Goal: Complete application form

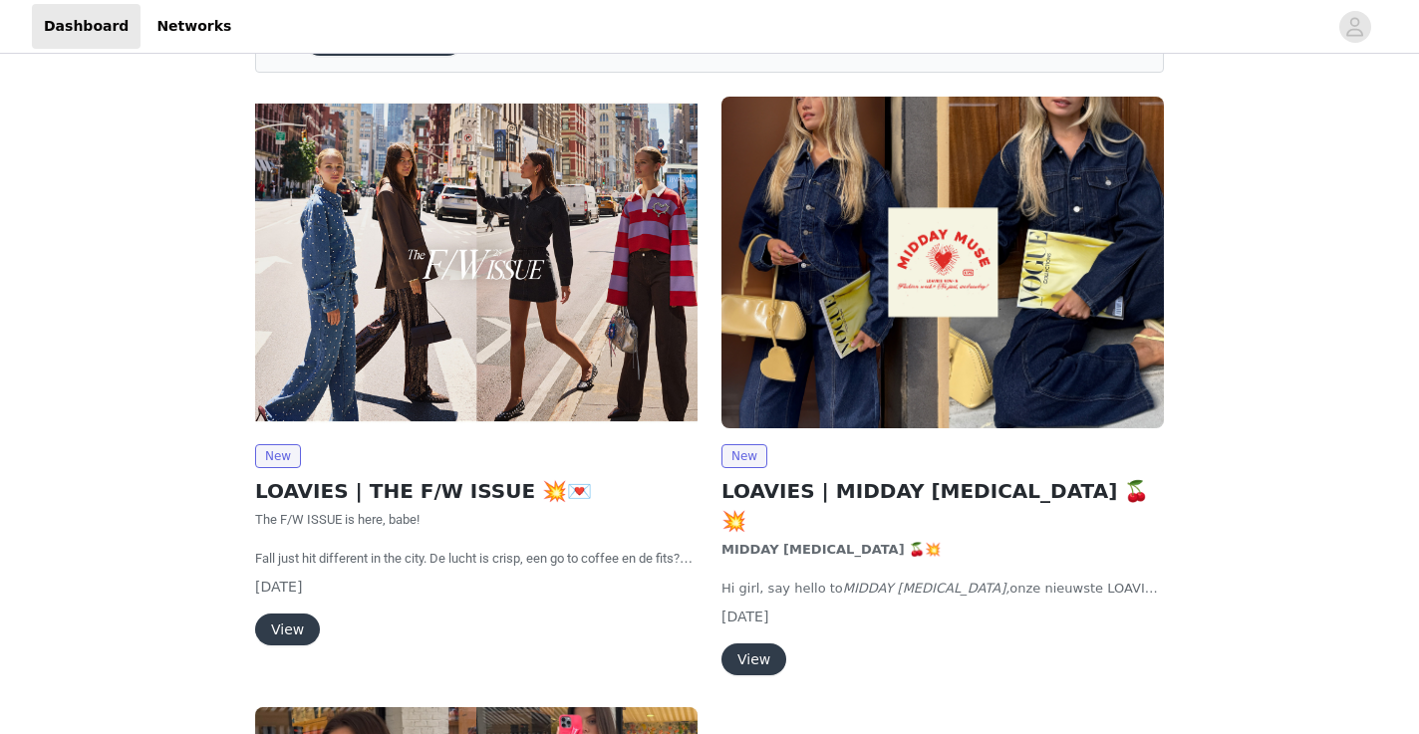
scroll to position [153, 0]
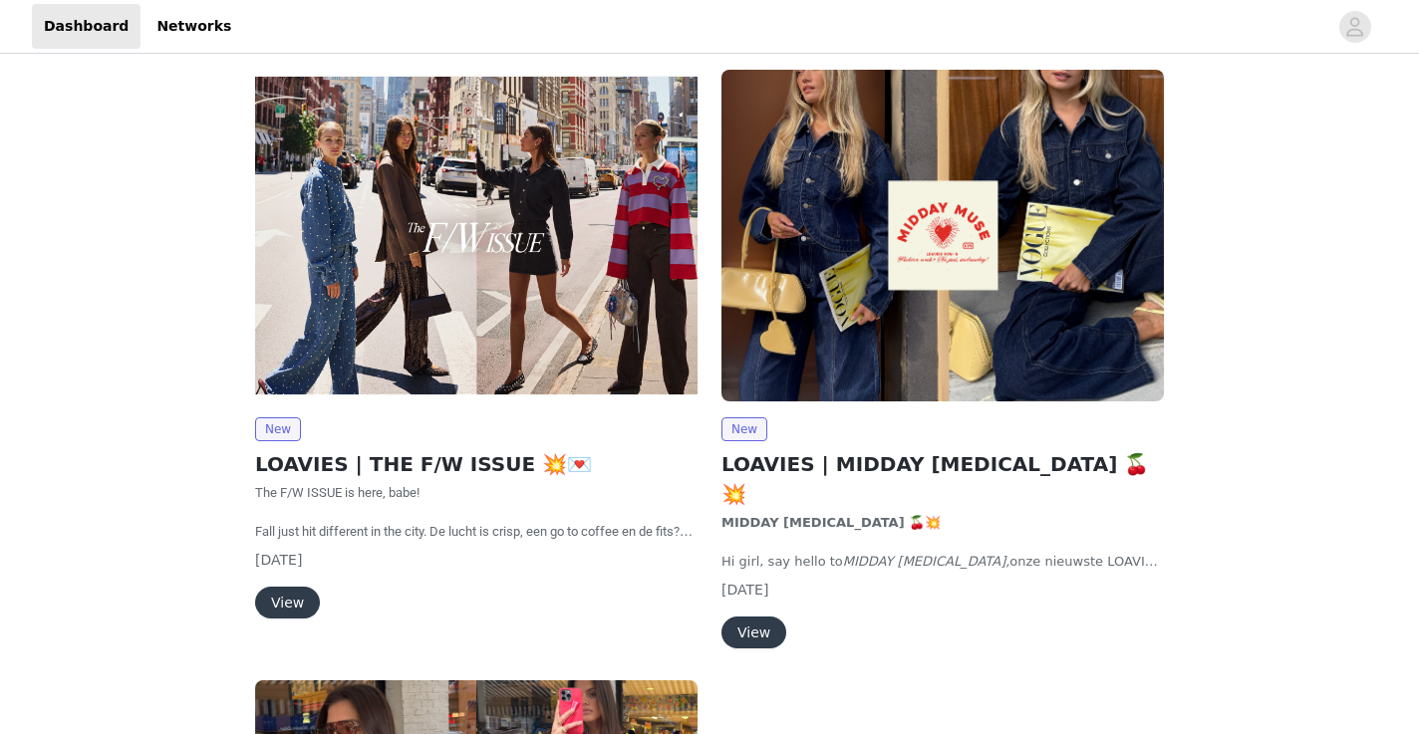
click at [597, 275] on img at bounding box center [476, 236] width 442 height 332
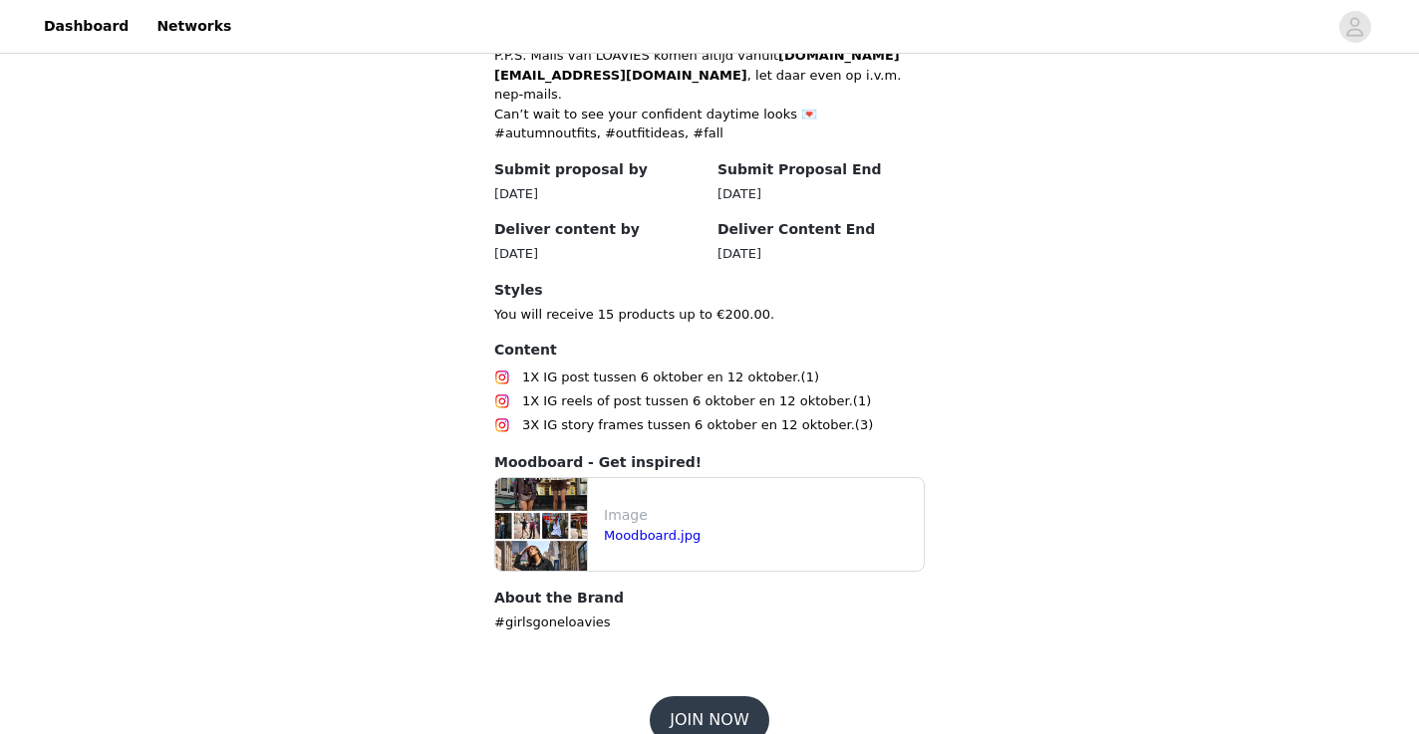
scroll to position [988, 0]
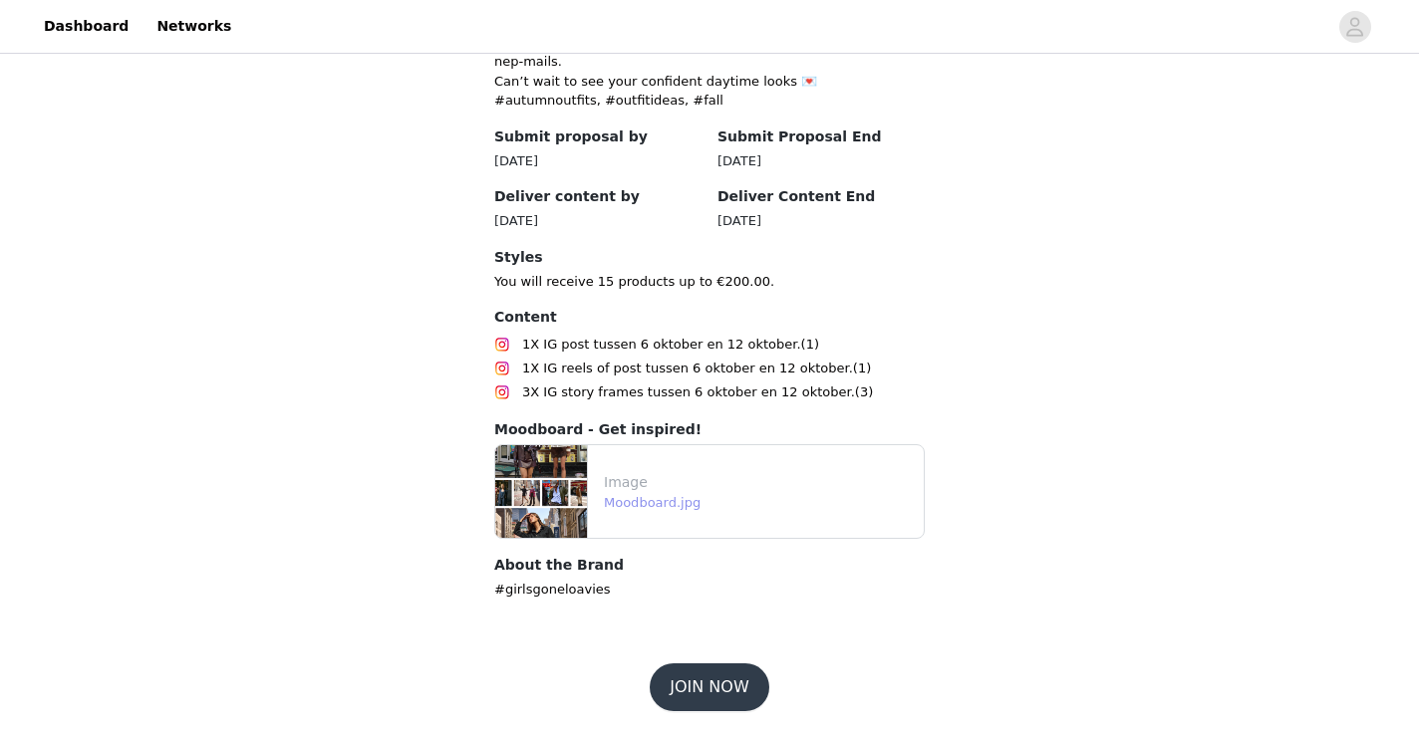
click at [662, 495] on link "Moodboard.jpg" at bounding box center [652, 502] width 97 height 15
click at [738, 660] on footer "JOIN NOW" at bounding box center [709, 688] width 259 height 96
click at [735, 690] on button "JOIN NOW" at bounding box center [709, 688] width 119 height 48
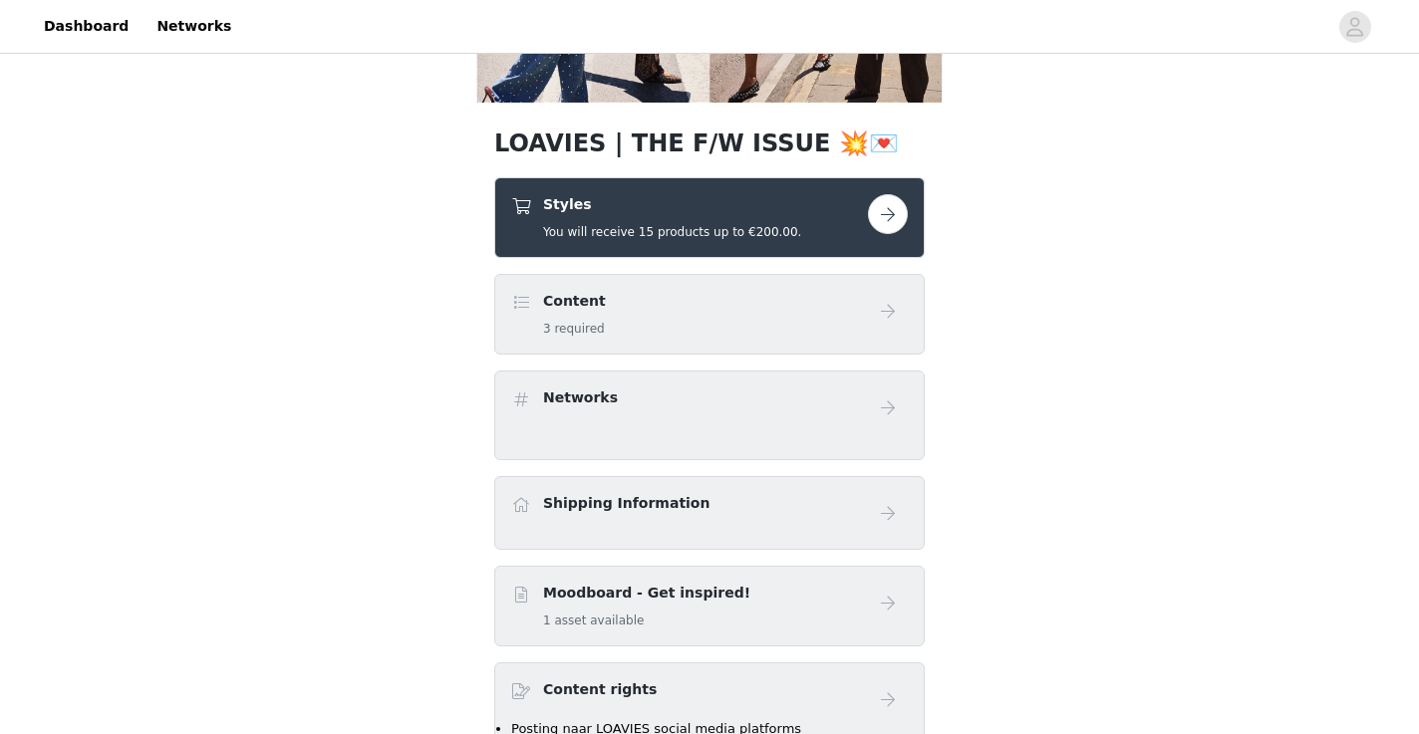
scroll to position [291, 0]
click at [519, 304] on span at bounding box center [521, 302] width 20 height 24
click at [660, 315] on div "Content 3 required" at bounding box center [689, 313] width 357 height 47
click at [899, 222] on button "button" at bounding box center [888, 213] width 40 height 40
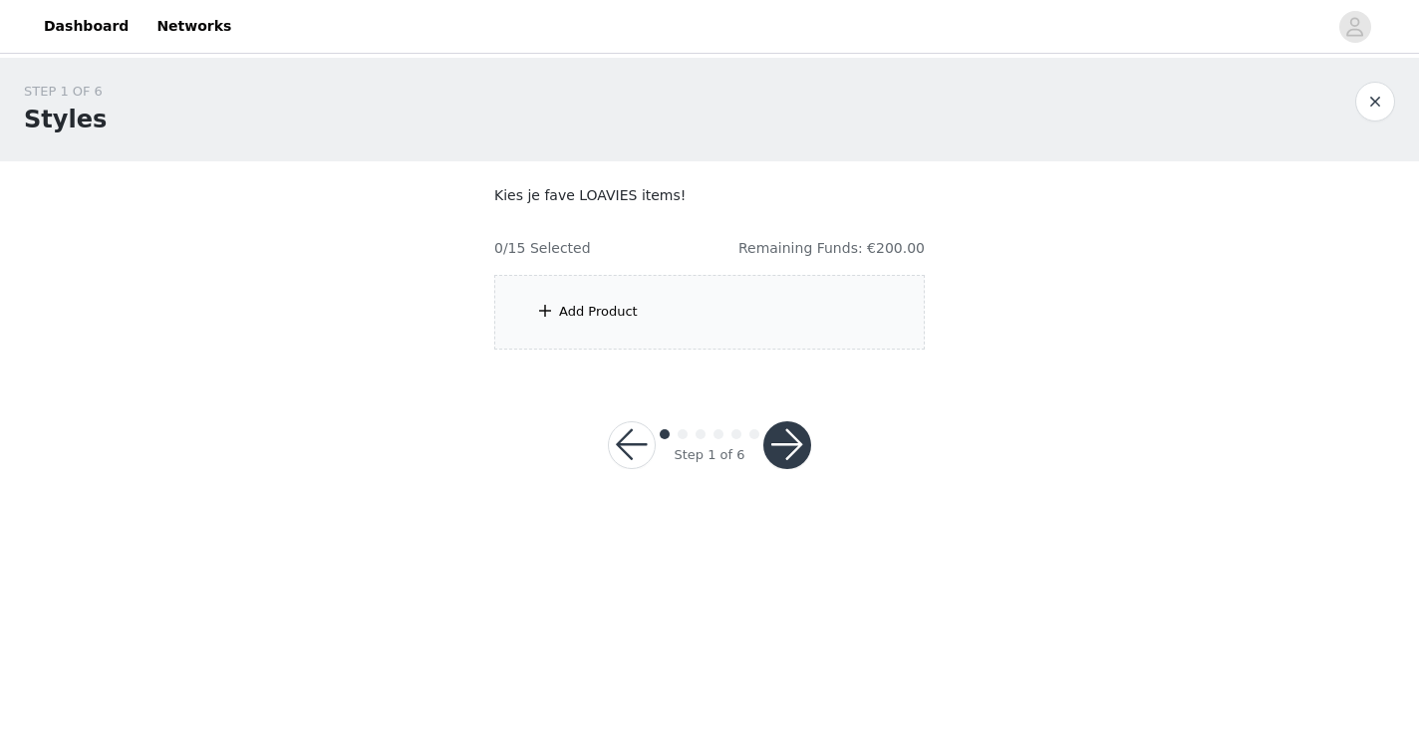
click at [624, 445] on button "button" at bounding box center [632, 446] width 48 height 48
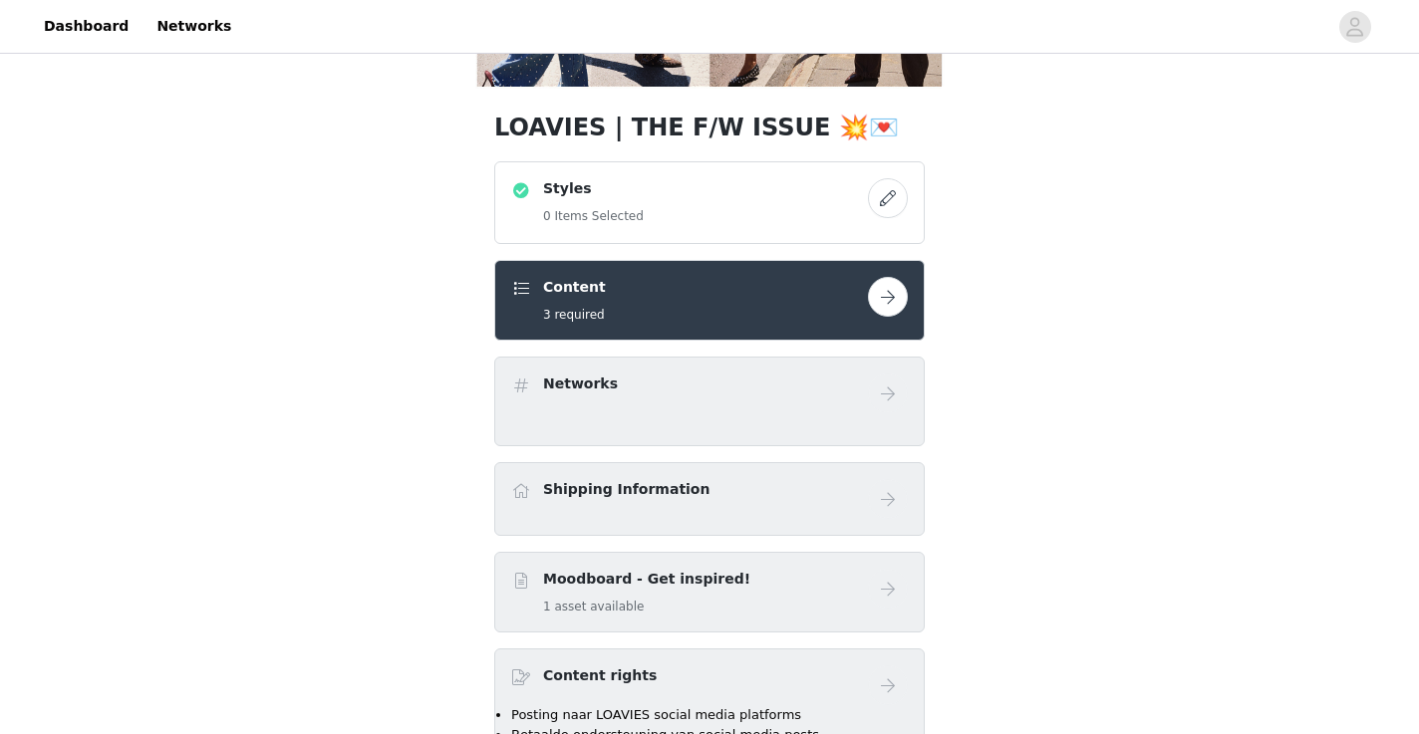
scroll to position [282, 0]
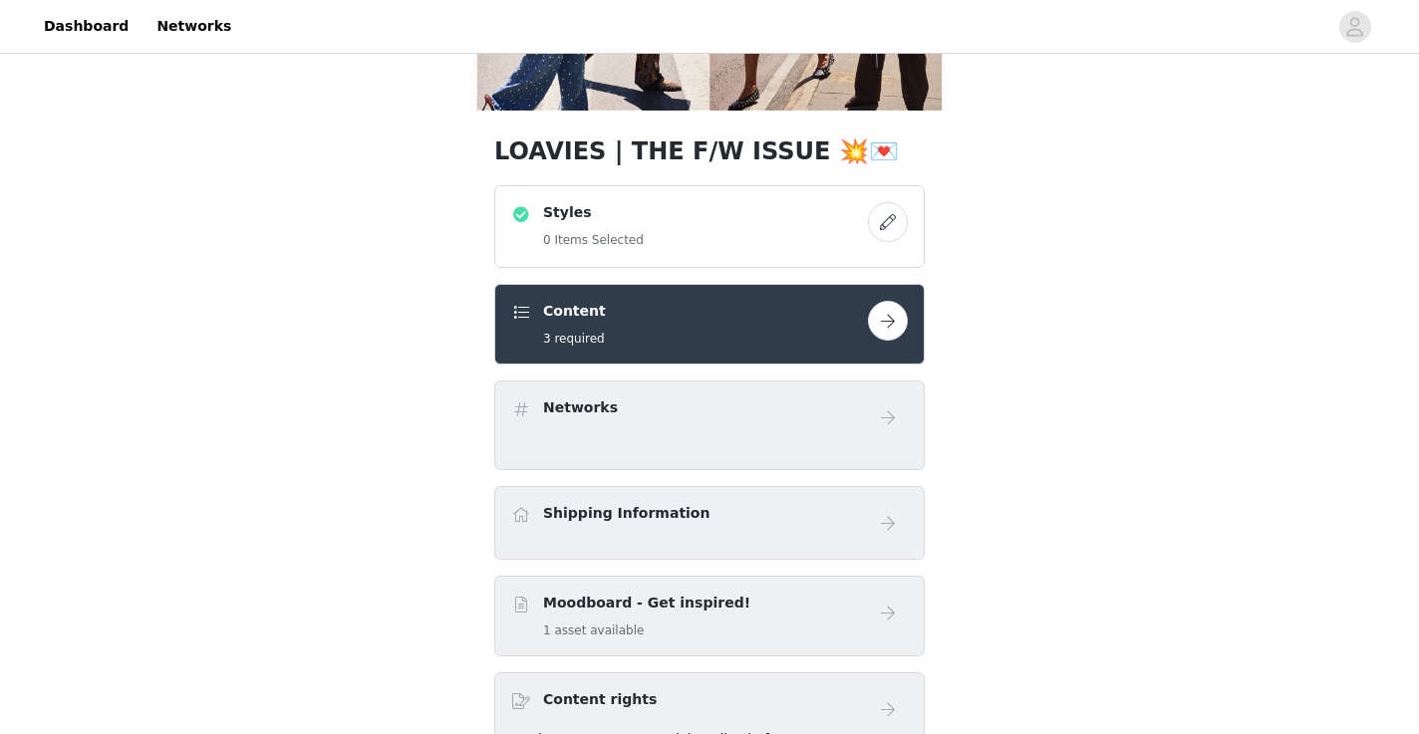
click at [784, 238] on div "Styles 0 Items Selected" at bounding box center [689, 226] width 357 height 49
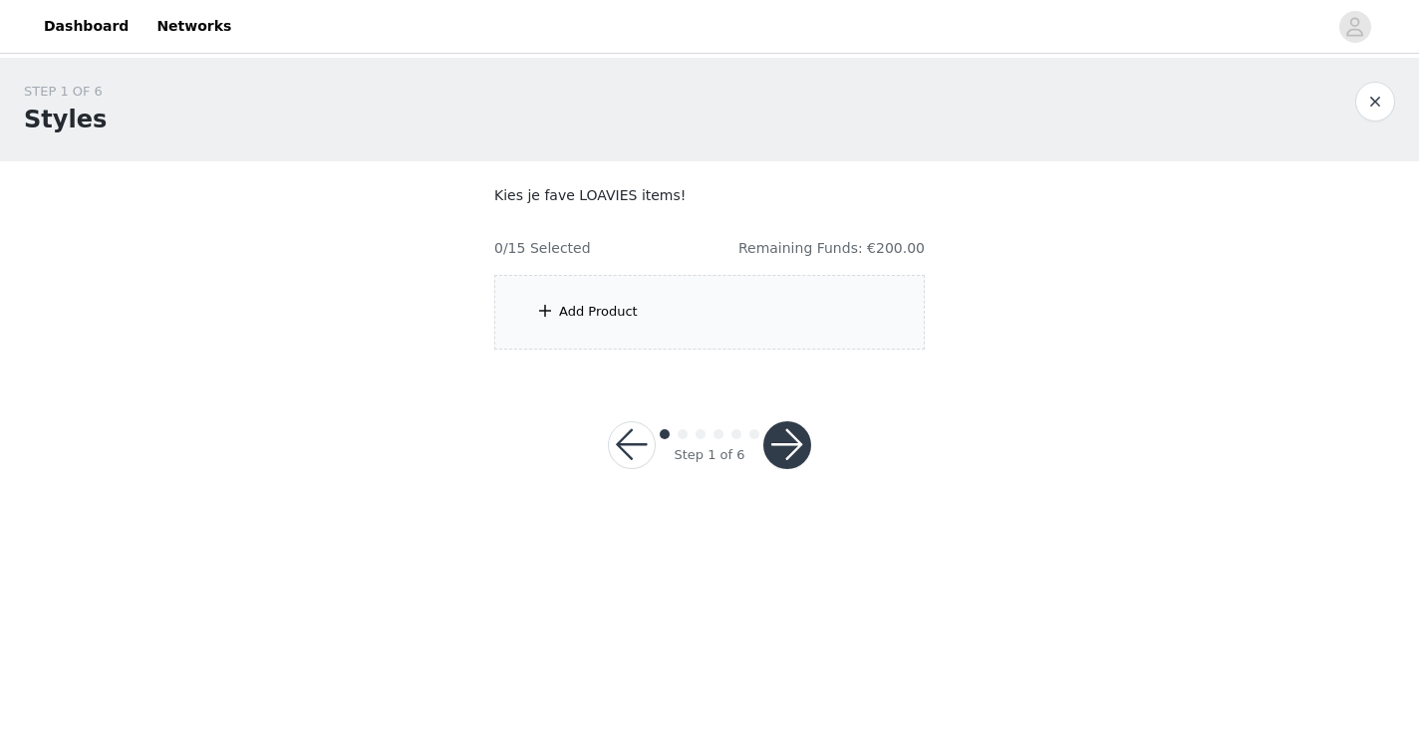
click at [631, 443] on button "button" at bounding box center [632, 446] width 48 height 48
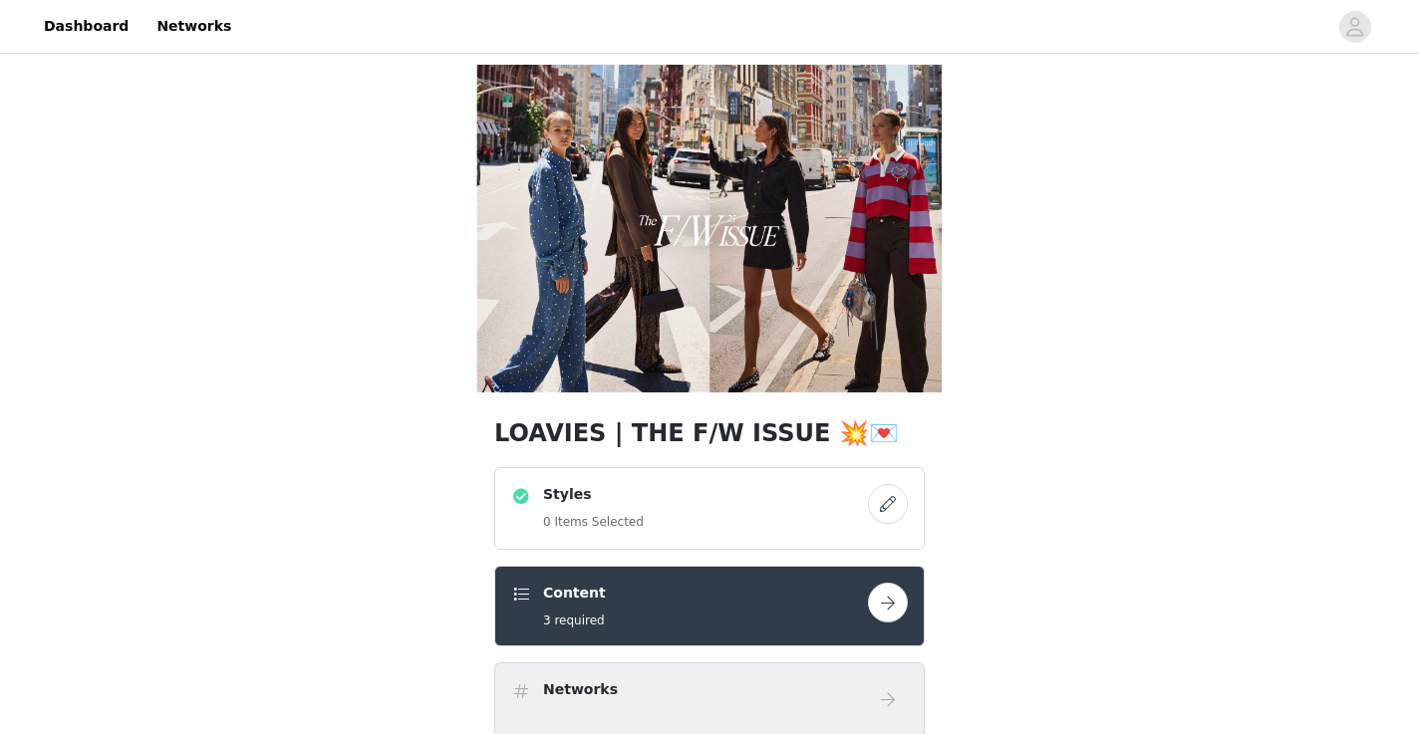
click at [644, 512] on div "Styles 0 Items Selected" at bounding box center [689, 508] width 357 height 49
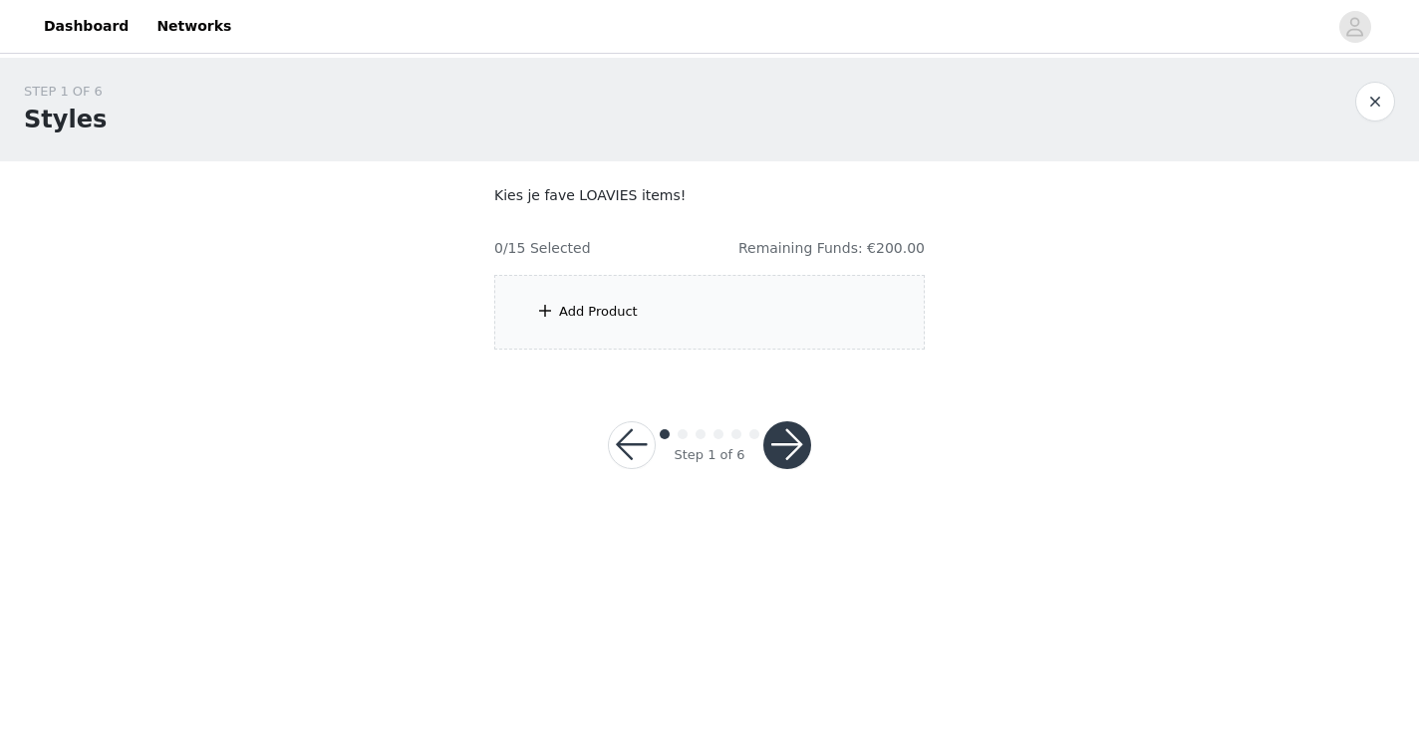
click at [630, 309] on div "Add Product" at bounding box center [598, 312] width 79 height 20
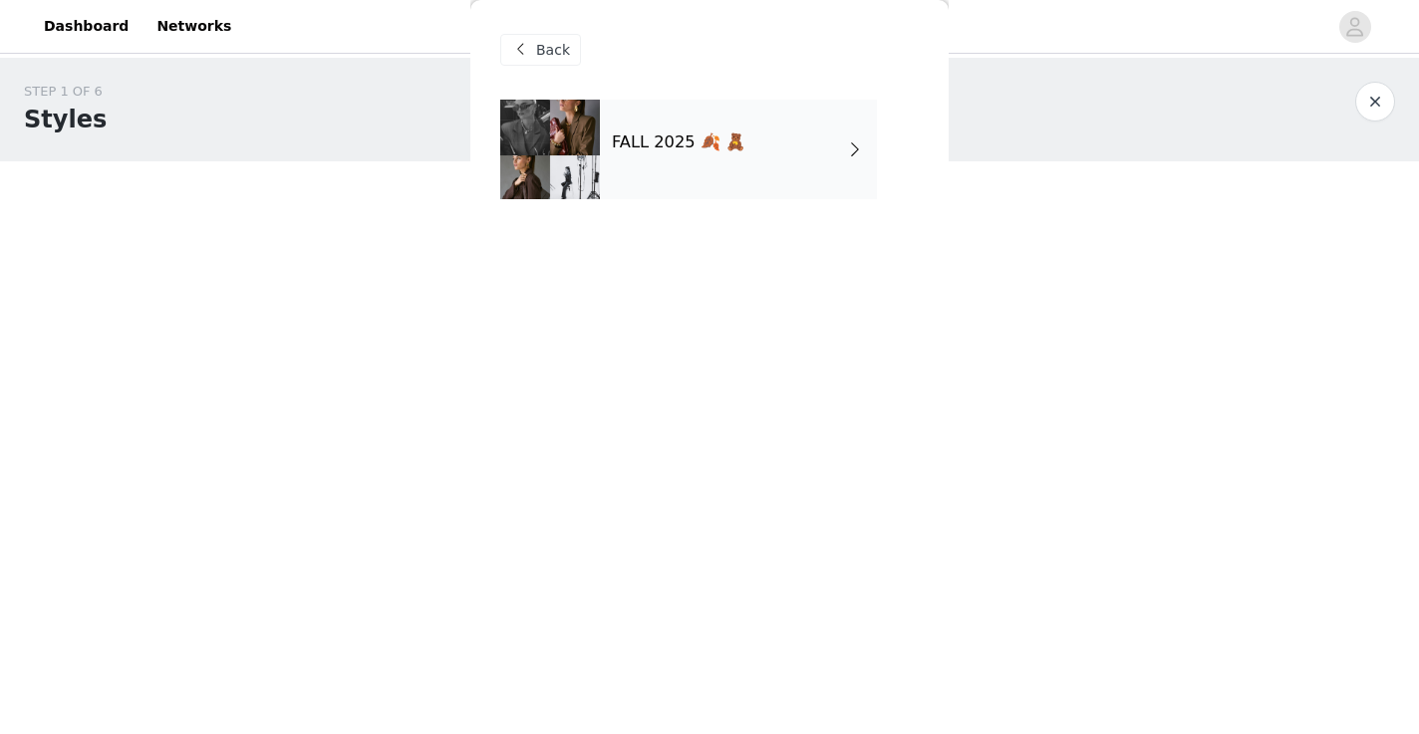
click at [656, 173] on div "FALL 2025 🍂 🧸" at bounding box center [738, 150] width 277 height 100
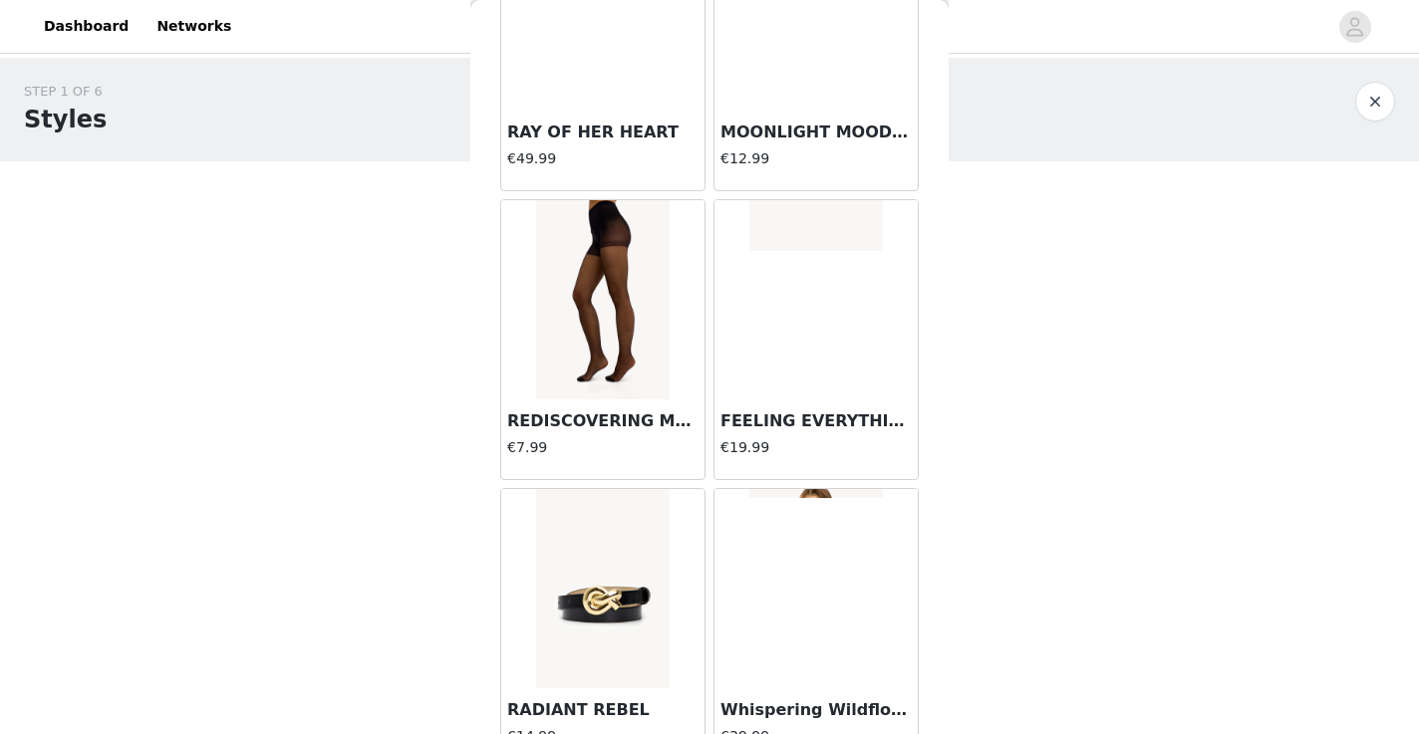
scroll to position [2315, 0]
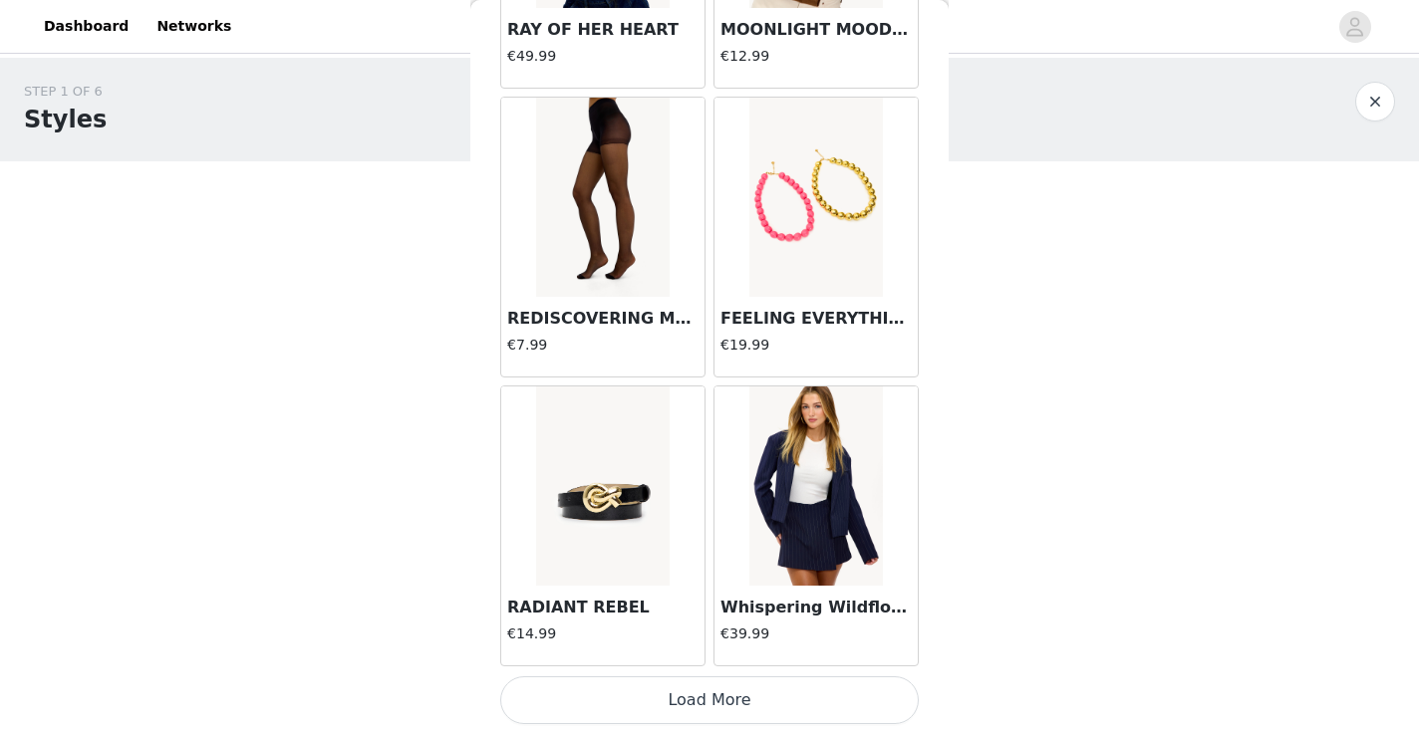
click at [755, 690] on button "Load More" at bounding box center [709, 701] width 419 height 48
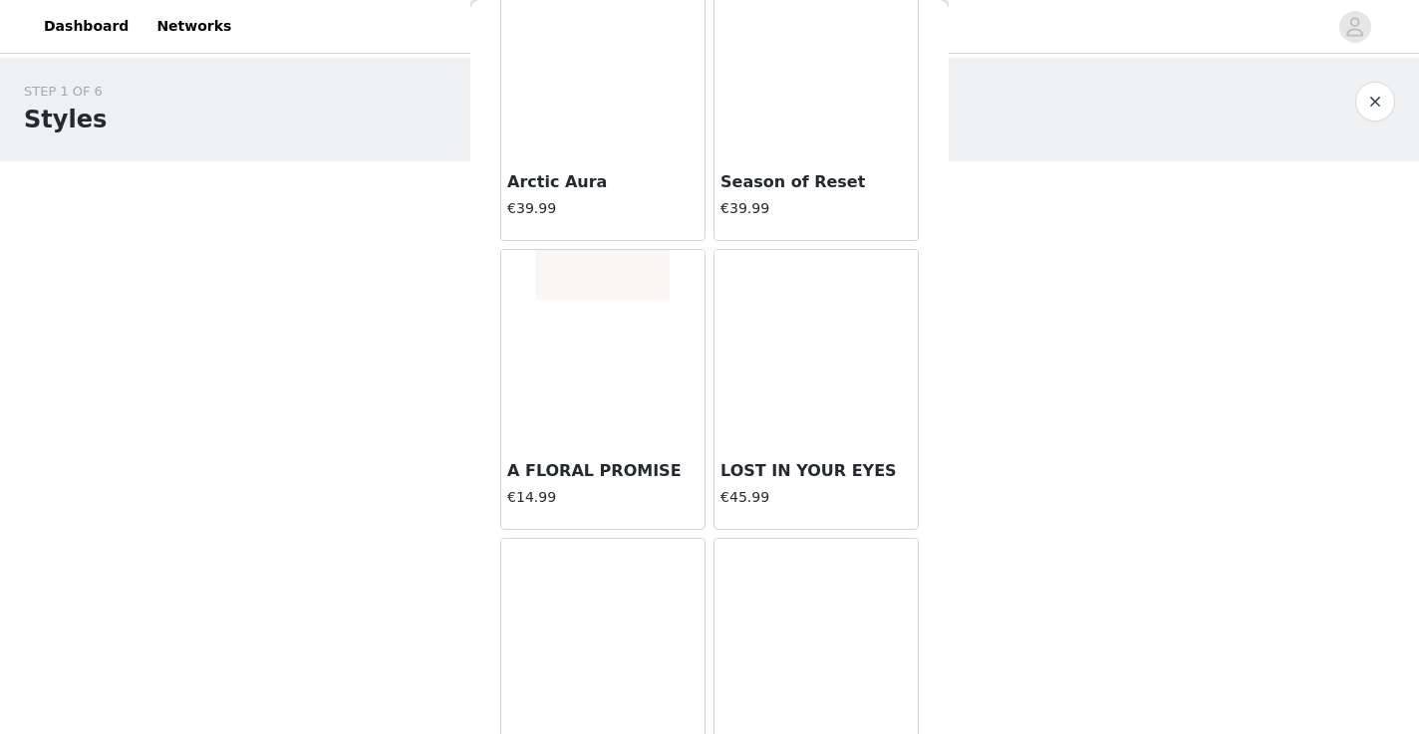
scroll to position [5205, 0]
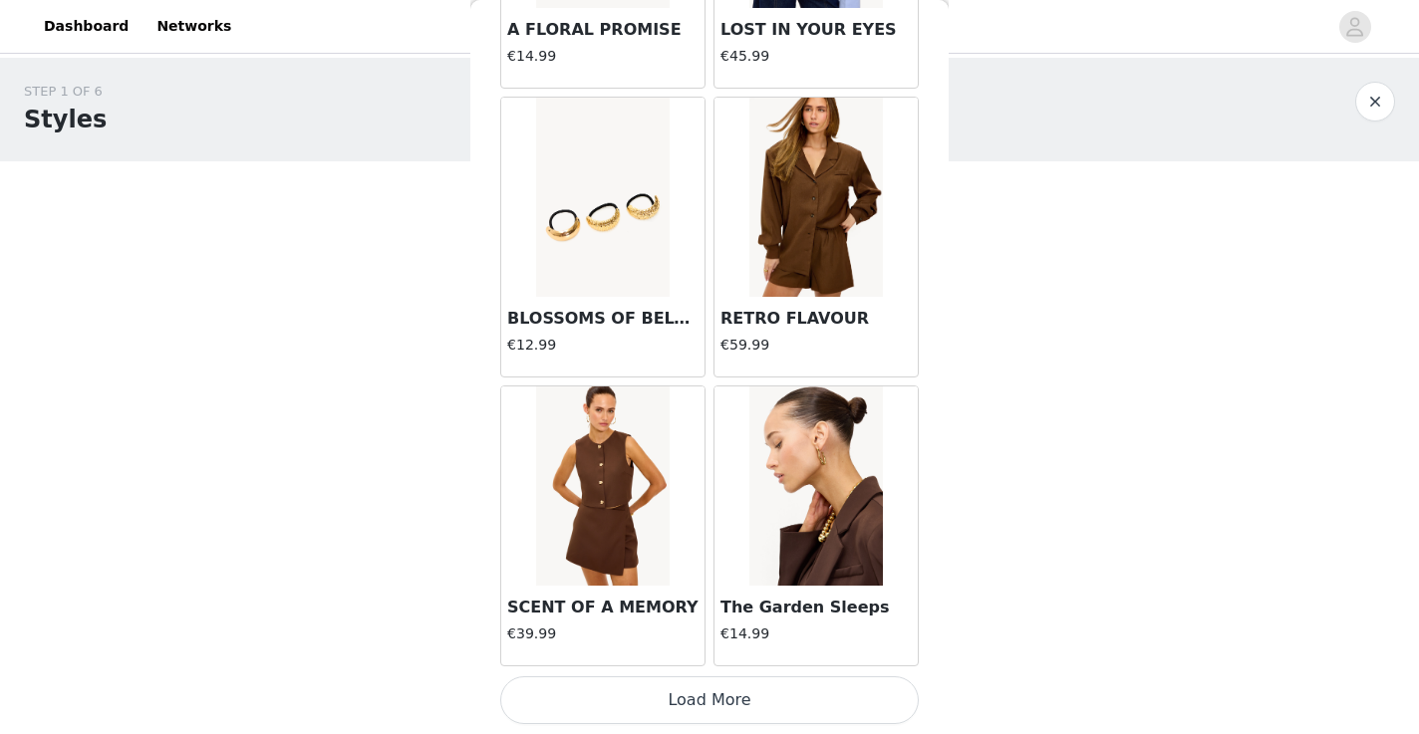
click at [681, 694] on button "Load More" at bounding box center [709, 701] width 419 height 48
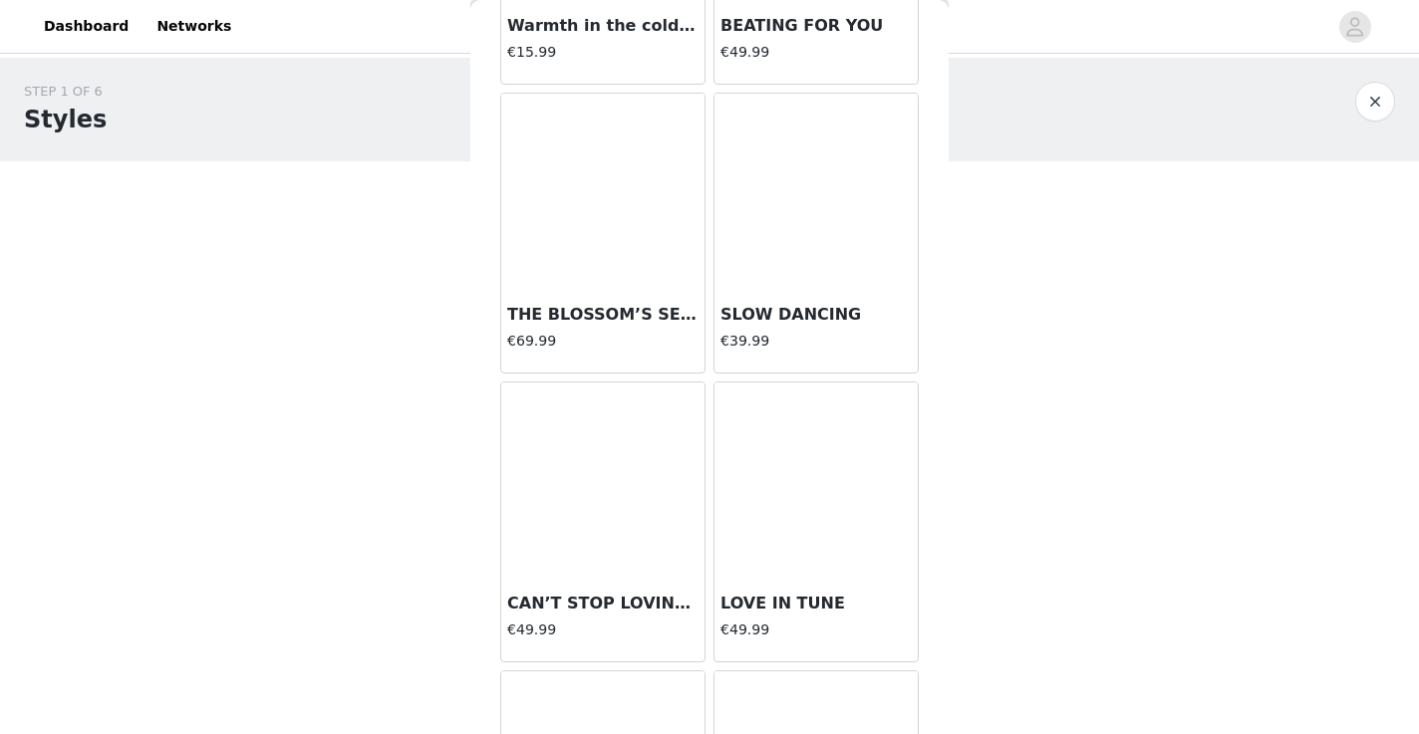
scroll to position [8095, 0]
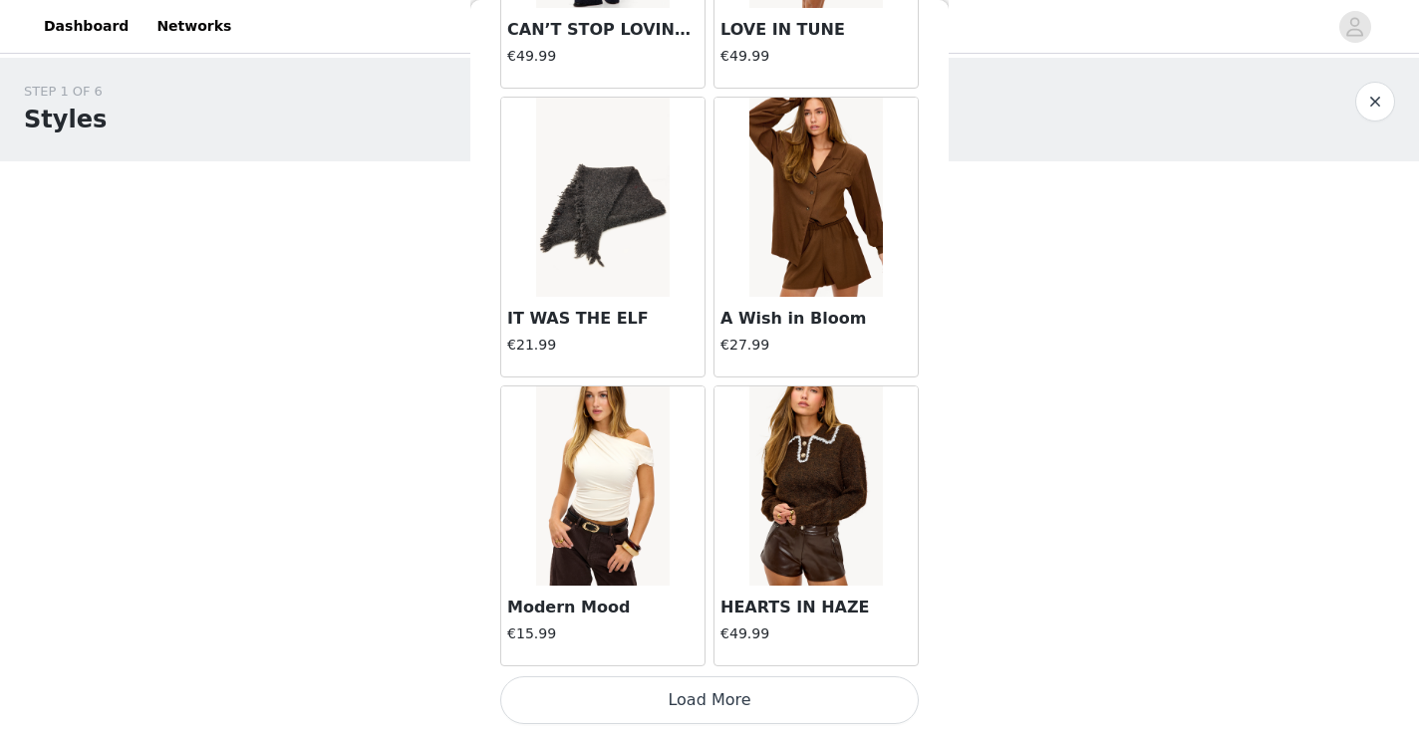
click at [645, 696] on button "Load More" at bounding box center [709, 701] width 419 height 48
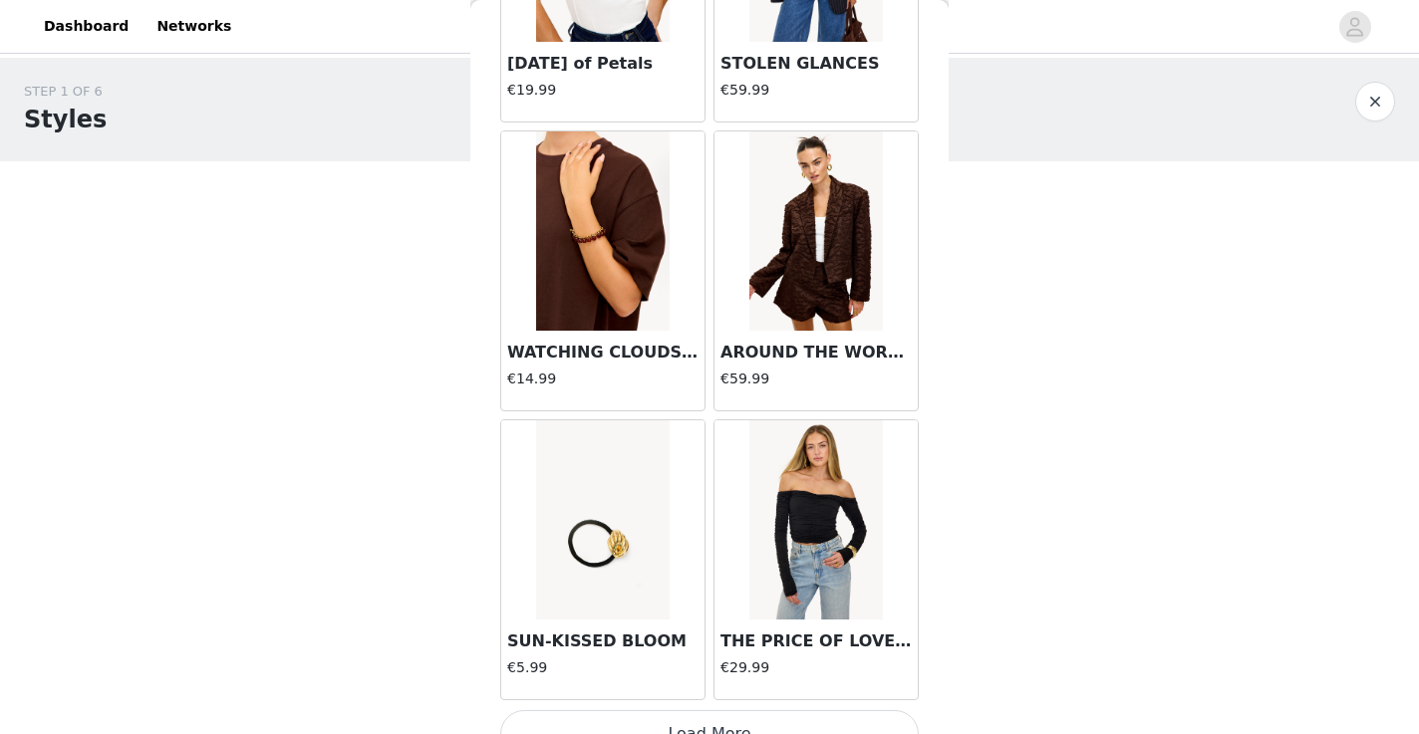
scroll to position [10985, 0]
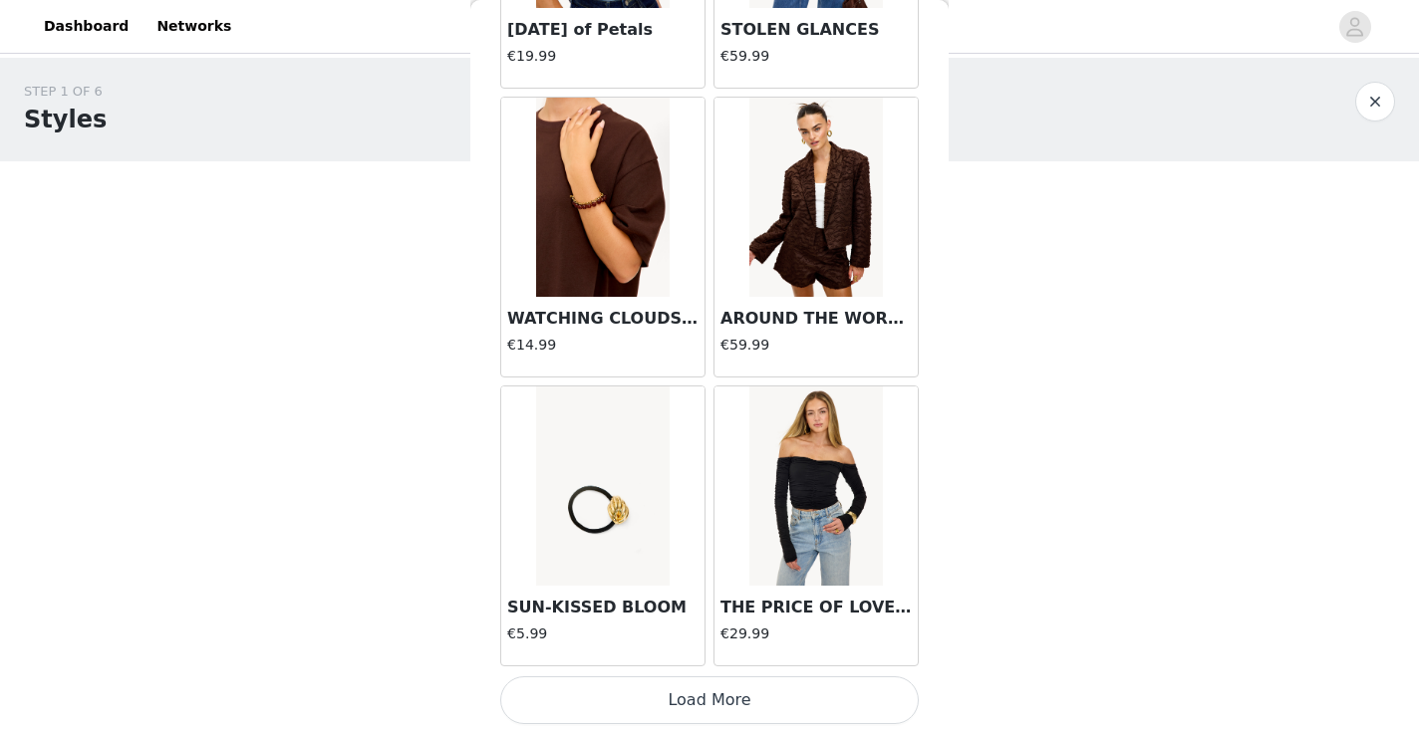
click at [642, 700] on button "Load More" at bounding box center [709, 701] width 419 height 48
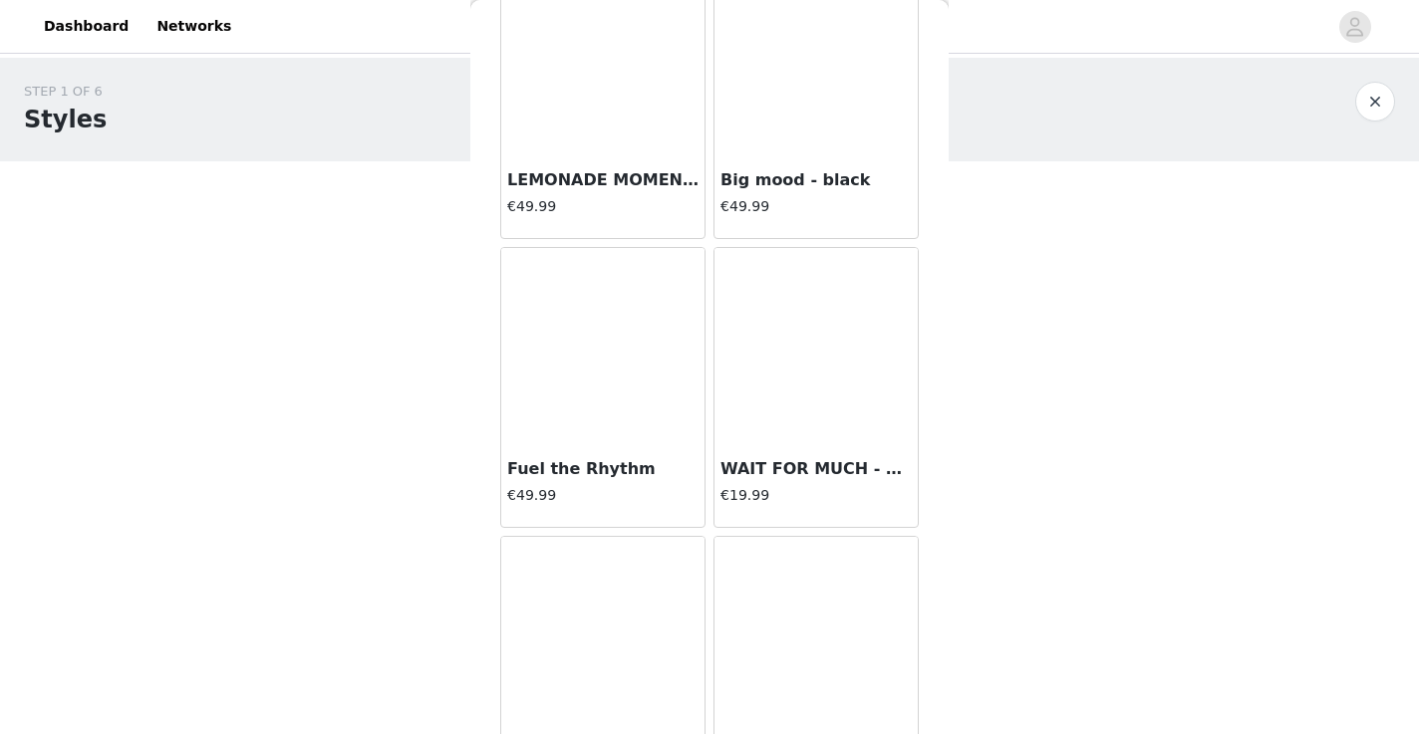
scroll to position [13876, 0]
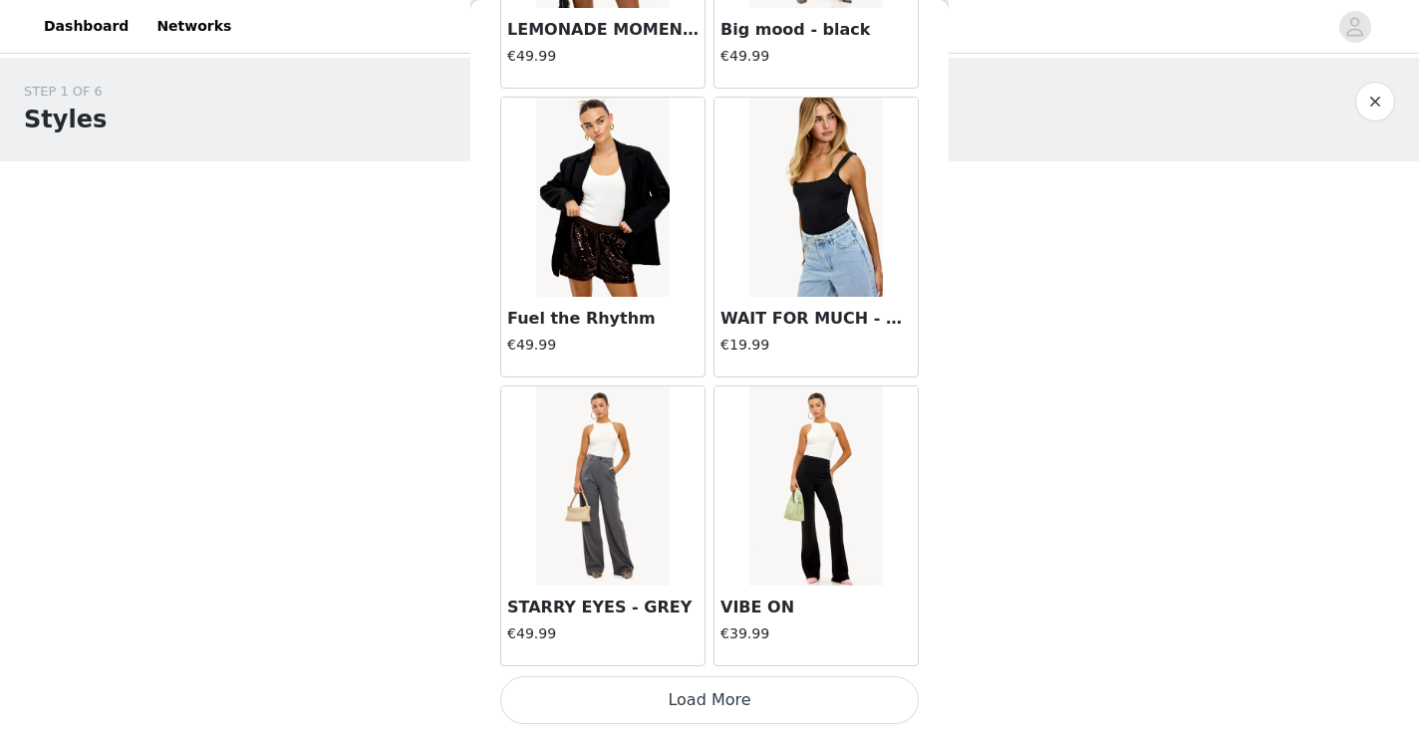
click at [583, 697] on button "Load More" at bounding box center [709, 701] width 419 height 48
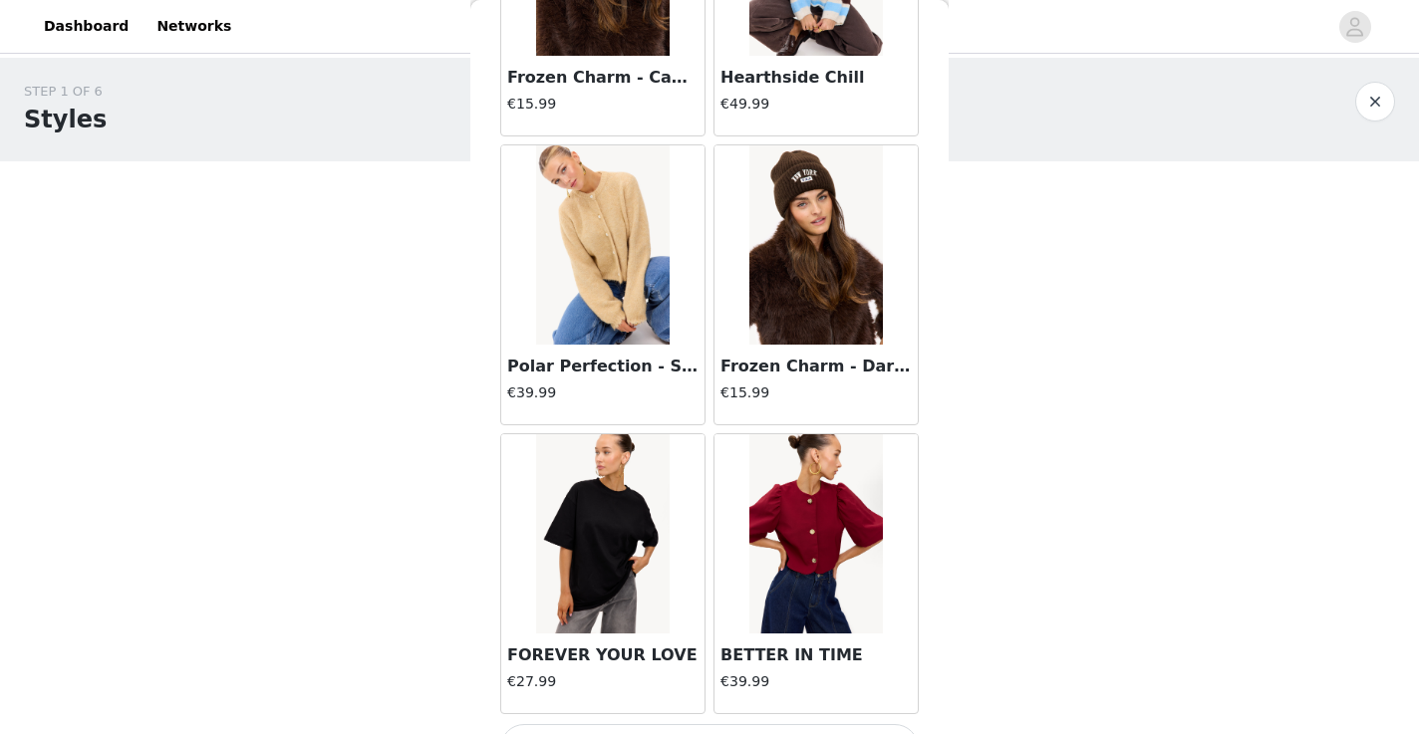
scroll to position [16766, 0]
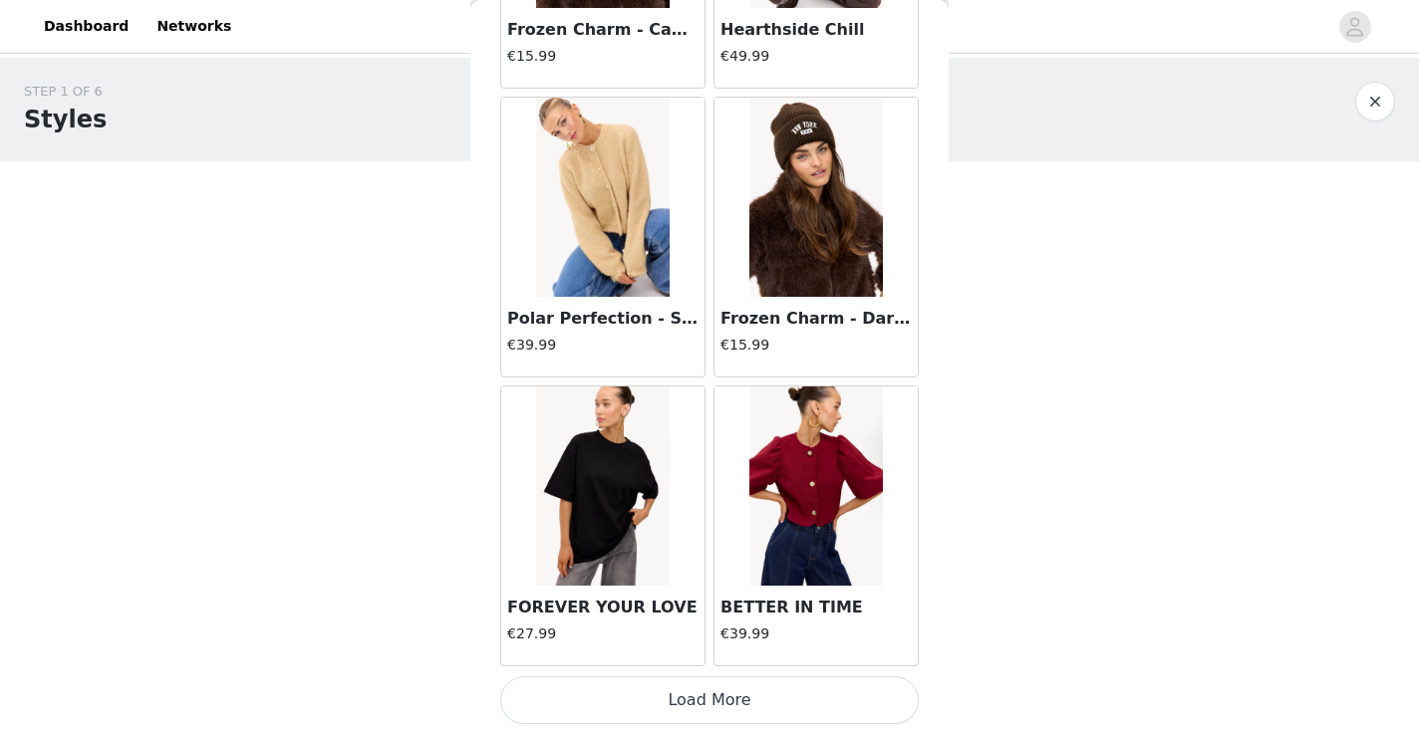
click at [588, 692] on button "Load More" at bounding box center [709, 701] width 419 height 48
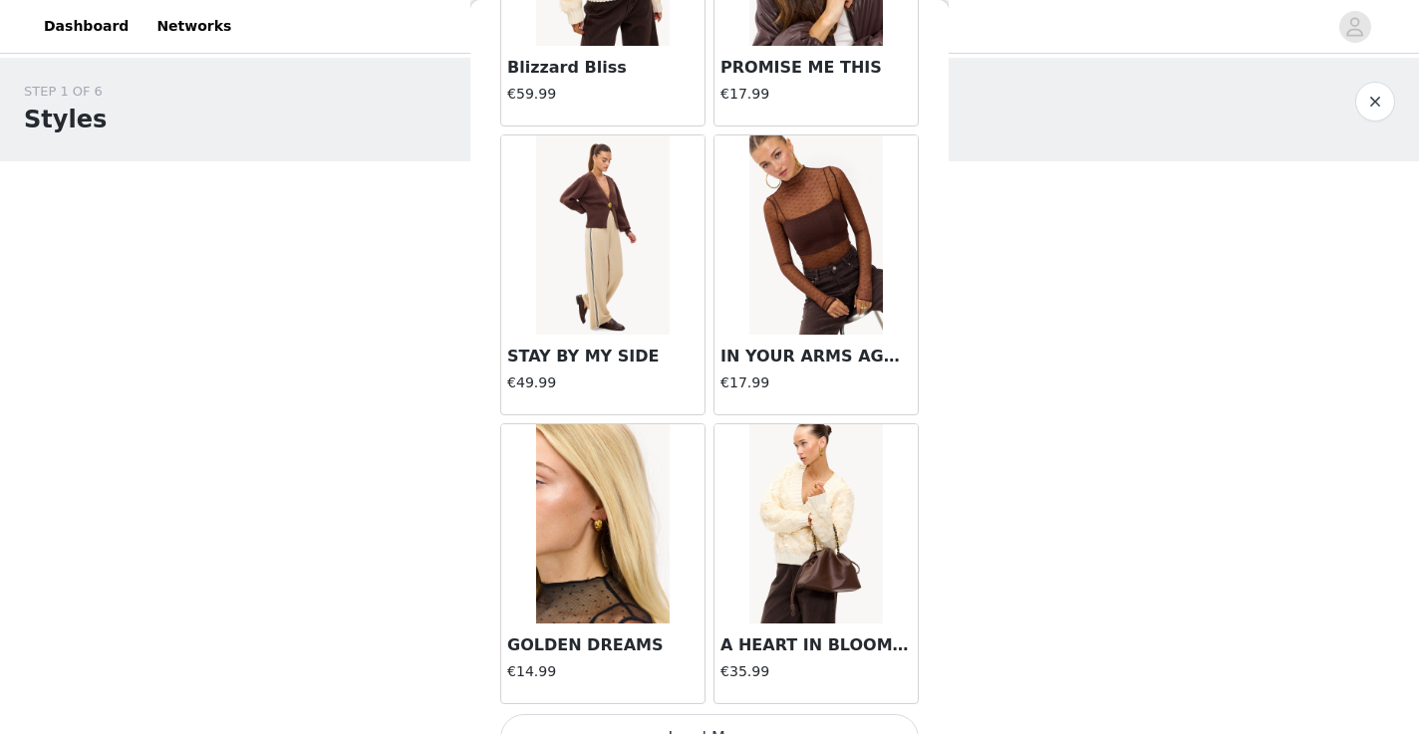
scroll to position [19656, 0]
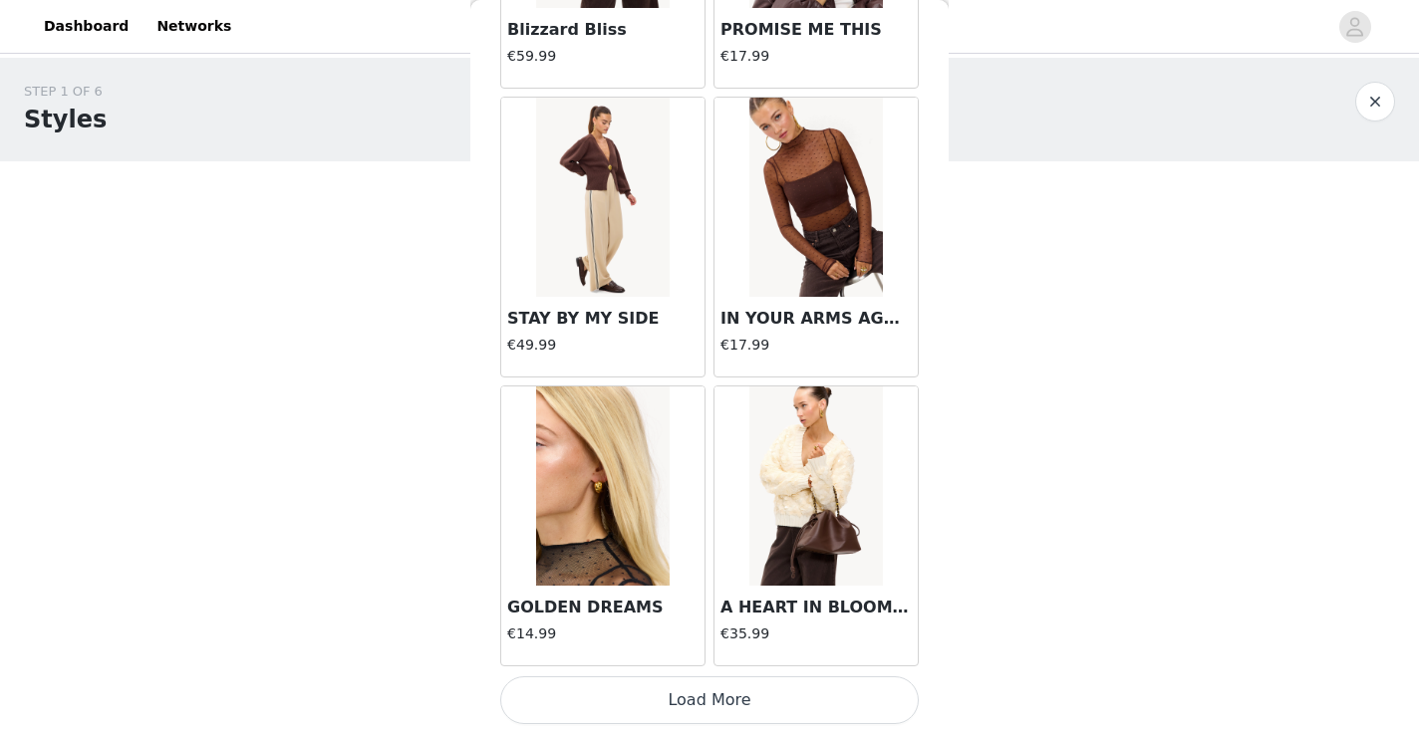
click at [589, 680] on button "Load More" at bounding box center [709, 701] width 419 height 48
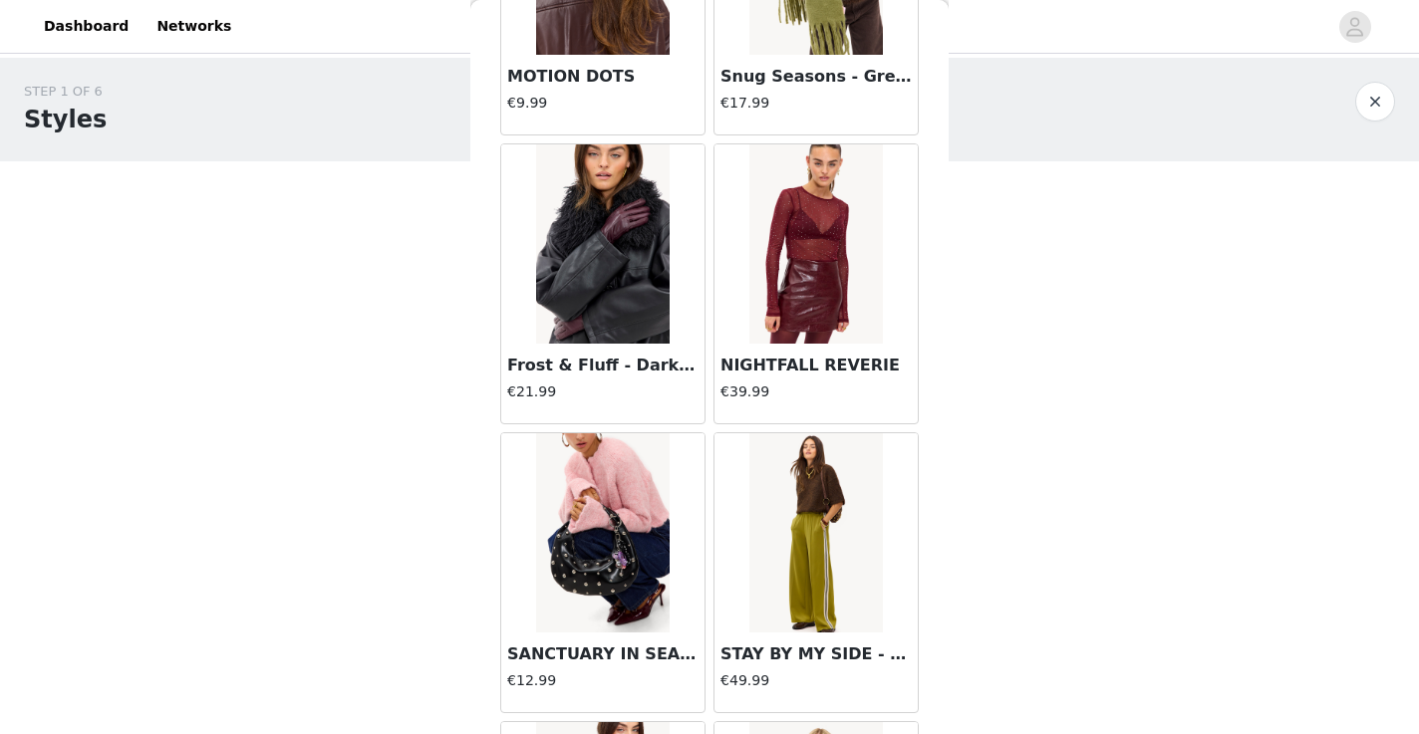
scroll to position [21205, 0]
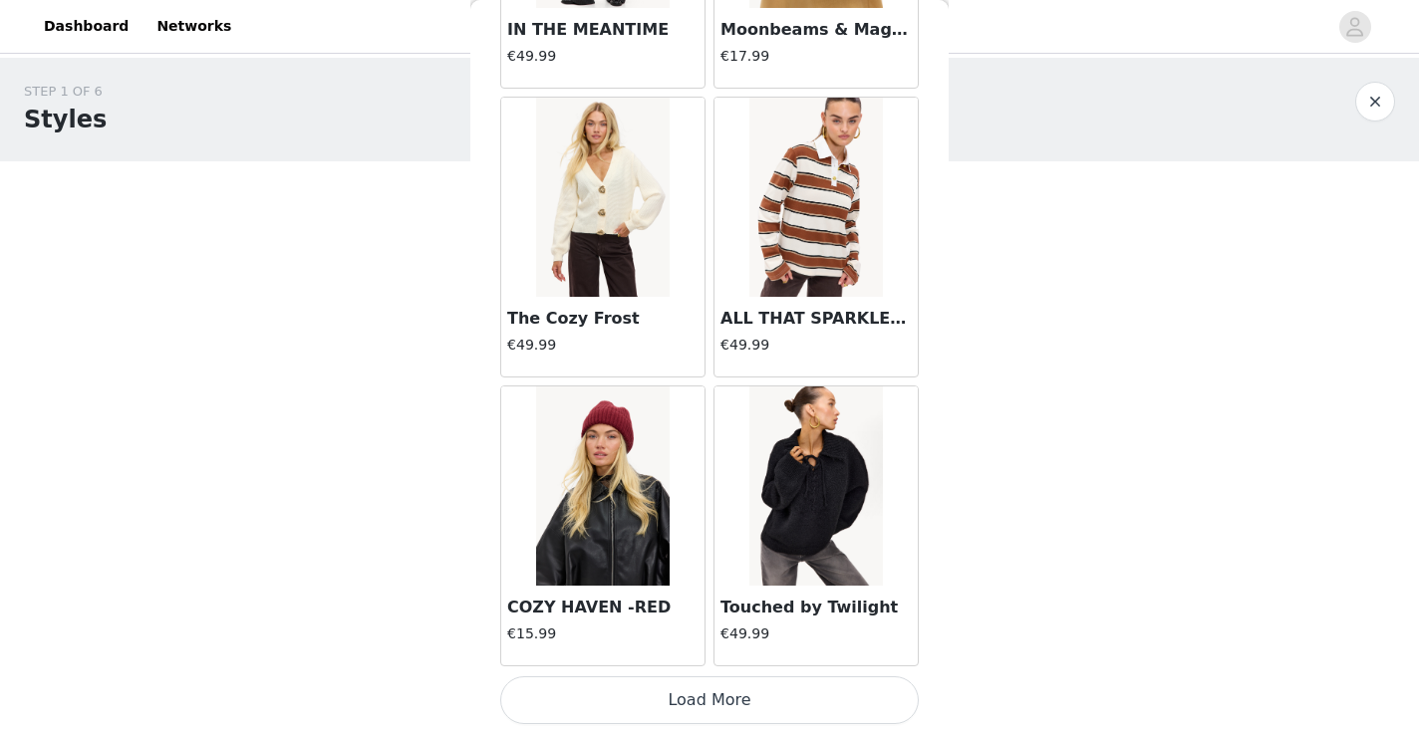
click at [589, 690] on button "Load More" at bounding box center [709, 701] width 419 height 48
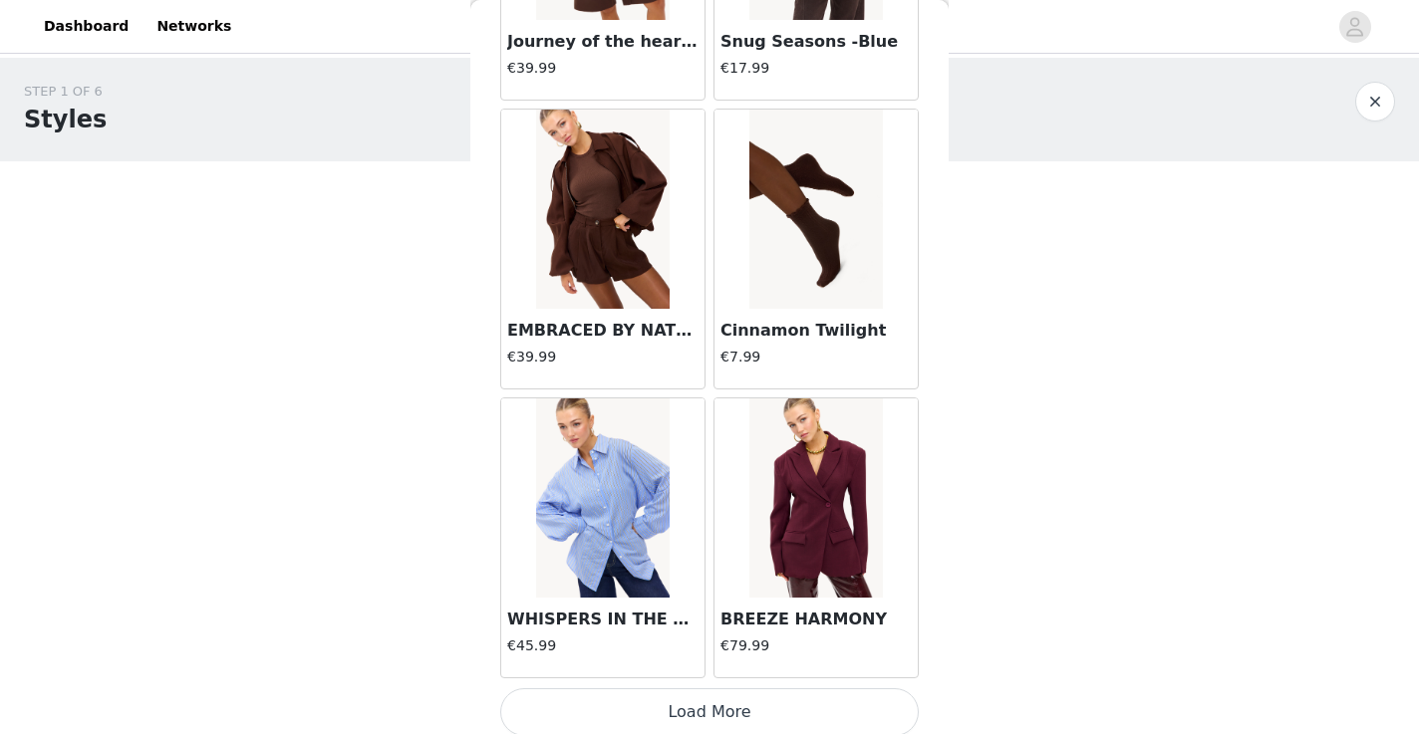
scroll to position [25436, 0]
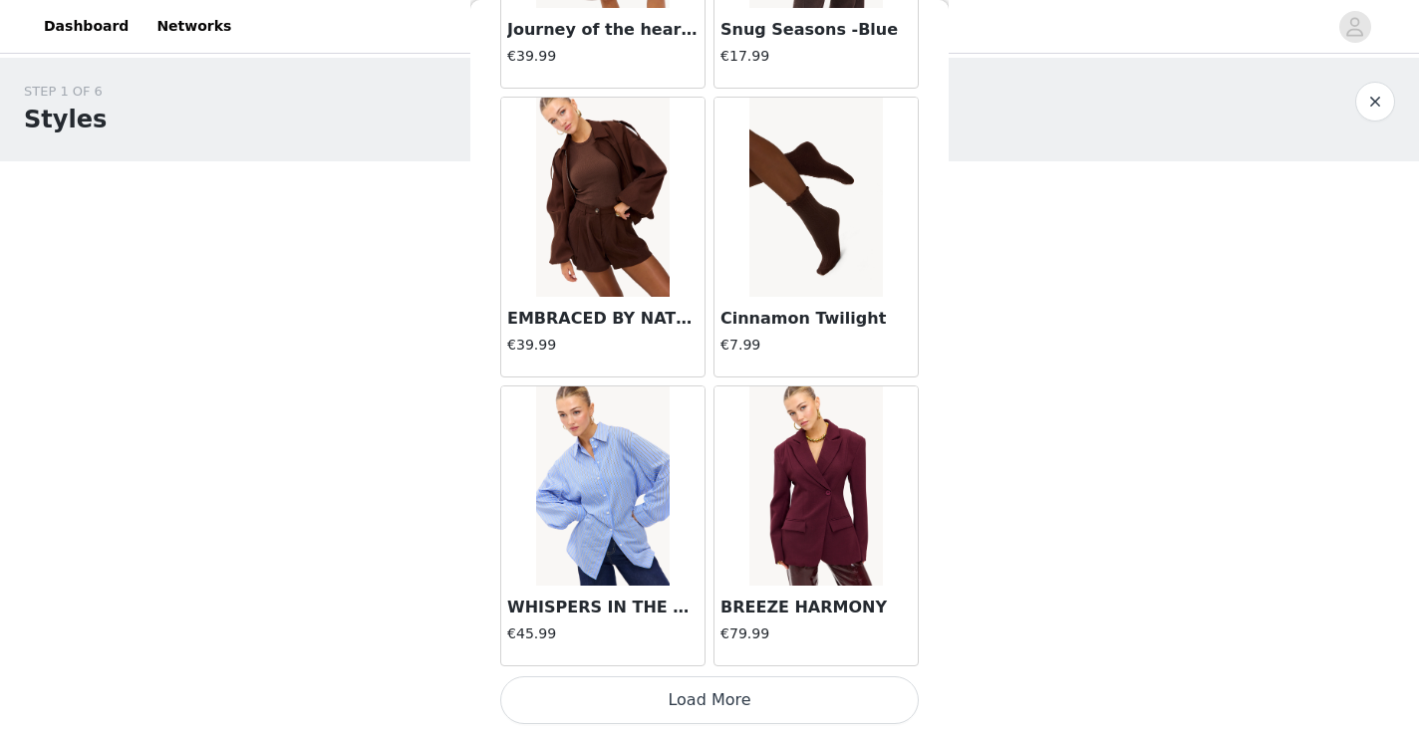
click at [594, 706] on button "Load More" at bounding box center [709, 701] width 419 height 48
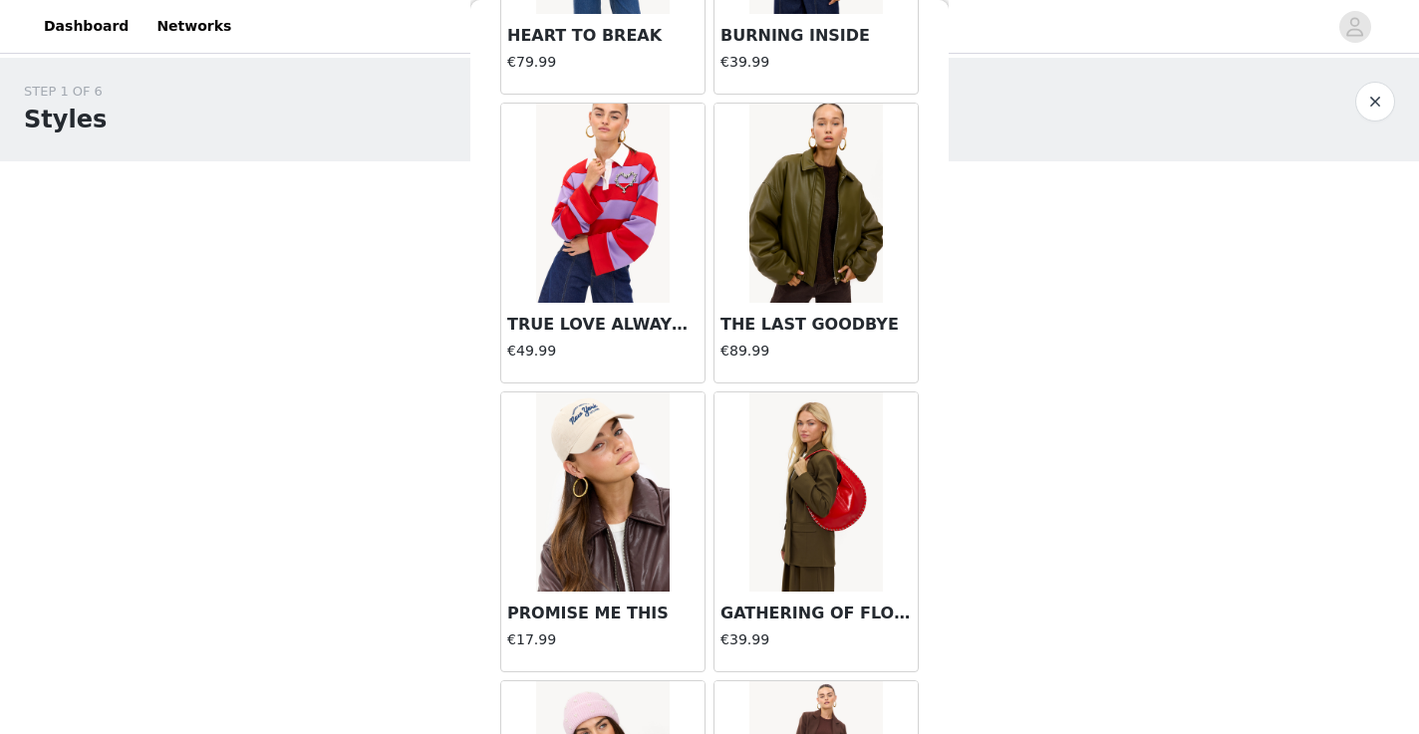
scroll to position [26907, 0]
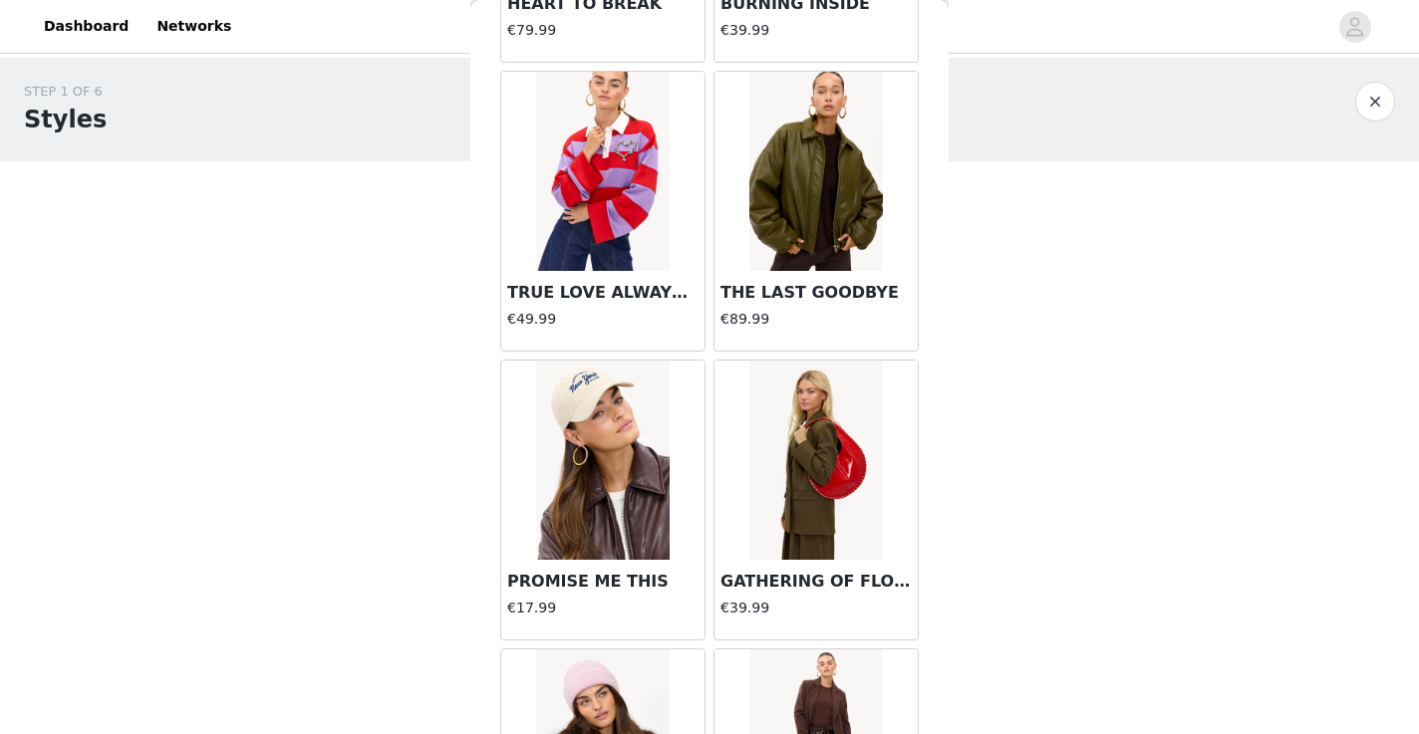
click at [631, 203] on img at bounding box center [602, 171] width 133 height 199
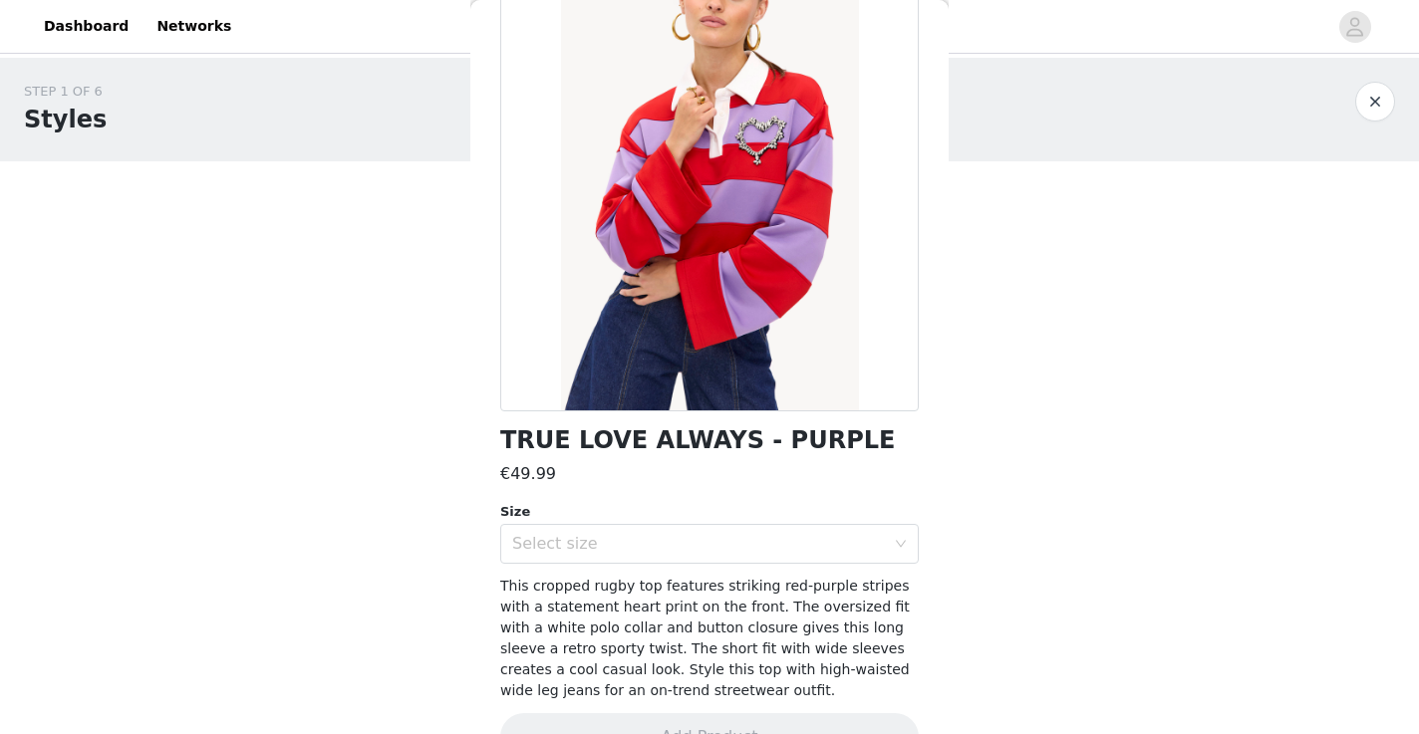
scroll to position [186, 0]
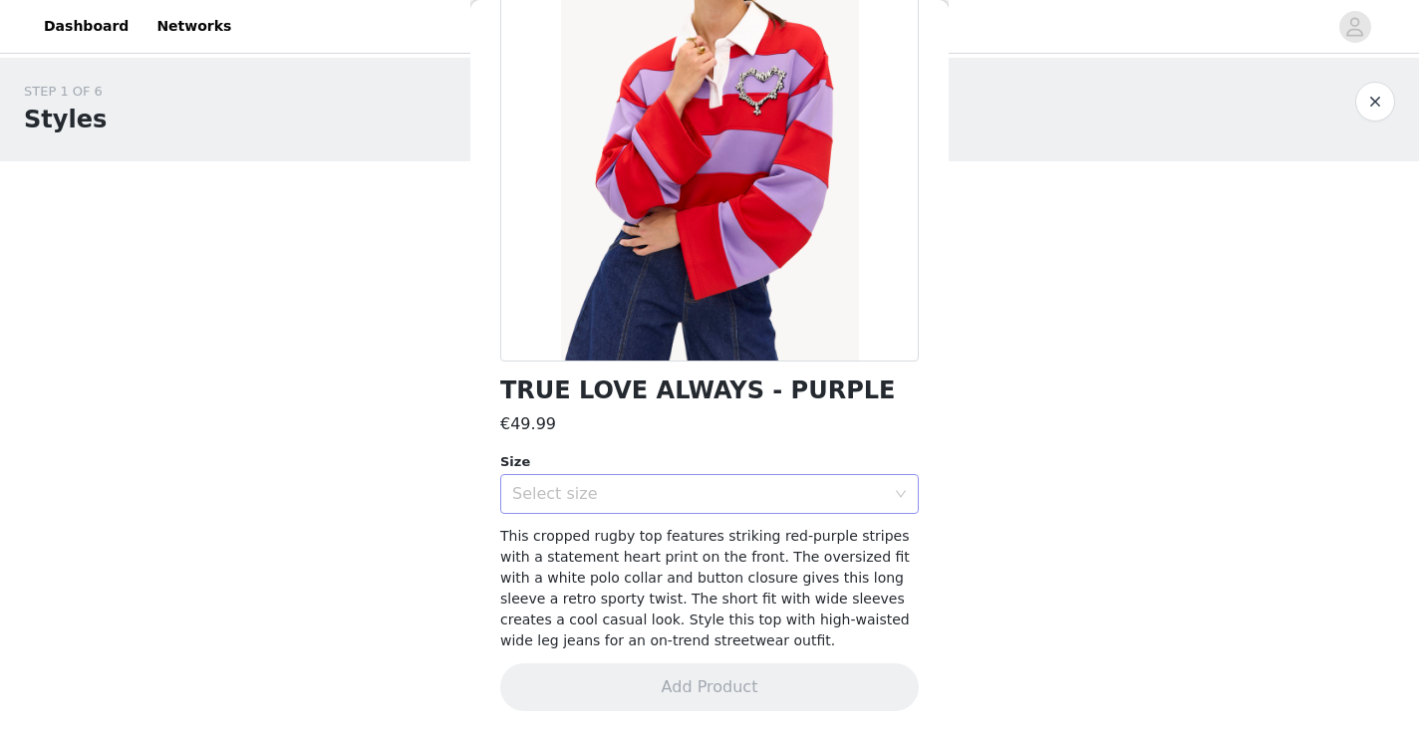
click at [721, 484] on div "Select size" at bounding box center [698, 494] width 373 height 20
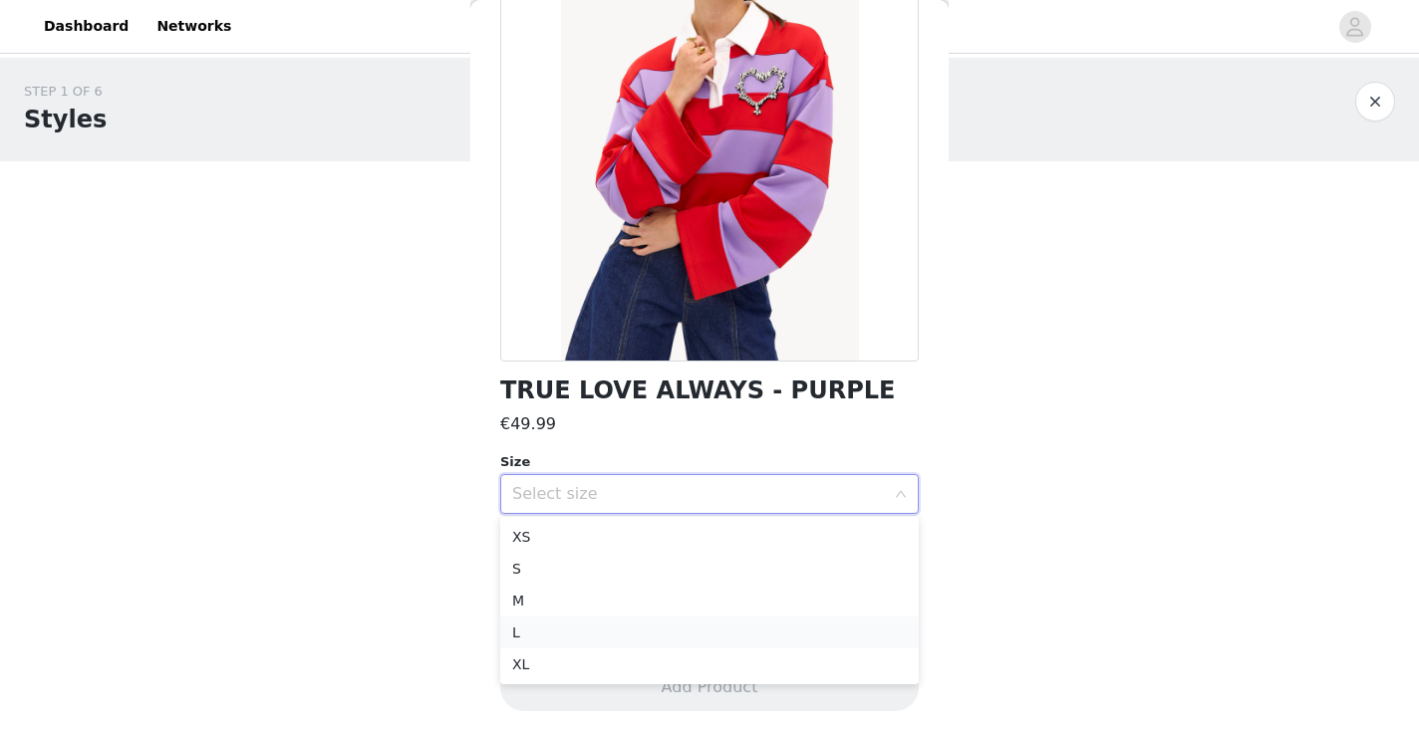
click at [645, 637] on li "L" at bounding box center [709, 633] width 419 height 32
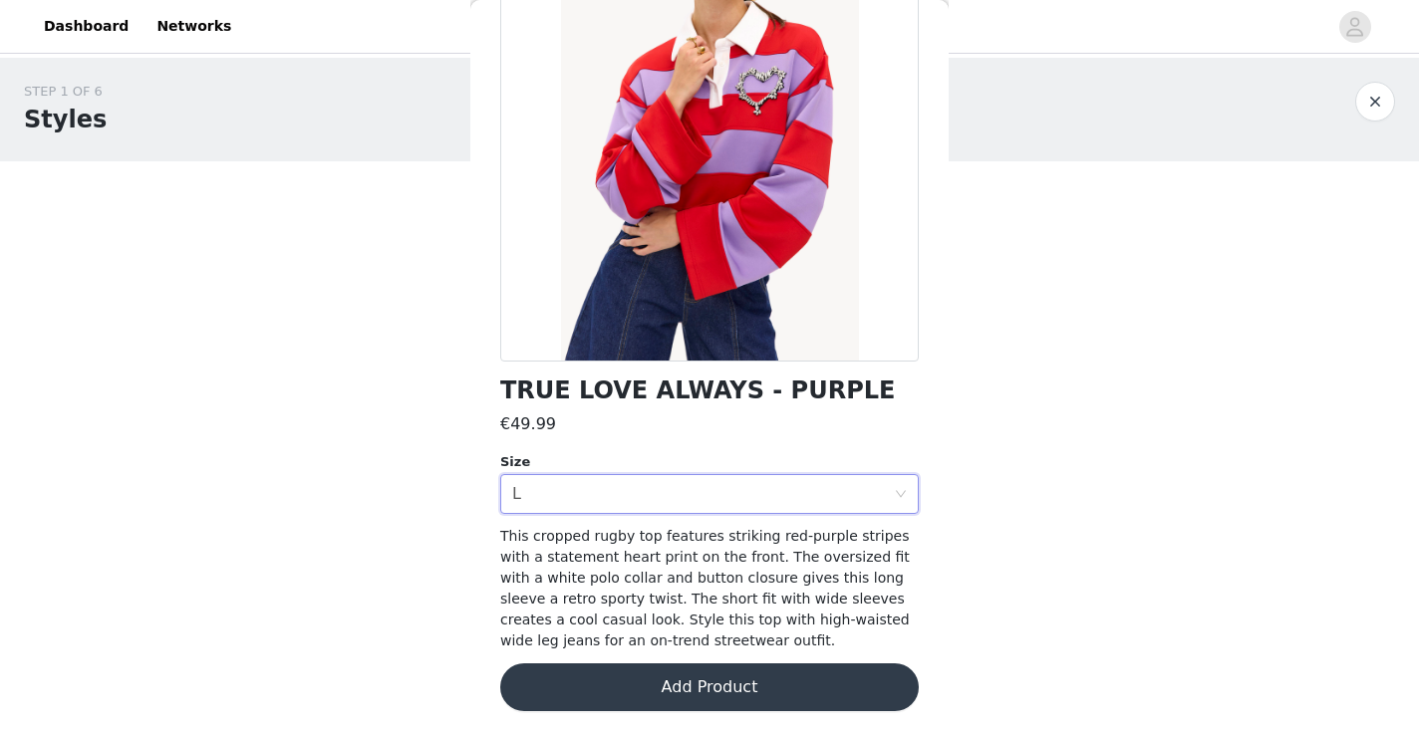
click at [637, 694] on button "Add Product" at bounding box center [709, 688] width 419 height 48
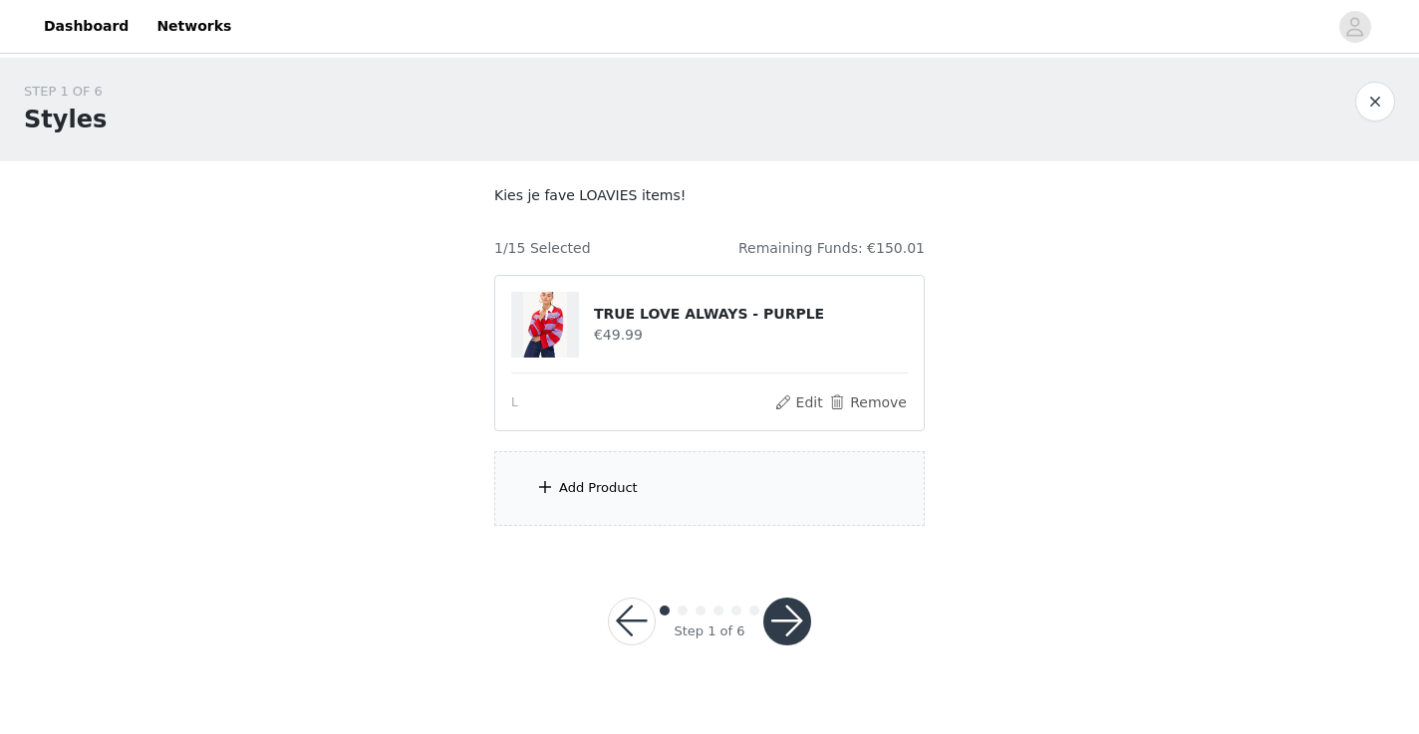
click at [635, 484] on div "Add Product" at bounding box center [709, 488] width 431 height 75
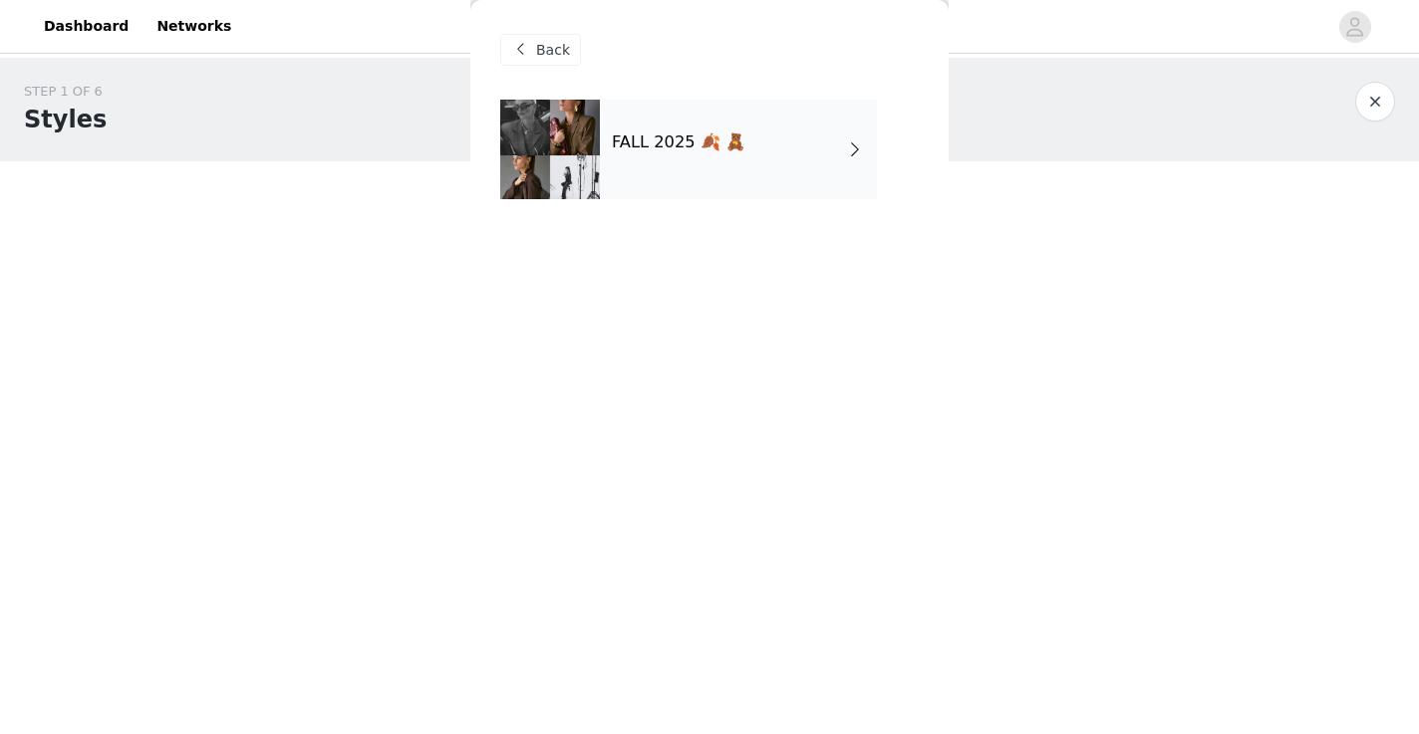
click at [688, 164] on div "FALL 2025 🍂 🧸" at bounding box center [738, 150] width 277 height 100
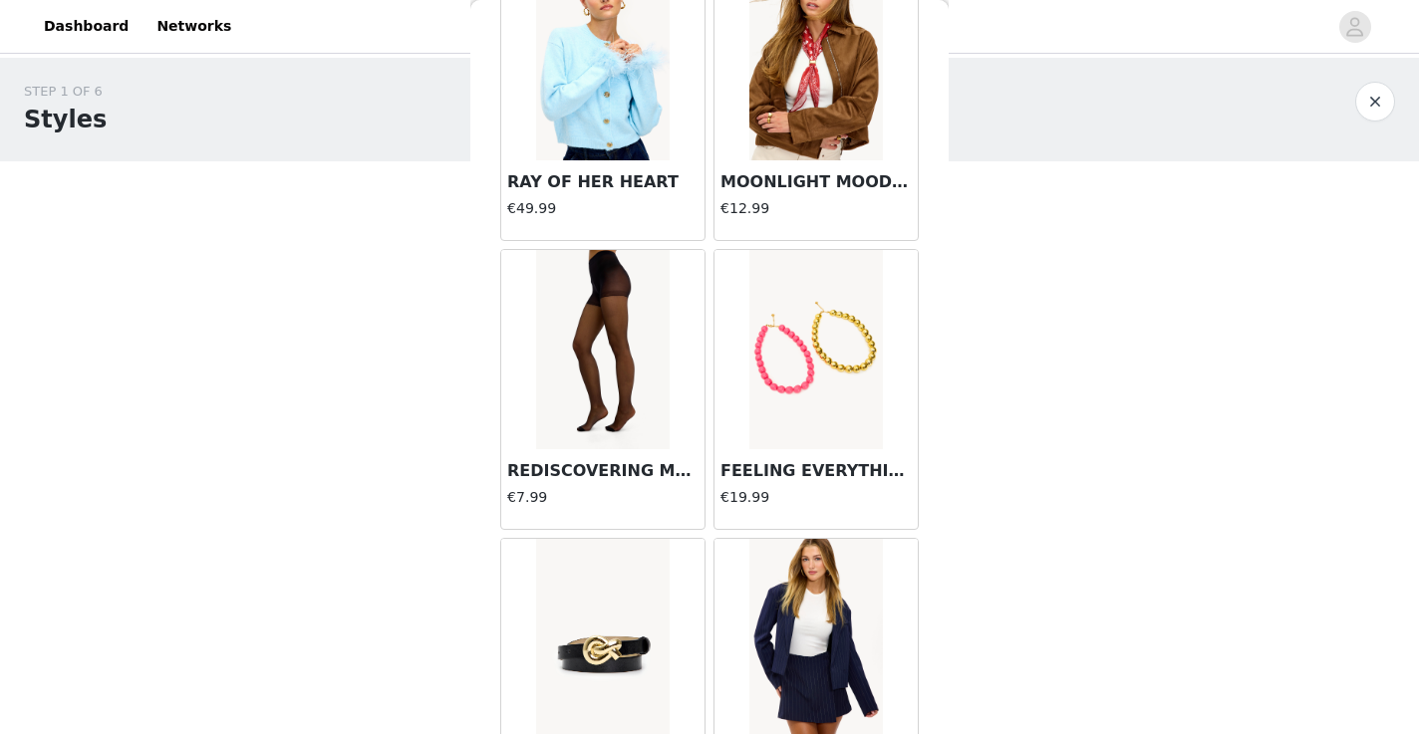
scroll to position [2315, 0]
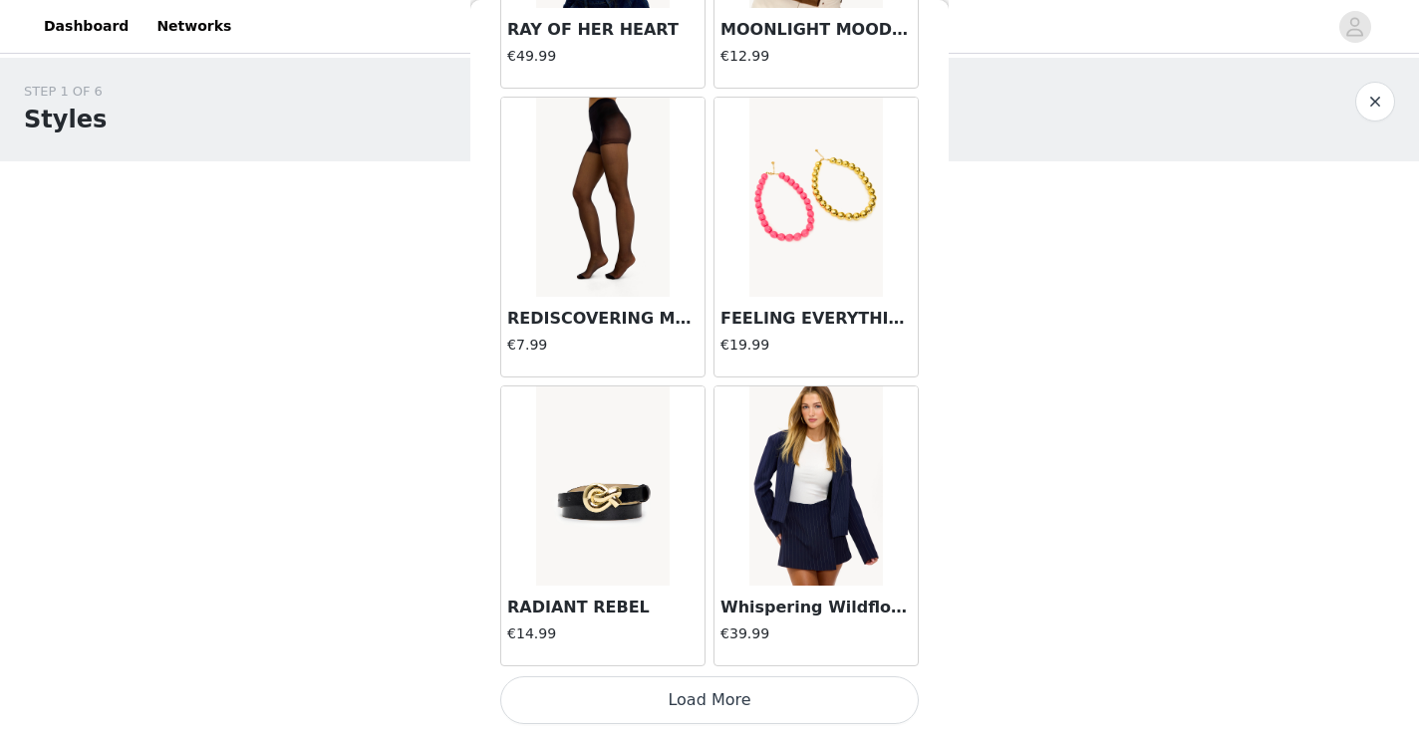
click at [668, 698] on button "Load More" at bounding box center [709, 701] width 419 height 48
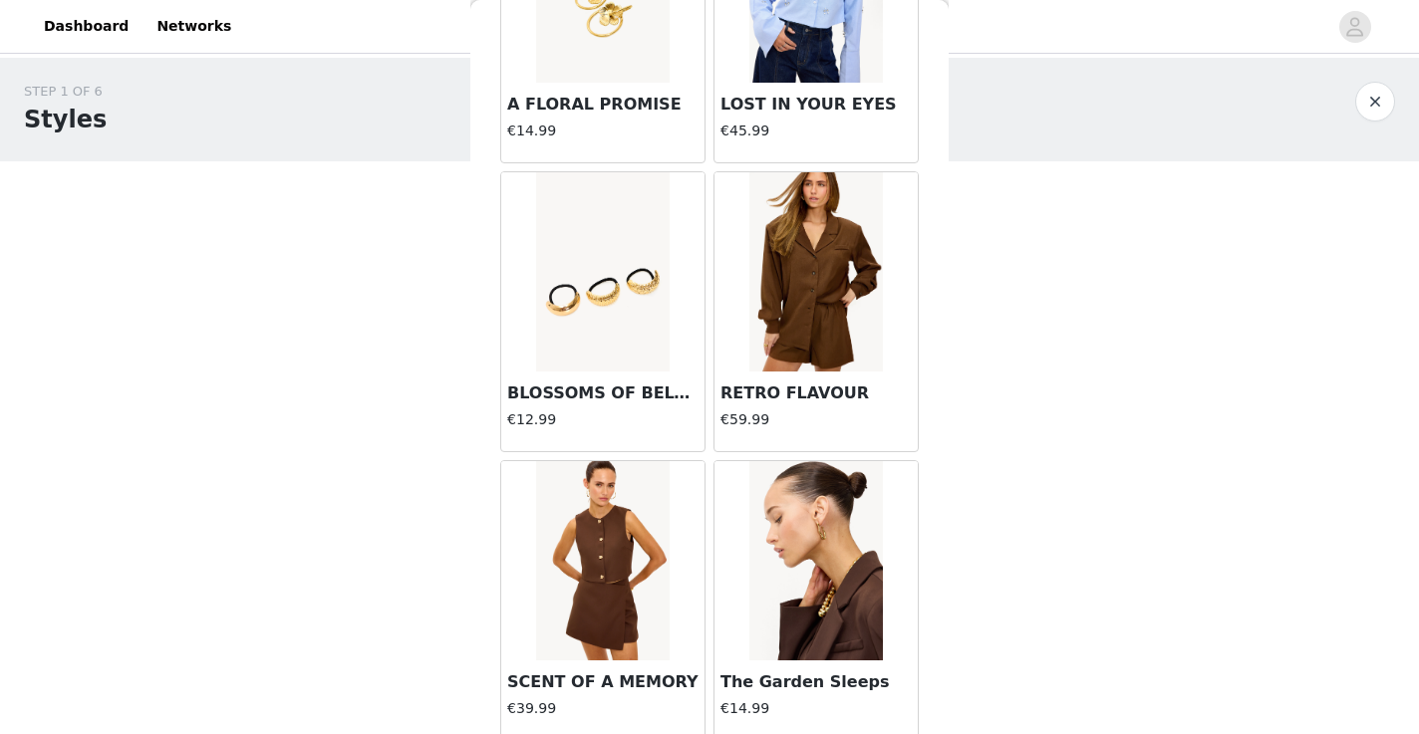
scroll to position [5205, 0]
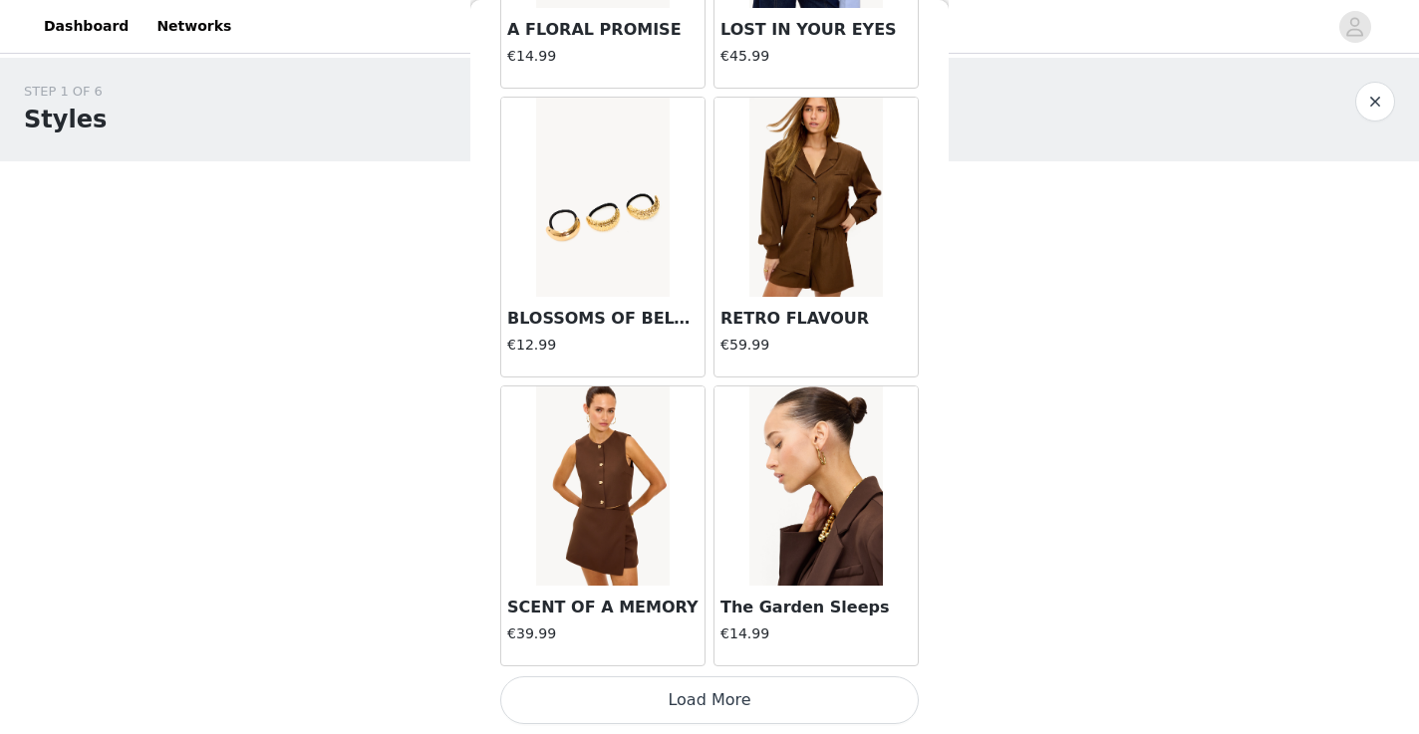
click at [723, 698] on button "Load More" at bounding box center [709, 701] width 419 height 48
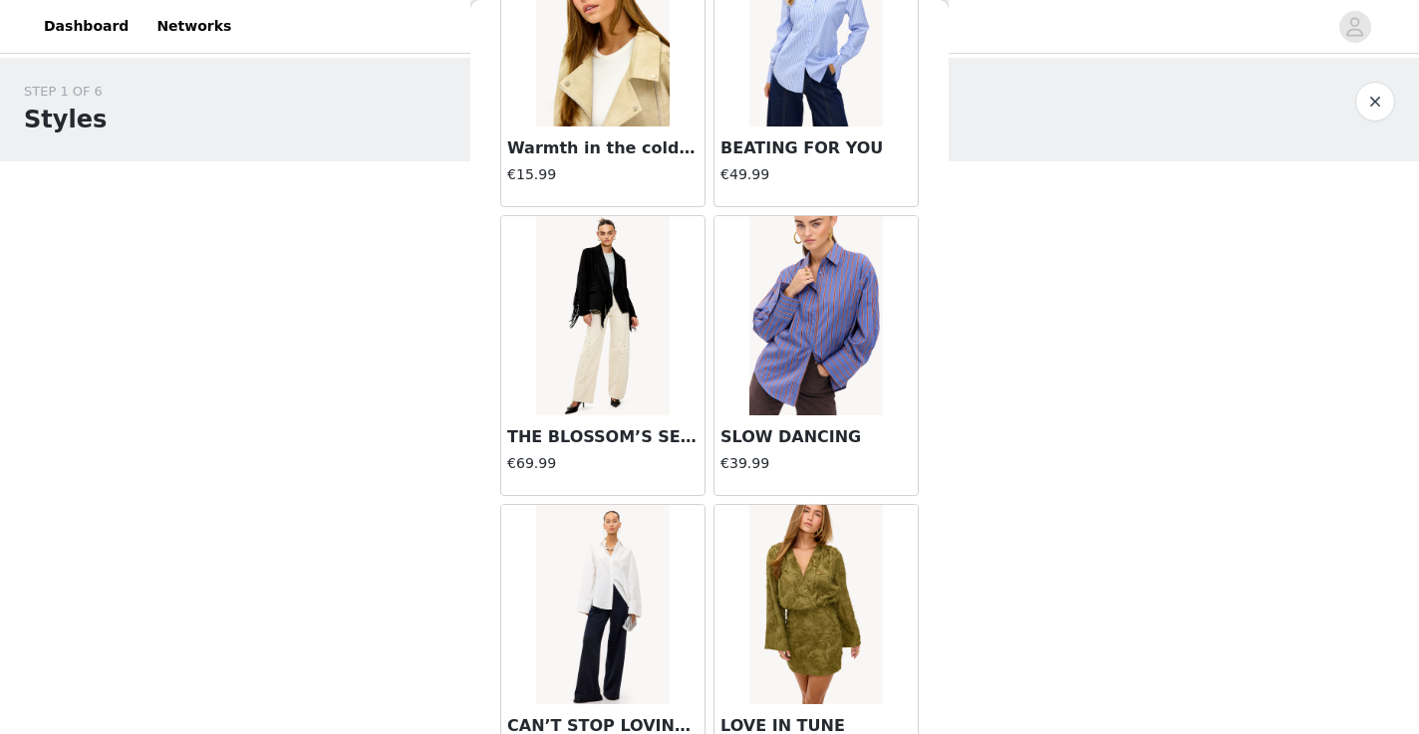
scroll to position [7498, 0]
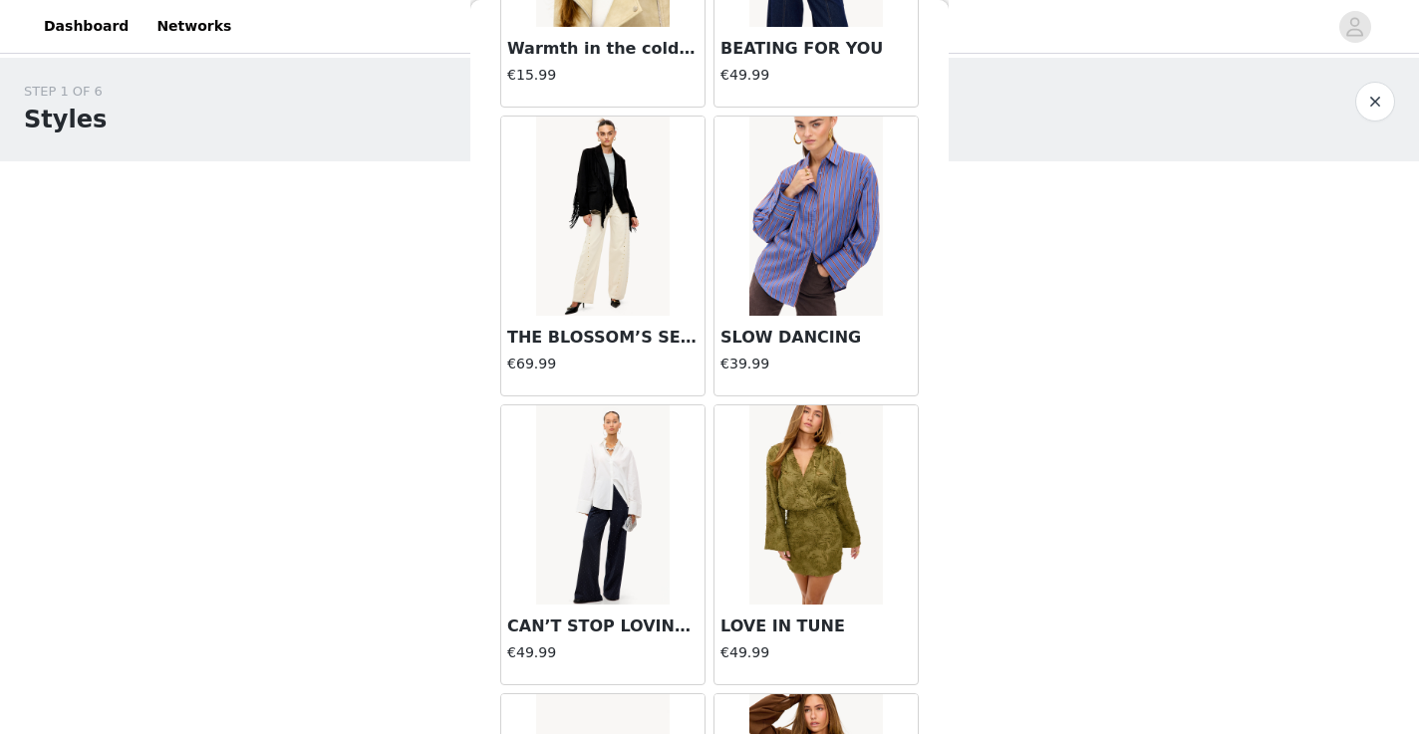
click at [582, 343] on h3 "THE BLOSSOM’S SECRET" at bounding box center [602, 338] width 191 height 24
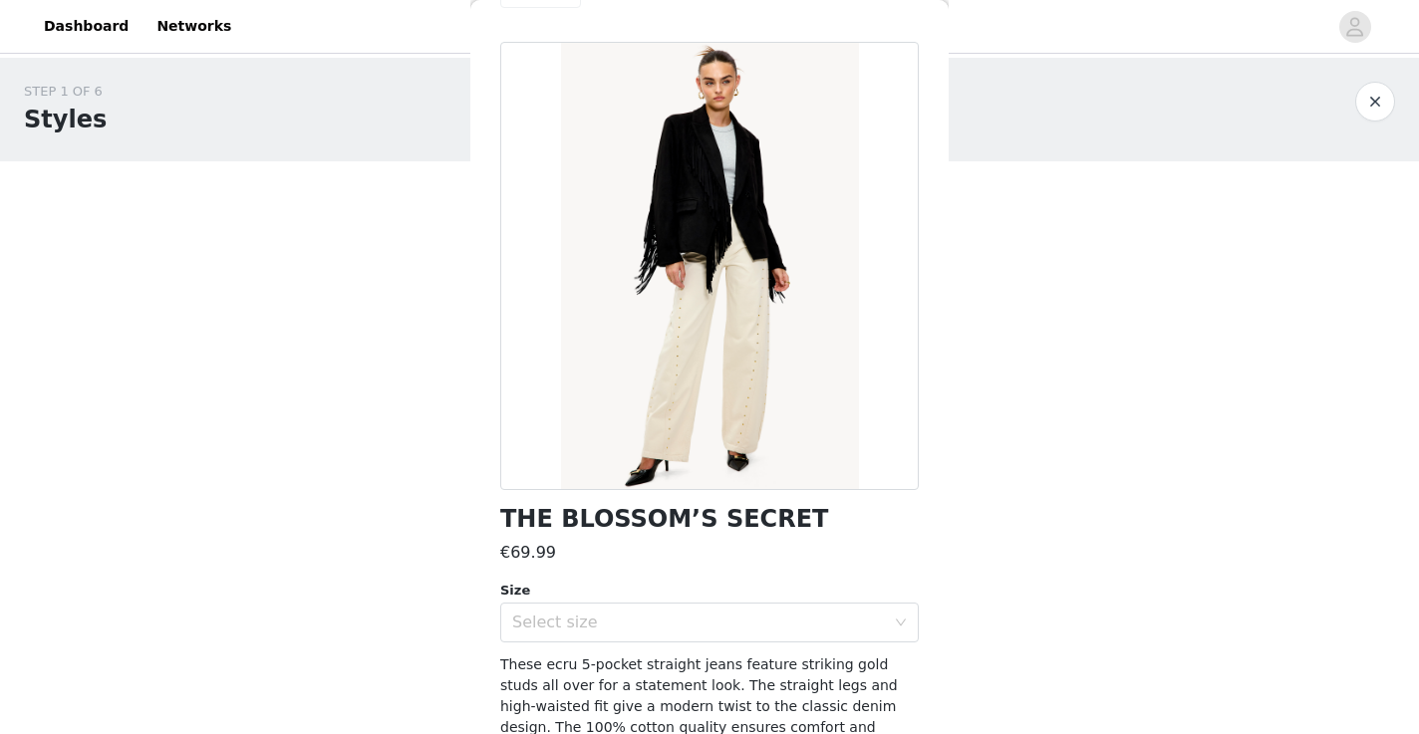
scroll to position [0, 0]
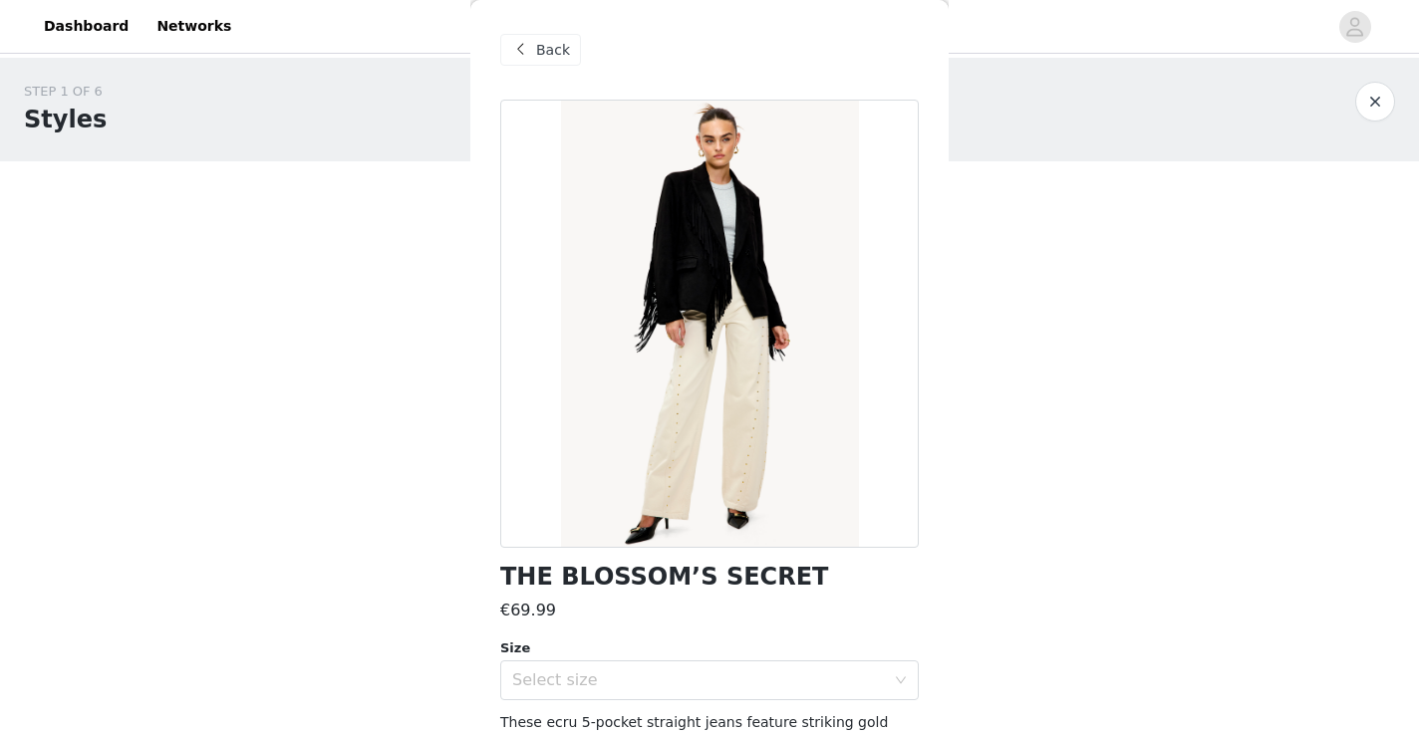
click at [526, 52] on span at bounding box center [520, 50] width 24 height 24
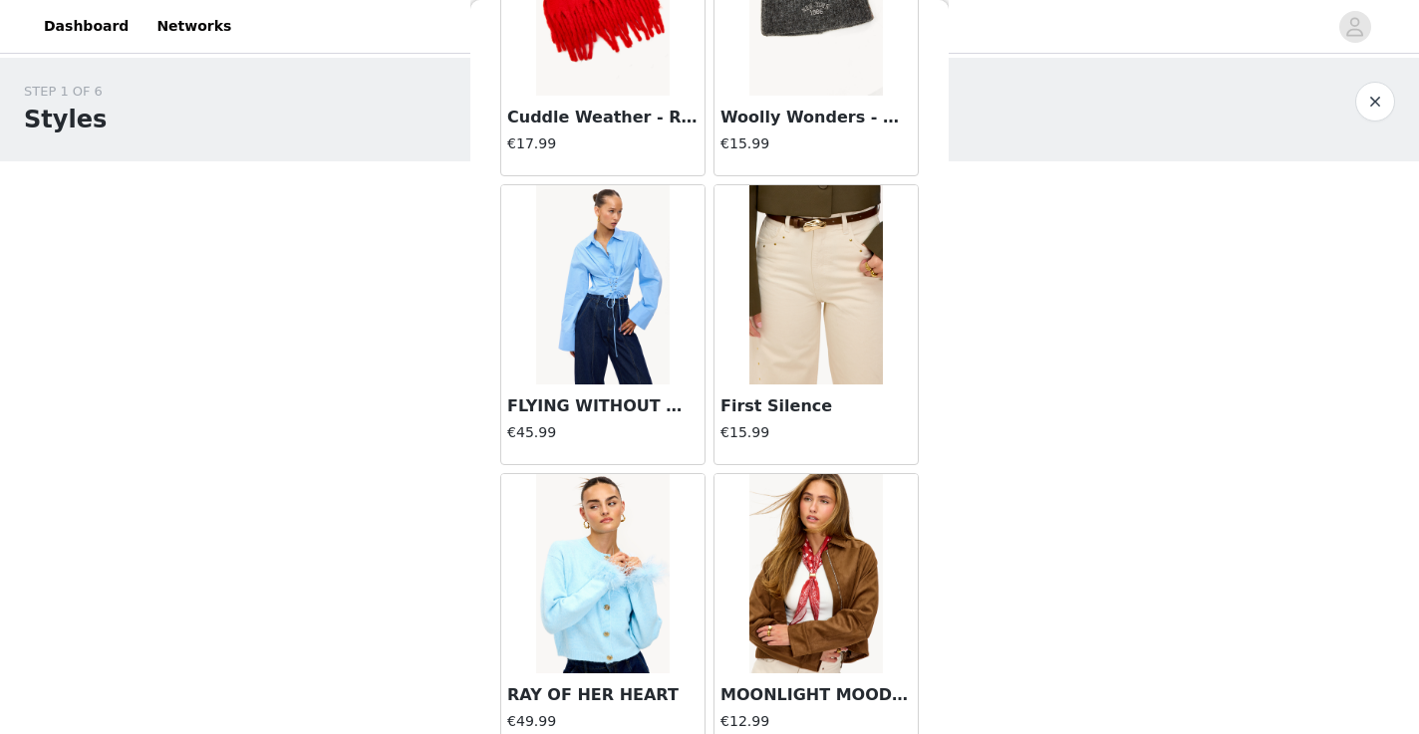
scroll to position [1702, 0]
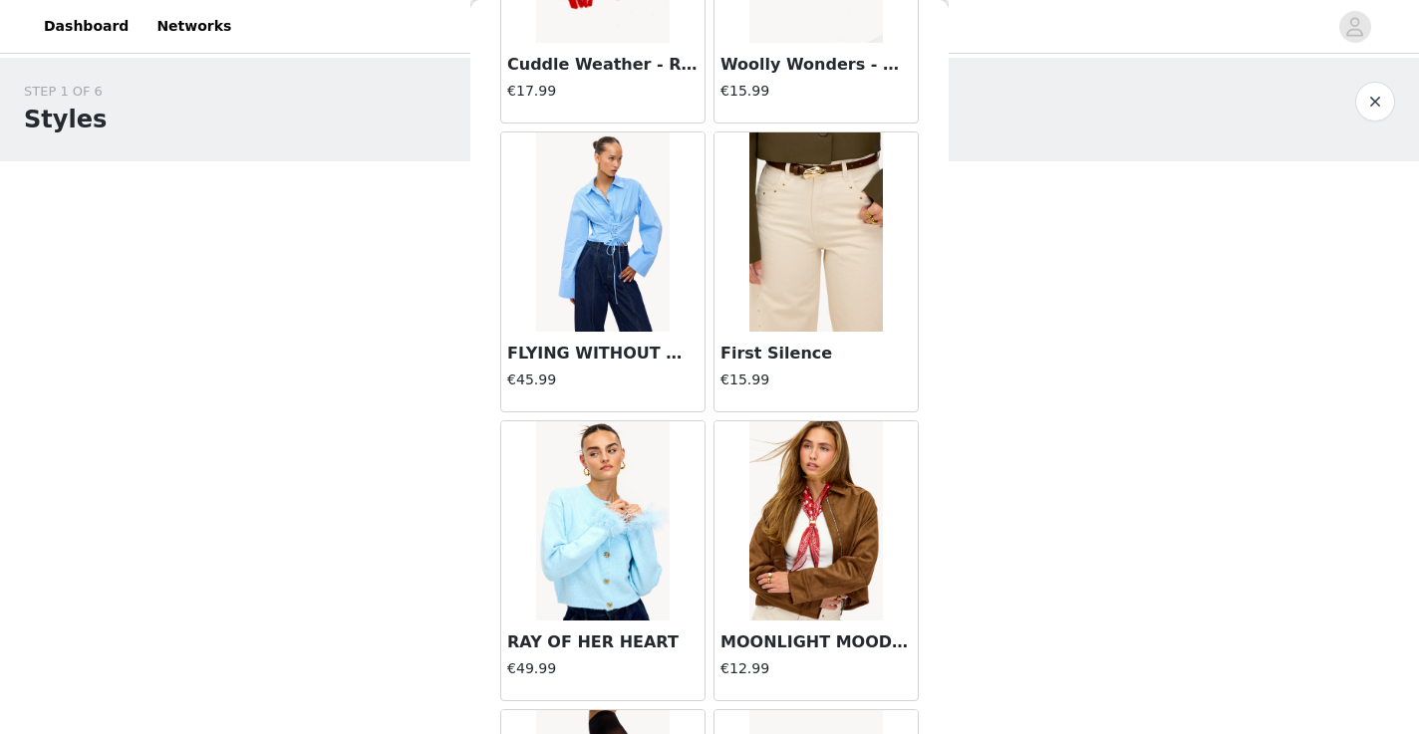
click at [753, 516] on img at bounding box center [815, 521] width 133 height 199
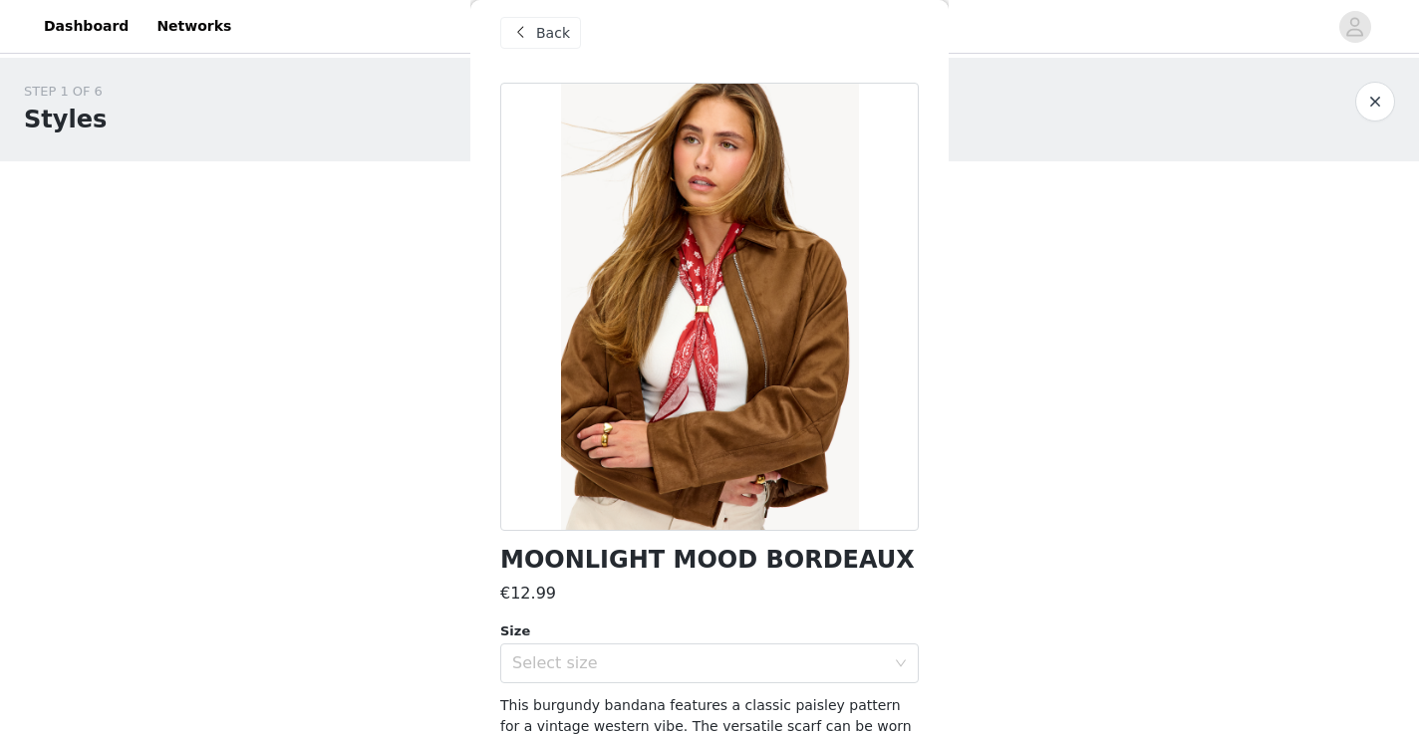
scroll to position [0, 0]
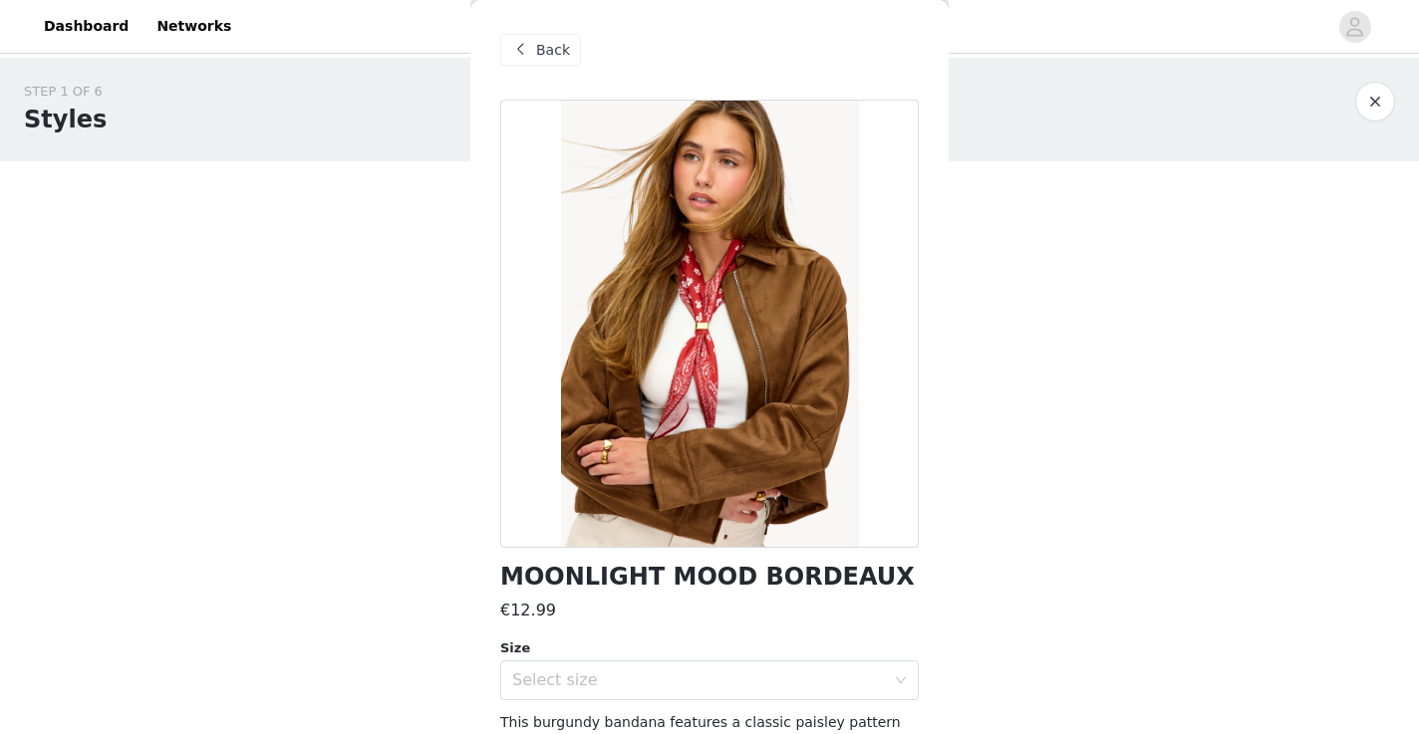
click at [522, 51] on span at bounding box center [520, 50] width 24 height 24
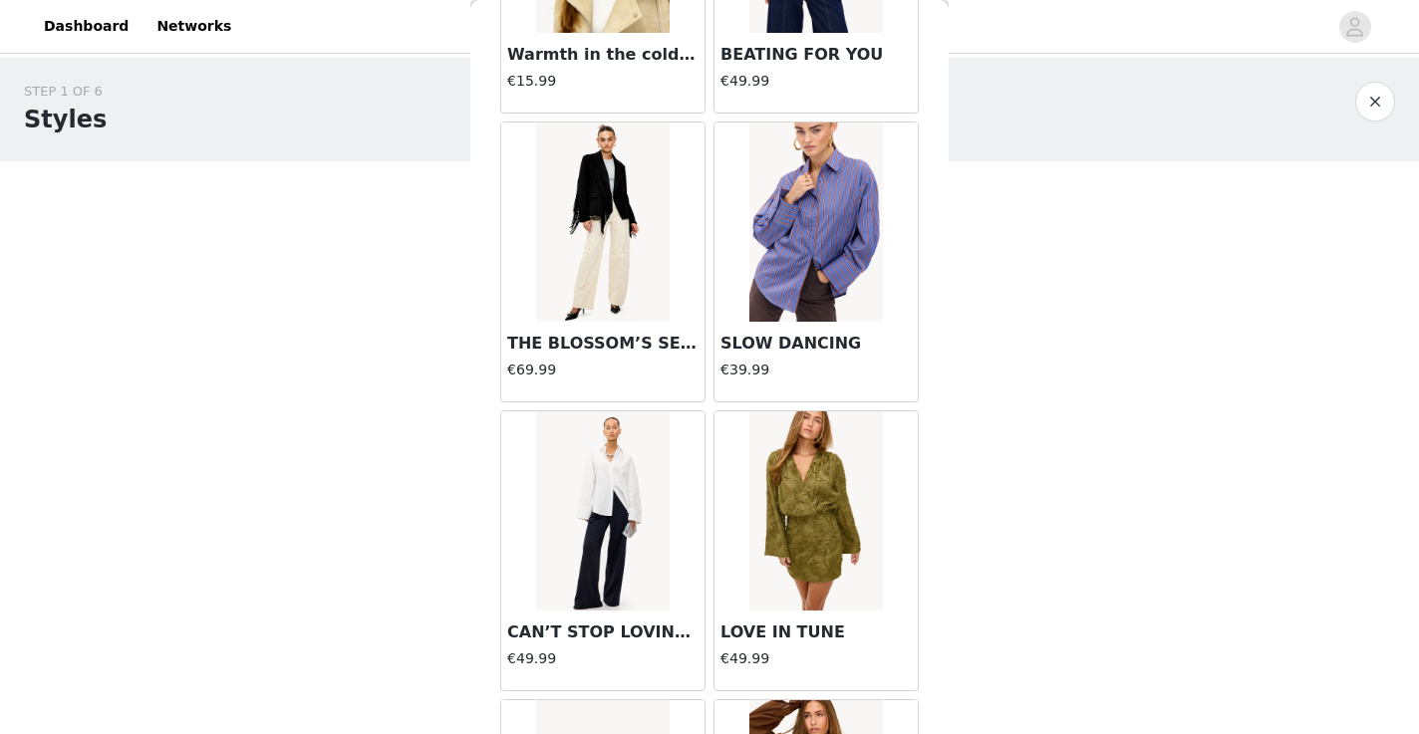
scroll to position [7593, 0]
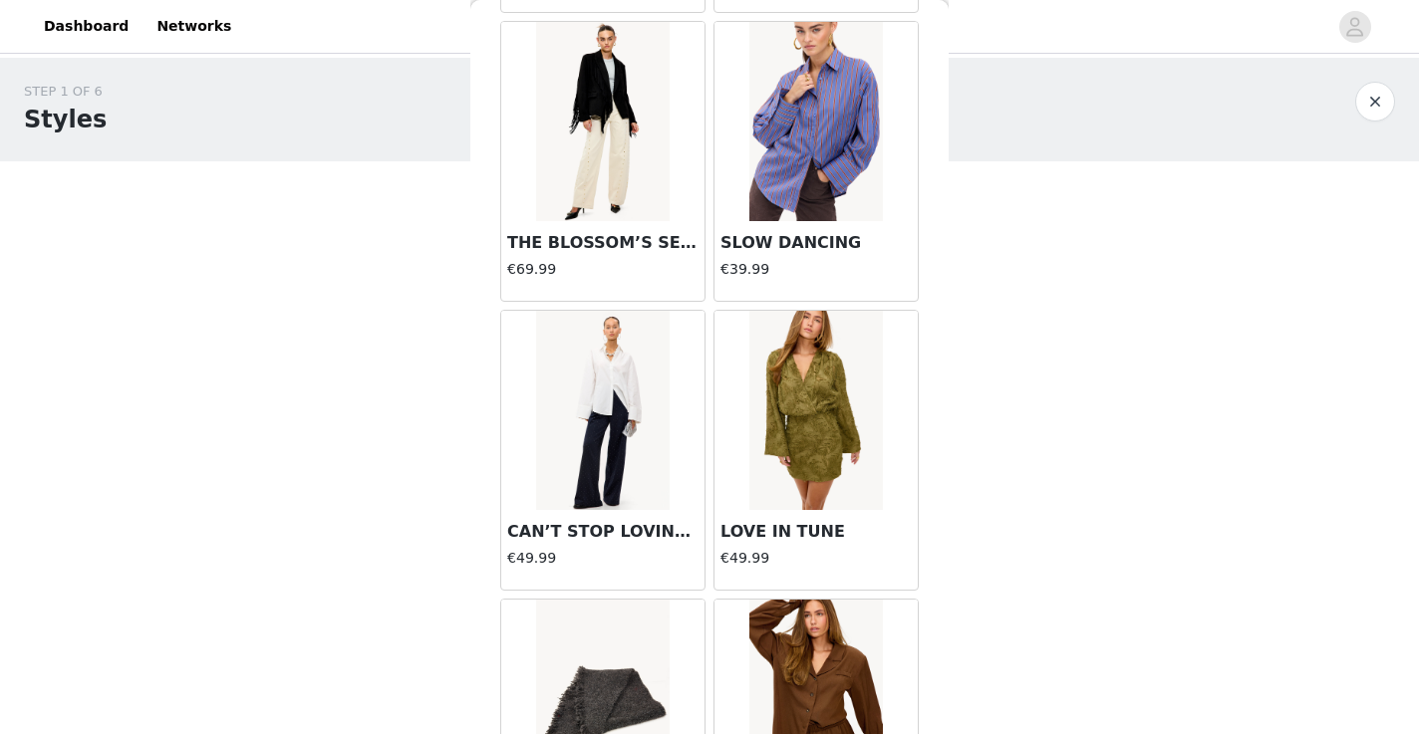
click at [816, 167] on img at bounding box center [815, 121] width 133 height 199
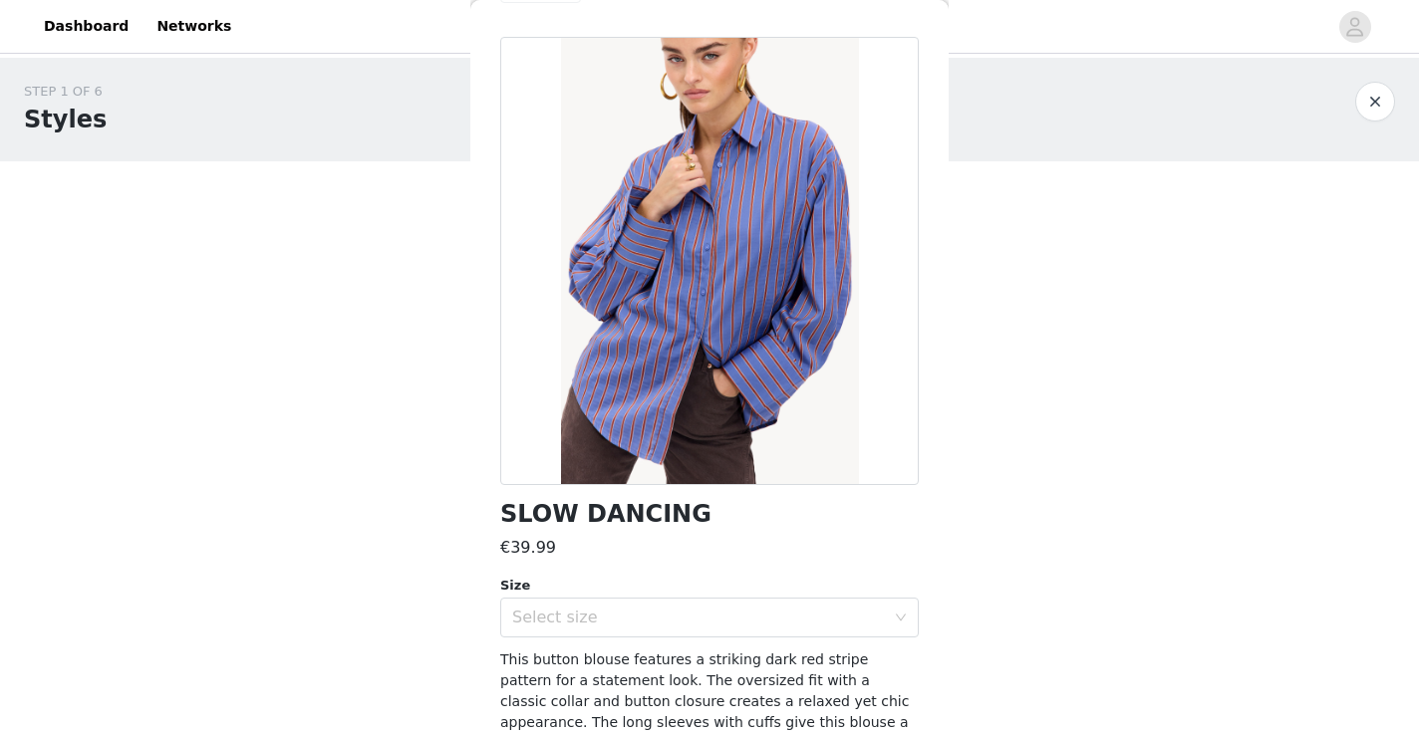
scroll to position [0, 0]
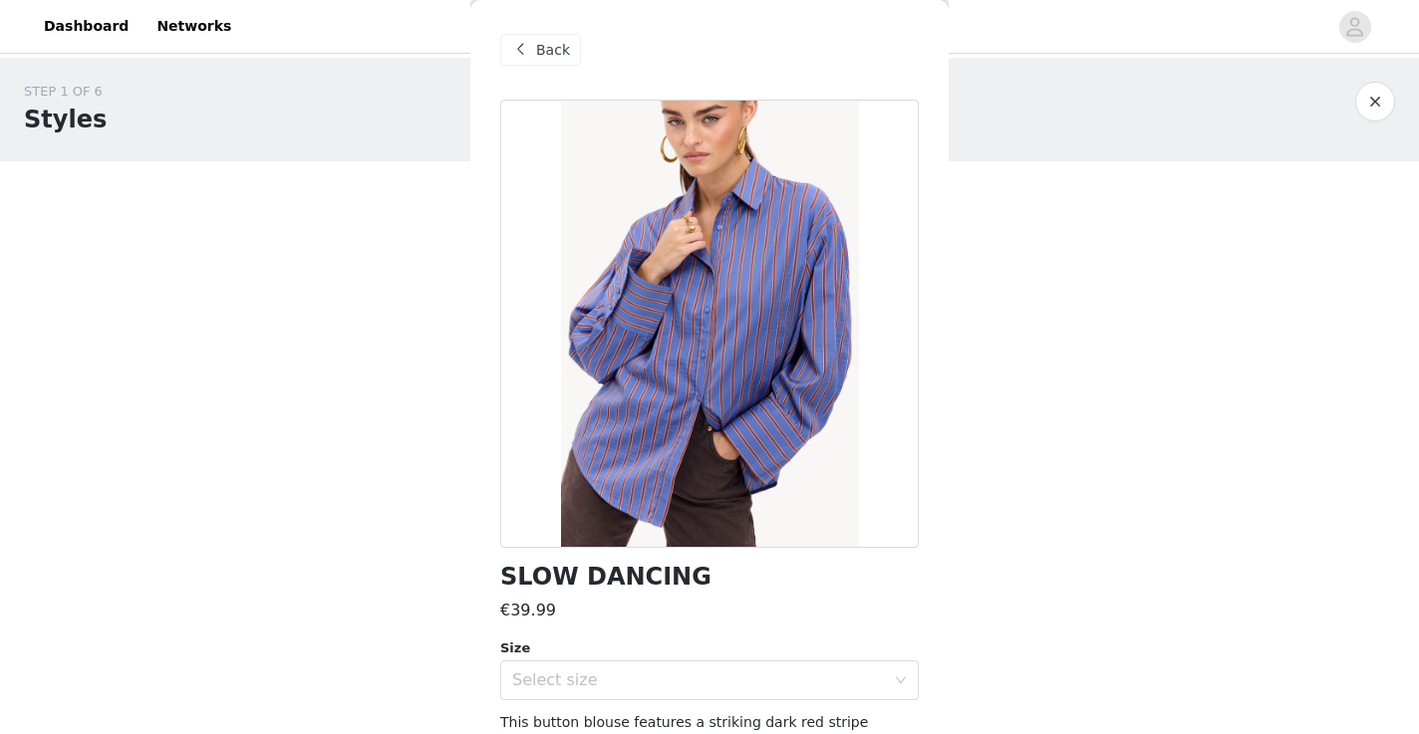
click at [533, 55] on div "Back" at bounding box center [540, 50] width 81 height 32
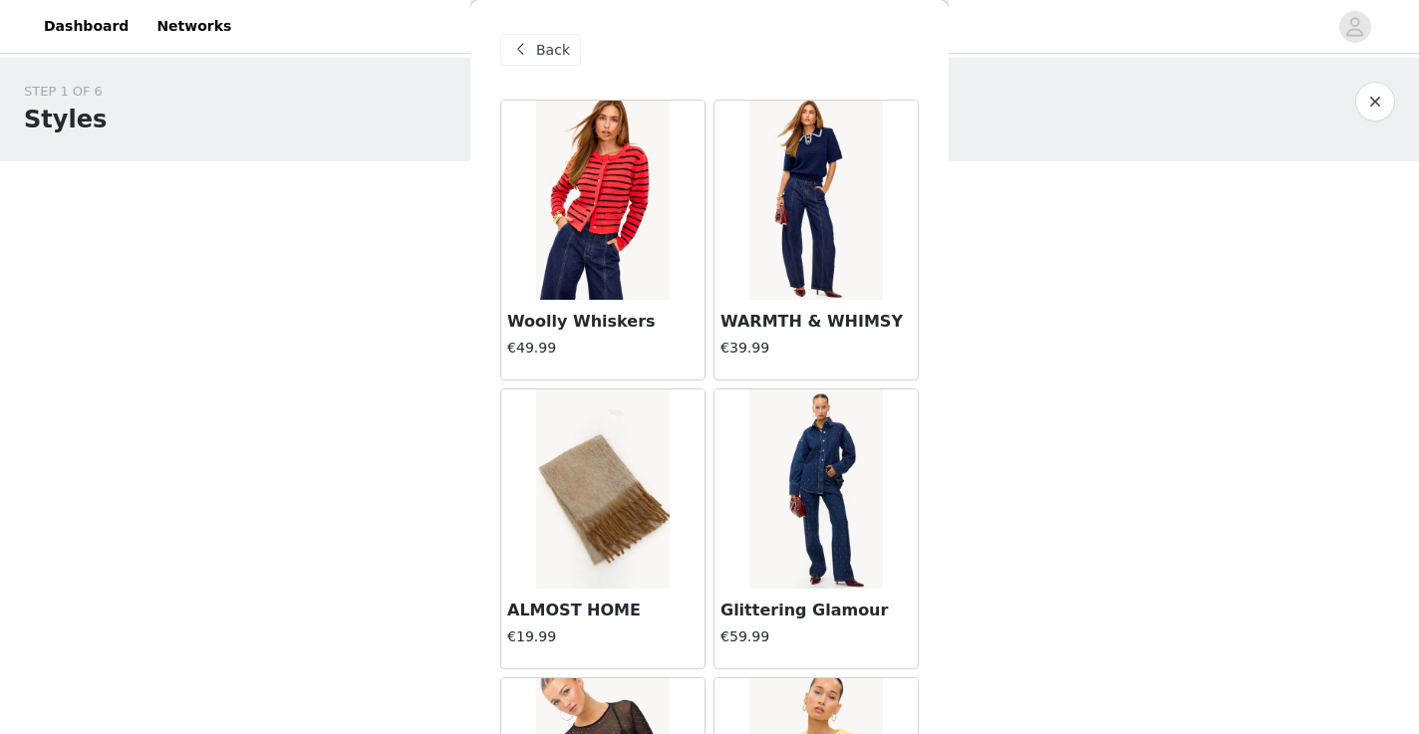
click at [769, 241] on img at bounding box center [815, 200] width 133 height 199
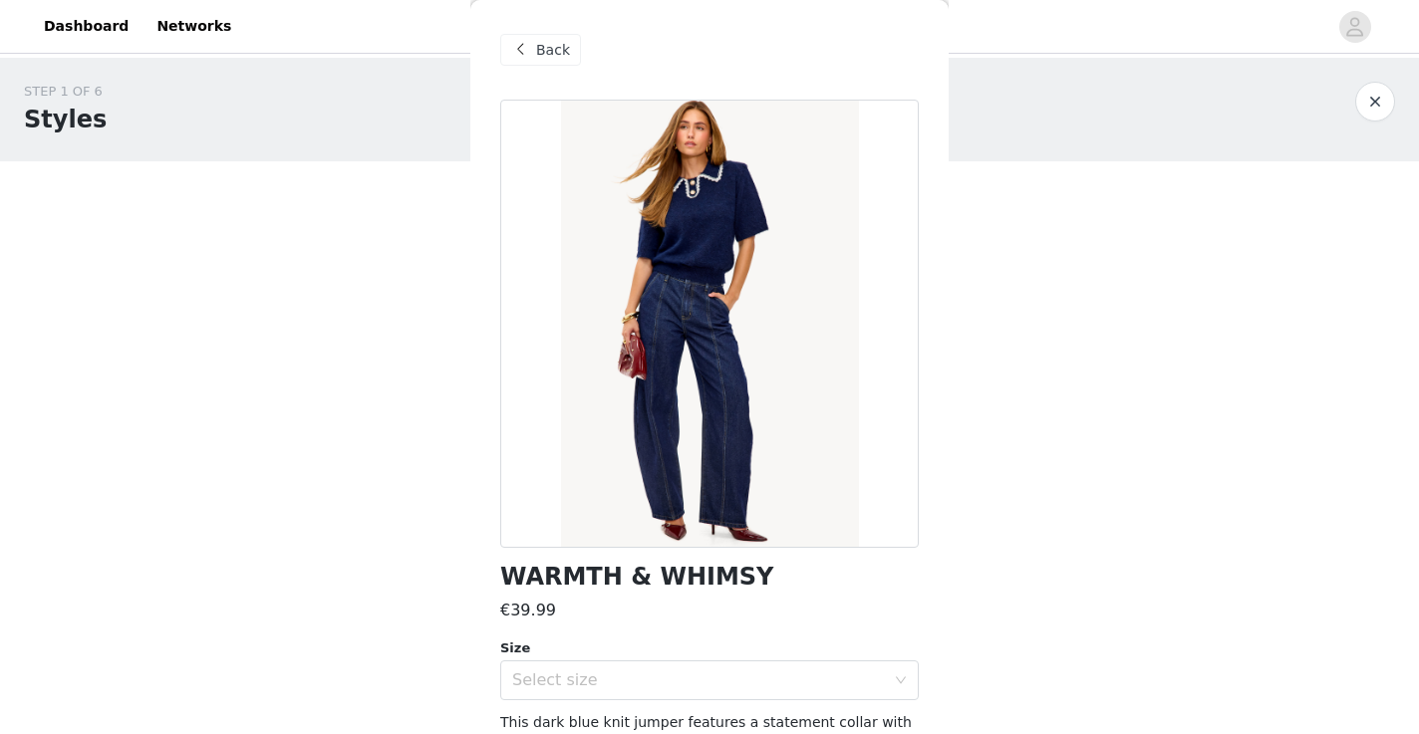
click at [520, 51] on span at bounding box center [520, 50] width 24 height 24
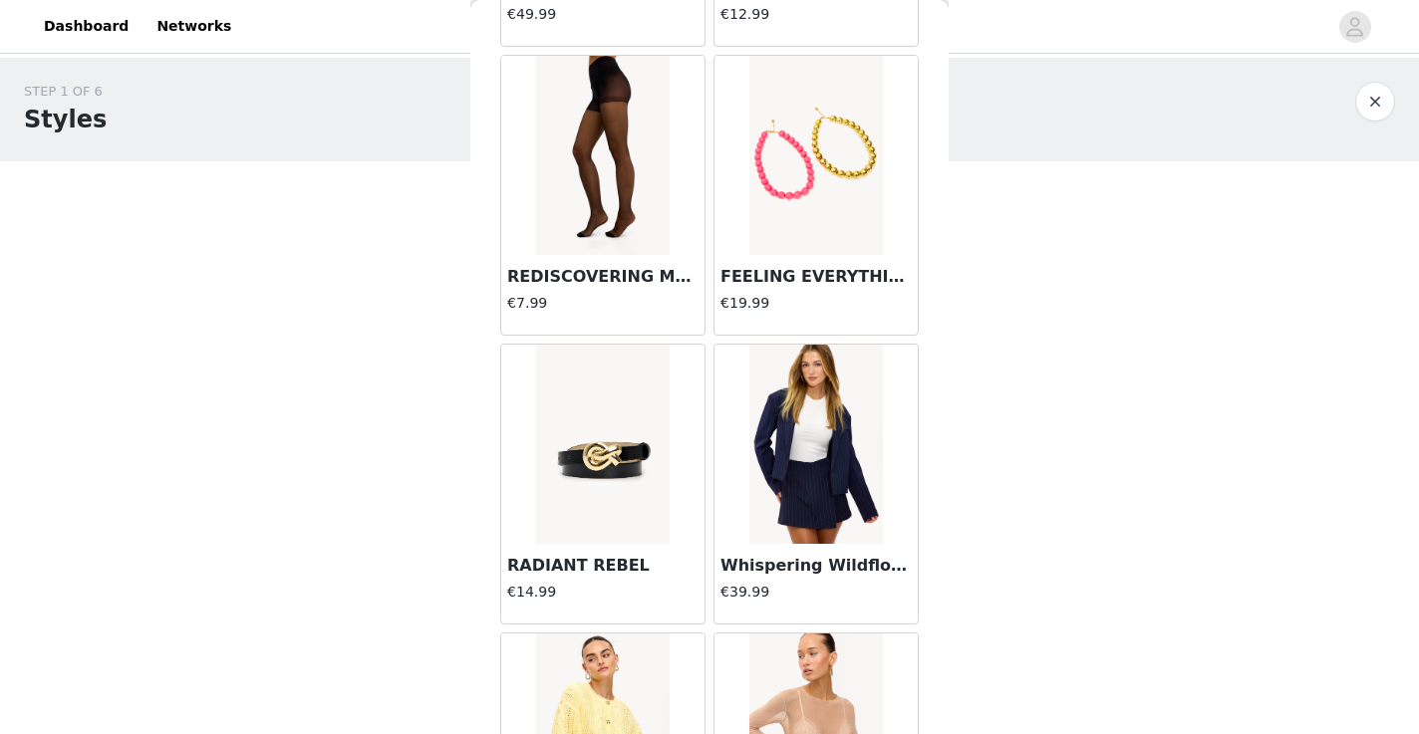
scroll to position [2096, 0]
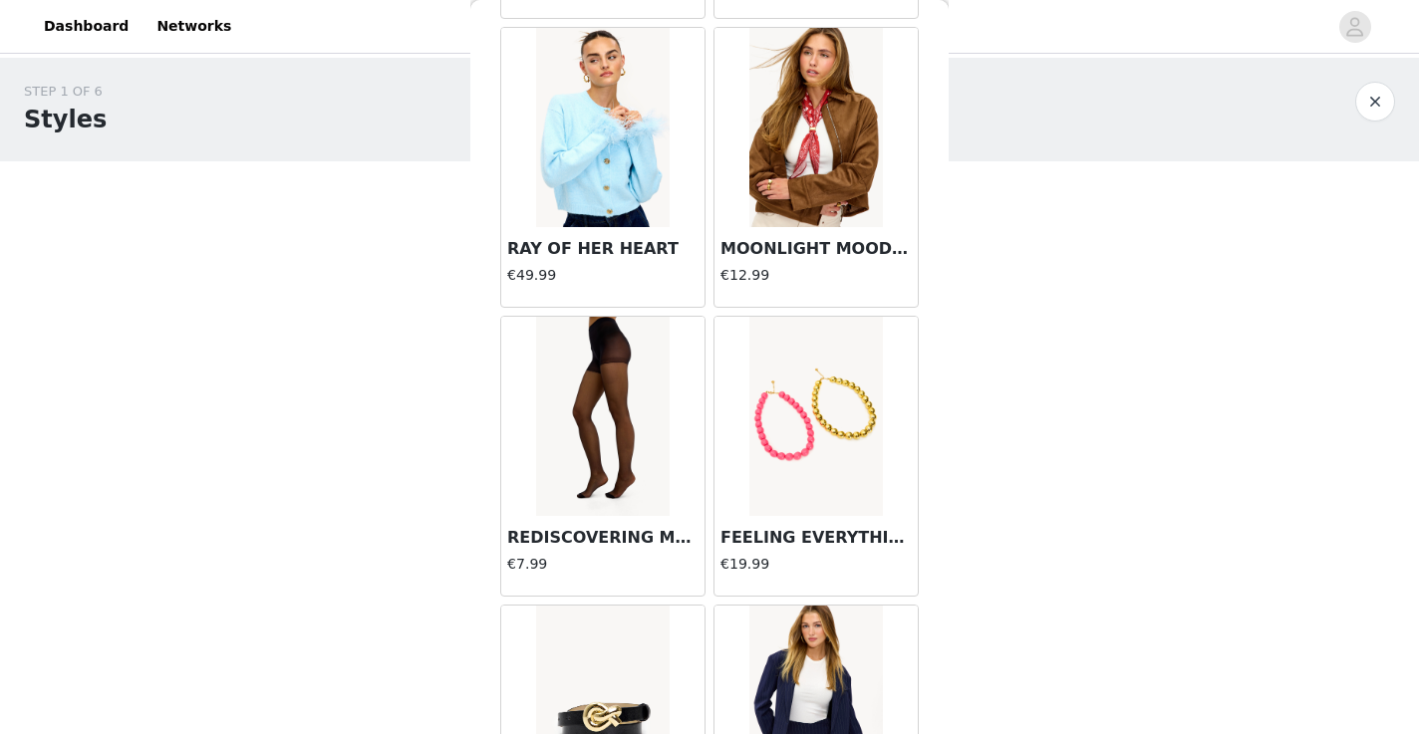
click at [577, 158] on img at bounding box center [602, 127] width 133 height 199
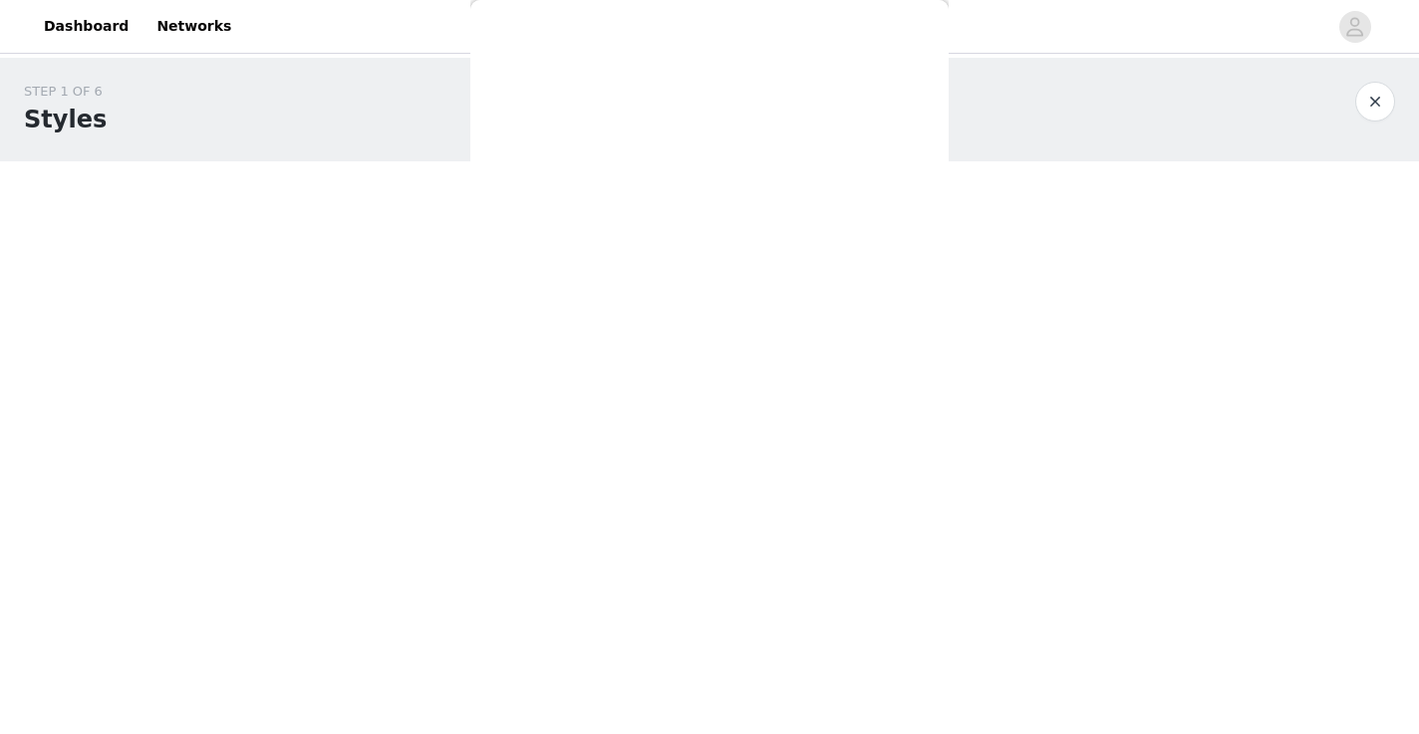
scroll to position [0, 0]
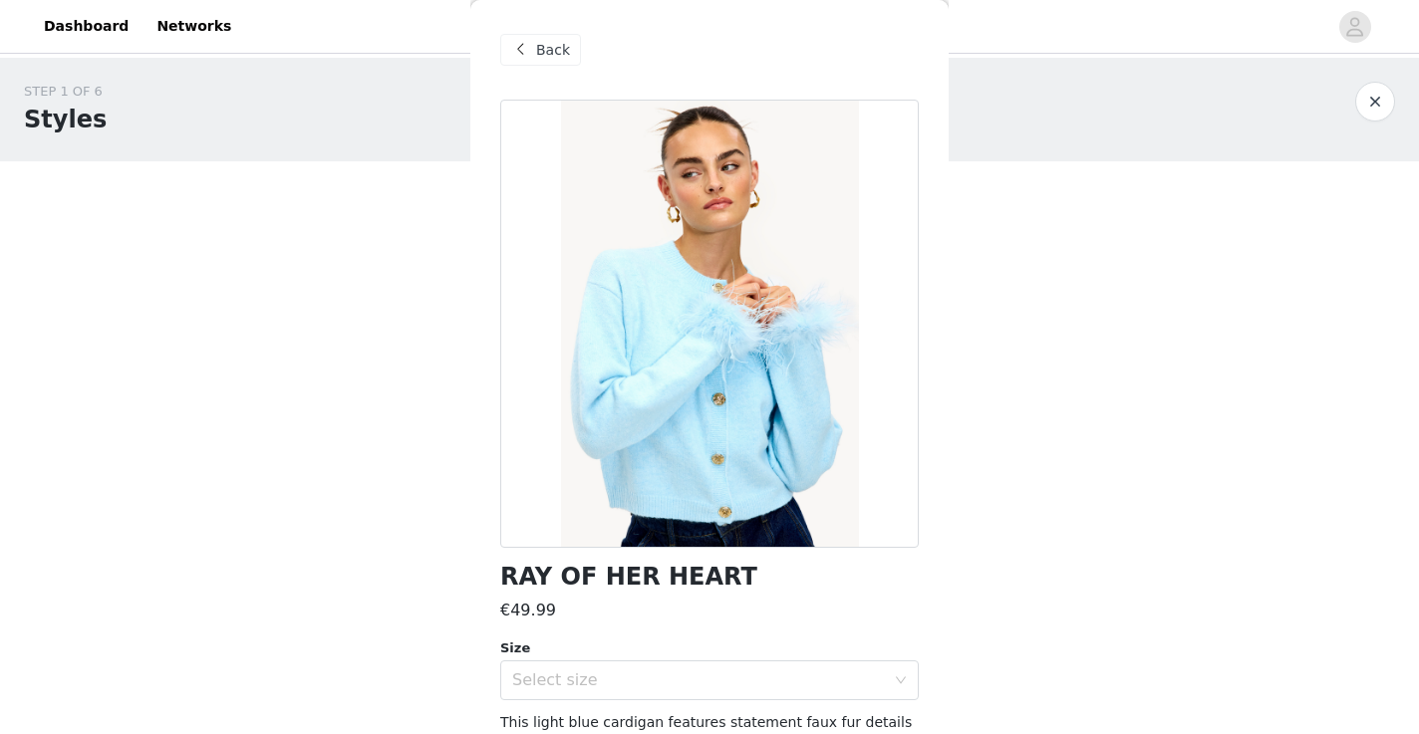
click at [522, 57] on span at bounding box center [520, 50] width 24 height 24
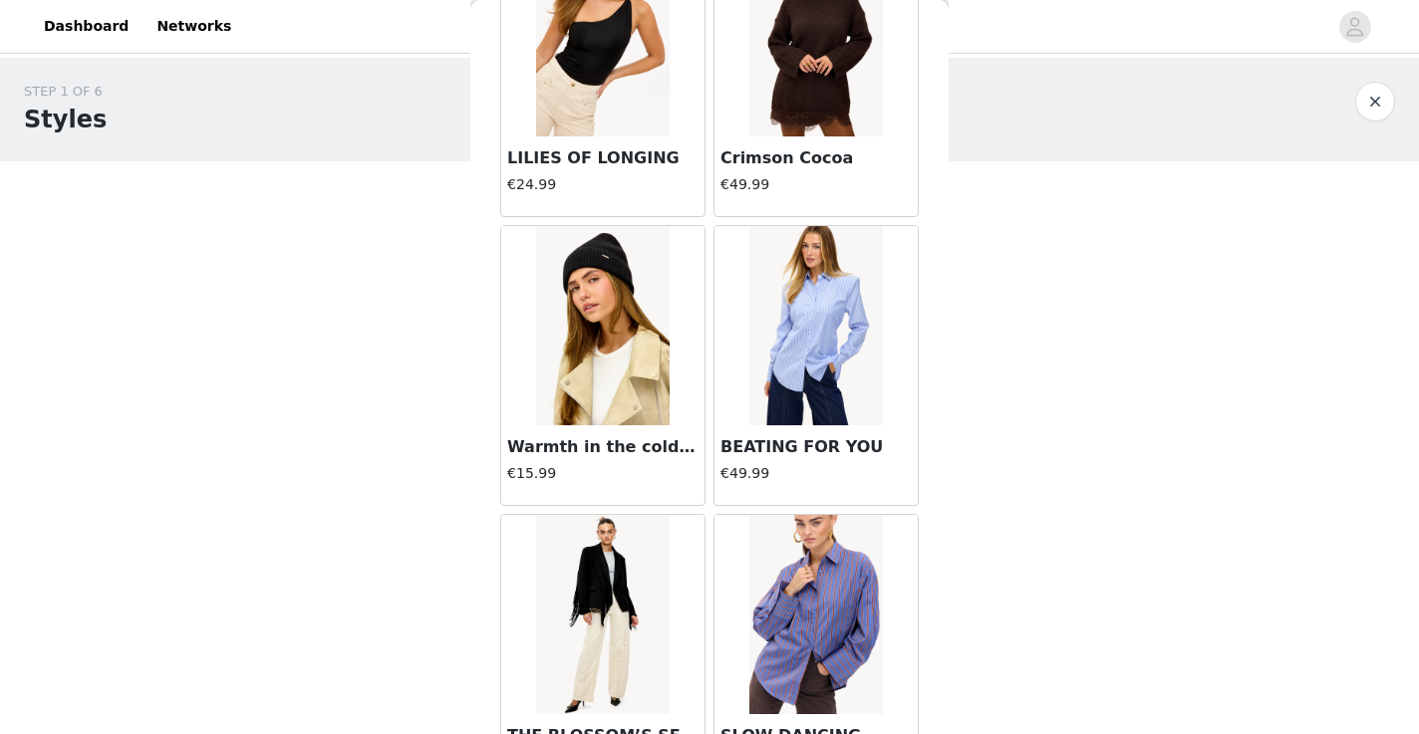
scroll to position [7302, 0]
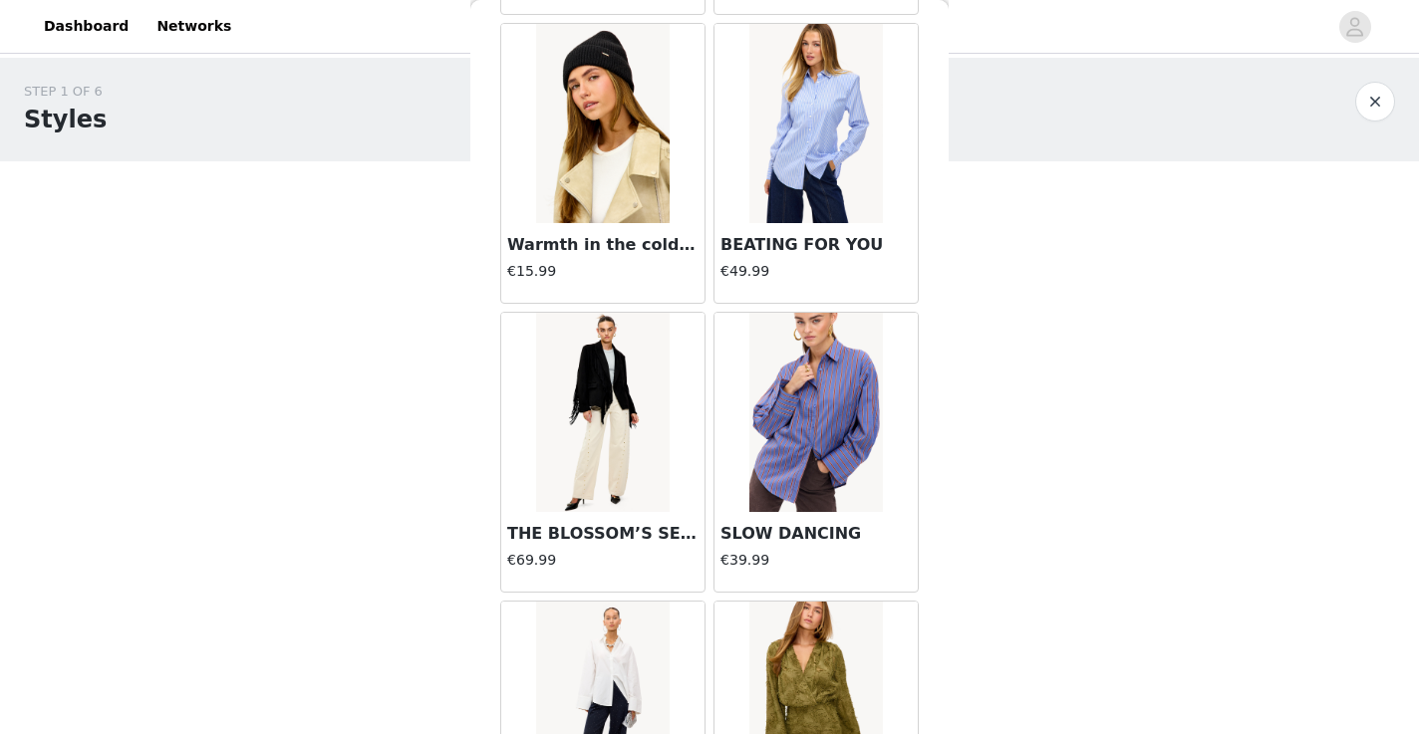
click at [618, 376] on img at bounding box center [602, 412] width 133 height 199
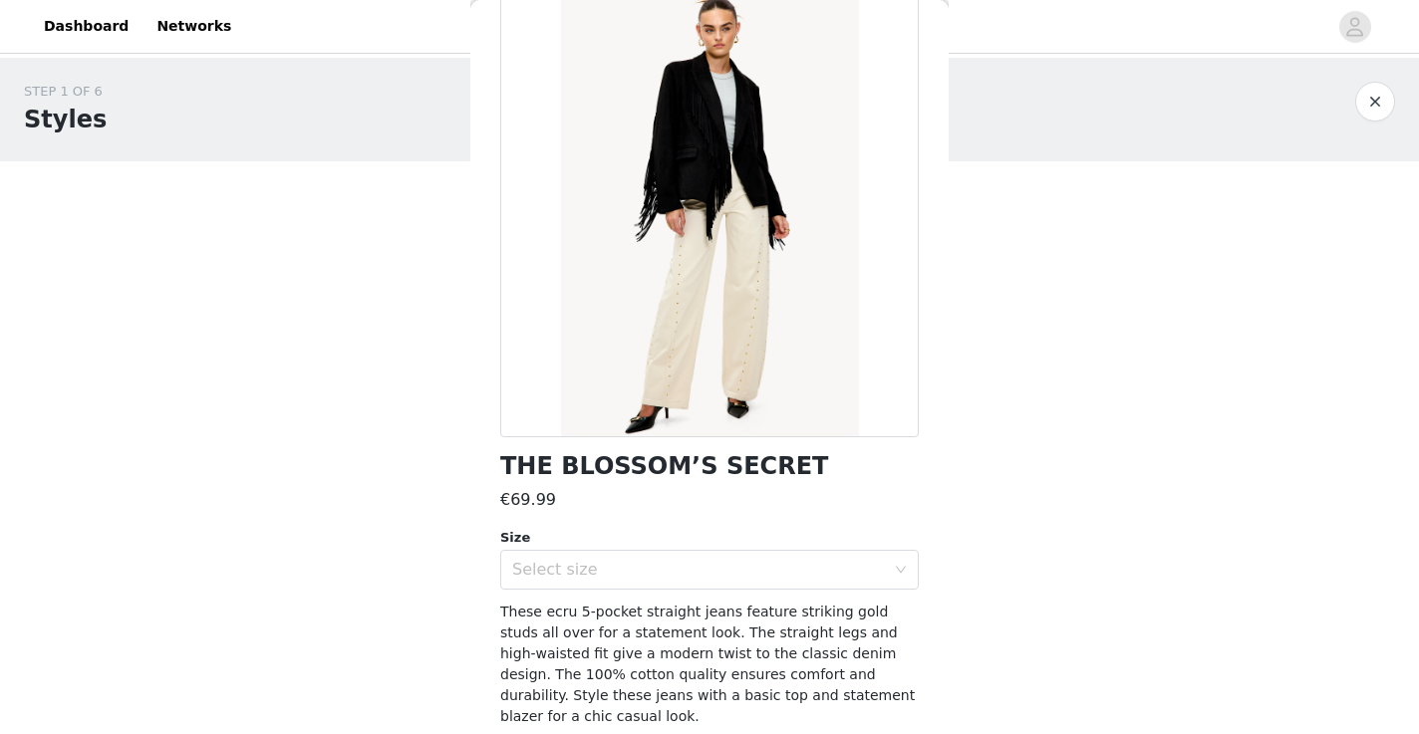
scroll to position [0, 0]
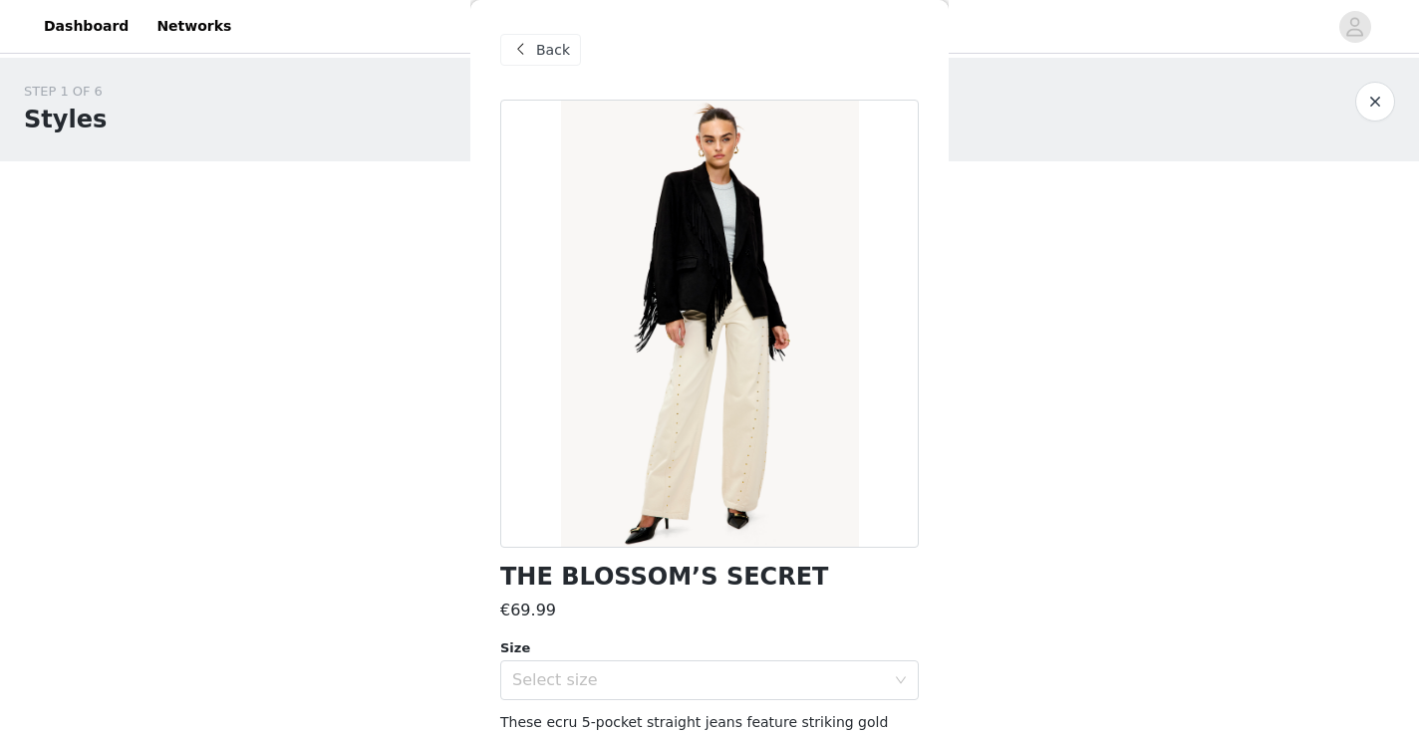
click at [529, 48] on span at bounding box center [520, 50] width 24 height 24
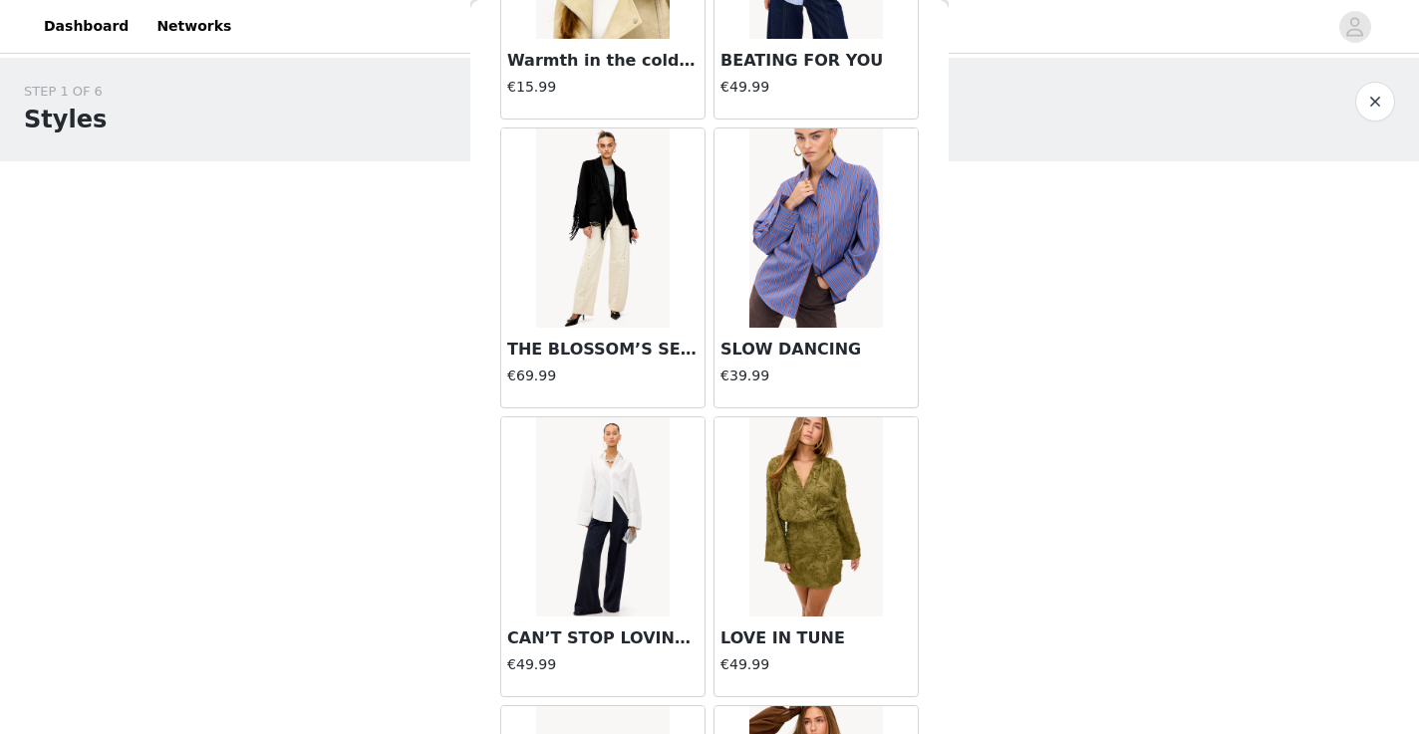
scroll to position [8095, 0]
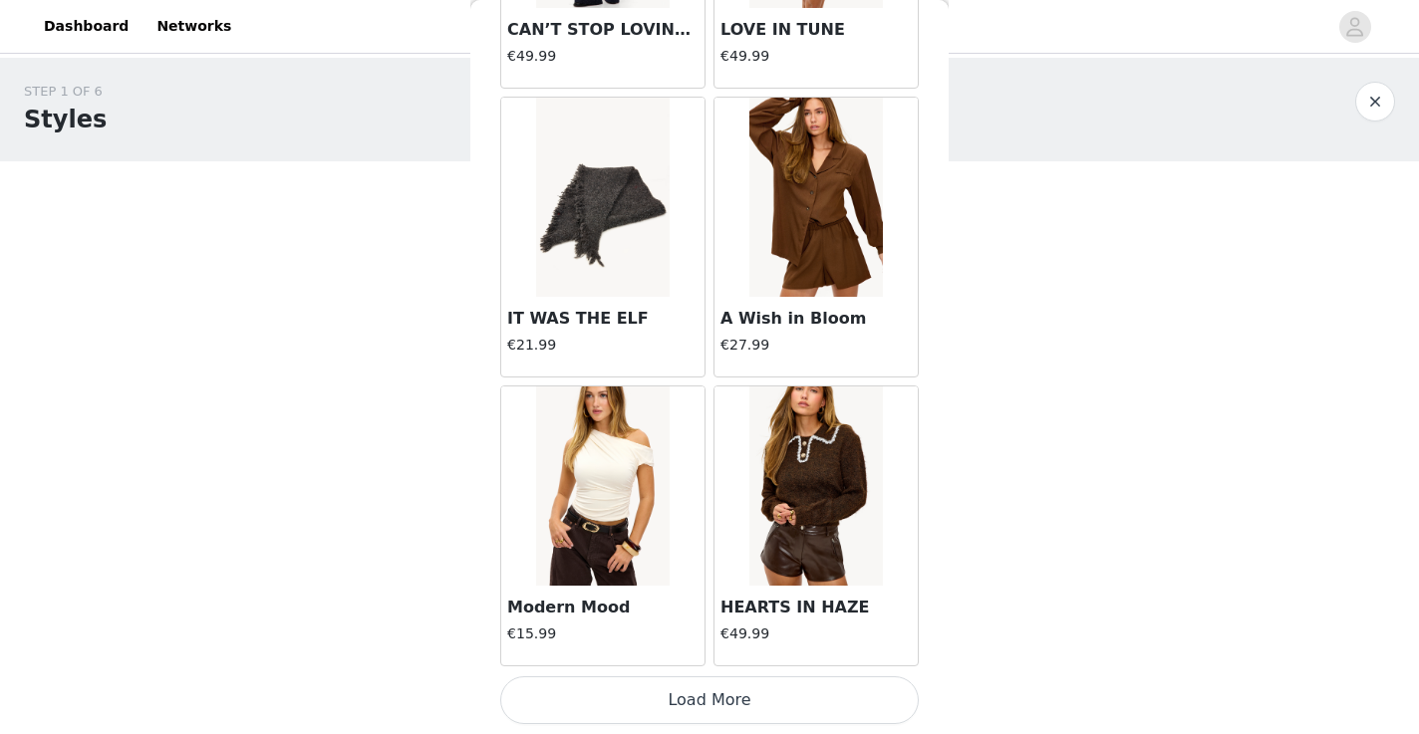
click at [674, 704] on button "Load More" at bounding box center [709, 701] width 419 height 48
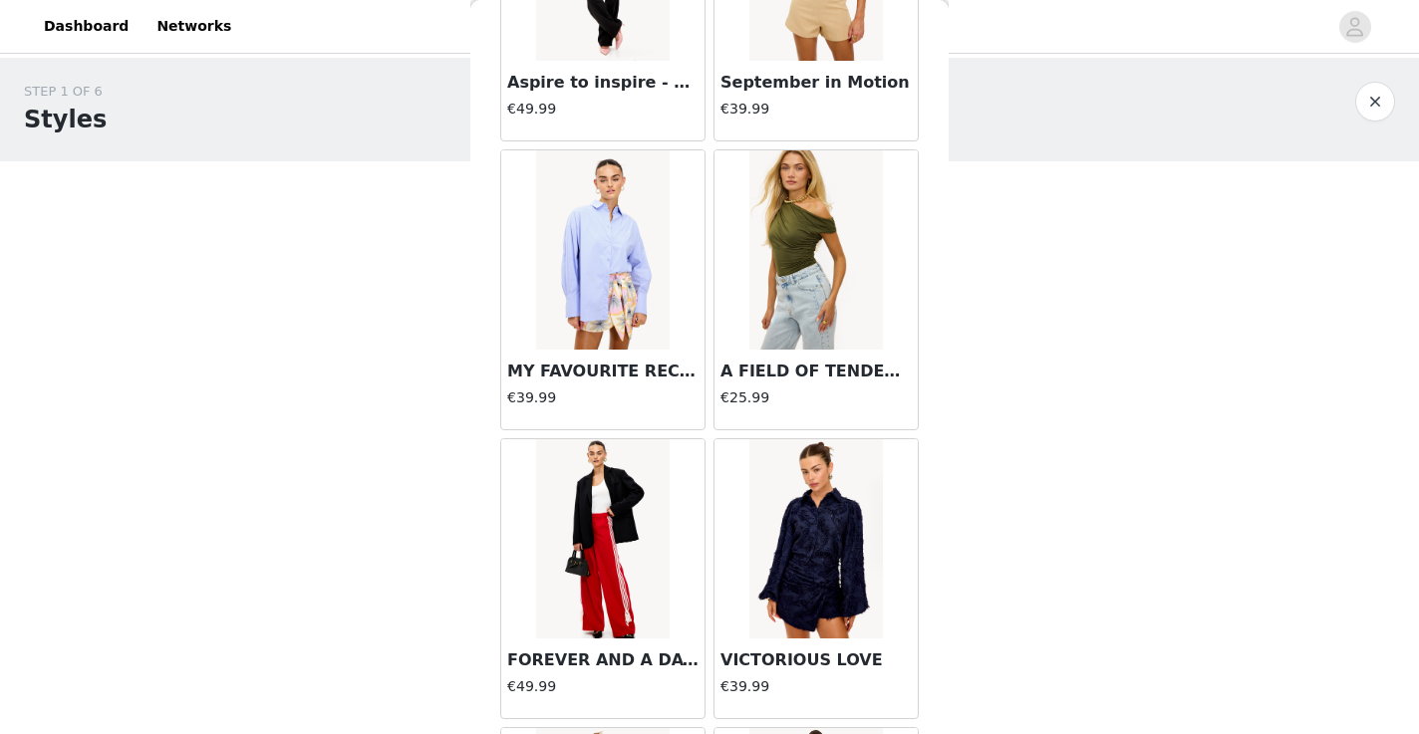
scroll to position [9944, 0]
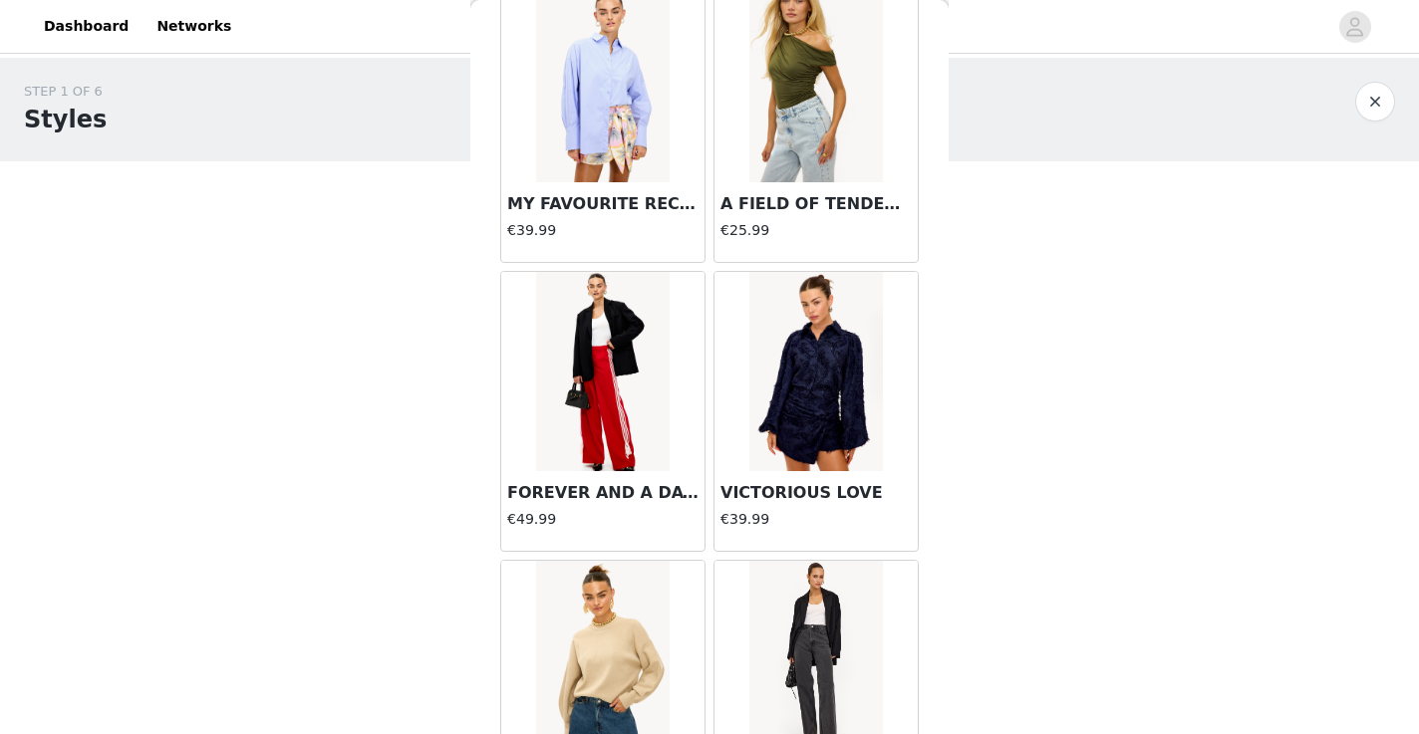
click at [618, 137] on img at bounding box center [602, 82] width 133 height 199
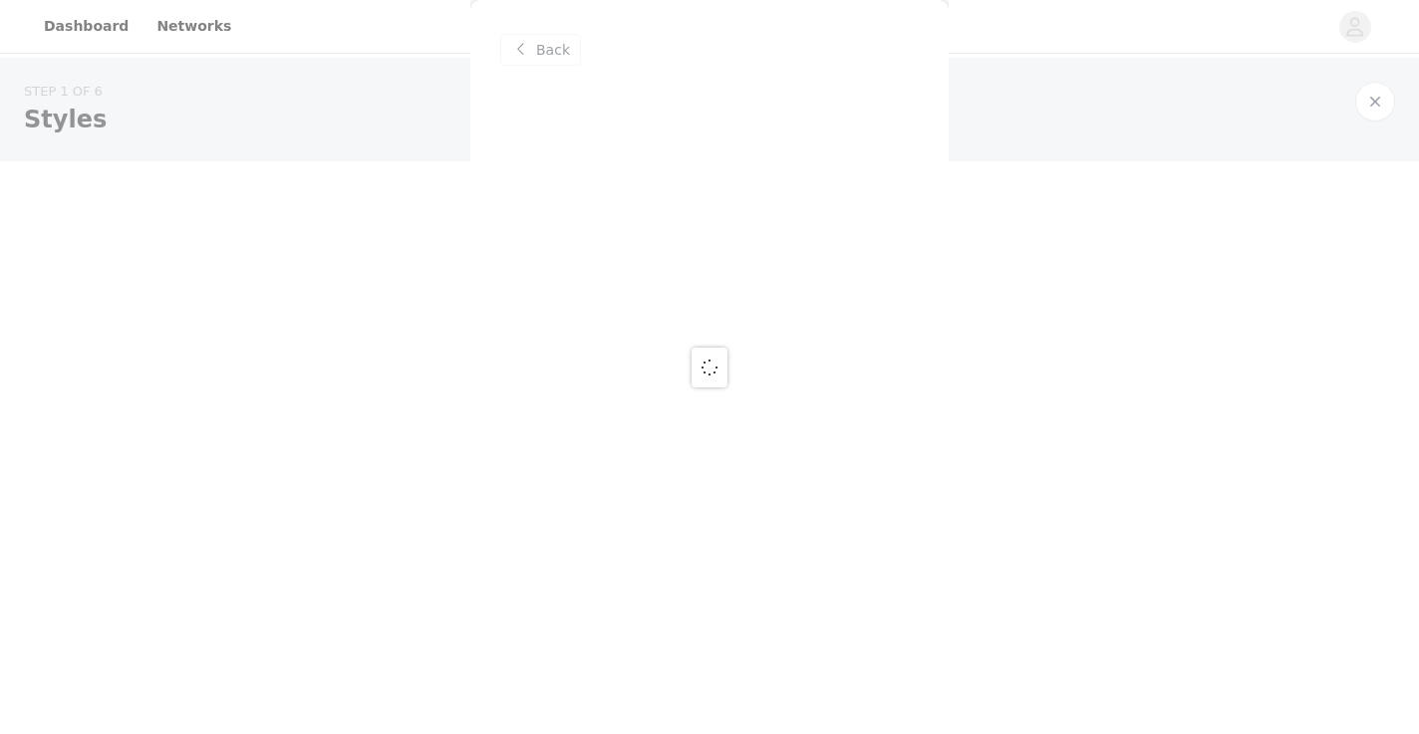
scroll to position [0, 0]
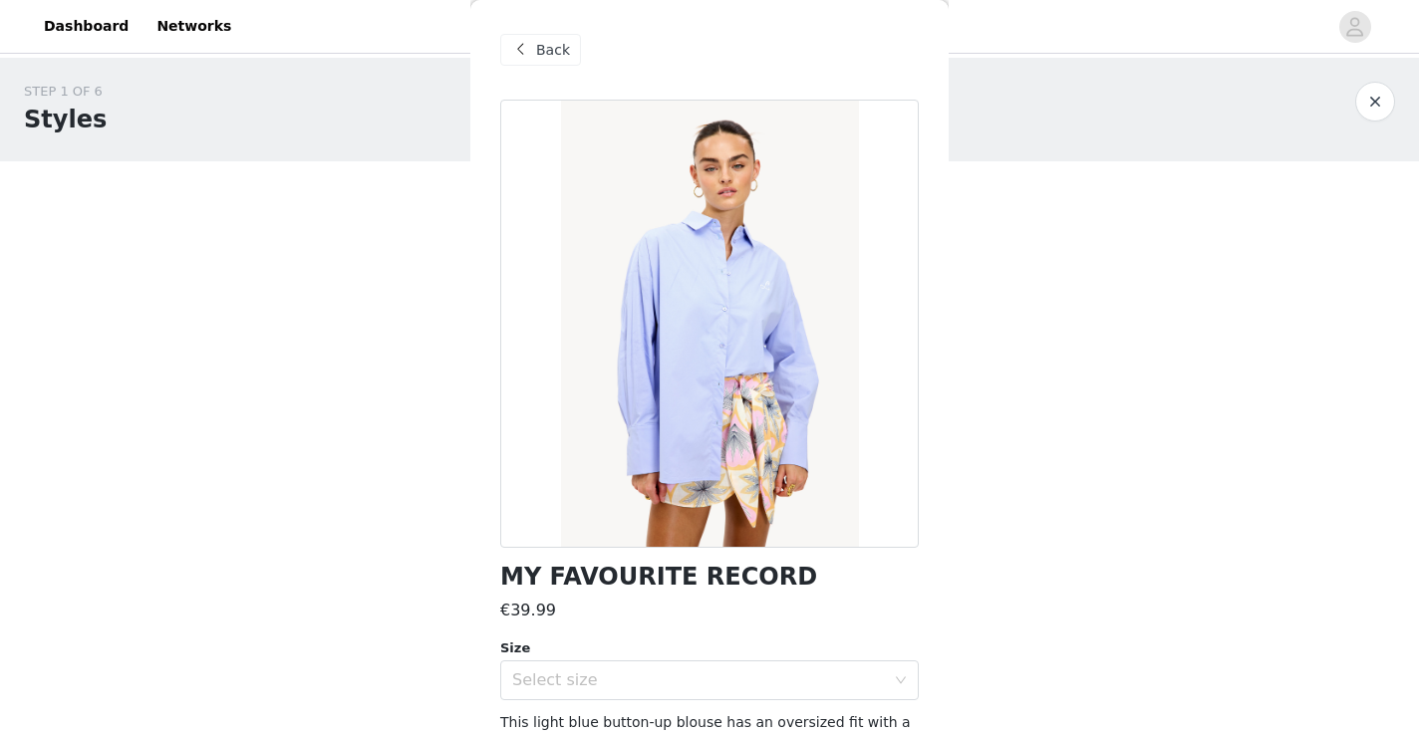
click at [546, 65] on div "Back" at bounding box center [540, 50] width 81 height 32
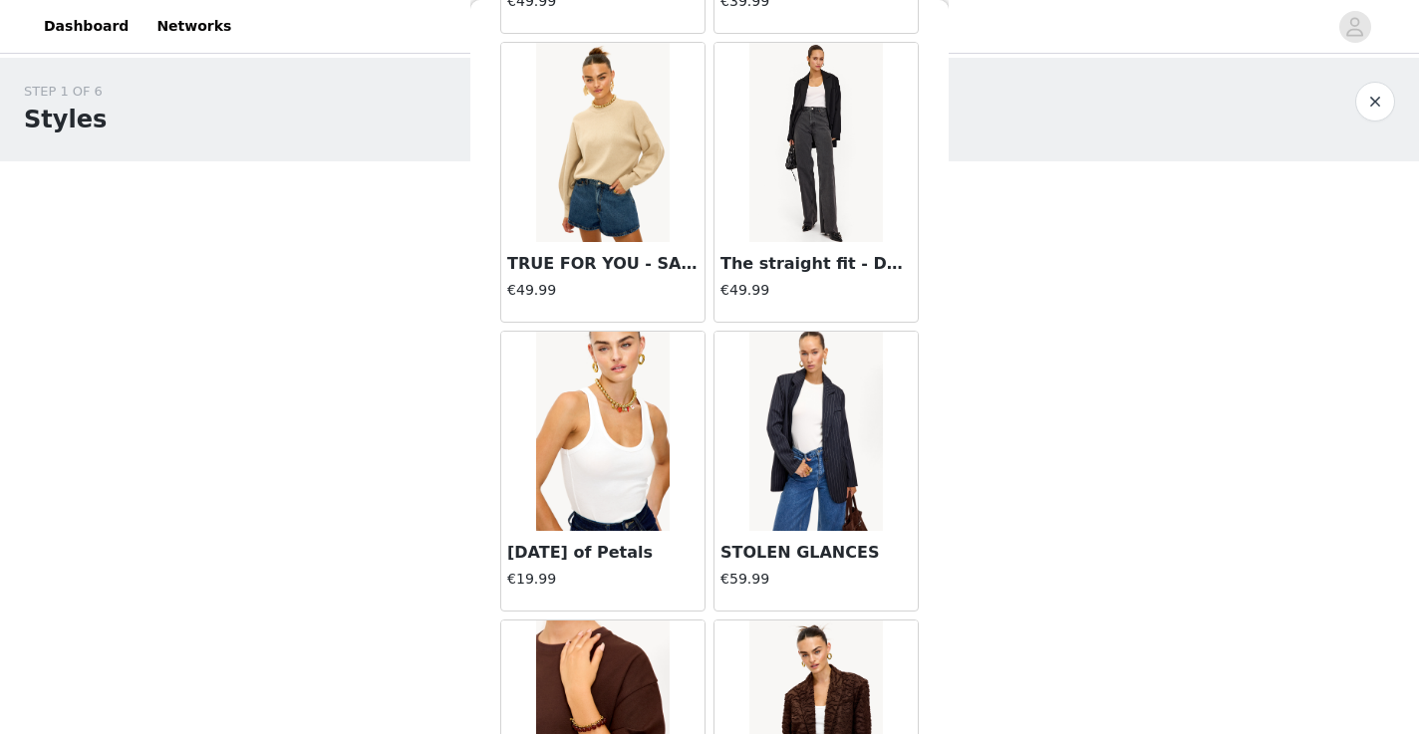
scroll to position [10985, 0]
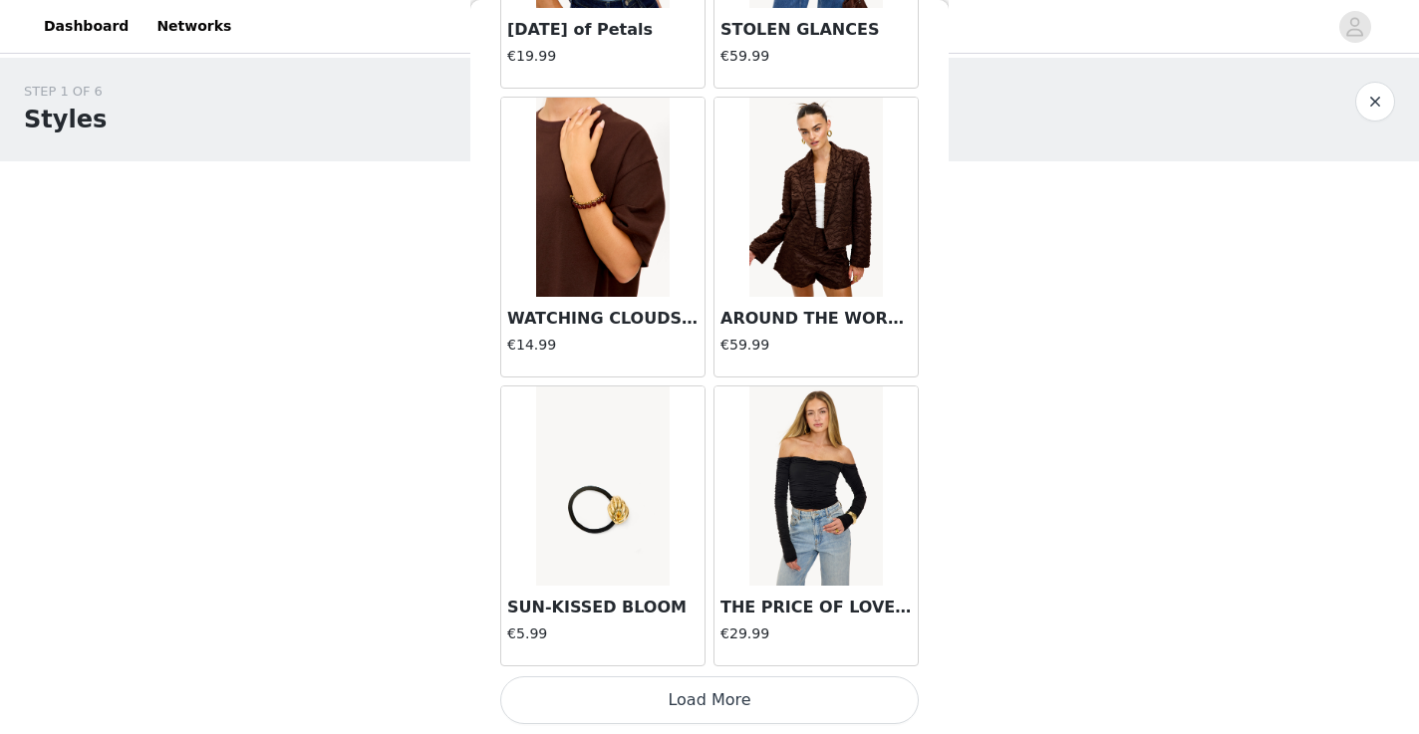
click at [581, 702] on button "Load More" at bounding box center [709, 701] width 419 height 48
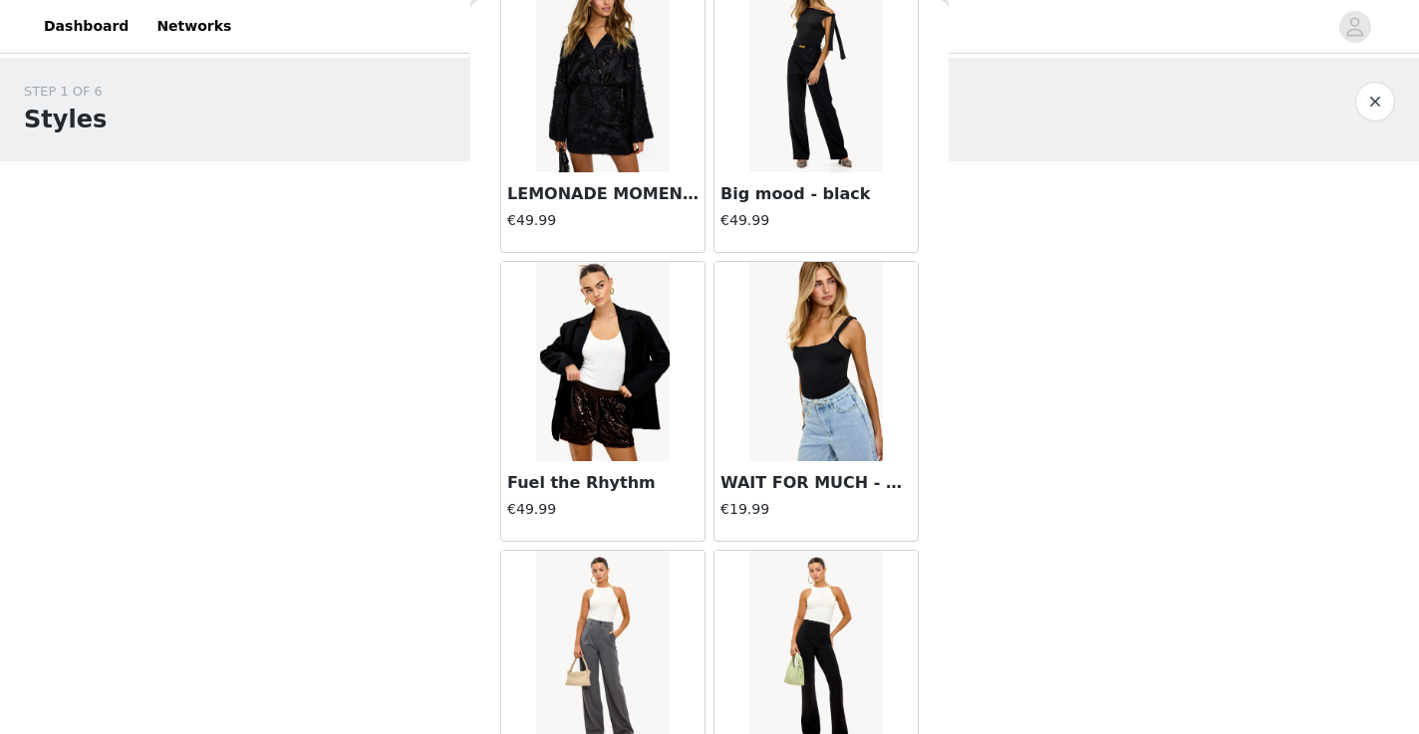
scroll to position [13874, 0]
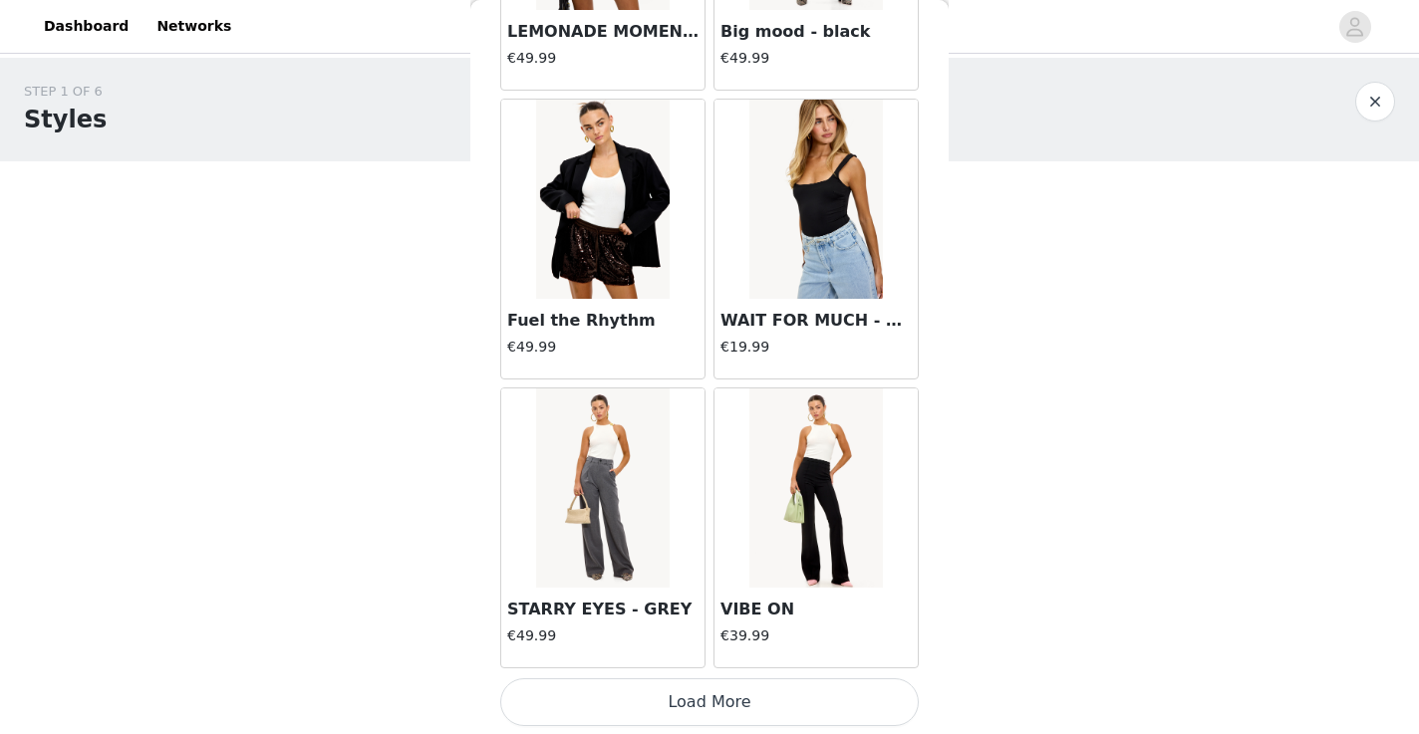
click at [622, 276] on img at bounding box center [602, 199] width 133 height 199
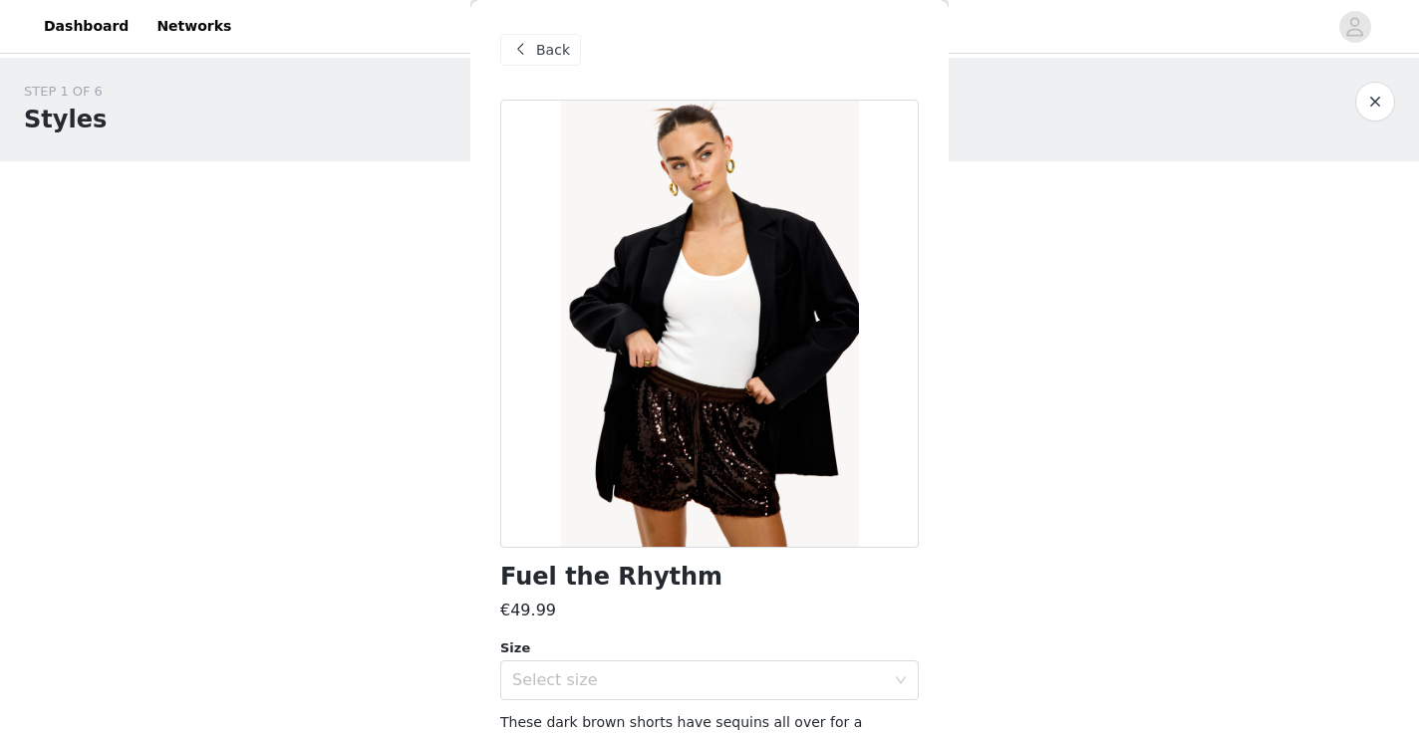
scroll to position [160, 0]
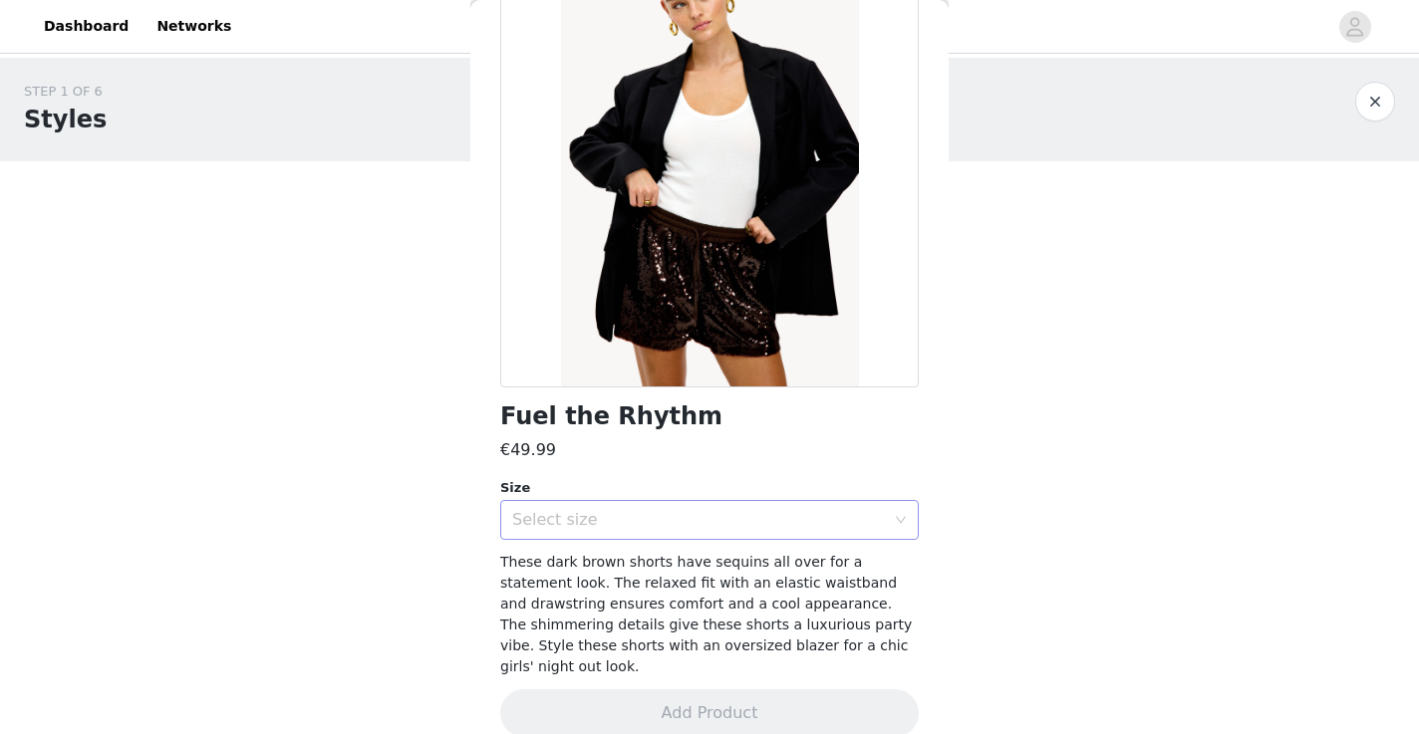
click at [621, 521] on div "Select size" at bounding box center [698, 520] width 373 height 20
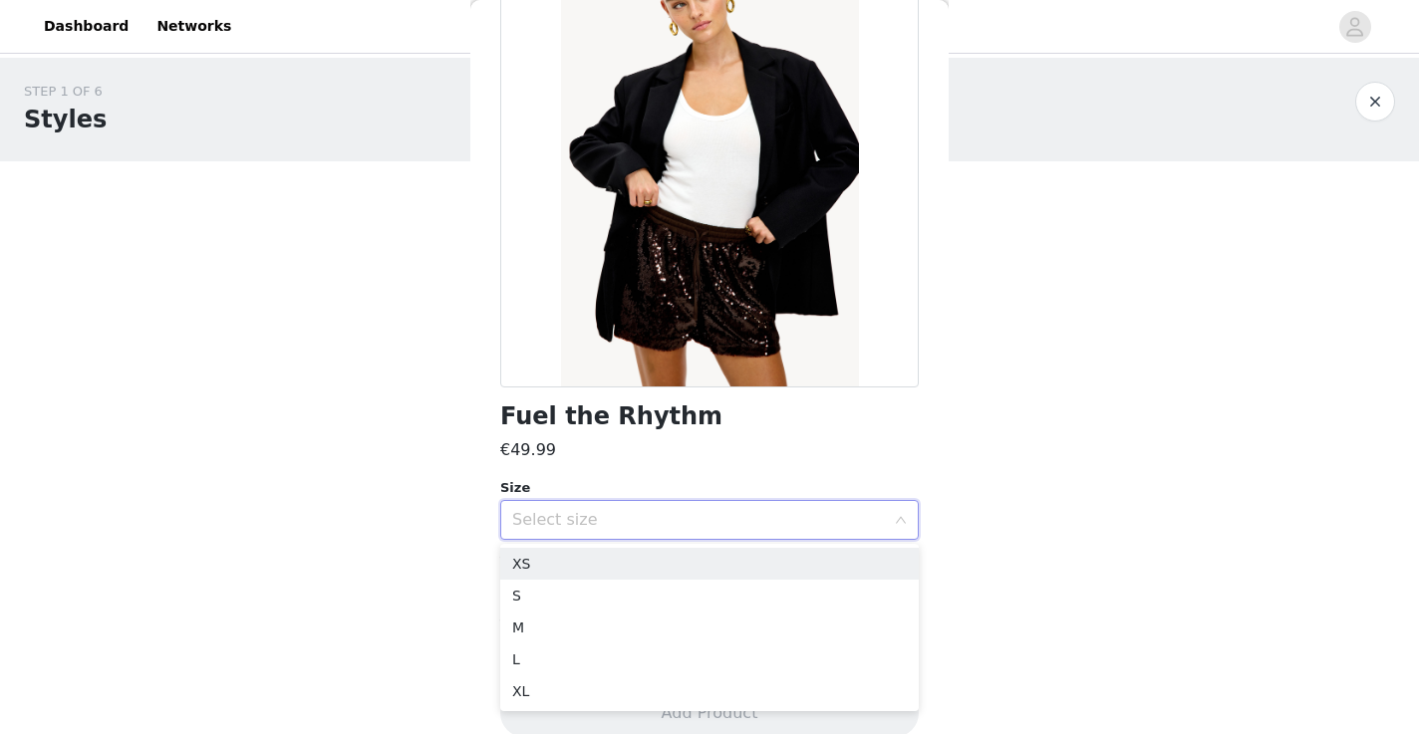
click at [654, 480] on div "Size" at bounding box center [709, 488] width 419 height 20
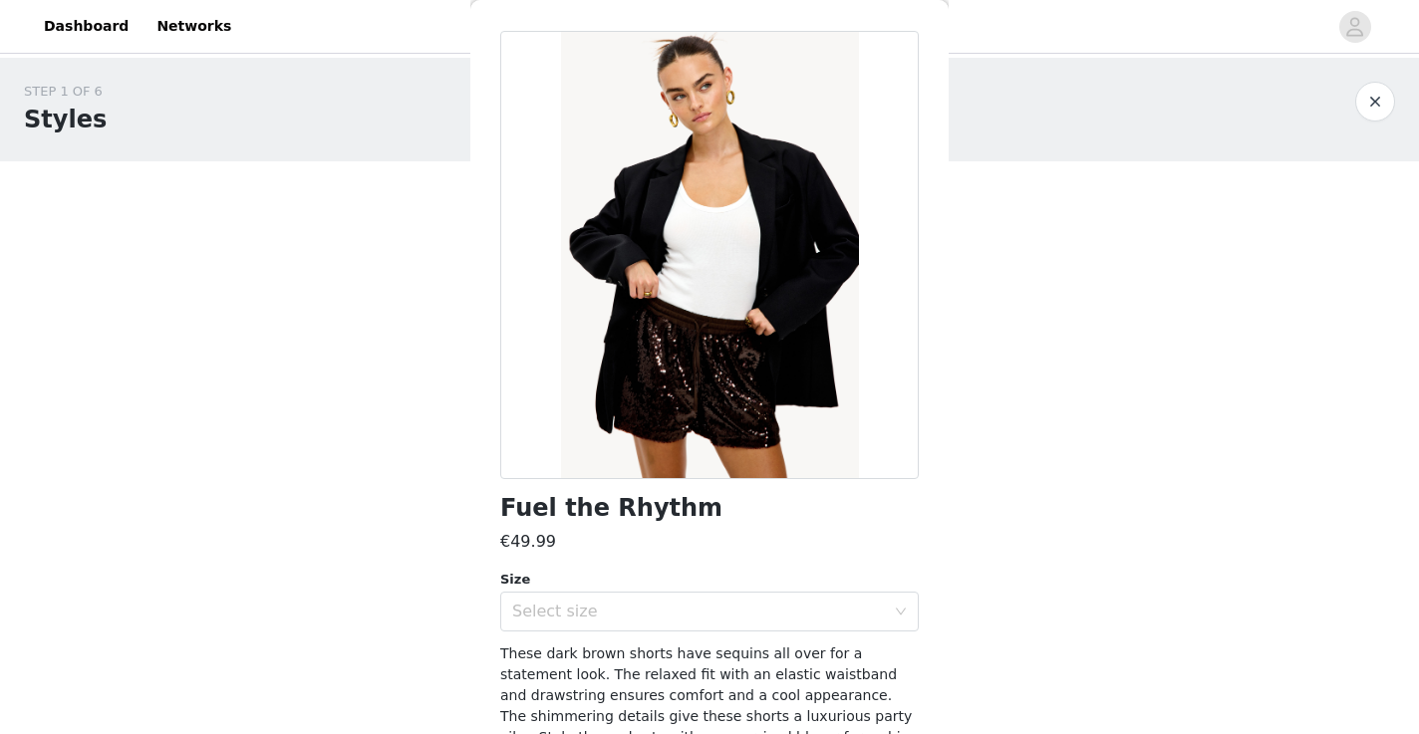
scroll to position [37, 0]
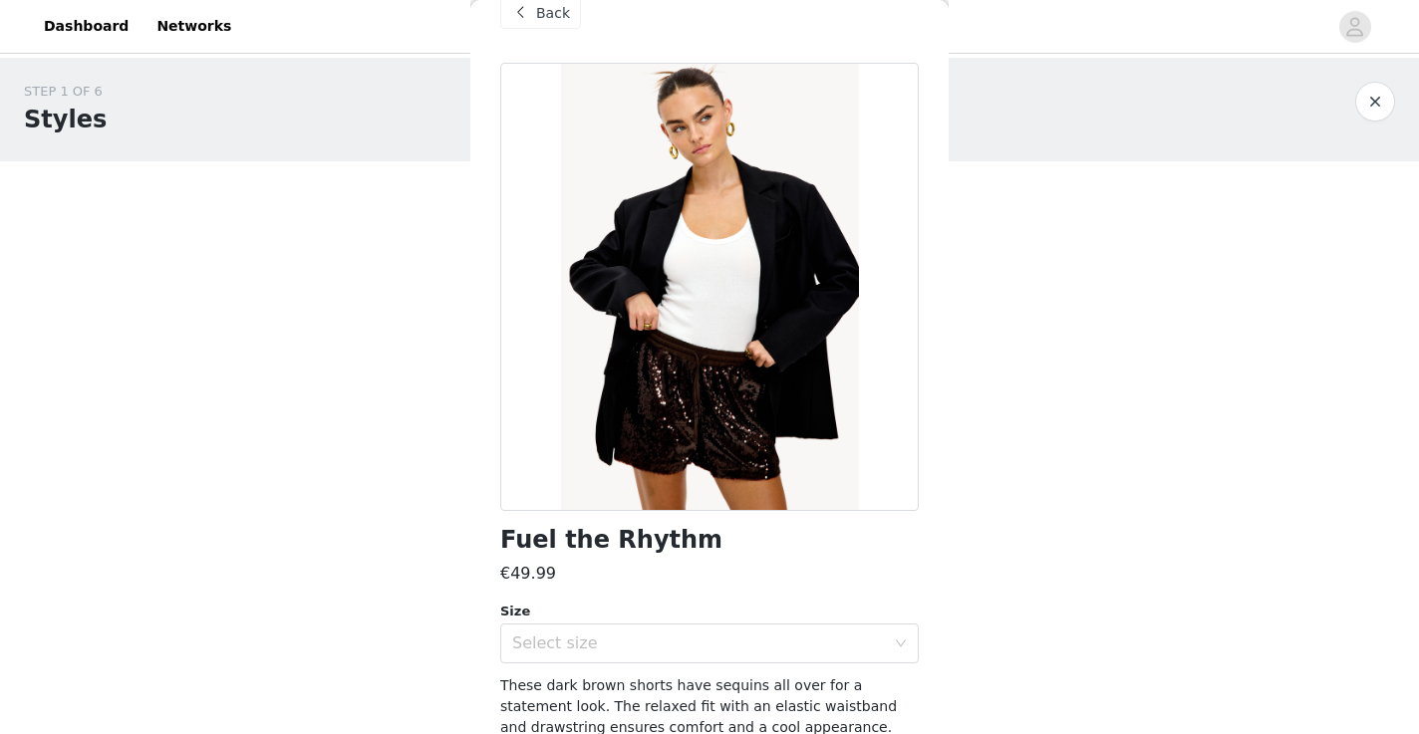
click at [548, 14] on span "Back" at bounding box center [553, 13] width 34 height 21
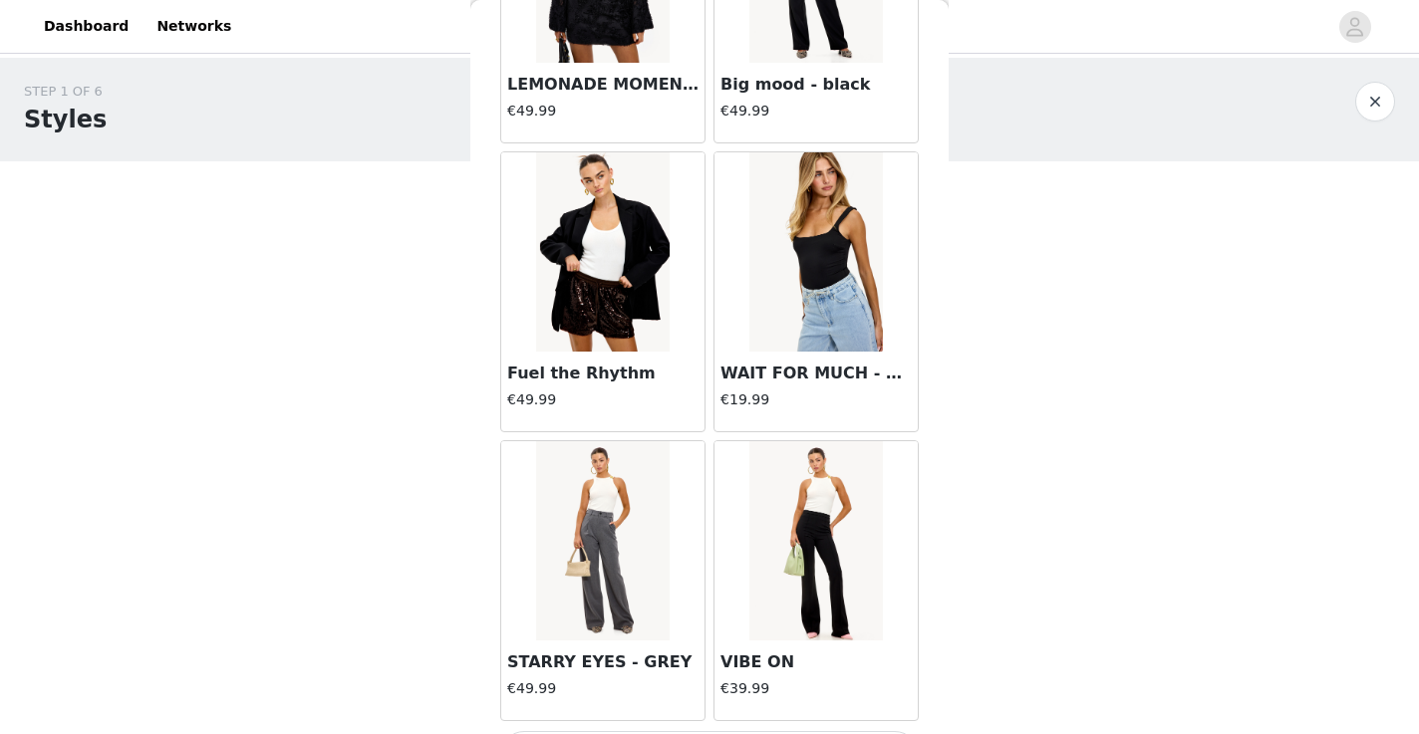
scroll to position [13876, 0]
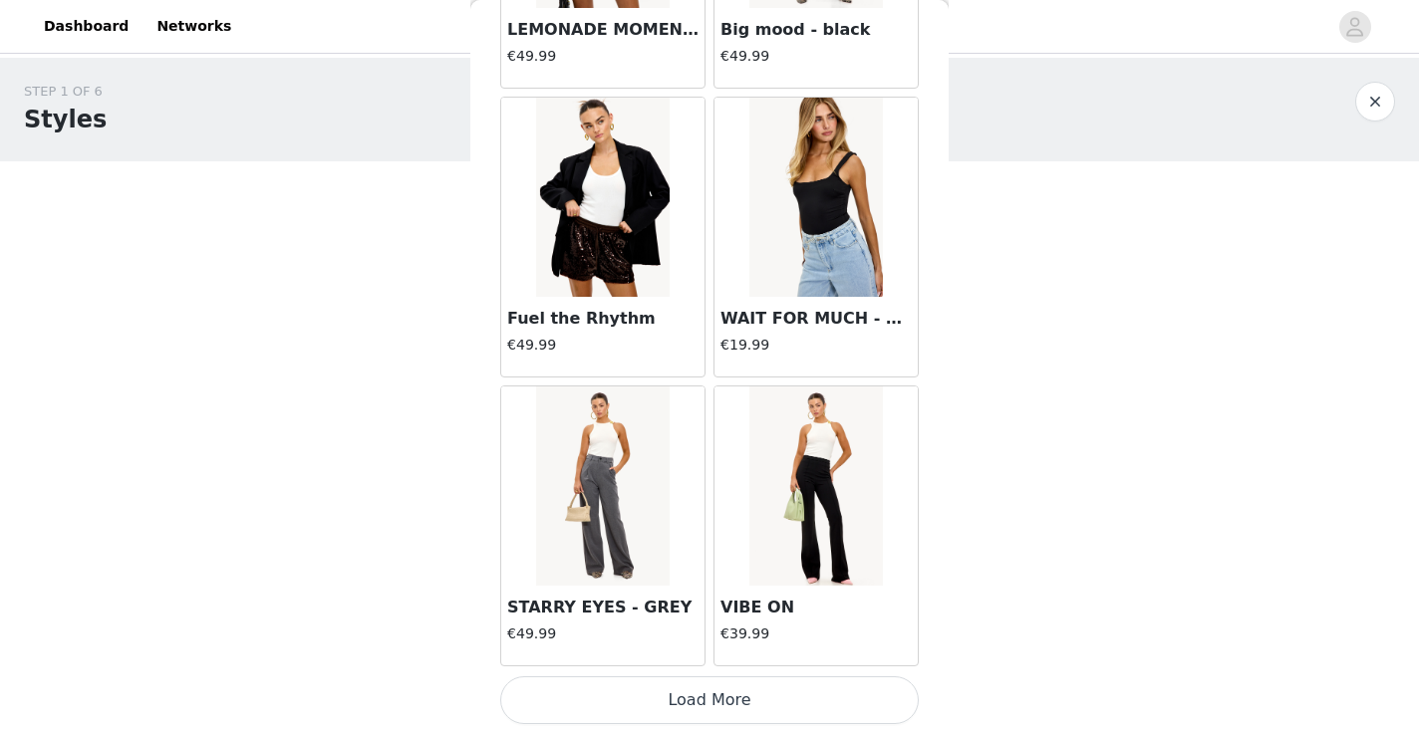
click at [707, 692] on button "Load More" at bounding box center [709, 701] width 419 height 48
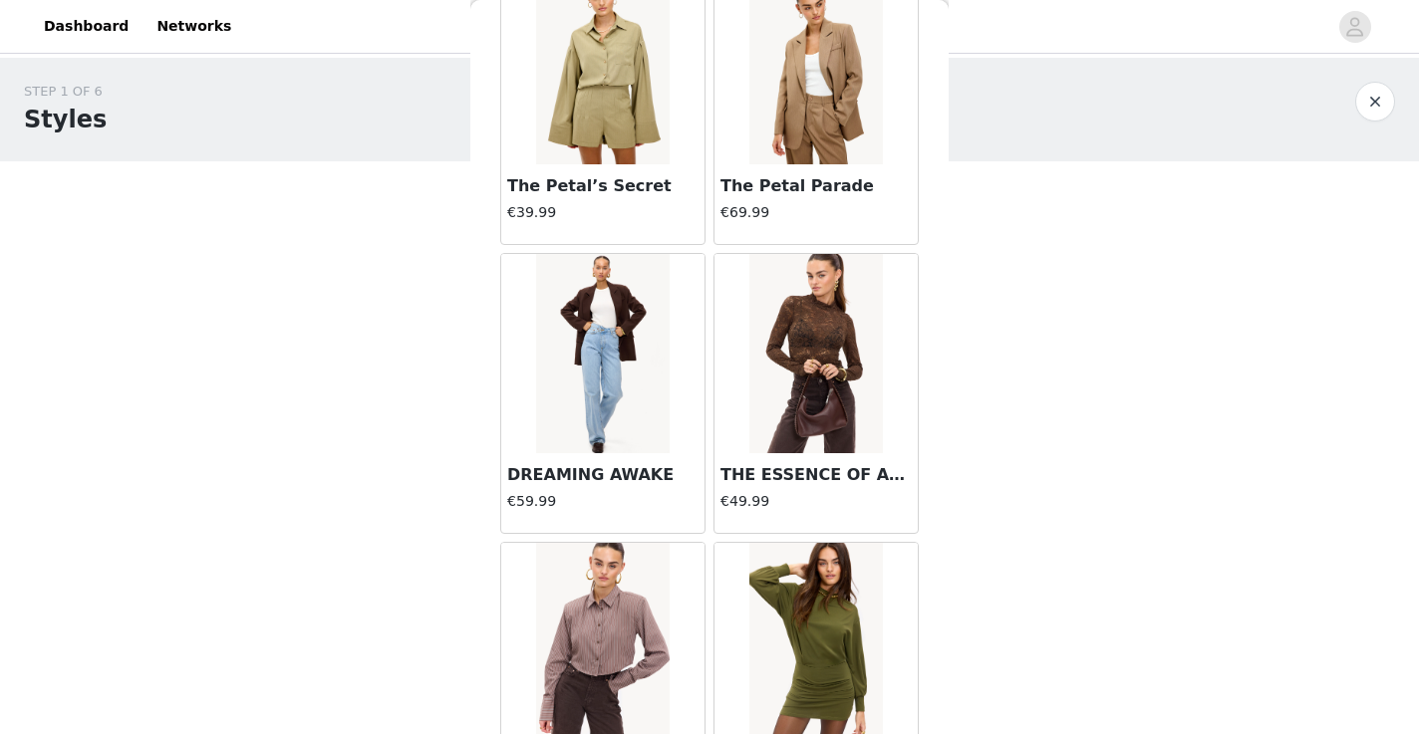
scroll to position [15204, 0]
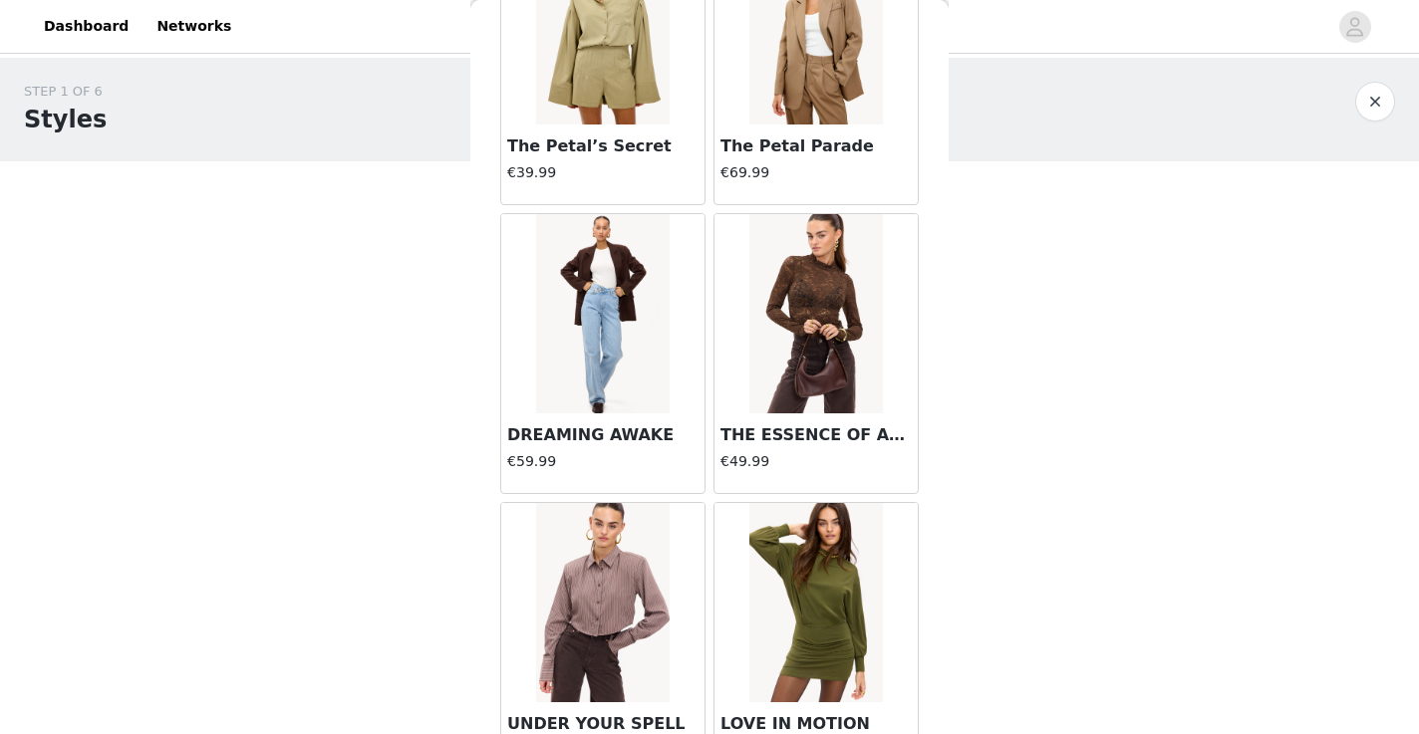
click at [635, 349] on img at bounding box center [602, 313] width 133 height 199
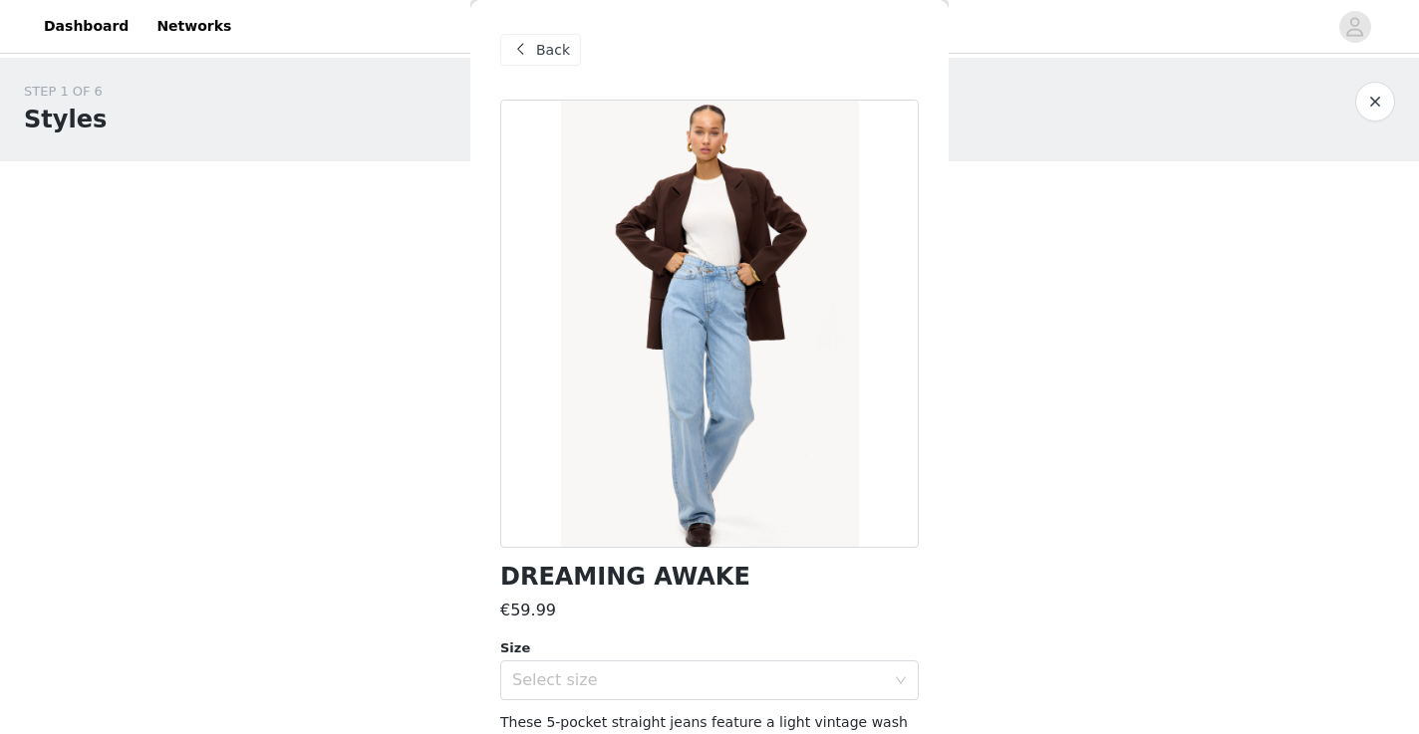
scroll to position [35, 0]
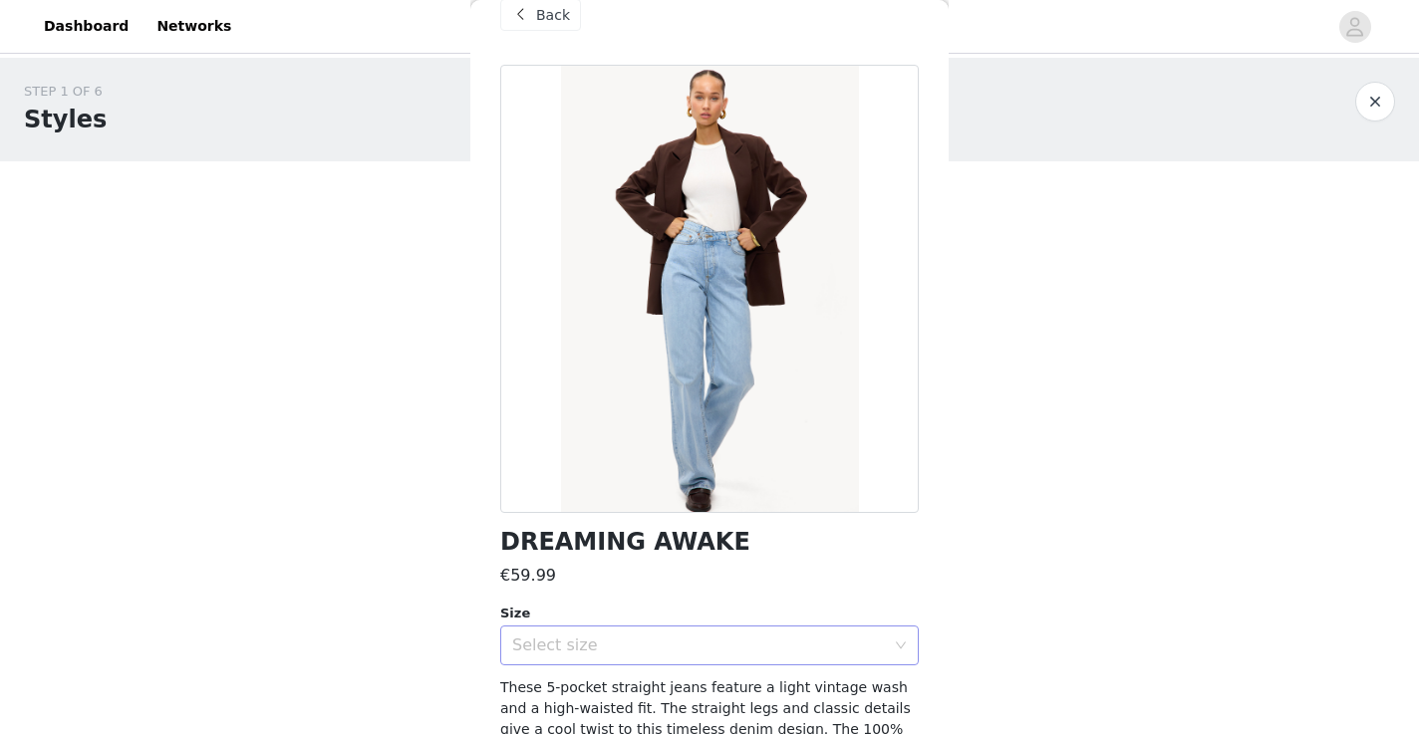
click at [611, 641] on div "Select size" at bounding box center [698, 646] width 373 height 20
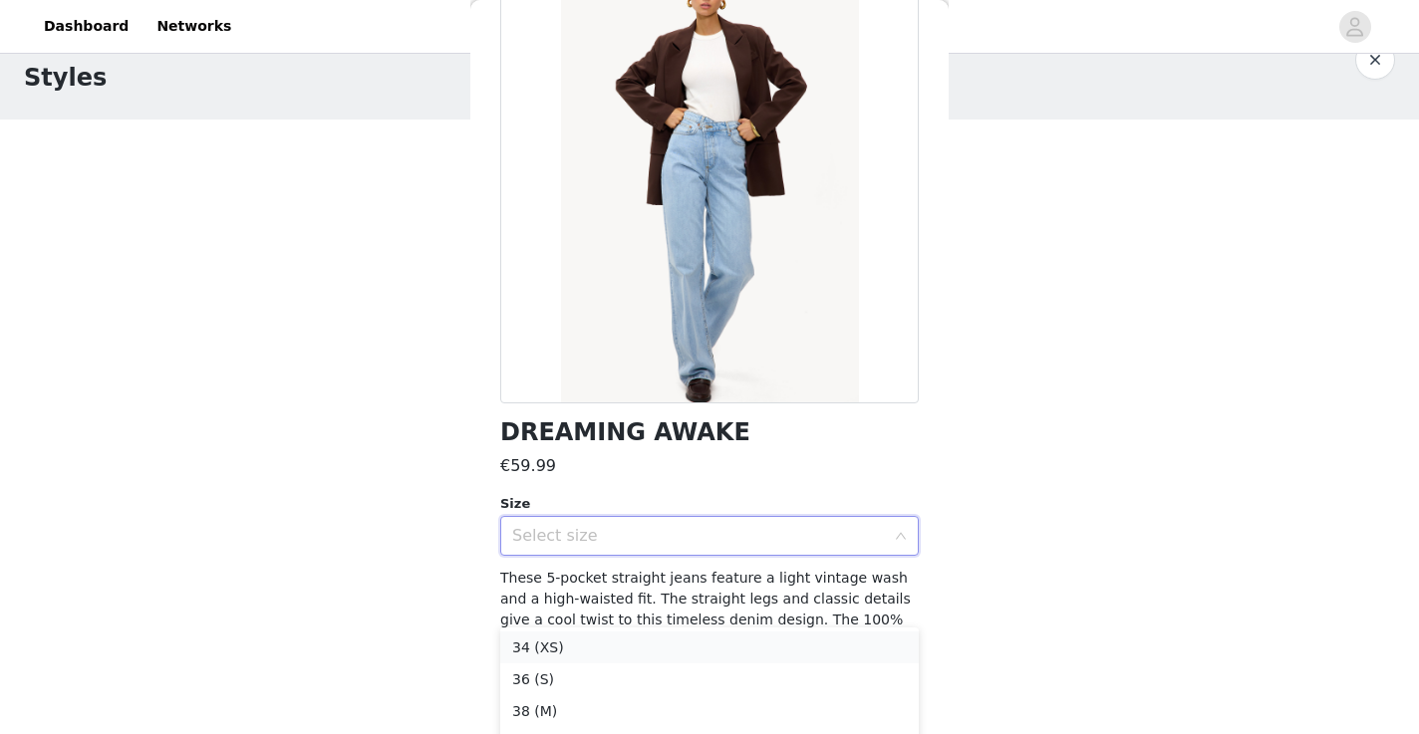
scroll to position [103, 0]
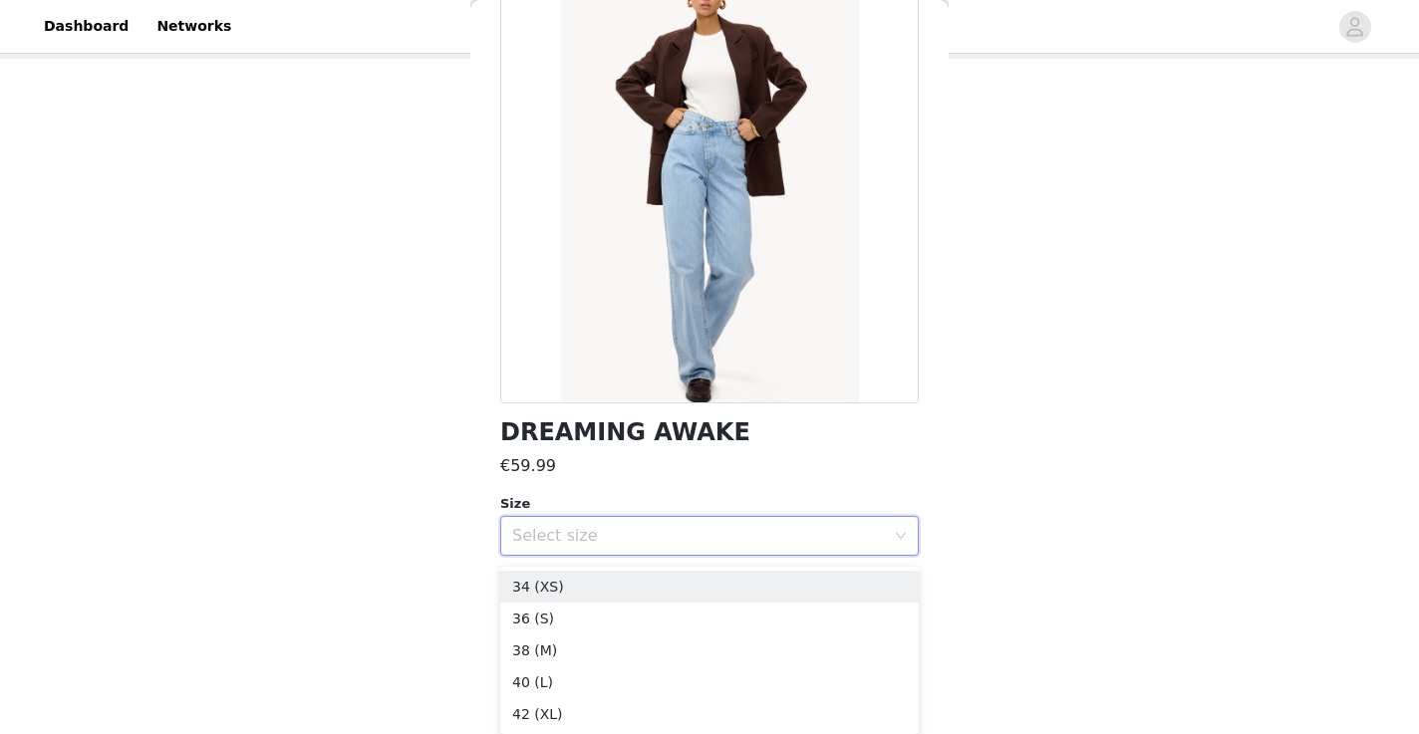
click at [785, 449] on div "DREAMING AWAKE €59.99 Size Select size These 5-pocket straight jeans feature a …" at bounding box center [709, 345] width 419 height 780
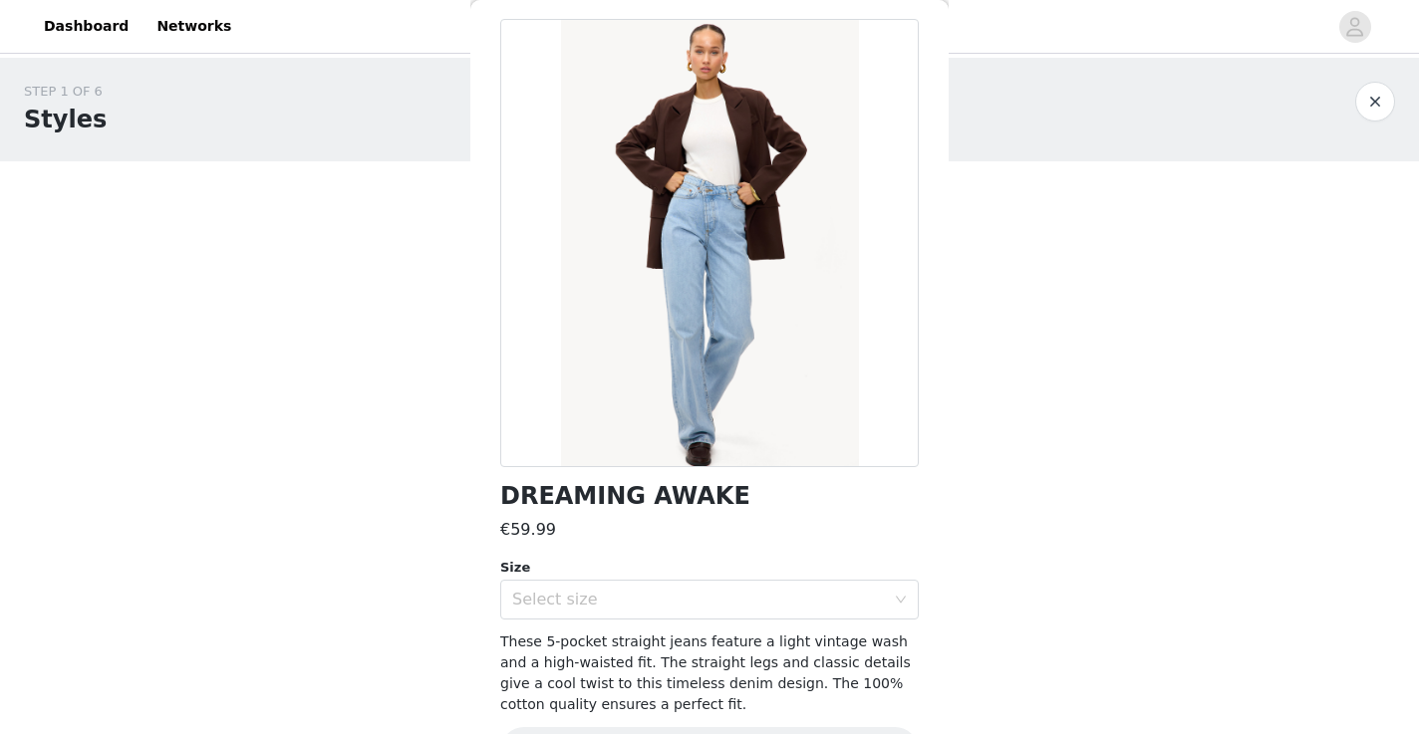
scroll to position [0, 0]
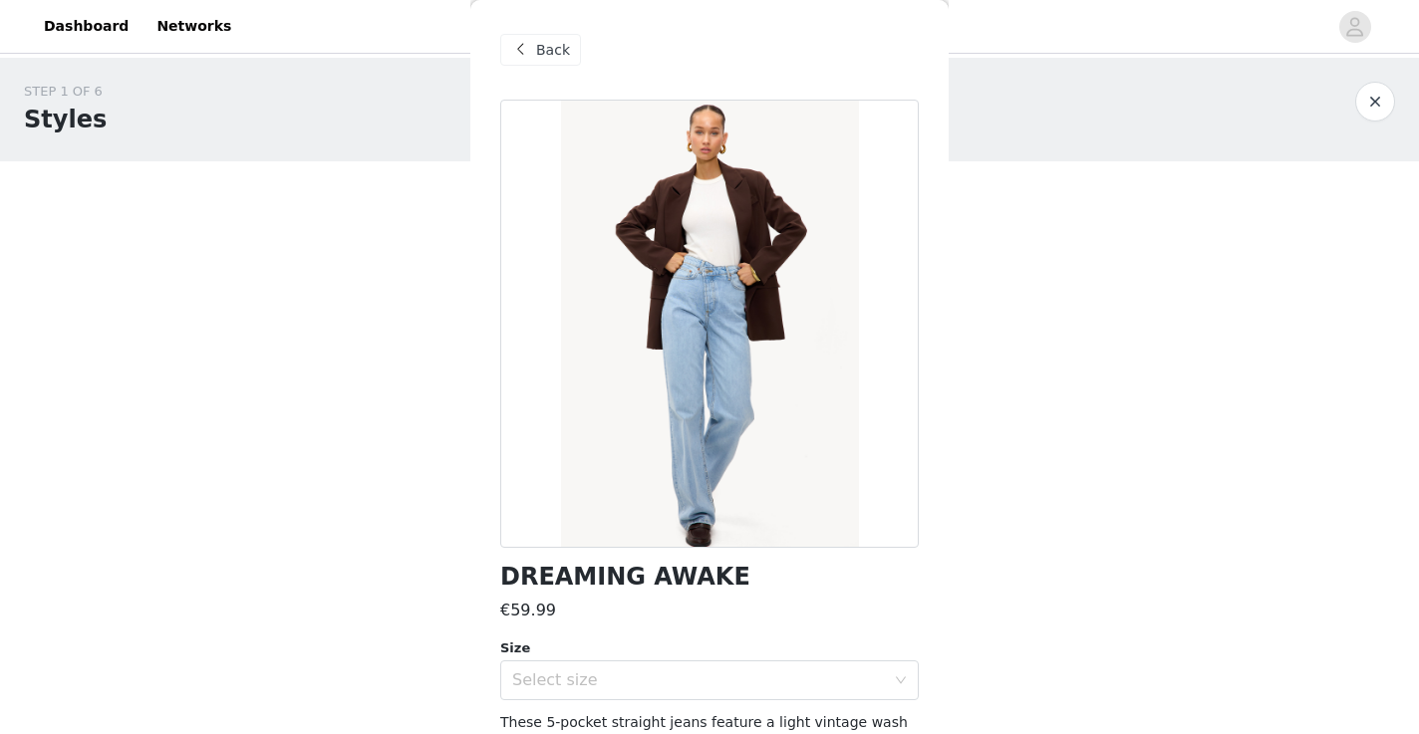
click at [541, 42] on span "Back" at bounding box center [553, 50] width 34 height 21
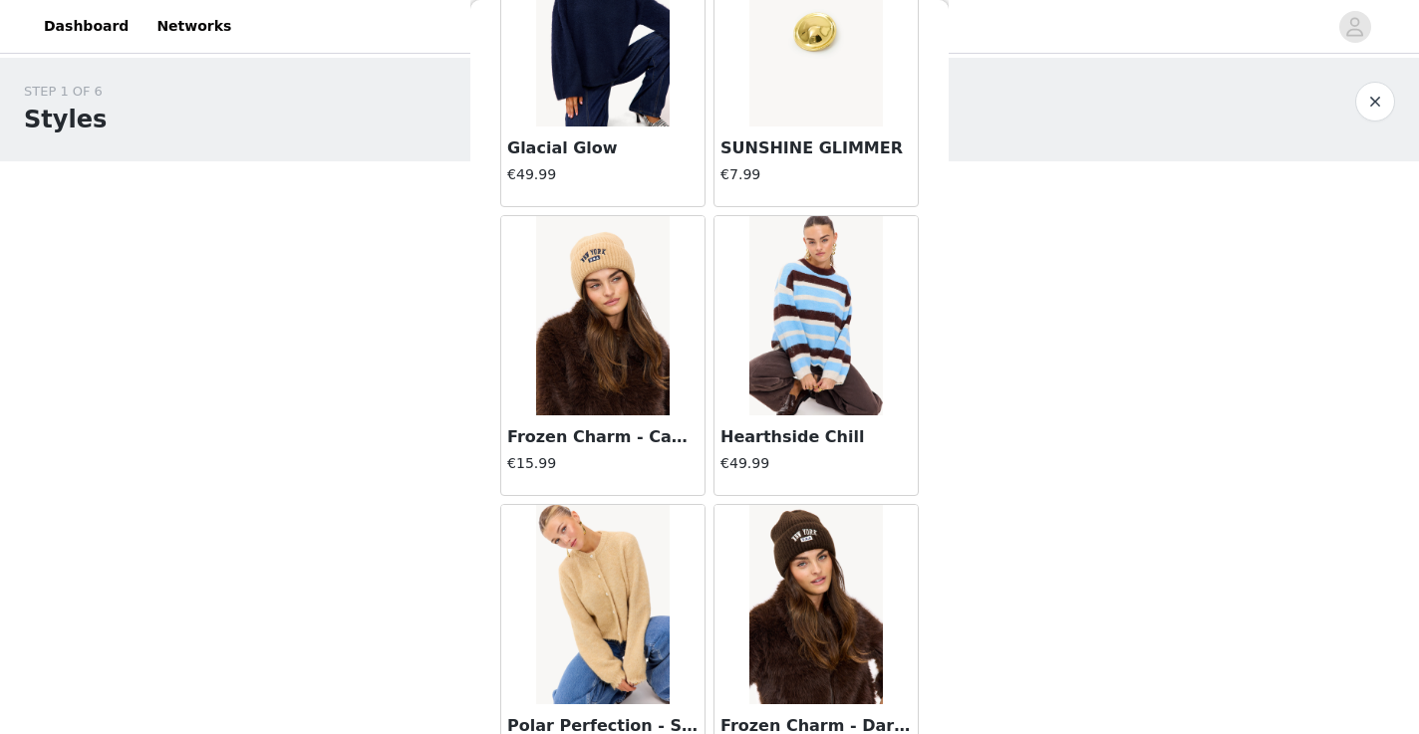
scroll to position [16766, 0]
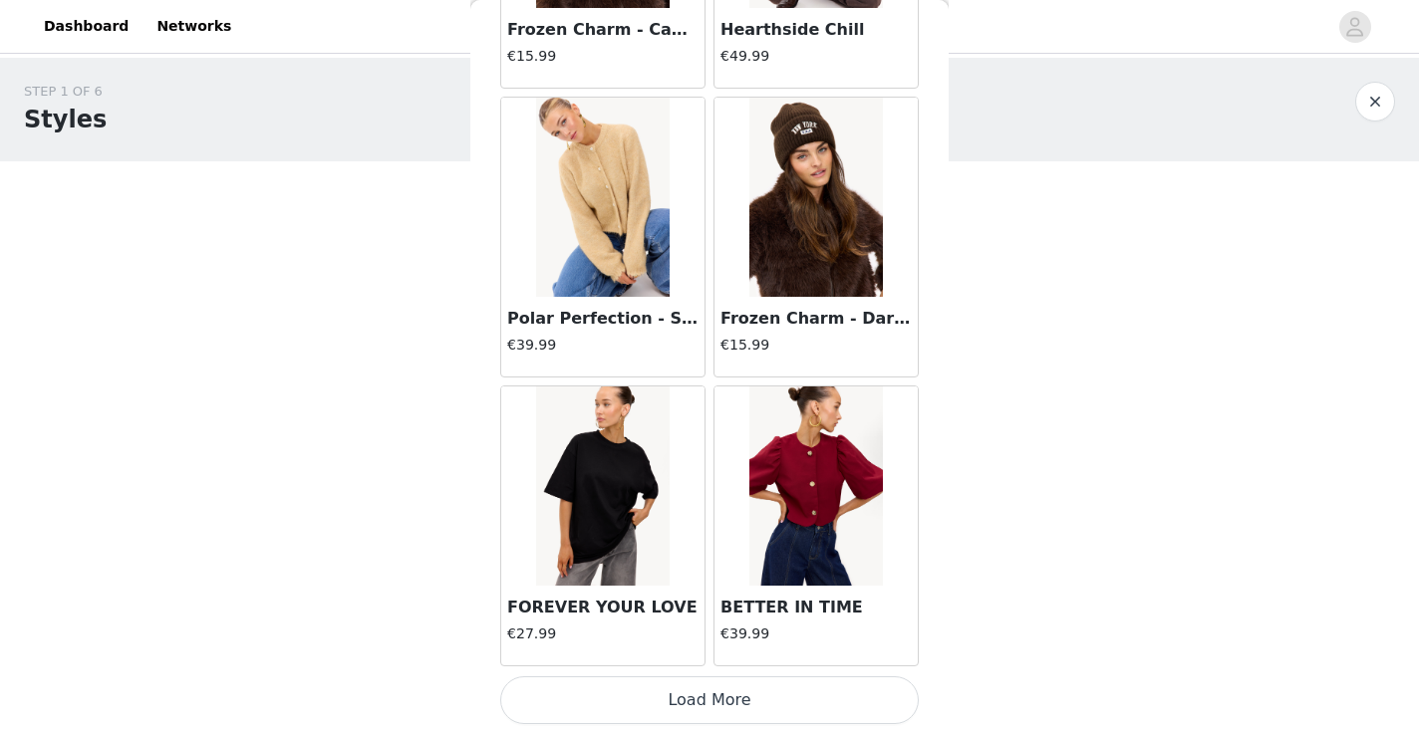
click at [662, 695] on button "Load More" at bounding box center [709, 701] width 419 height 48
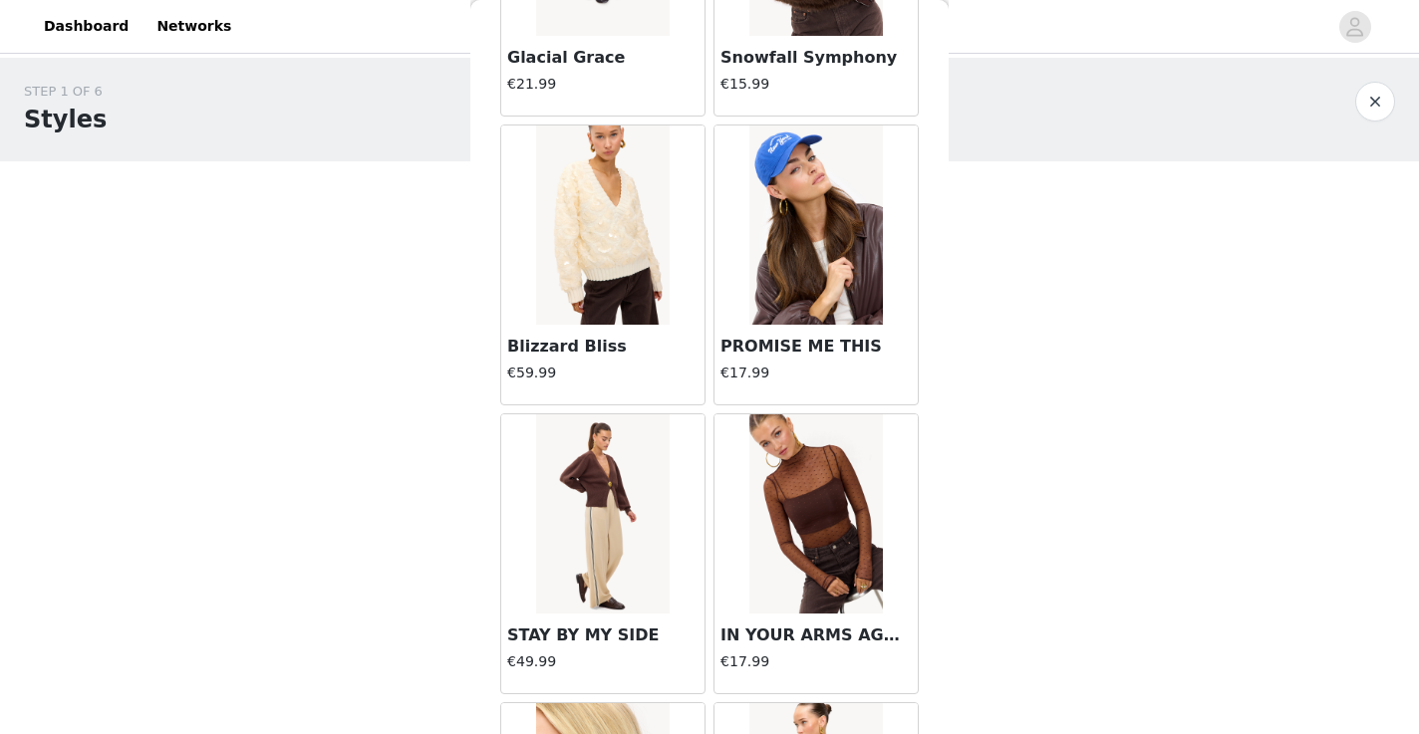
scroll to position [19656, 0]
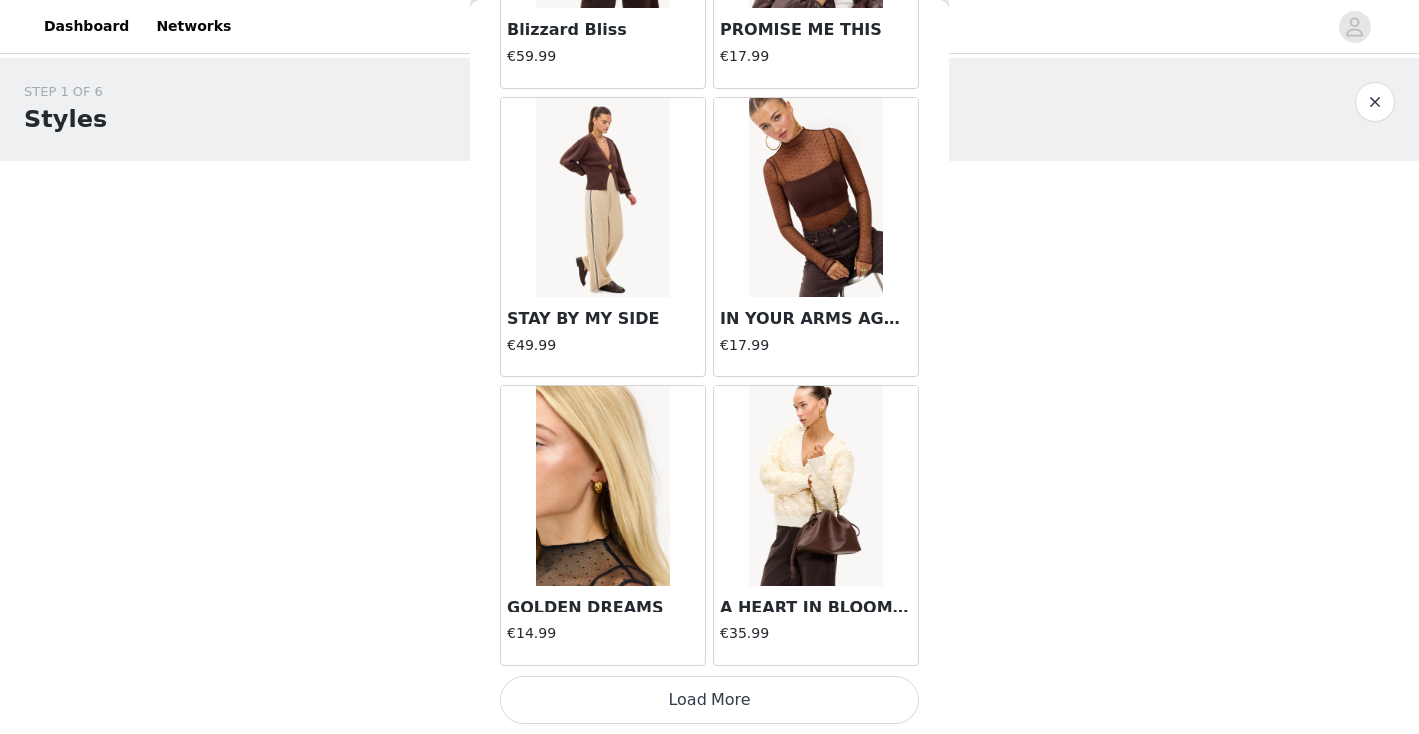
click at [659, 693] on button "Load More" at bounding box center [709, 701] width 419 height 48
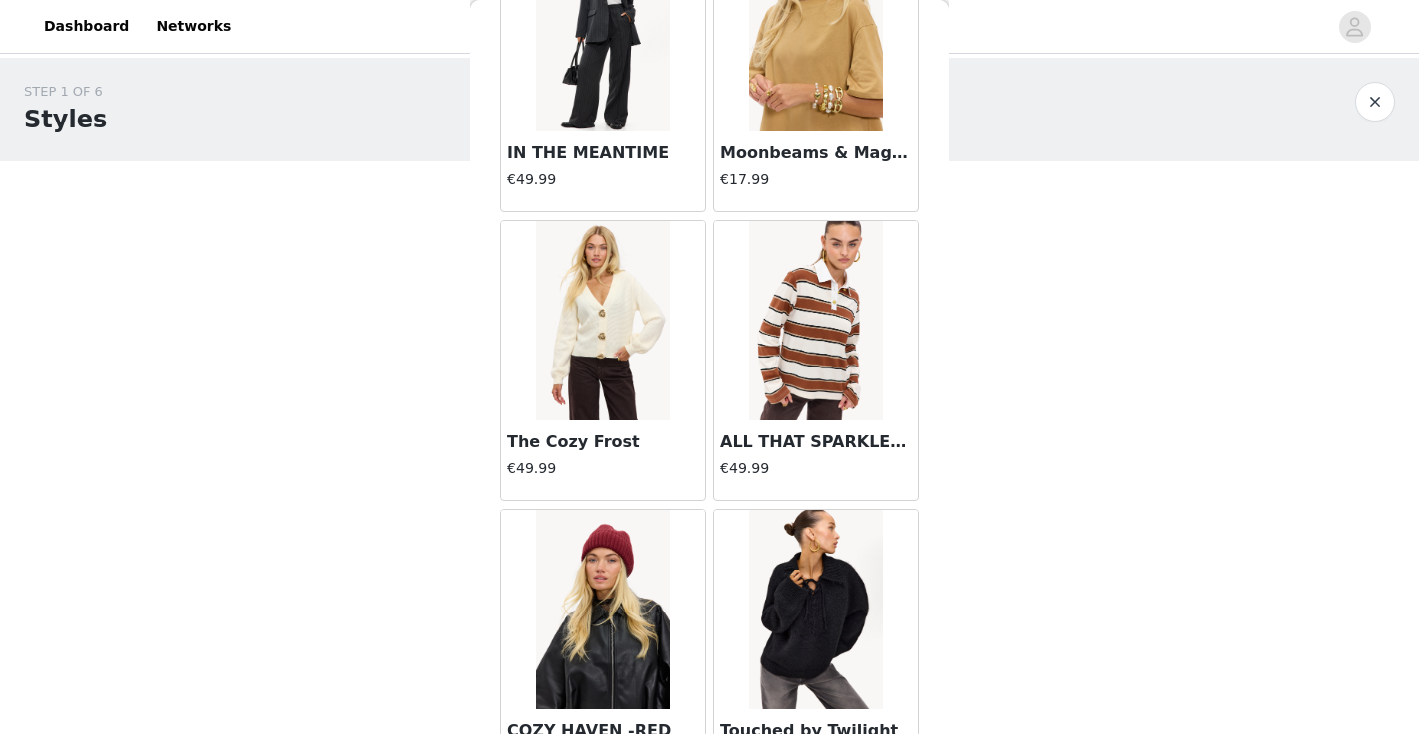
scroll to position [22546, 0]
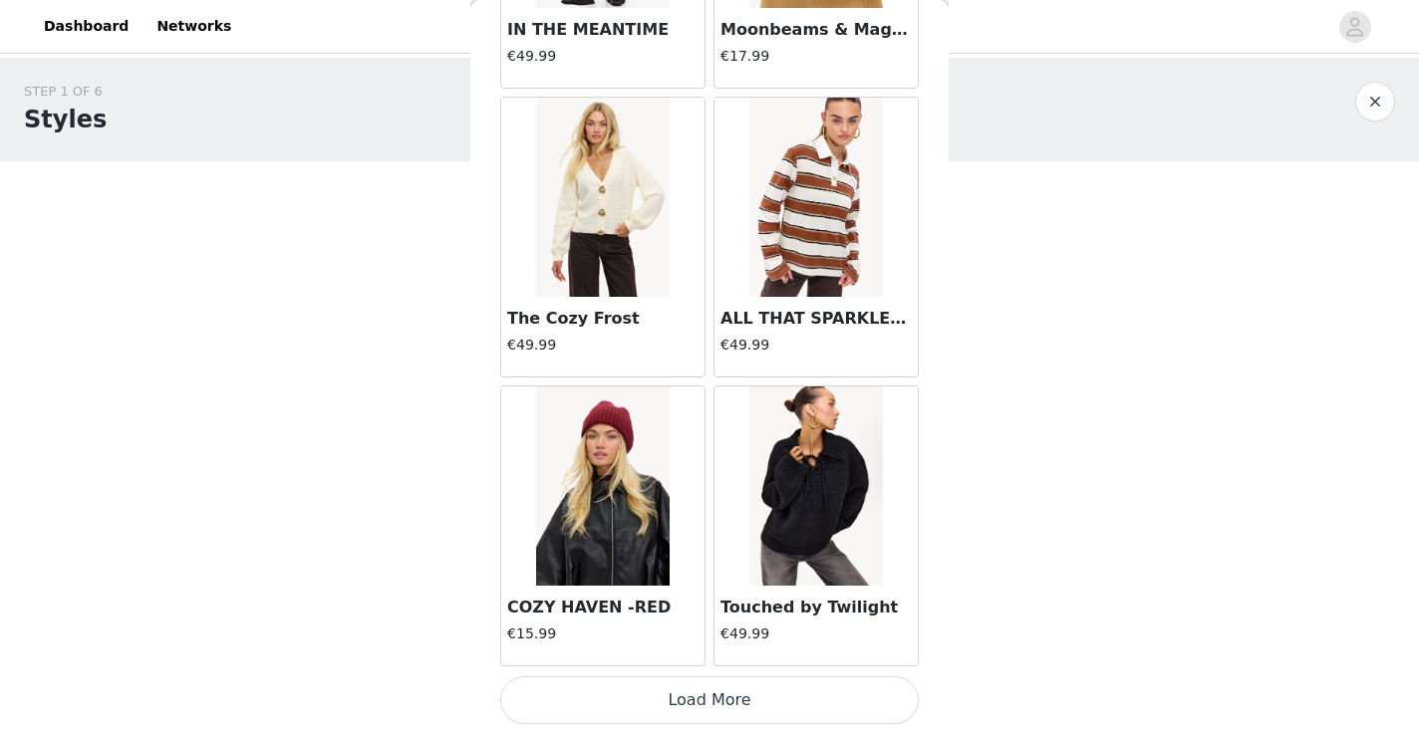
click at [774, 702] on button "Load More" at bounding box center [709, 701] width 419 height 48
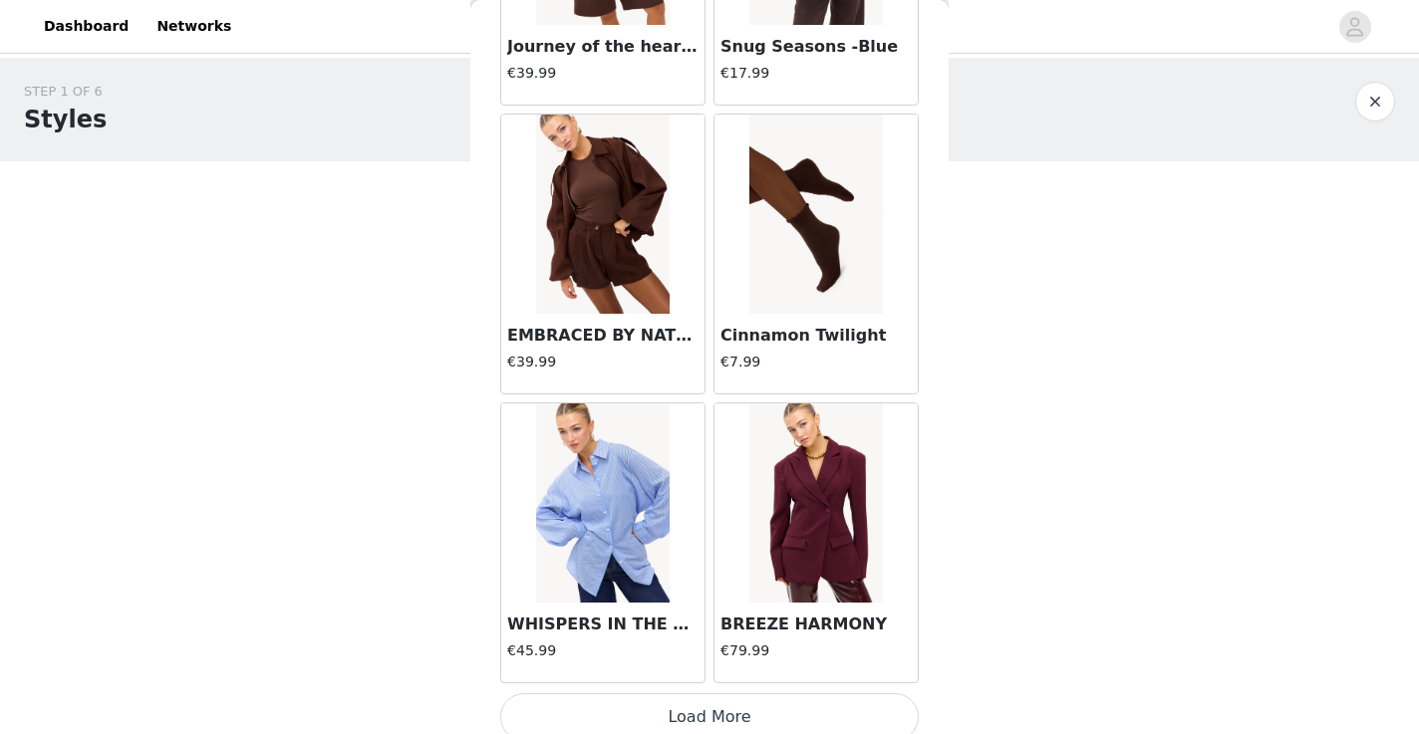
scroll to position [25436, 0]
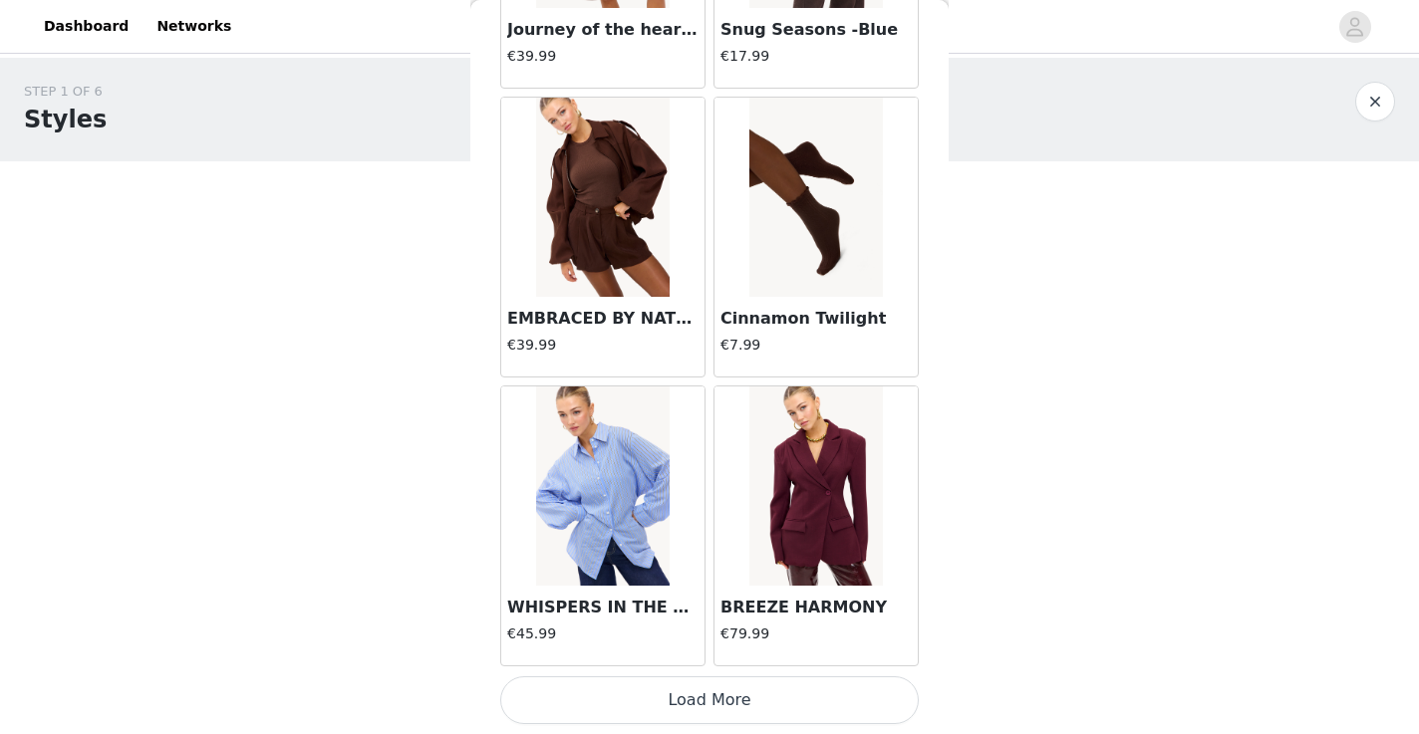
click at [744, 694] on button "Load More" at bounding box center [709, 701] width 419 height 48
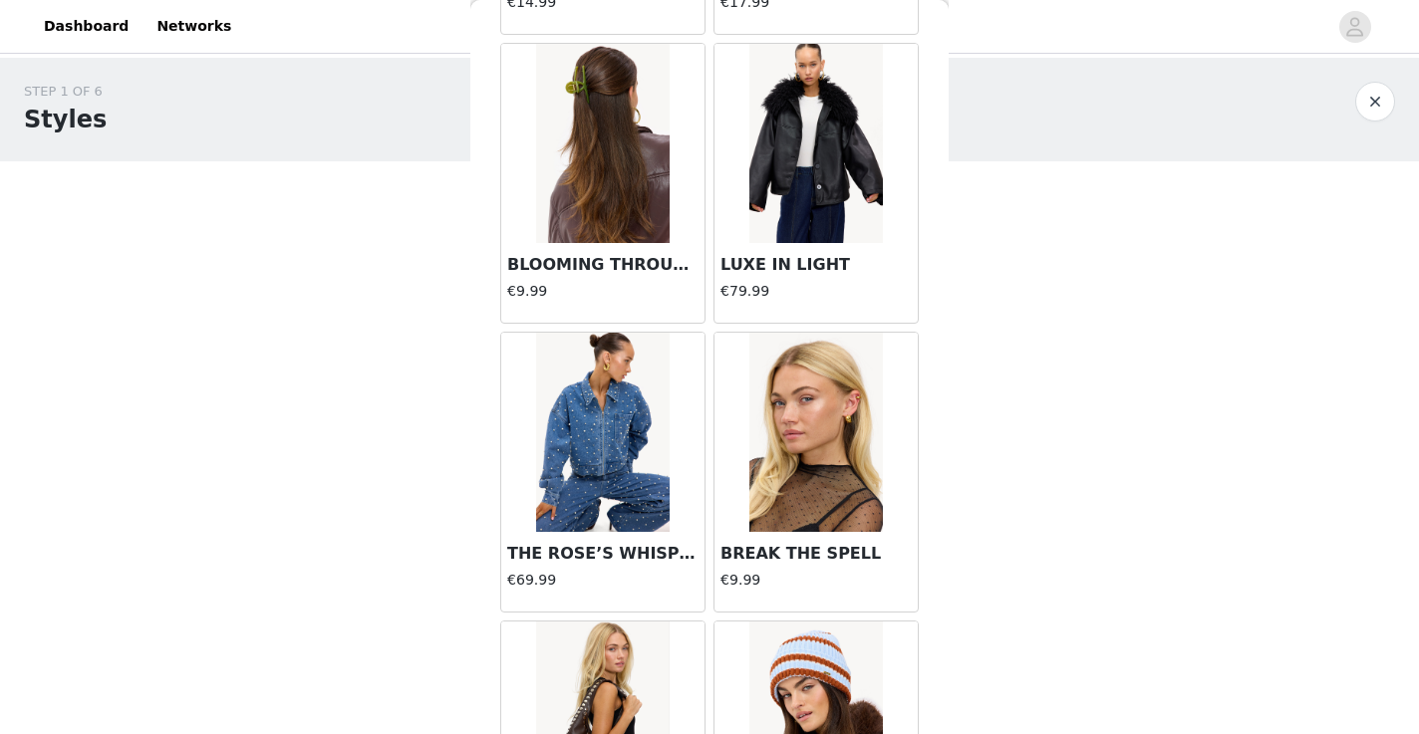
scroll to position [28326, 0]
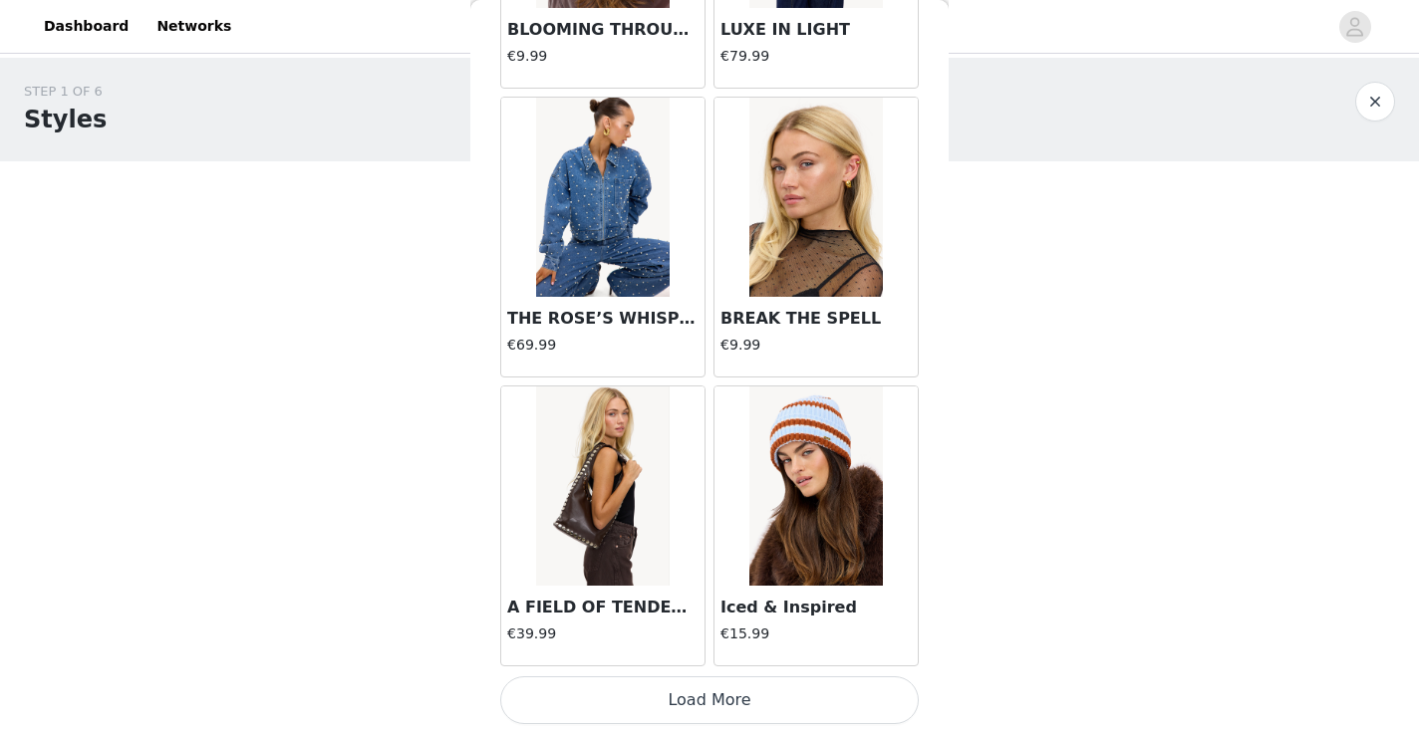
click at [737, 708] on button "Load More" at bounding box center [709, 701] width 419 height 48
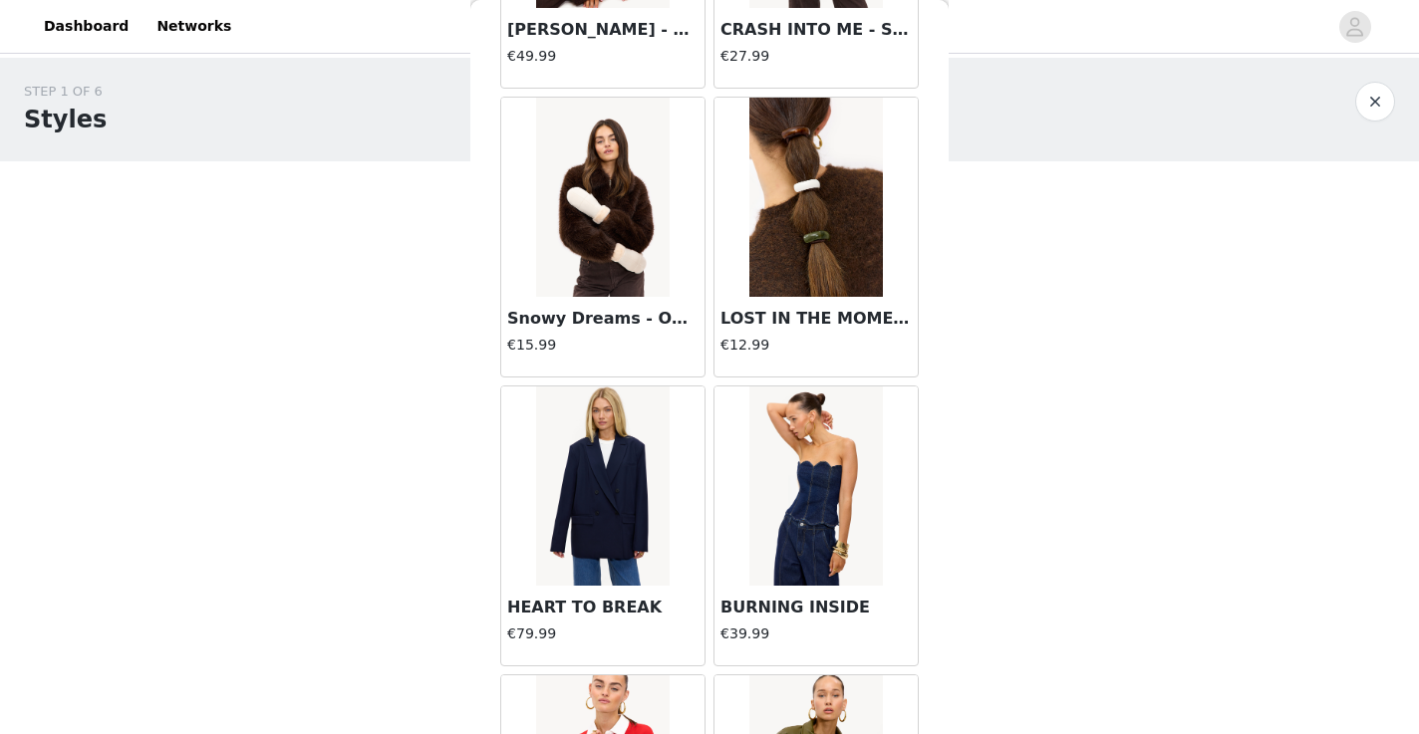
scroll to position [26369, 0]
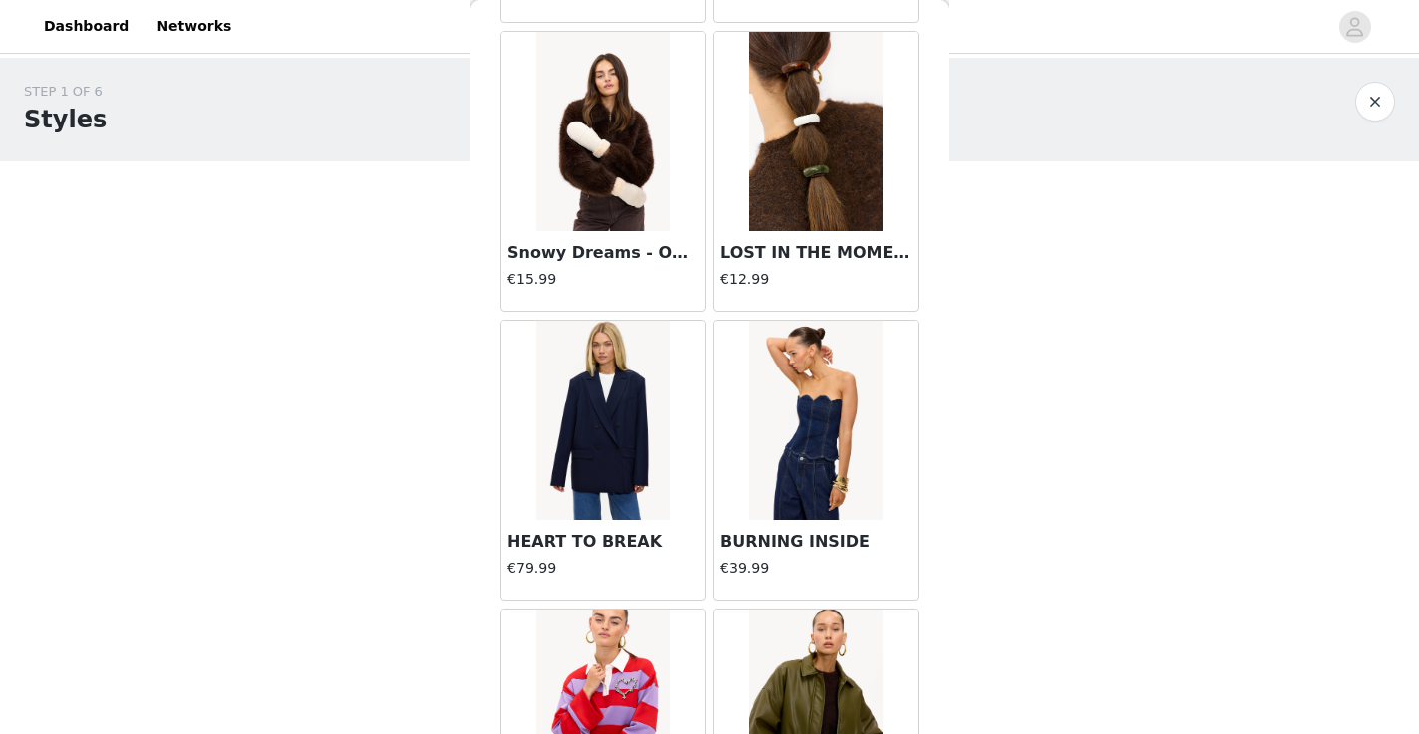
click at [793, 491] on img at bounding box center [815, 420] width 133 height 199
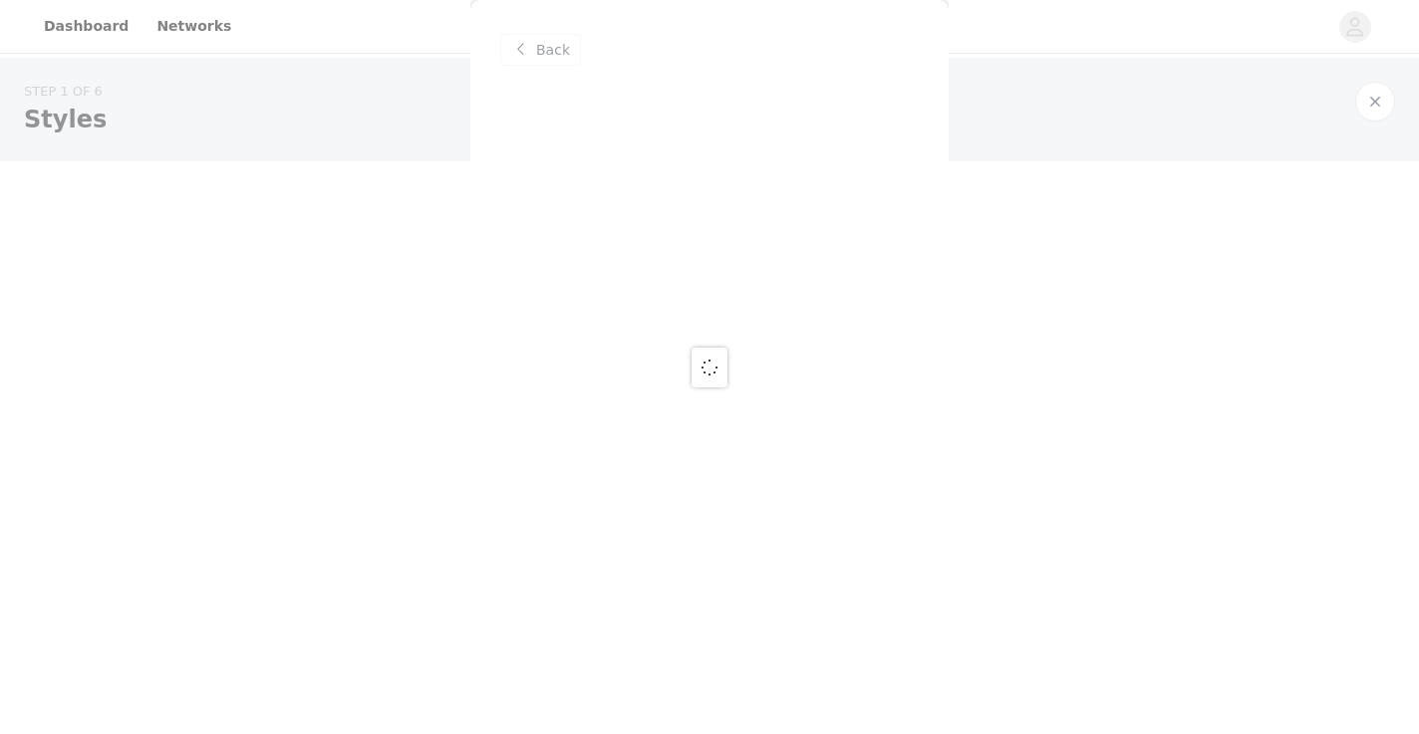
scroll to position [0, 0]
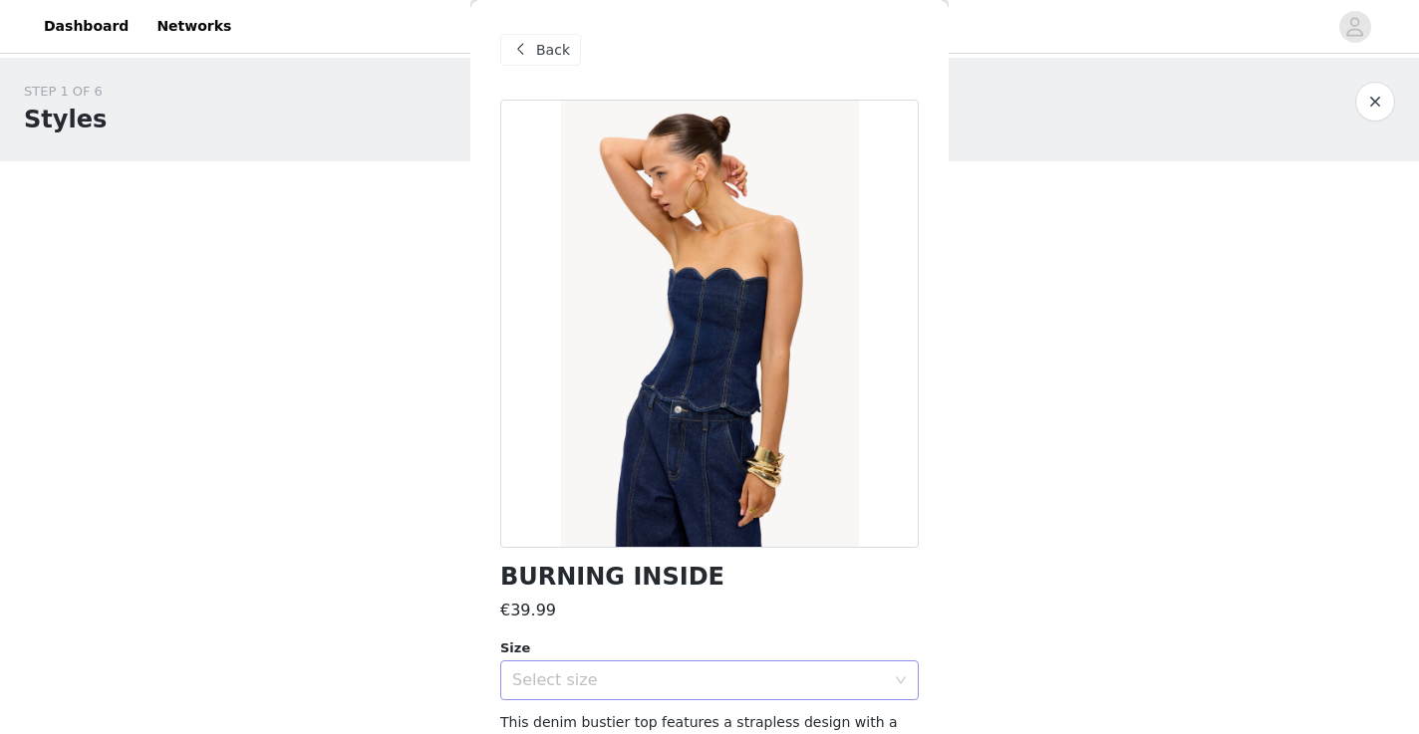
click at [719, 674] on div "Select size" at bounding box center [698, 681] width 373 height 20
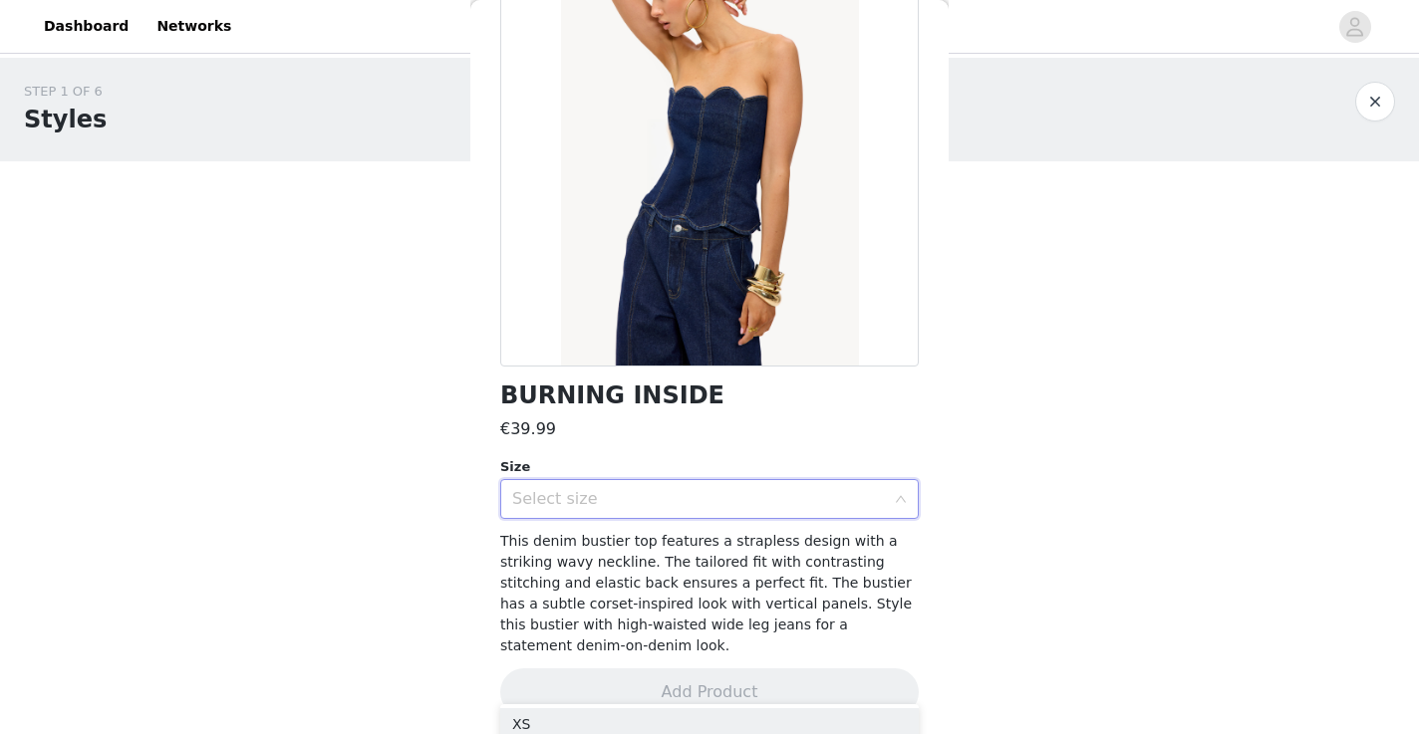
scroll to position [186, 0]
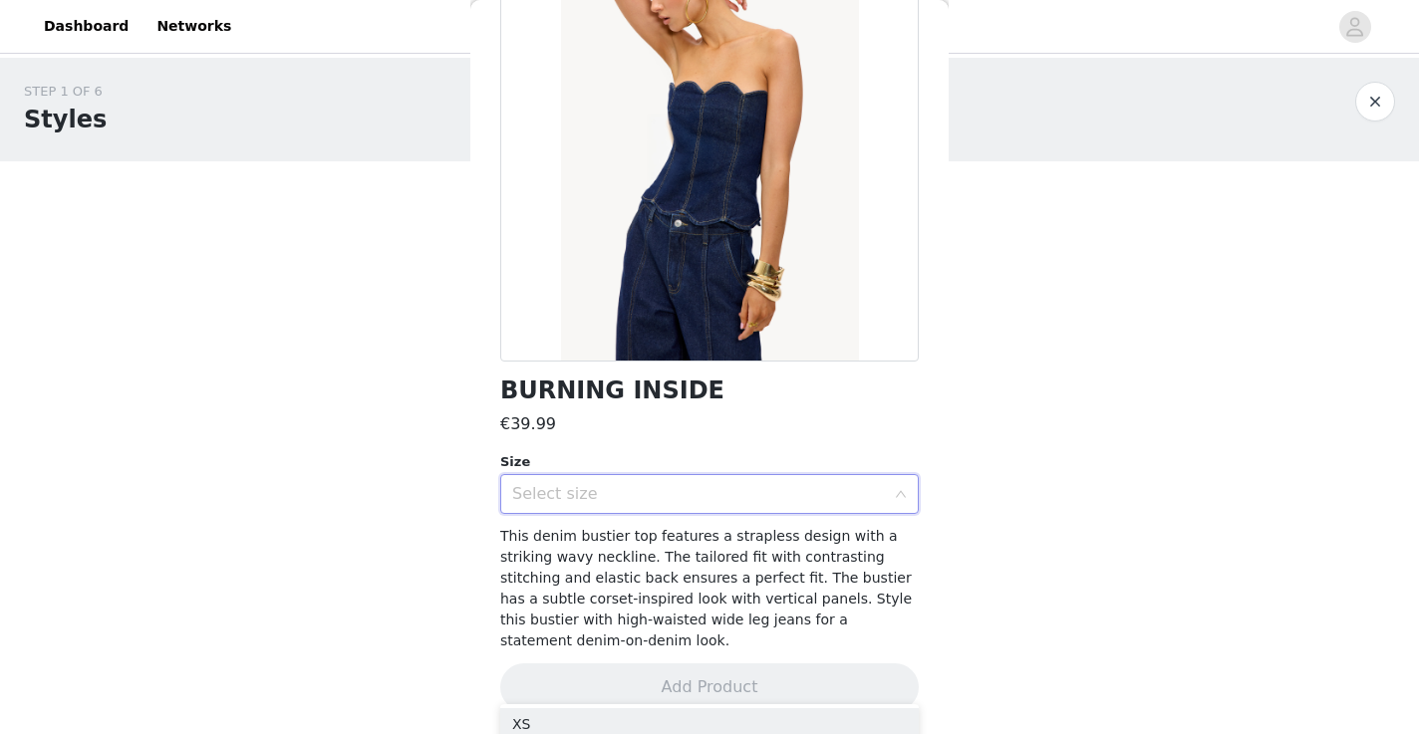
click at [731, 500] on div "Select size" at bounding box center [698, 494] width 373 height 20
click at [897, 485] on div "Select size" at bounding box center [709, 494] width 419 height 40
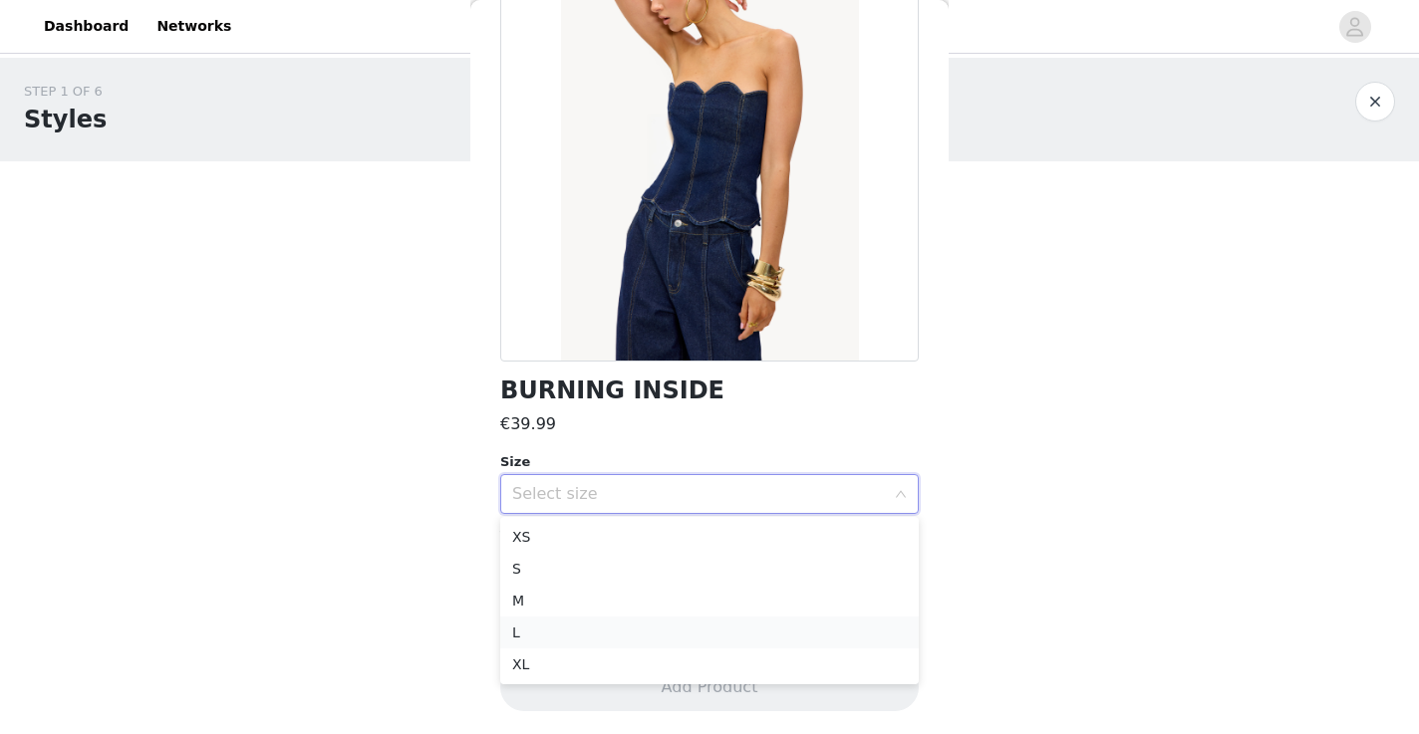
click at [776, 646] on li "L" at bounding box center [709, 633] width 419 height 32
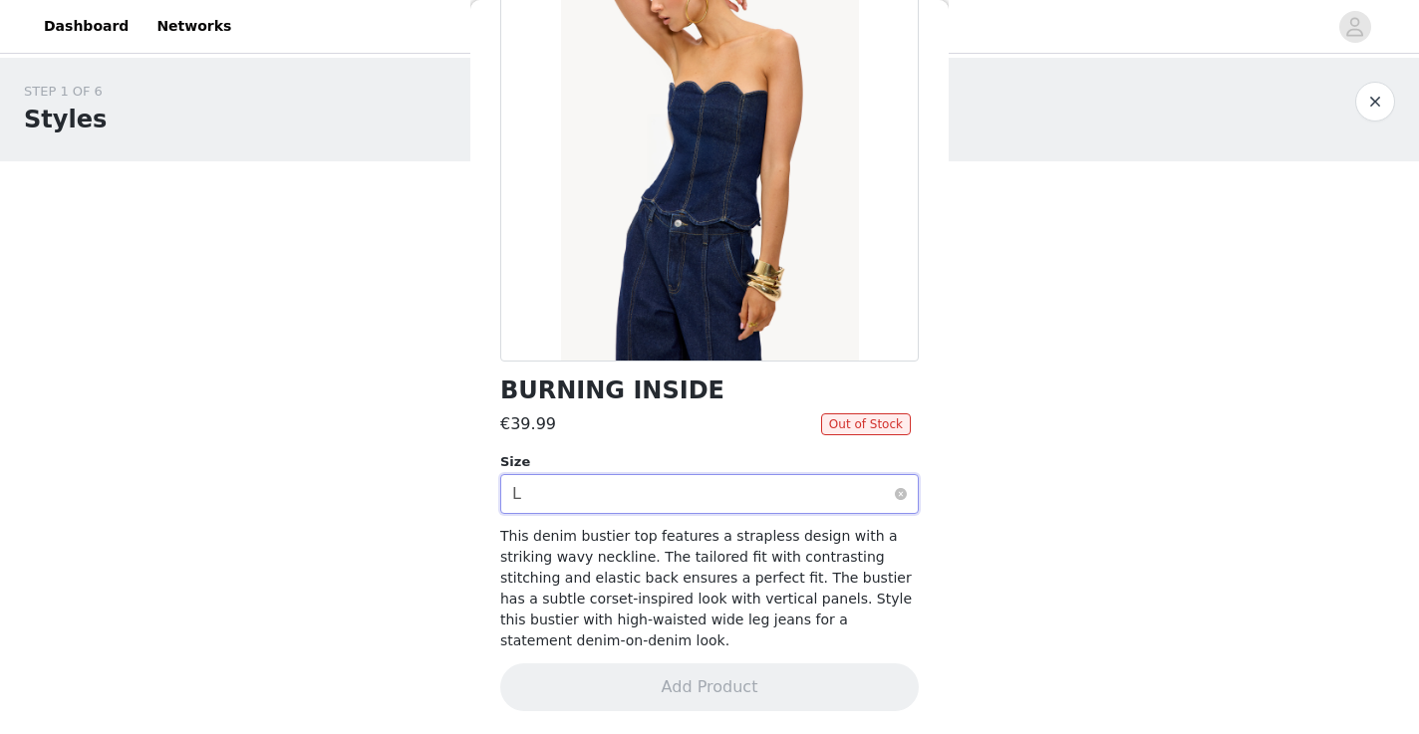
click at [851, 482] on div "Select size L" at bounding box center [703, 494] width 382 height 38
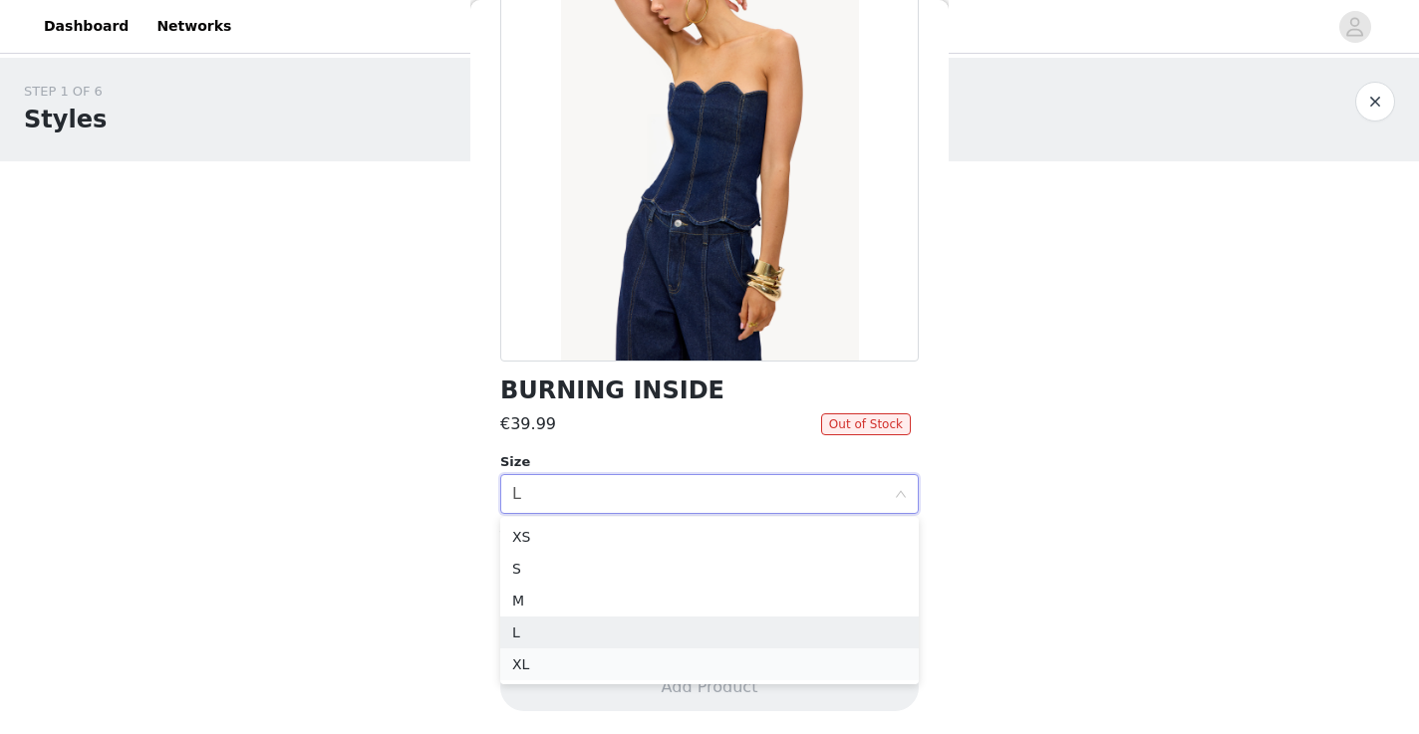
click at [765, 662] on li "XL" at bounding box center [709, 665] width 419 height 32
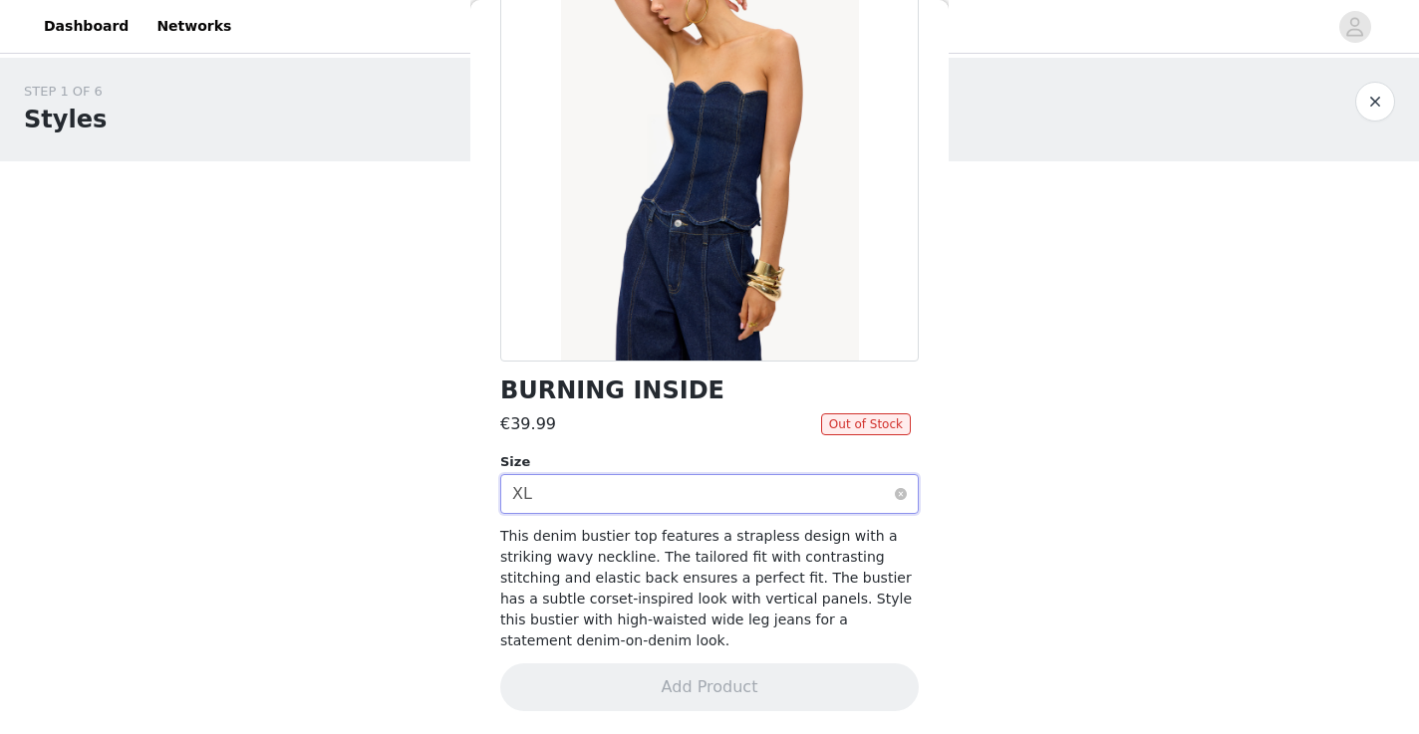
click at [811, 490] on div "Select size XL" at bounding box center [703, 494] width 382 height 38
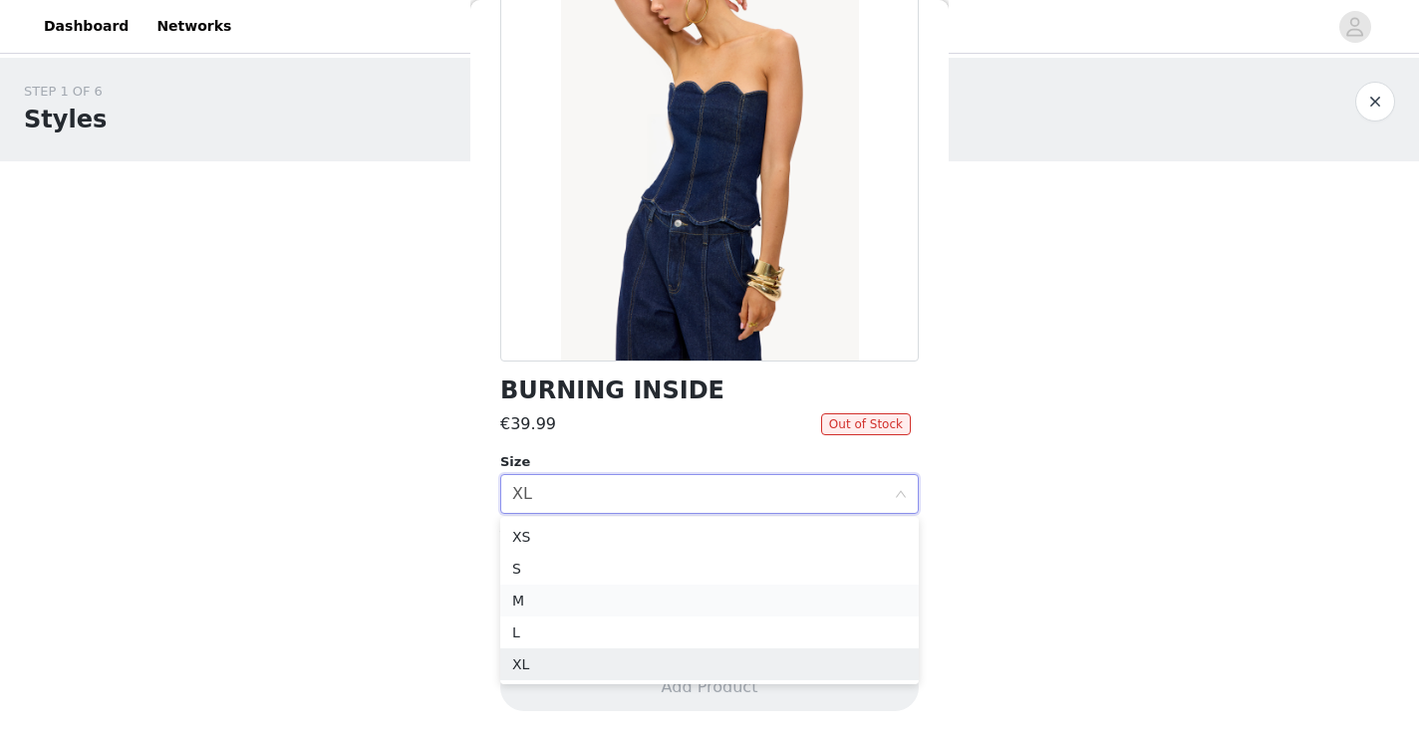
click at [789, 603] on li "M" at bounding box center [709, 601] width 419 height 32
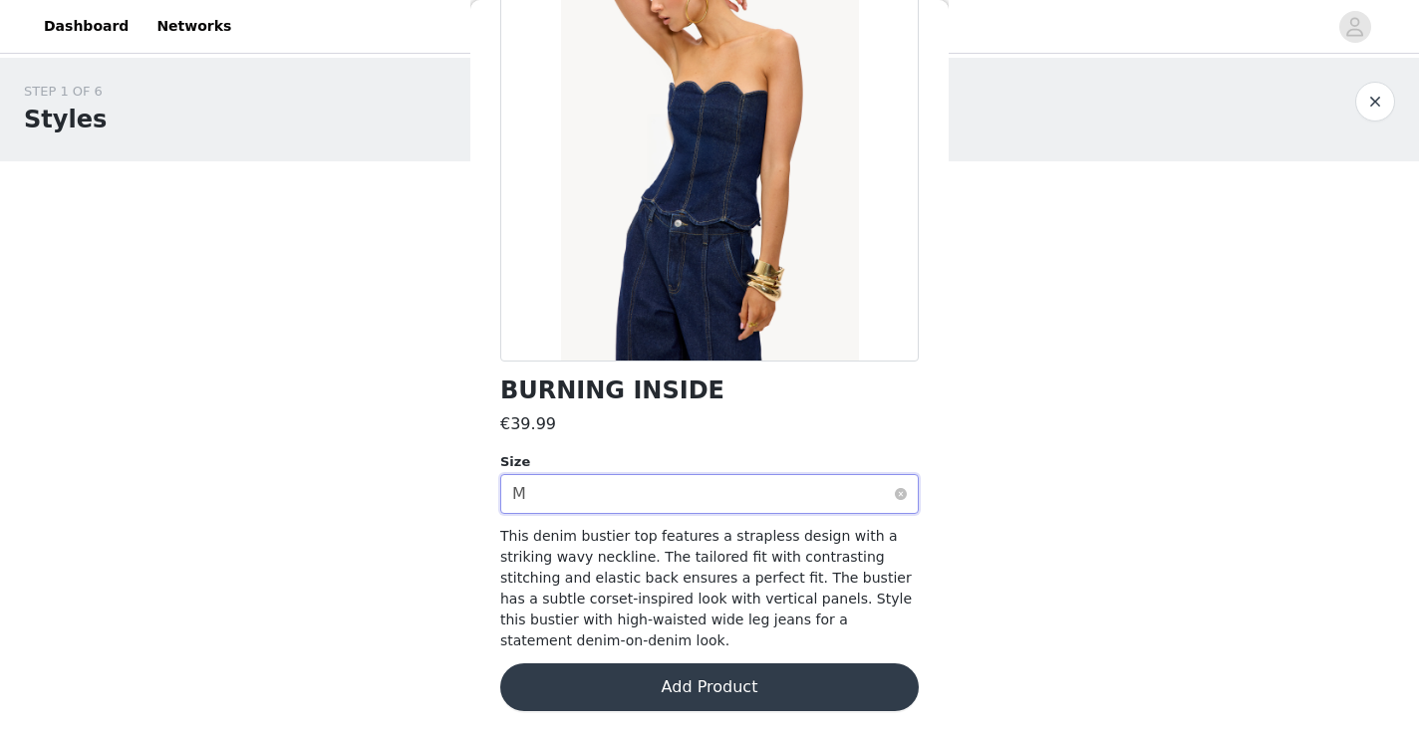
click at [804, 487] on div "Select size M" at bounding box center [703, 494] width 382 height 38
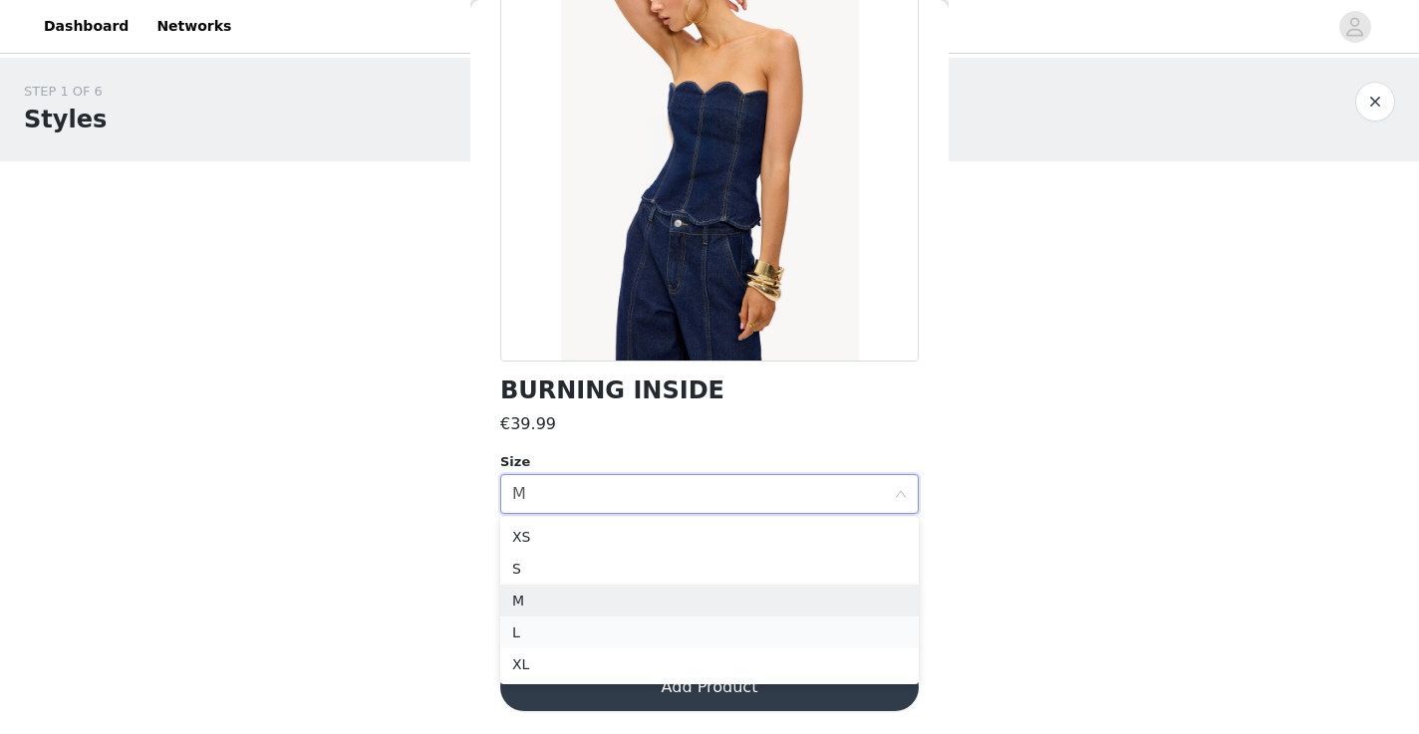
click at [766, 623] on li "L" at bounding box center [709, 633] width 419 height 32
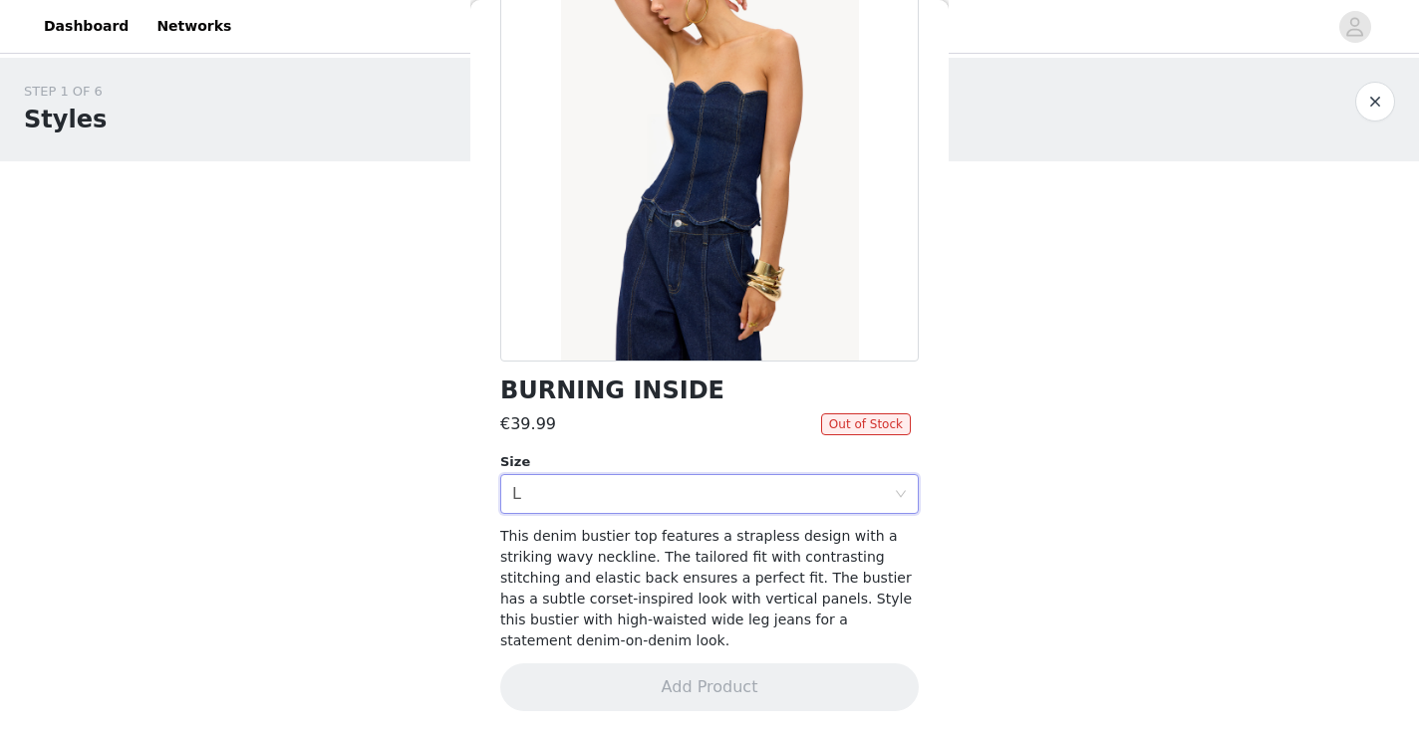
scroll to position [0, 0]
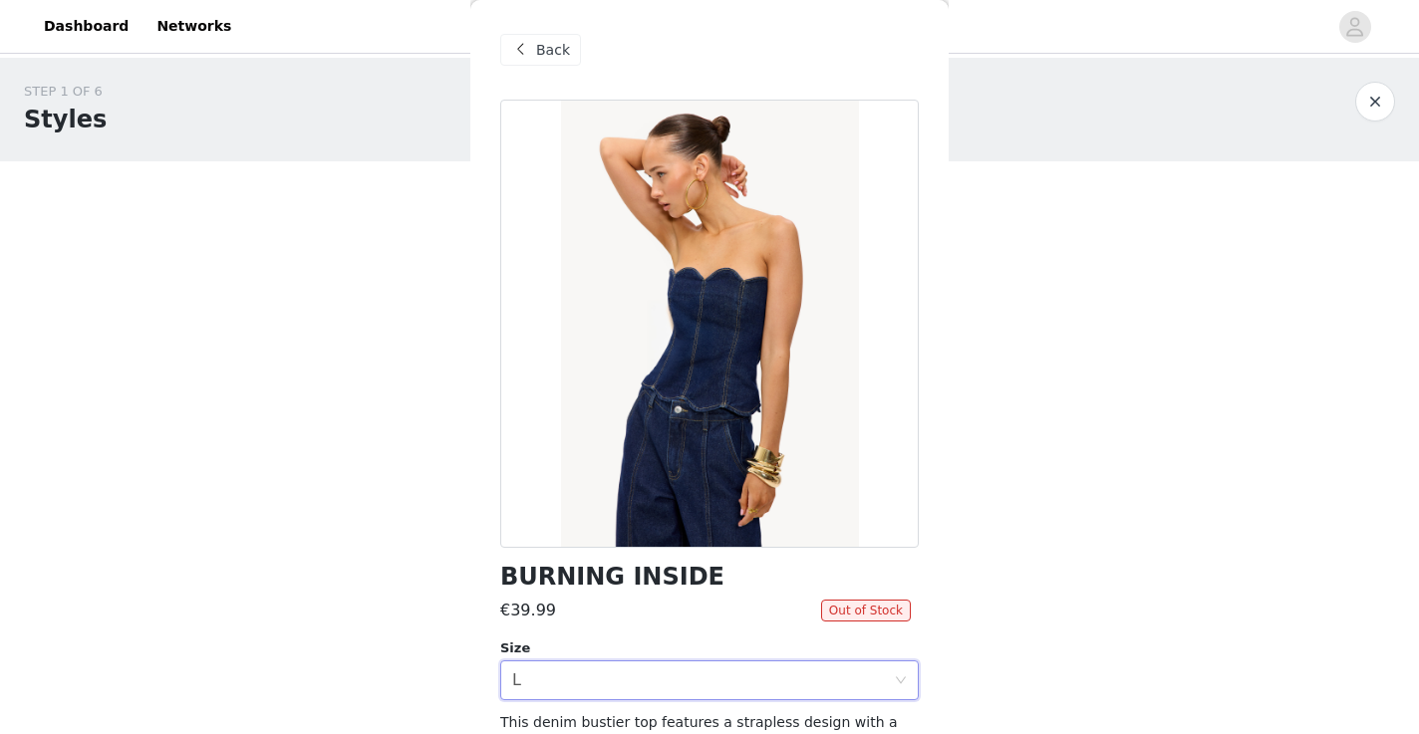
click at [531, 52] on span at bounding box center [520, 50] width 24 height 24
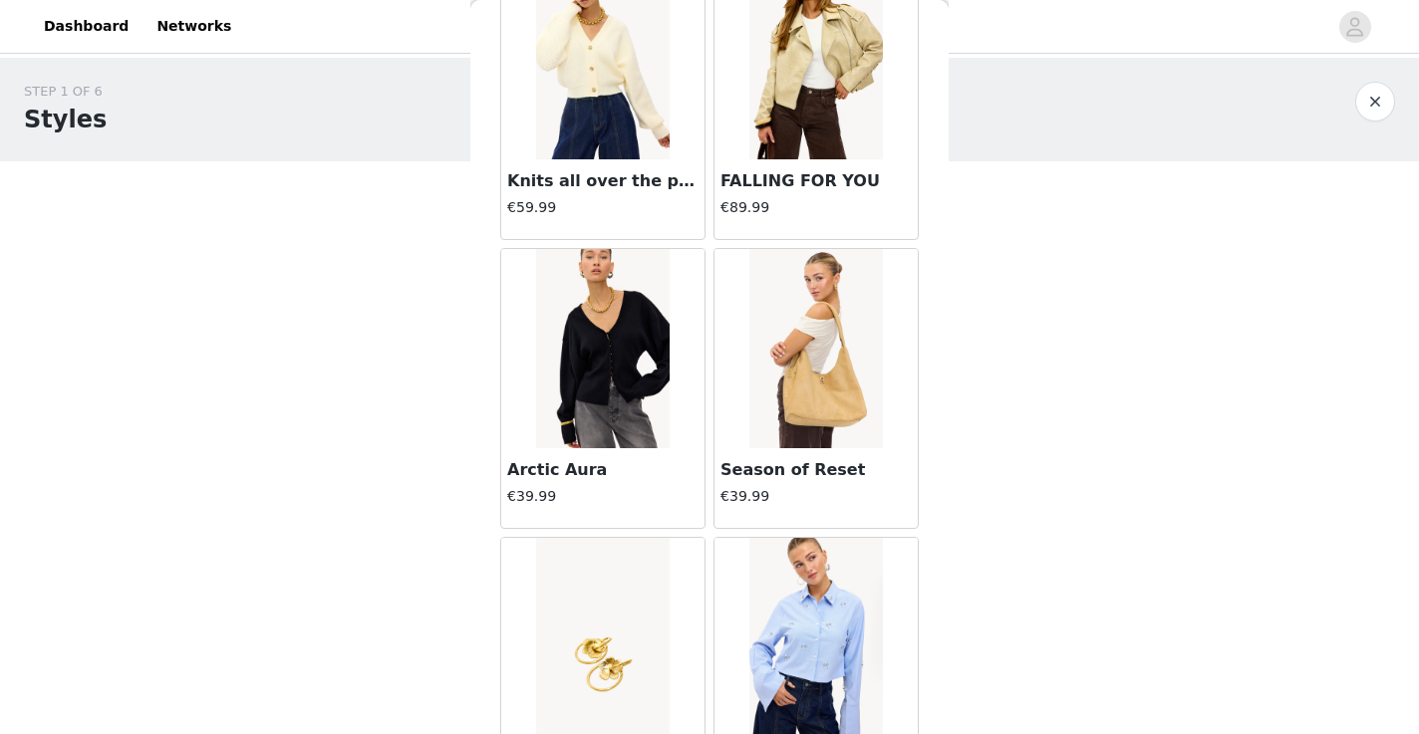
scroll to position [4889, 0]
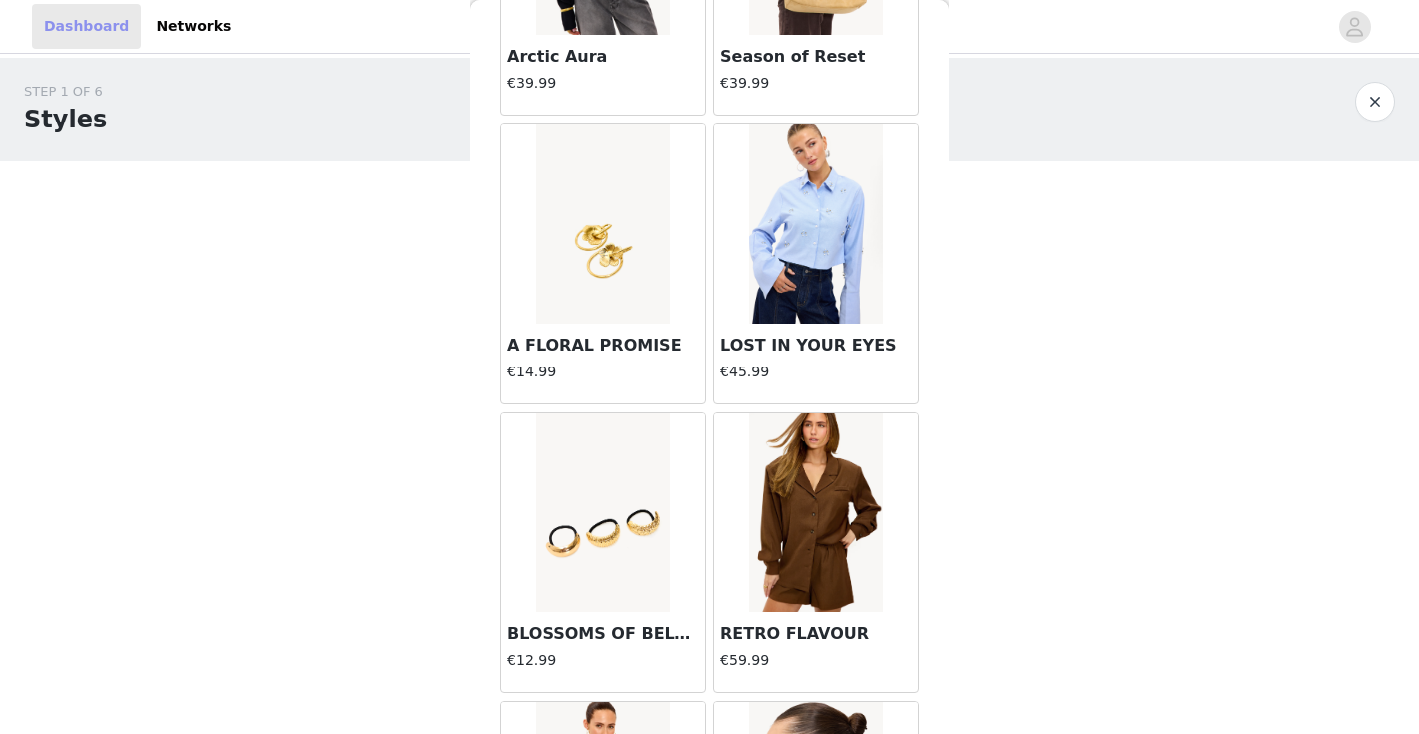
click at [102, 30] on link "Dashboard" at bounding box center [86, 26] width 109 height 45
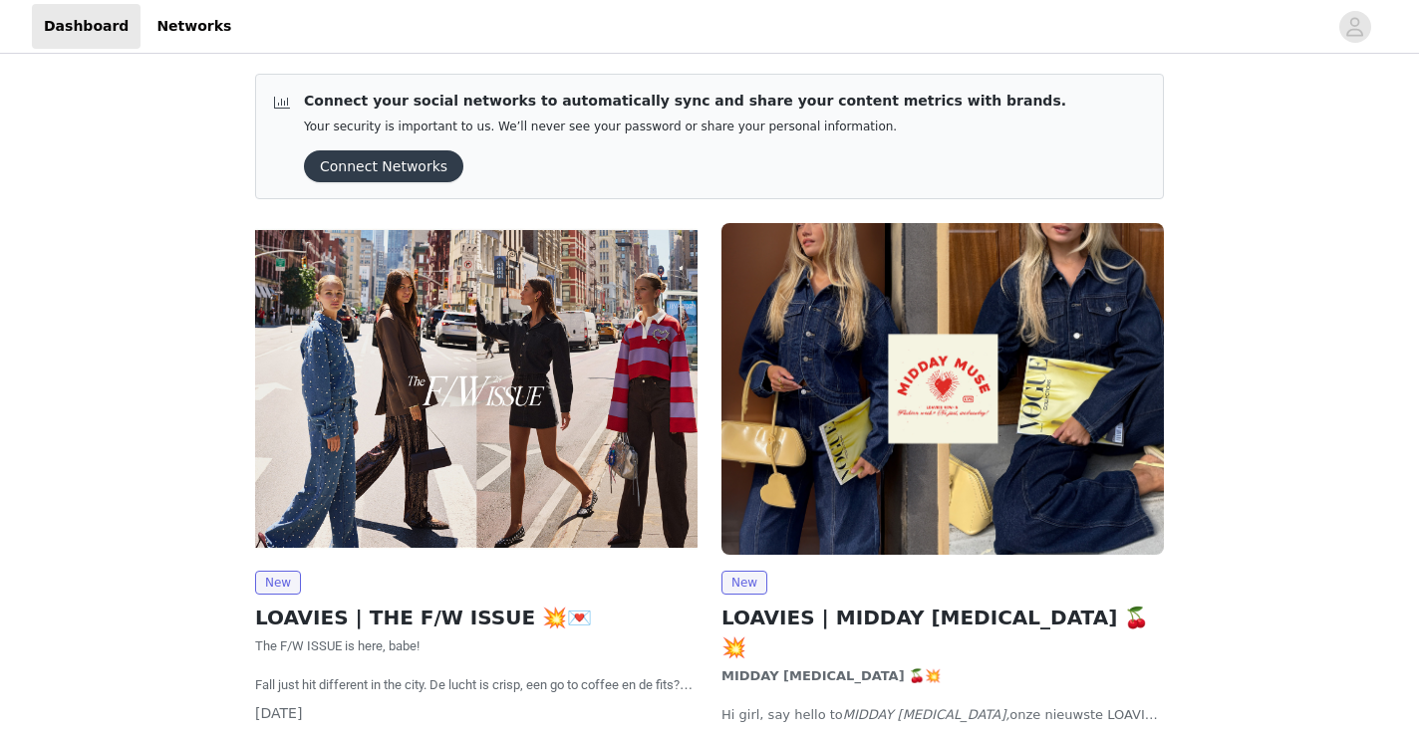
click at [363, 161] on button "Connect Networks" at bounding box center [383, 166] width 159 height 32
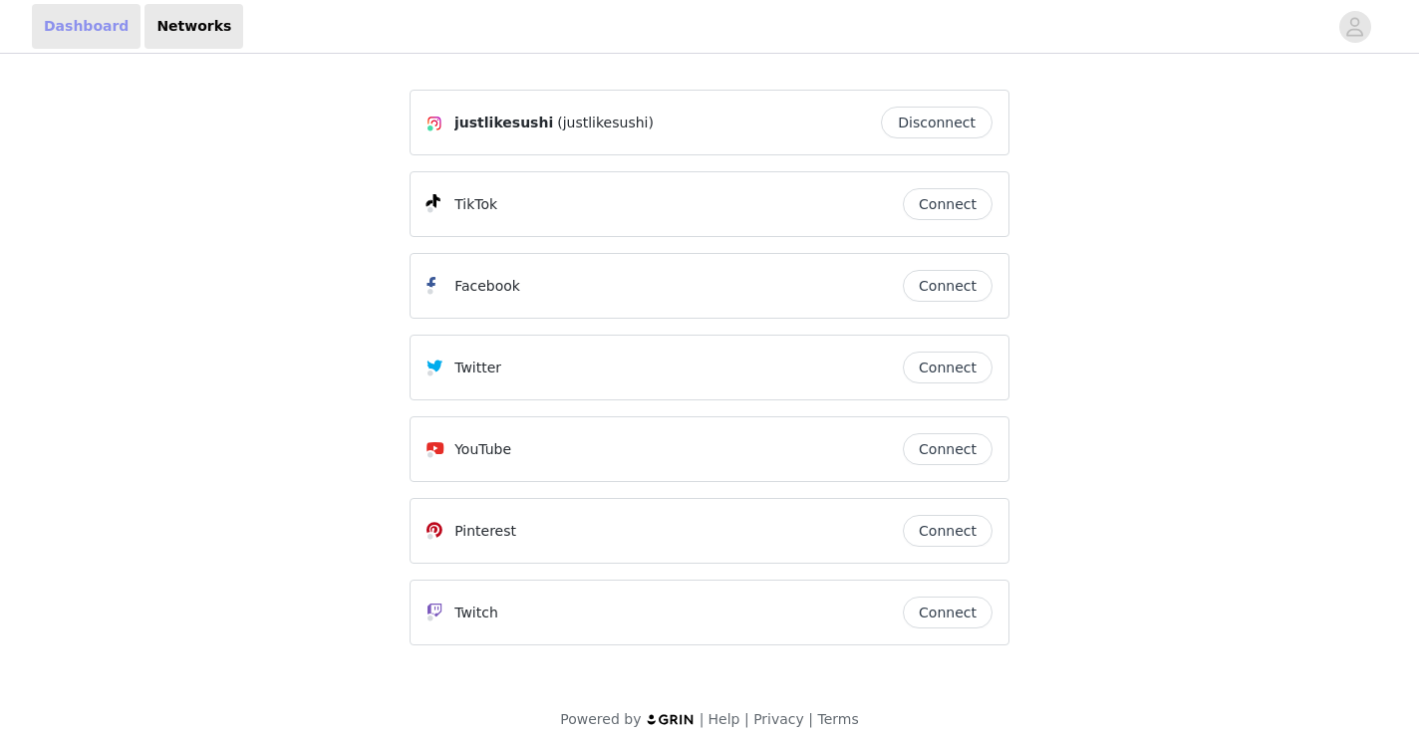
click at [110, 42] on link "Dashboard" at bounding box center [86, 26] width 109 height 45
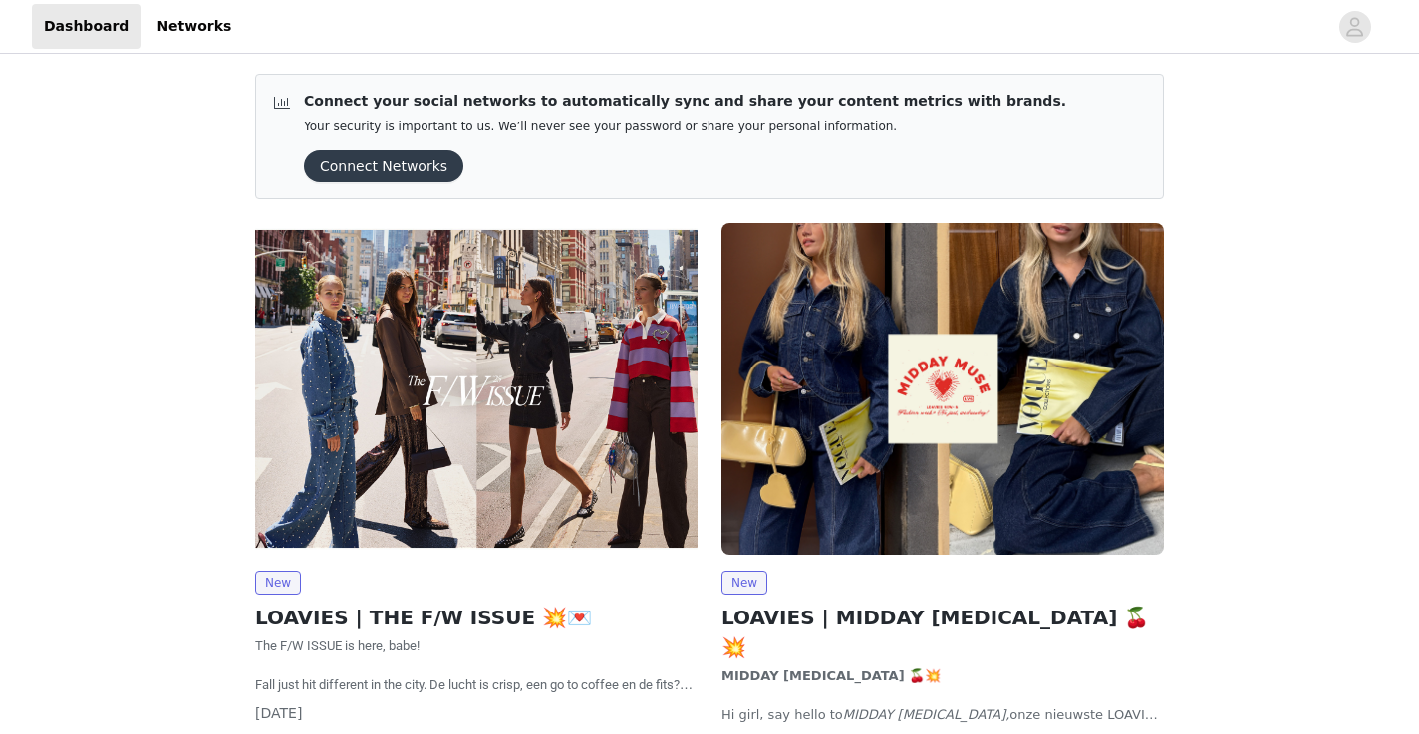
click at [797, 359] on img at bounding box center [943, 389] width 442 height 332
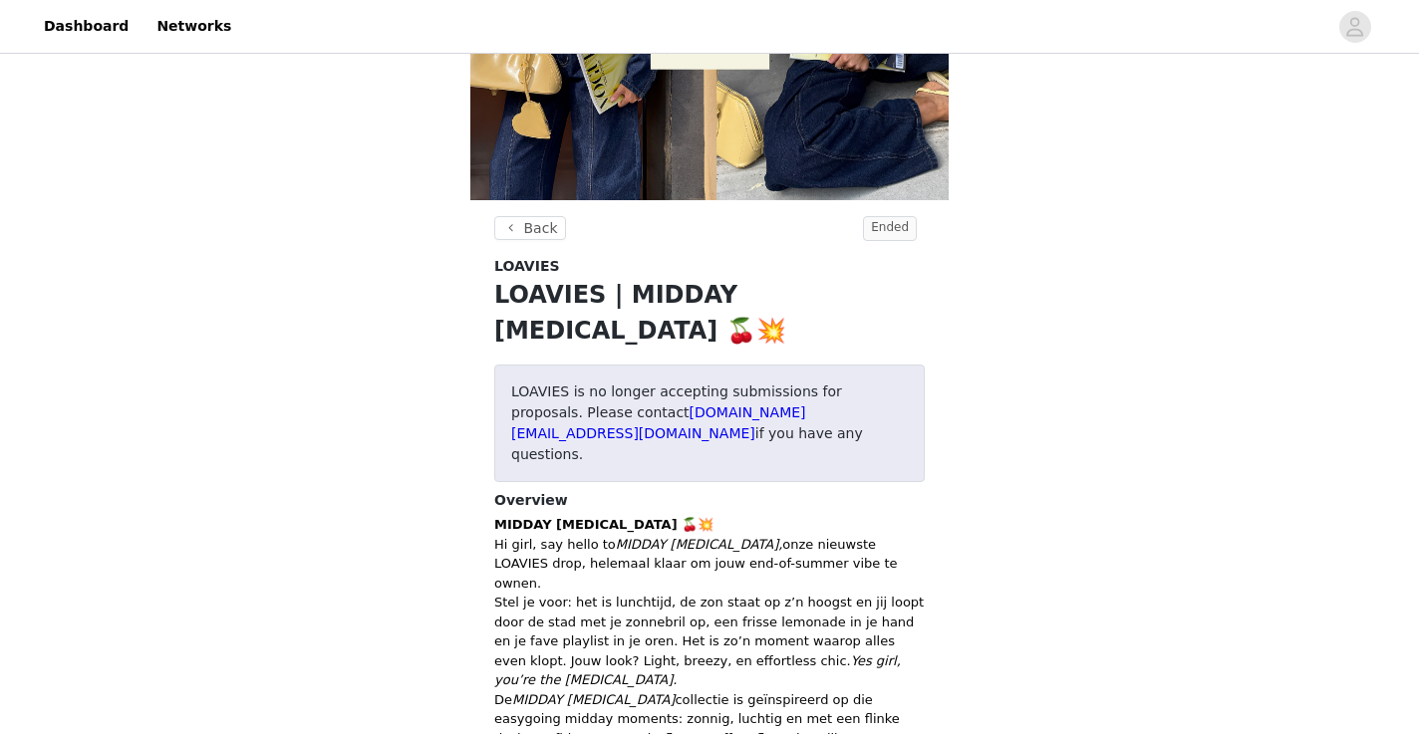
scroll to position [240, 0]
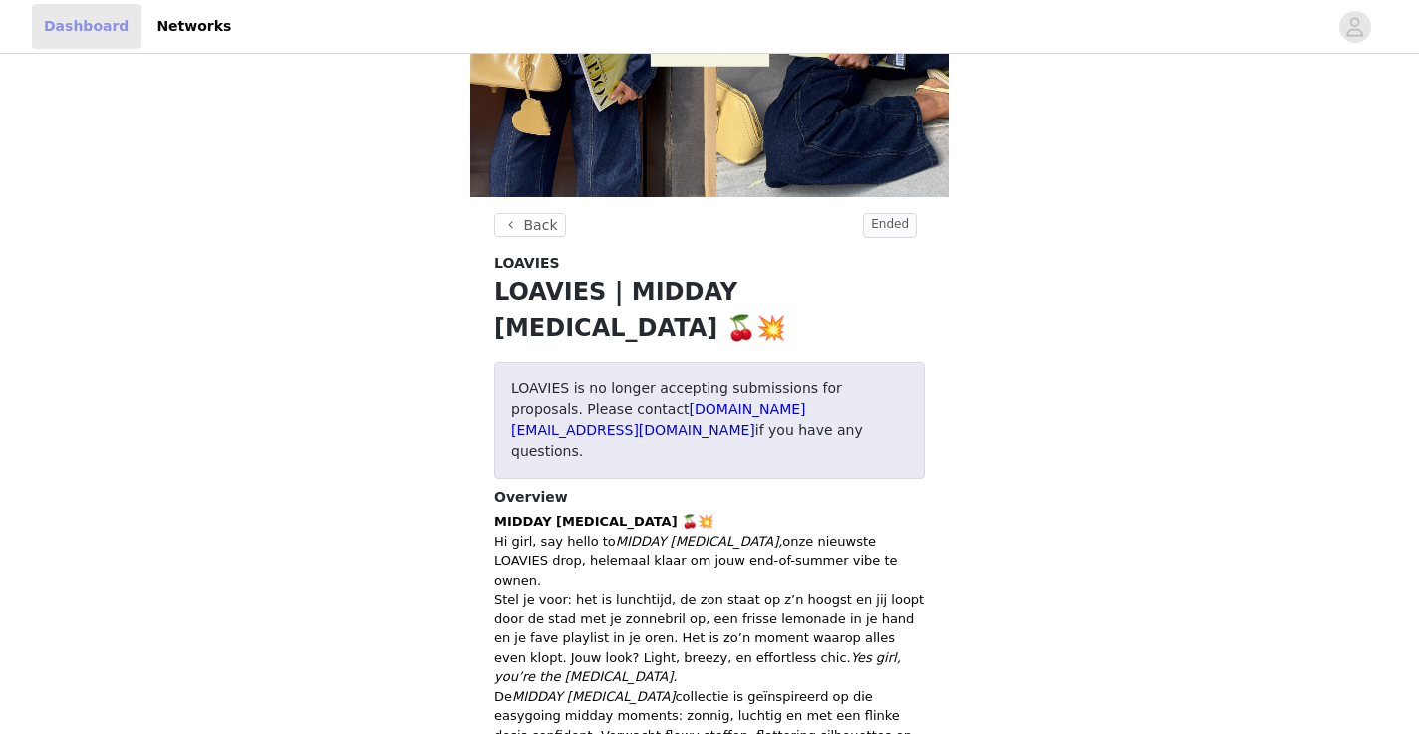
click at [113, 27] on link "Dashboard" at bounding box center [86, 26] width 109 height 45
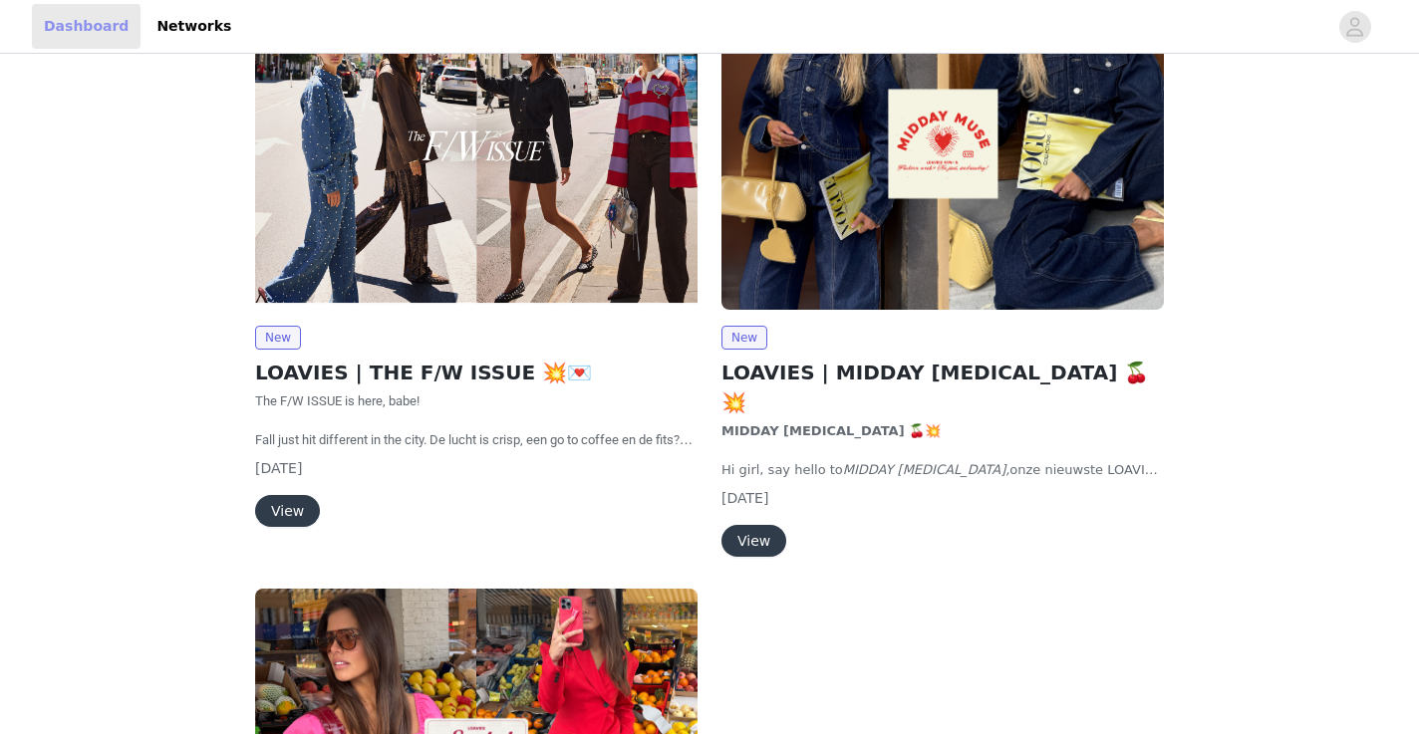
scroll to position [159, 0]
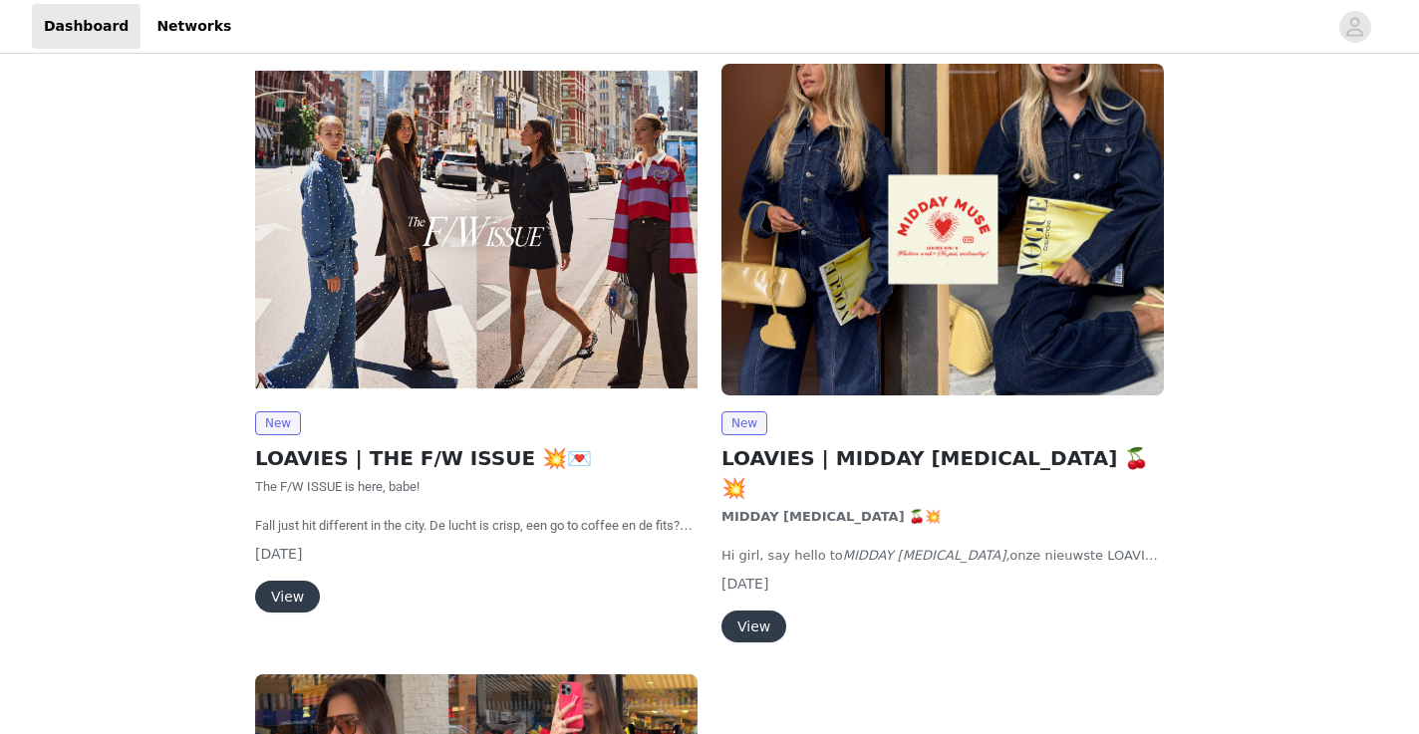
click at [275, 596] on button "View" at bounding box center [287, 597] width 65 height 32
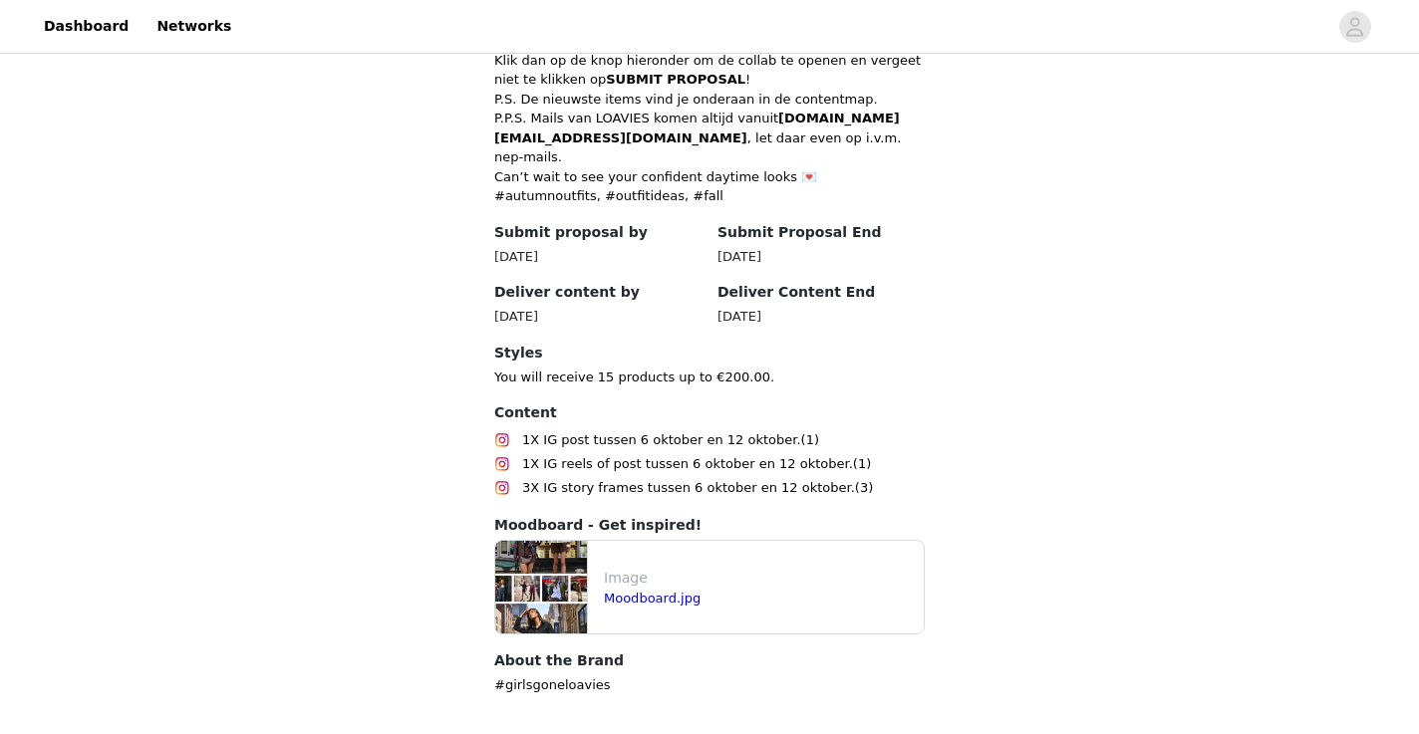
scroll to position [988, 0]
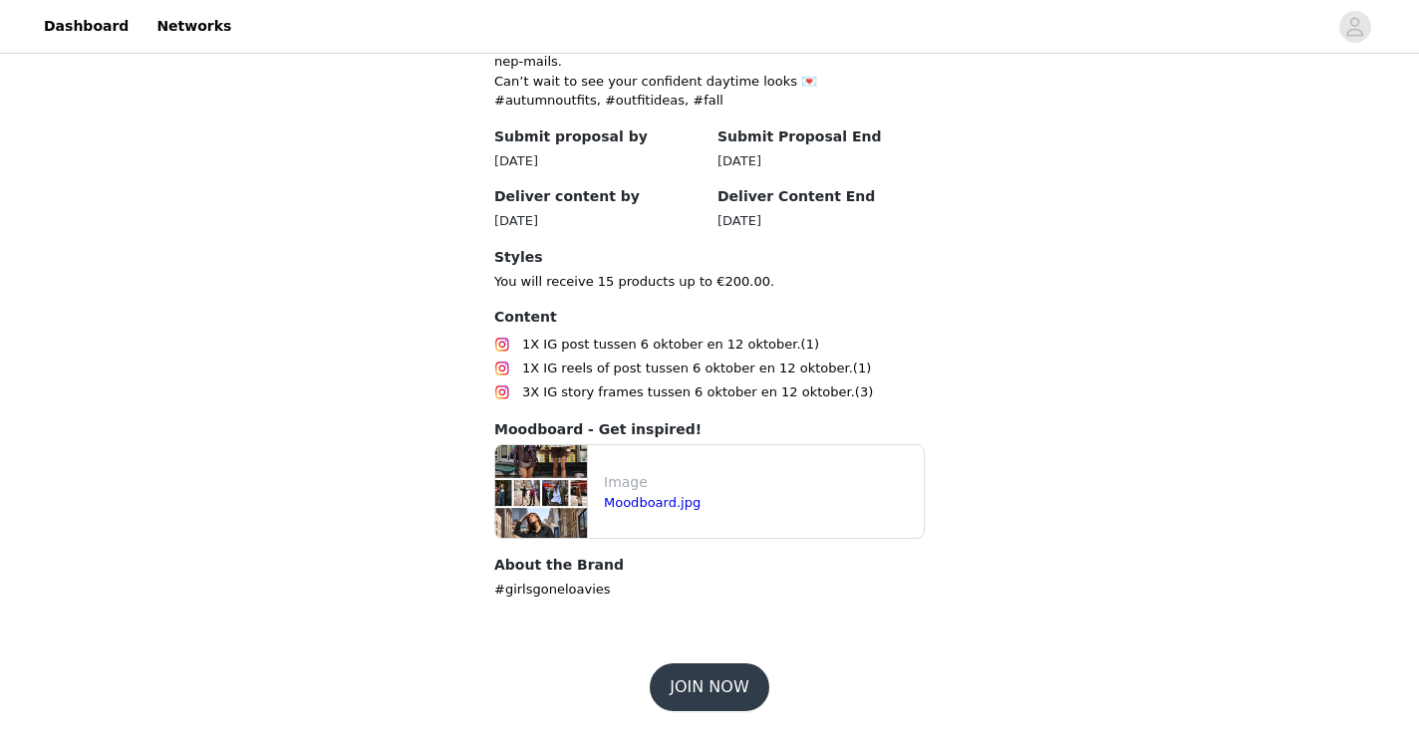
click at [729, 681] on button "JOIN NOW" at bounding box center [709, 688] width 119 height 48
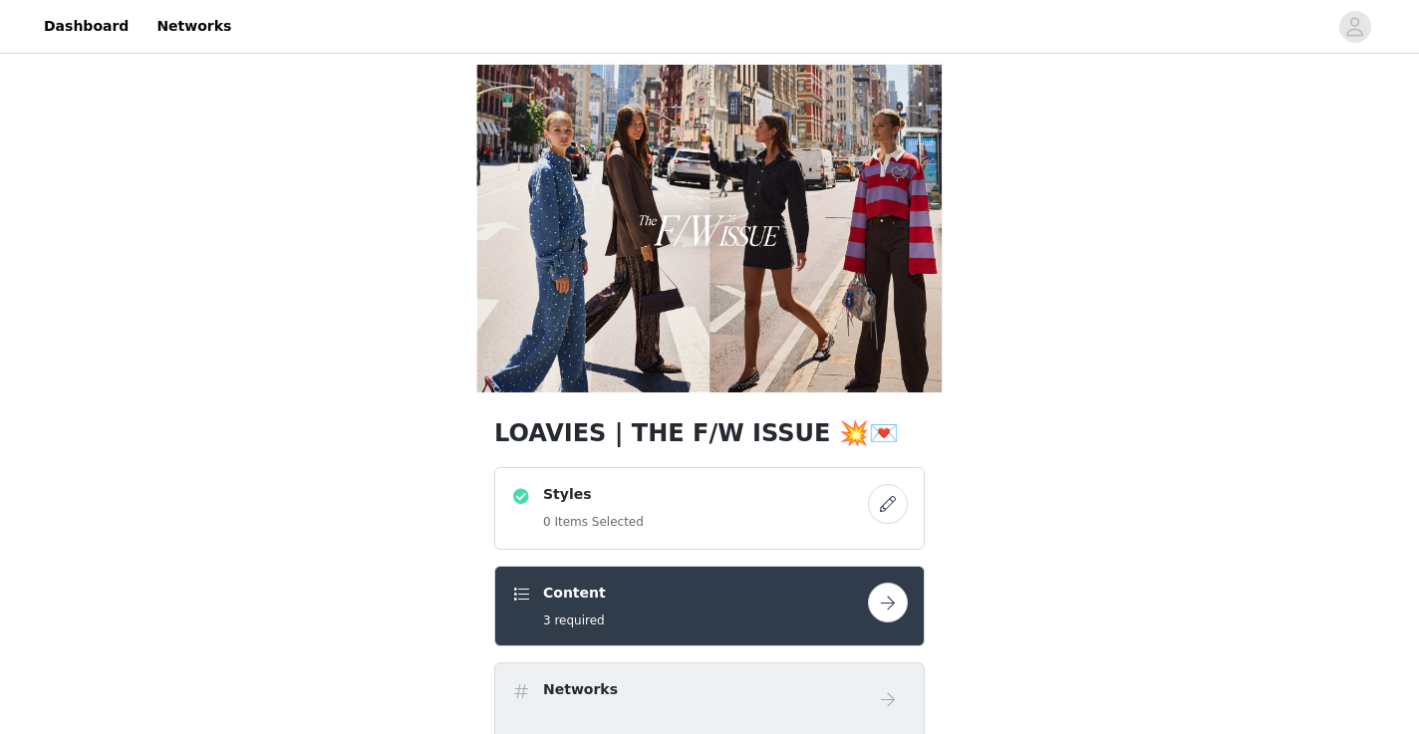
click at [798, 513] on div "Styles 0 Items Selected" at bounding box center [689, 508] width 357 height 49
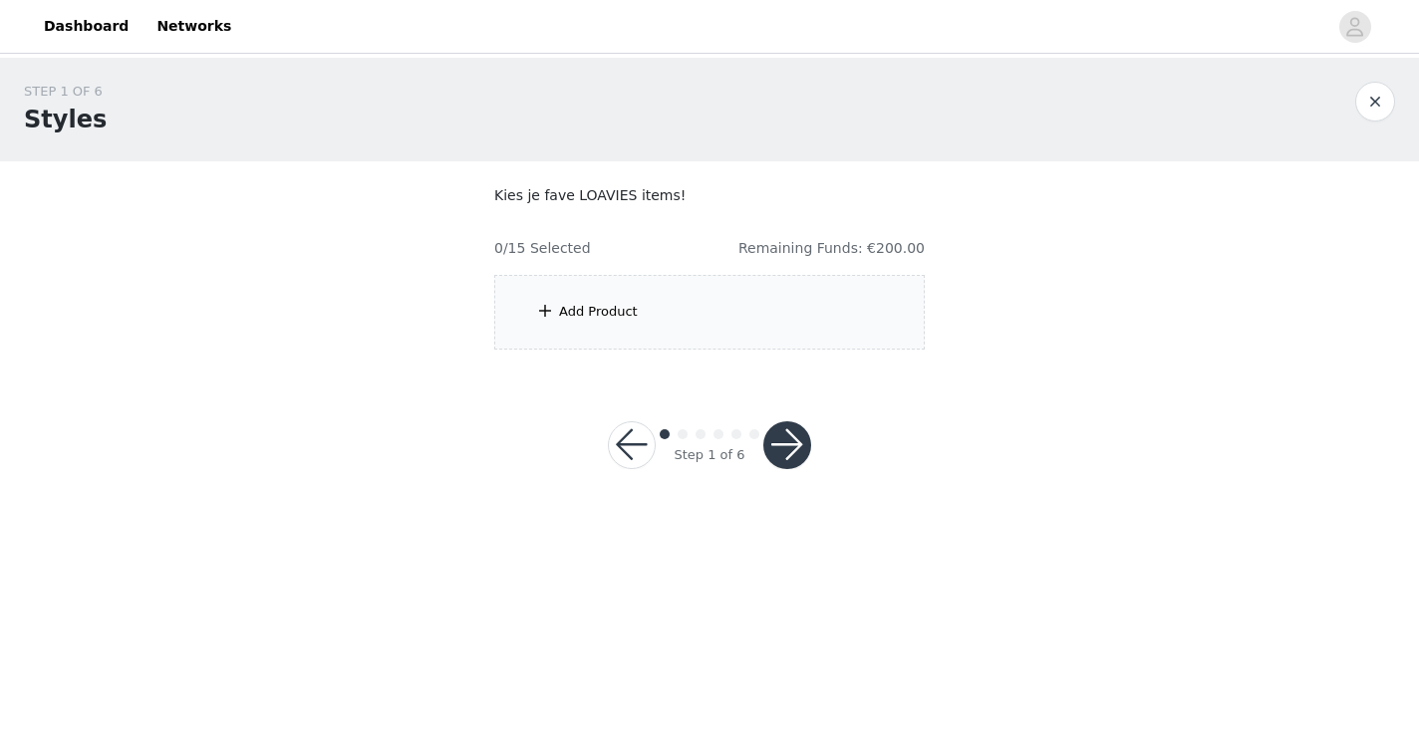
click at [613, 322] on div "Add Product" at bounding box center [709, 312] width 431 height 75
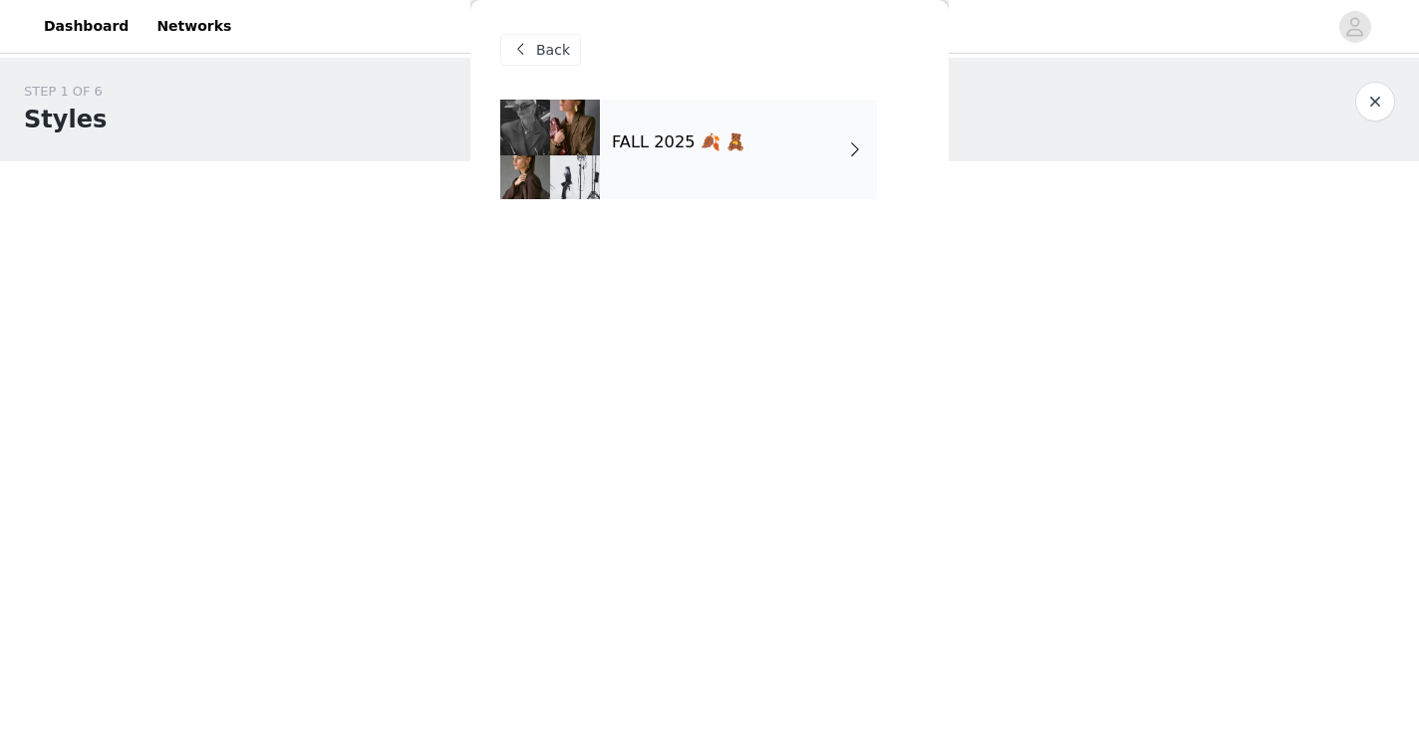
click at [672, 170] on div "FALL 2025 🍂 🧸" at bounding box center [738, 150] width 277 height 100
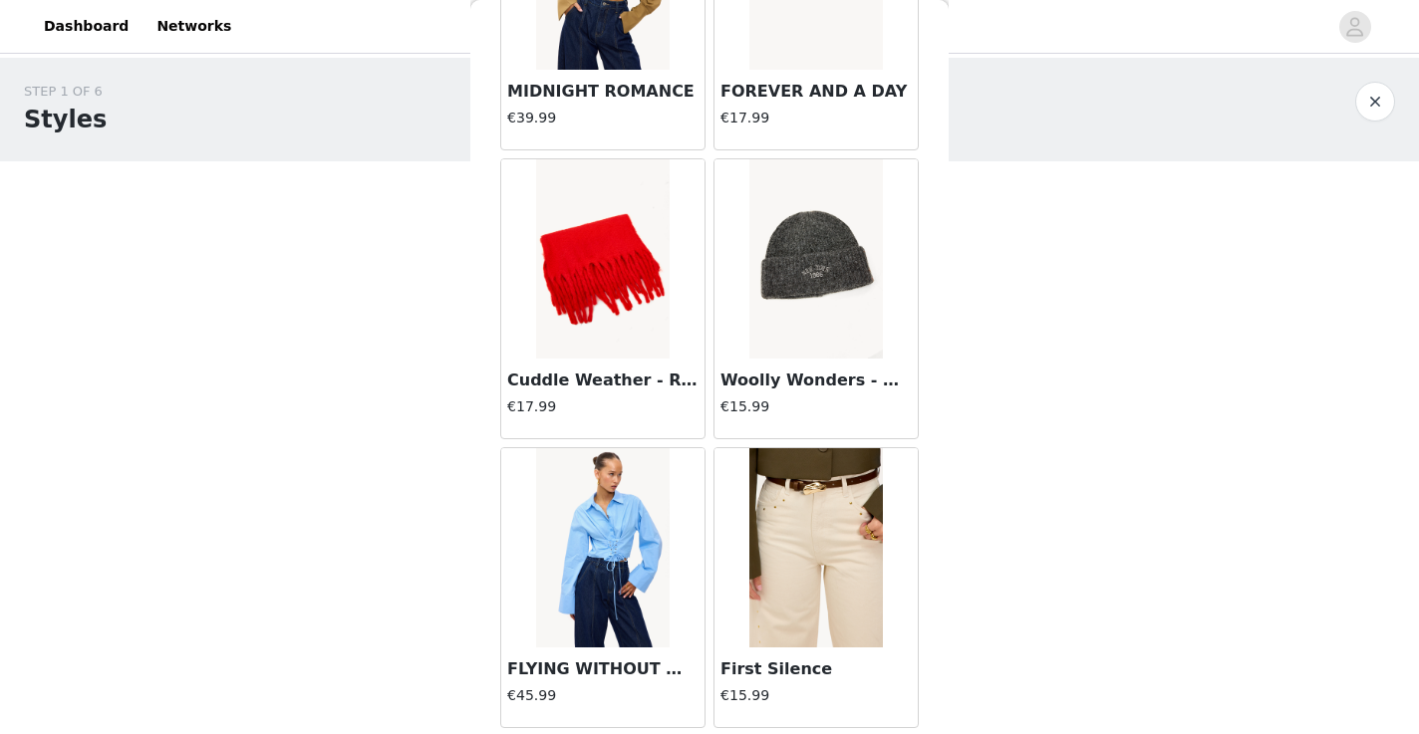
scroll to position [2315, 0]
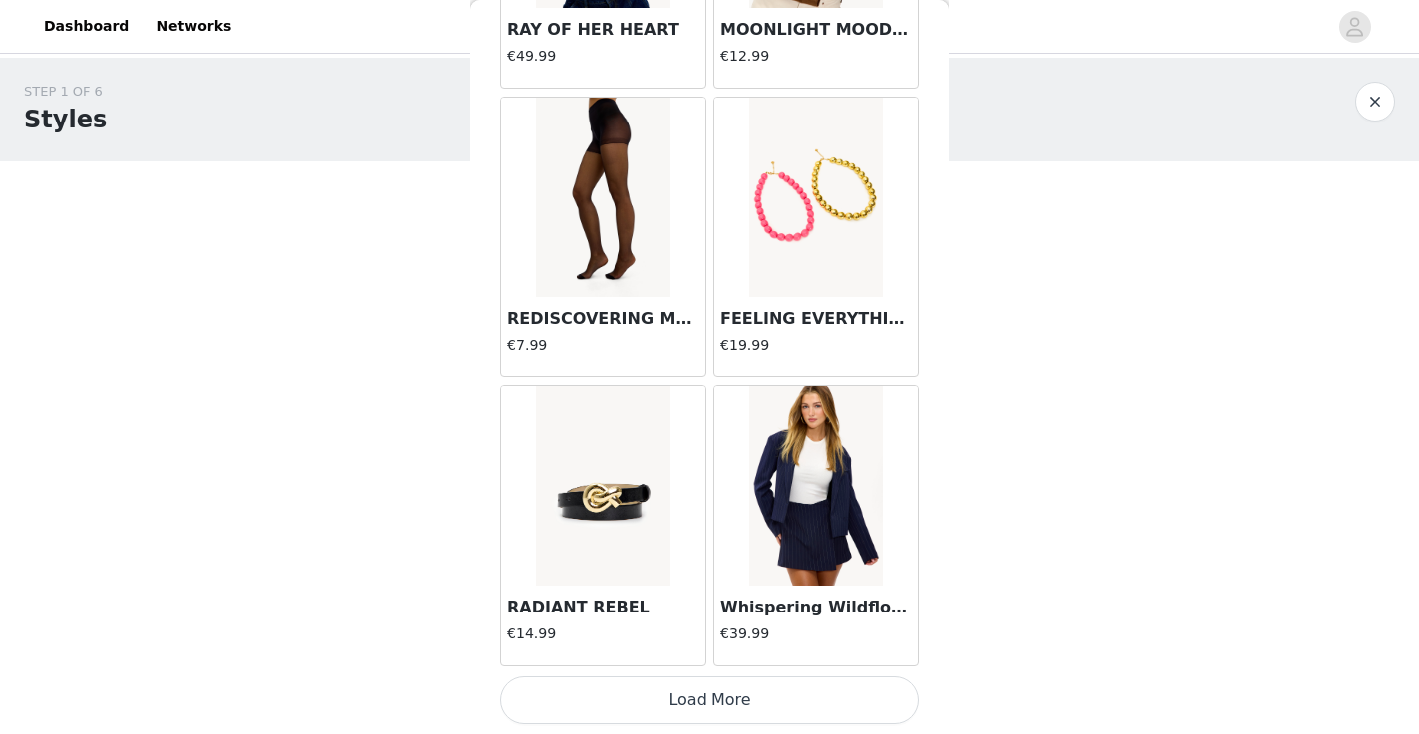
click at [638, 698] on button "Load More" at bounding box center [709, 701] width 419 height 48
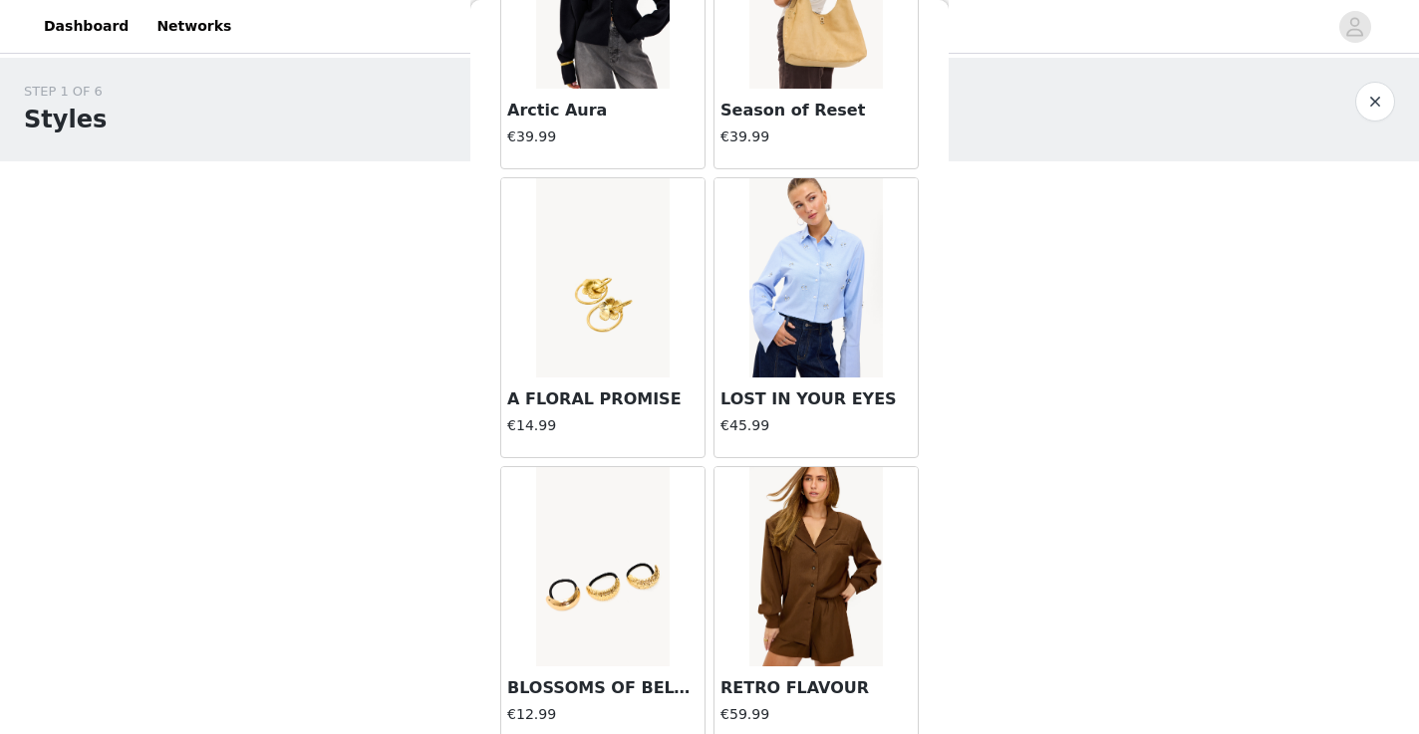
scroll to position [5205, 0]
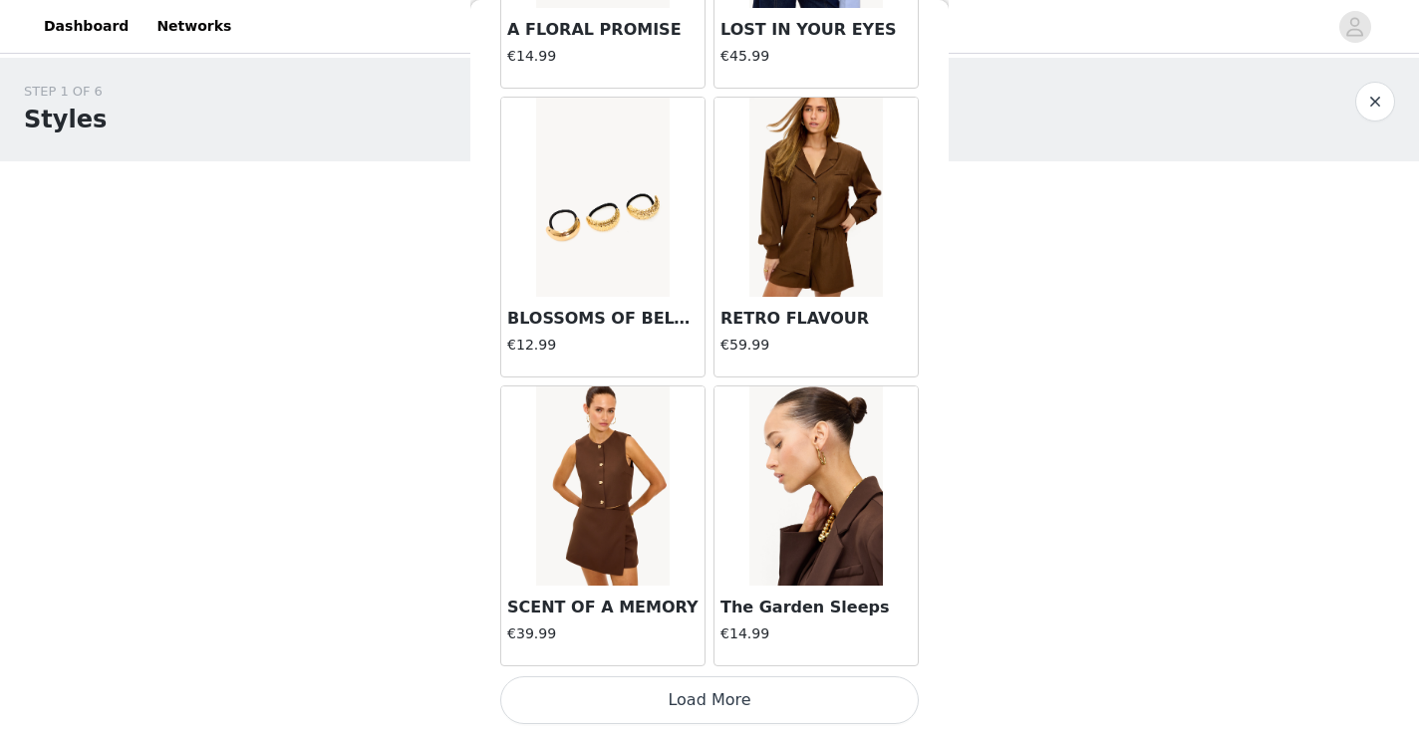
click at [638, 700] on button "Load More" at bounding box center [709, 701] width 419 height 48
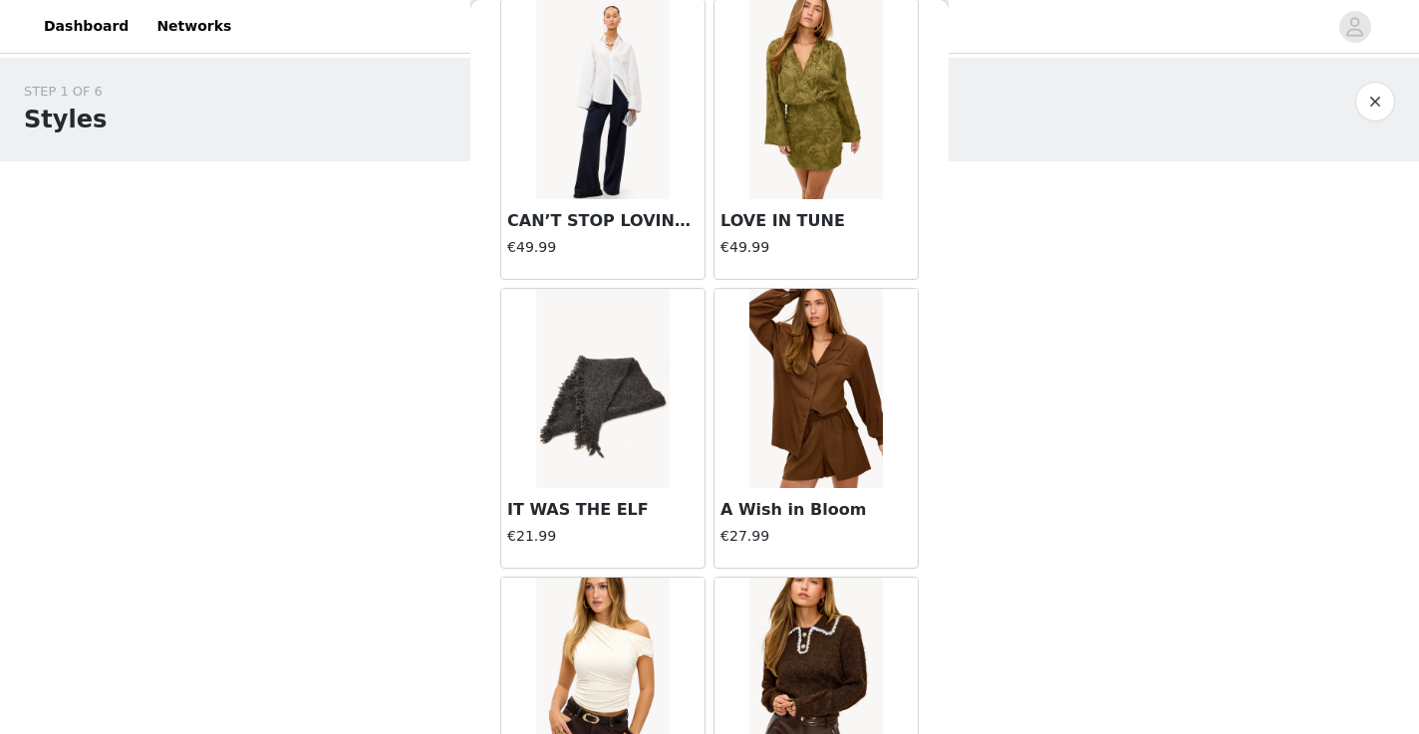
scroll to position [8095, 0]
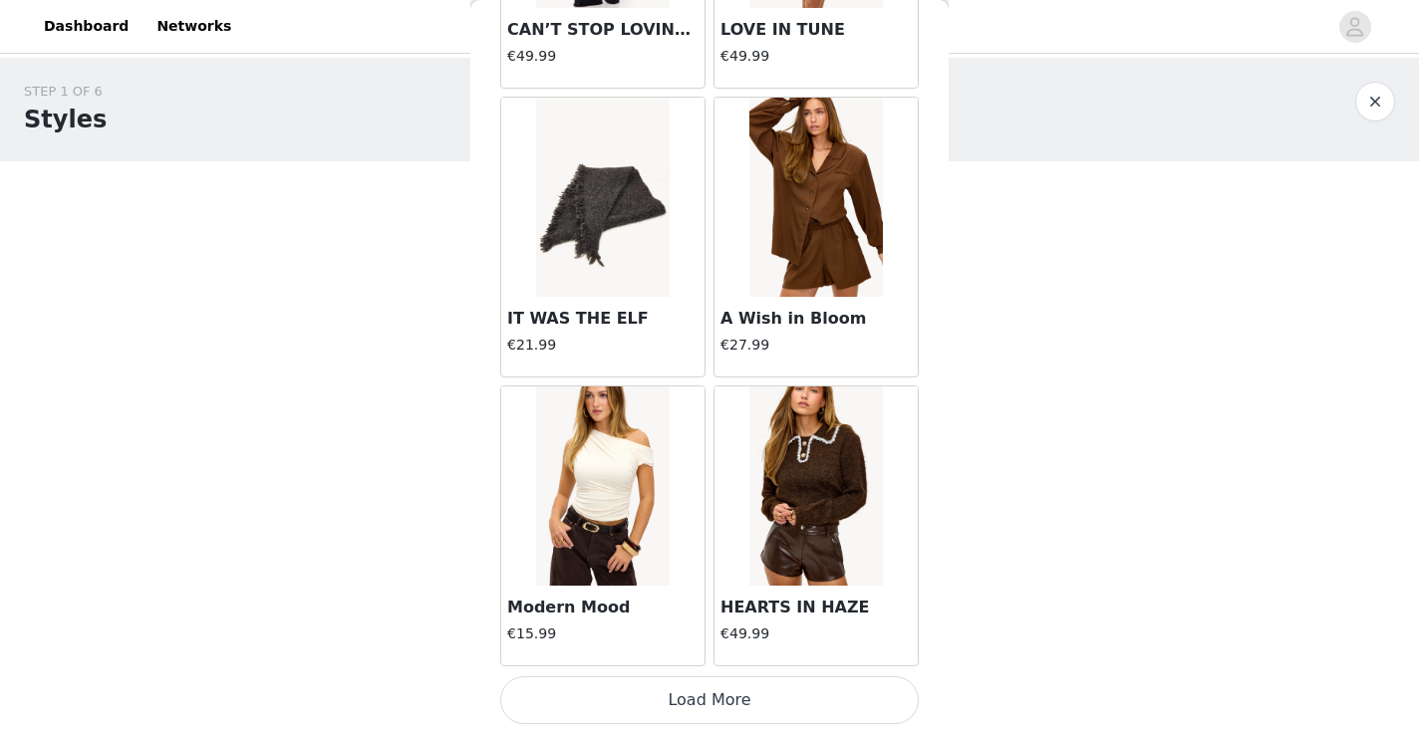
click at [645, 709] on button "Load More" at bounding box center [709, 701] width 419 height 48
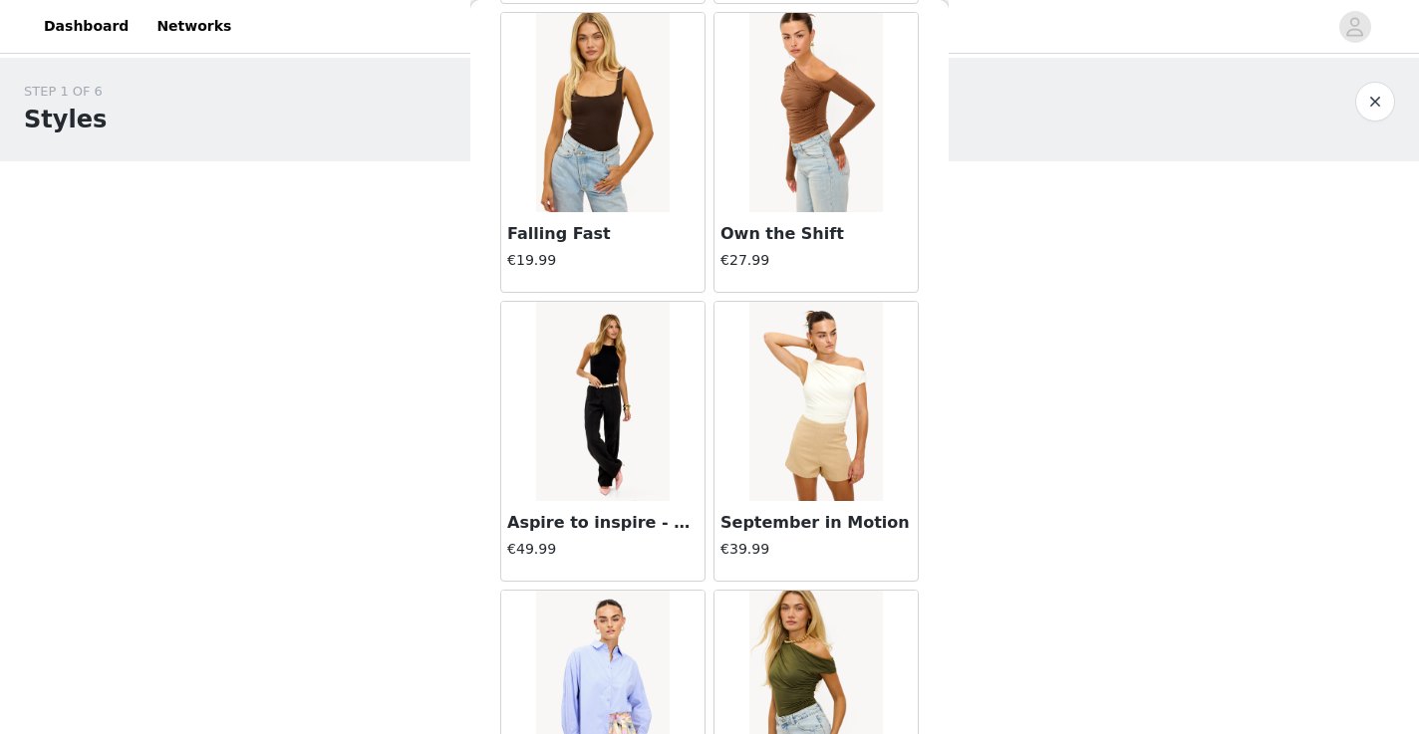
scroll to position [9181, 0]
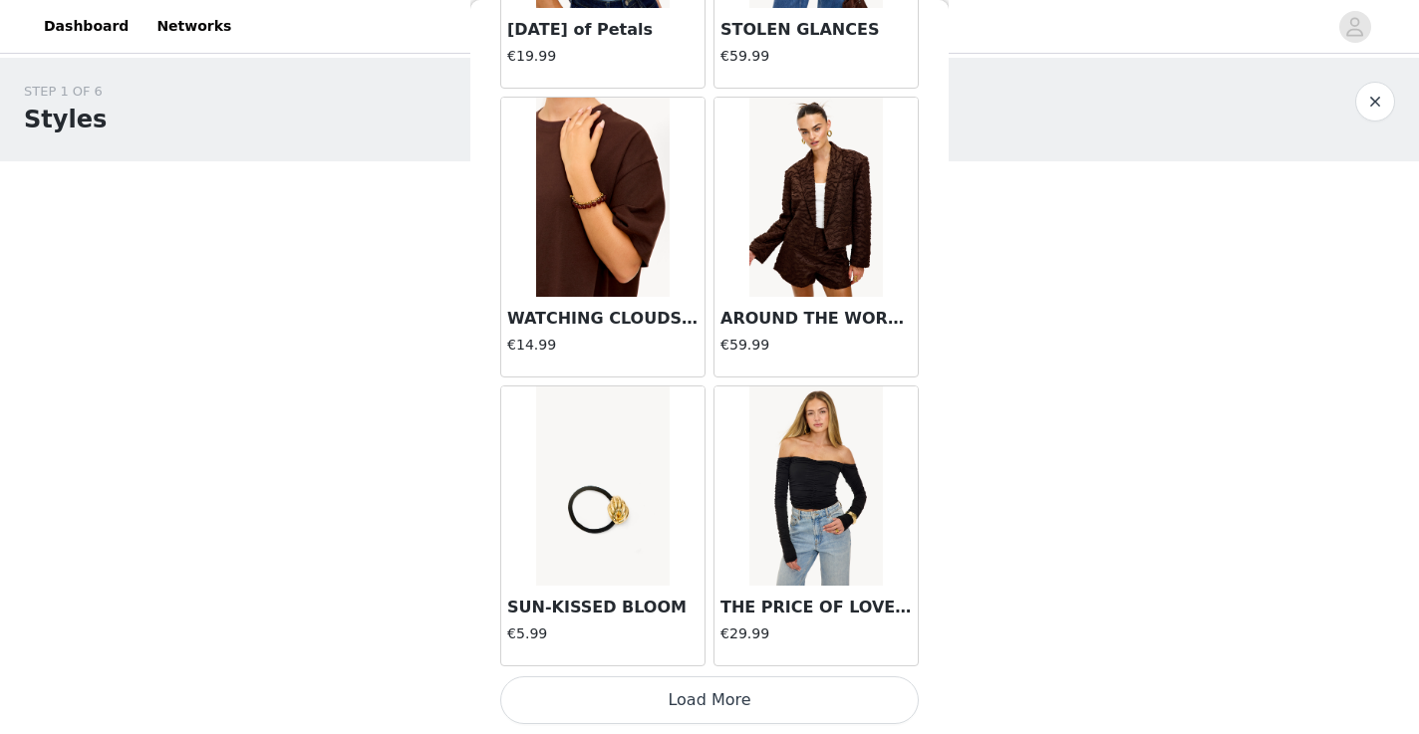
click at [641, 686] on button "Load More" at bounding box center [709, 701] width 419 height 48
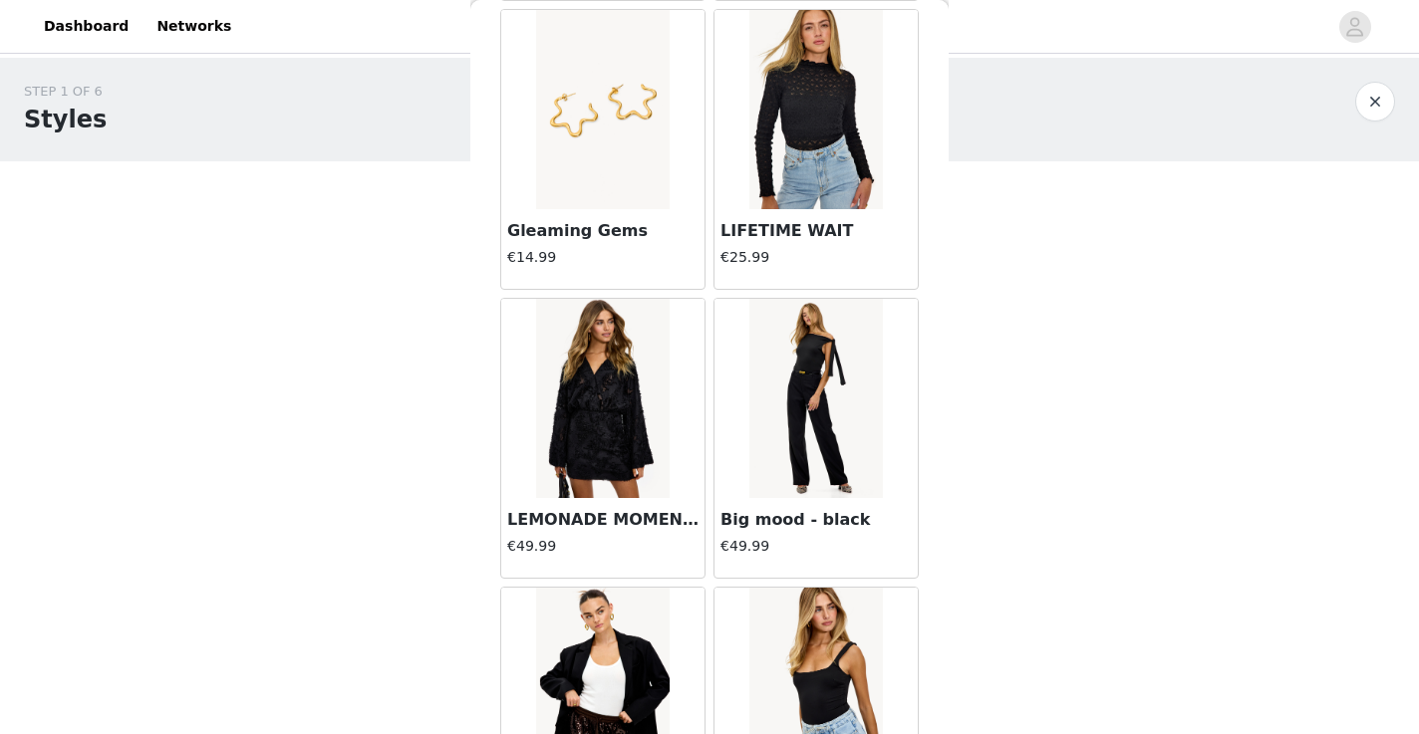
scroll to position [13876, 0]
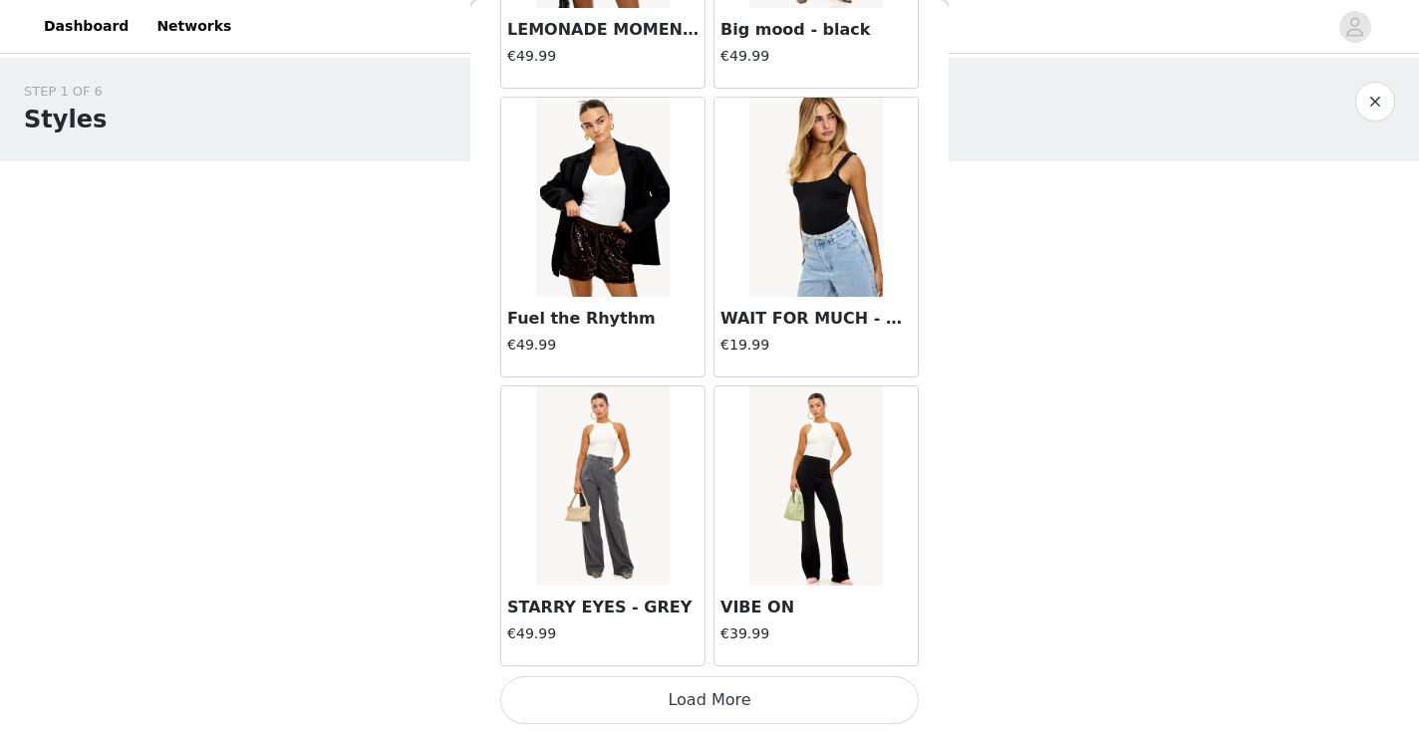
click at [679, 702] on button "Load More" at bounding box center [709, 701] width 419 height 48
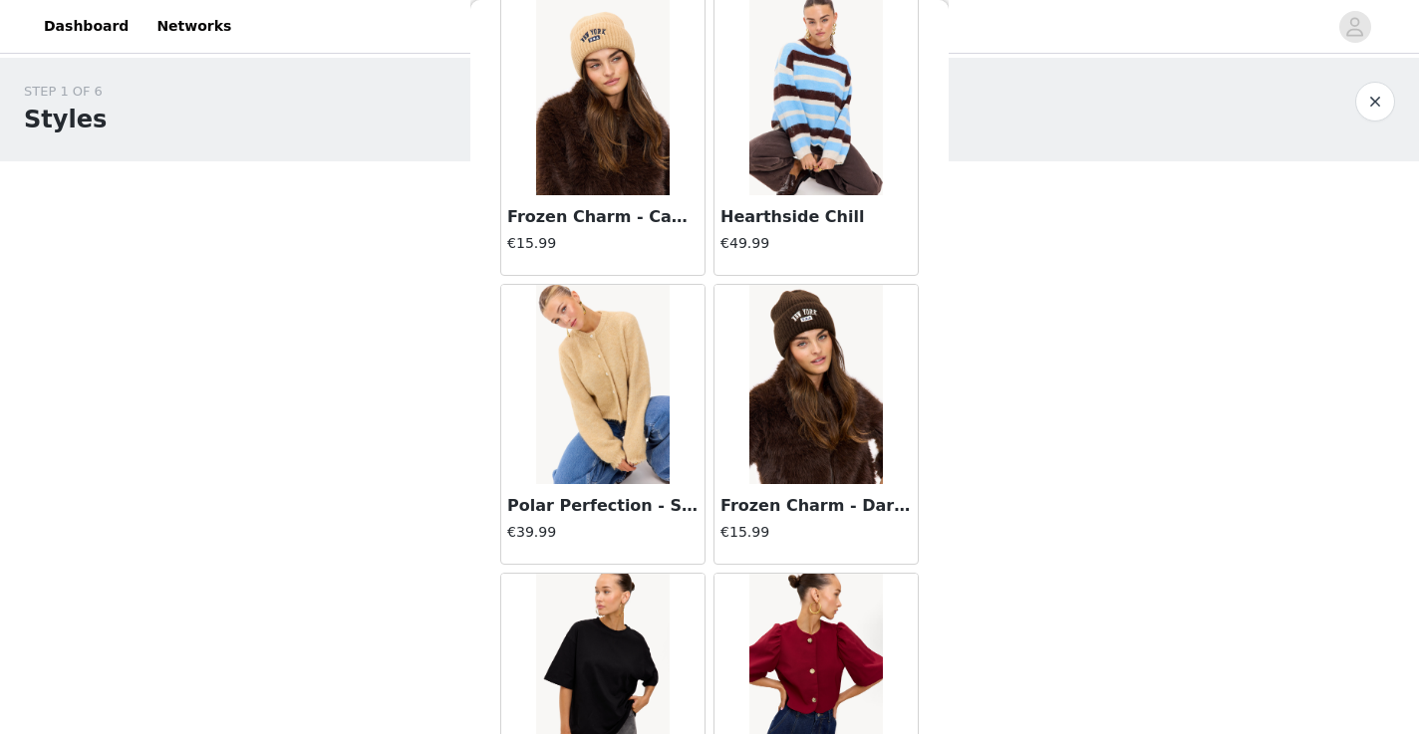
scroll to position [16766, 0]
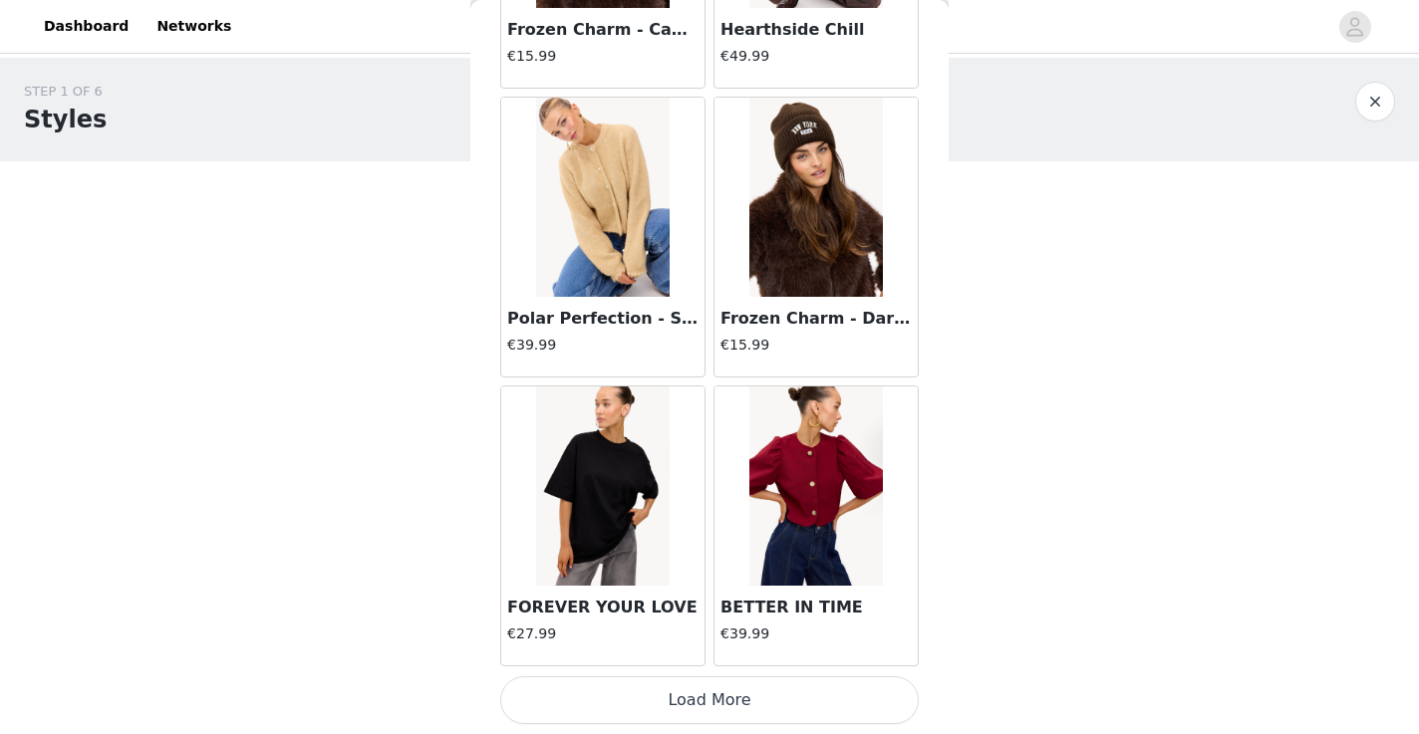
click at [683, 706] on button "Load More" at bounding box center [709, 701] width 419 height 48
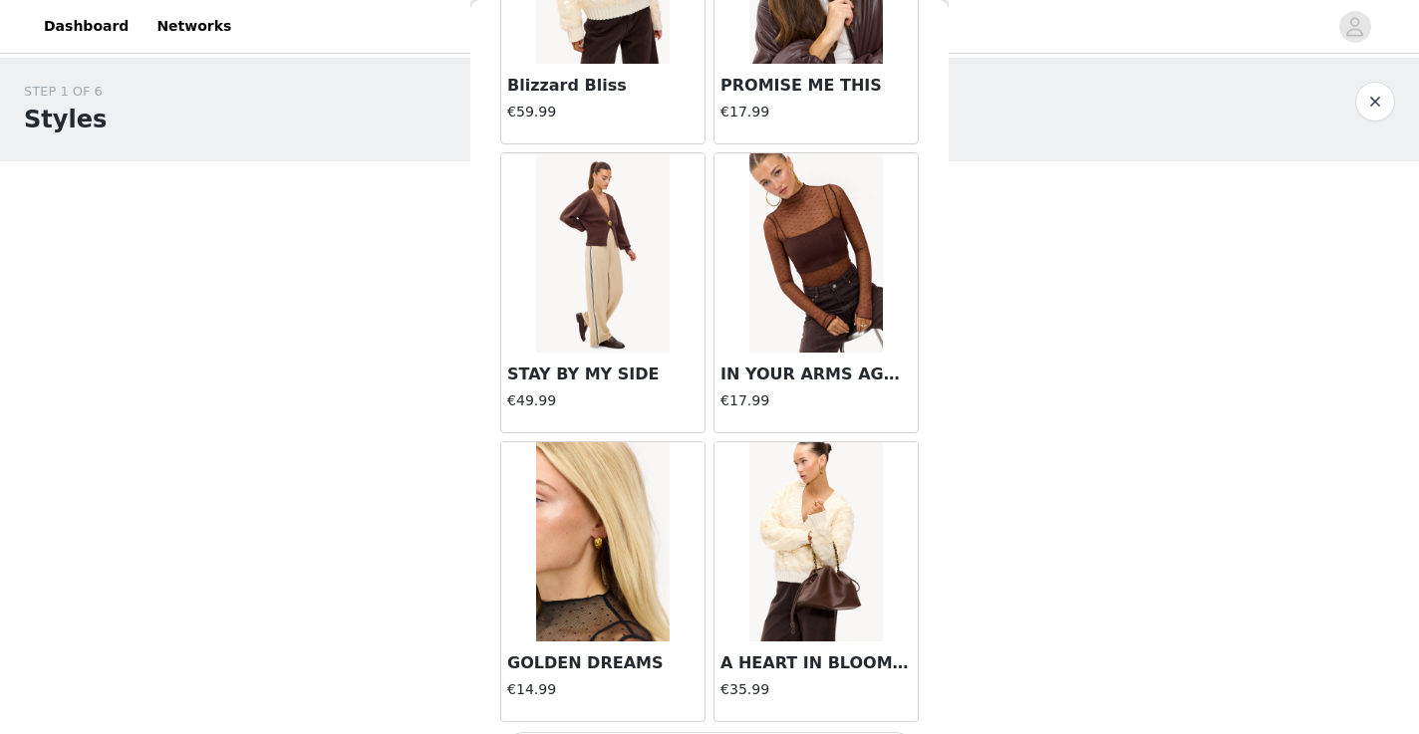
scroll to position [19656, 0]
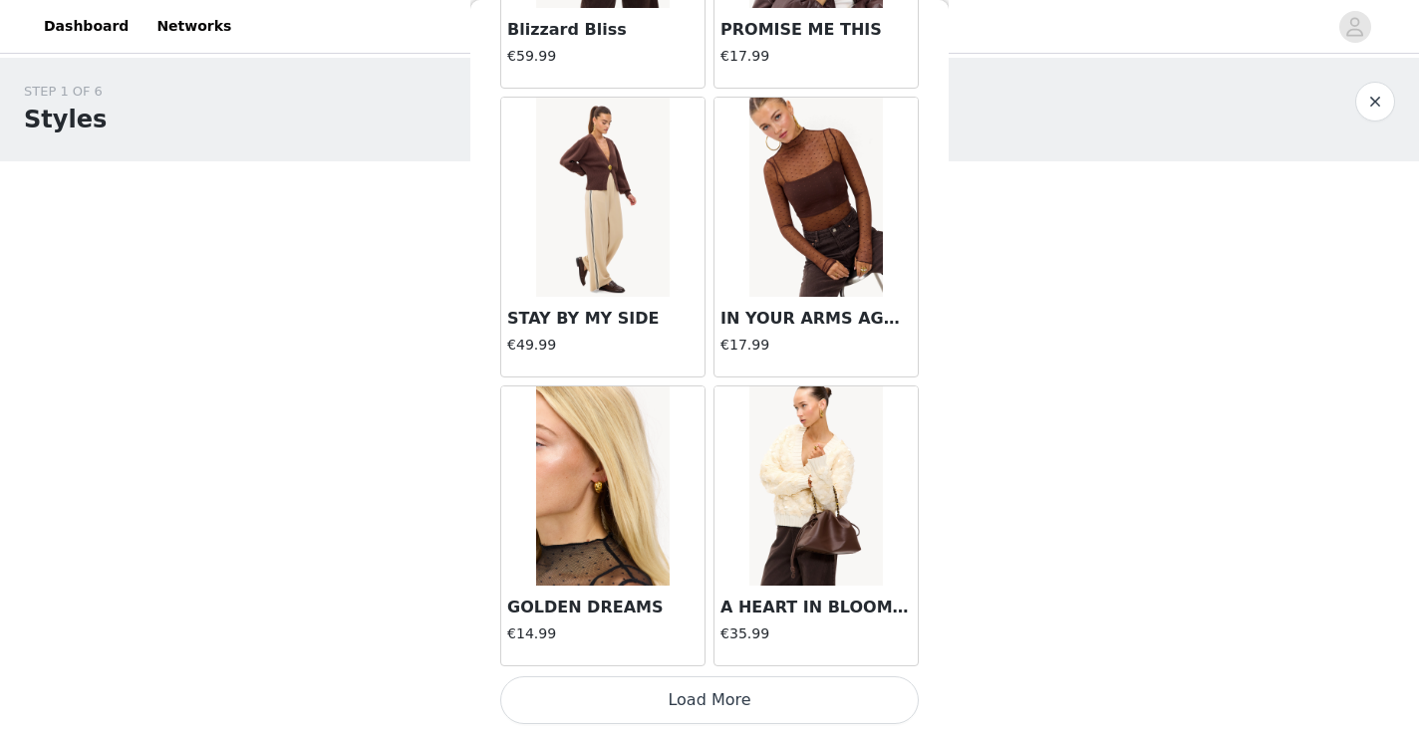
click at [683, 706] on button "Load More" at bounding box center [709, 701] width 419 height 48
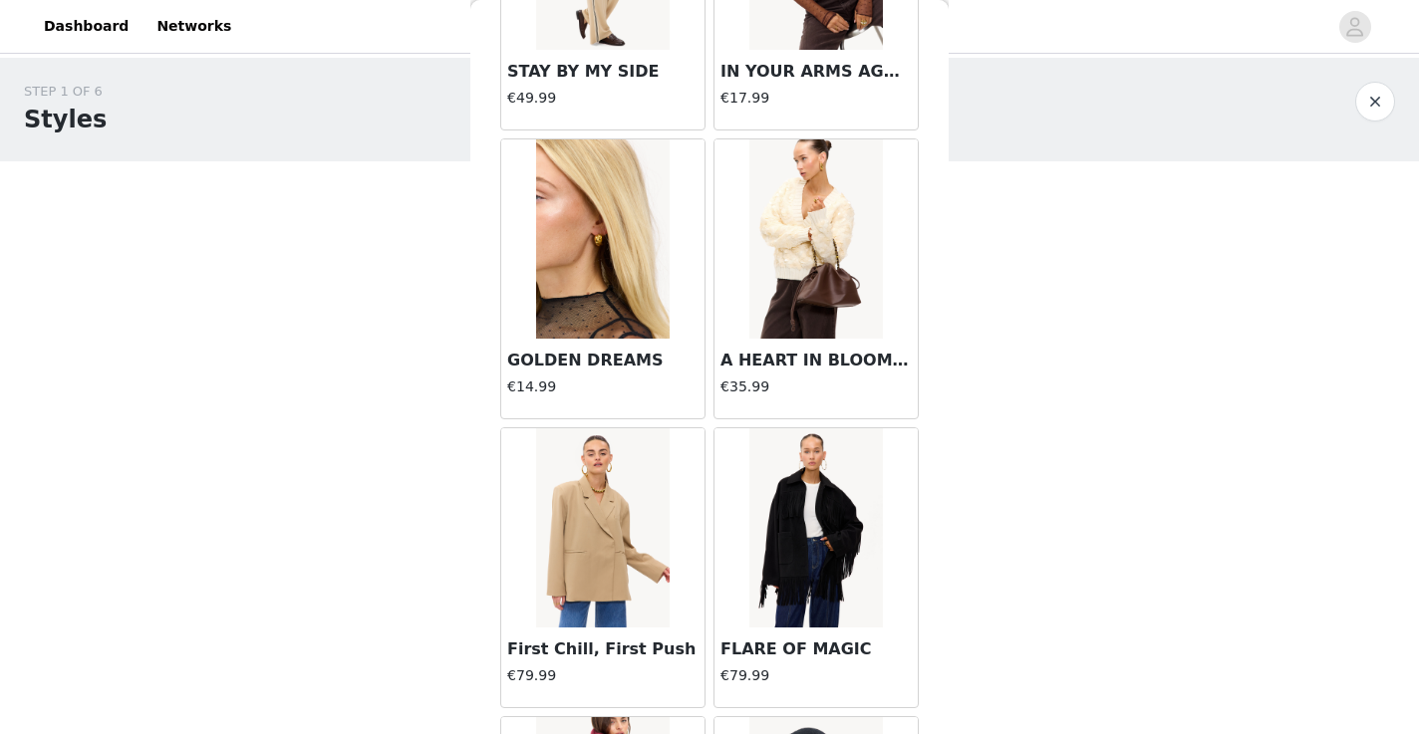
scroll to position [20194, 0]
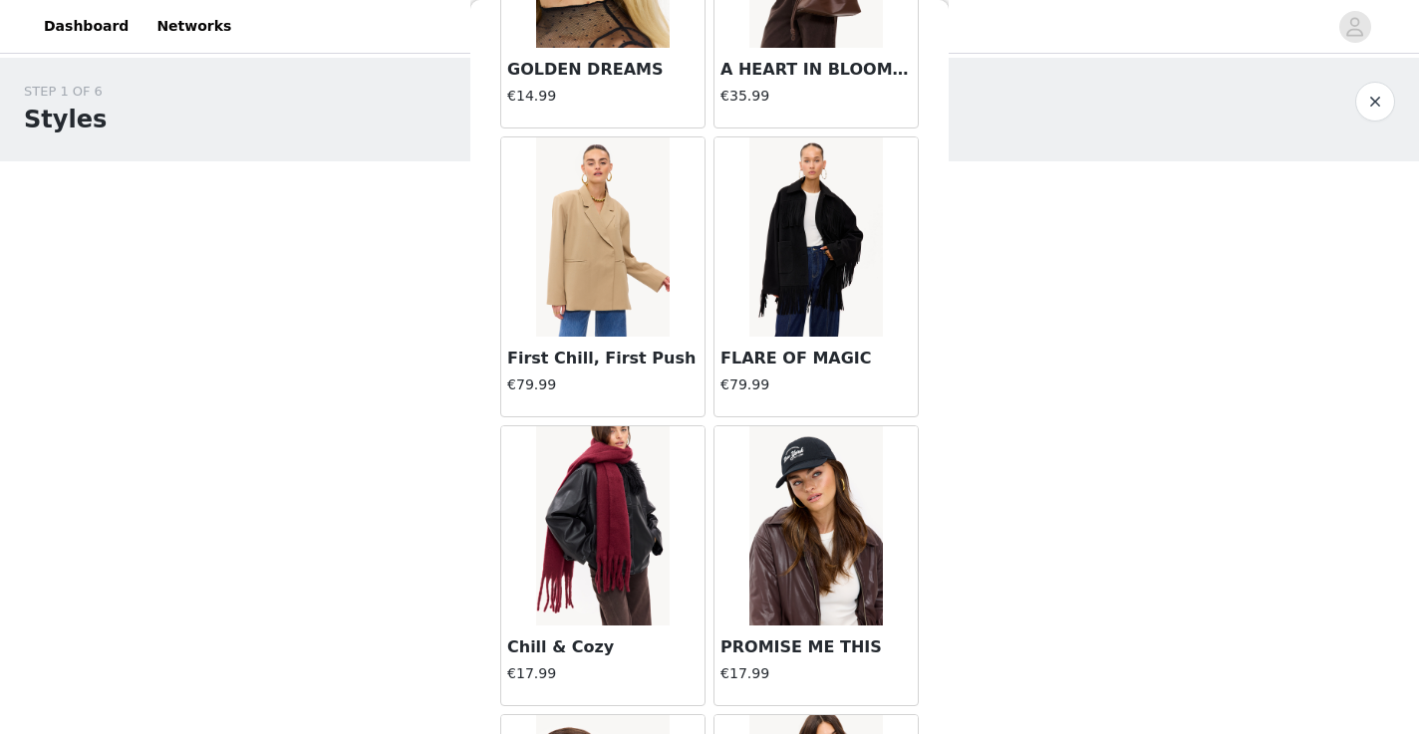
click at [829, 255] on img at bounding box center [815, 237] width 133 height 199
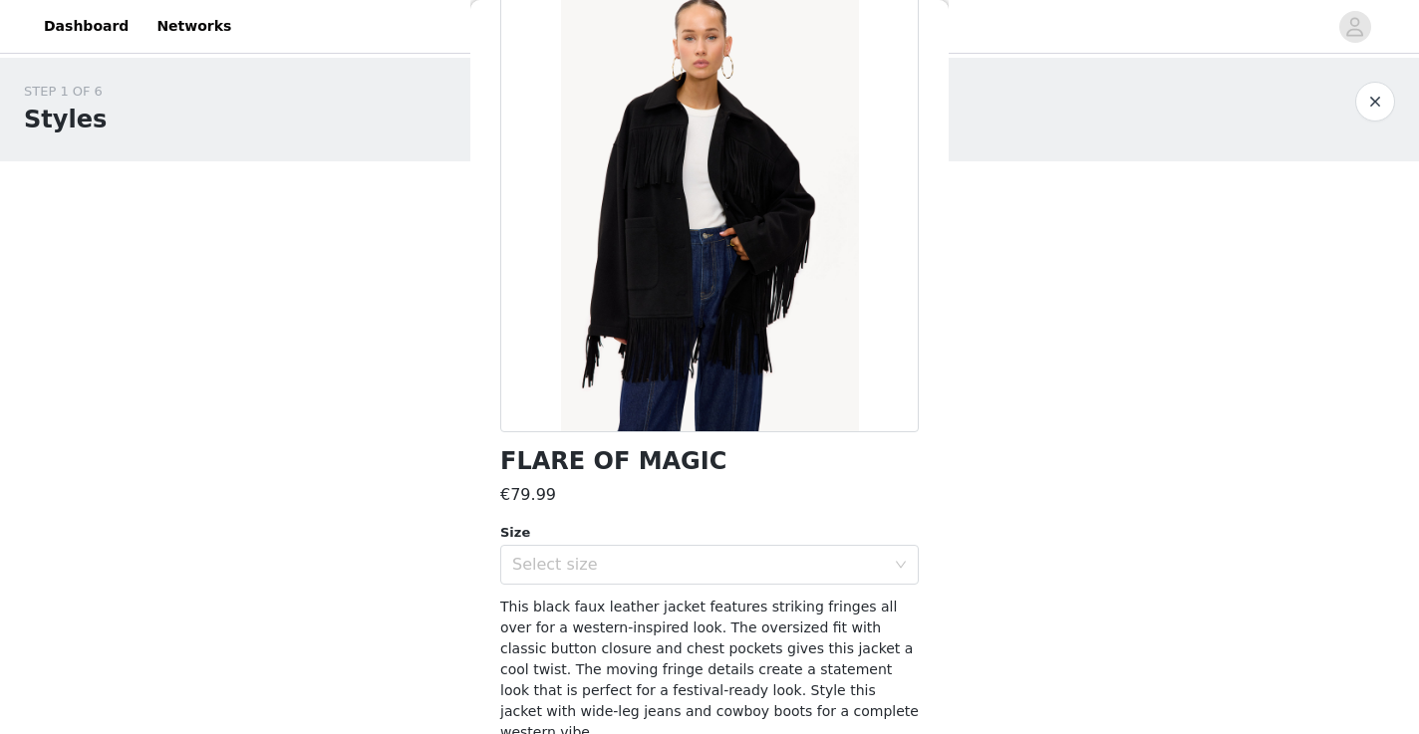
scroll to position [186, 0]
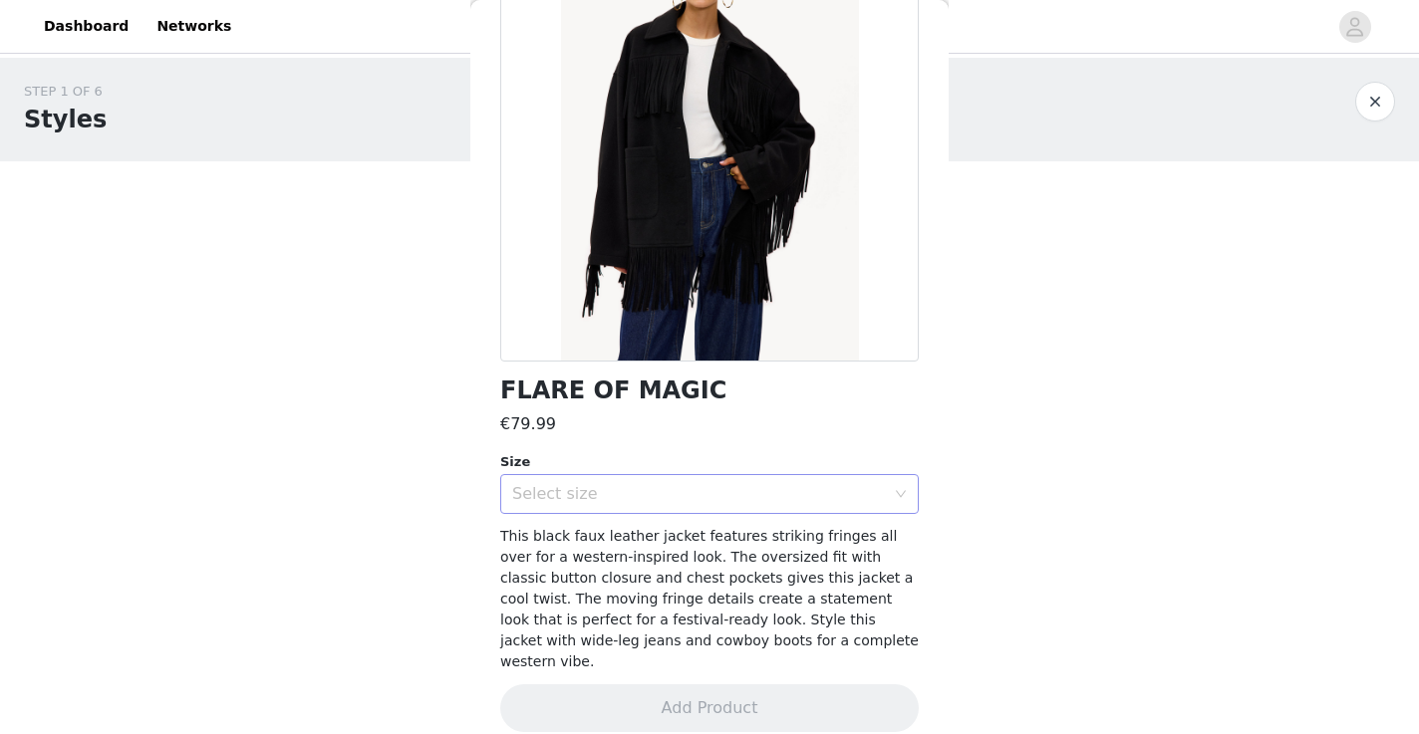
click at [696, 497] on div "Select size" at bounding box center [698, 494] width 373 height 20
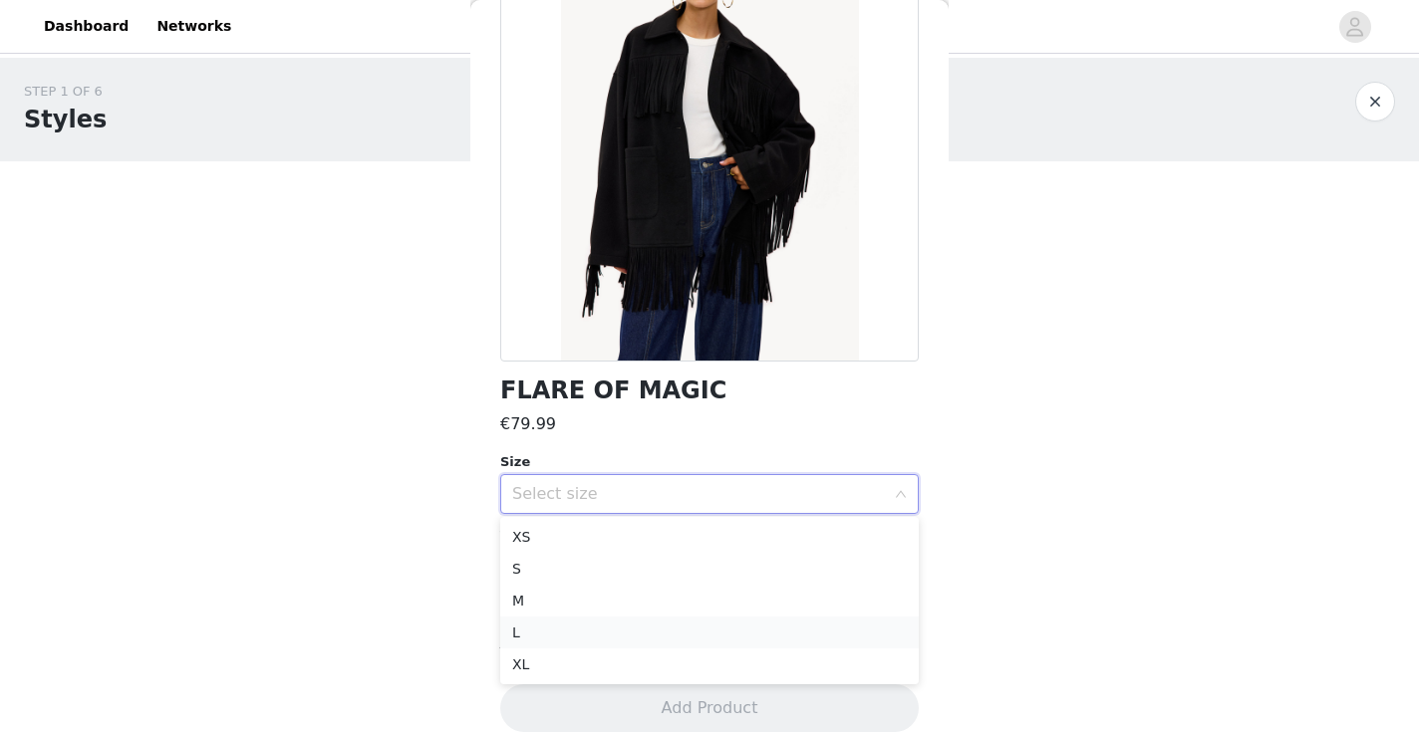
click at [655, 640] on li "L" at bounding box center [709, 633] width 419 height 32
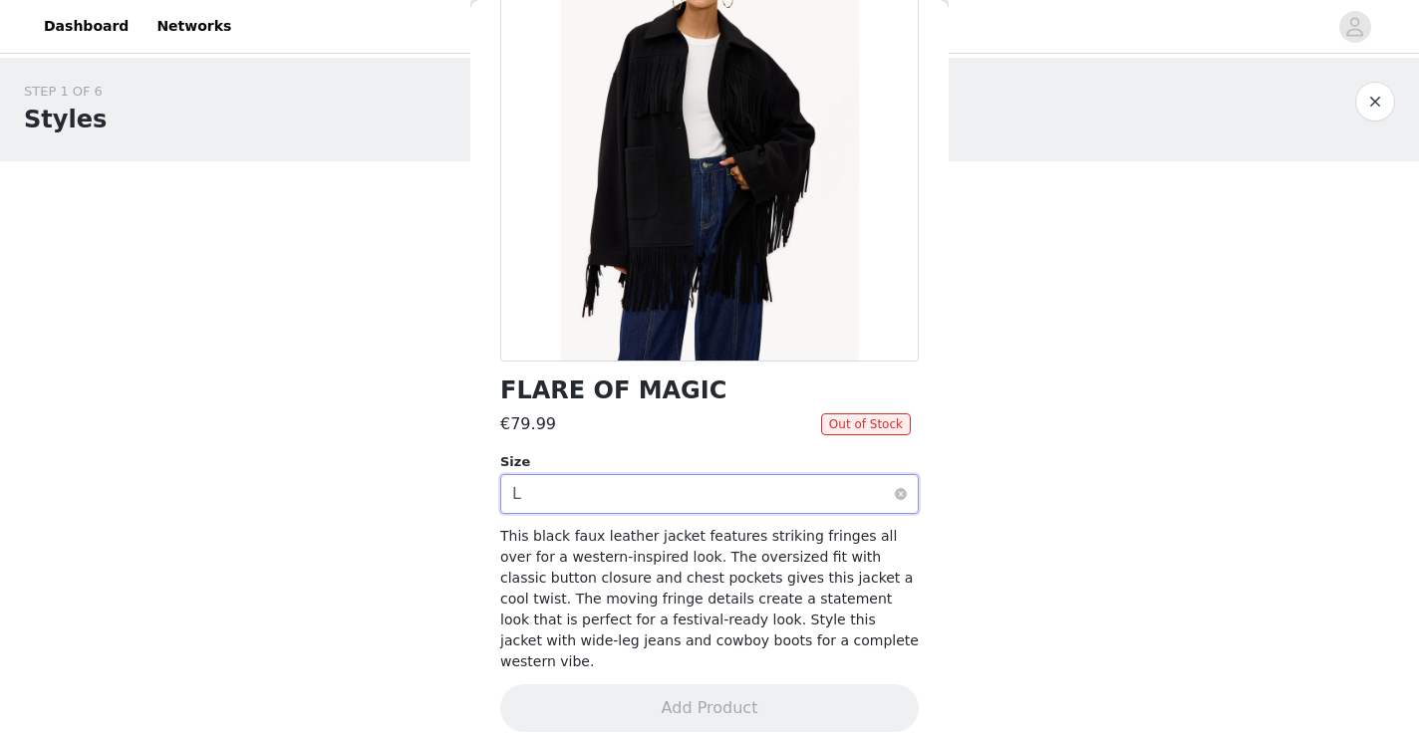
click at [664, 497] on div "Select size L" at bounding box center [703, 494] width 382 height 38
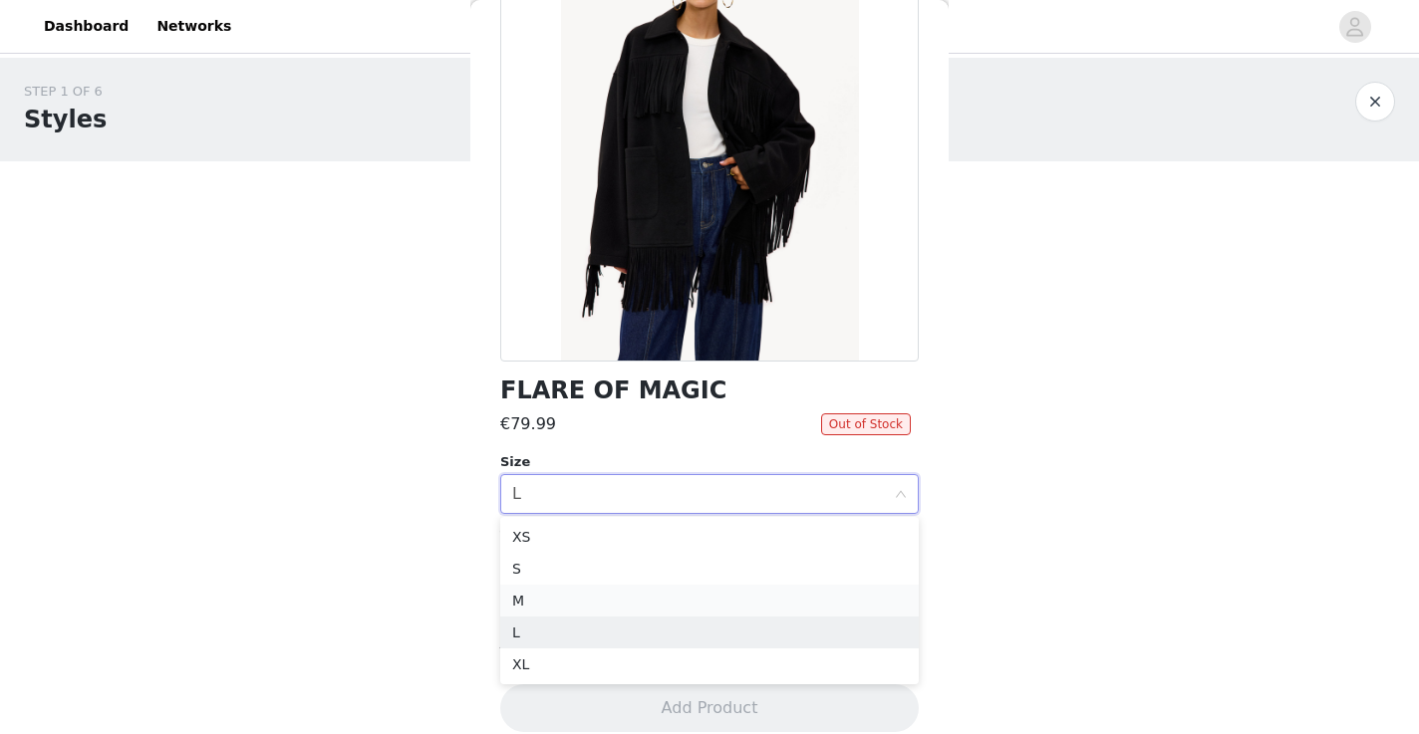
click at [654, 611] on li "M" at bounding box center [709, 601] width 419 height 32
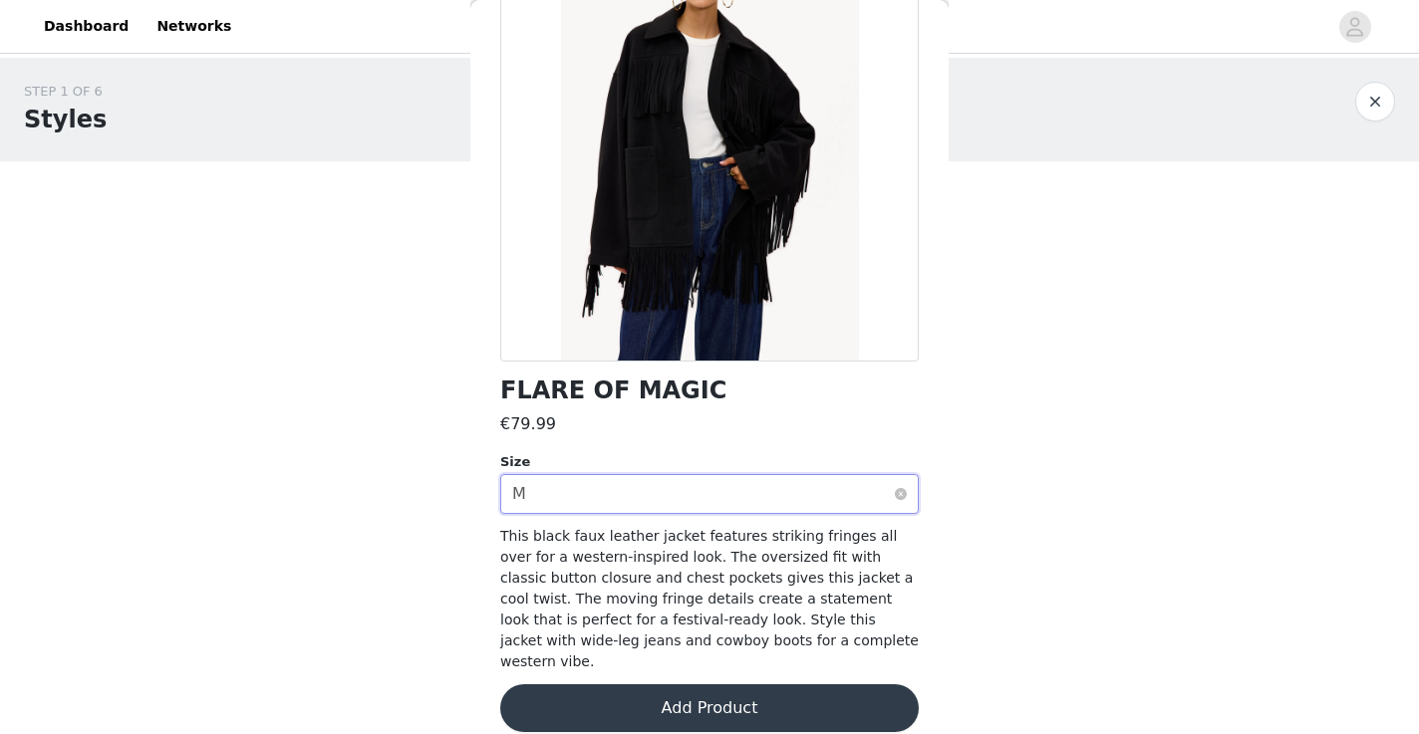
click at [671, 500] on div "Select size M" at bounding box center [703, 494] width 382 height 38
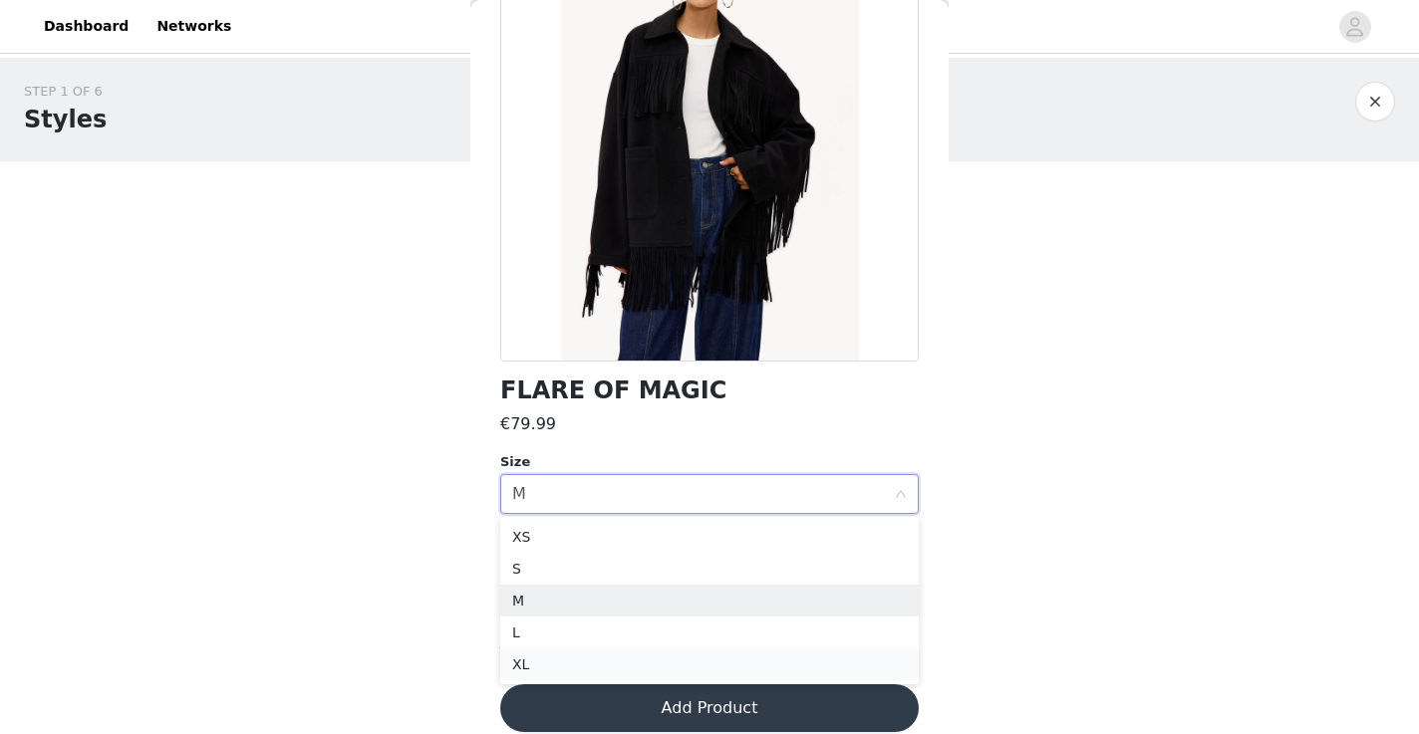
click at [640, 664] on li "XL" at bounding box center [709, 665] width 419 height 32
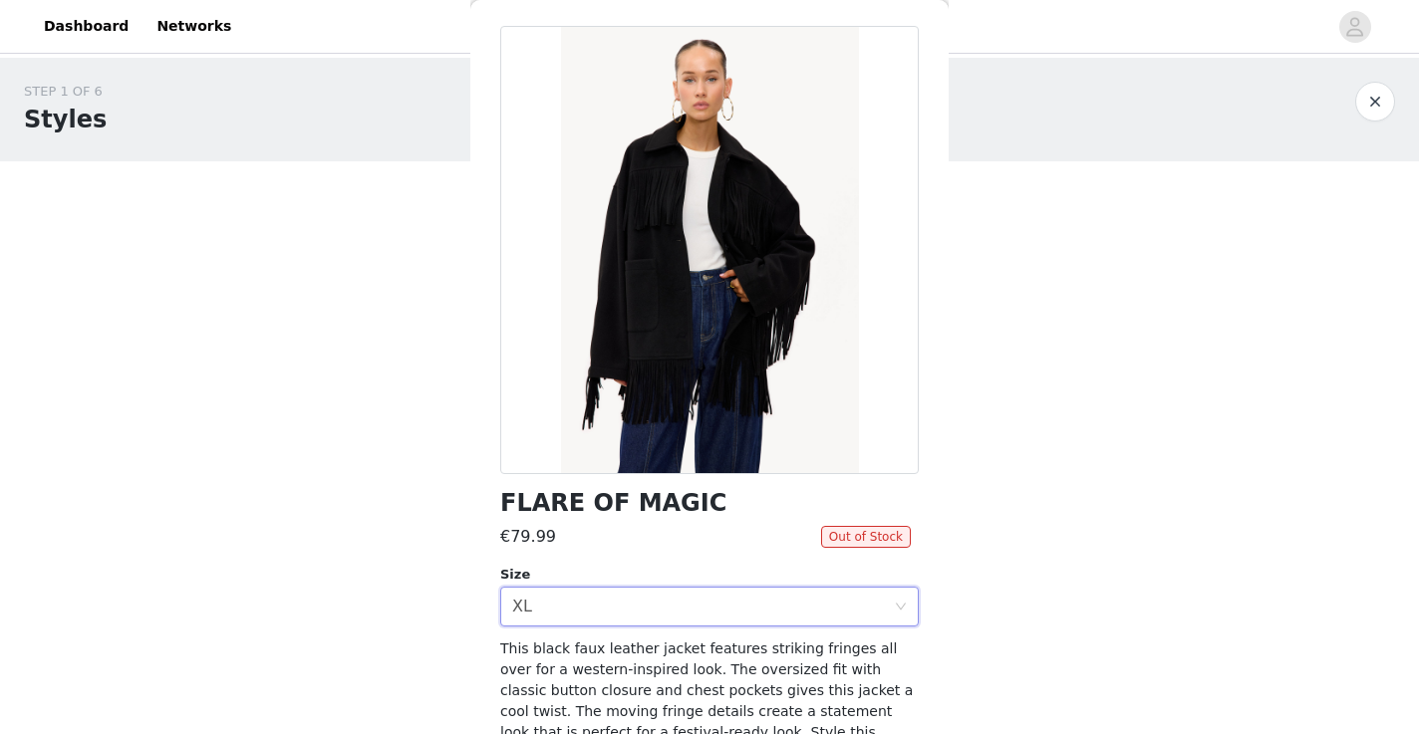
scroll to position [0, 0]
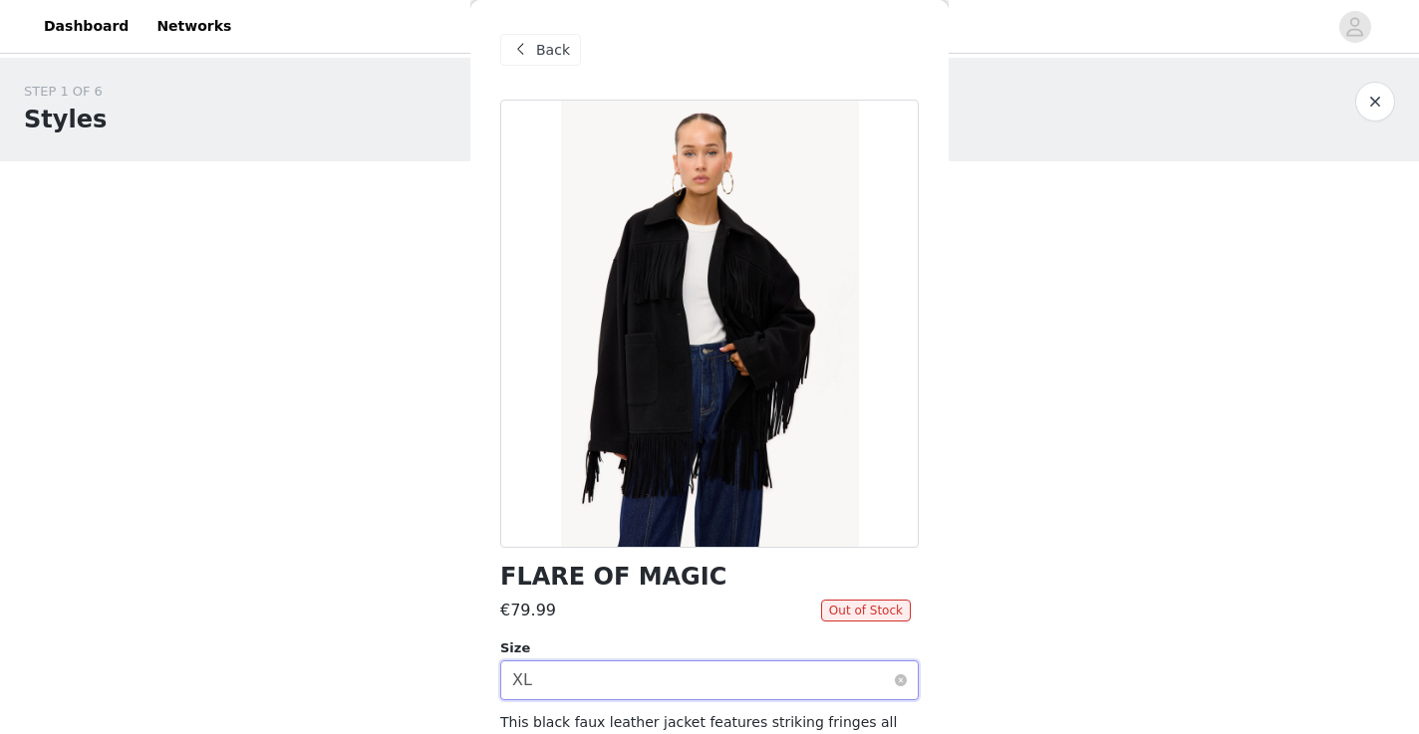
click at [549, 681] on div "Select size XL" at bounding box center [703, 681] width 382 height 38
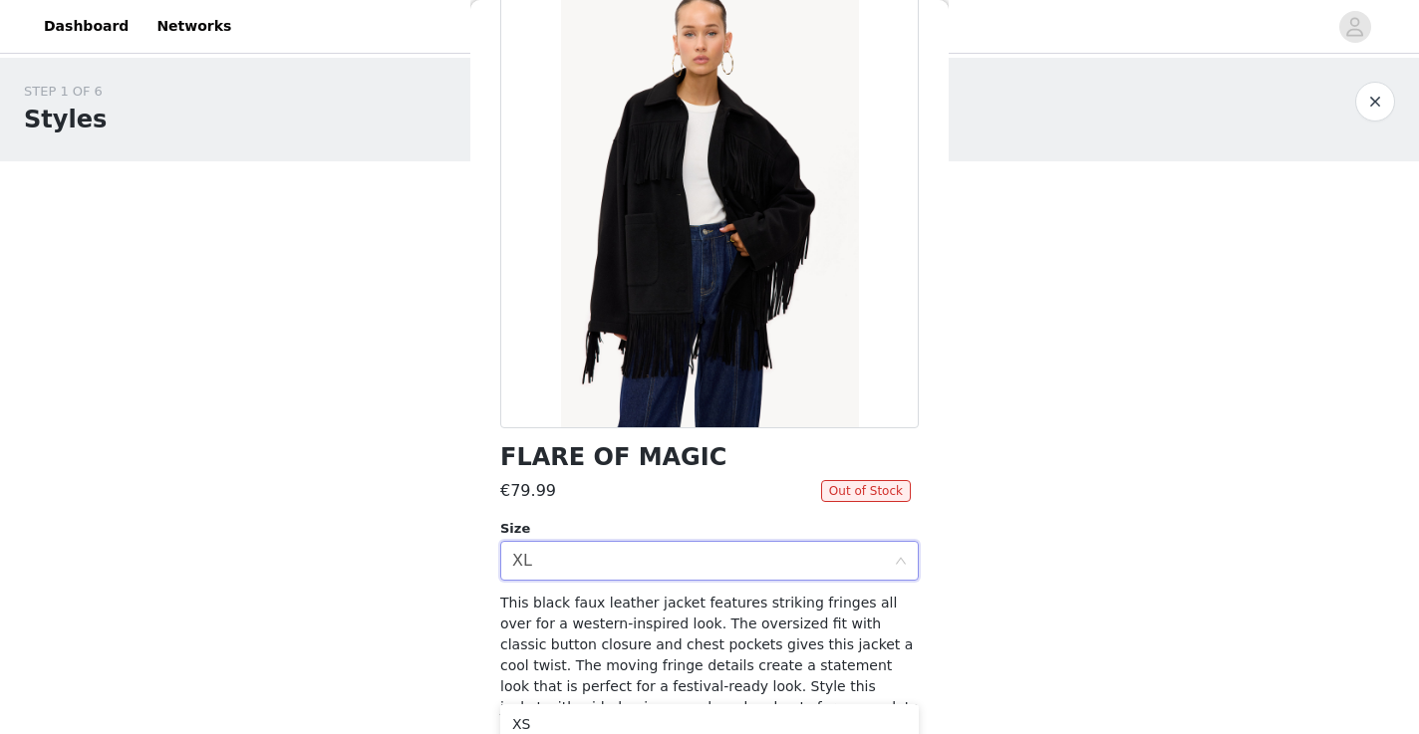
scroll to position [171, 0]
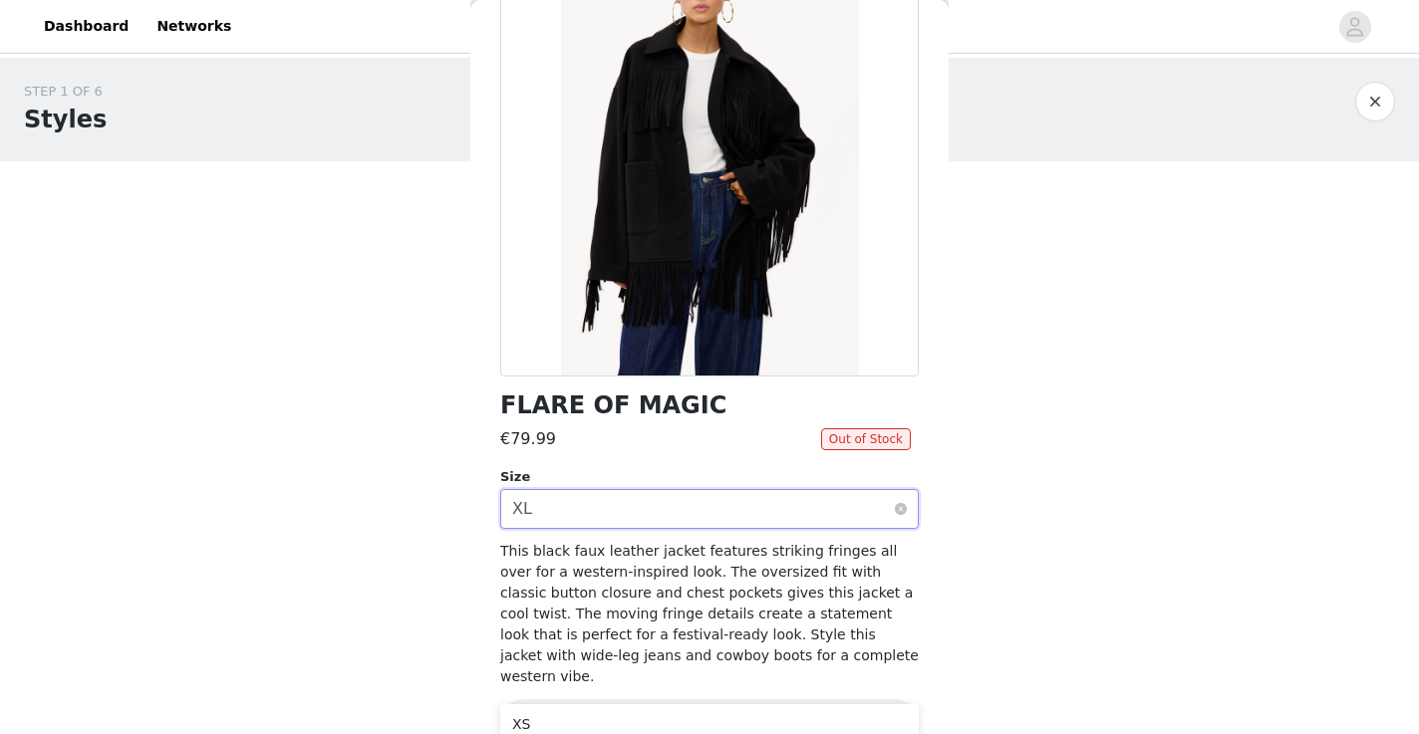
click at [541, 497] on div "Select size XL" at bounding box center [703, 509] width 382 height 38
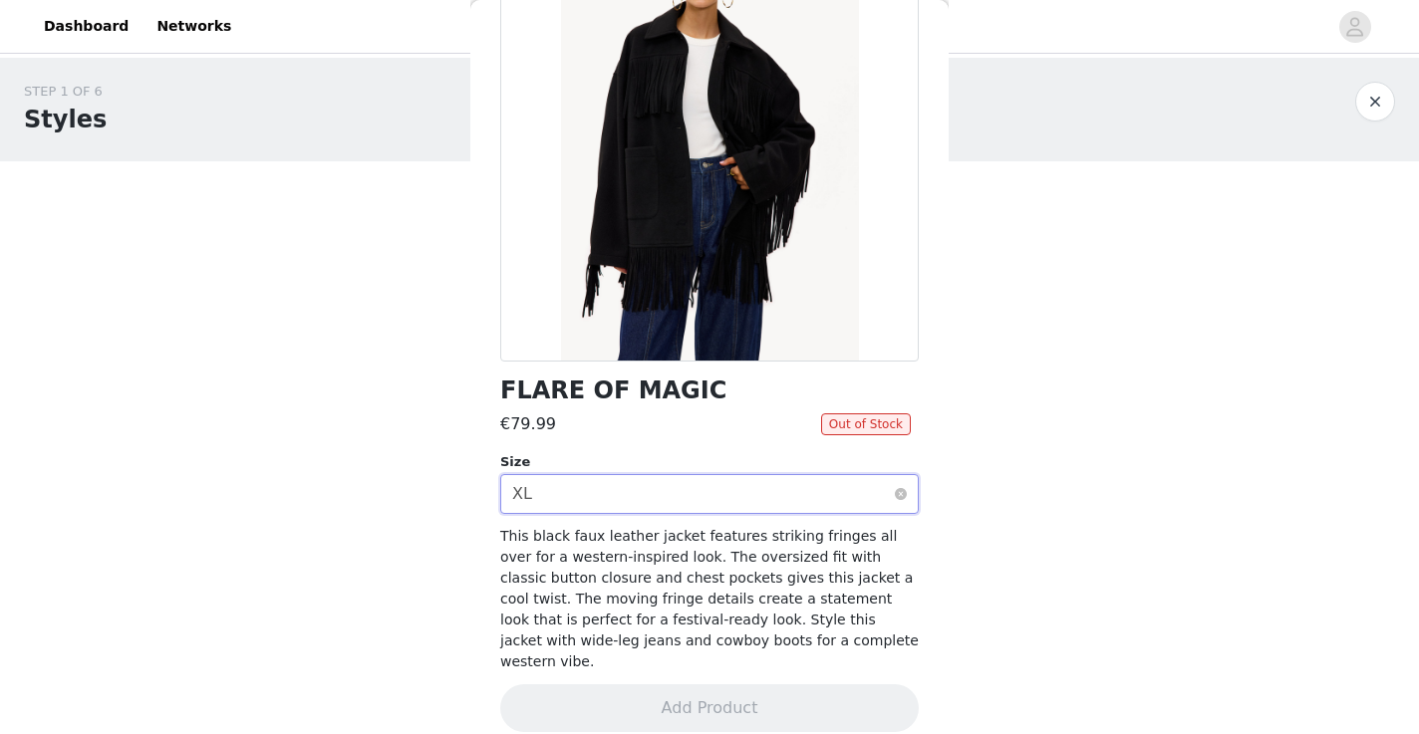
click at [719, 498] on div "Select size XL" at bounding box center [703, 494] width 382 height 38
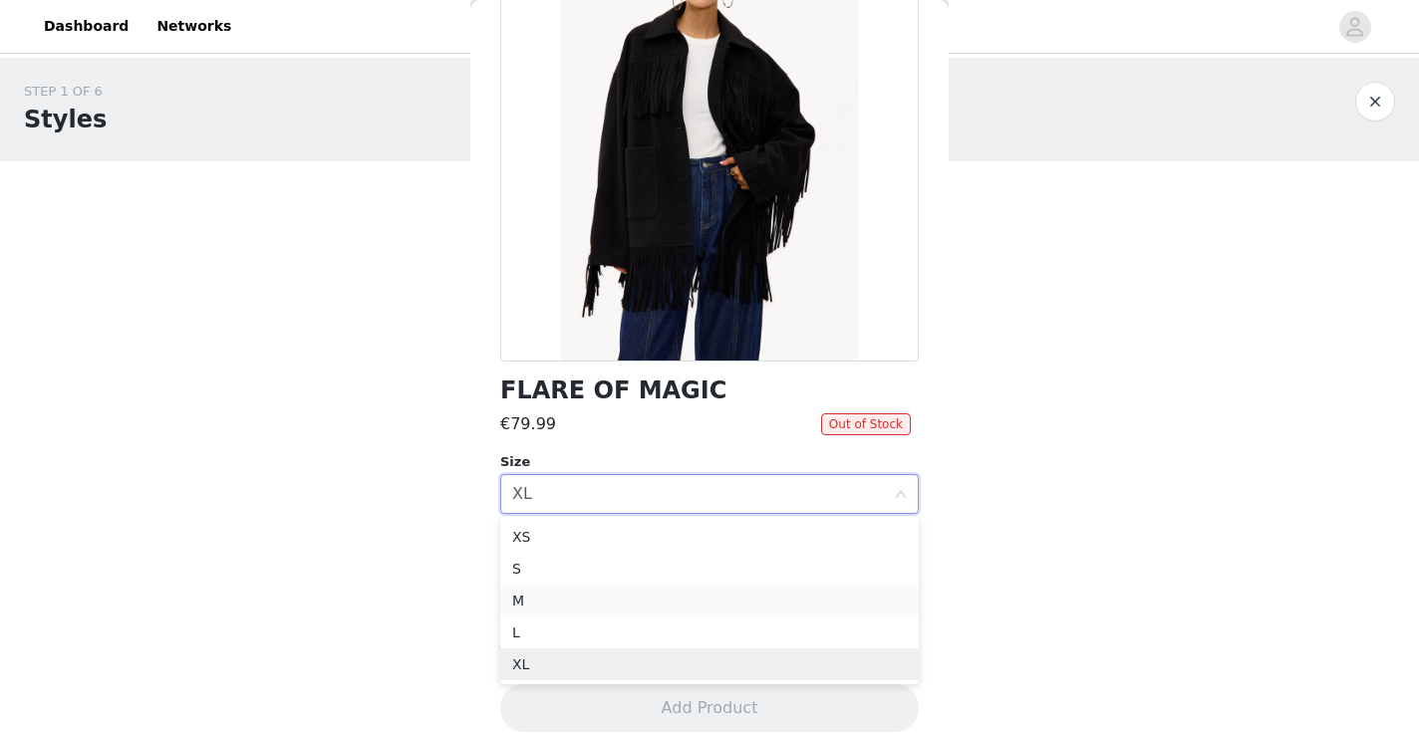
click at [704, 607] on li "M" at bounding box center [709, 601] width 419 height 32
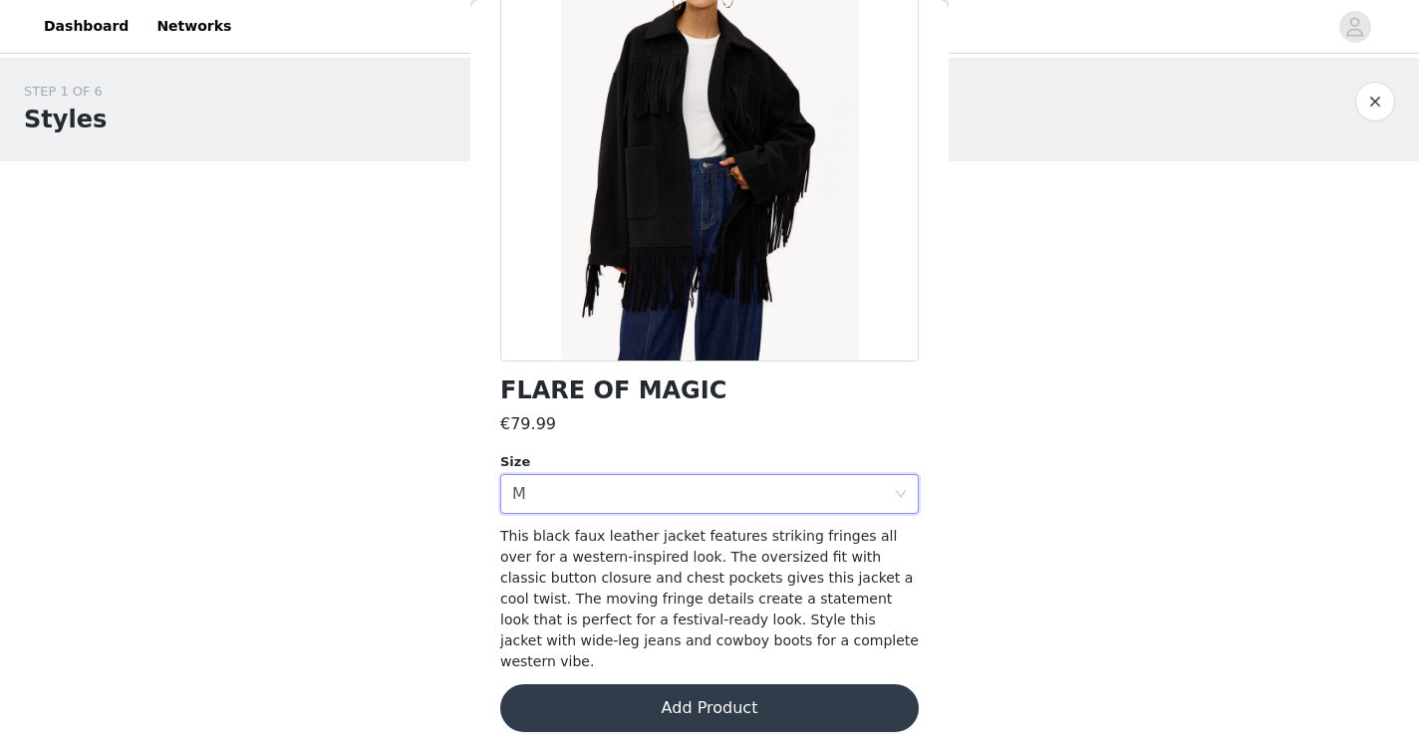
click at [708, 687] on button "Add Product" at bounding box center [709, 709] width 419 height 48
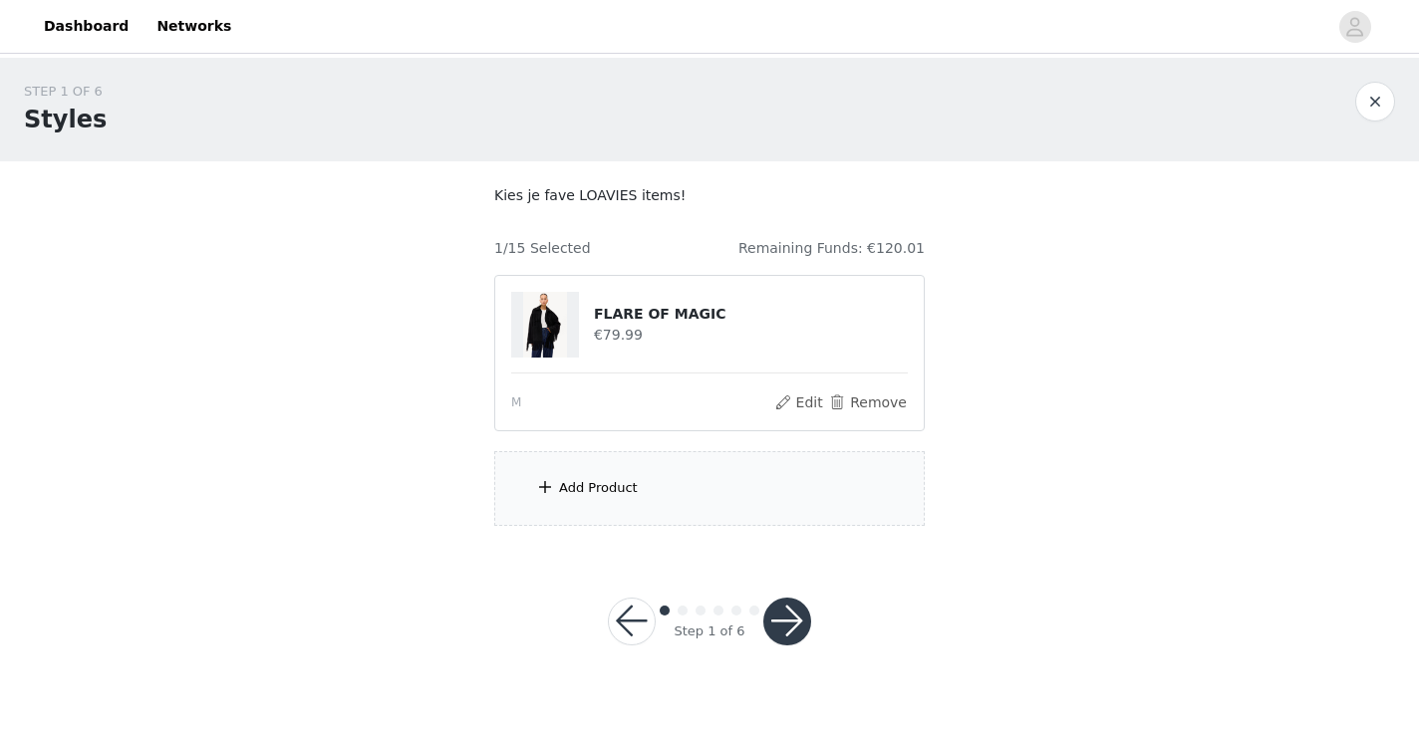
click at [590, 491] on div "Add Product" at bounding box center [598, 488] width 79 height 20
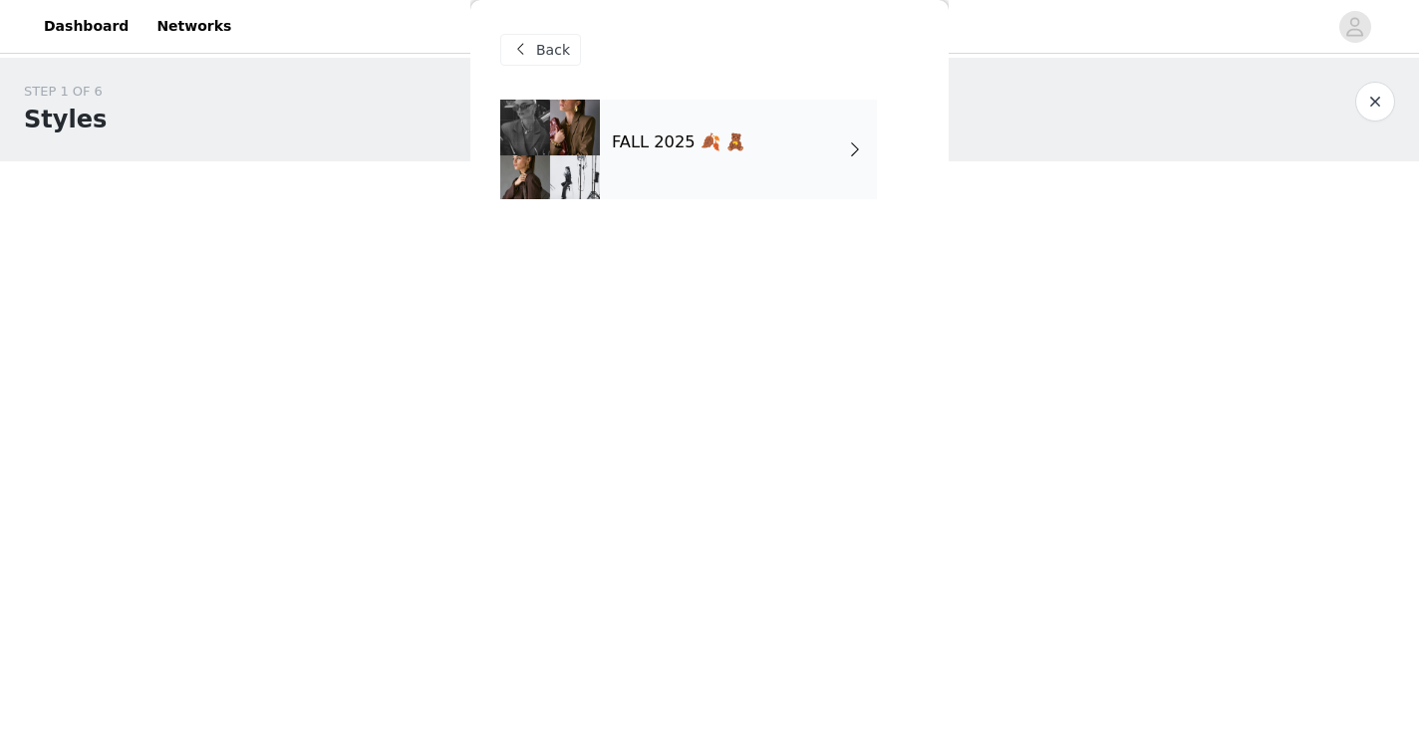
click at [701, 141] on h4 "FALL 2025 🍂 🧸" at bounding box center [679, 143] width 134 height 18
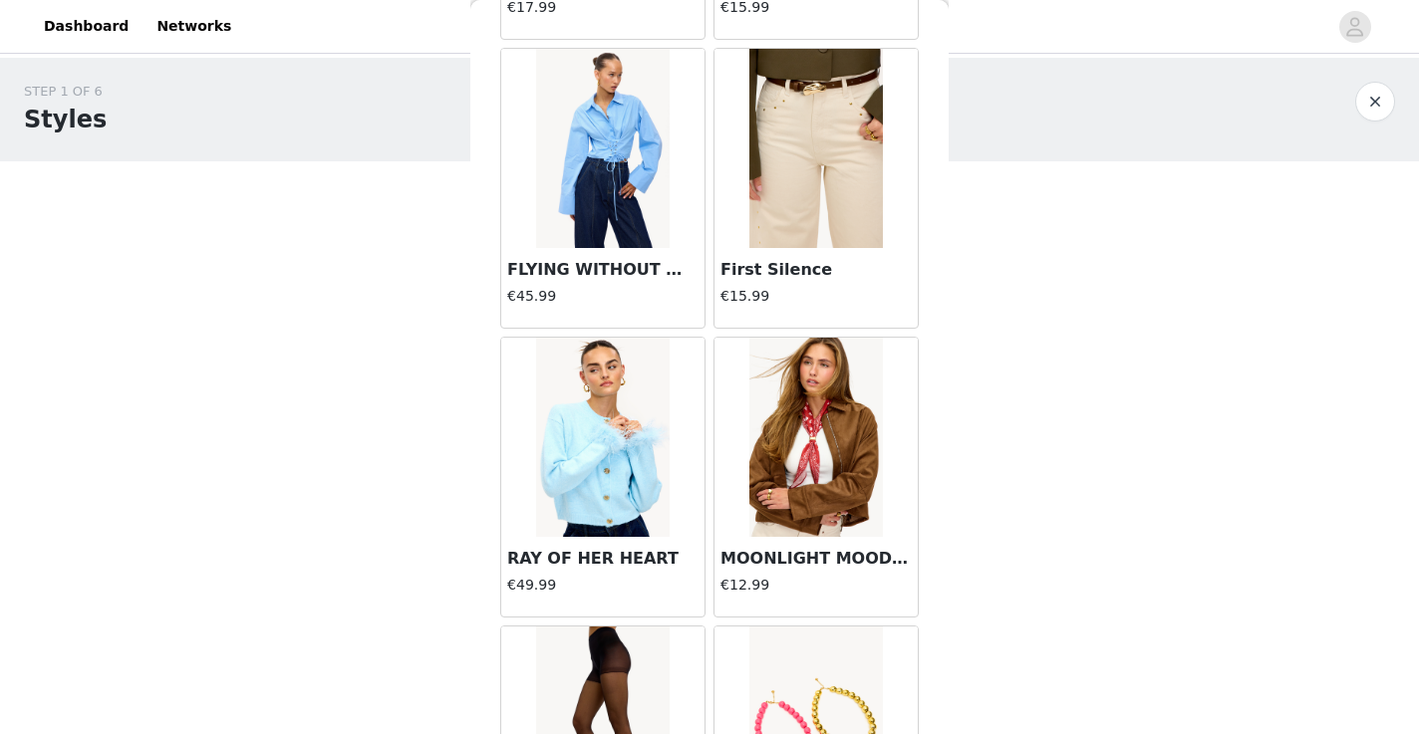
scroll to position [2315, 0]
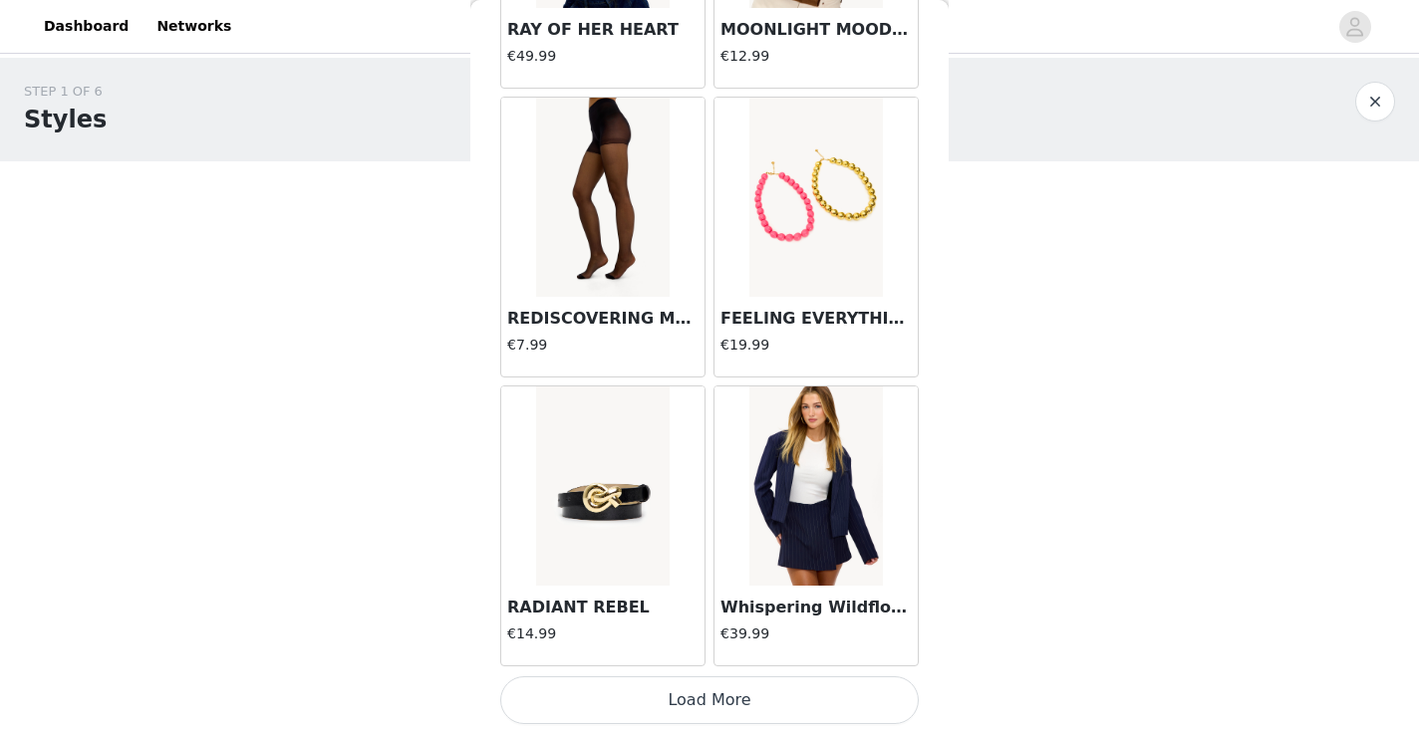
click at [634, 698] on button "Load More" at bounding box center [709, 701] width 419 height 48
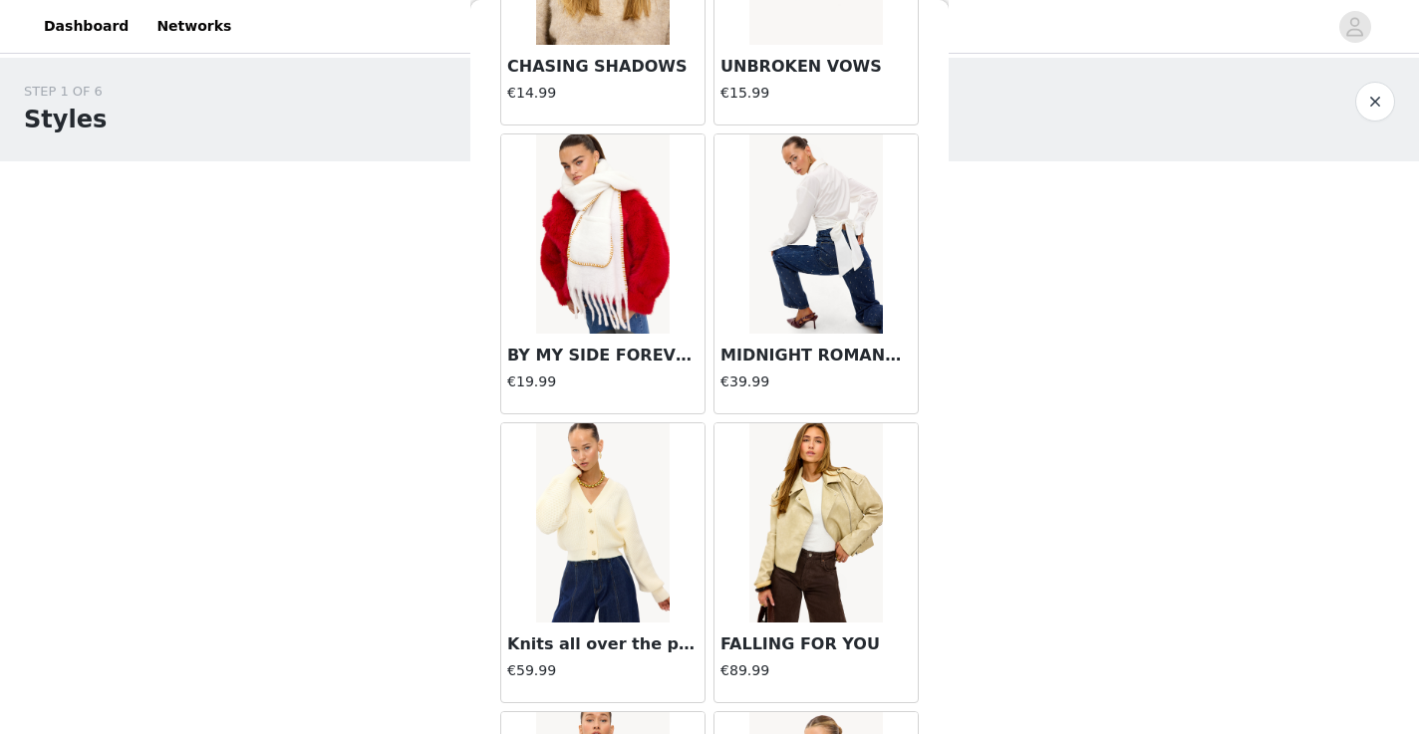
scroll to position [5205, 0]
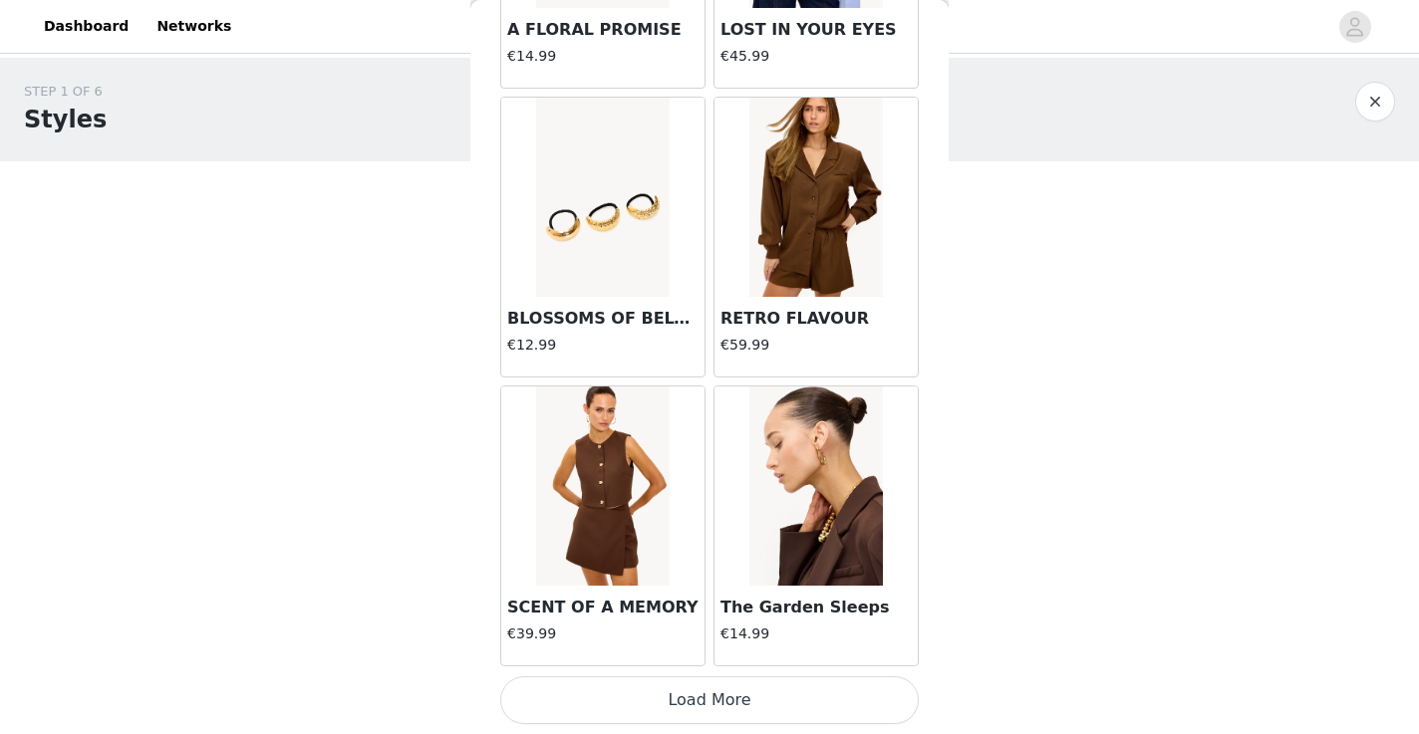
click at [614, 694] on button "Load More" at bounding box center [709, 701] width 419 height 48
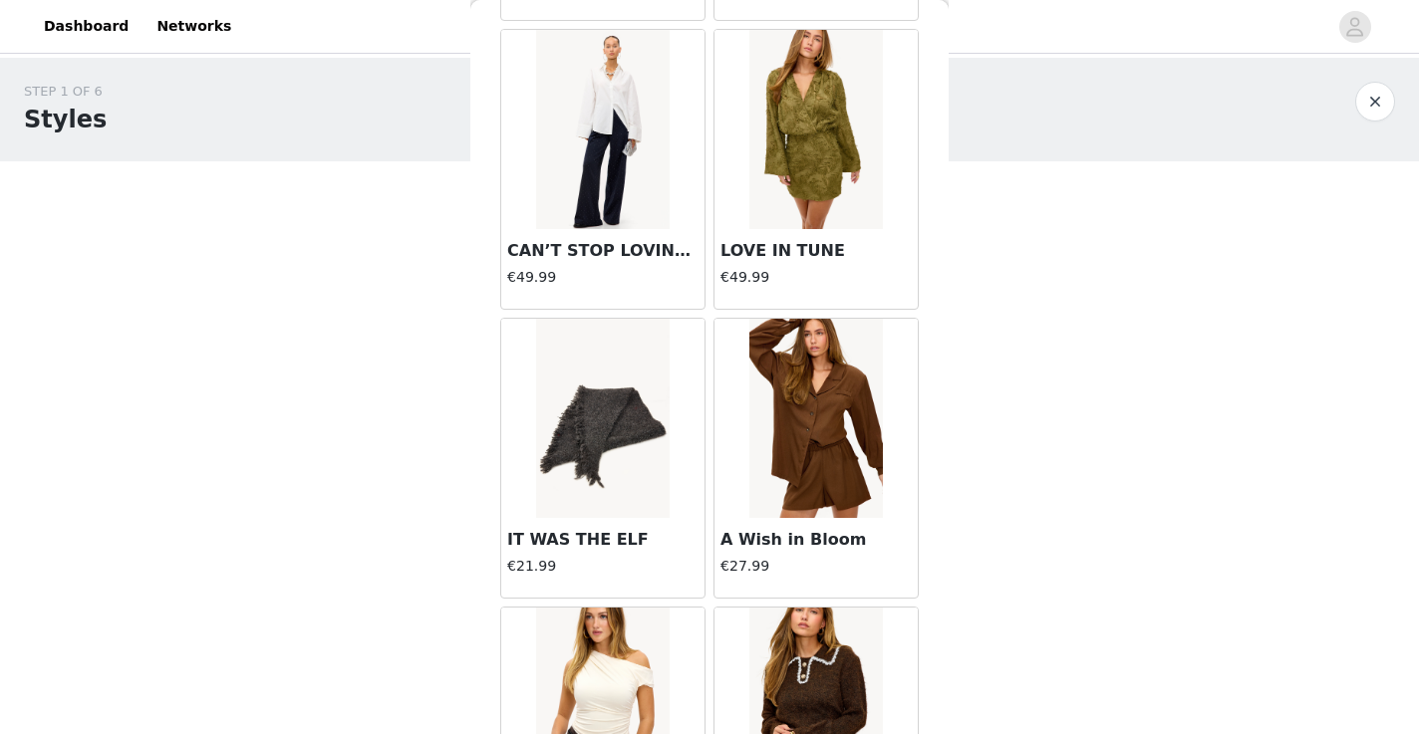
scroll to position [8095, 0]
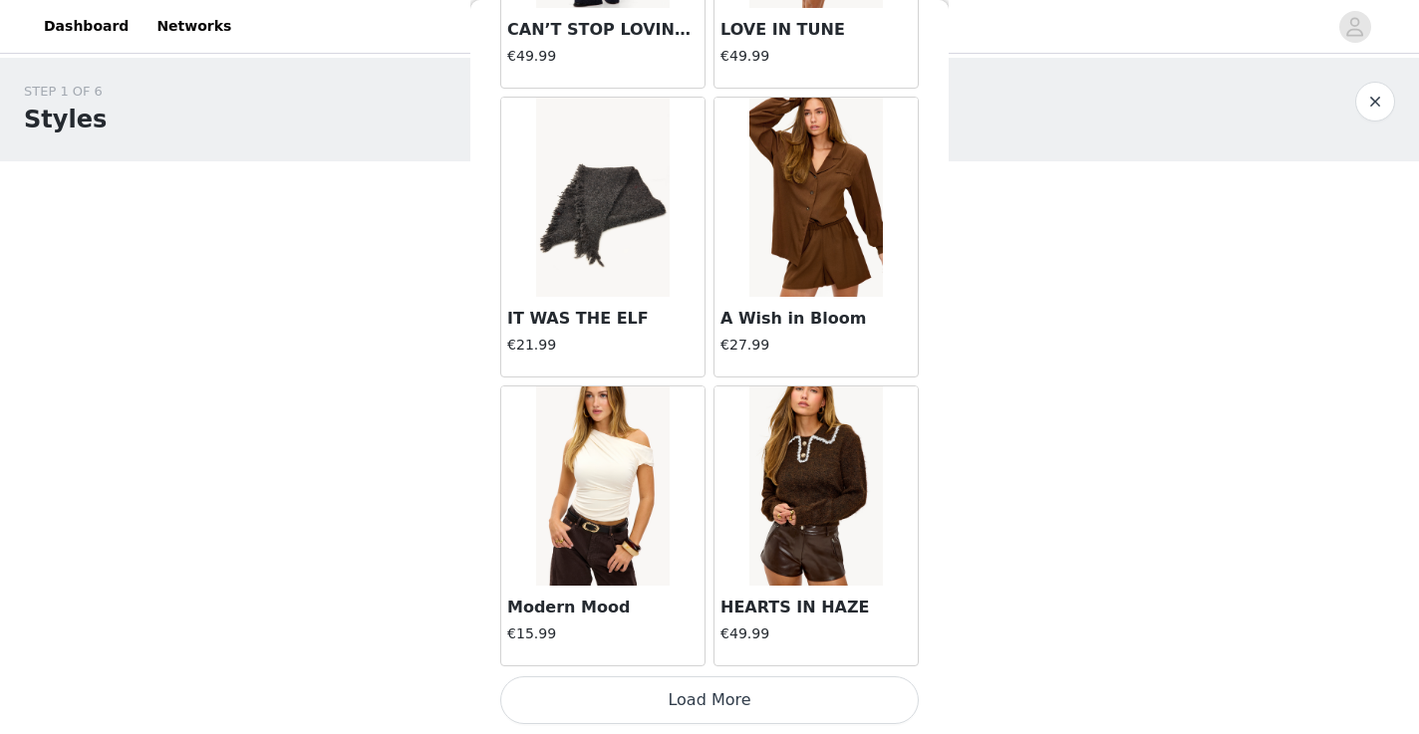
click at [618, 706] on button "Load More" at bounding box center [709, 701] width 419 height 48
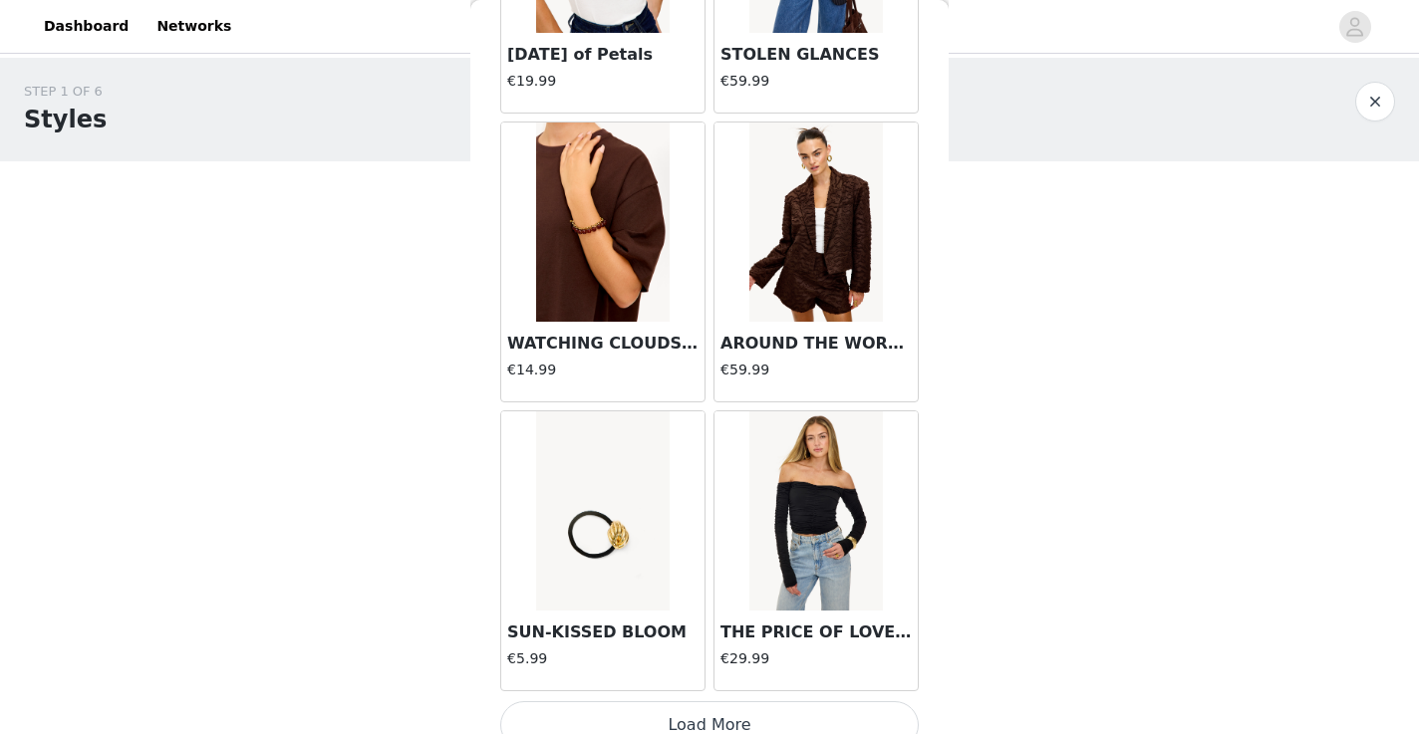
scroll to position [10985, 0]
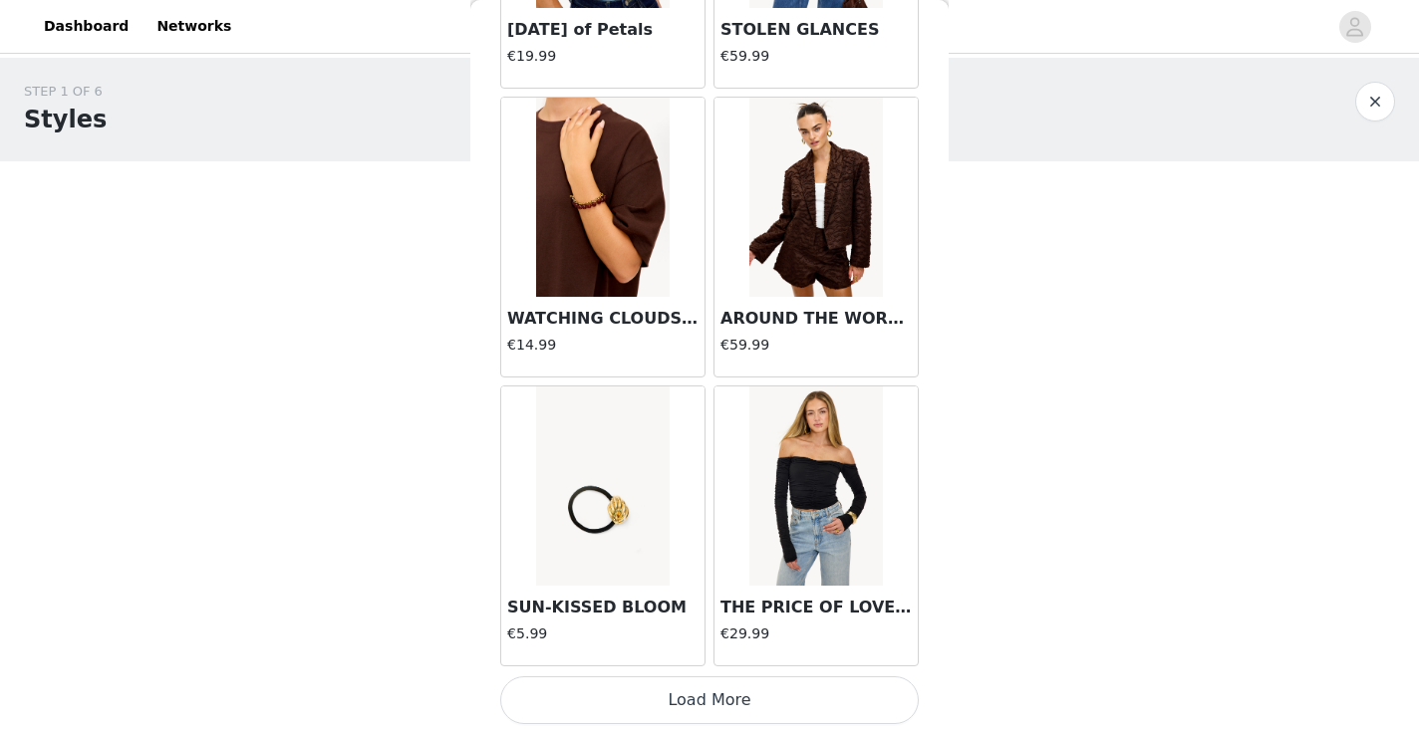
click at [614, 678] on button "Load More" at bounding box center [709, 701] width 419 height 48
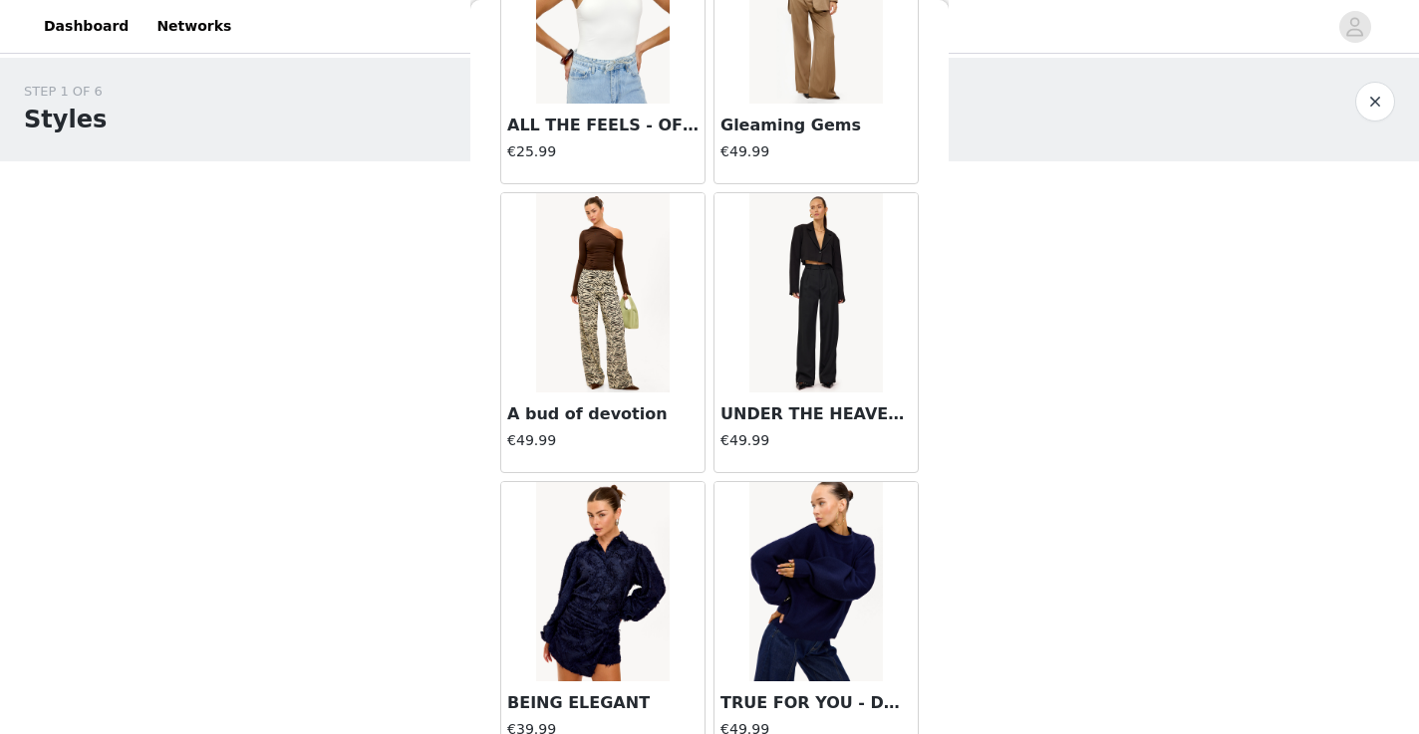
scroll to position [12729, 0]
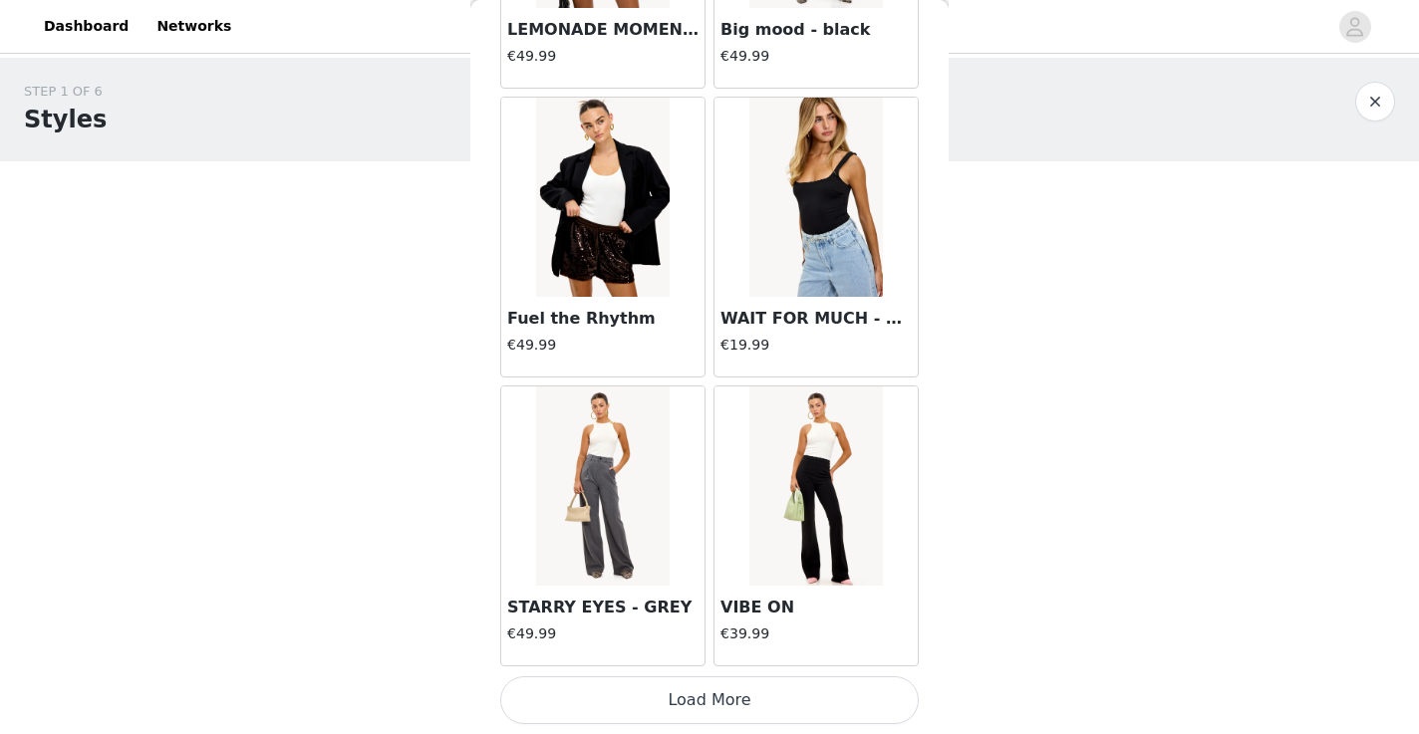
click at [608, 716] on button "Load More" at bounding box center [709, 701] width 419 height 48
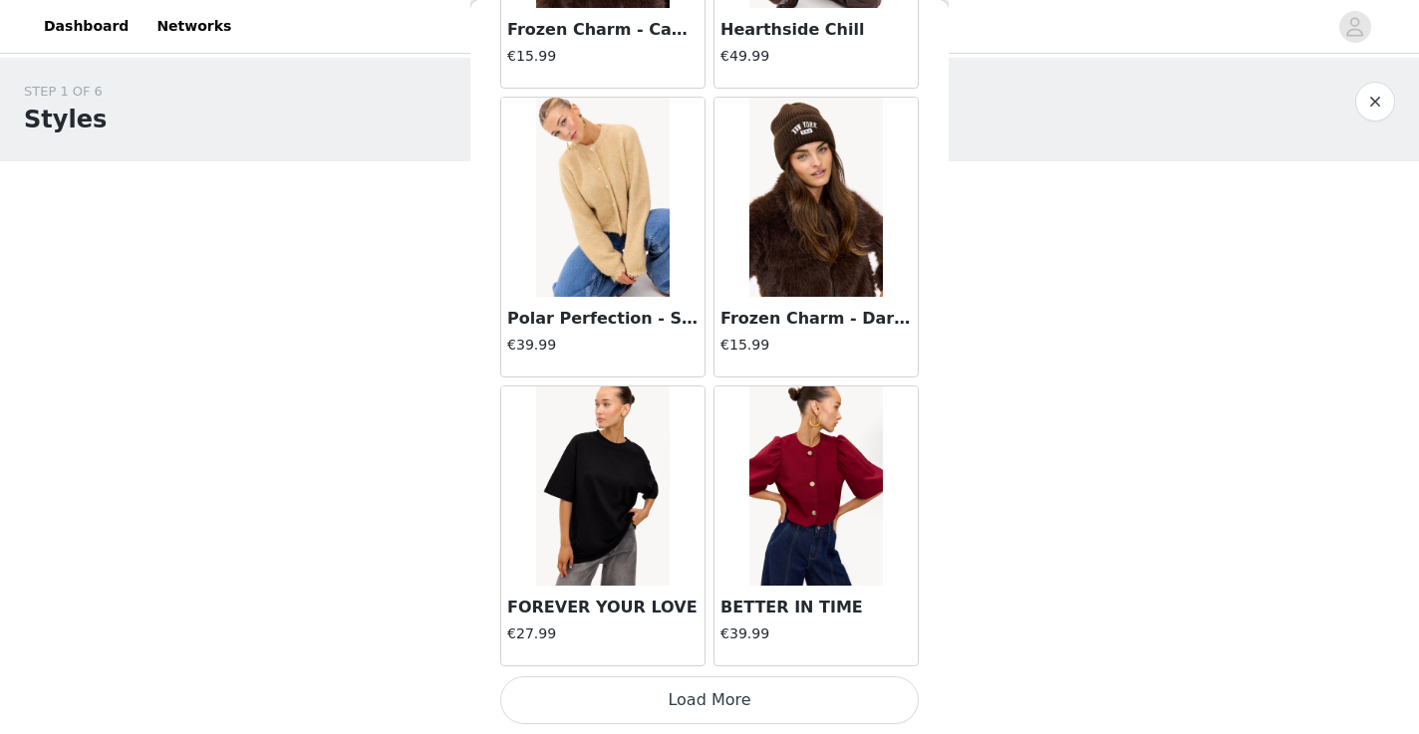
click at [608, 707] on button "Load More" at bounding box center [709, 701] width 419 height 48
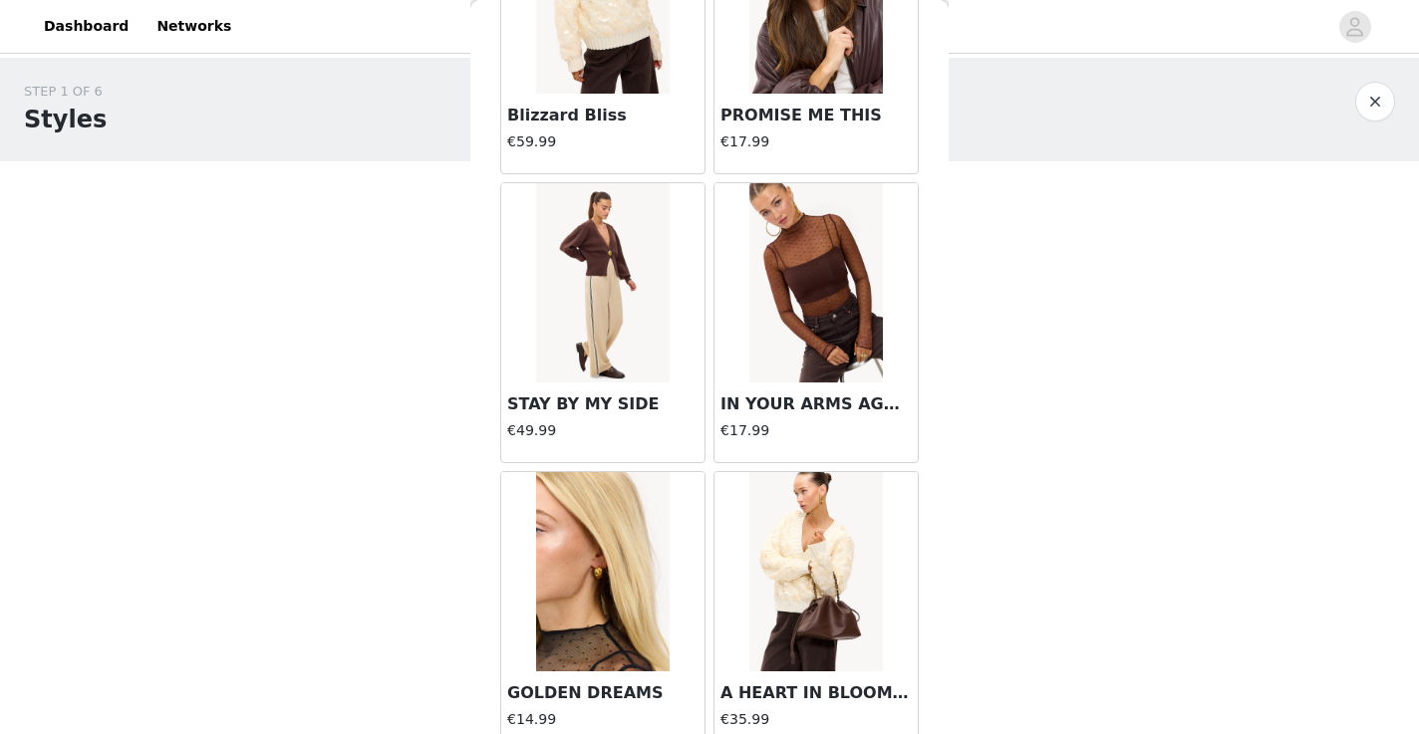
scroll to position [19656, 0]
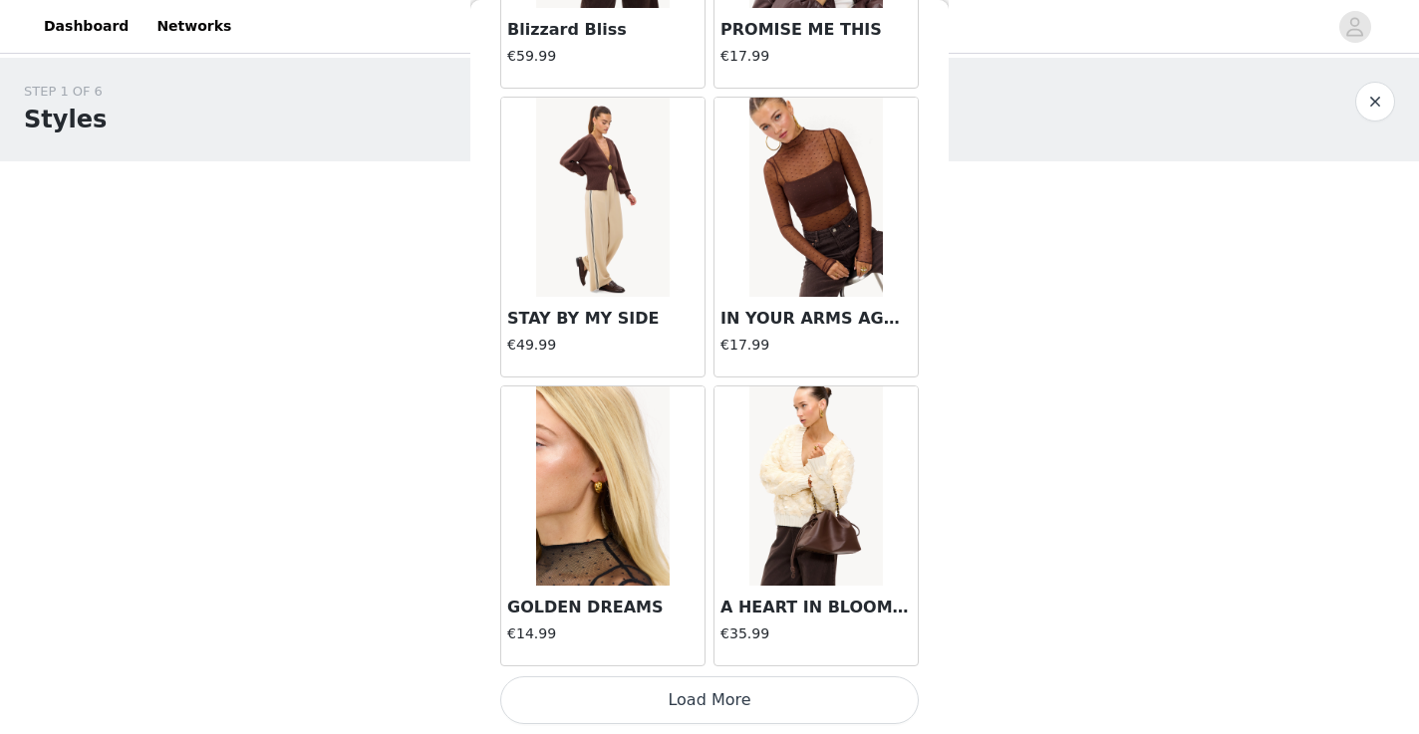
click at [606, 712] on button "Load More" at bounding box center [709, 701] width 419 height 48
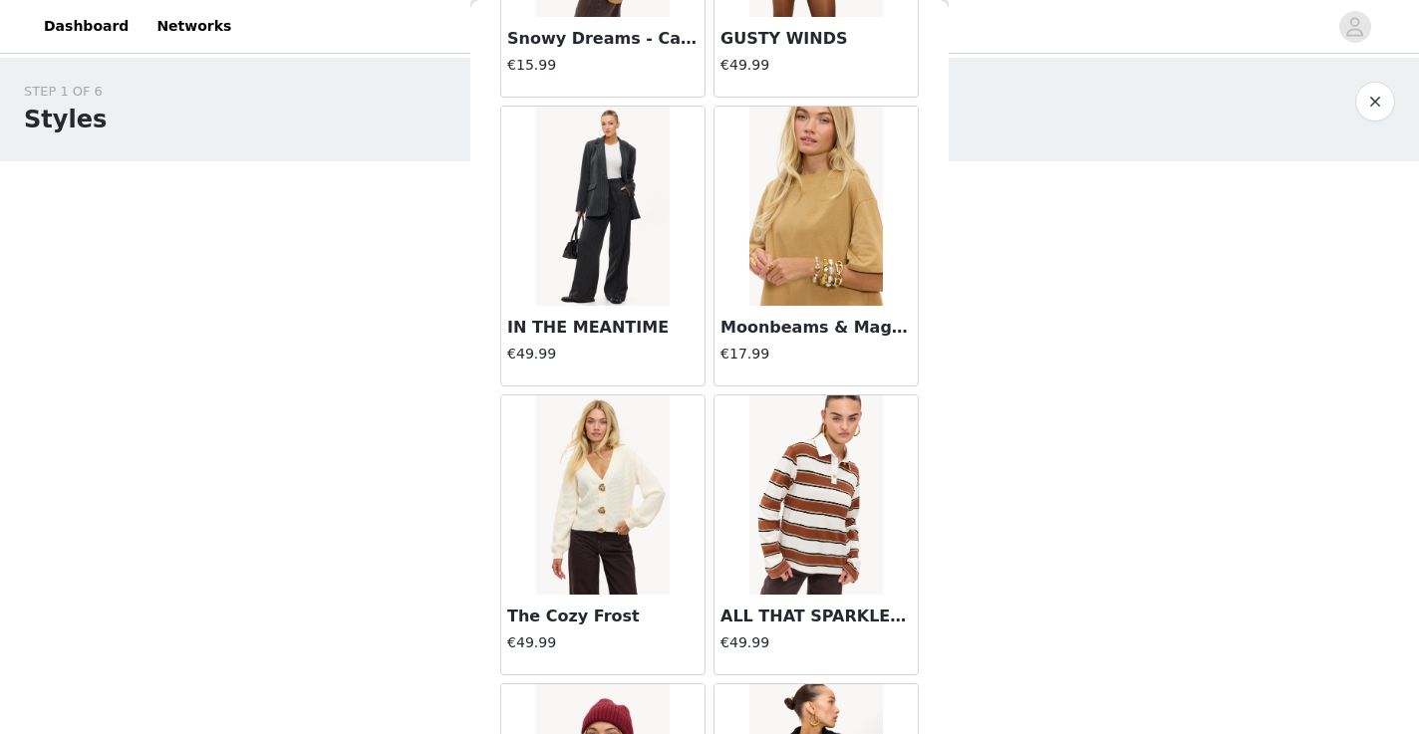
scroll to position [22546, 0]
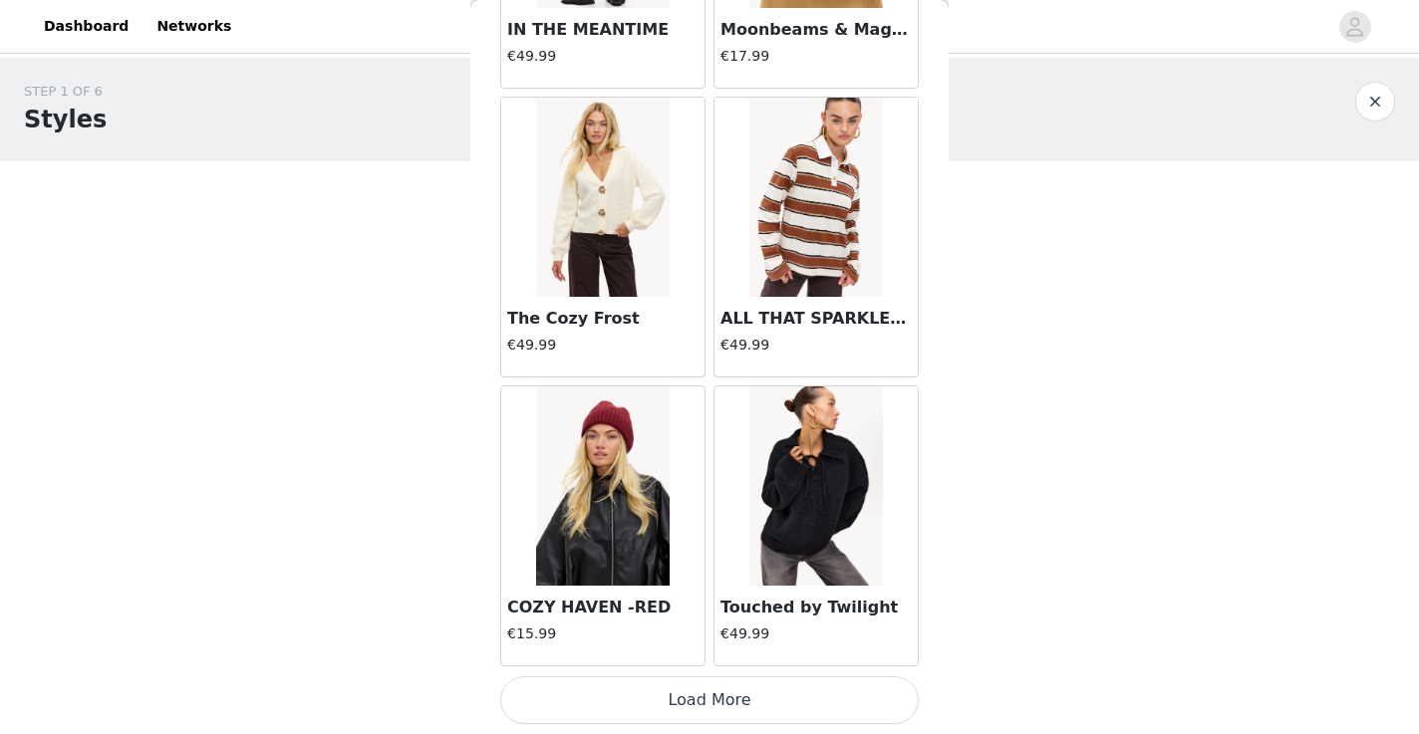
click at [777, 689] on button "Load More" at bounding box center [709, 701] width 419 height 48
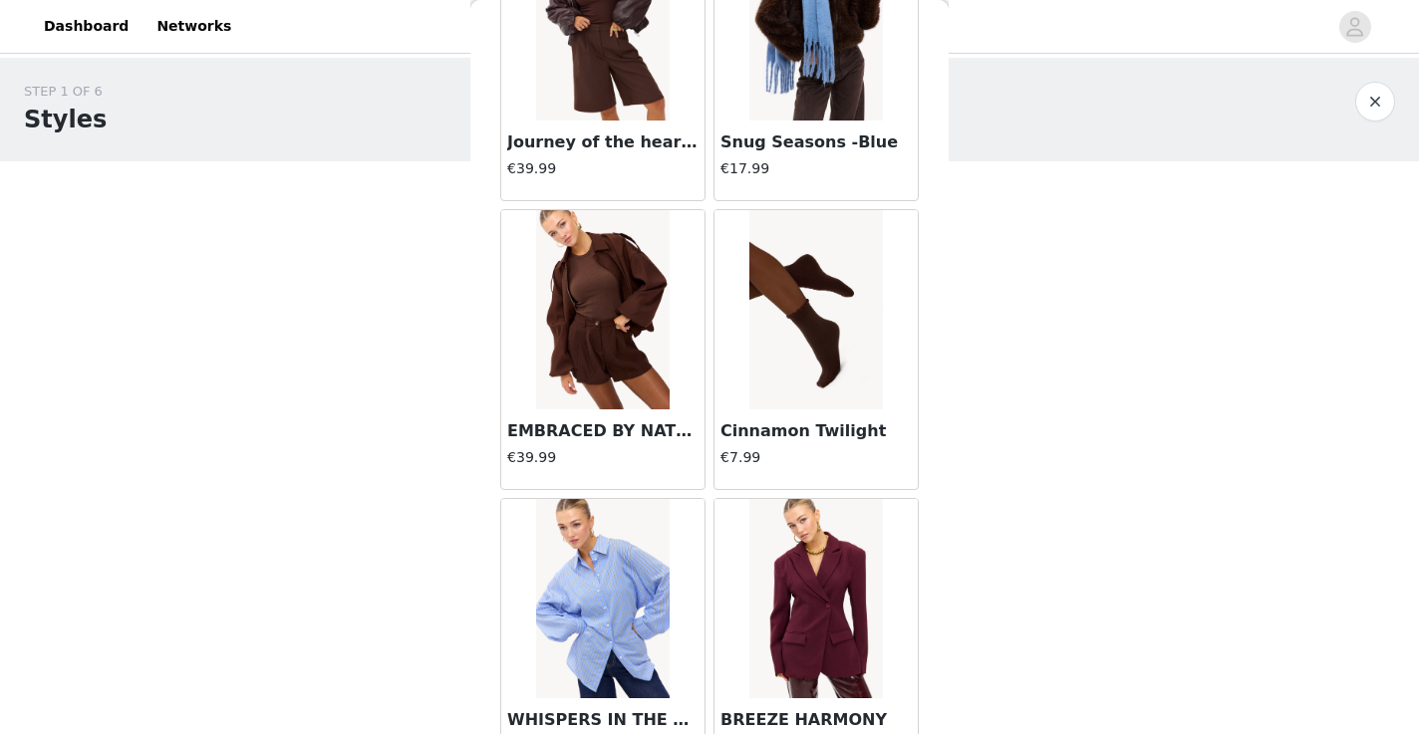
scroll to position [25436, 0]
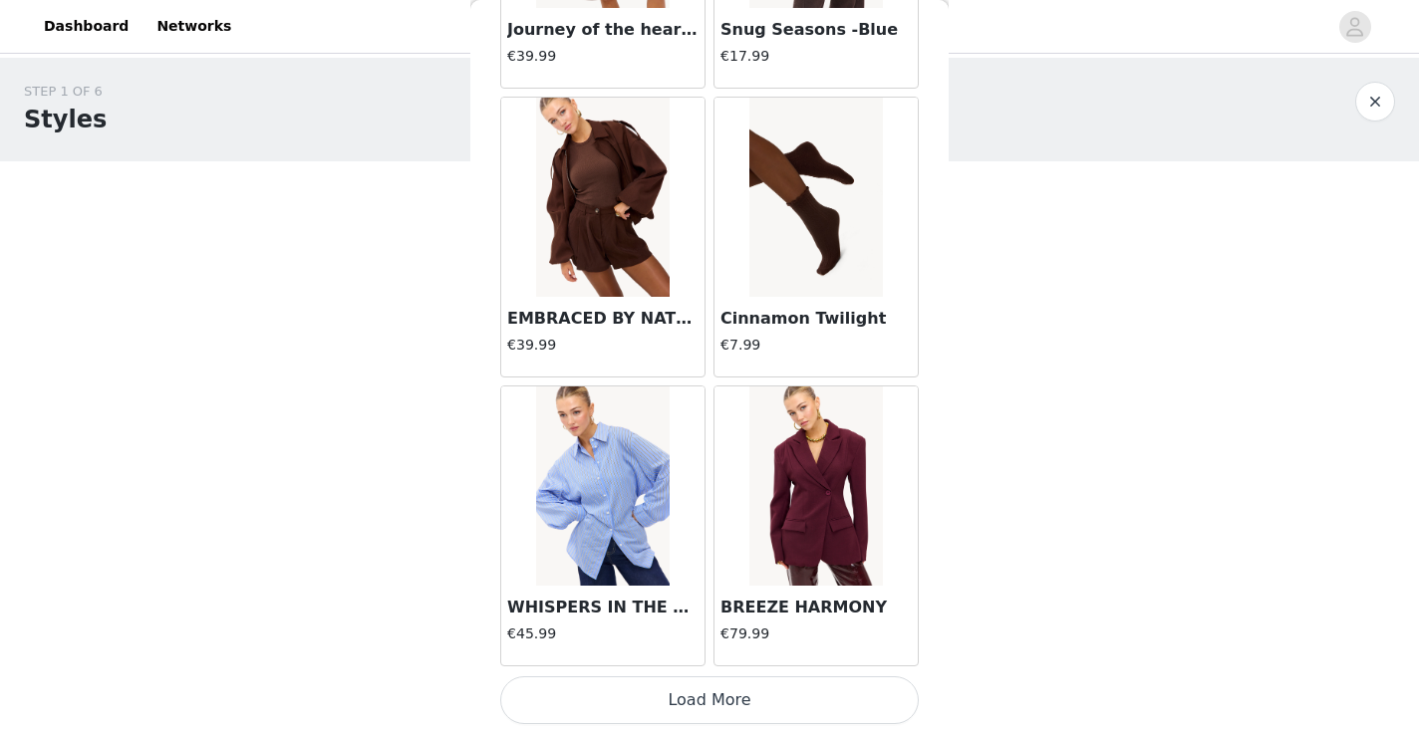
click at [760, 705] on button "Load More" at bounding box center [709, 701] width 419 height 48
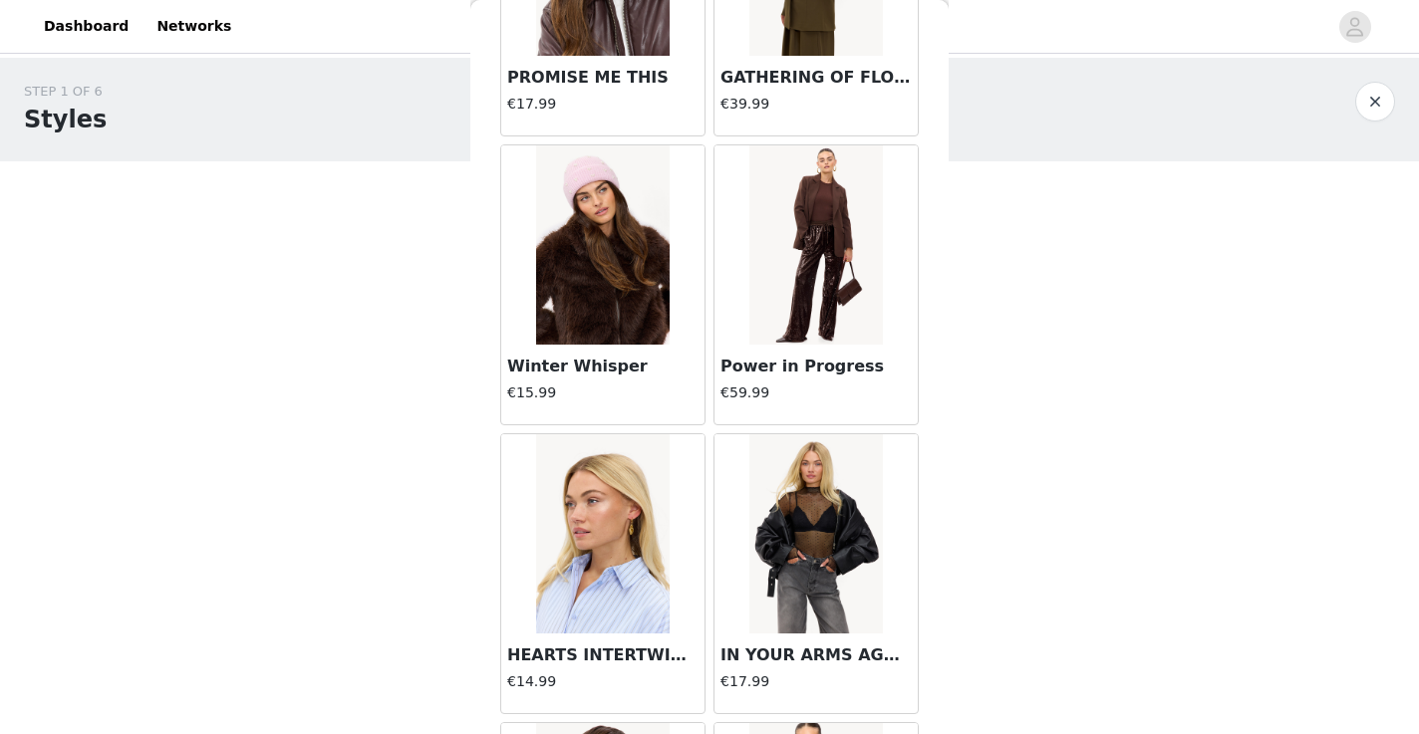
scroll to position [27375, 0]
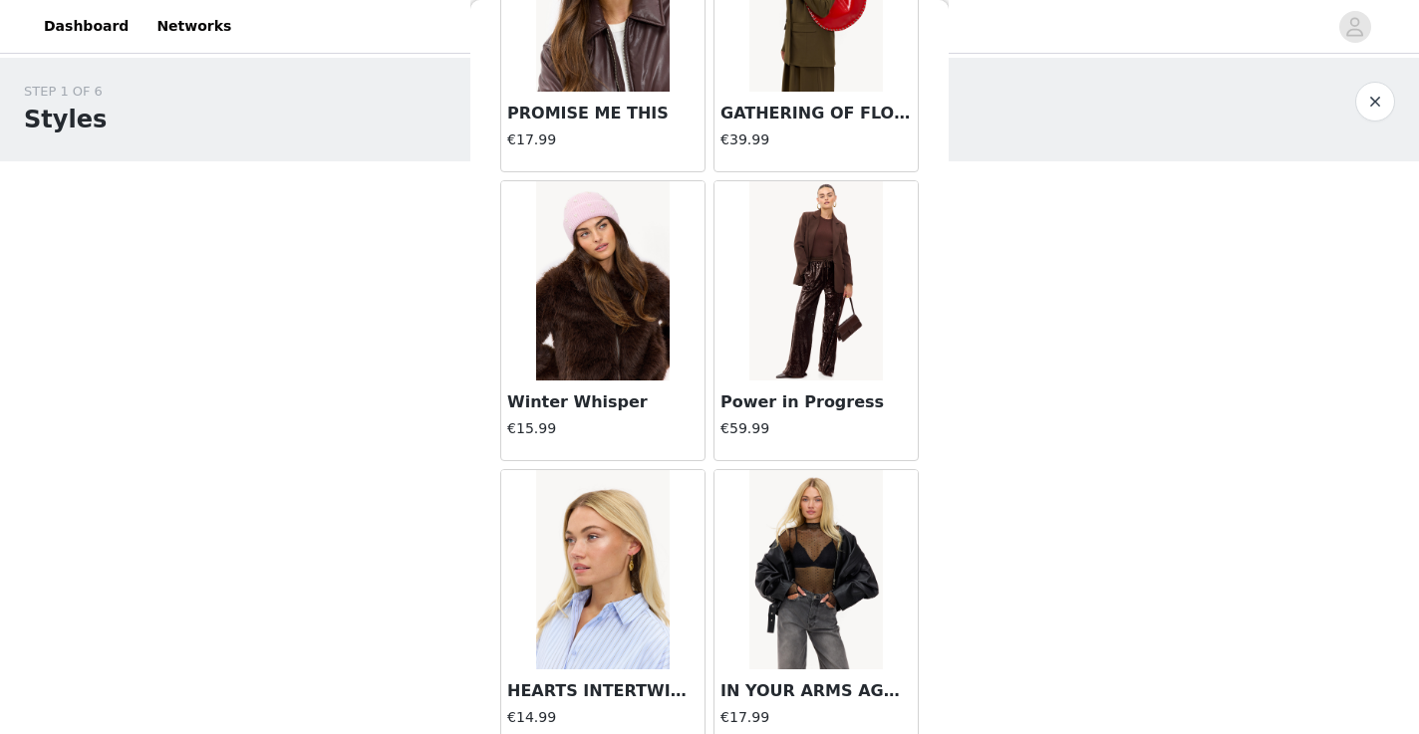
click at [800, 348] on img at bounding box center [815, 280] width 133 height 199
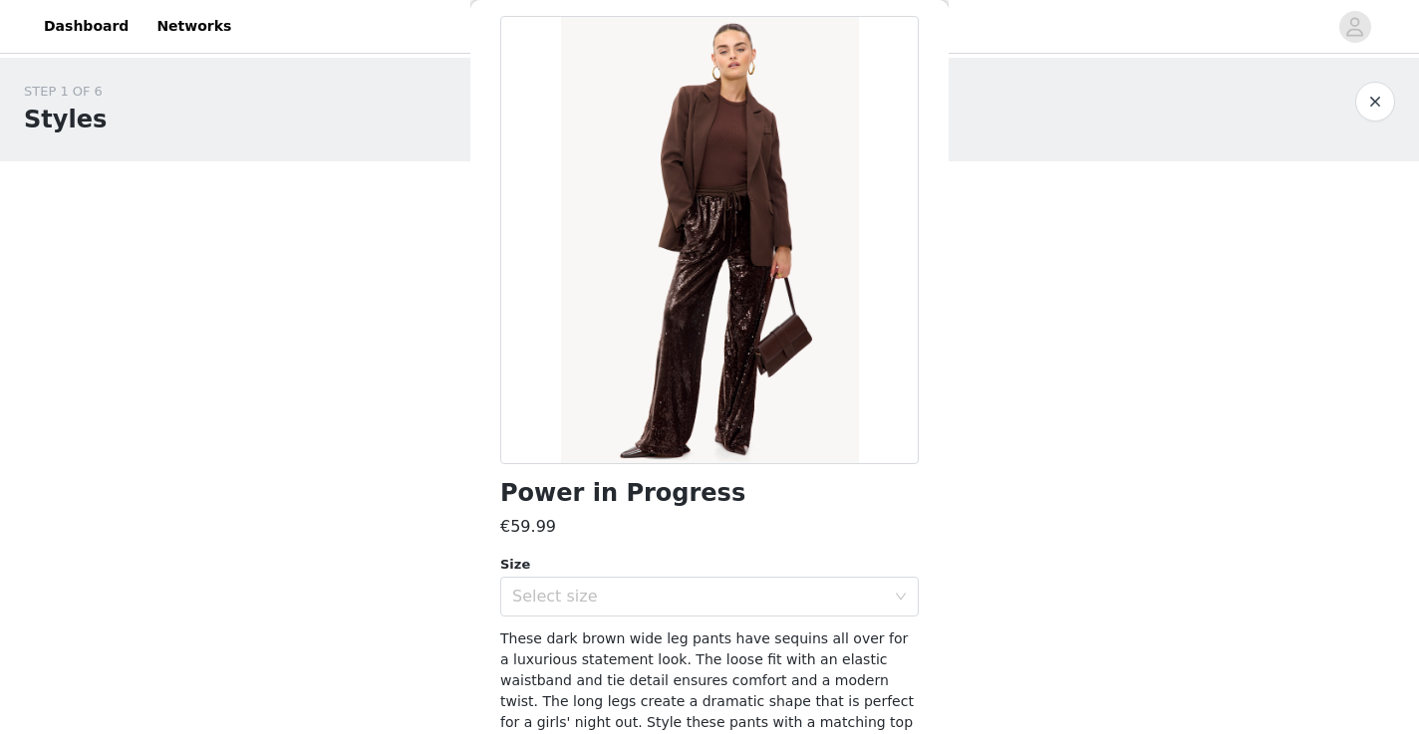
scroll to position [165, 0]
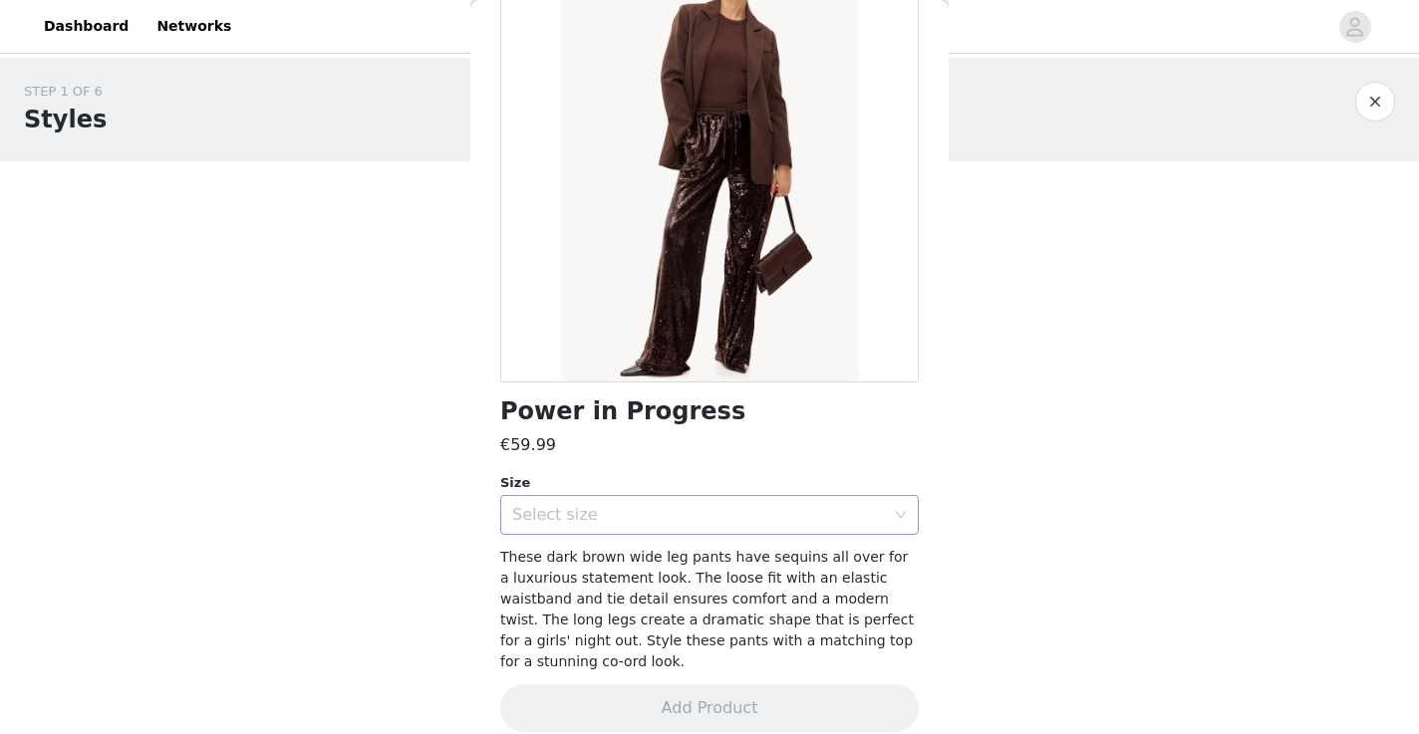
click at [735, 530] on div "Select size" at bounding box center [703, 515] width 382 height 38
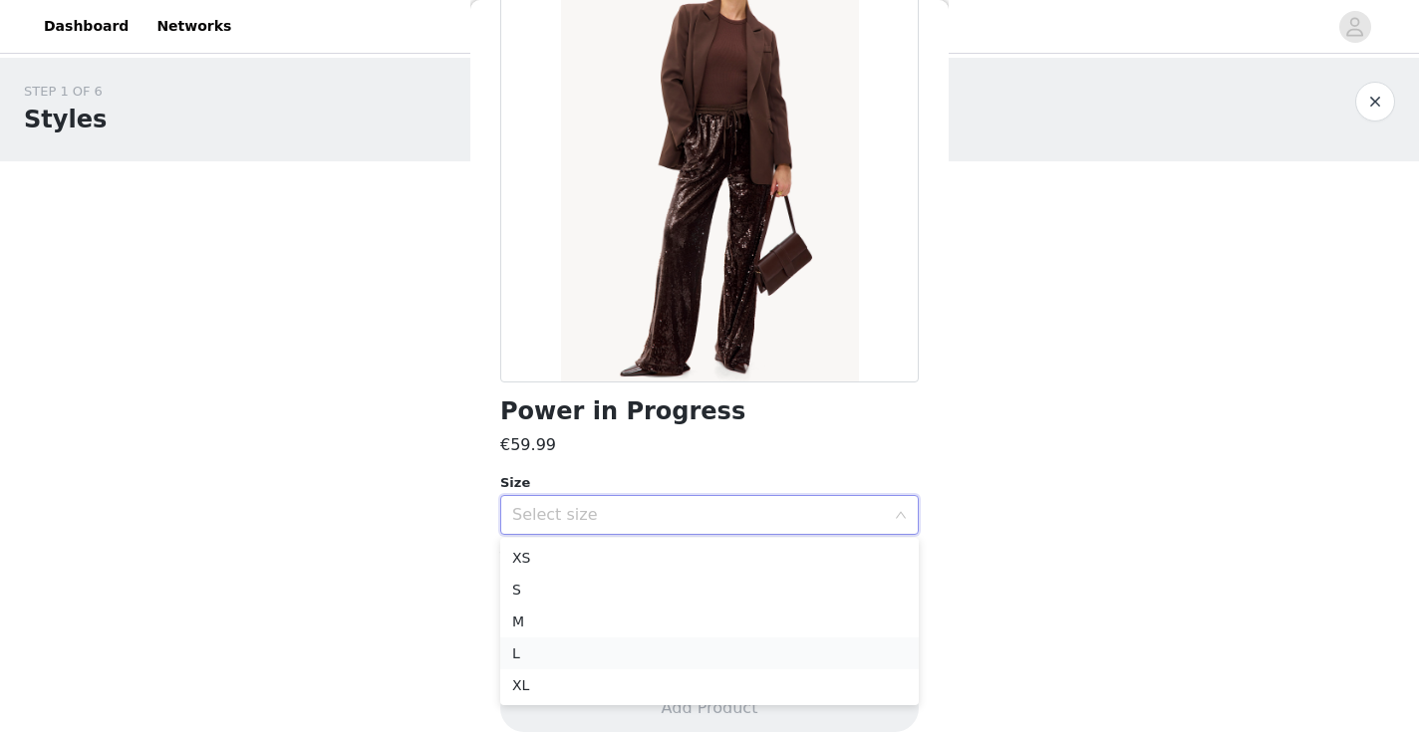
click at [697, 658] on li "L" at bounding box center [709, 654] width 419 height 32
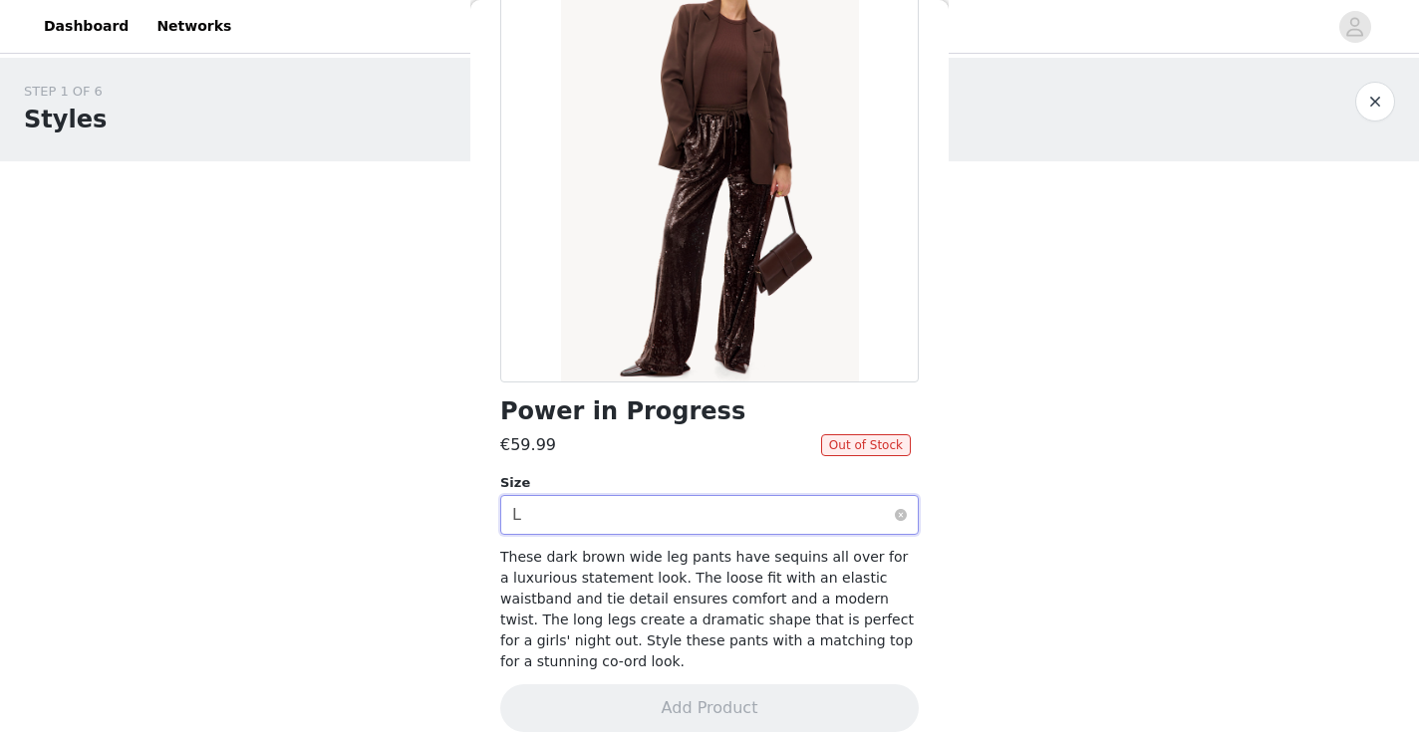
click at [726, 517] on div "Select size L" at bounding box center [703, 515] width 382 height 38
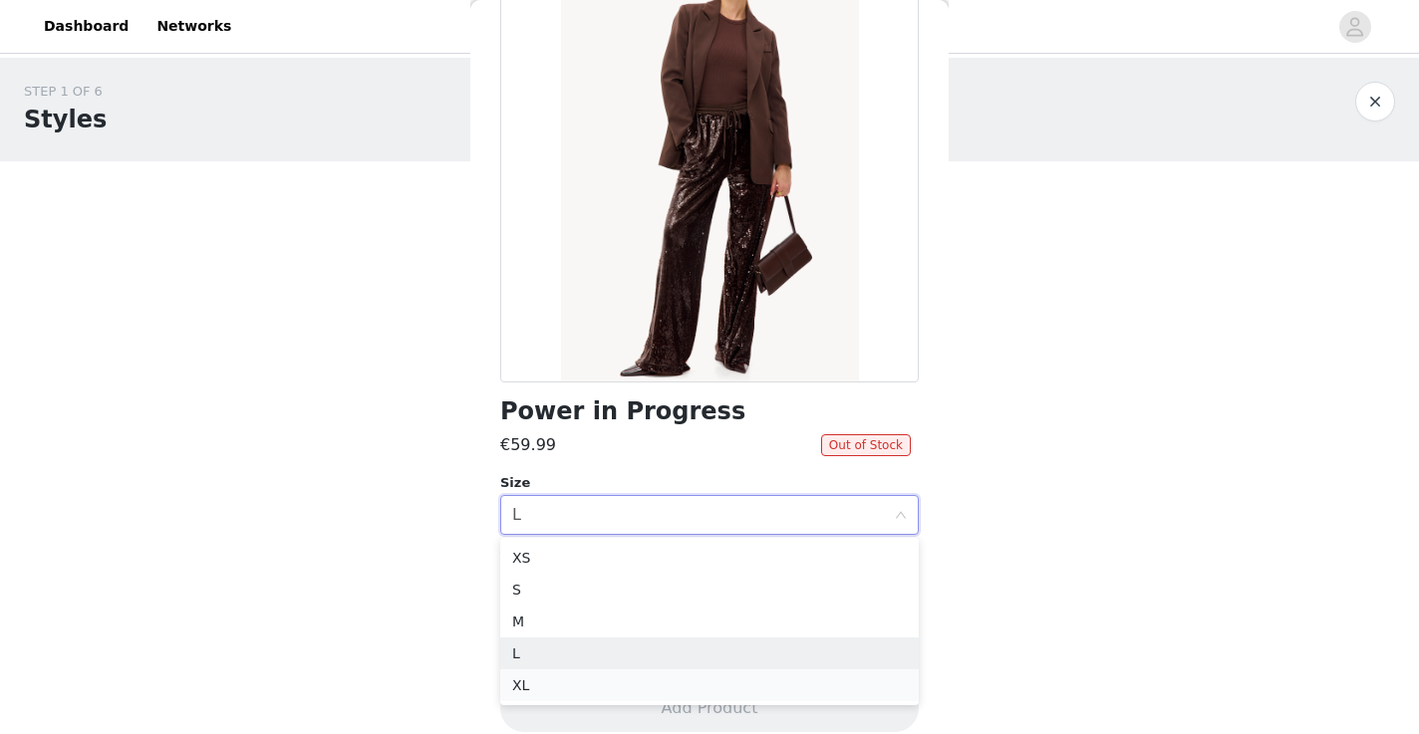
click at [687, 682] on li "XL" at bounding box center [709, 686] width 419 height 32
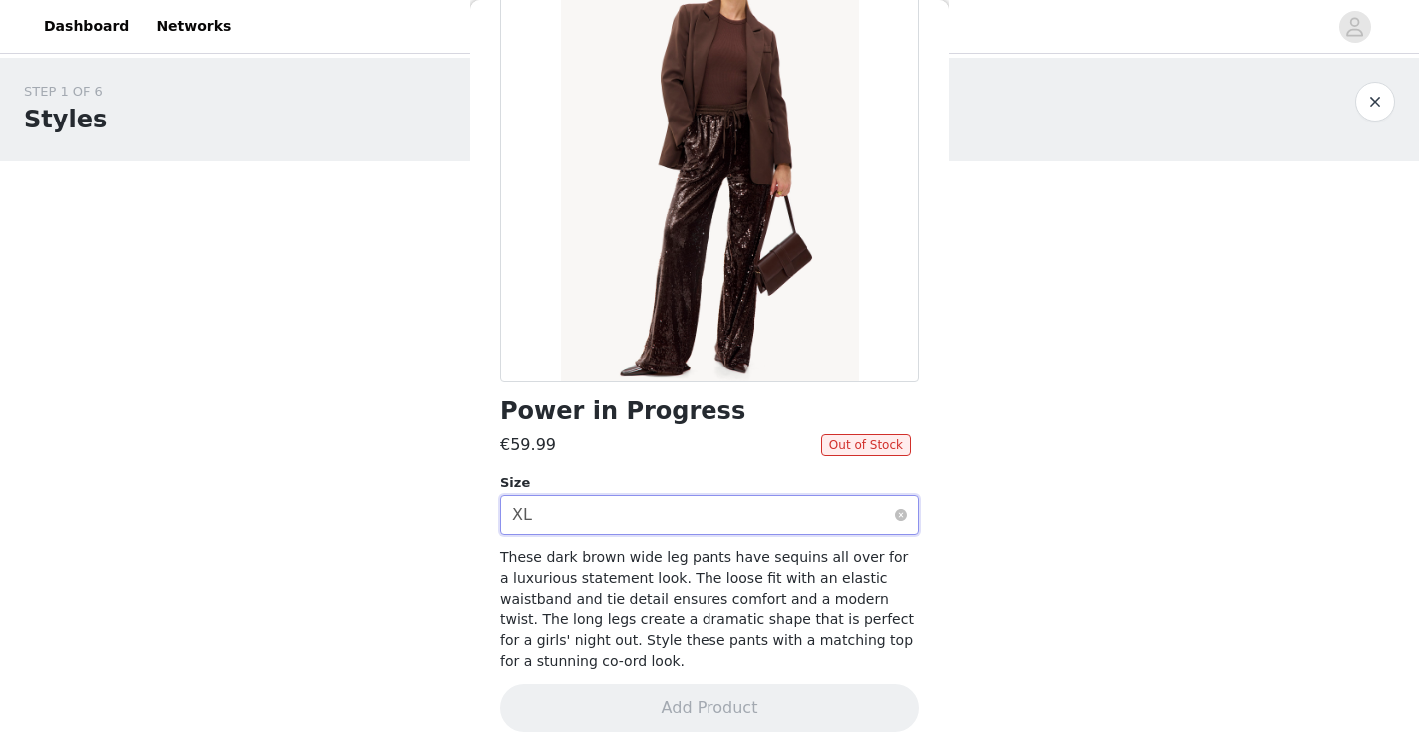
click at [716, 510] on div "Select size XL" at bounding box center [703, 515] width 382 height 38
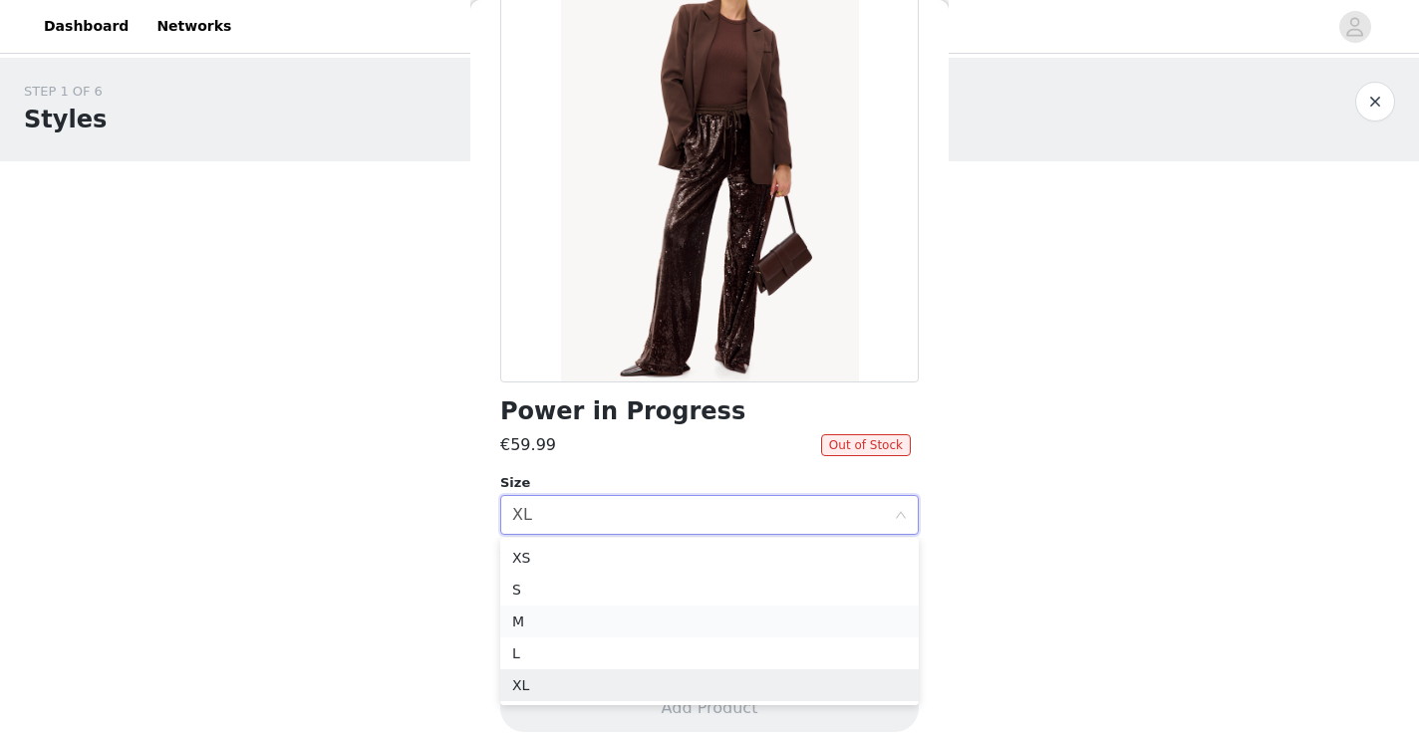
click at [686, 615] on li "M" at bounding box center [709, 622] width 419 height 32
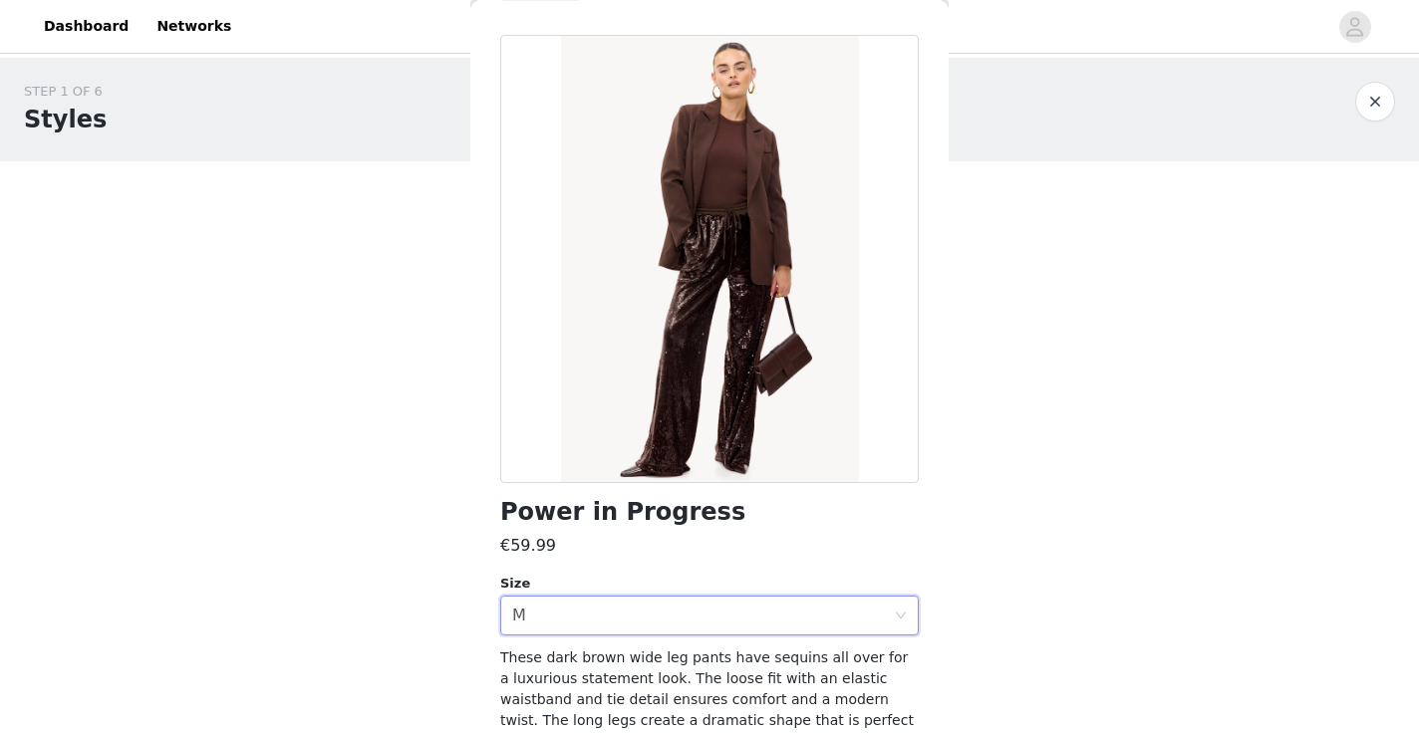
scroll to position [0, 0]
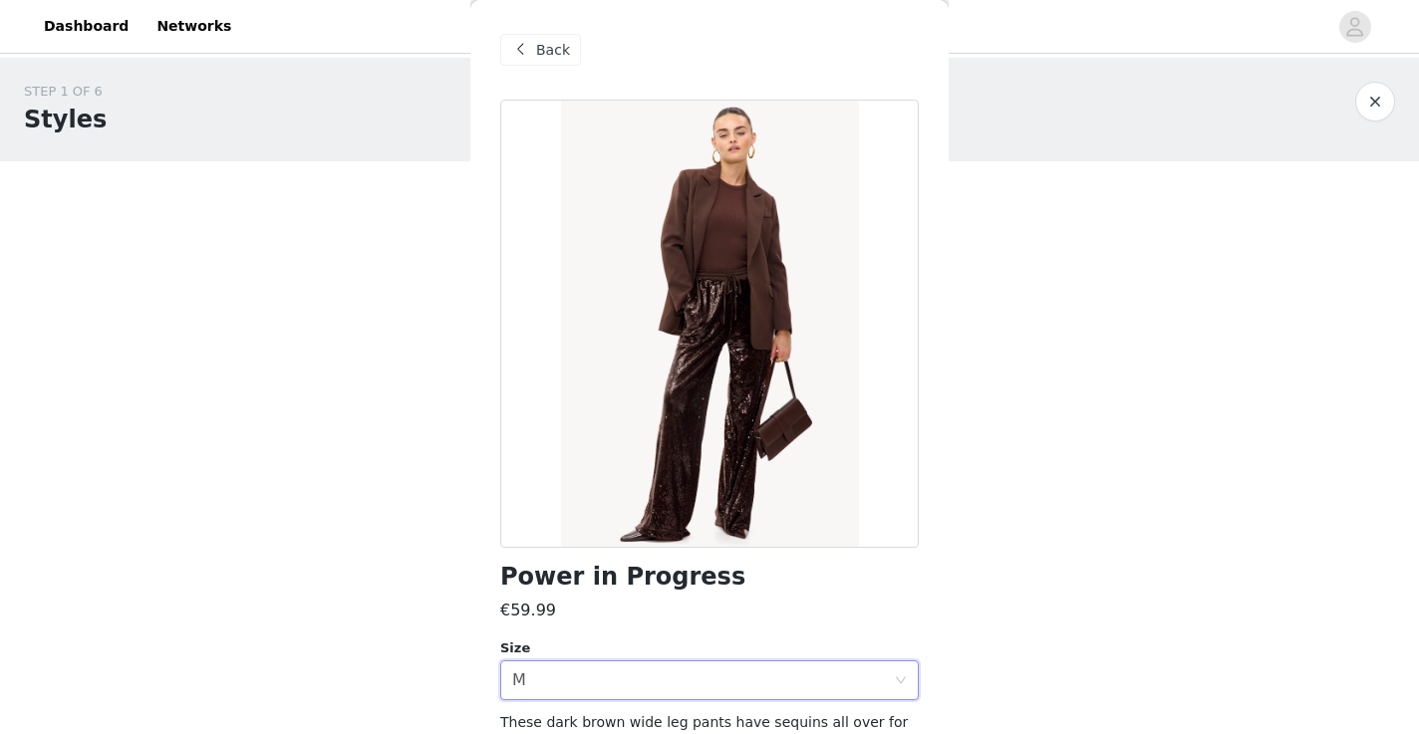
click at [538, 41] on span "Back" at bounding box center [553, 50] width 34 height 21
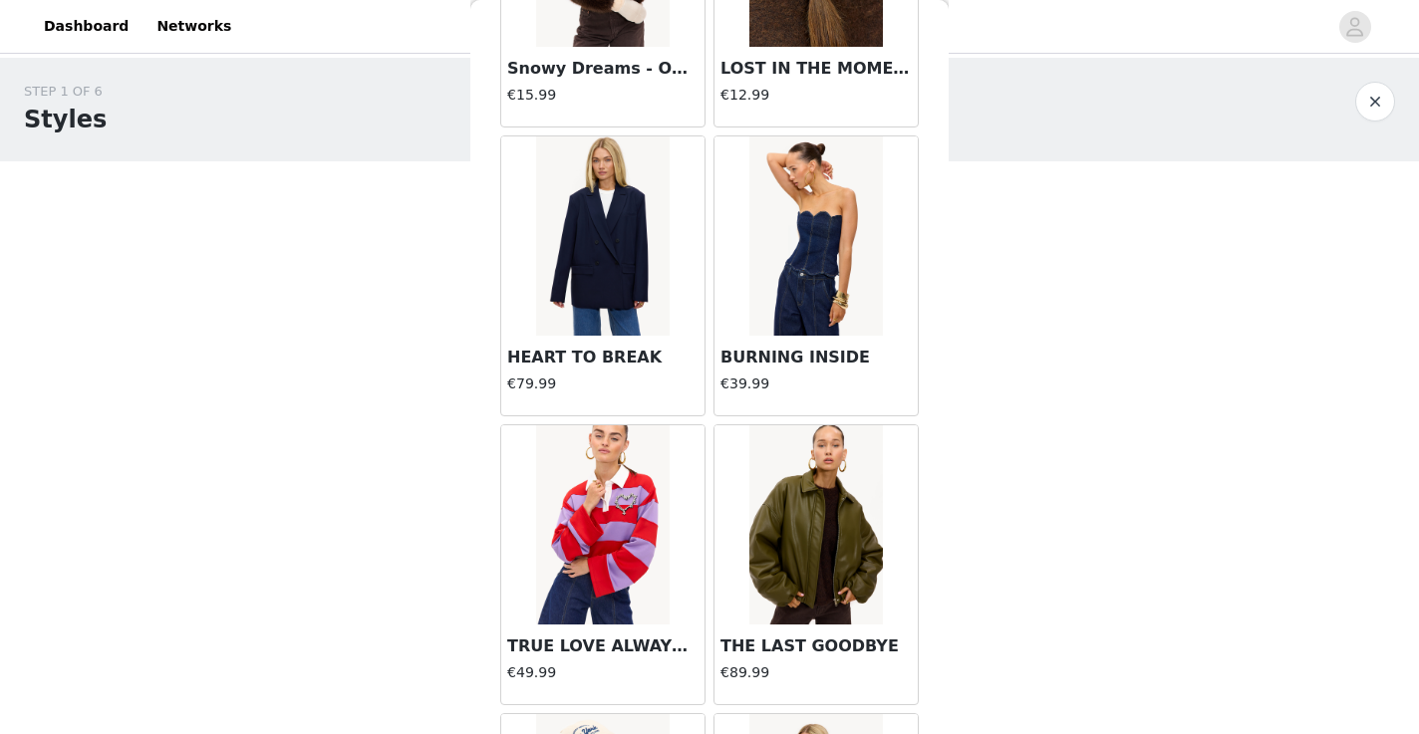
scroll to position [26572, 0]
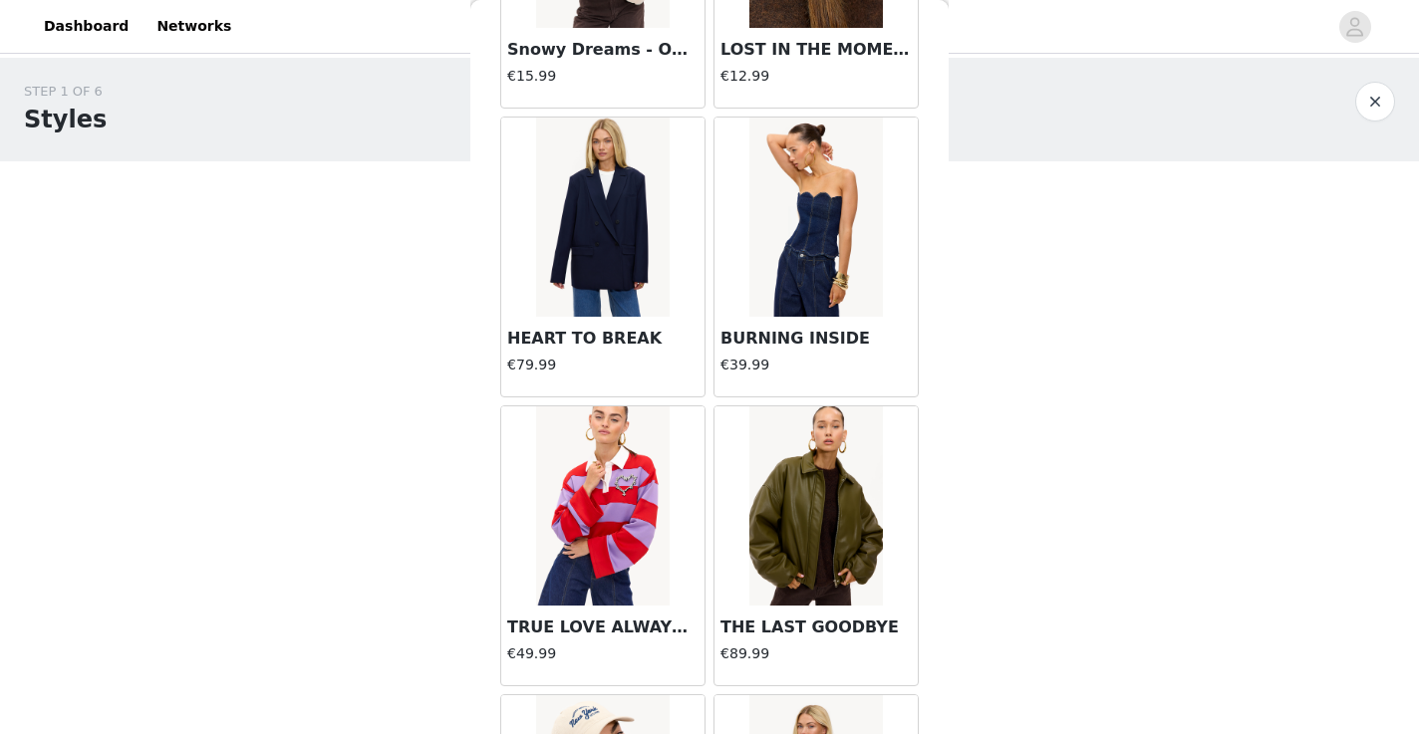
click at [568, 543] on img at bounding box center [602, 506] width 133 height 199
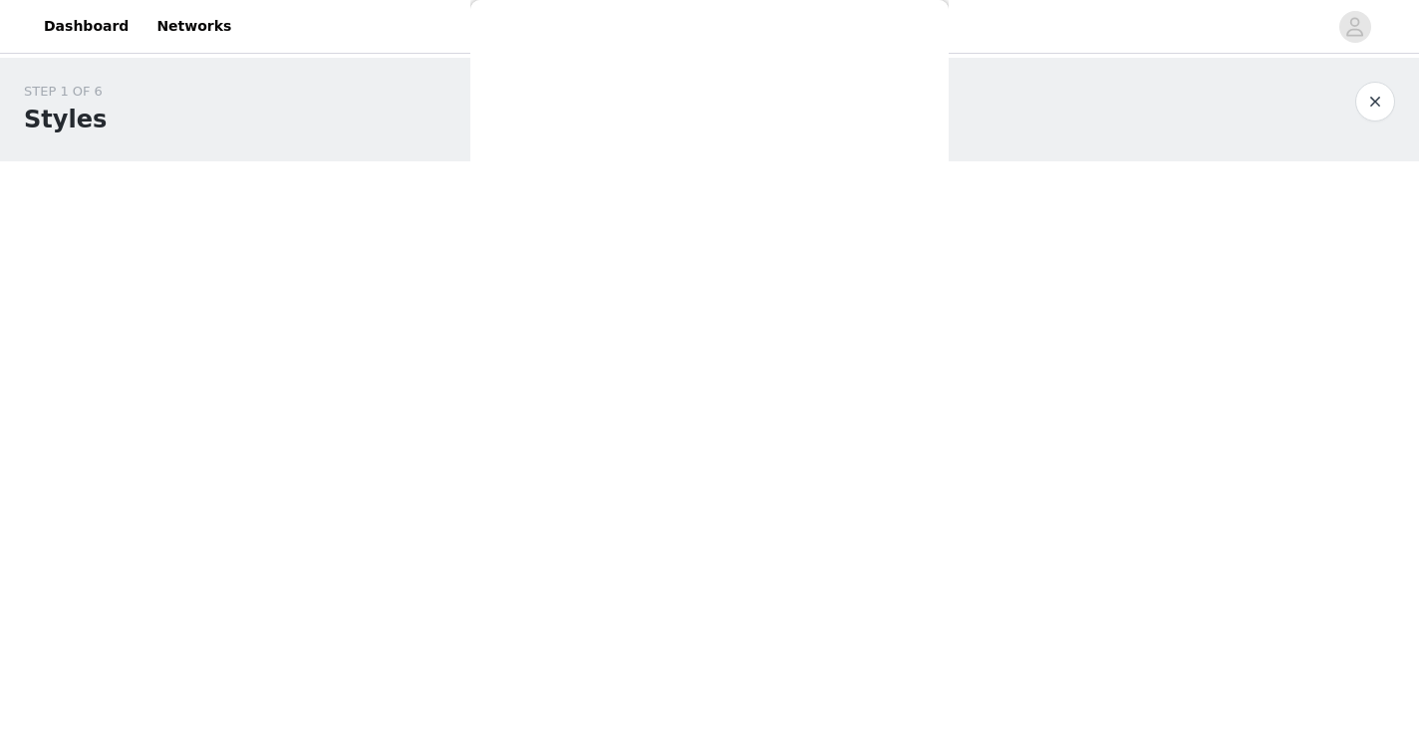
scroll to position [186, 0]
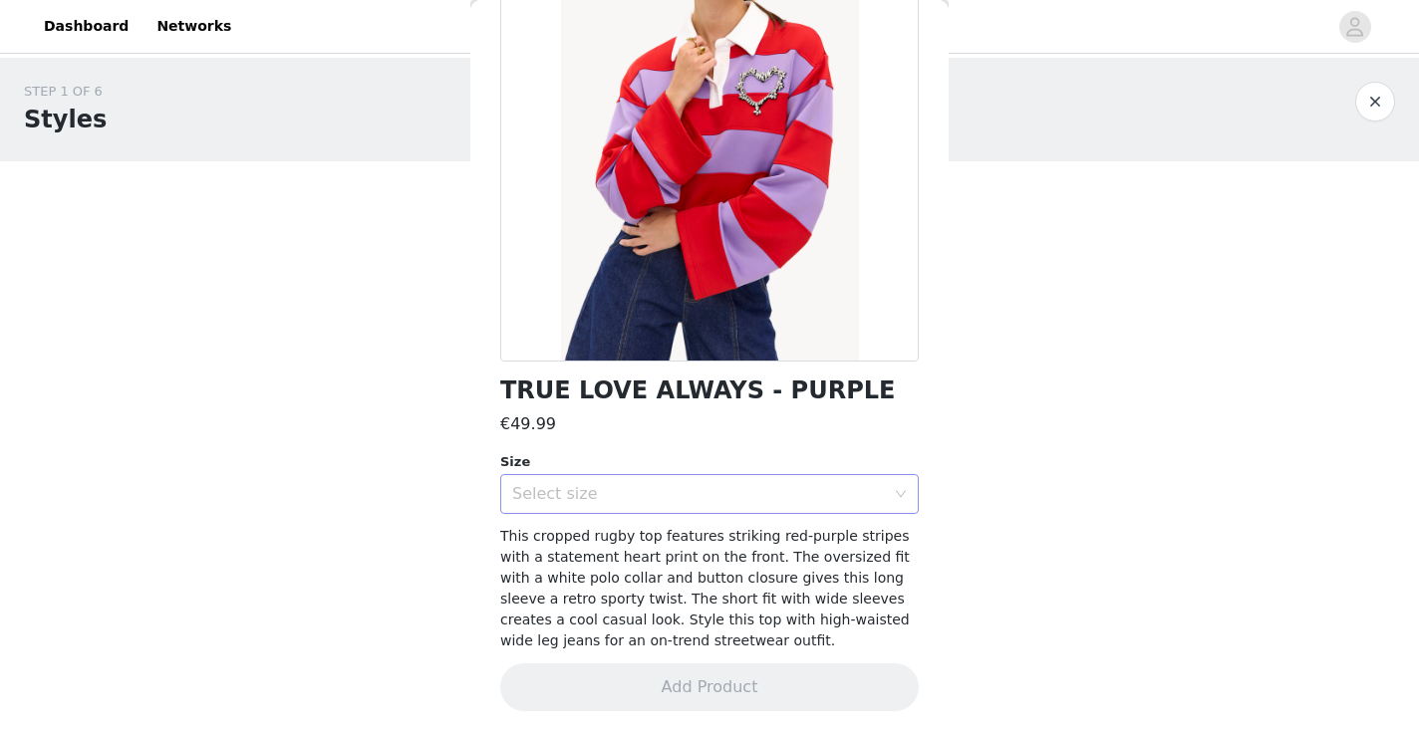
click at [579, 505] on div "Select size" at bounding box center [703, 494] width 382 height 38
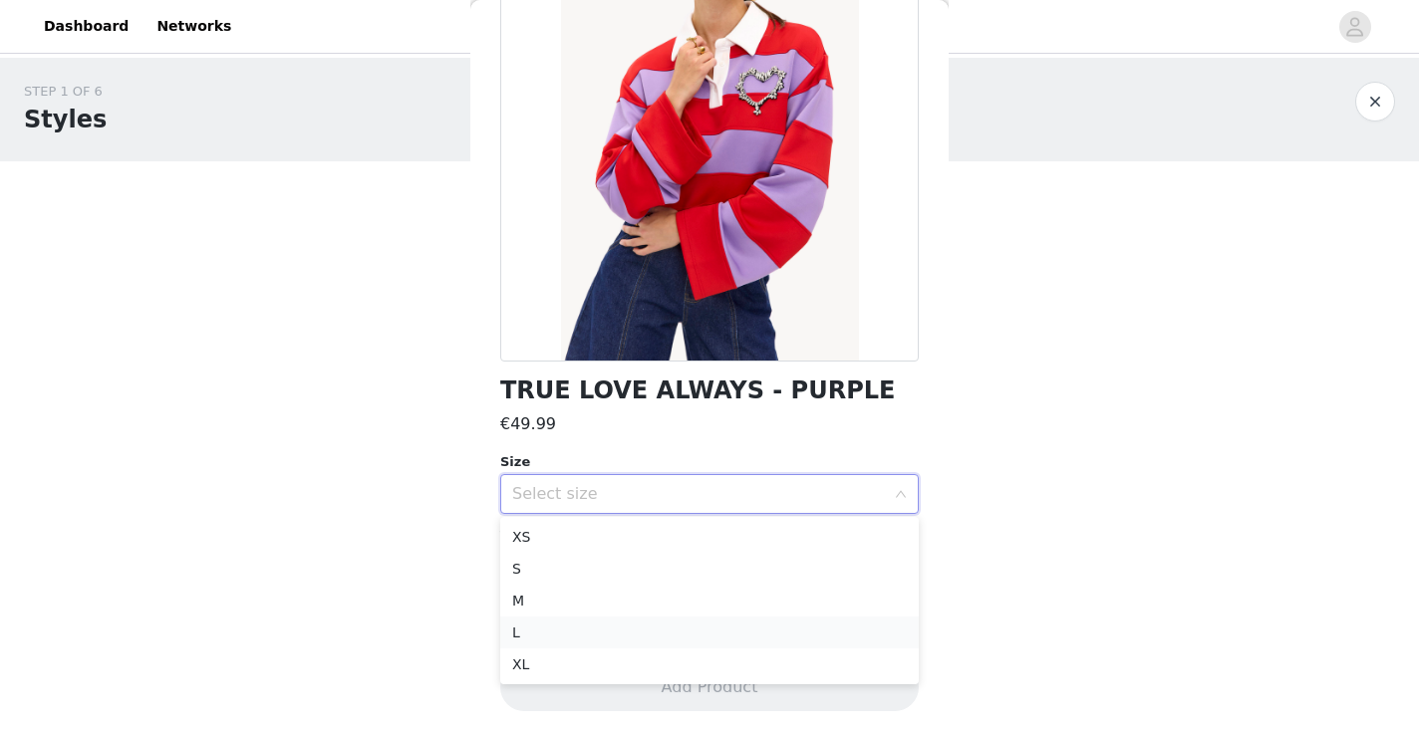
click at [564, 640] on li "L" at bounding box center [709, 633] width 419 height 32
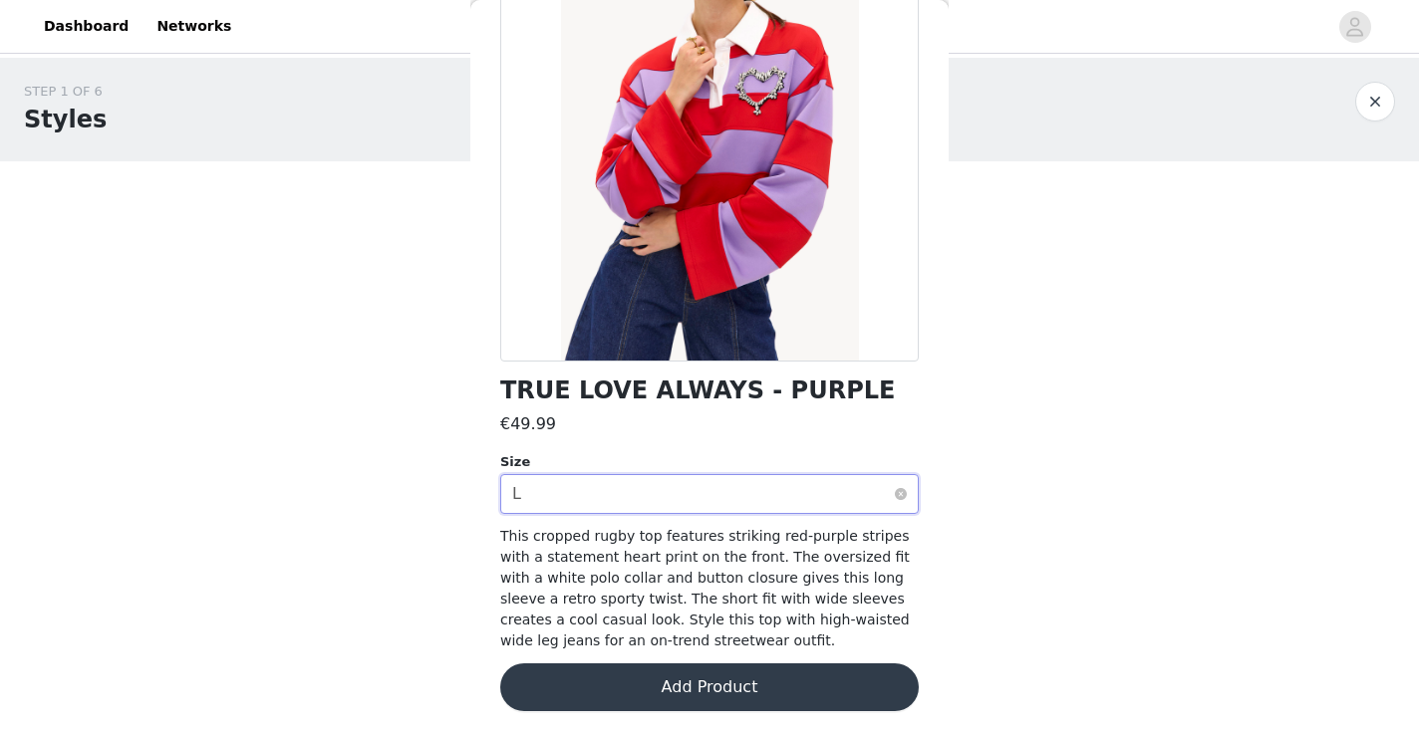
click at [606, 487] on div "Select size L" at bounding box center [703, 494] width 382 height 38
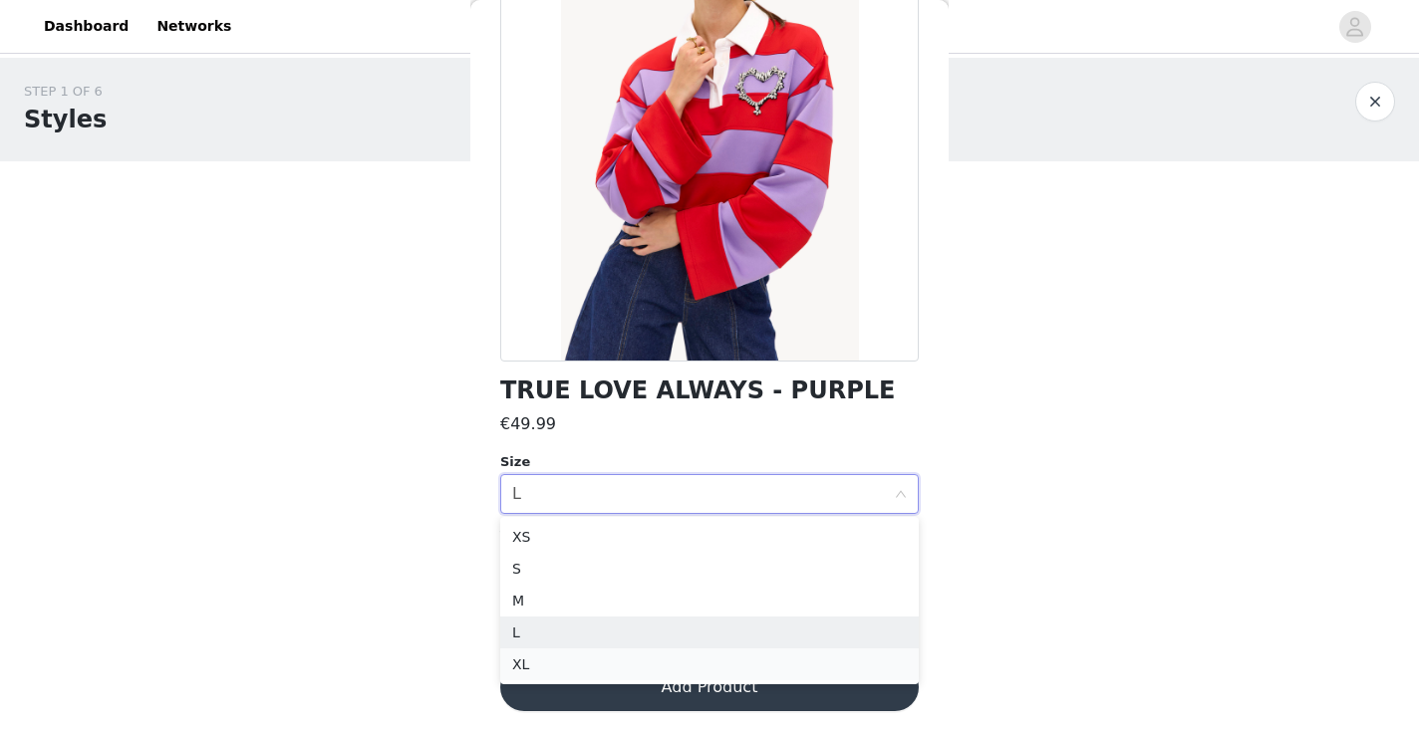
click at [574, 666] on li "XL" at bounding box center [709, 665] width 419 height 32
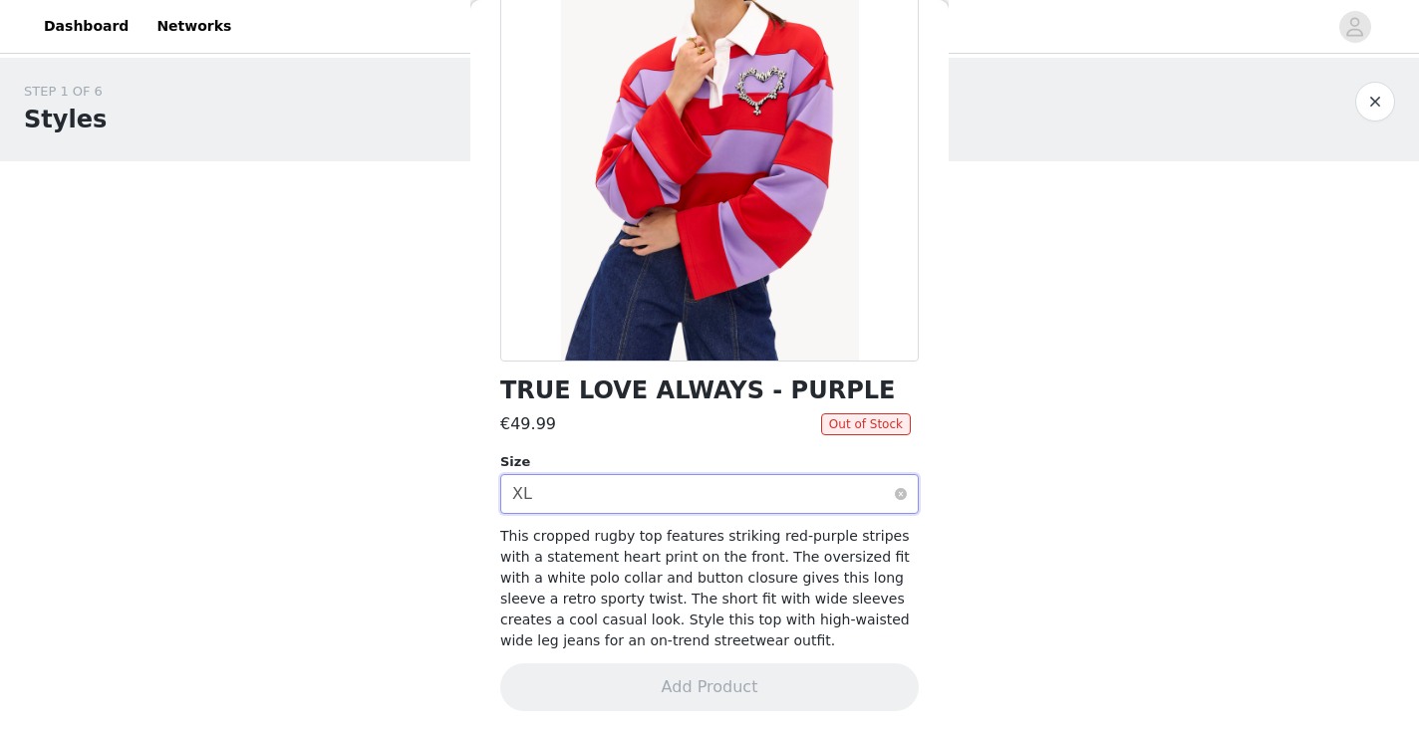
click at [606, 490] on div "Select size XL" at bounding box center [703, 494] width 382 height 38
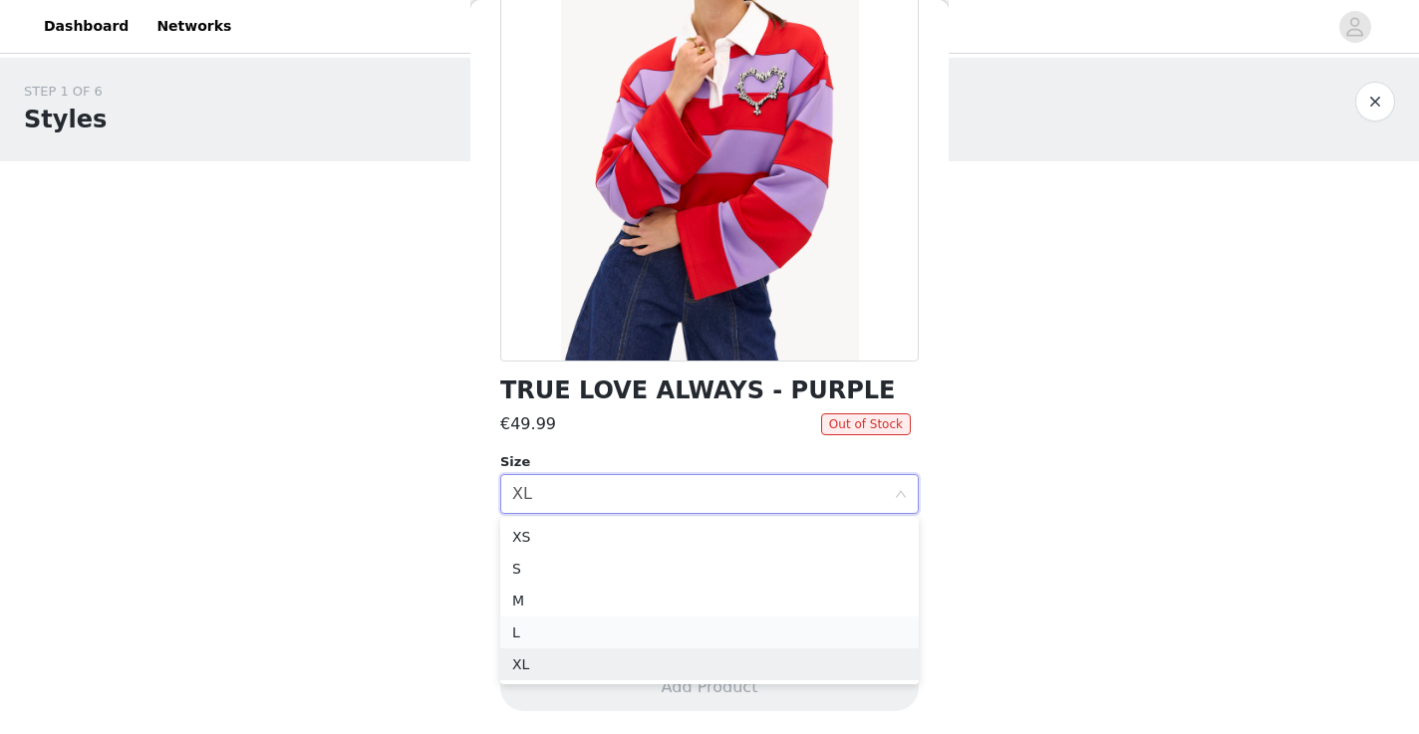
click at [586, 630] on li "L" at bounding box center [709, 633] width 419 height 32
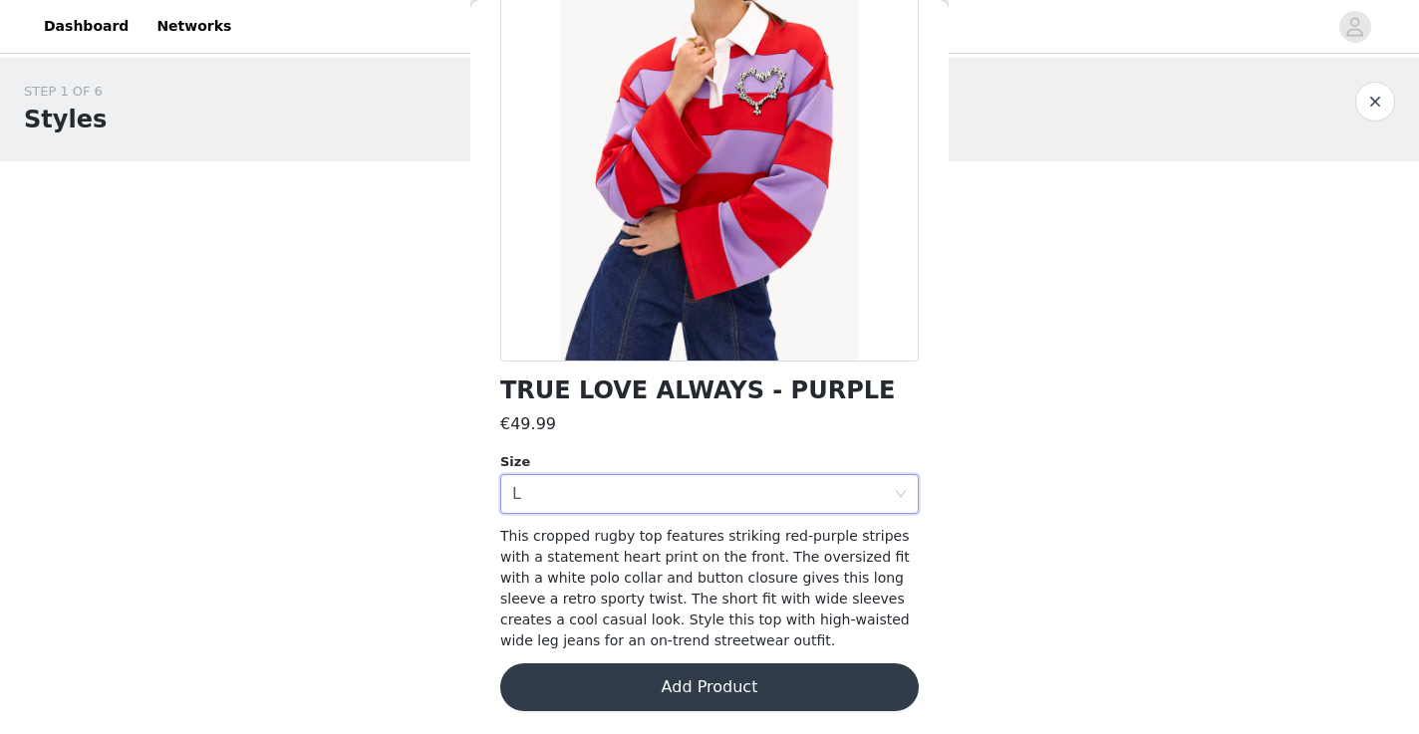
click at [595, 683] on button "Add Product" at bounding box center [709, 688] width 419 height 48
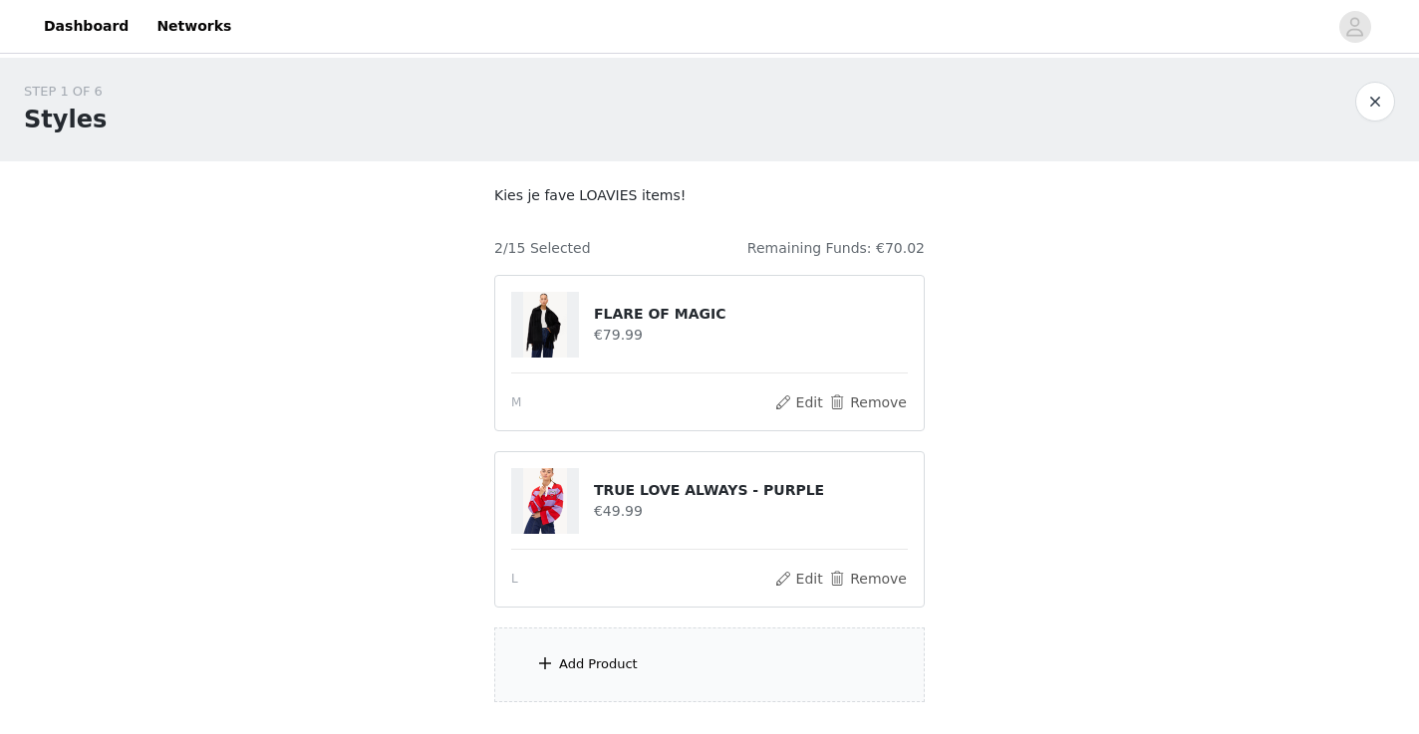
click at [588, 659] on div "Add Product" at bounding box center [598, 665] width 79 height 20
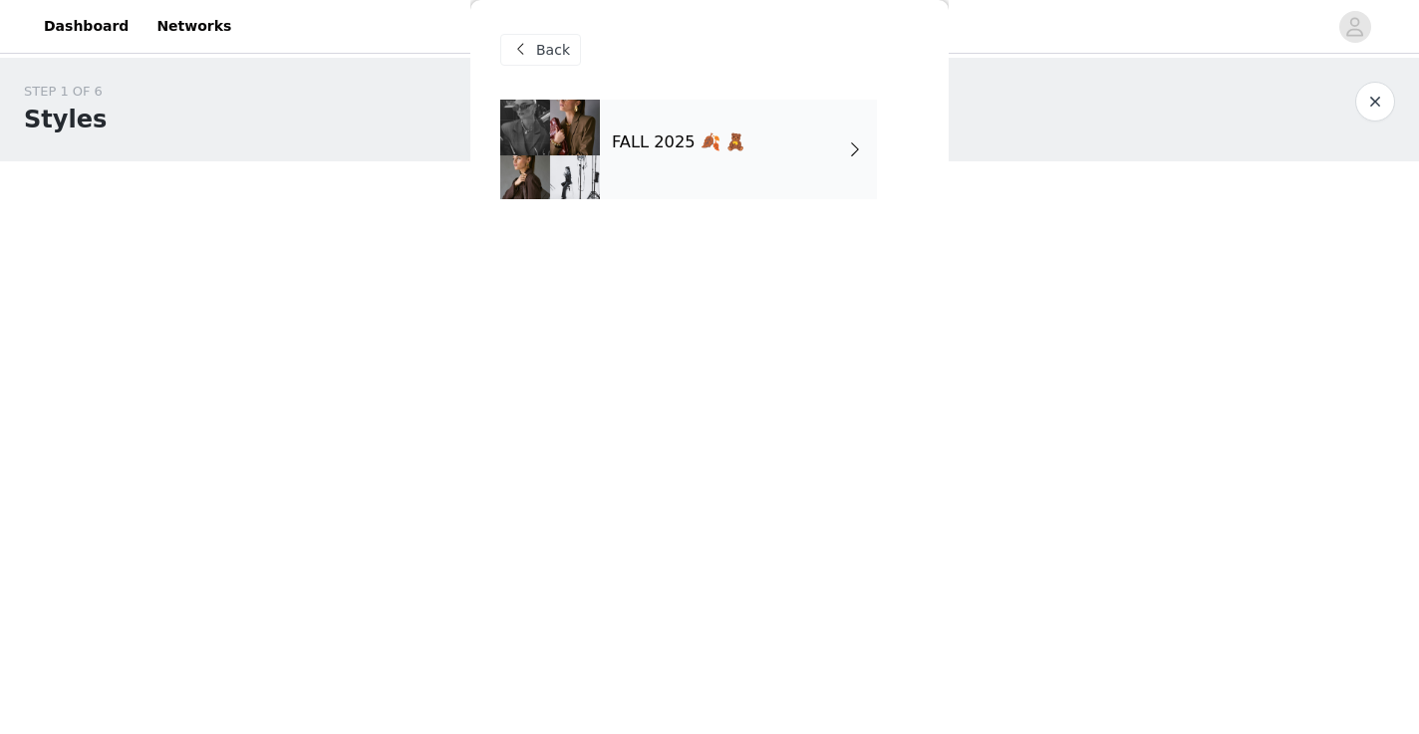
click at [726, 138] on h4 "FALL 2025 🍂 🧸" at bounding box center [679, 143] width 134 height 18
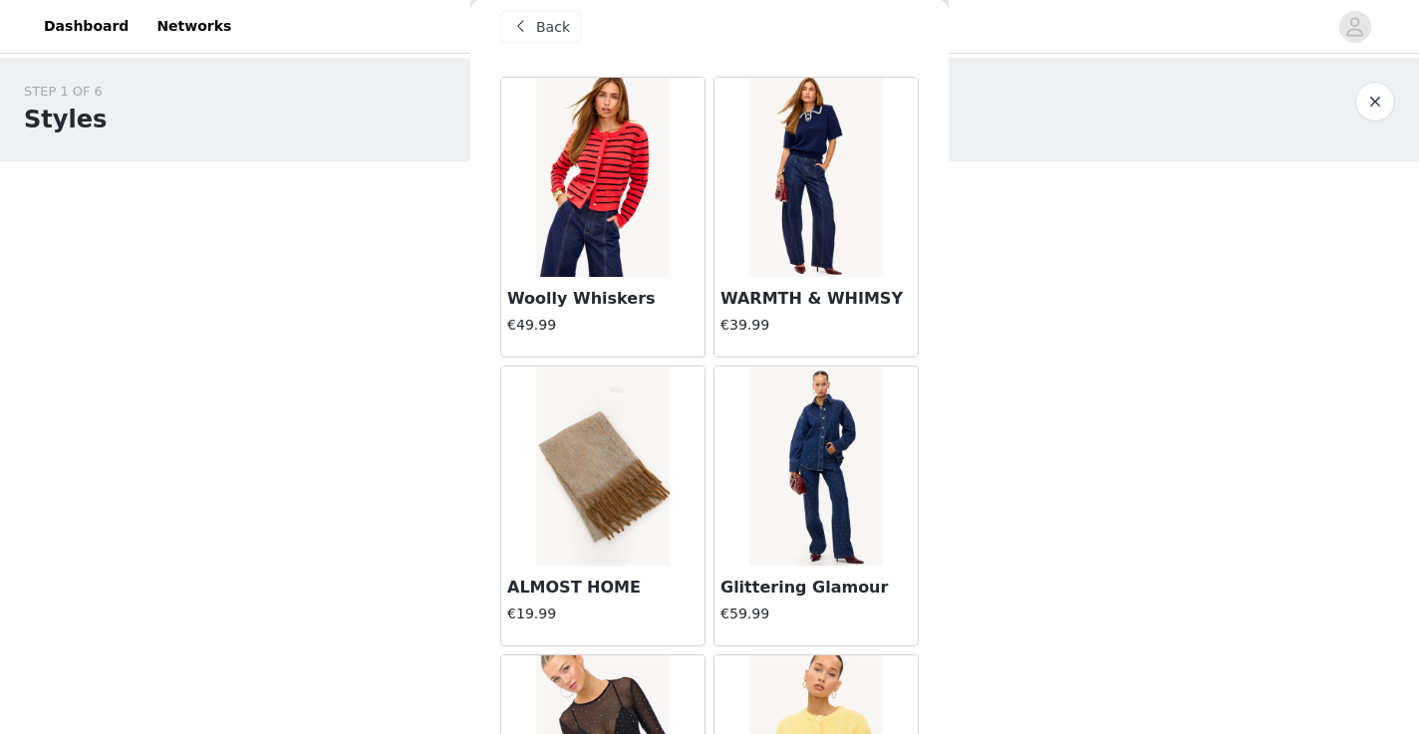
scroll to position [26, 0]
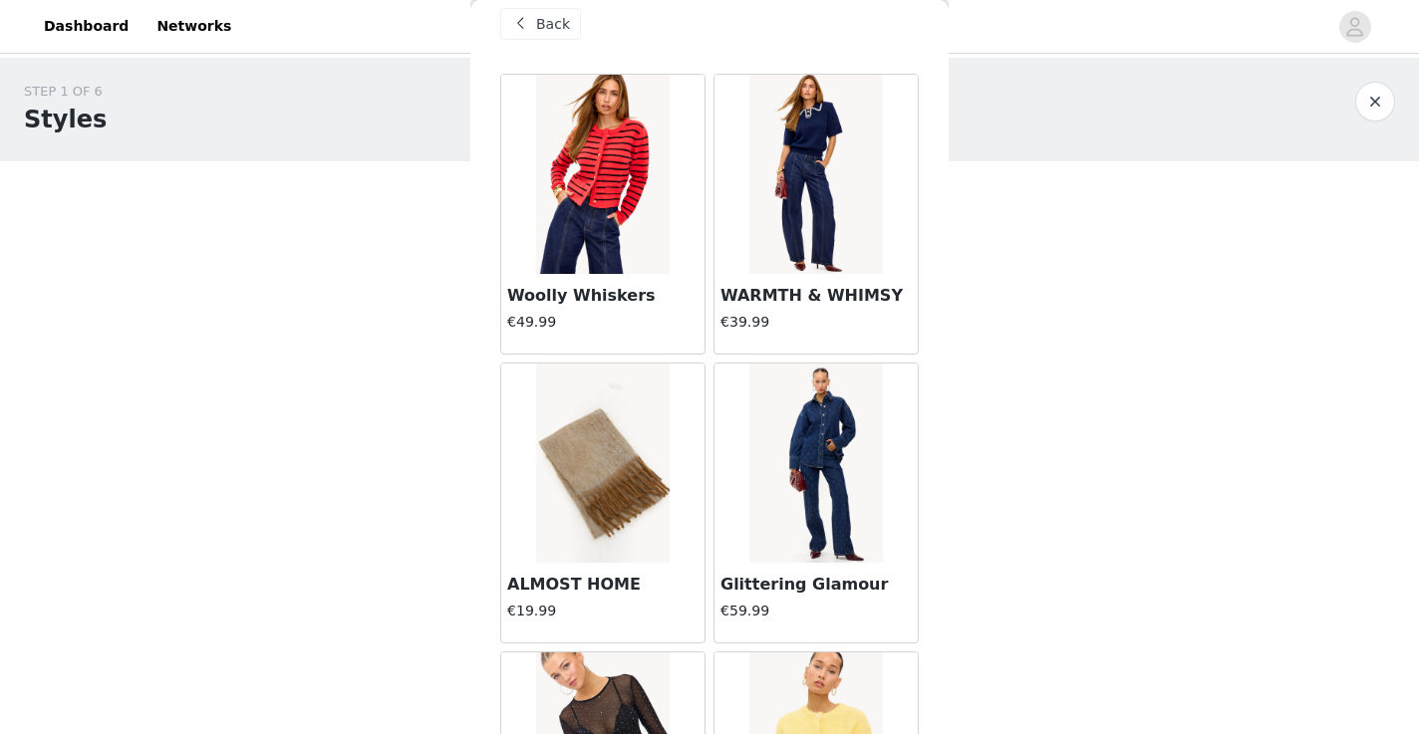
click at [557, 24] on span "Back" at bounding box center [553, 24] width 34 height 21
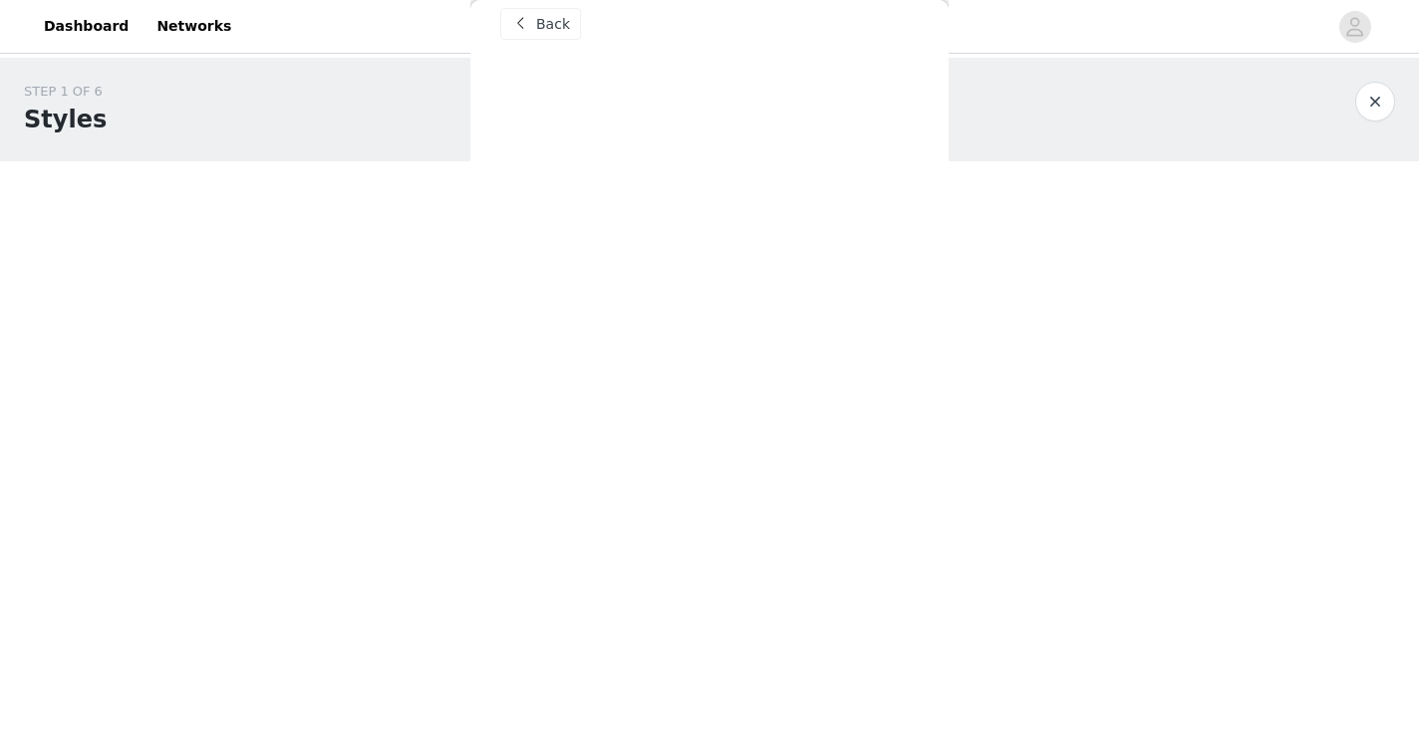
scroll to position [0, 0]
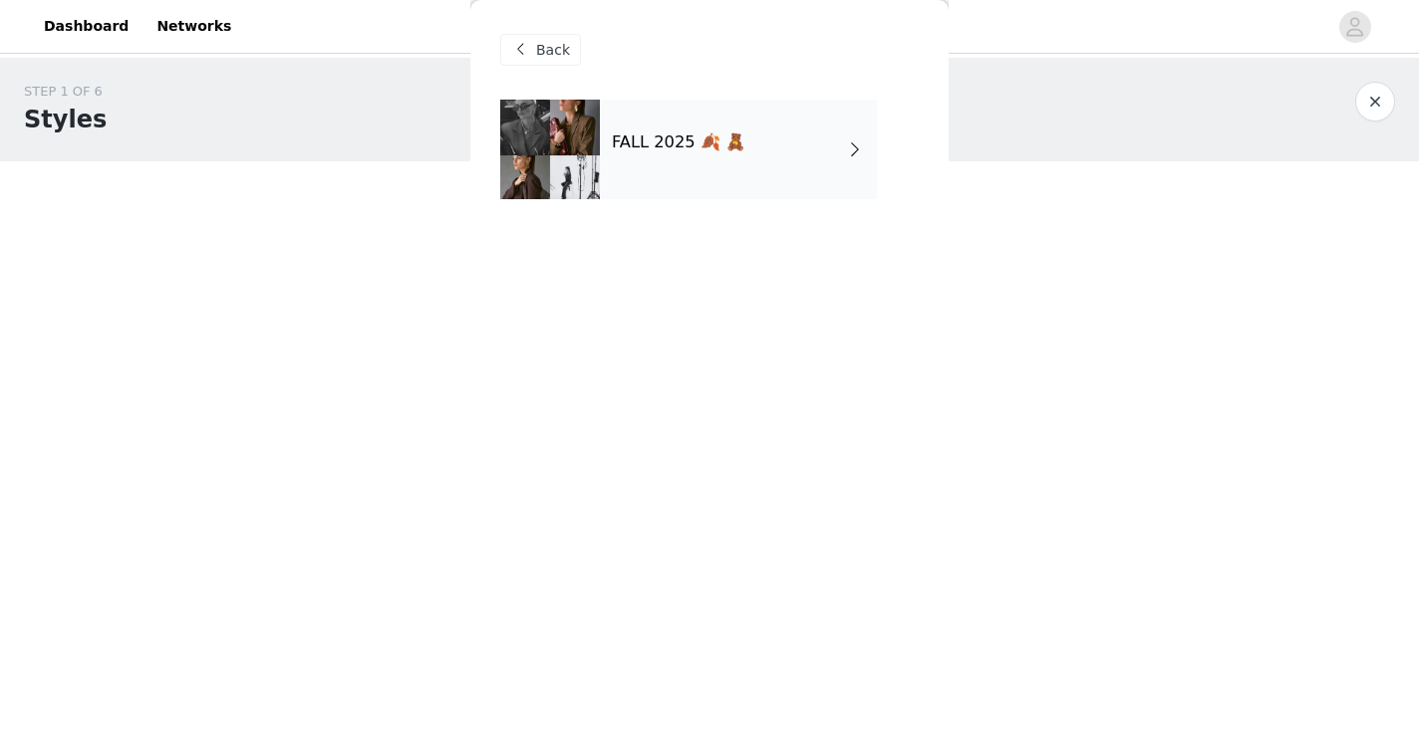
click at [538, 57] on span "Back" at bounding box center [553, 50] width 34 height 21
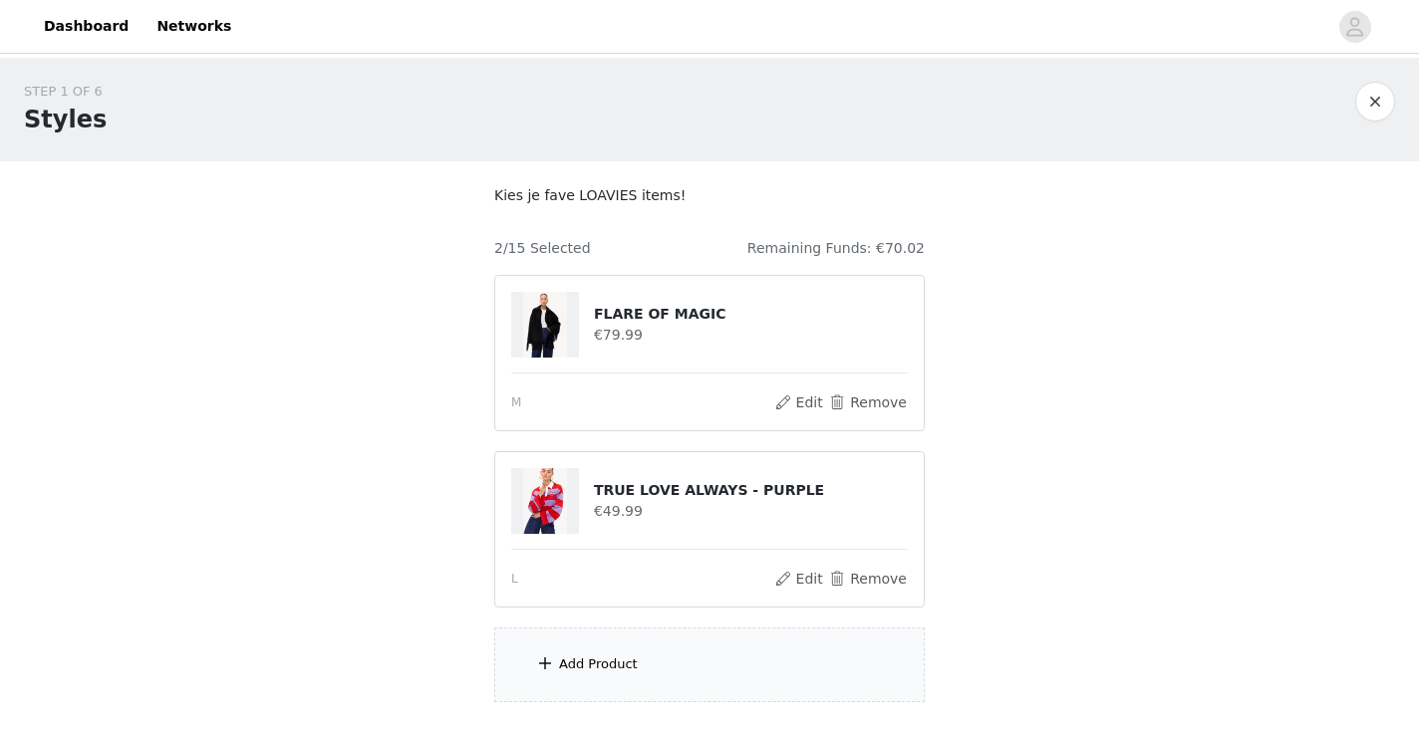
click at [539, 652] on span at bounding box center [545, 664] width 20 height 24
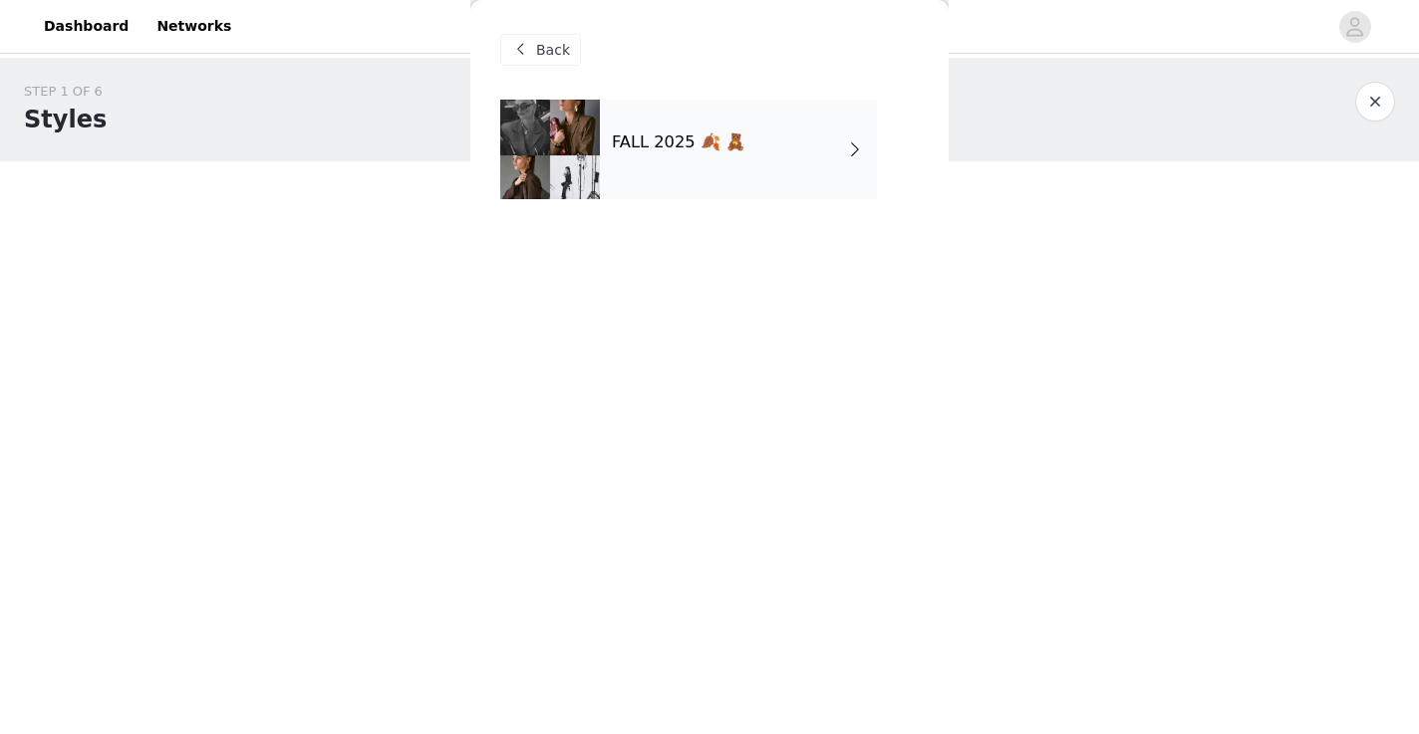
click at [691, 167] on div "FALL 2025 🍂 🧸" at bounding box center [738, 150] width 277 height 100
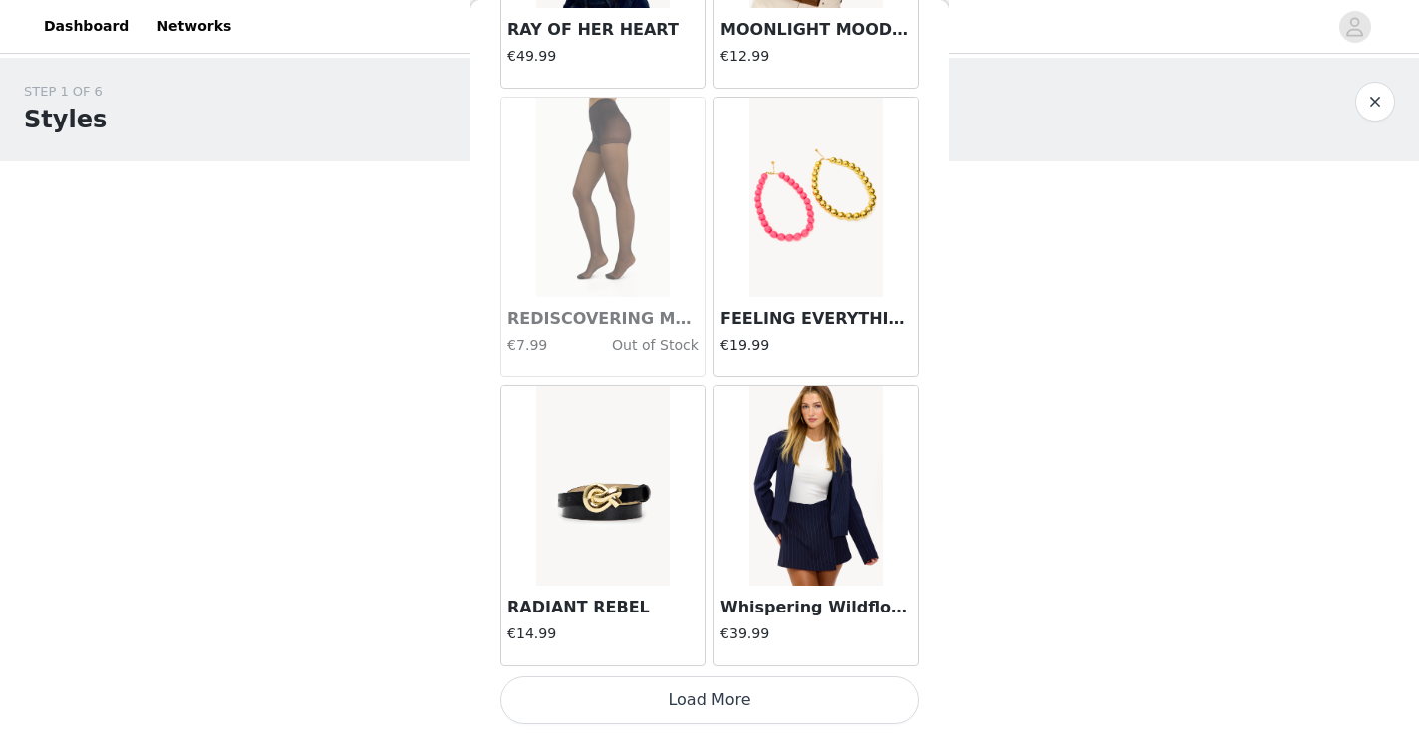
scroll to position [135, 0]
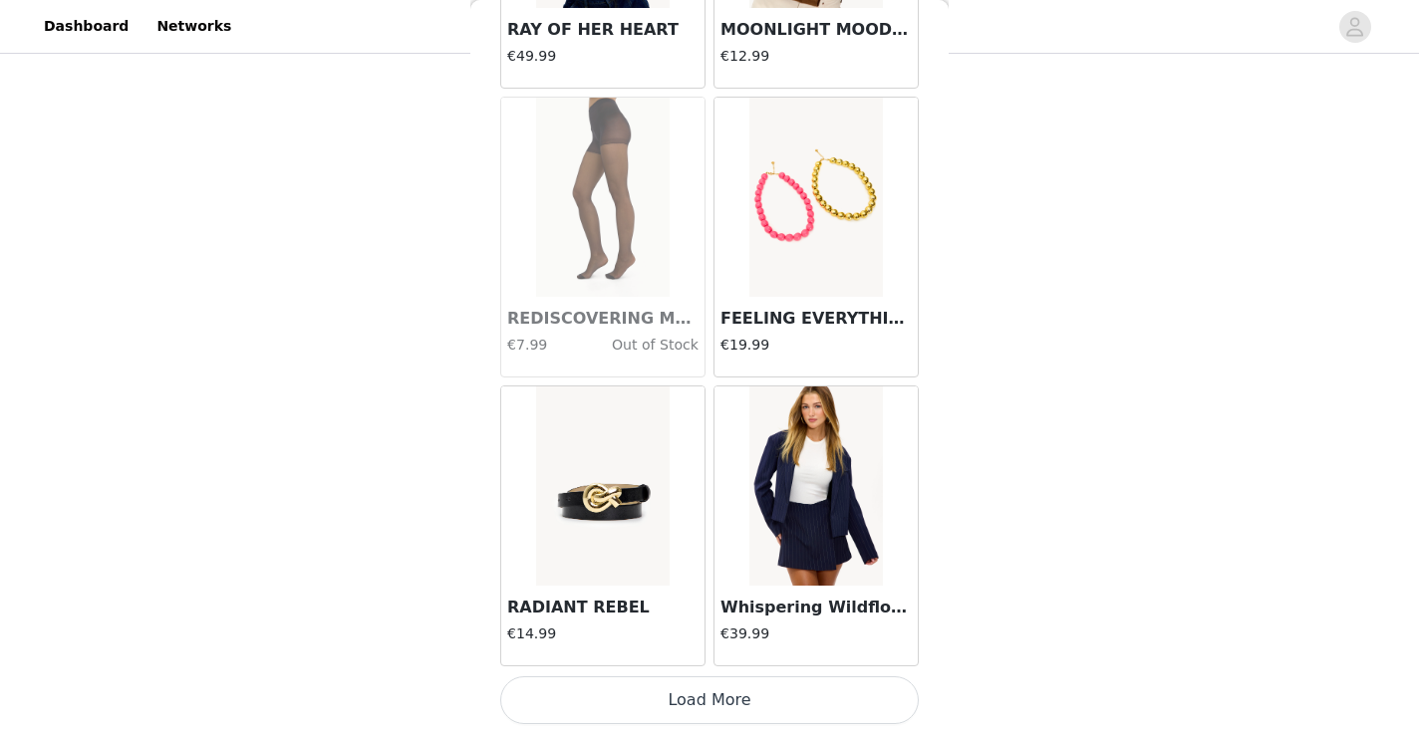
click at [709, 696] on button "Load More" at bounding box center [709, 701] width 419 height 48
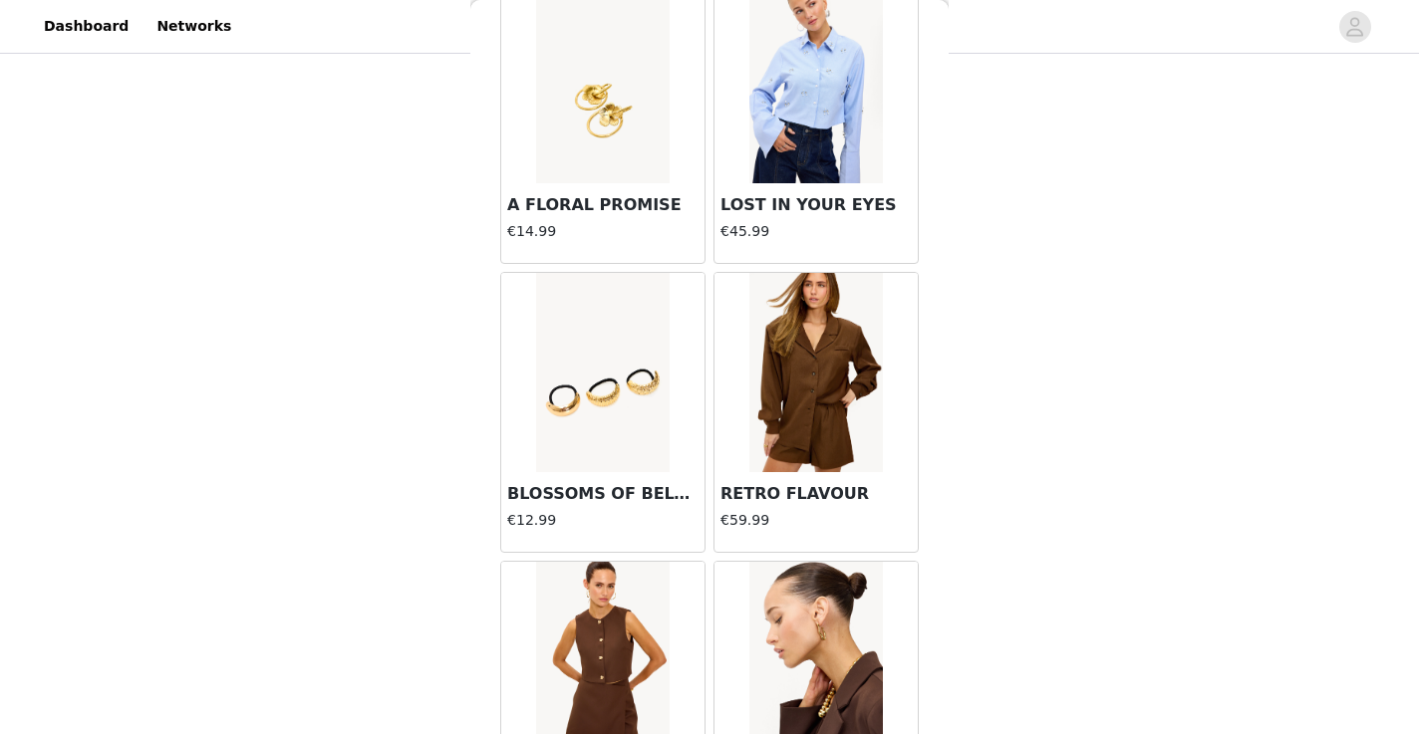
scroll to position [5205, 0]
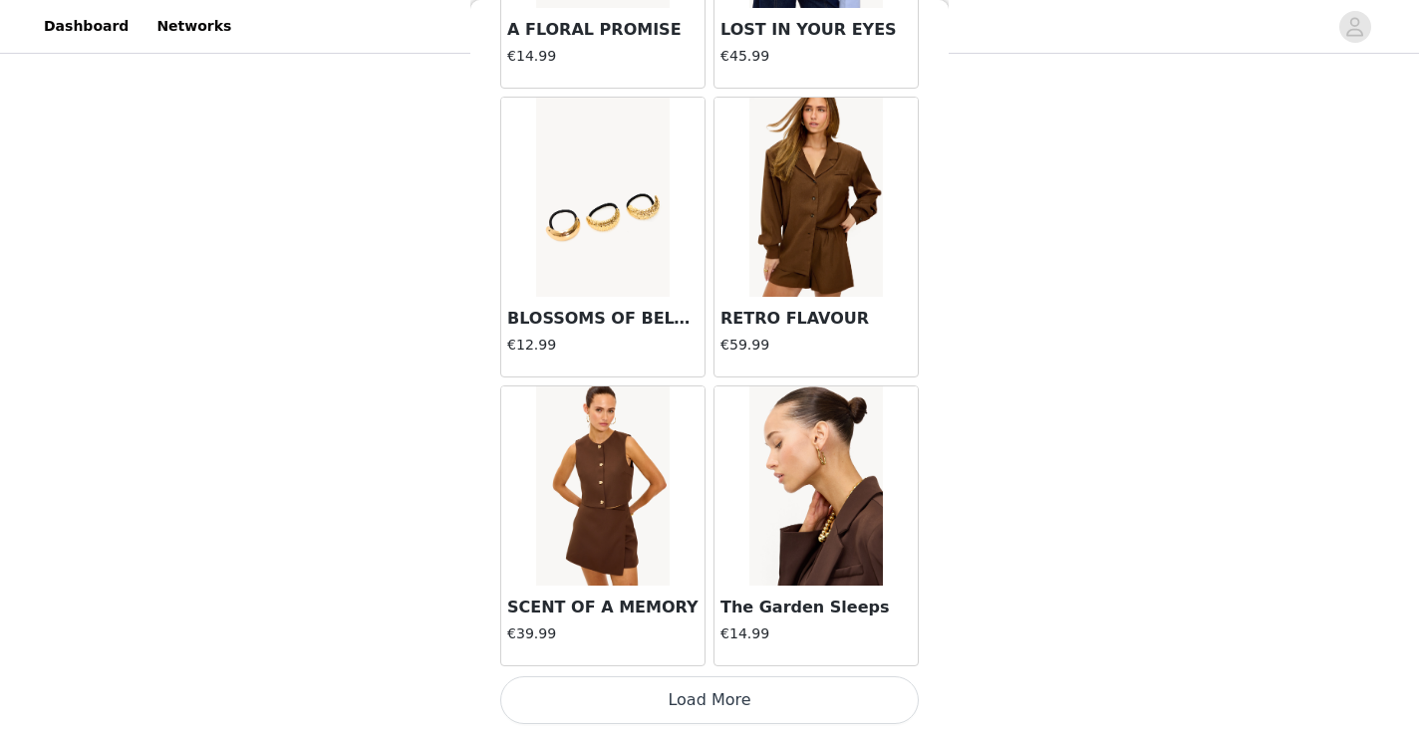
click at [721, 693] on button "Load More" at bounding box center [709, 701] width 419 height 48
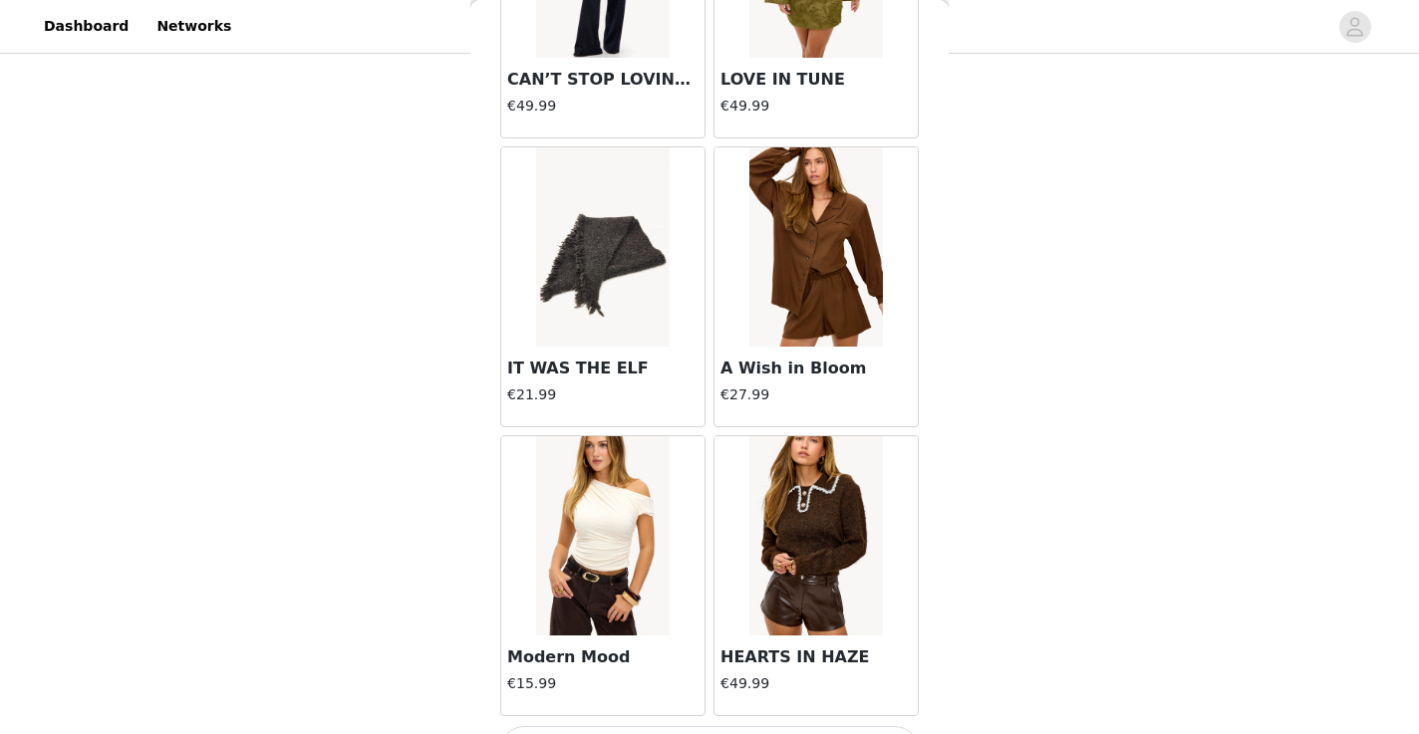
scroll to position [8095, 0]
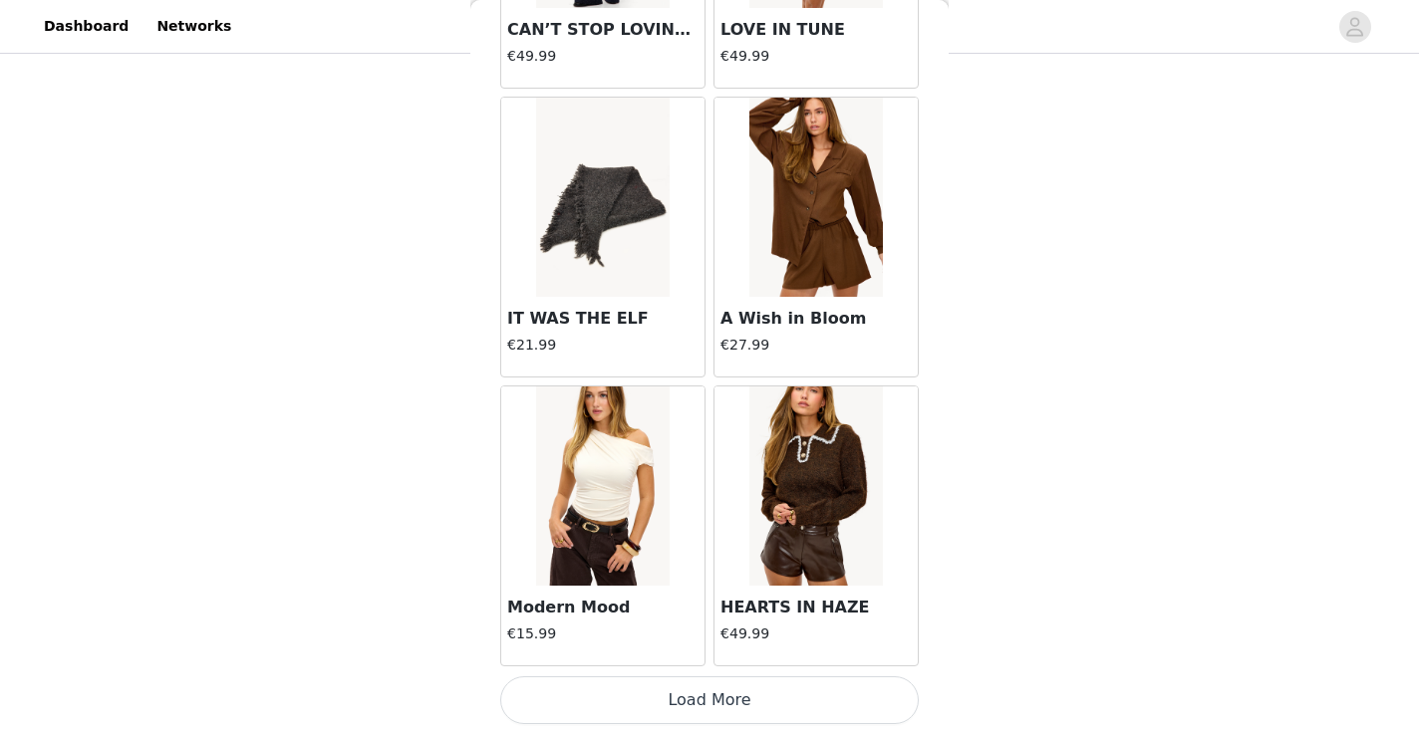
click at [694, 689] on button "Load More" at bounding box center [709, 701] width 419 height 48
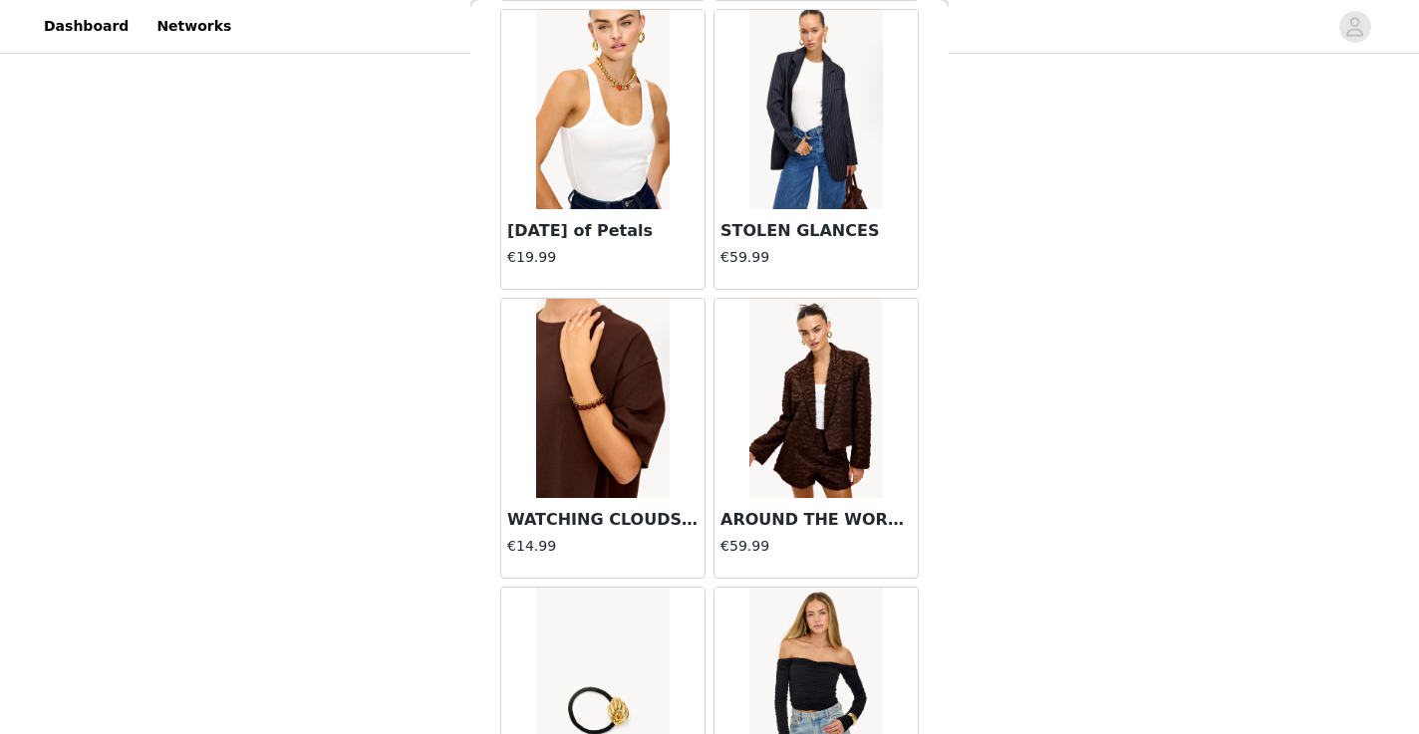
scroll to position [10985, 0]
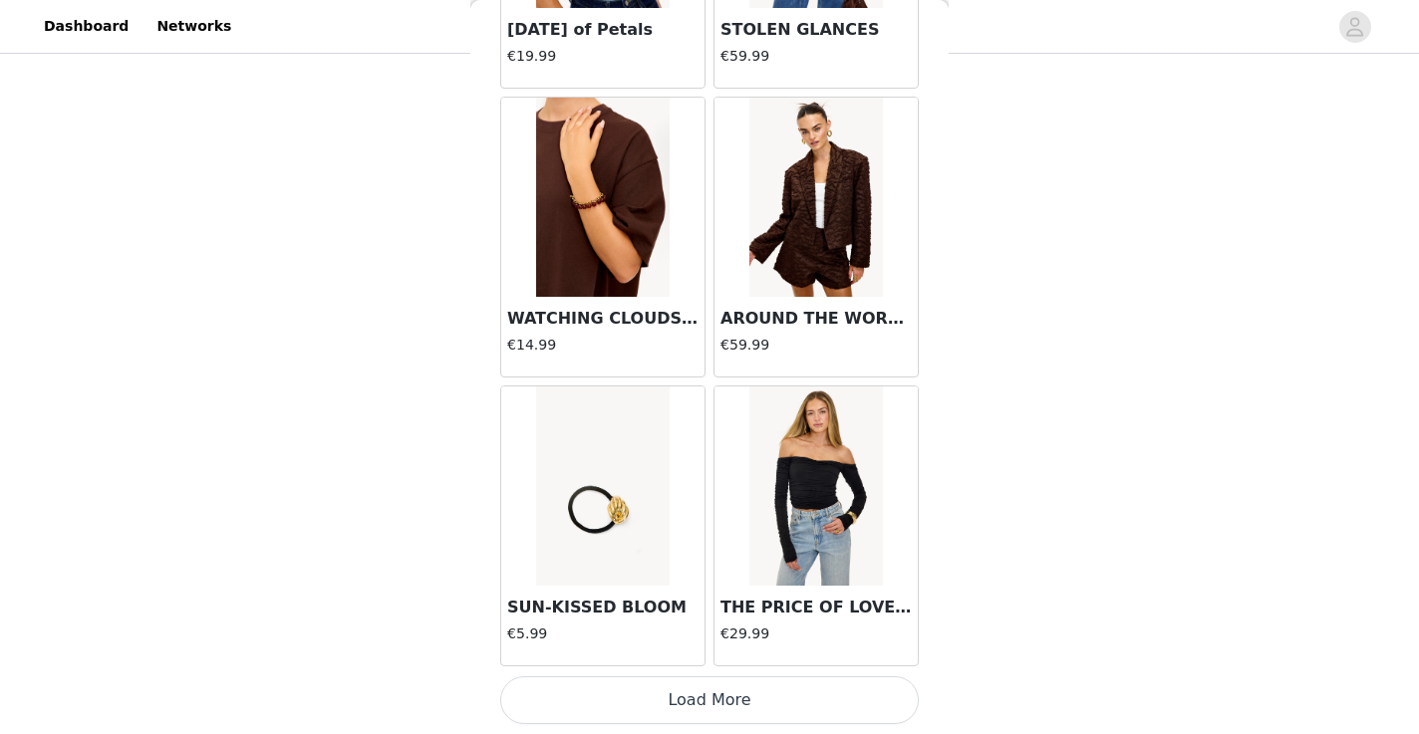
click at [693, 696] on button "Load More" at bounding box center [709, 701] width 419 height 48
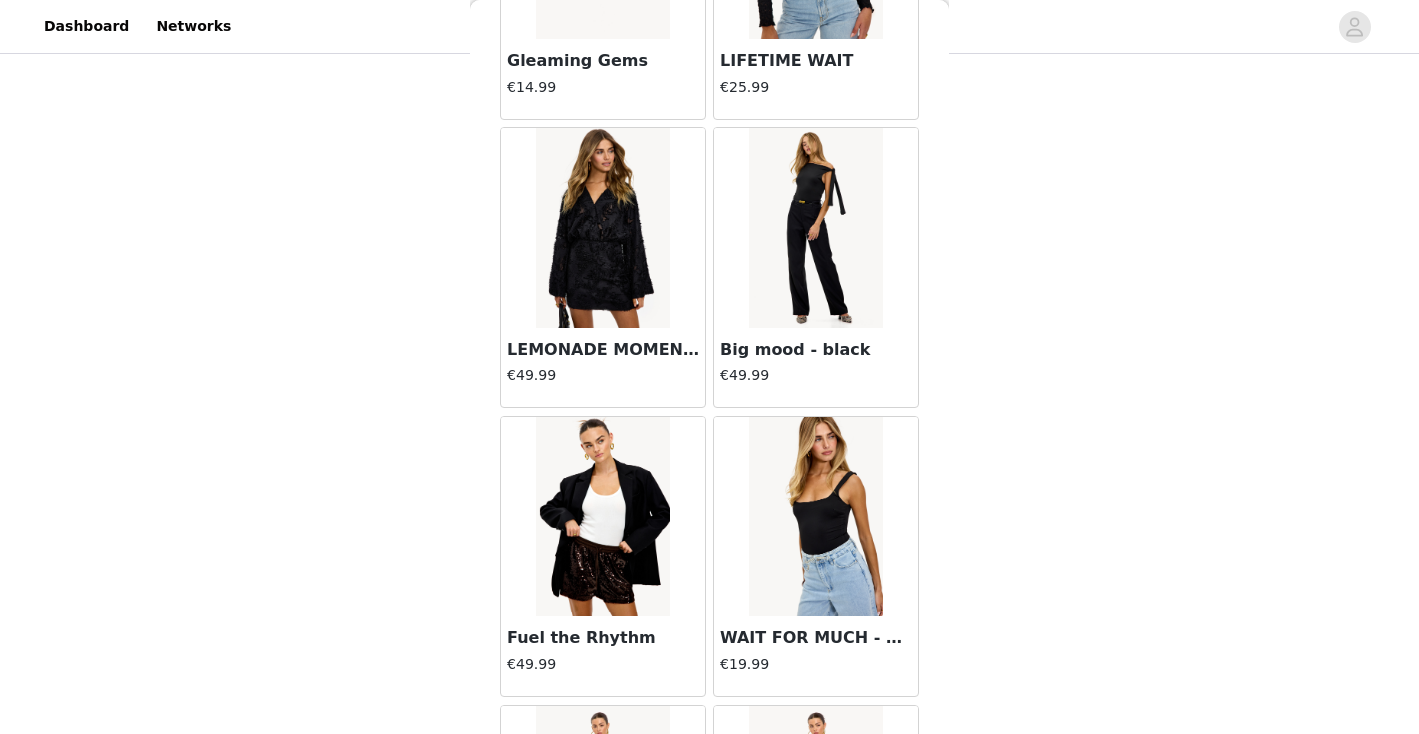
scroll to position [13789, 0]
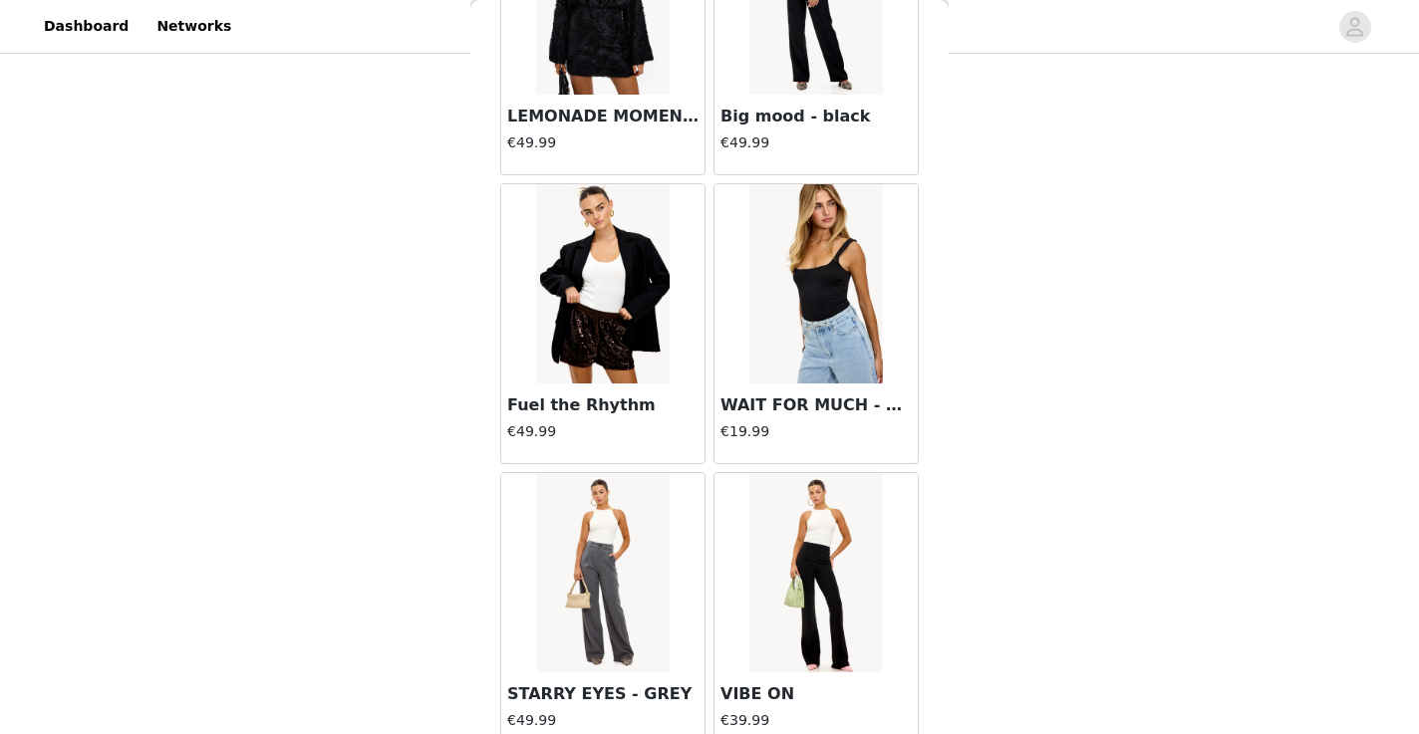
click at [646, 356] on img at bounding box center [602, 283] width 133 height 199
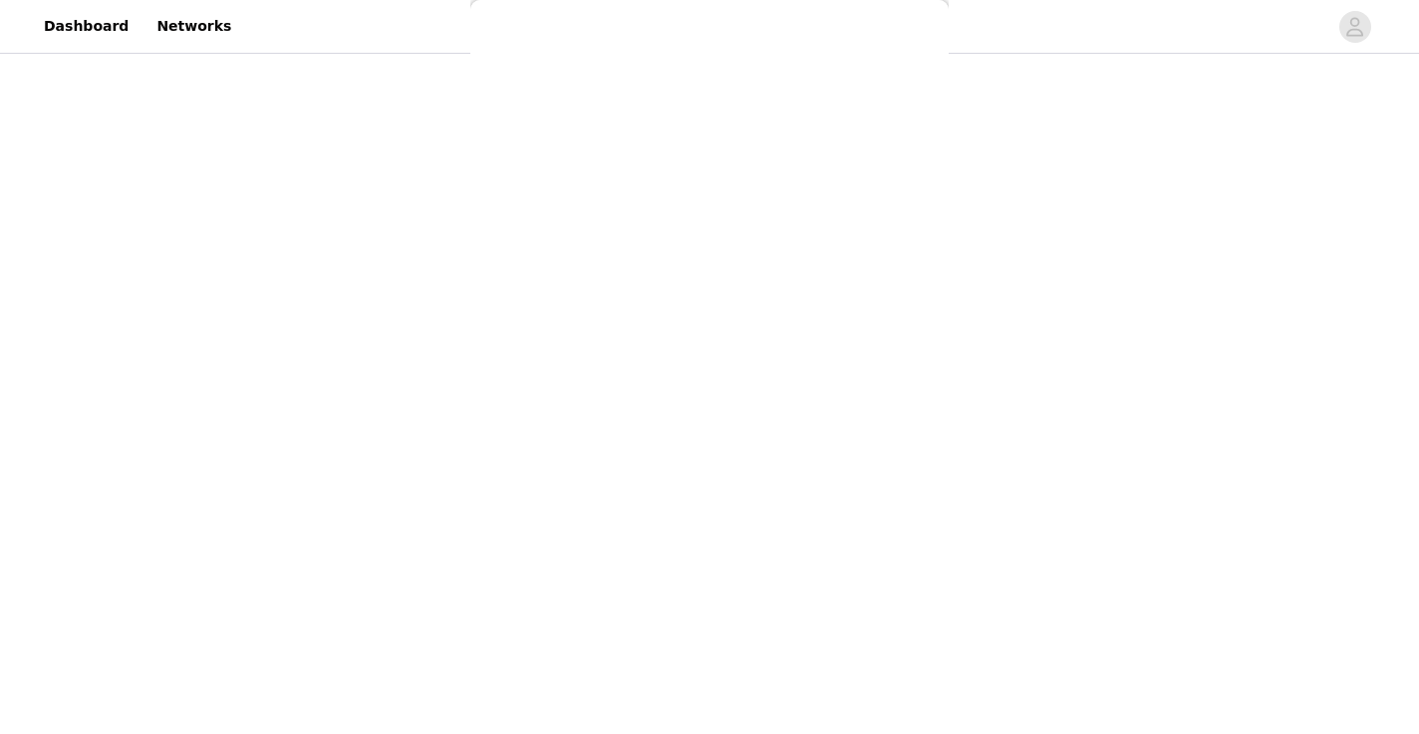
scroll to position [165, 0]
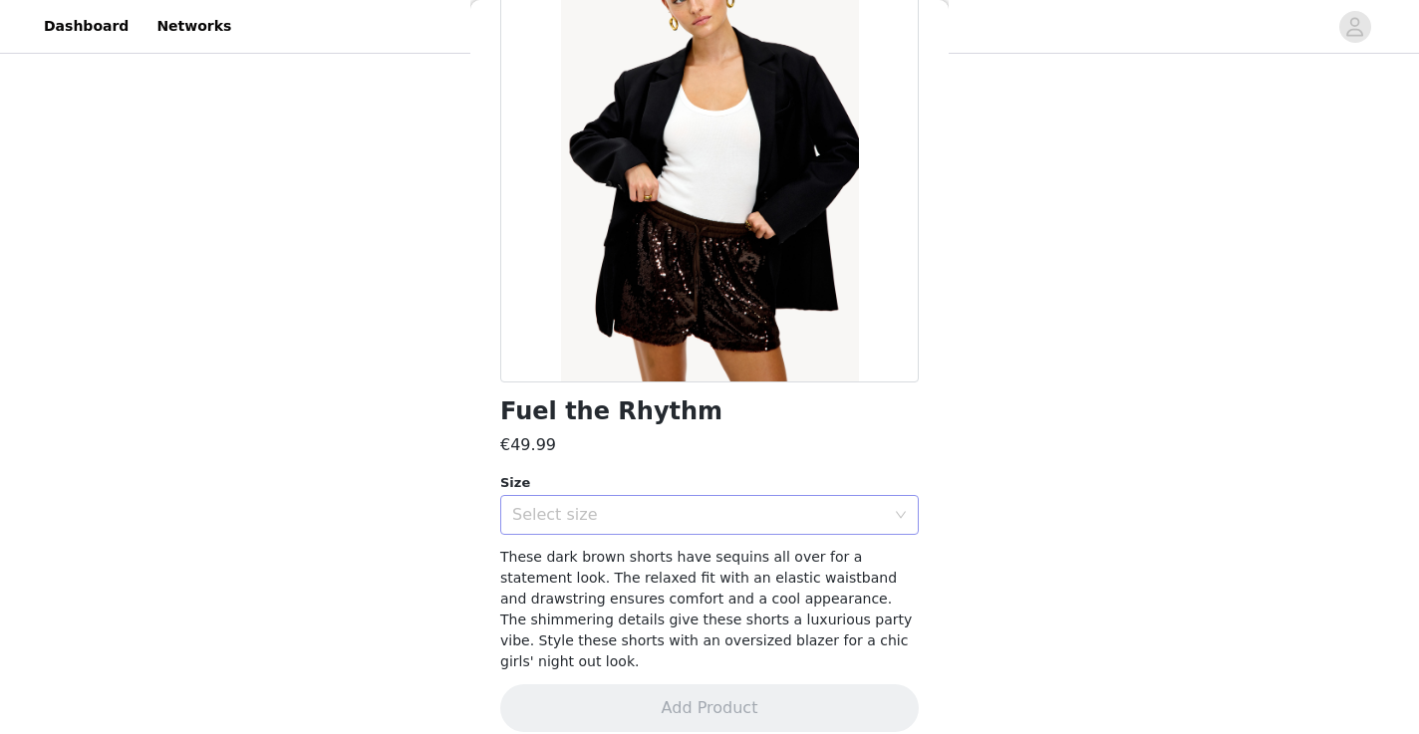
click at [621, 516] on div "Select size" at bounding box center [698, 515] width 373 height 20
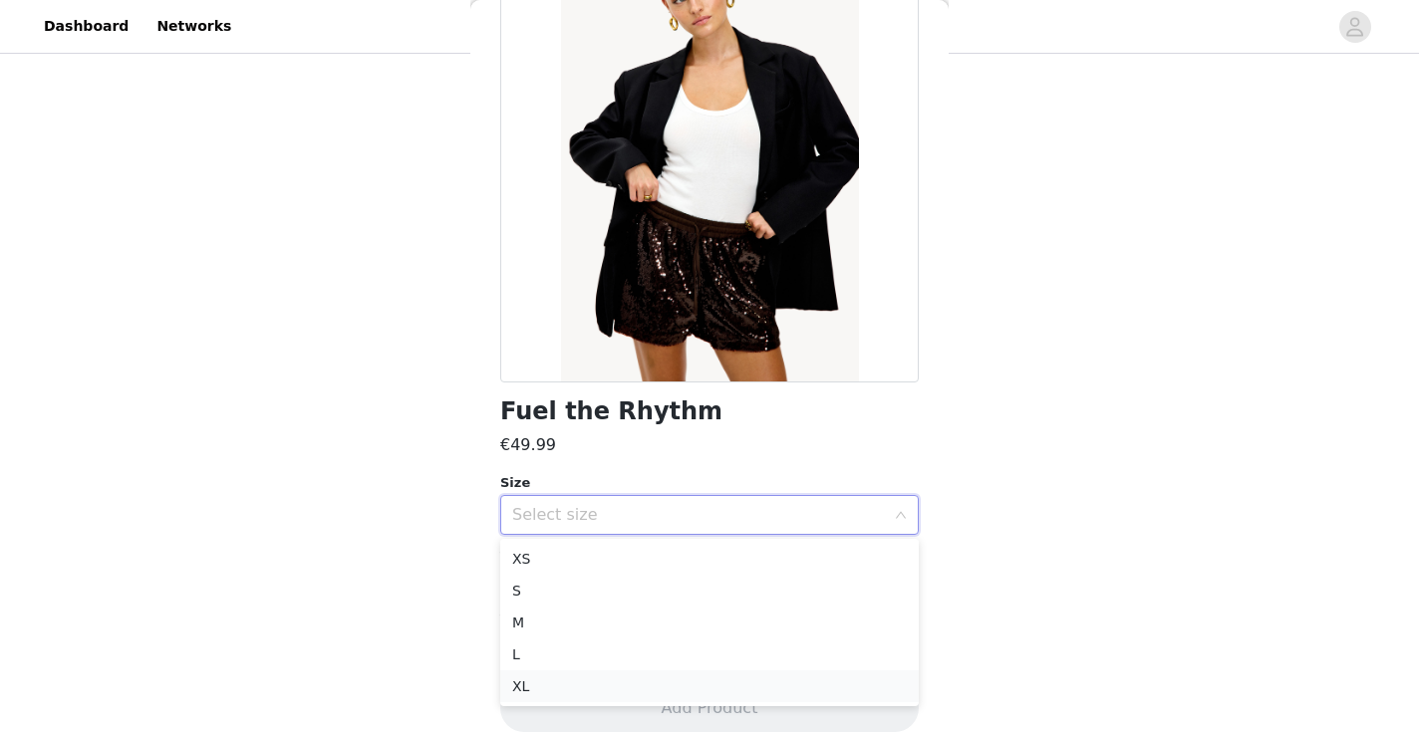
click at [577, 693] on li "XL" at bounding box center [709, 687] width 419 height 32
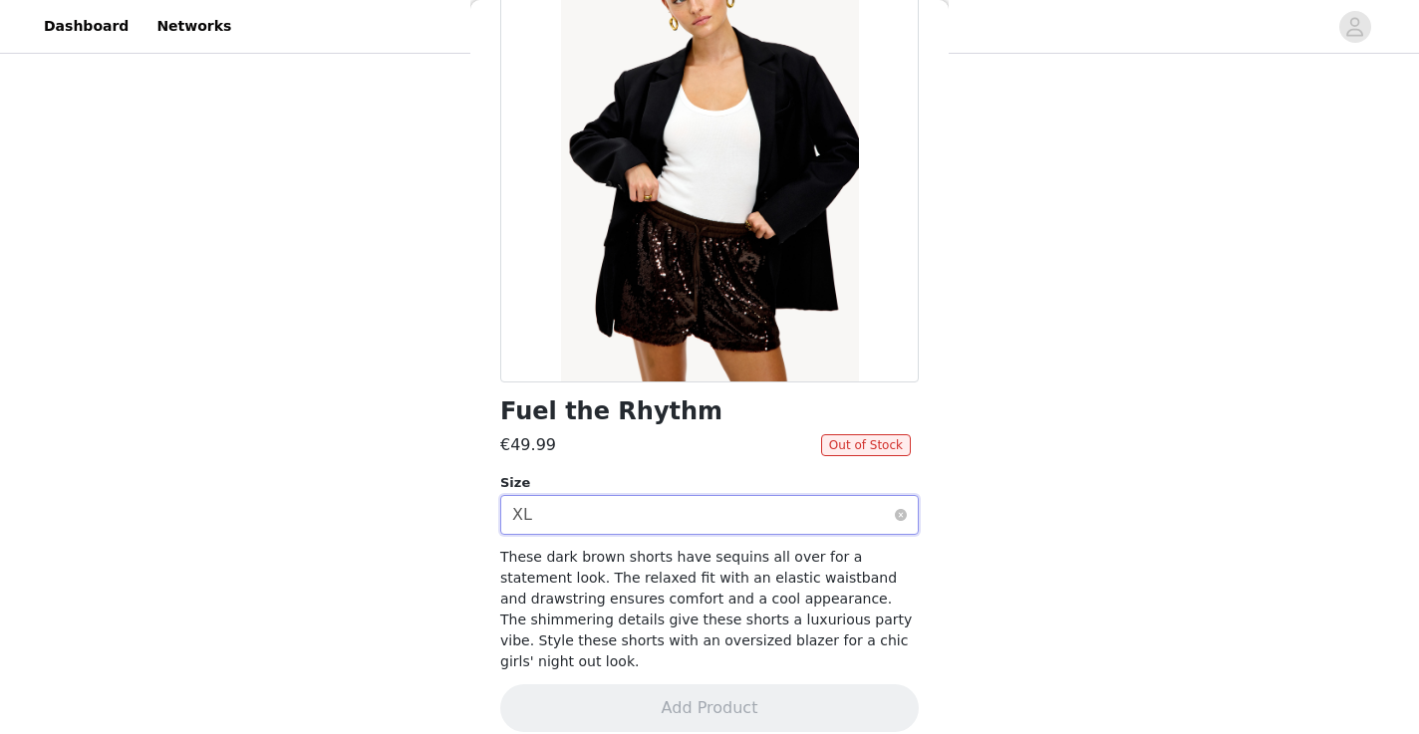
click at [619, 518] on div "Select size XL" at bounding box center [703, 515] width 382 height 38
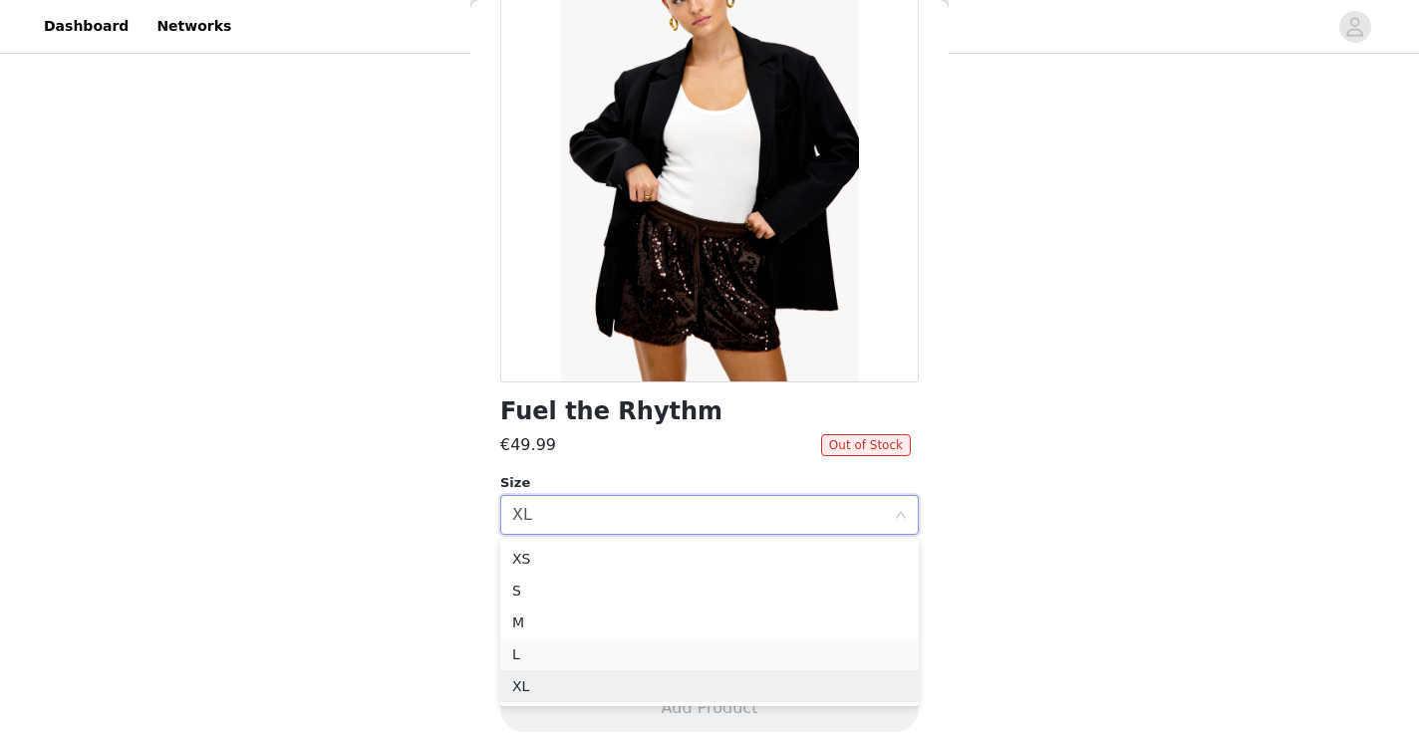
click at [574, 661] on li "L" at bounding box center [709, 655] width 419 height 32
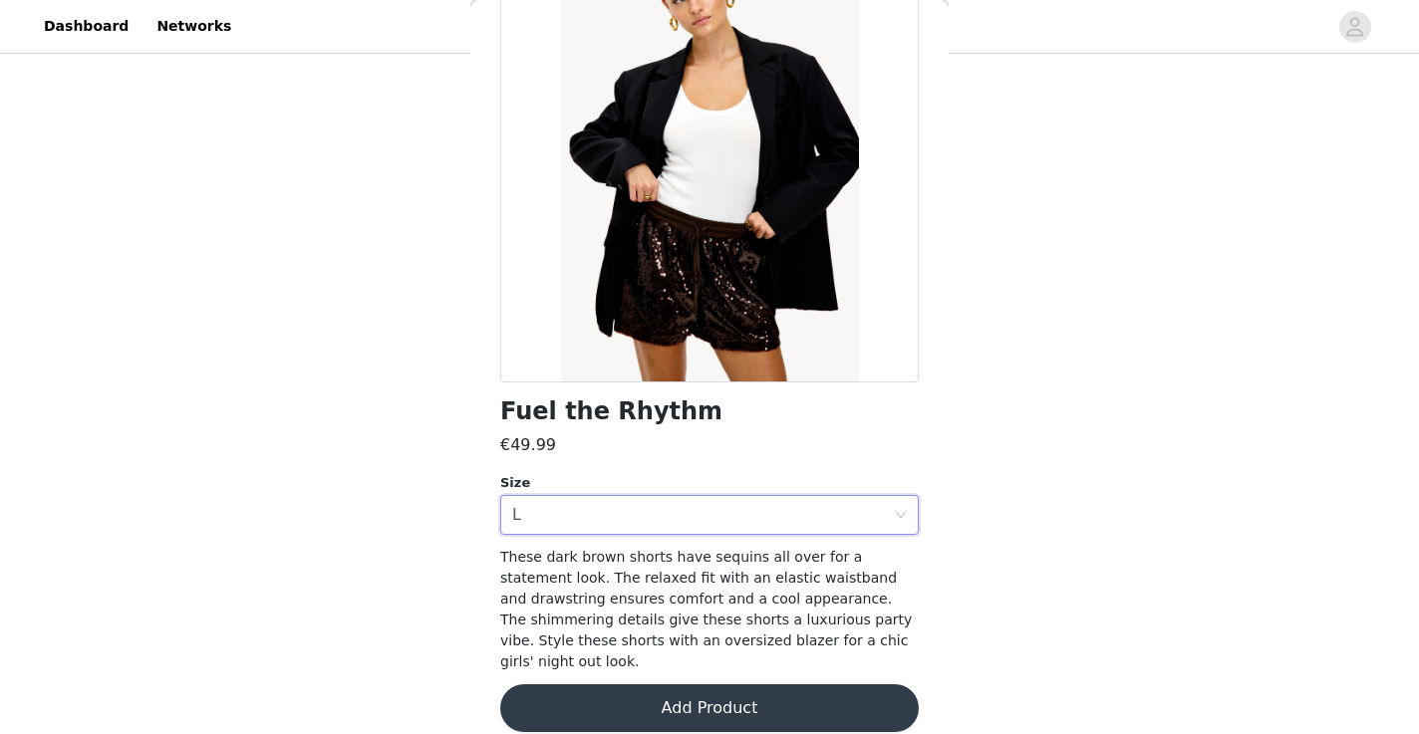
scroll to position [0, 0]
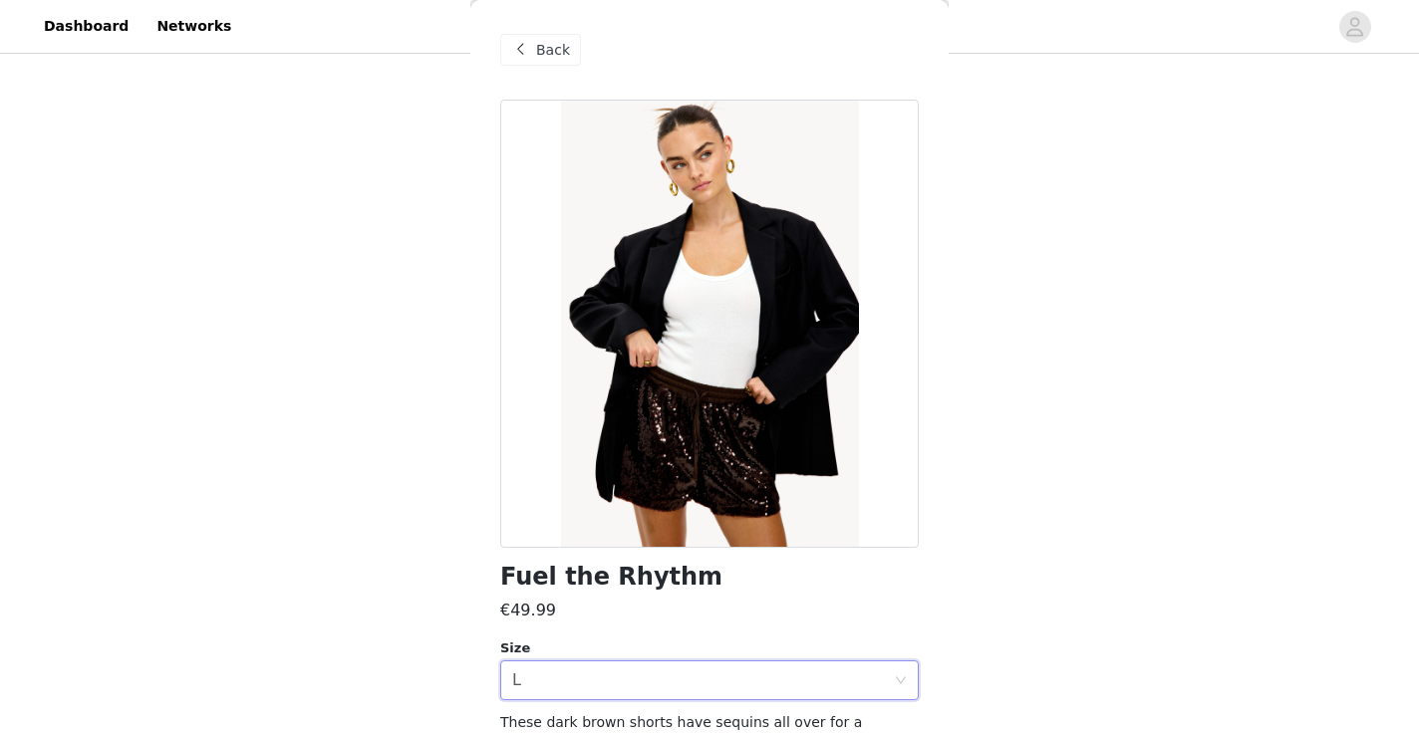
click at [545, 51] on span "Back" at bounding box center [553, 50] width 34 height 21
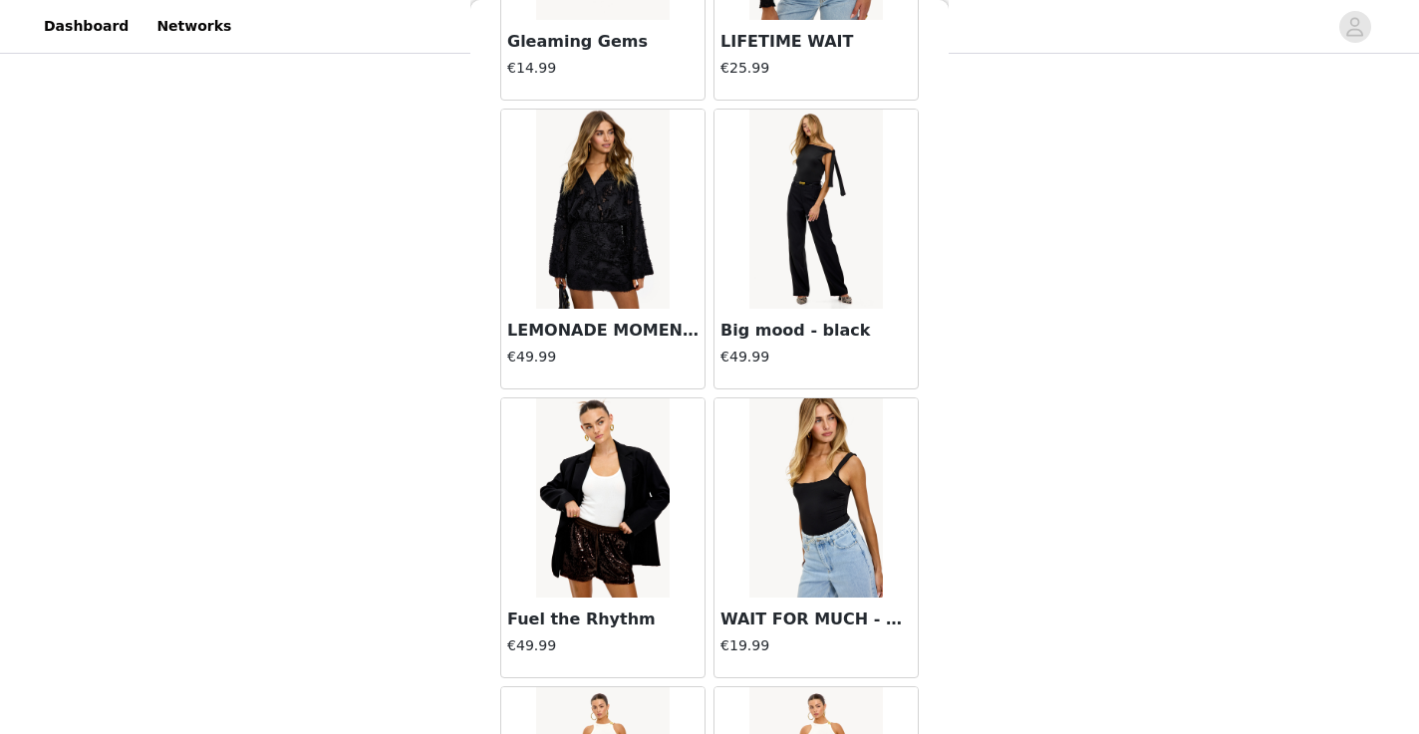
scroll to position [13876, 0]
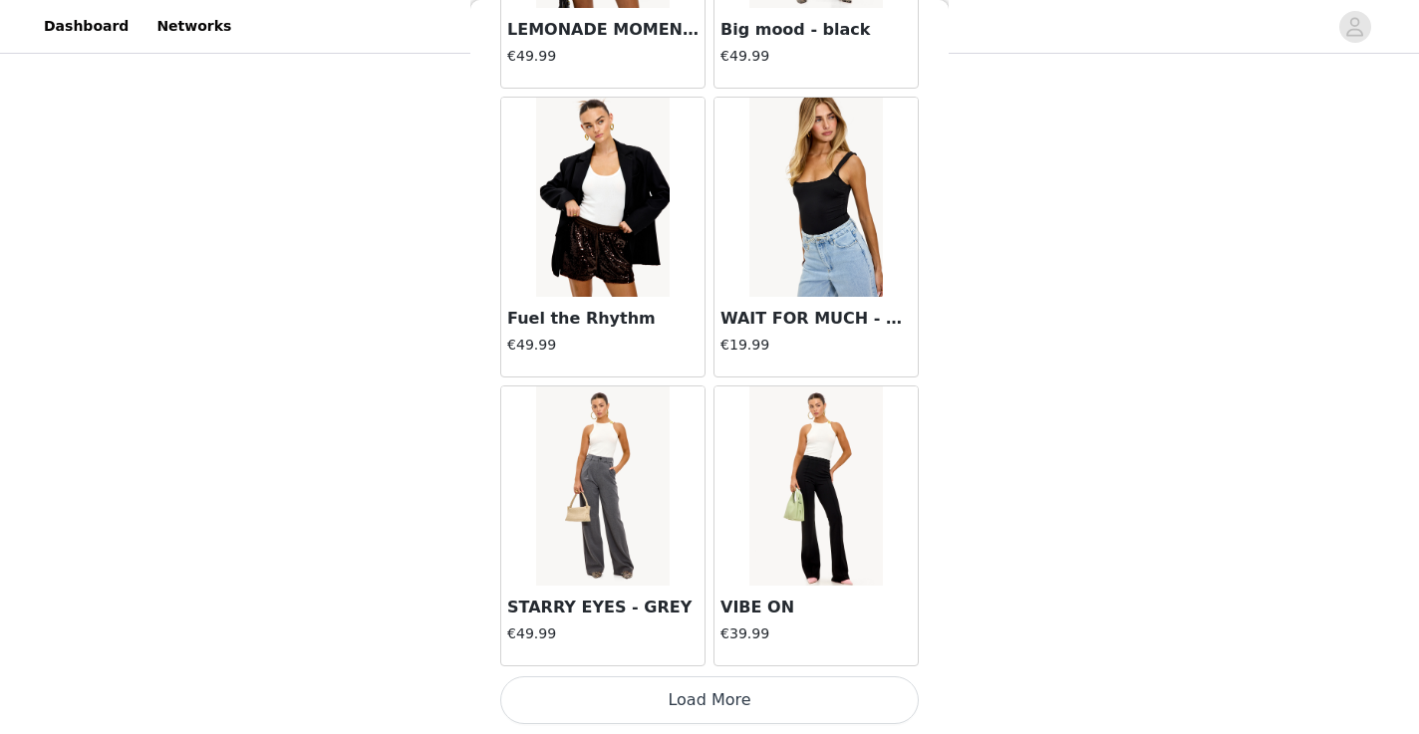
click at [651, 700] on button "Load More" at bounding box center [709, 701] width 419 height 48
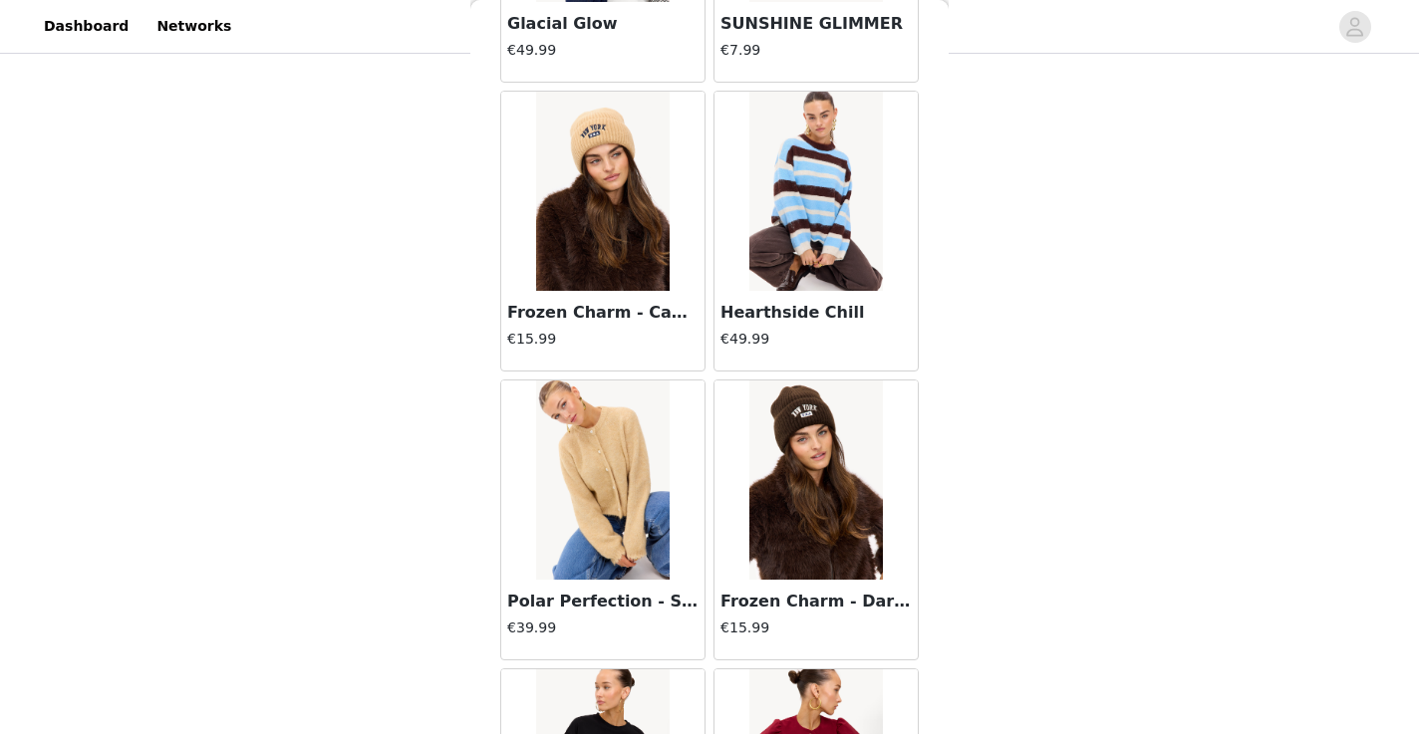
scroll to position [16766, 0]
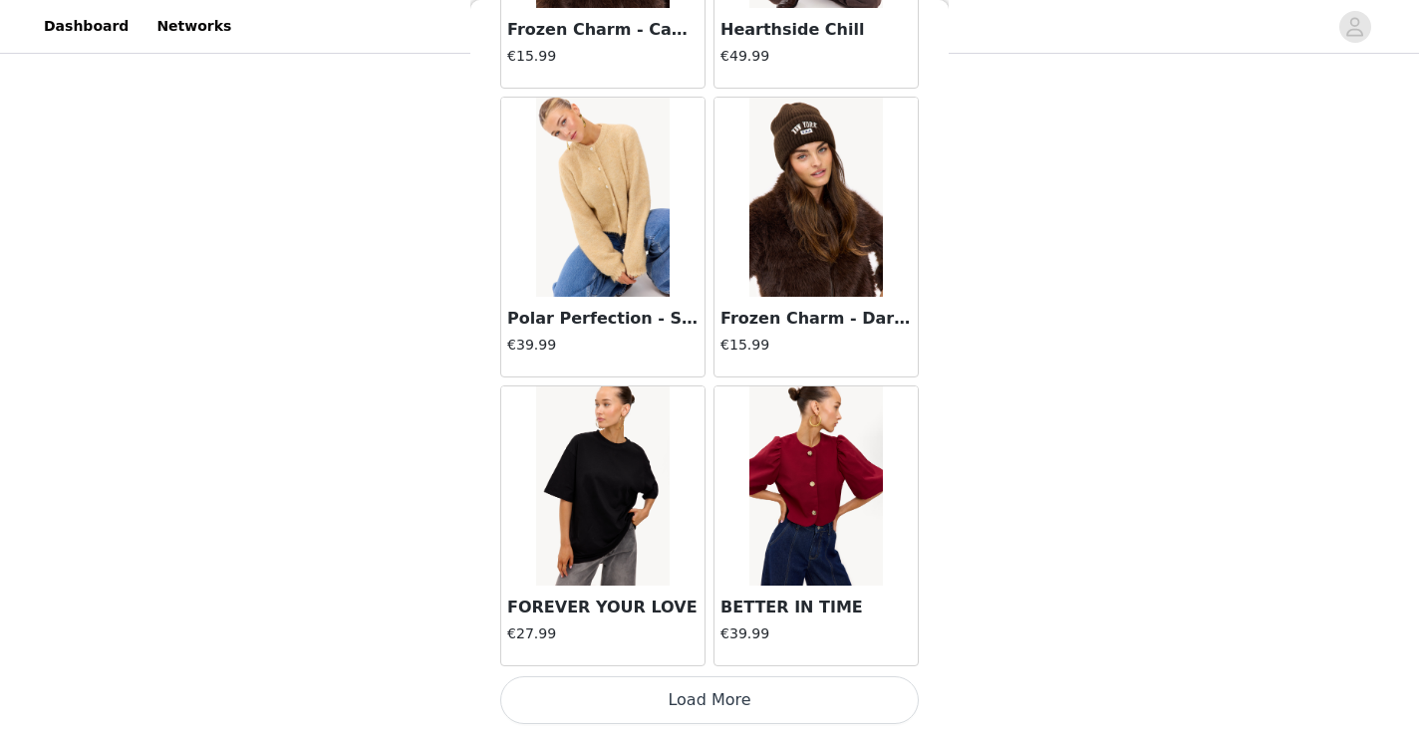
click at [692, 684] on button "Load More" at bounding box center [709, 701] width 419 height 48
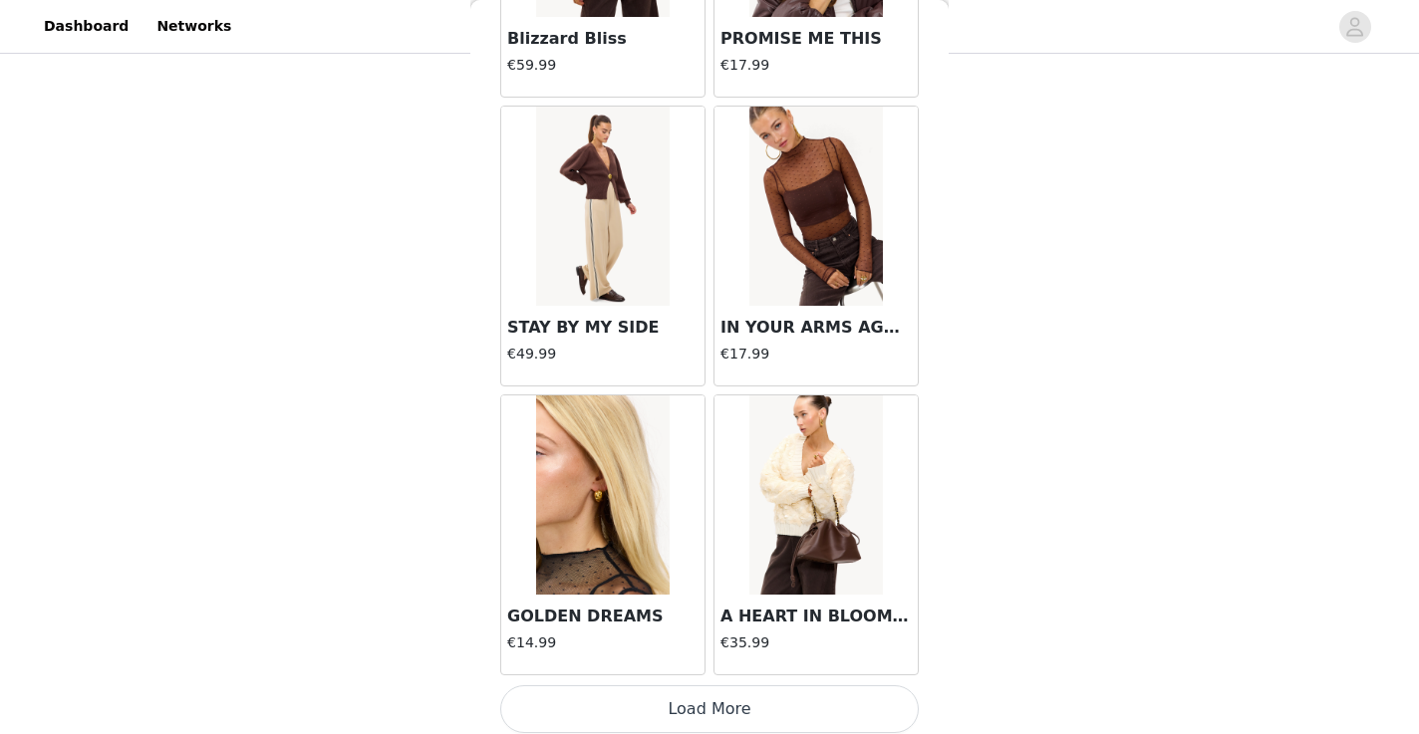
scroll to position [19656, 0]
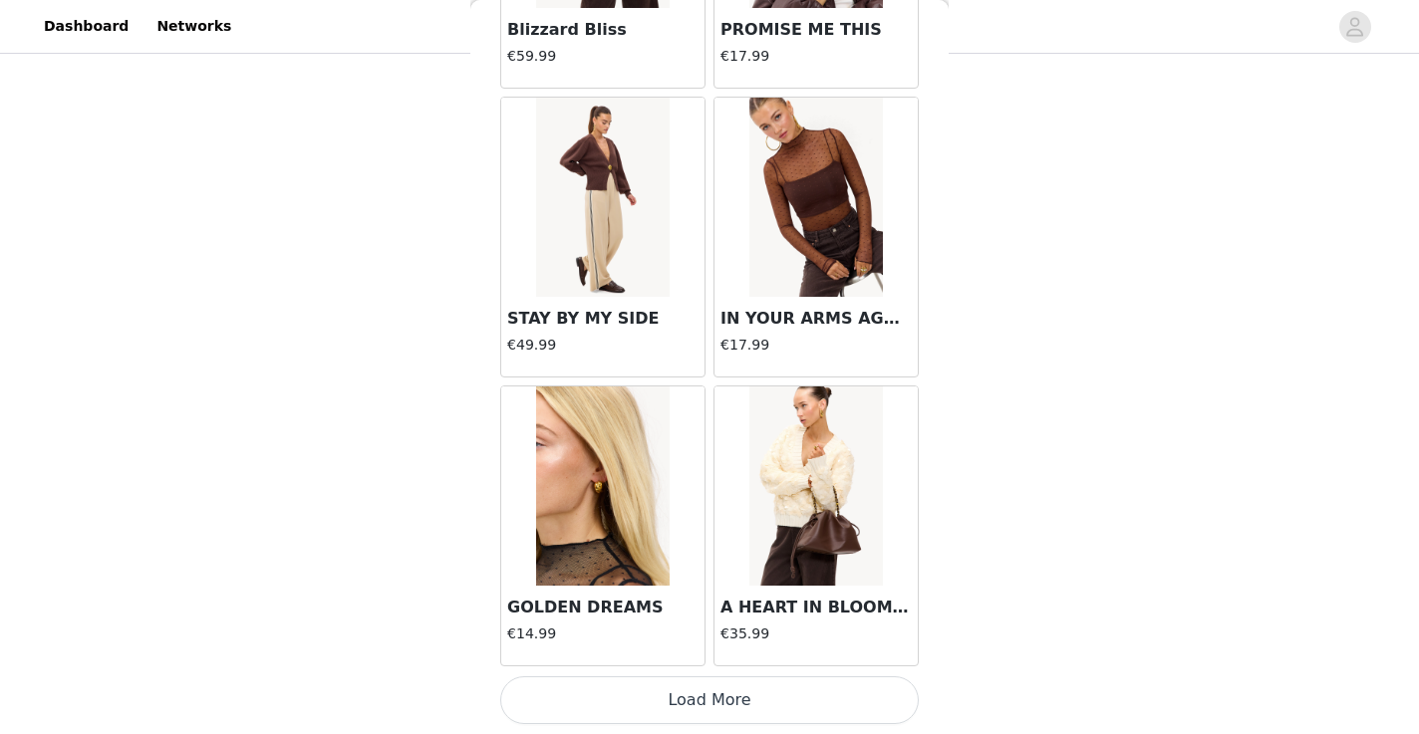
click at [685, 721] on button "Load More" at bounding box center [709, 701] width 419 height 48
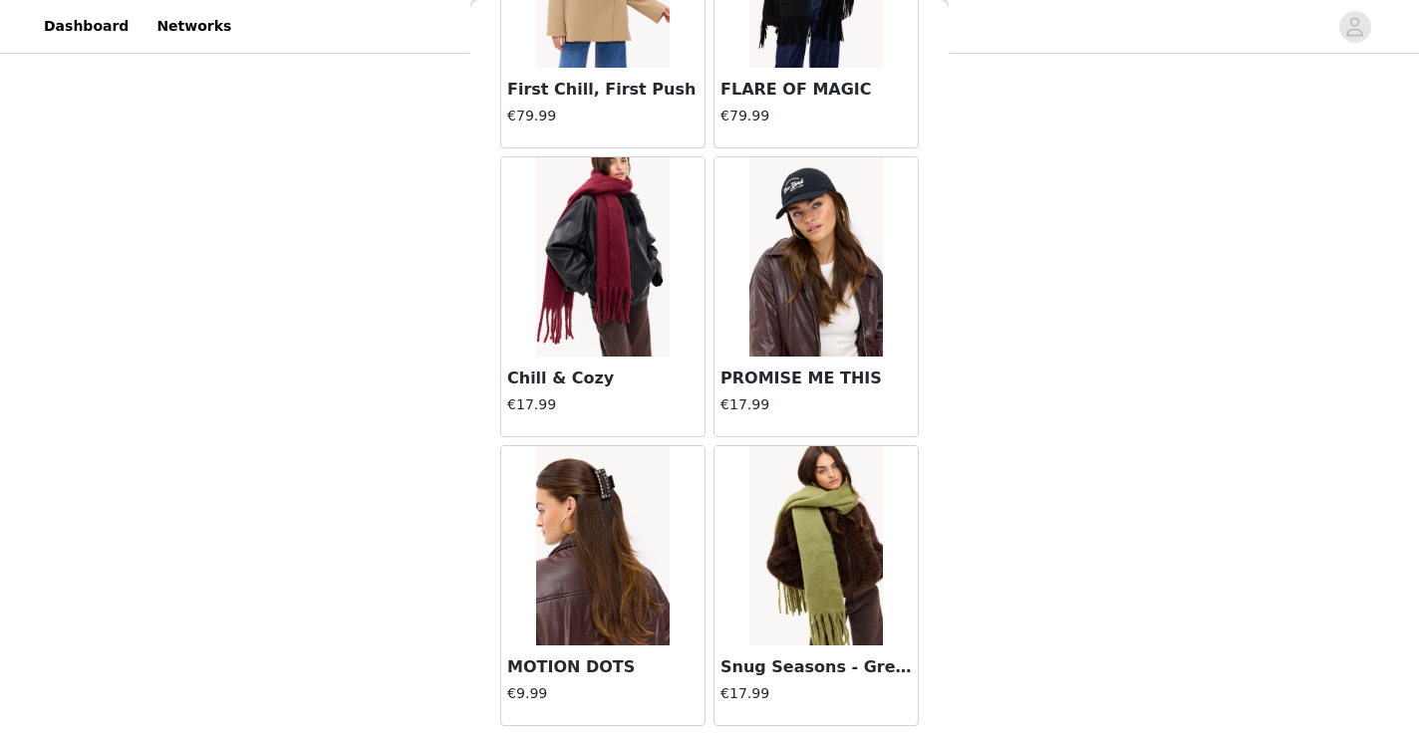
scroll to position [20576, 0]
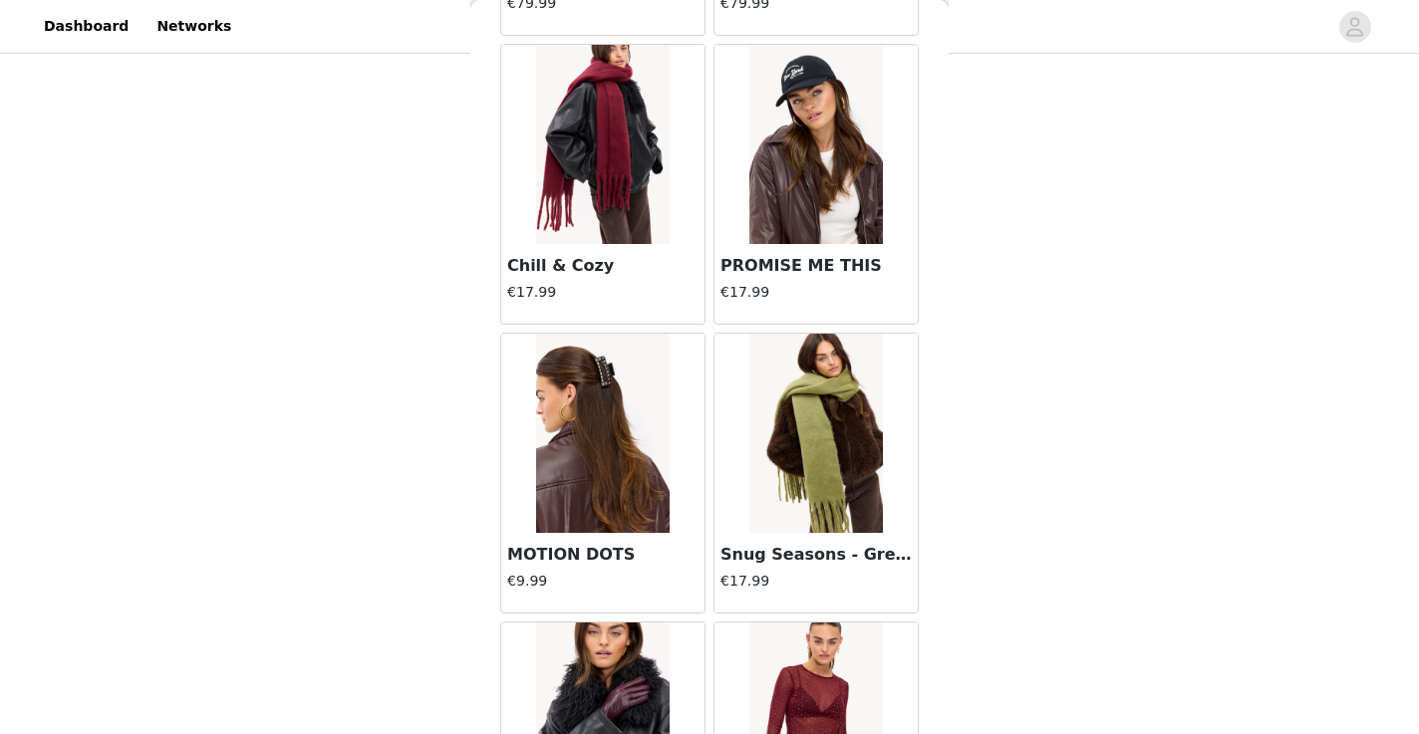
click at [428, 392] on div "STEP 1 OF 6 Styles [PERSON_NAME] fave LOAVIES items! 2/15 Selected Remaining Fu…" at bounding box center [709, 257] width 1419 height 669
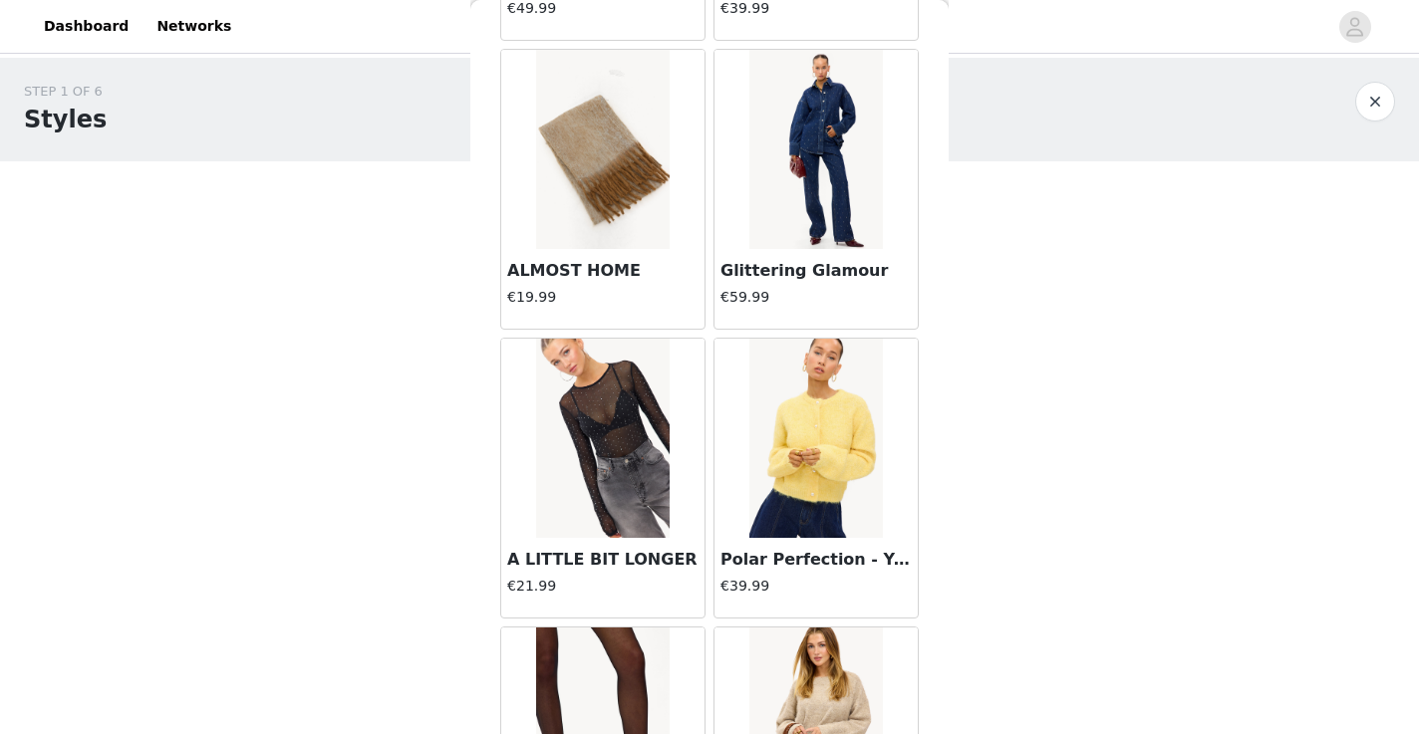
scroll to position [0, 0]
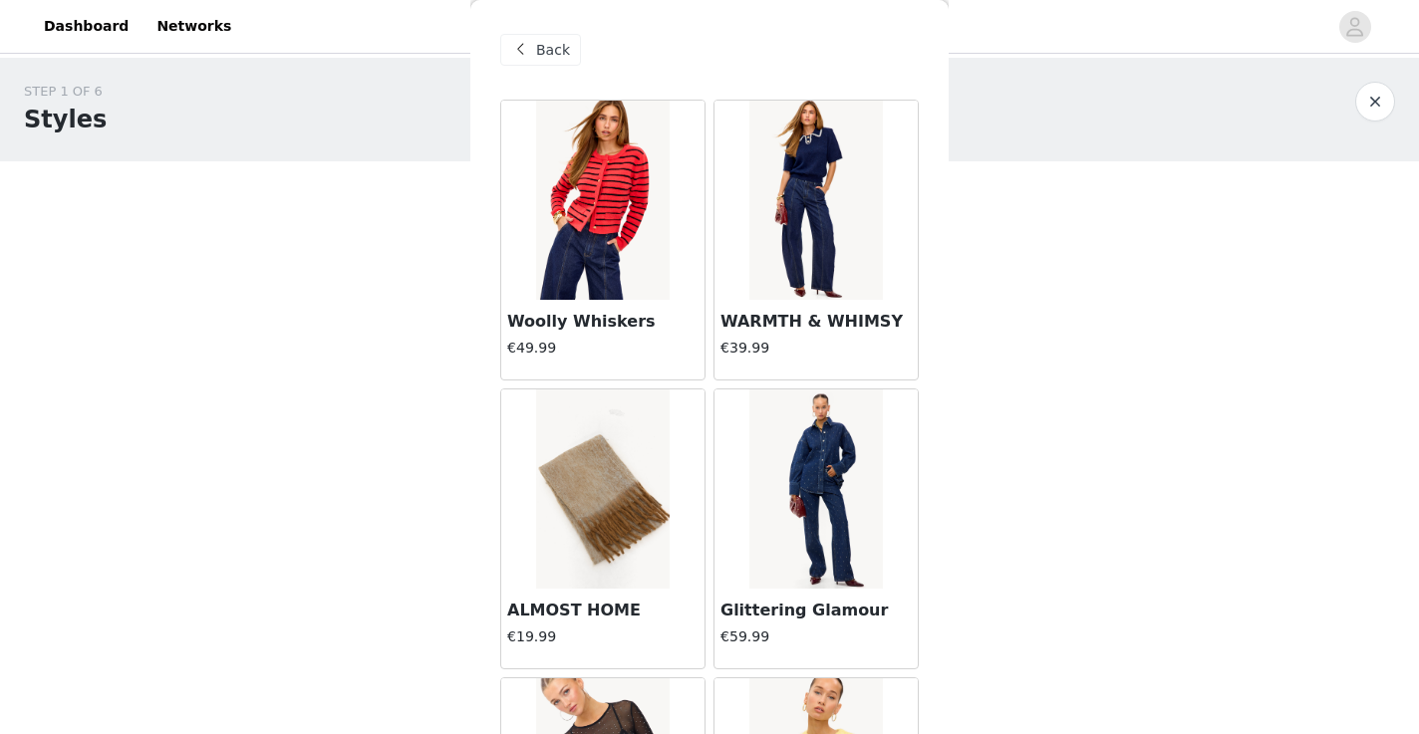
click at [546, 46] on span "Back" at bounding box center [553, 50] width 34 height 21
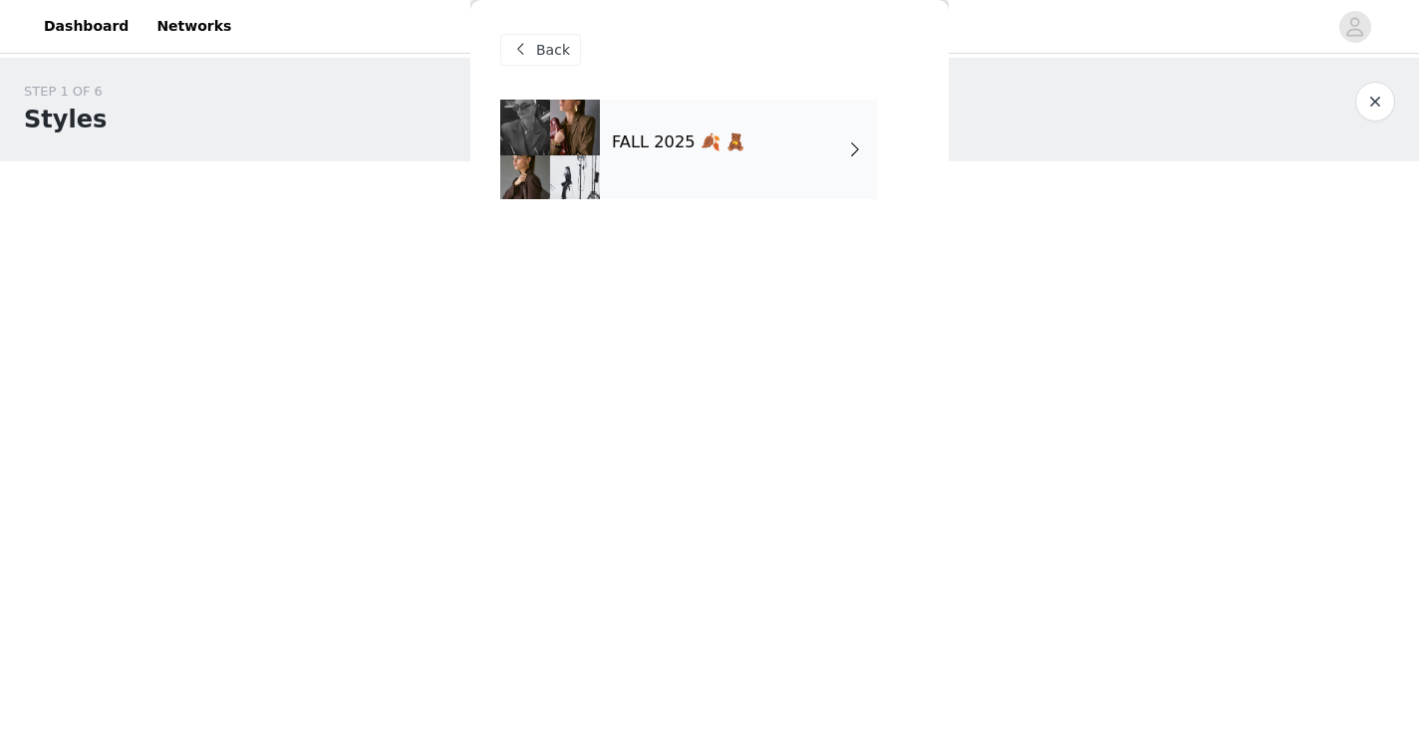
click at [546, 46] on span "Back" at bounding box center [553, 50] width 34 height 21
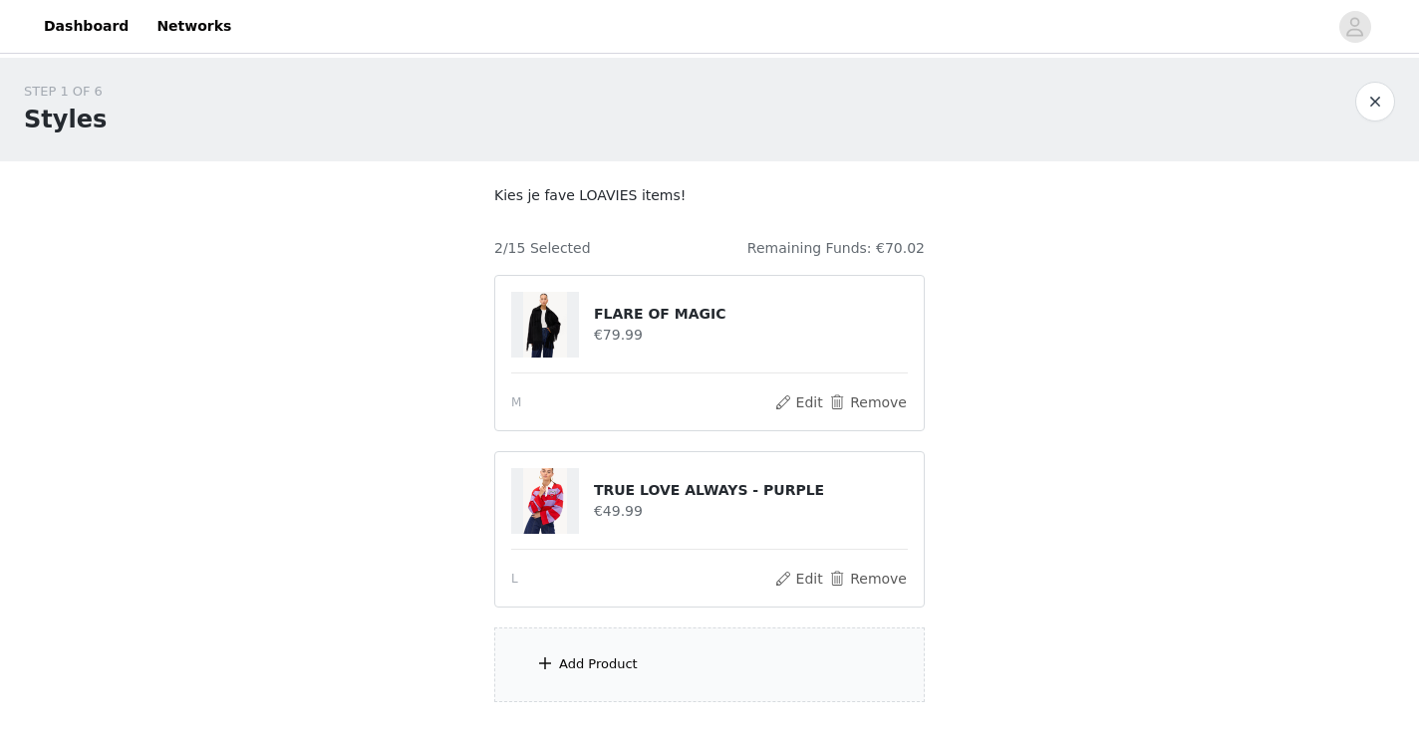
click at [591, 662] on div "Add Product" at bounding box center [598, 665] width 79 height 20
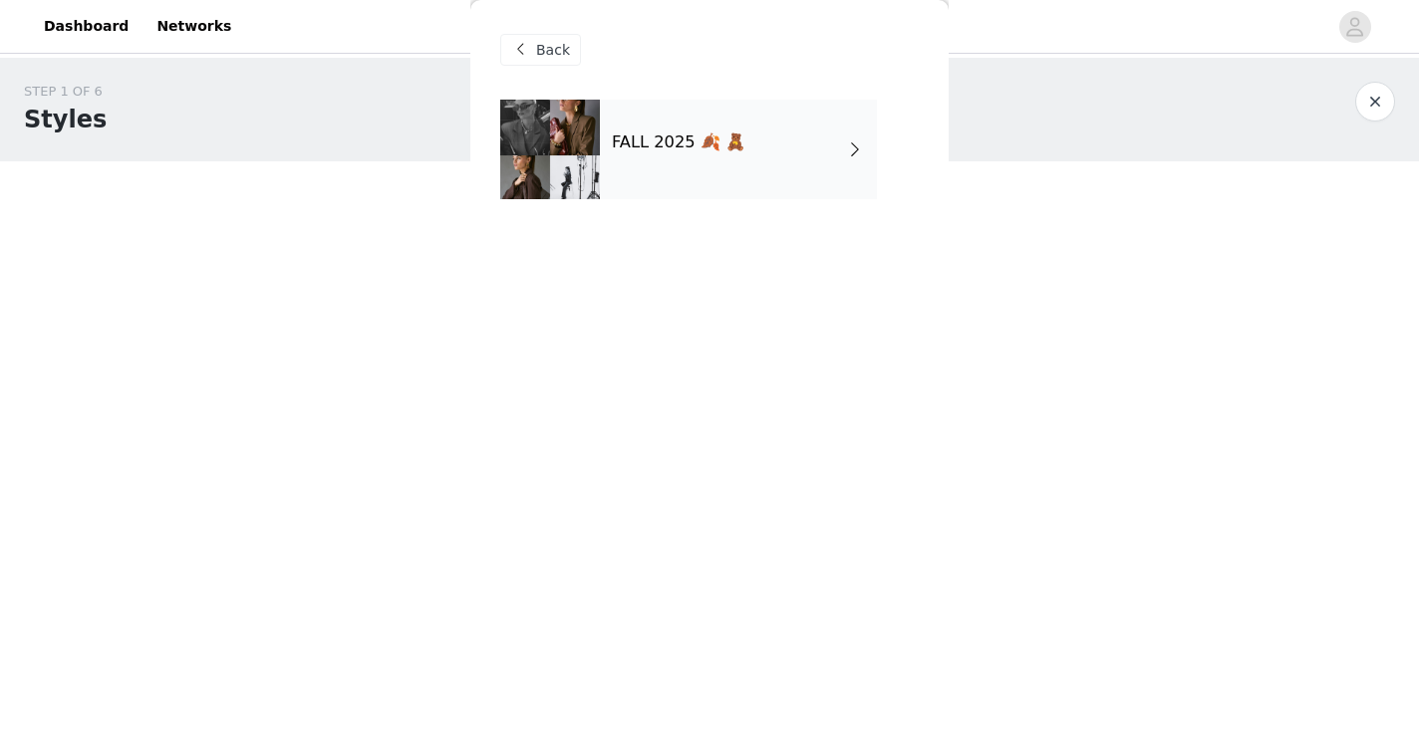
click at [734, 194] on div "FALL 2025 🍂 🧸" at bounding box center [738, 150] width 277 height 100
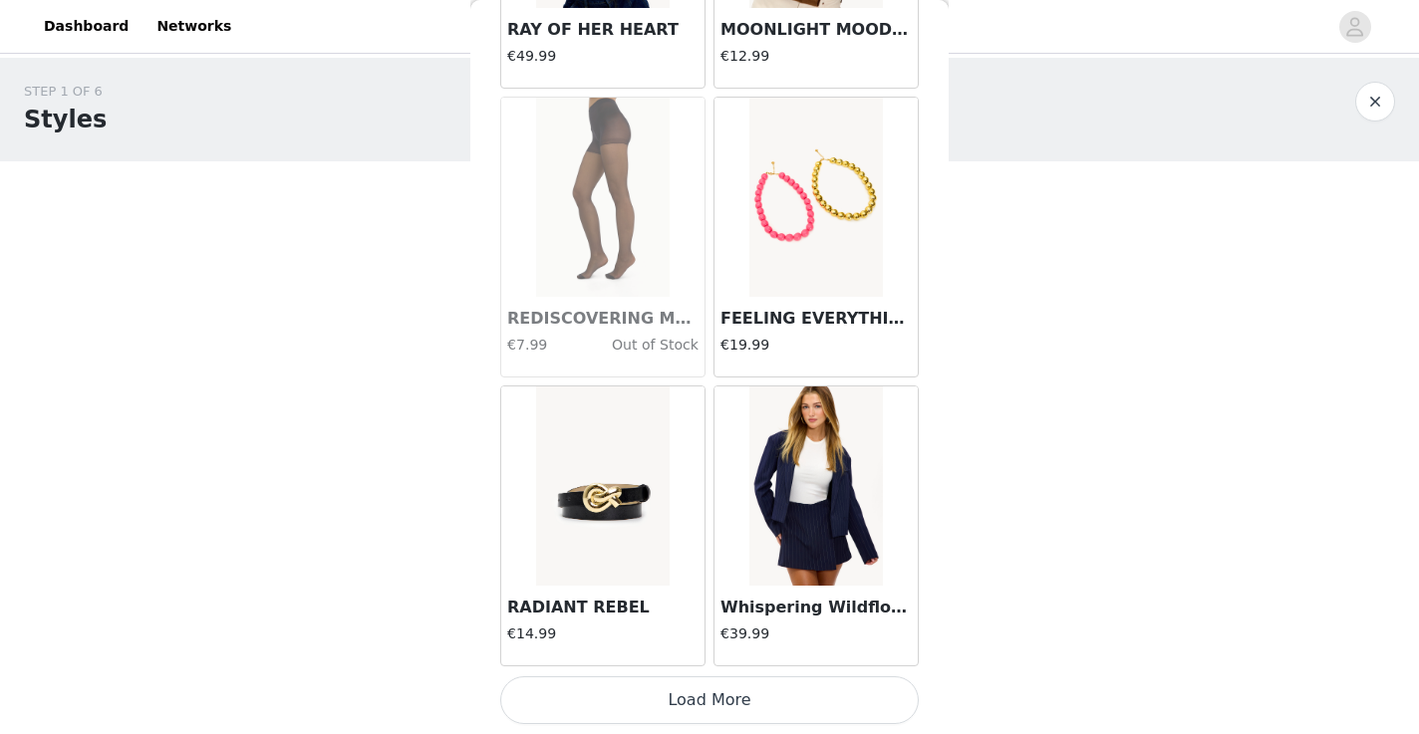
scroll to position [135, 0]
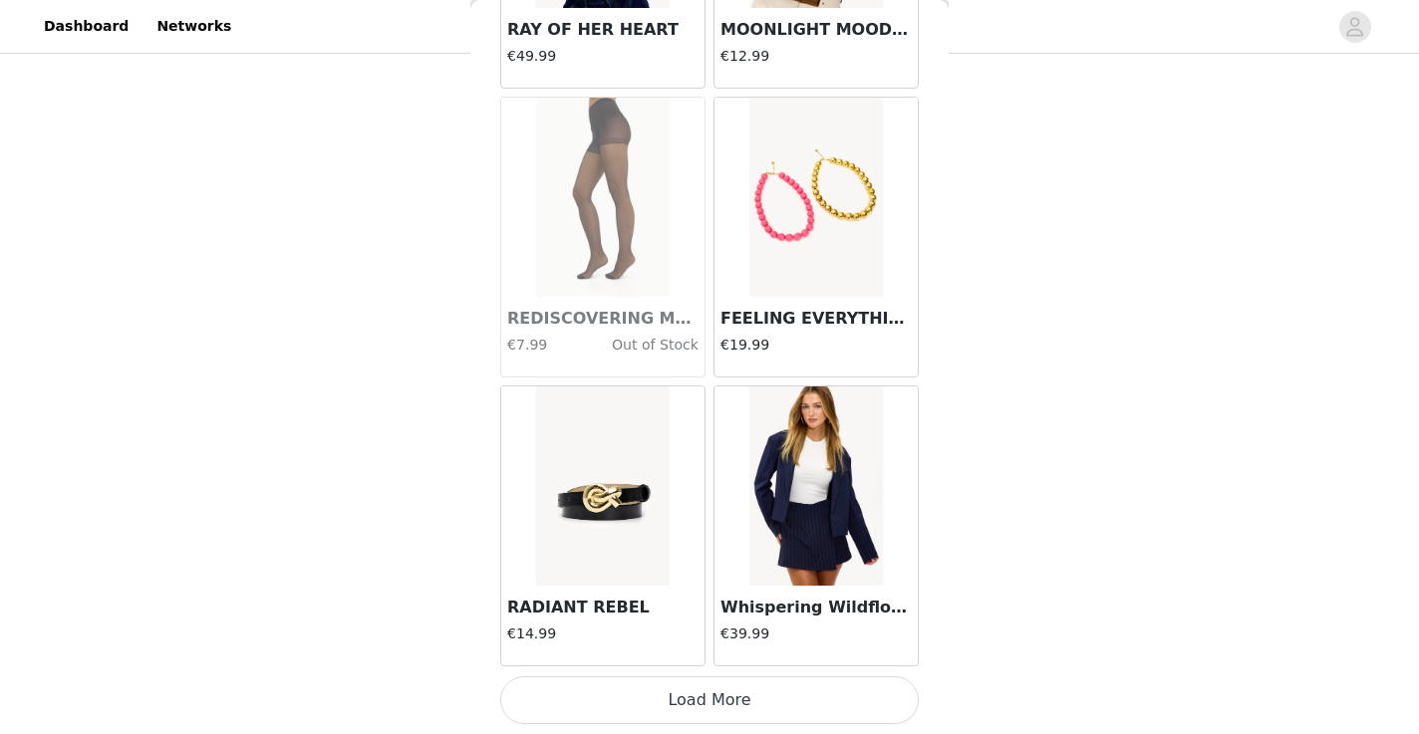
click at [700, 694] on button "Load More" at bounding box center [709, 701] width 419 height 48
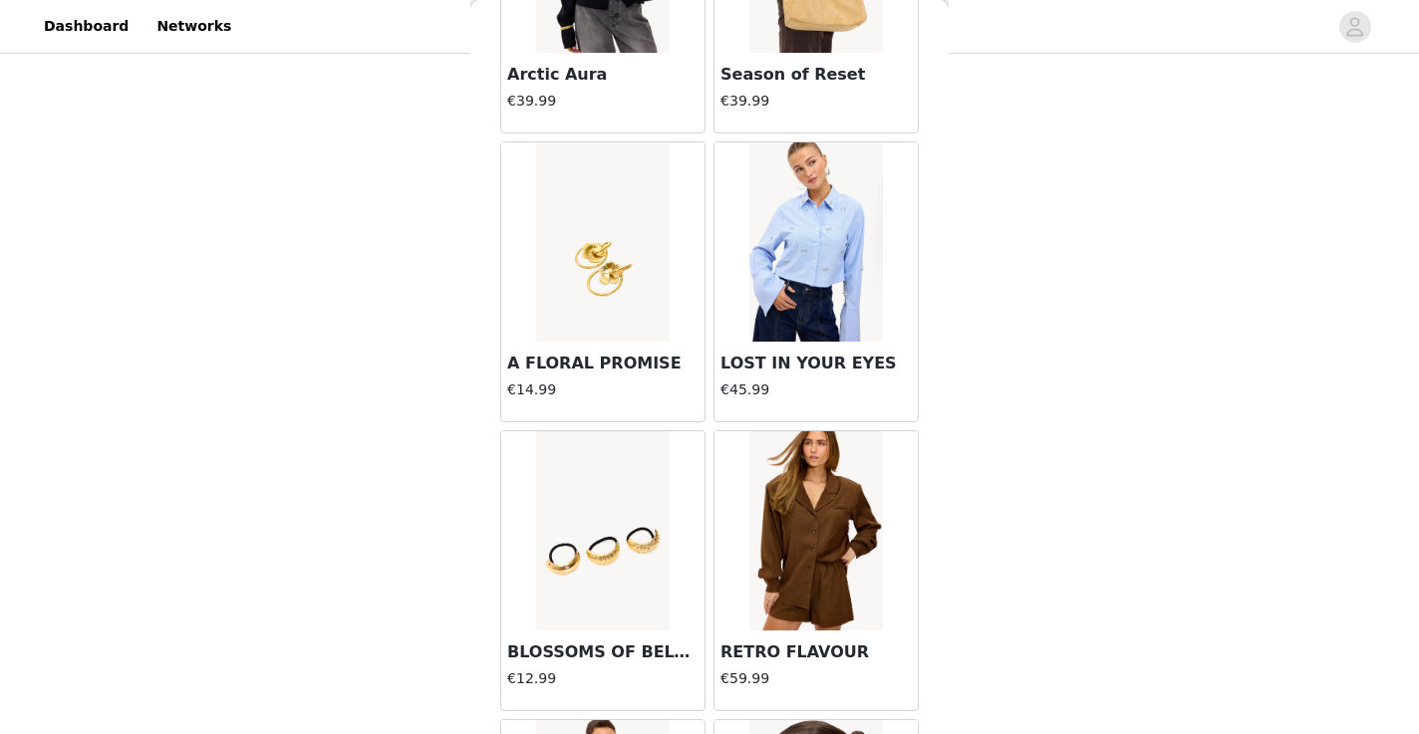
scroll to position [5205, 0]
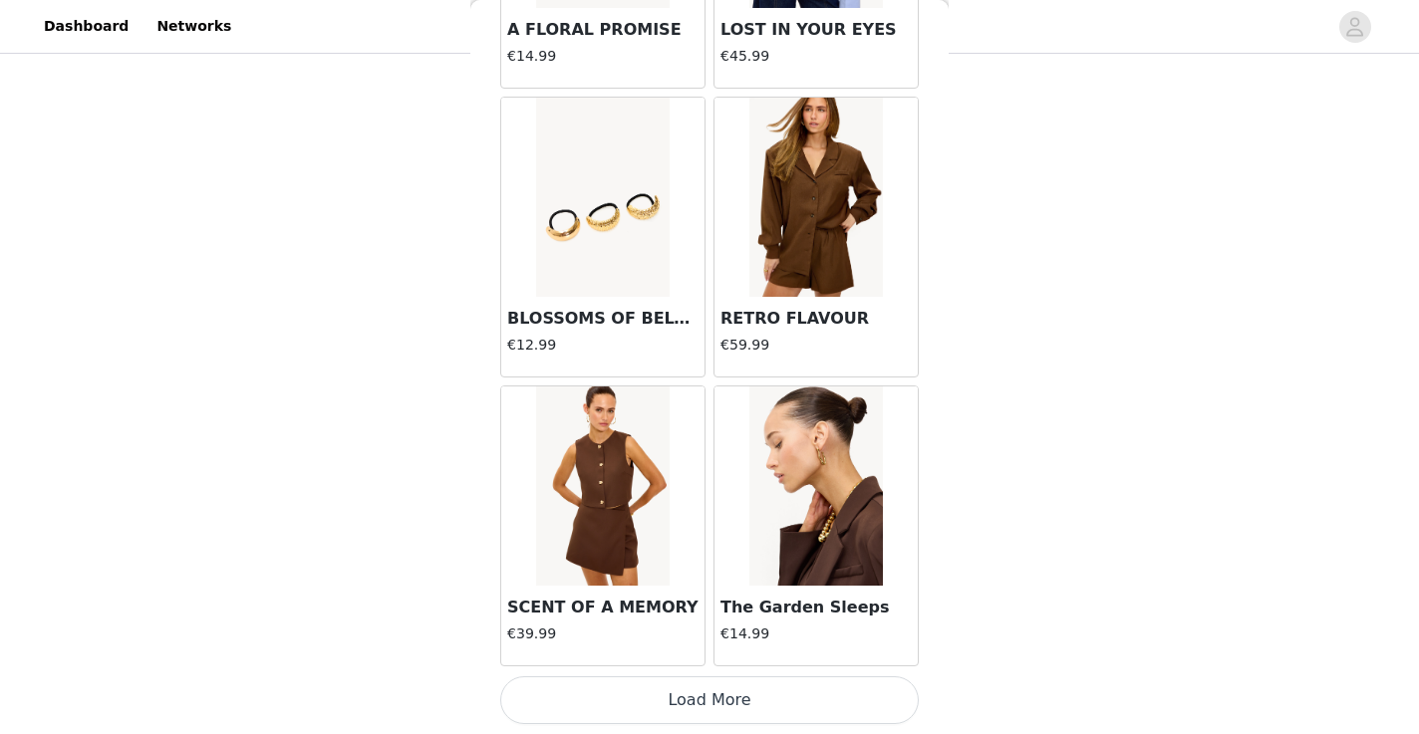
click at [709, 699] on button "Load More" at bounding box center [709, 701] width 419 height 48
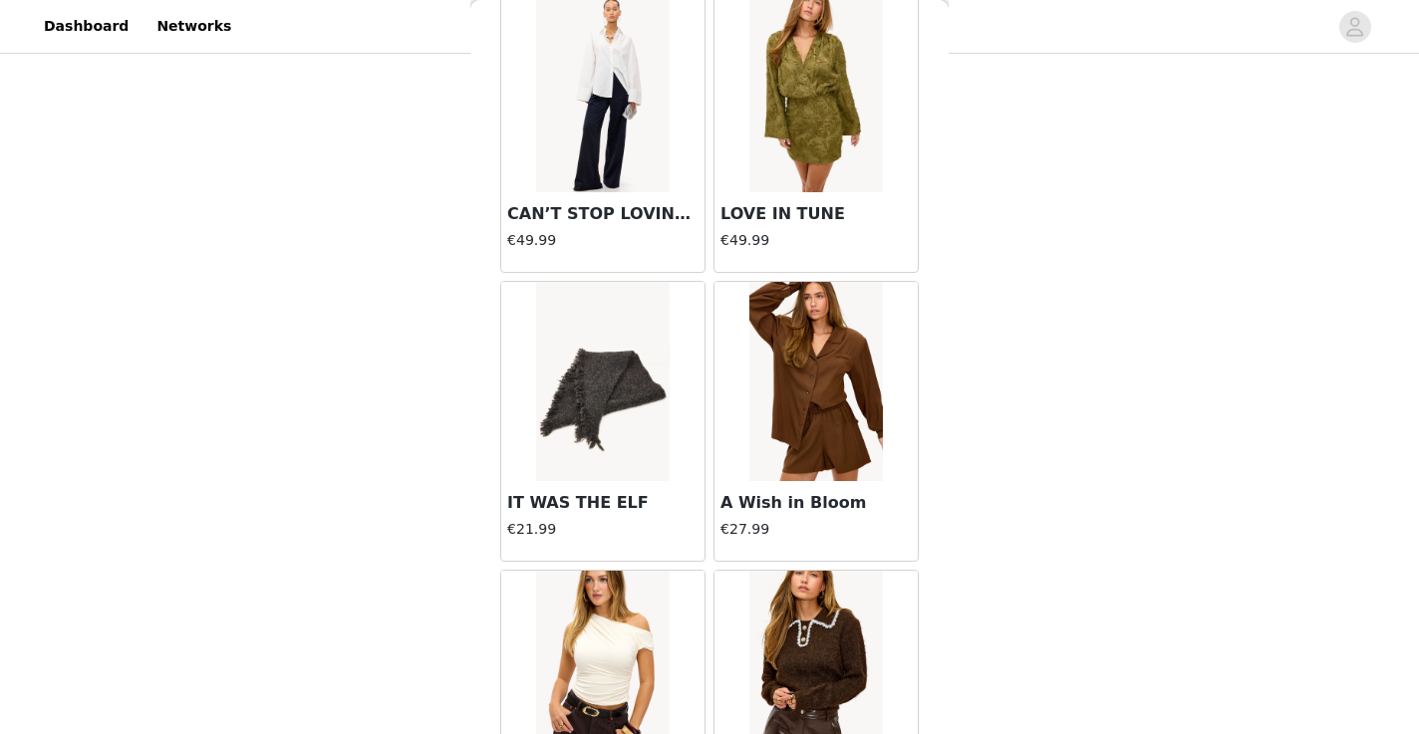
scroll to position [8095, 0]
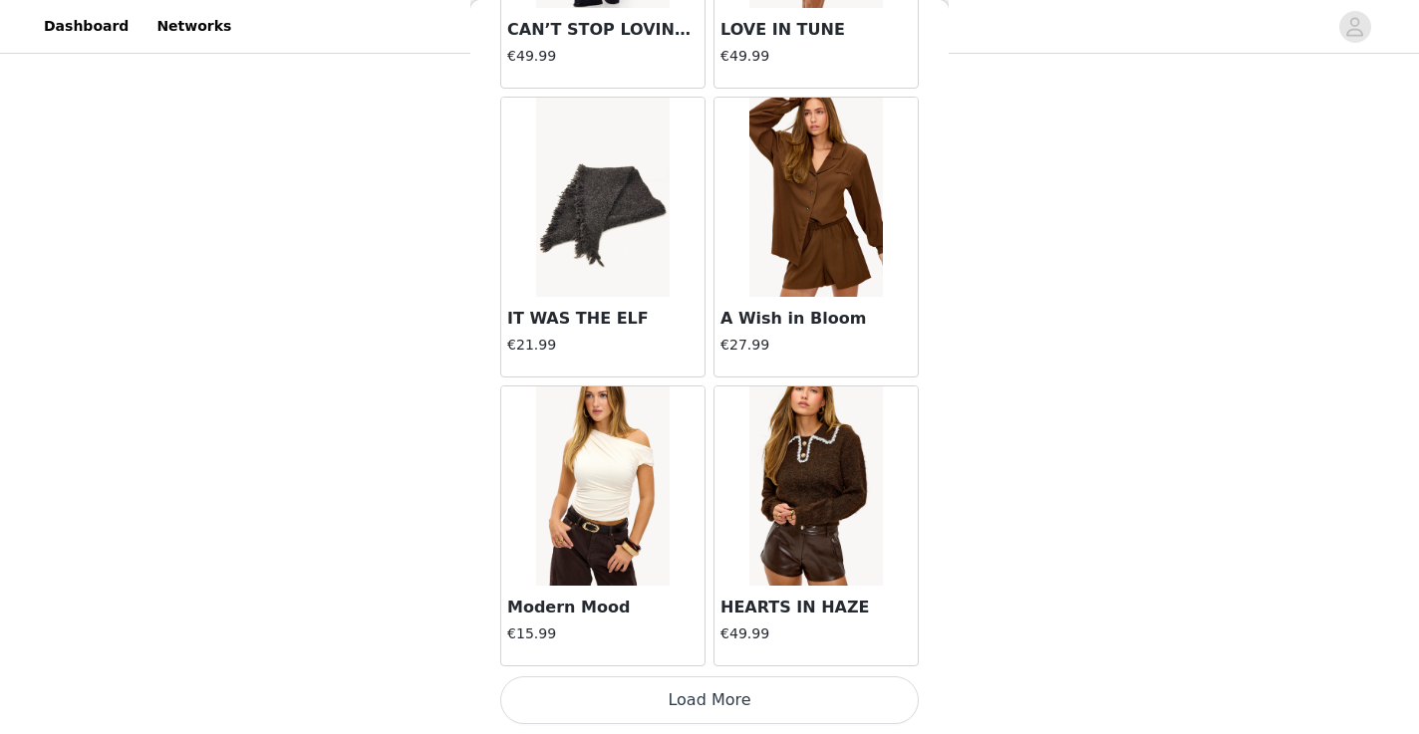
click at [714, 707] on button "Load More" at bounding box center [709, 701] width 419 height 48
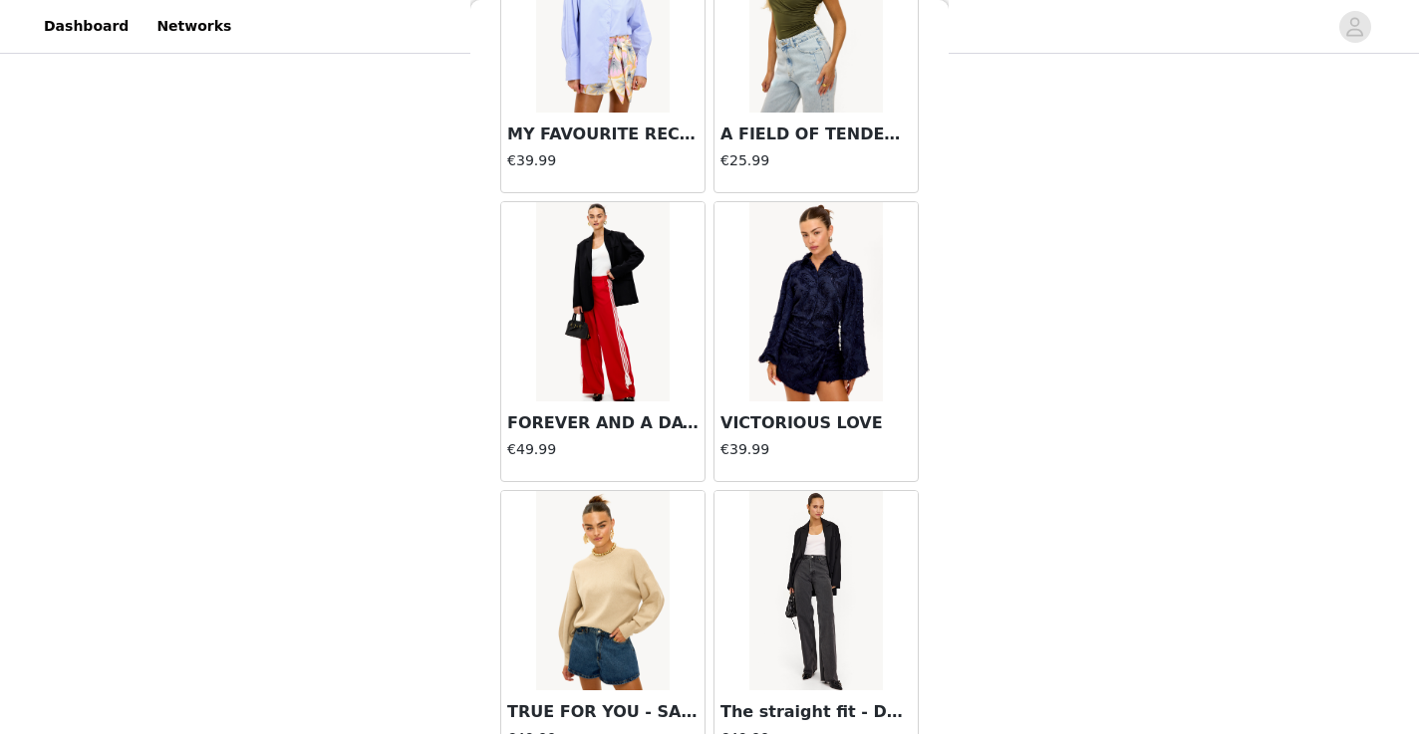
scroll to position [10106, 0]
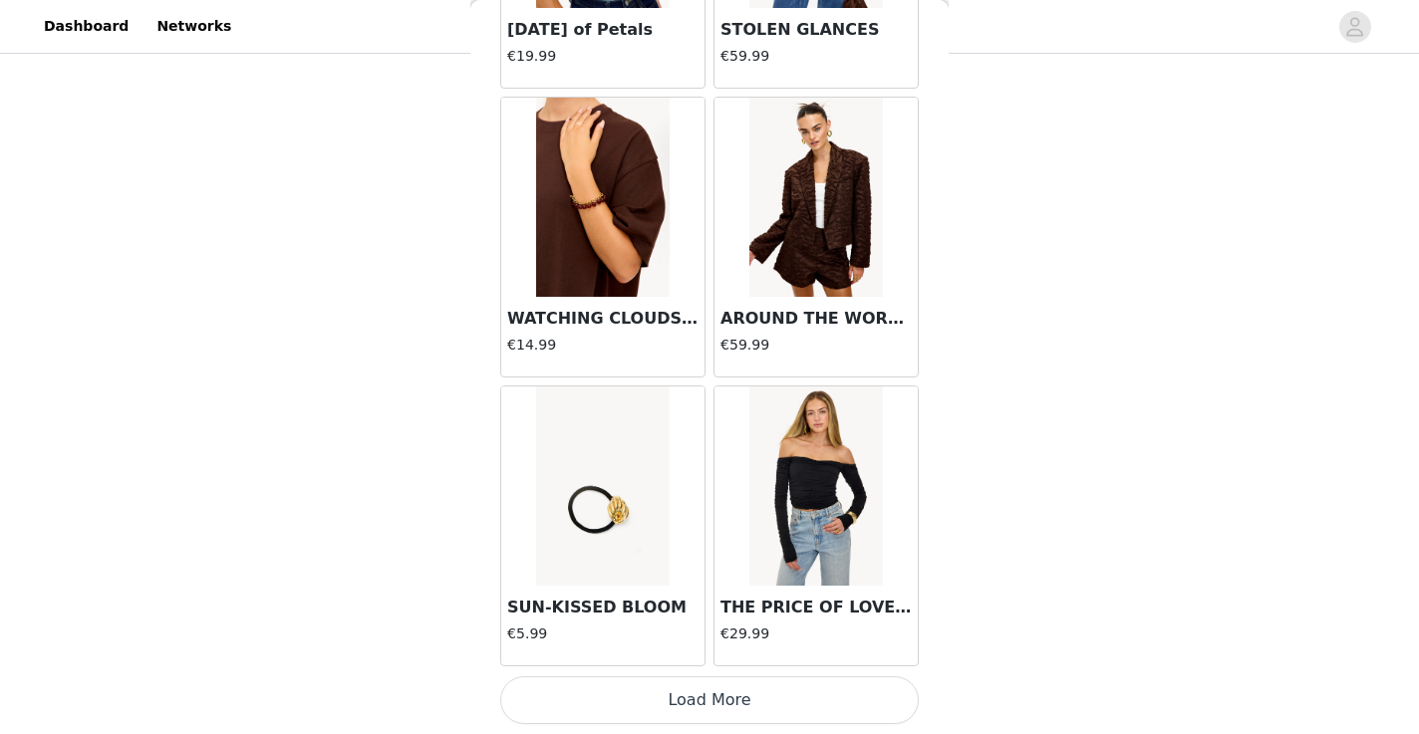
click at [714, 707] on button "Load More" at bounding box center [709, 701] width 419 height 48
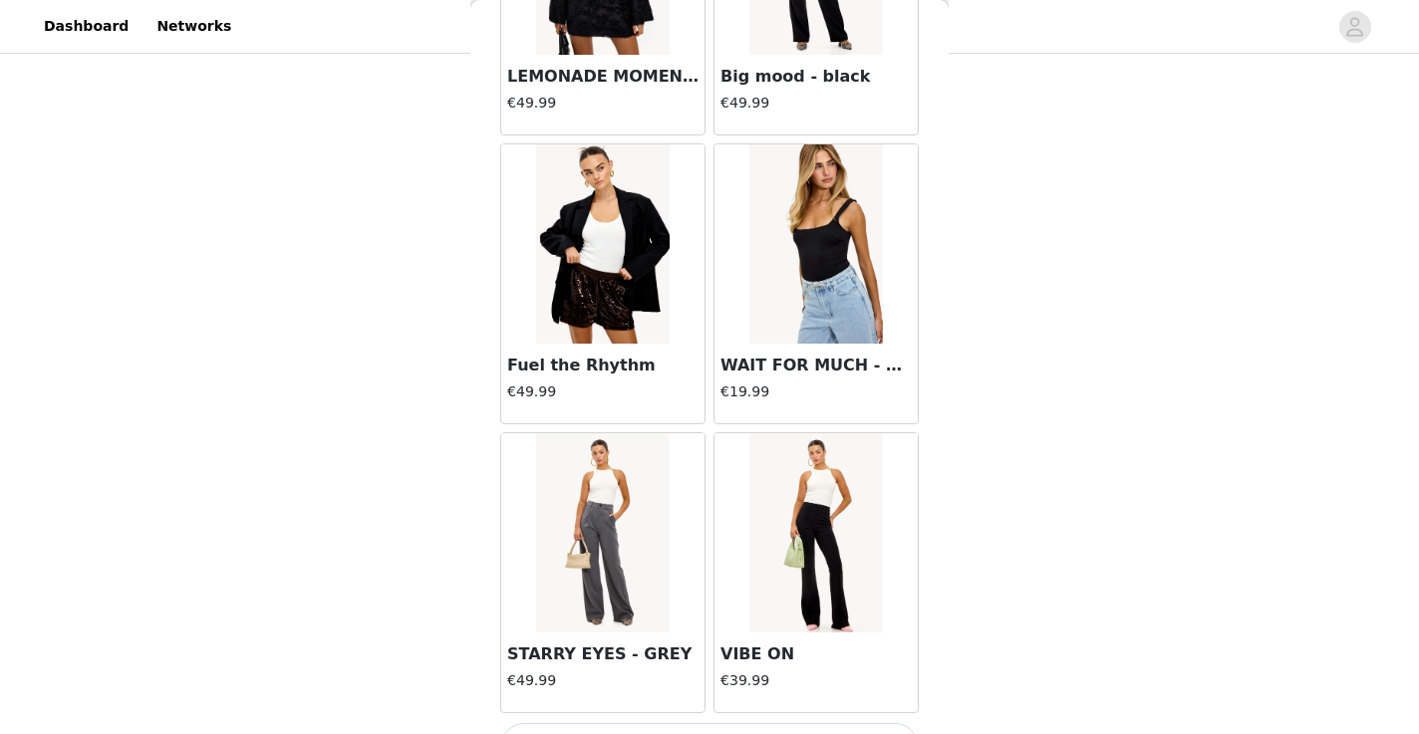
scroll to position [13876, 0]
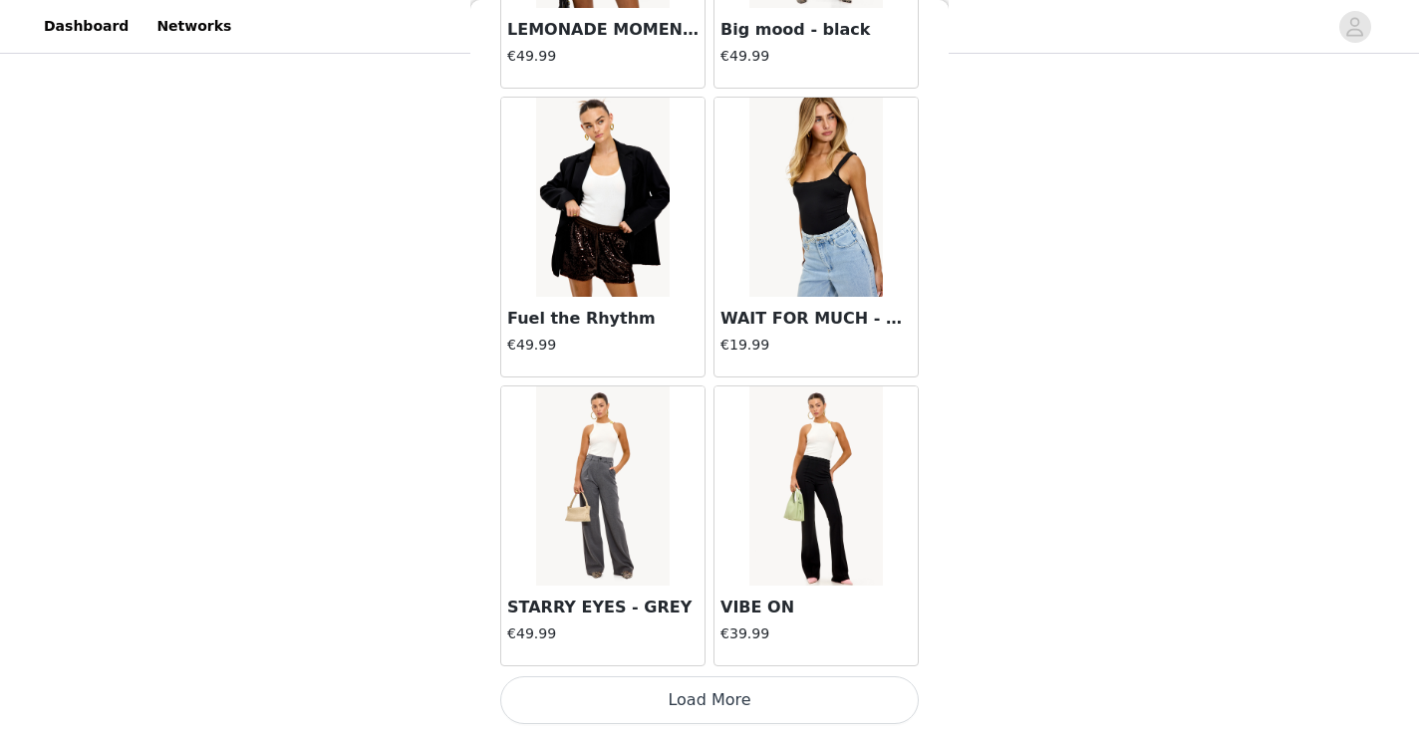
click at [713, 701] on button "Load More" at bounding box center [709, 701] width 419 height 48
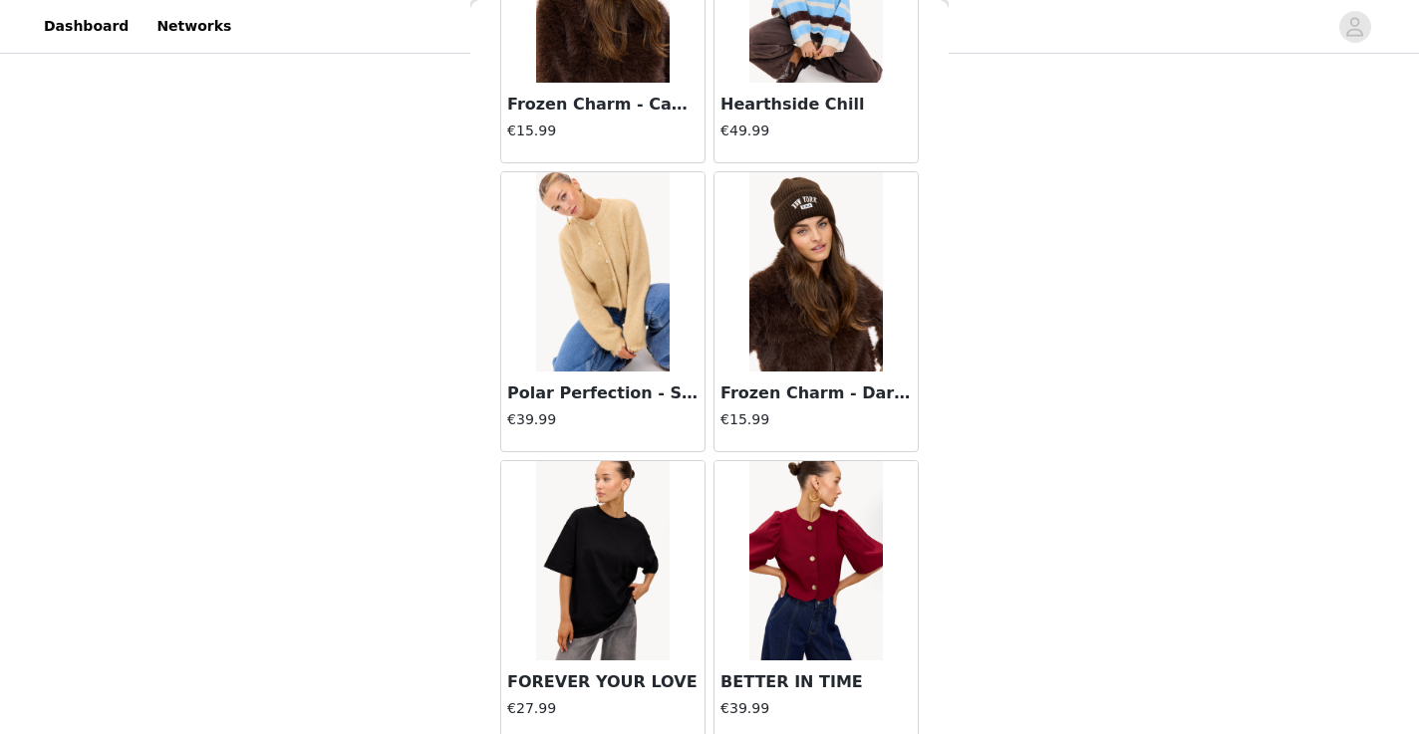
scroll to position [16766, 0]
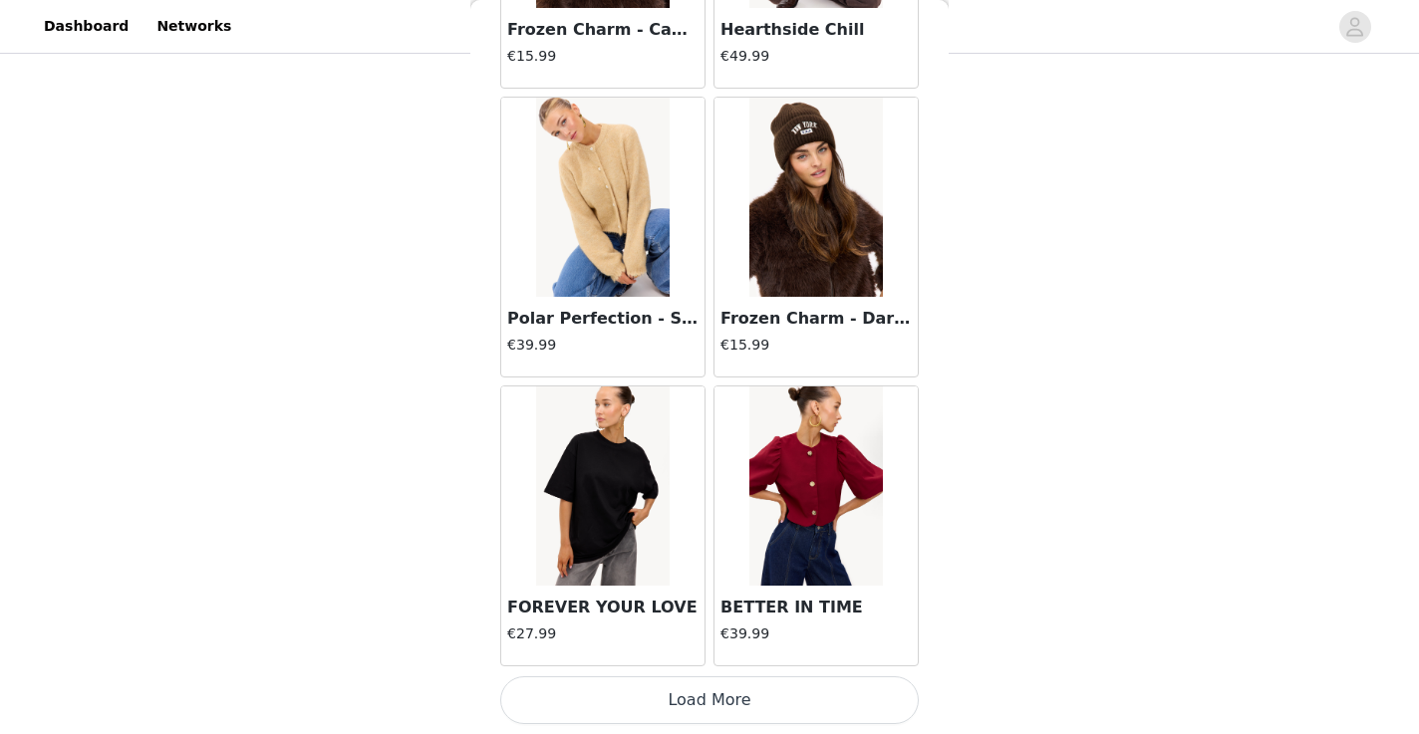
click at [724, 700] on button "Load More" at bounding box center [709, 701] width 419 height 48
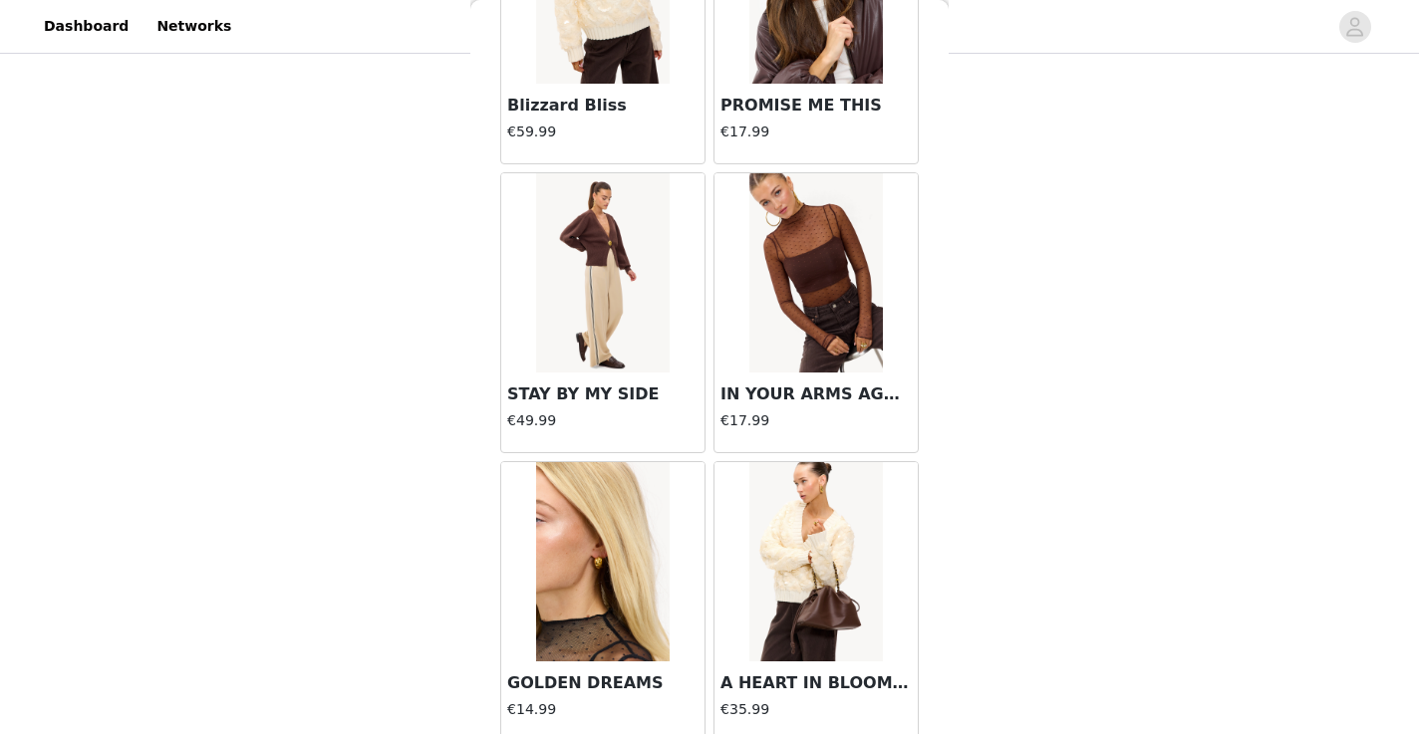
scroll to position [19656, 0]
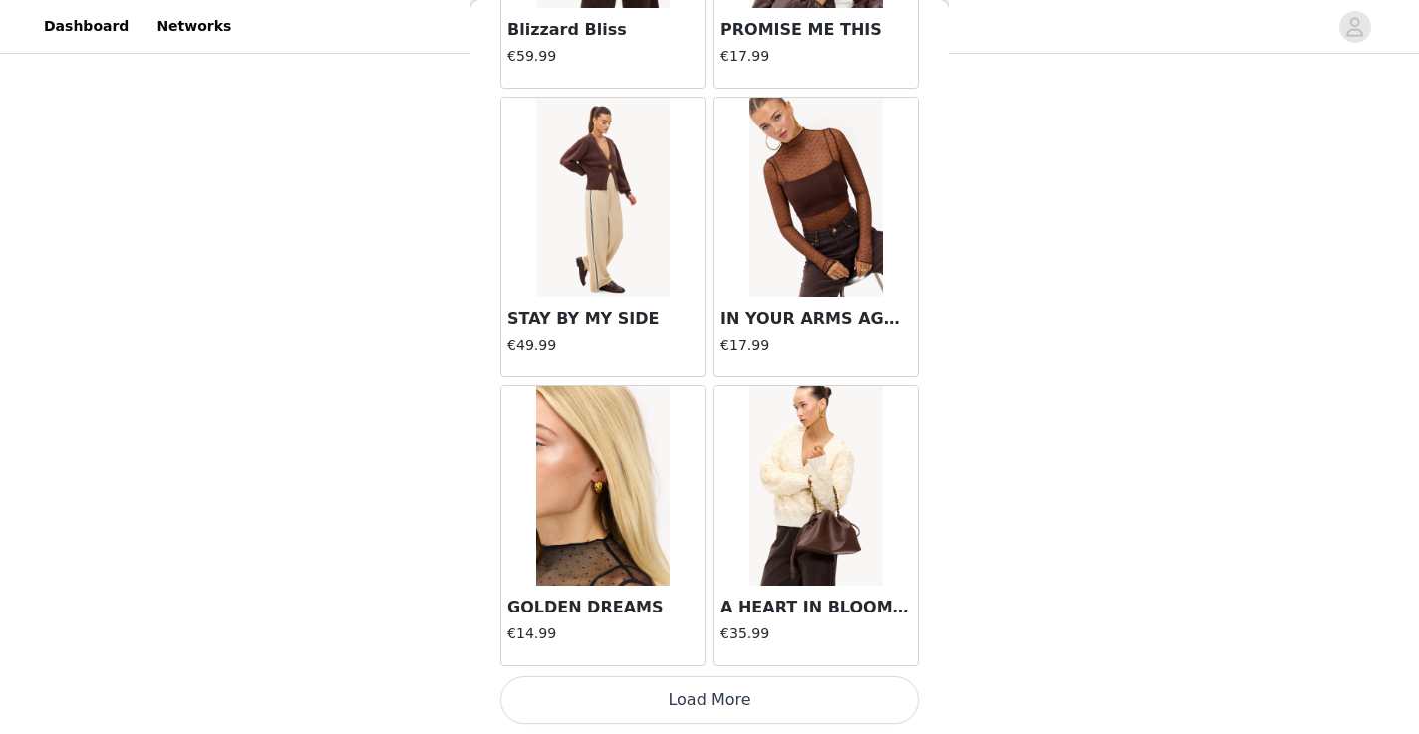
click at [595, 697] on button "Load More" at bounding box center [709, 701] width 419 height 48
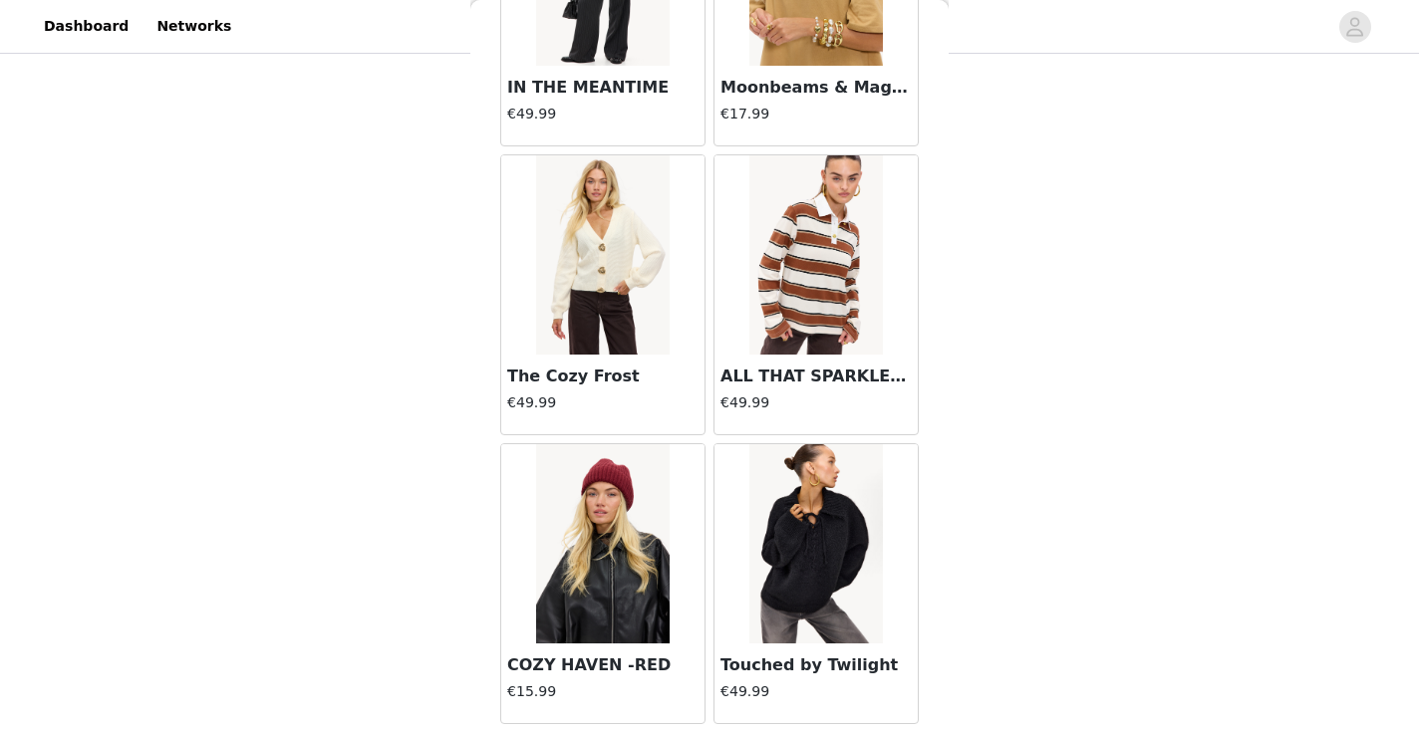
scroll to position [22546, 0]
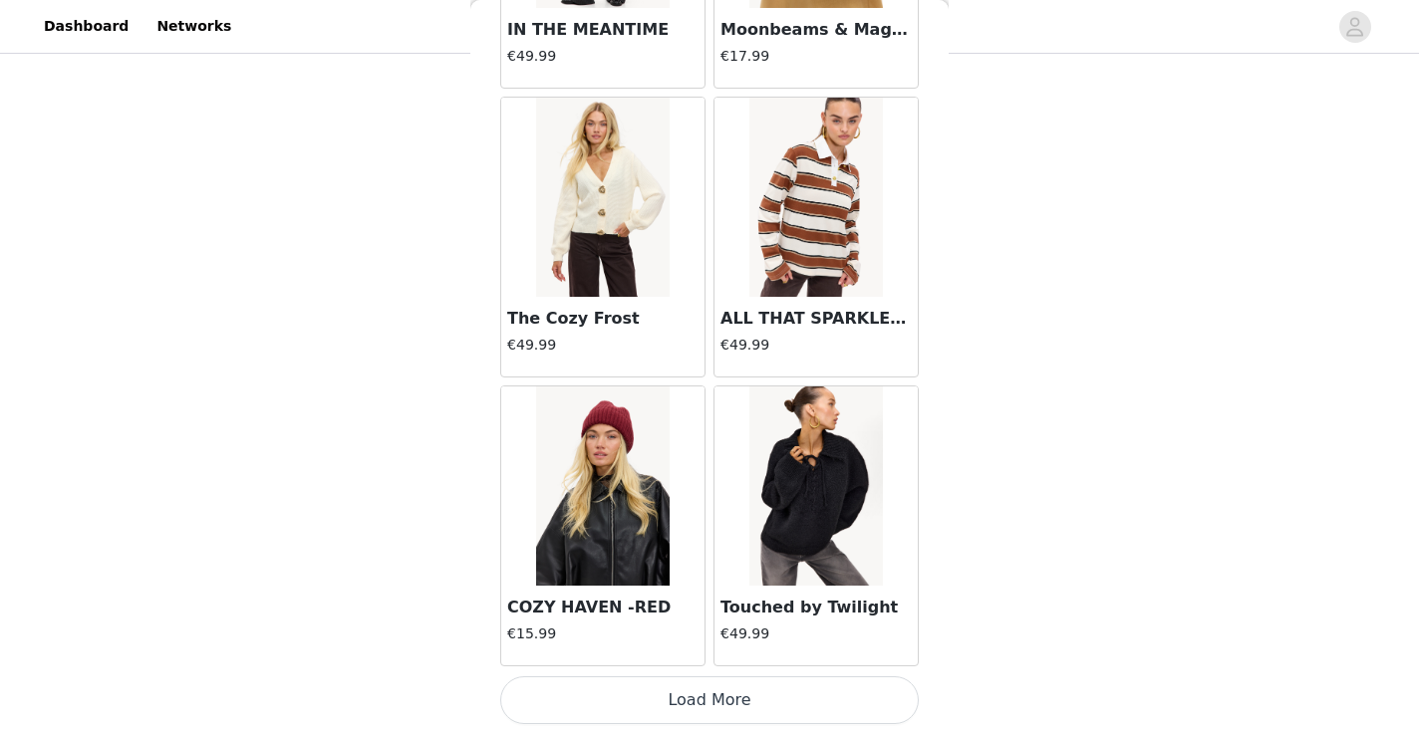
click at [593, 714] on button "Load More" at bounding box center [709, 701] width 419 height 48
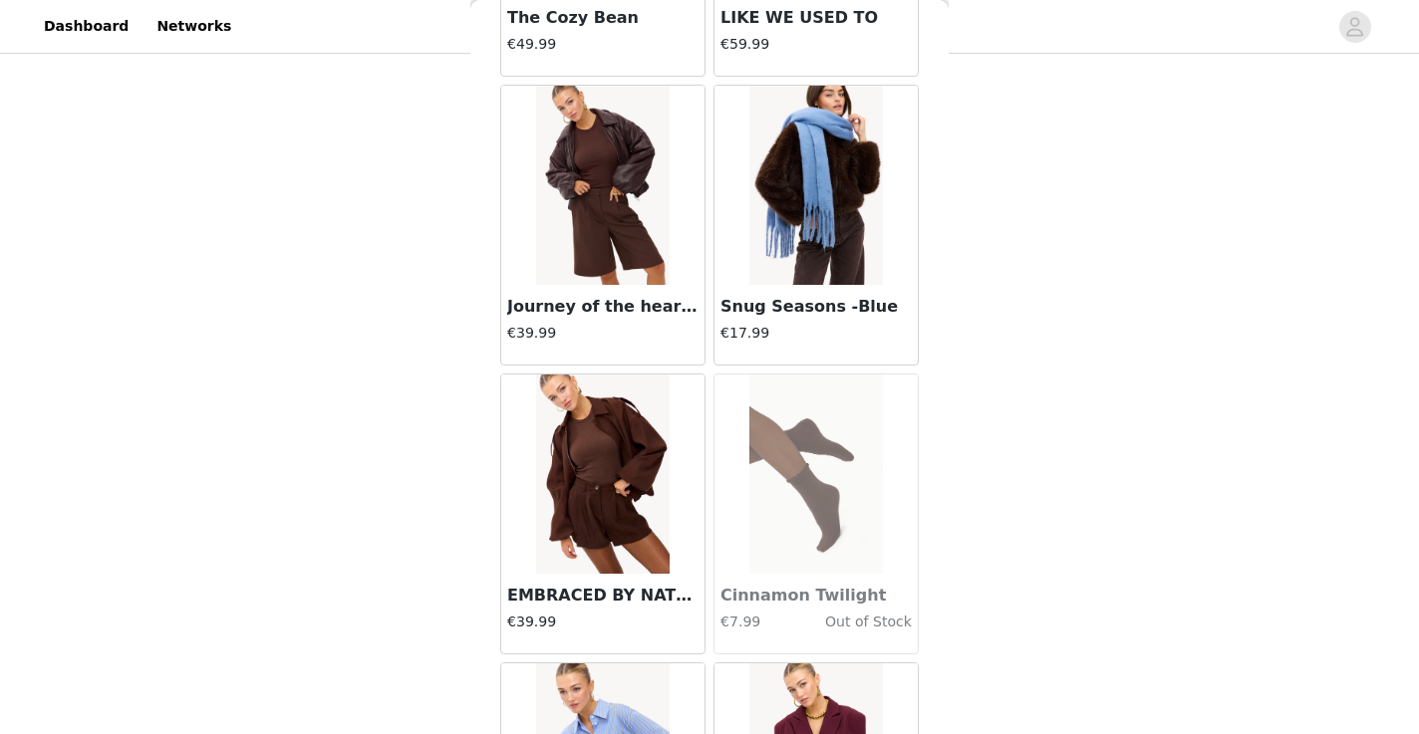
scroll to position [25436, 0]
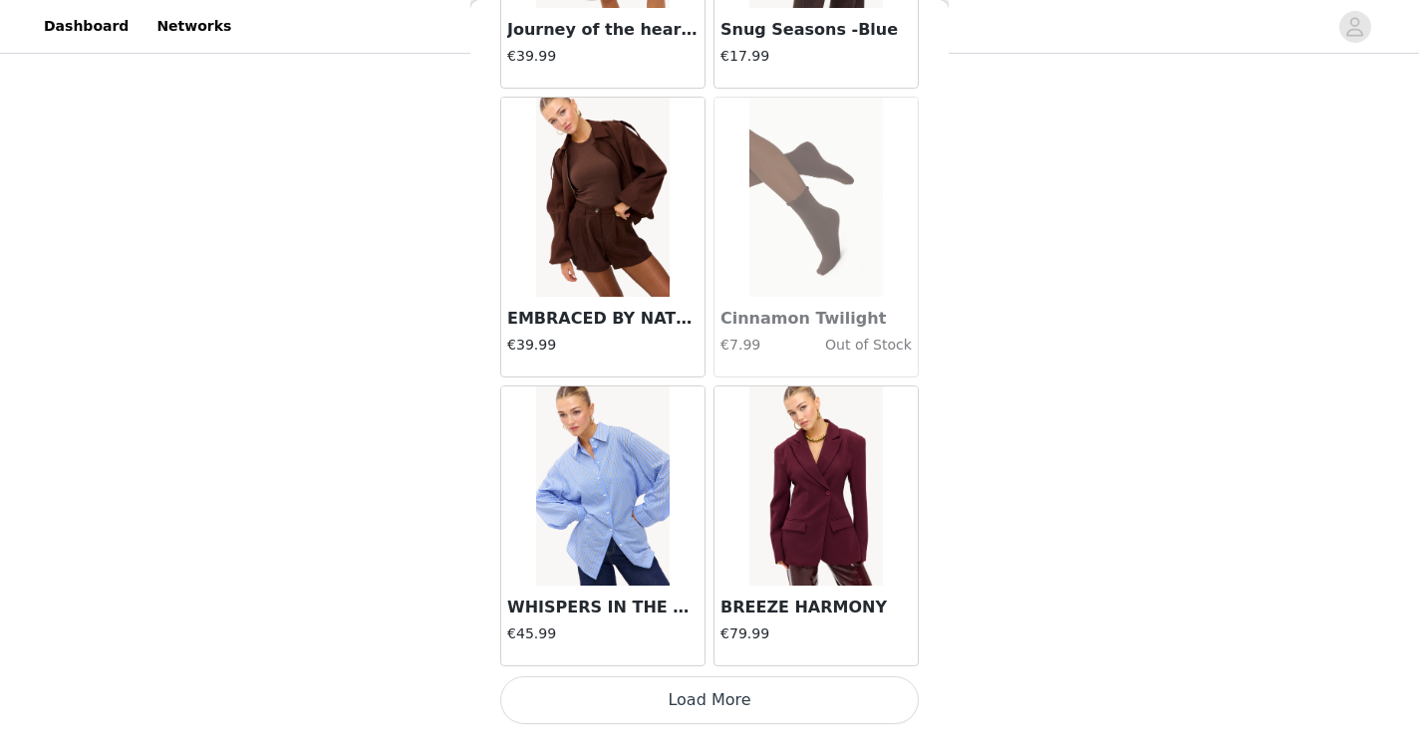
click at [632, 705] on button "Load More" at bounding box center [709, 701] width 419 height 48
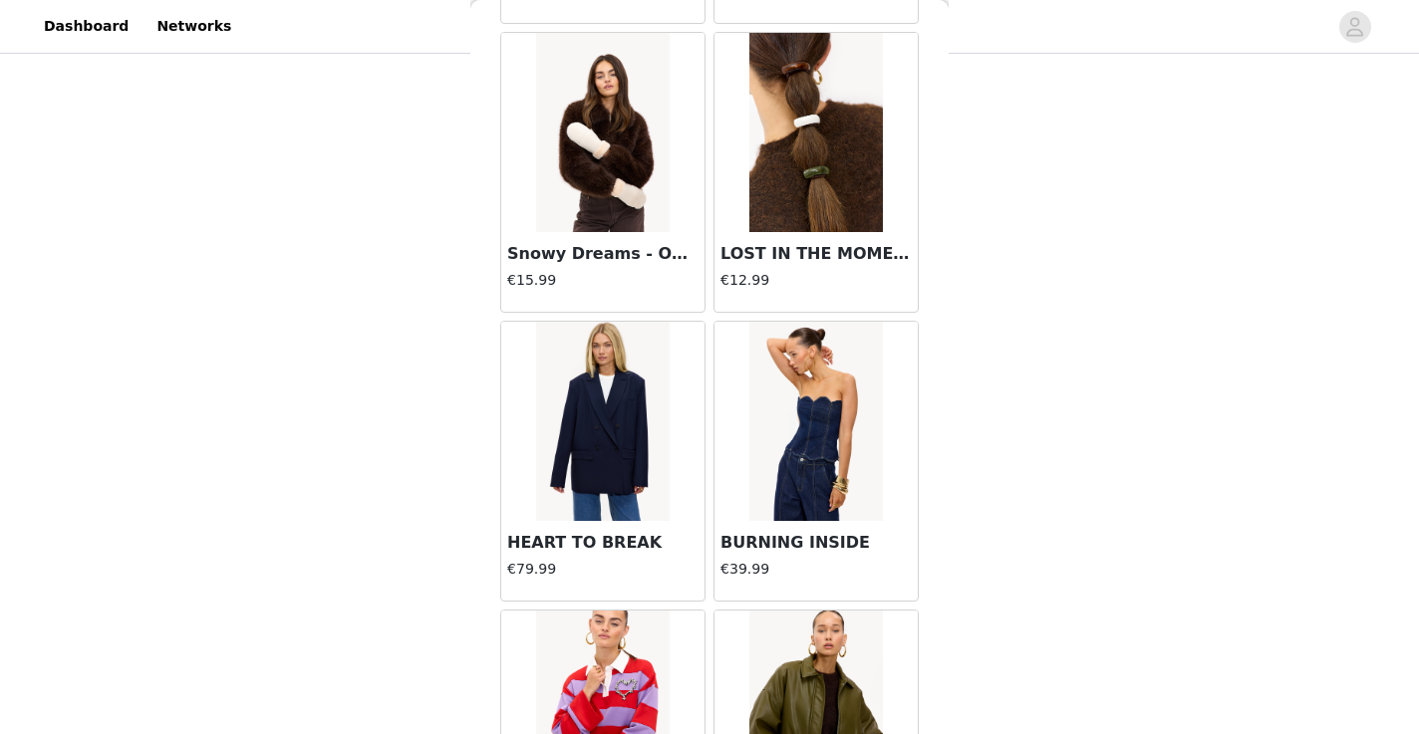
scroll to position [26523, 0]
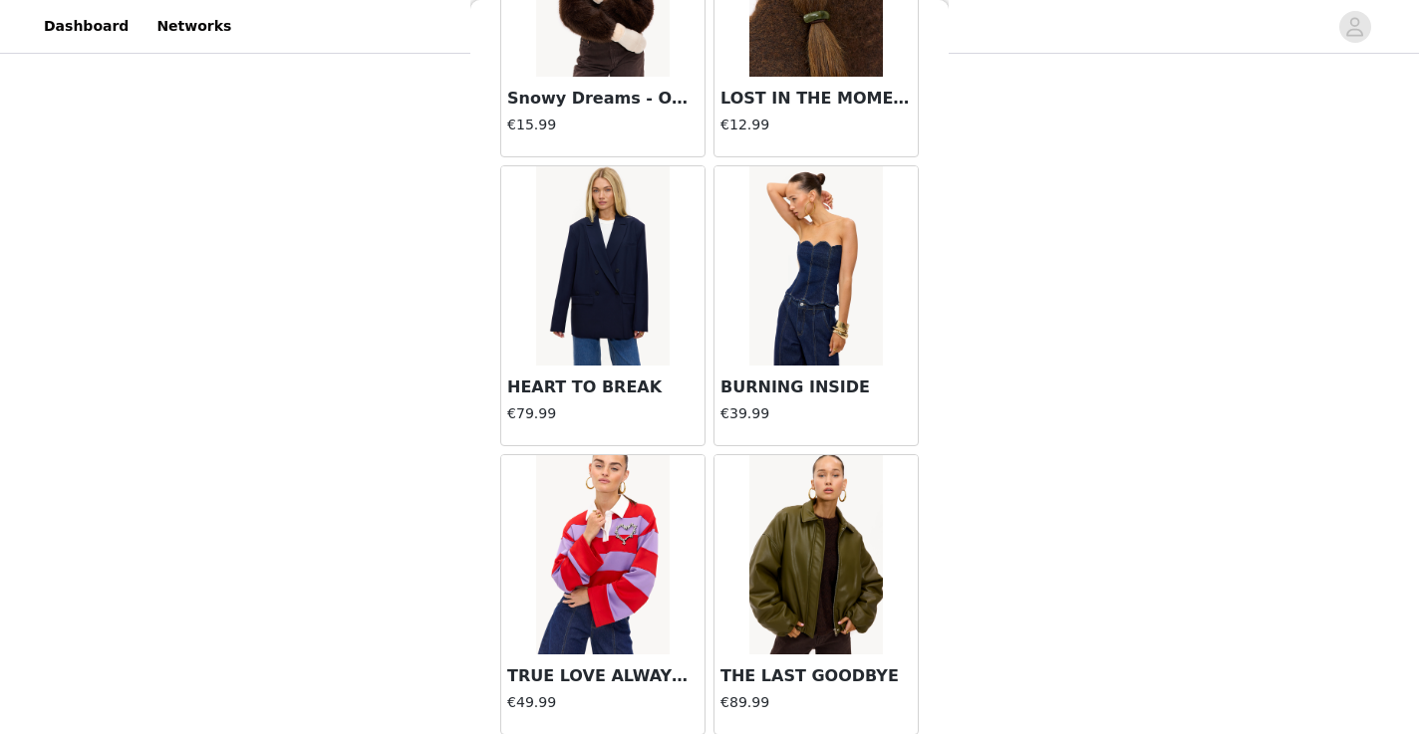
click at [783, 347] on img at bounding box center [815, 265] width 133 height 199
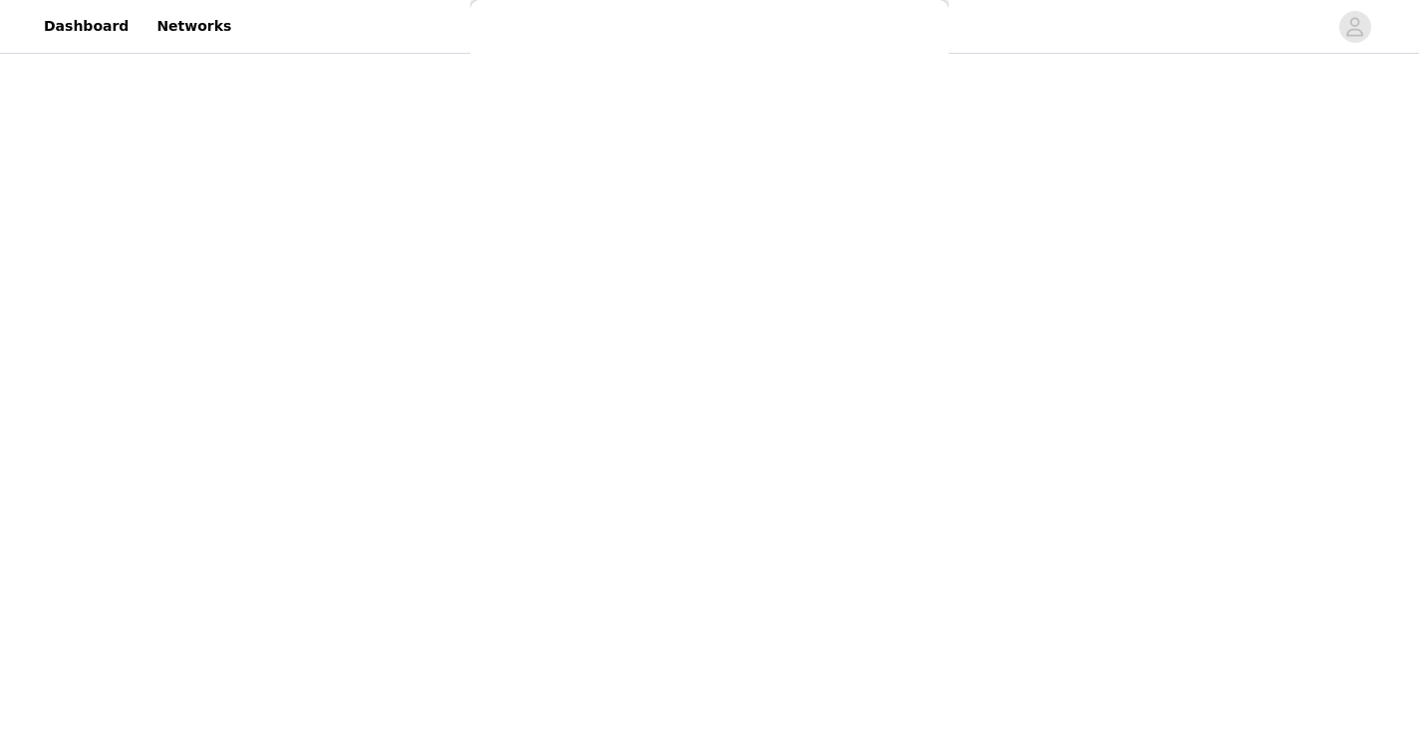
scroll to position [186, 0]
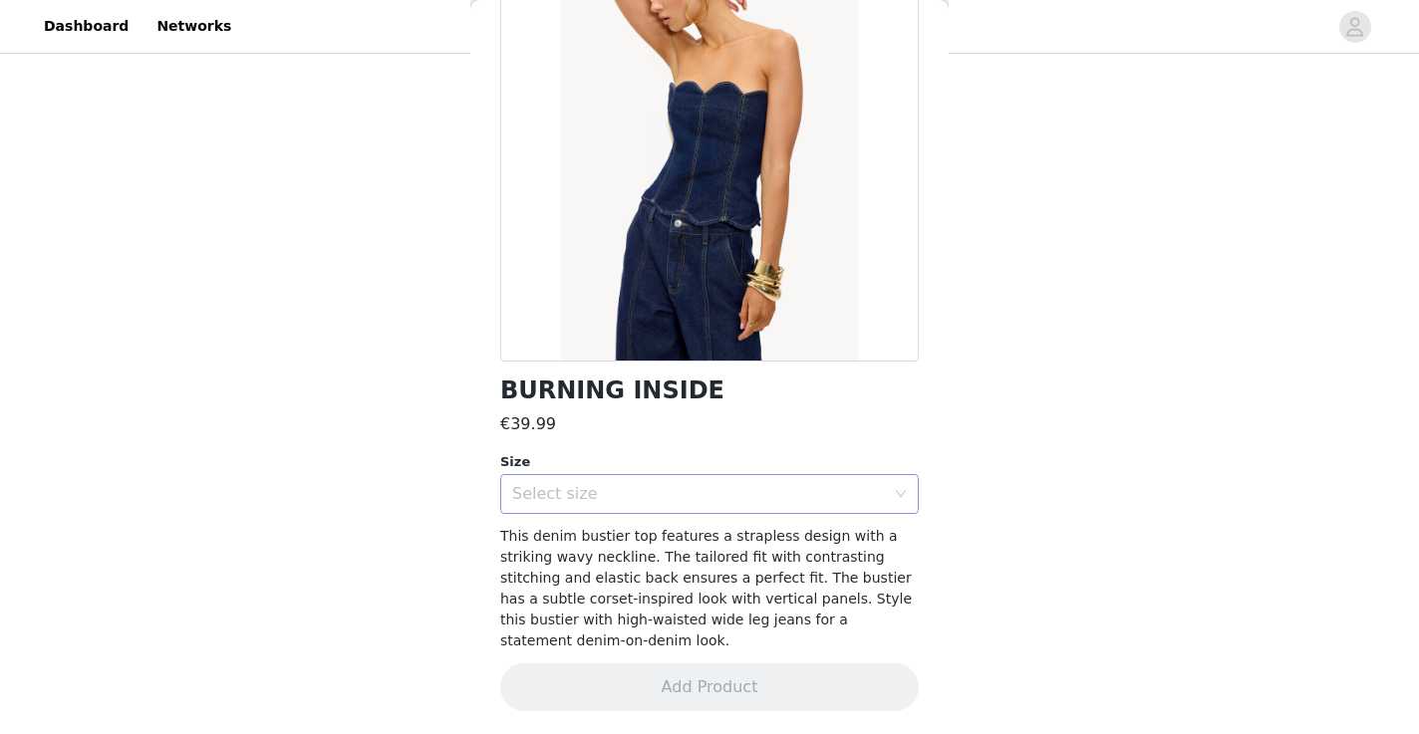
click at [700, 490] on div "Select size" at bounding box center [698, 494] width 373 height 20
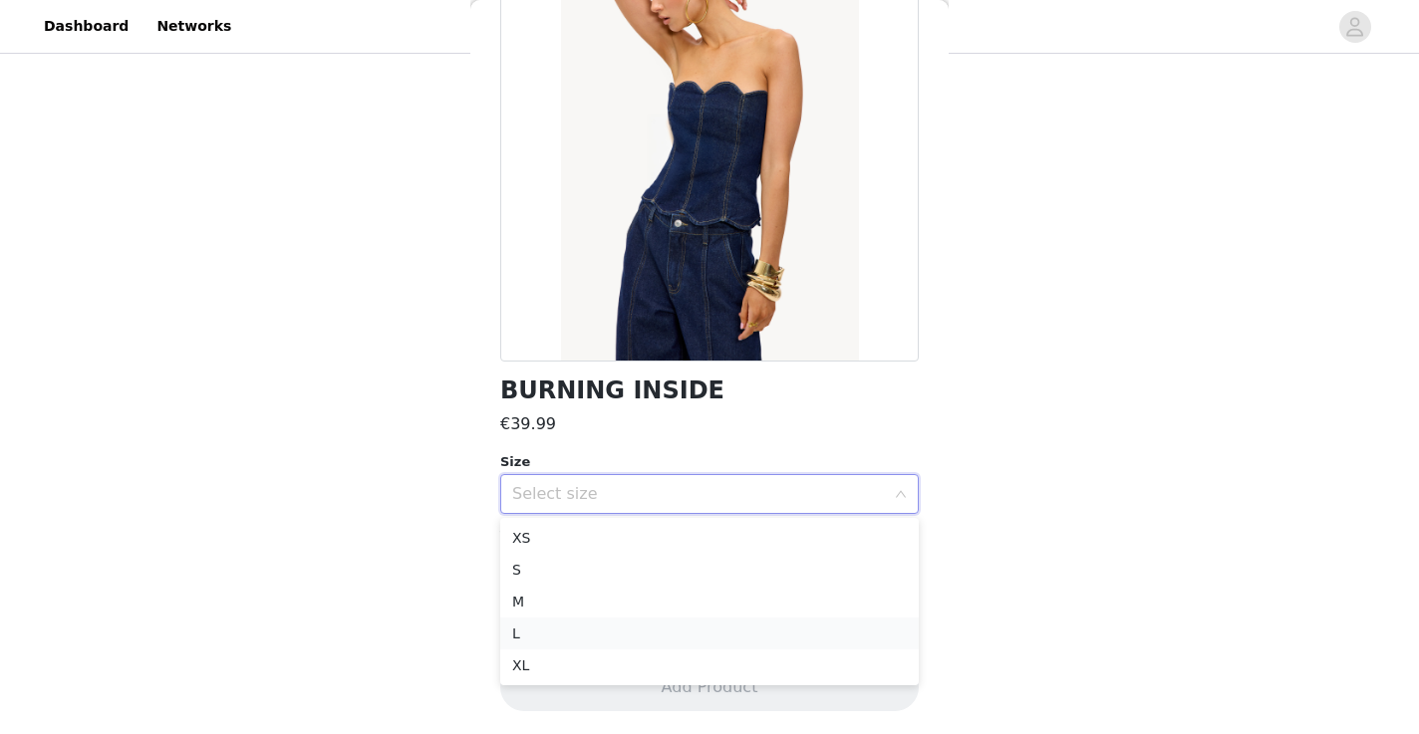
click at [609, 644] on li "L" at bounding box center [709, 634] width 419 height 32
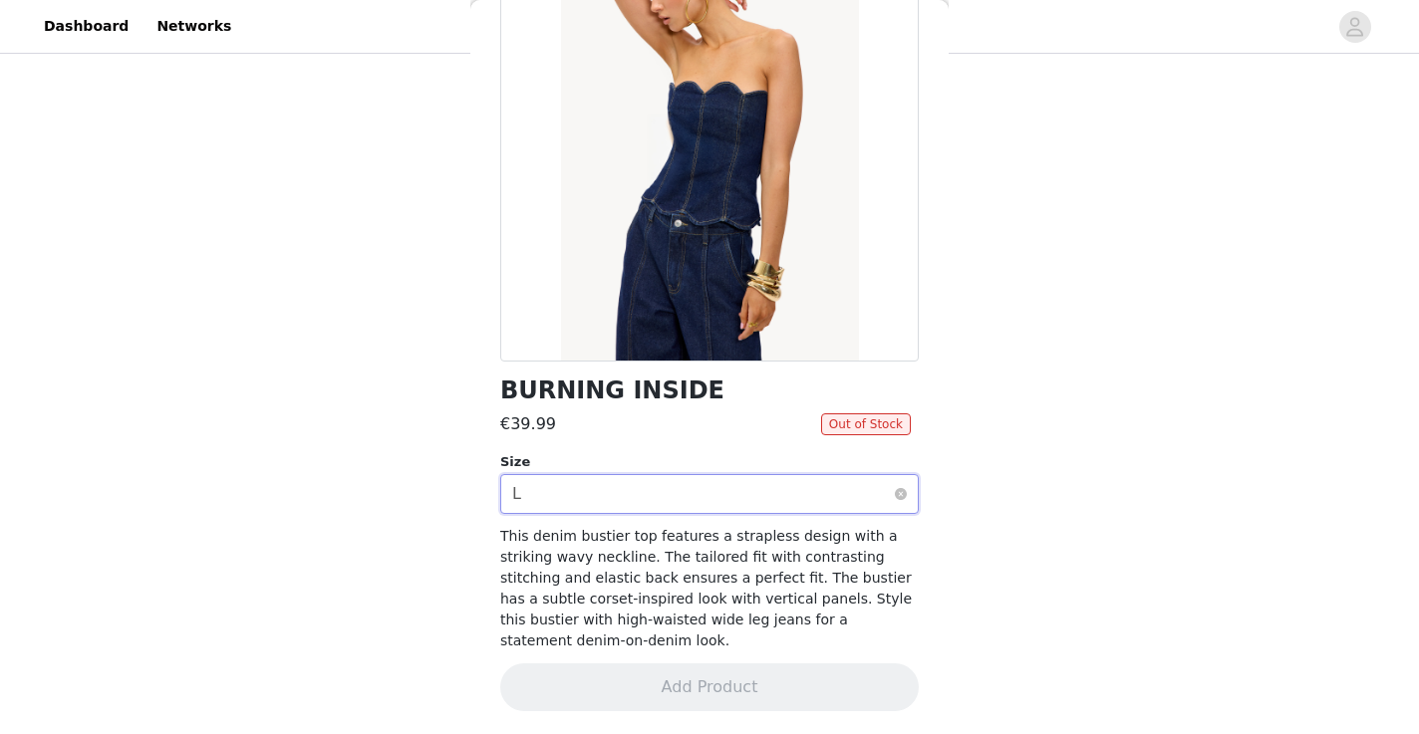
click at [668, 498] on div "Select size L" at bounding box center [703, 494] width 382 height 38
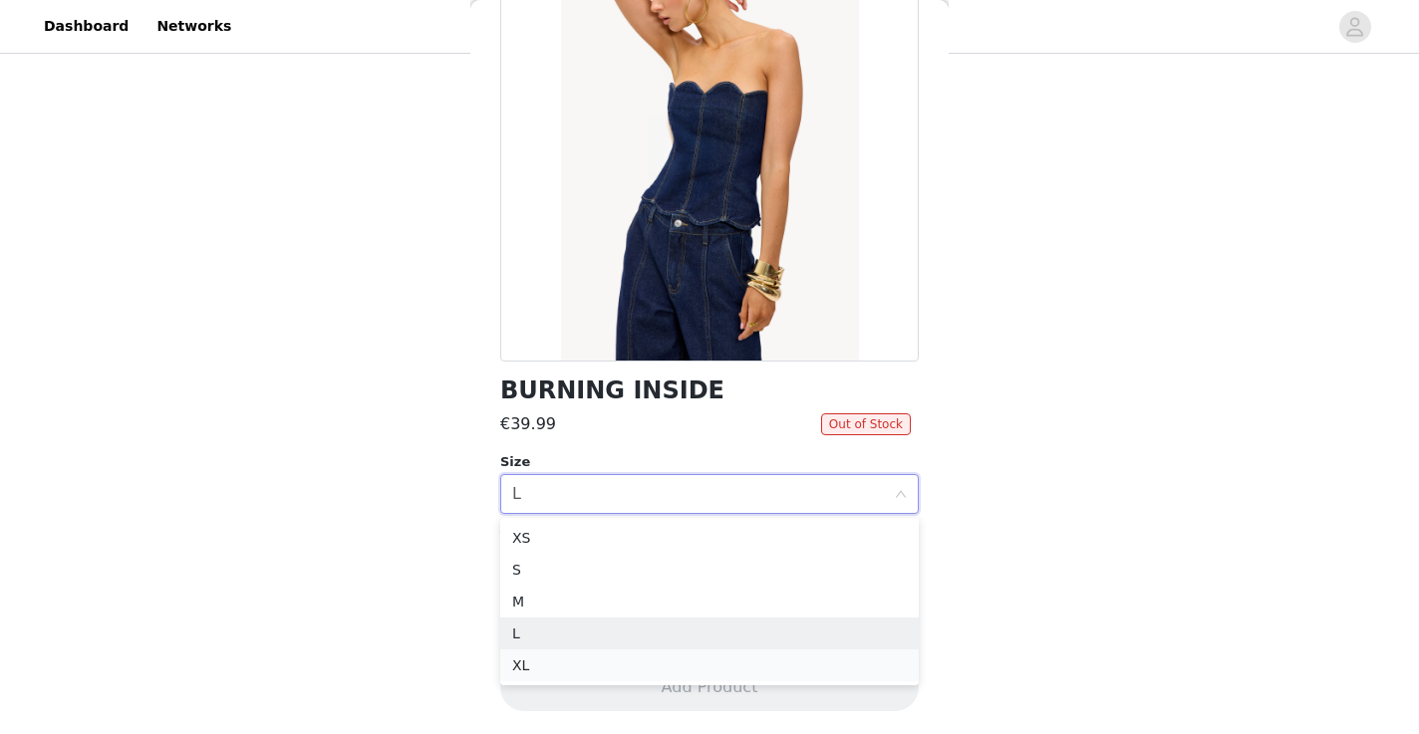
click at [615, 657] on li "XL" at bounding box center [709, 666] width 419 height 32
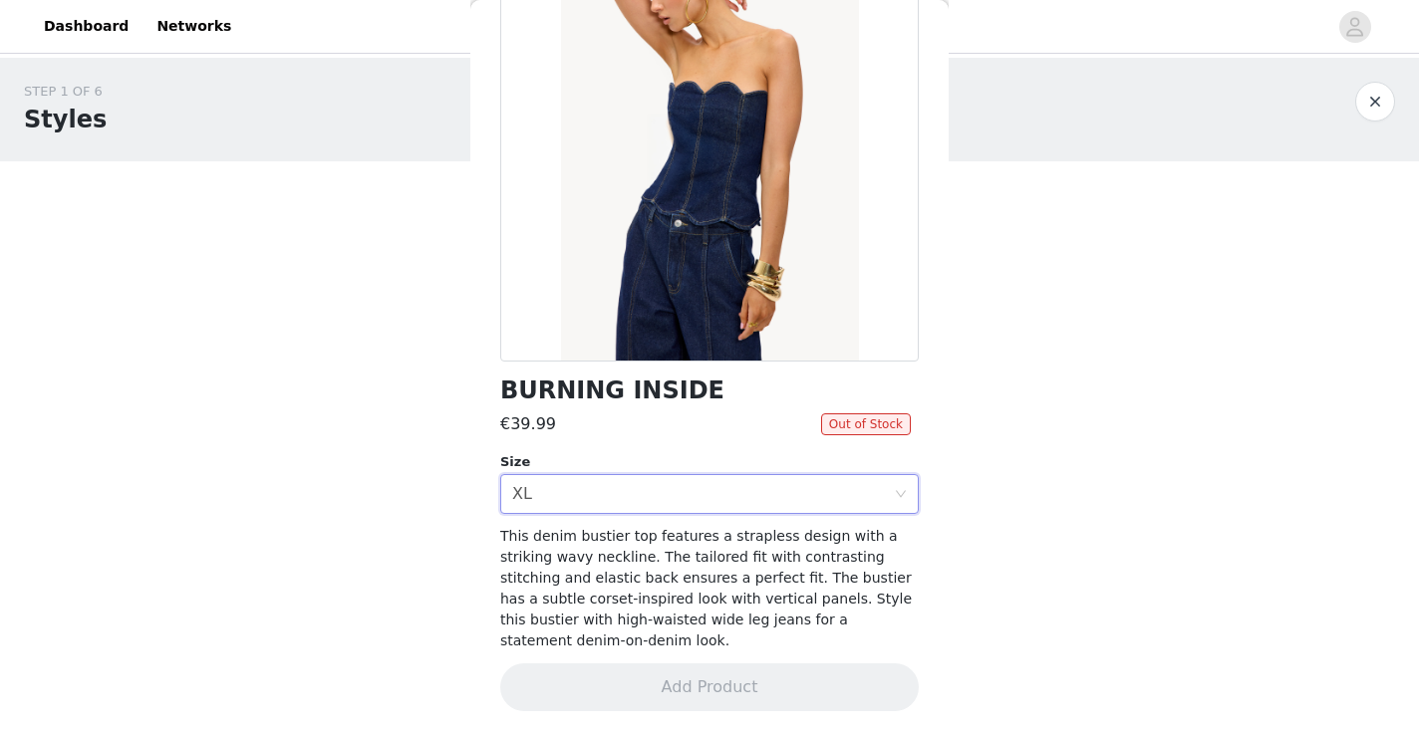
scroll to position [0, 0]
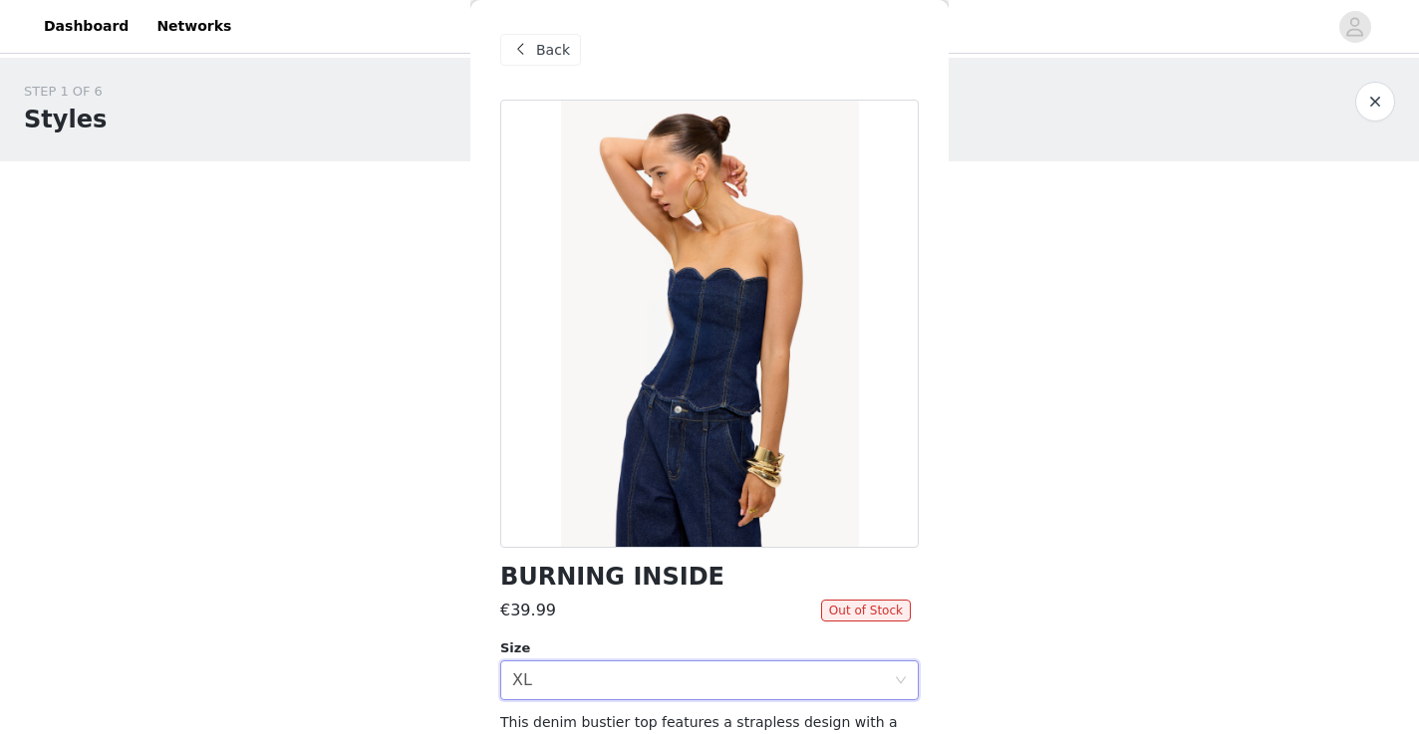
click at [533, 49] on div "Back" at bounding box center [540, 50] width 81 height 32
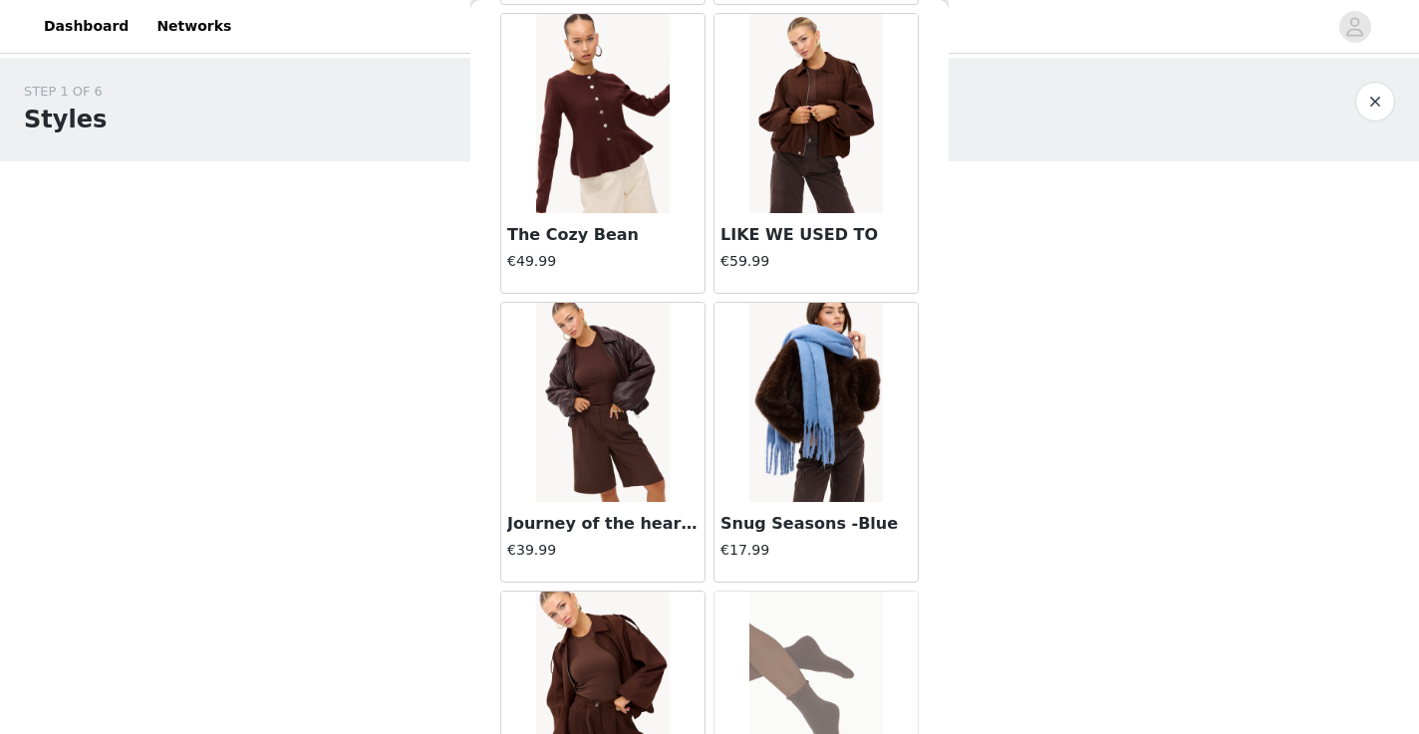
scroll to position [24940, 0]
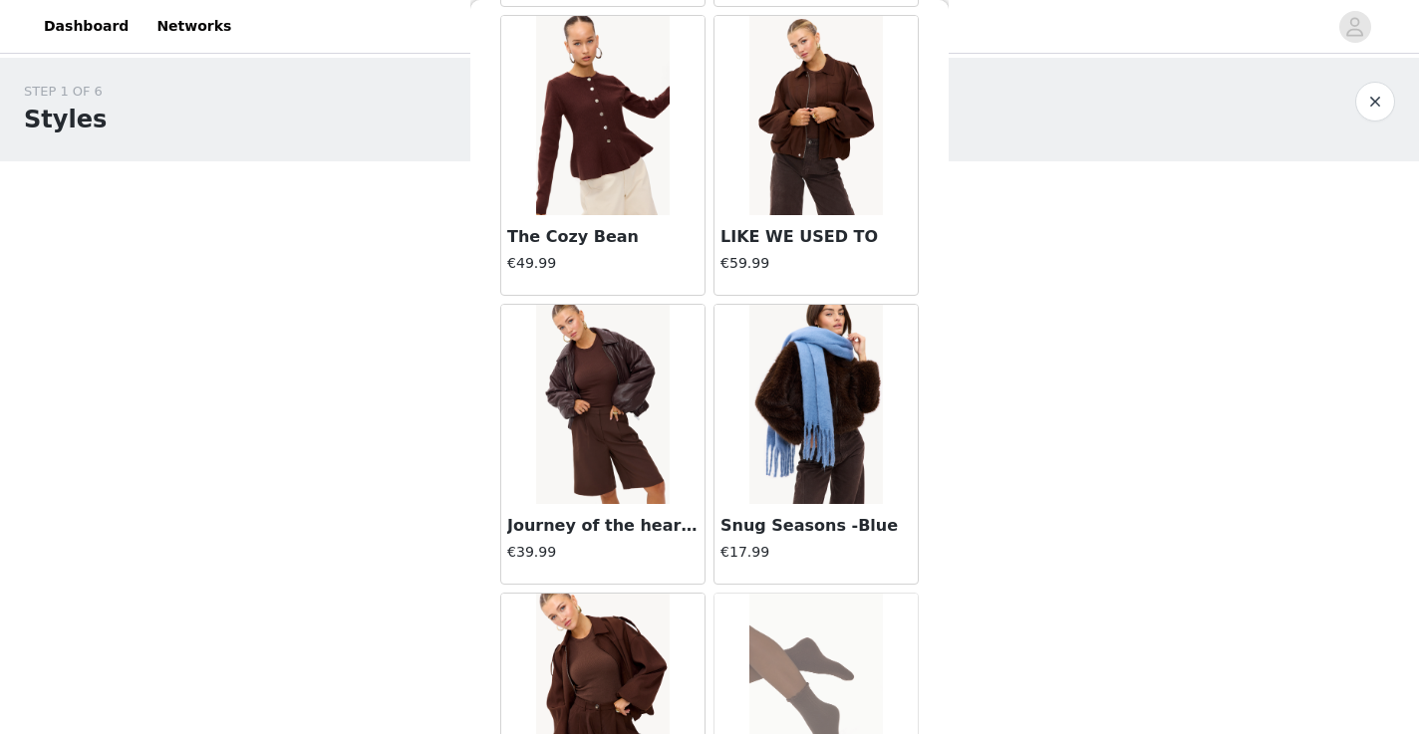
click at [607, 454] on img at bounding box center [602, 404] width 133 height 199
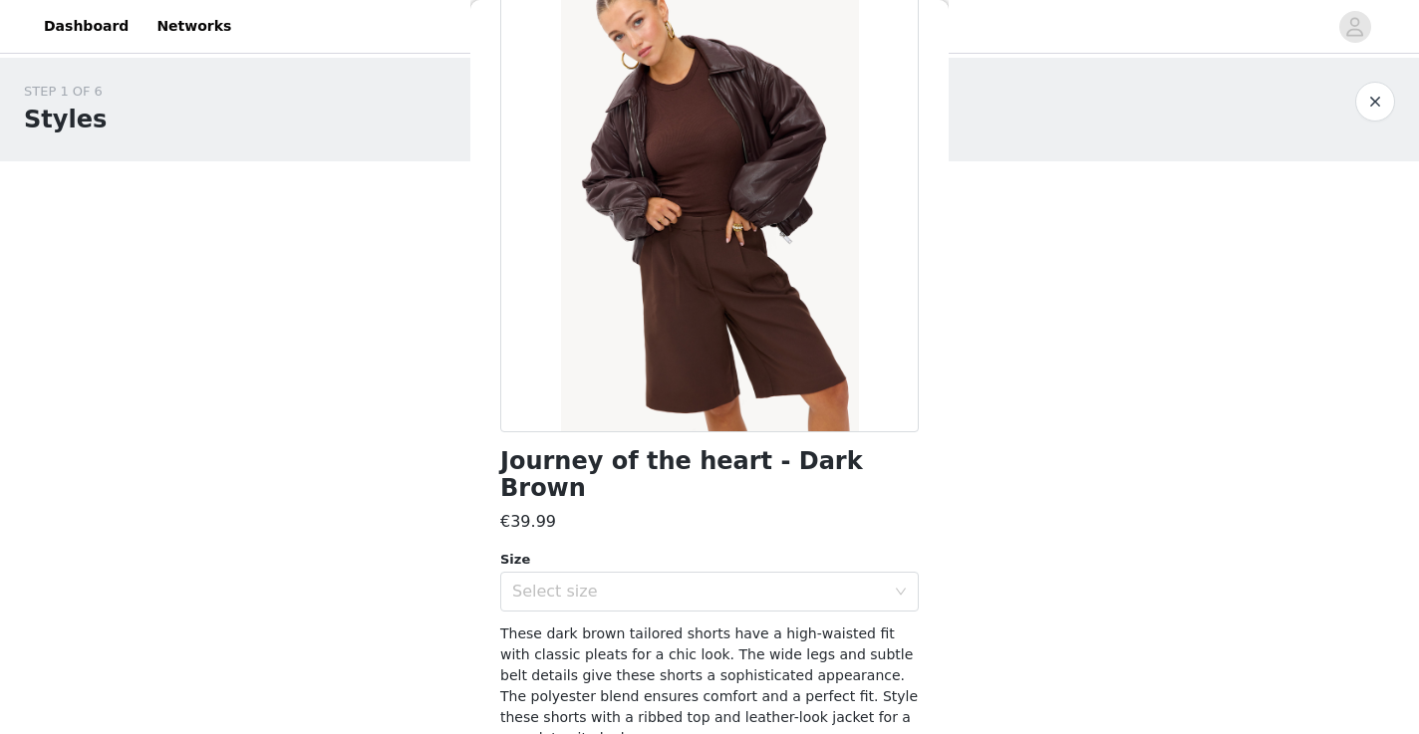
scroll to position [186, 0]
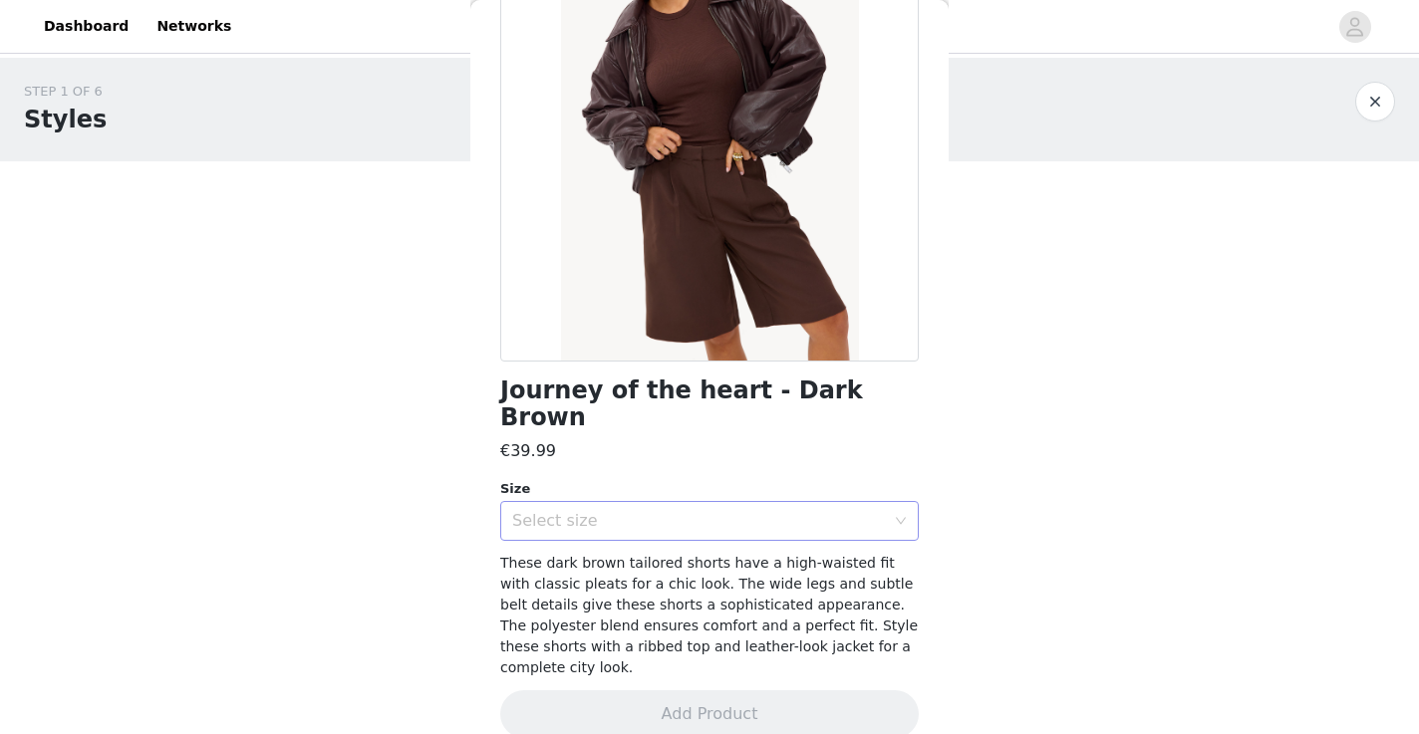
click at [597, 511] on div "Select size" at bounding box center [698, 521] width 373 height 20
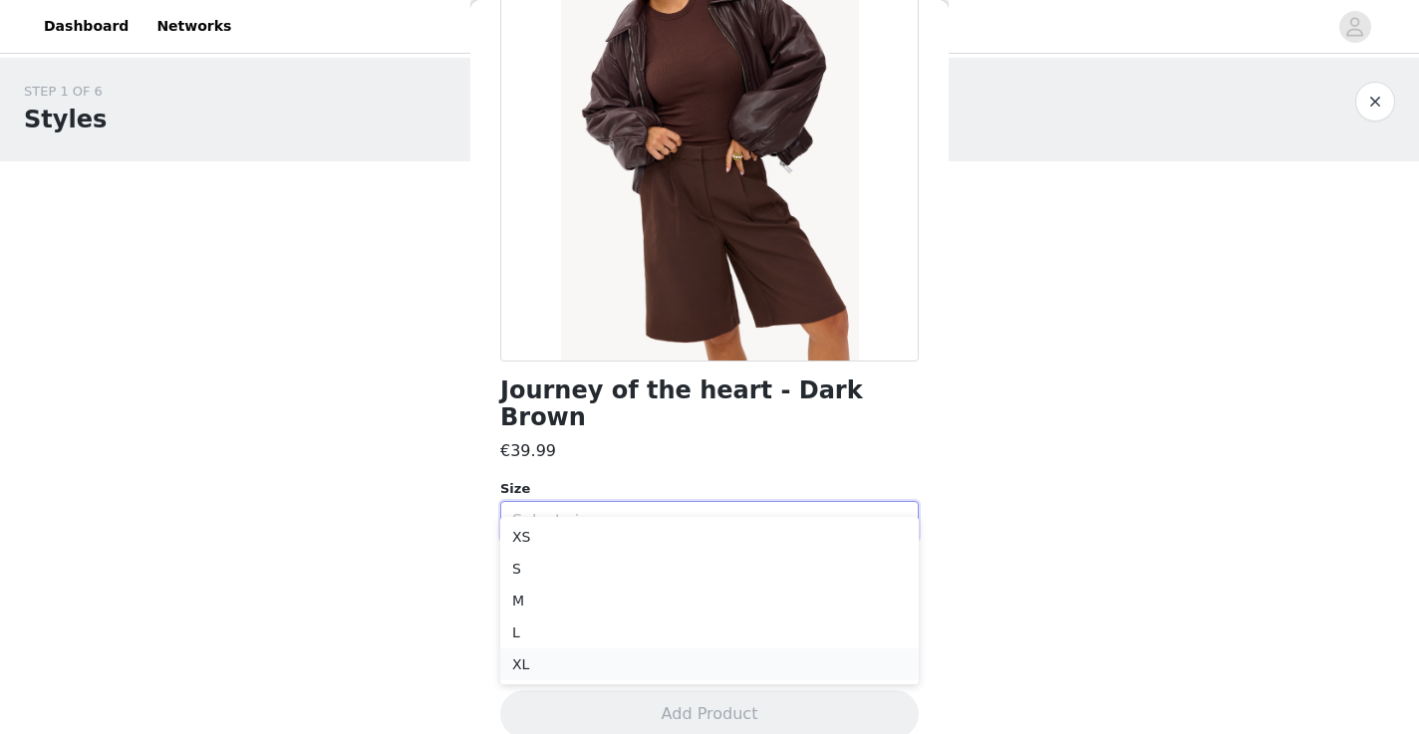
click at [574, 660] on li "XL" at bounding box center [709, 665] width 419 height 32
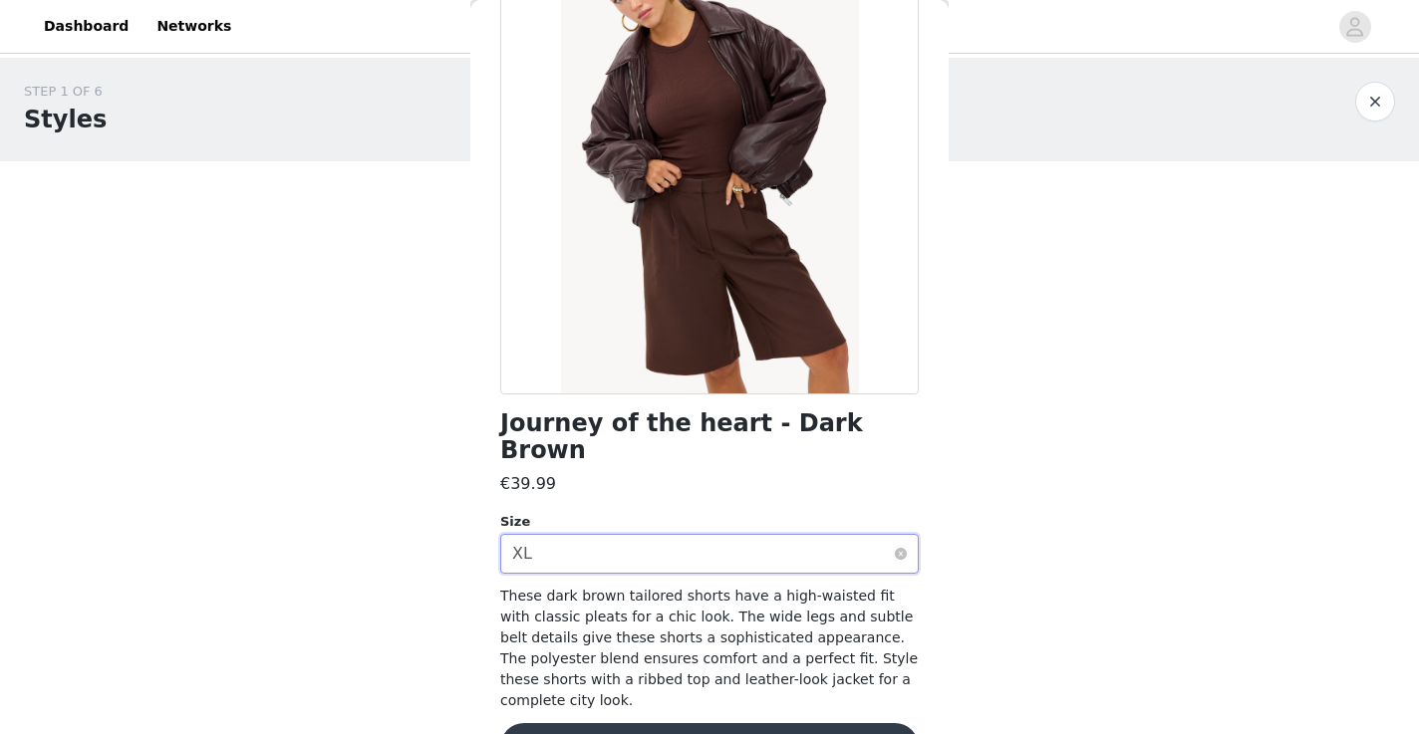
scroll to position [147, 0]
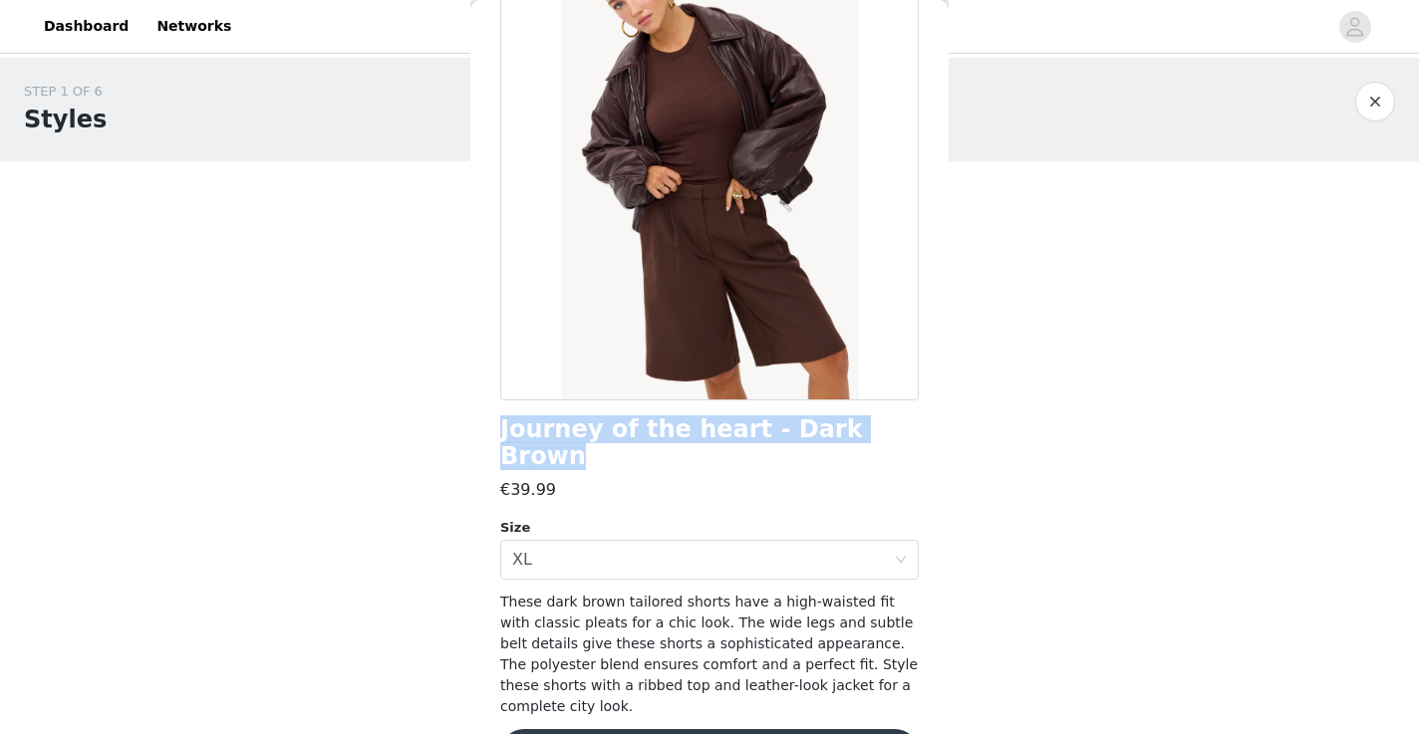
drag, startPoint x: 498, startPoint y: 427, endPoint x: 879, endPoint y: 428, distance: 380.7
click at [879, 428] on div "Back Journey of the heart - Dark Brown €39.99 Size Select size XL These dark br…" at bounding box center [709, 367] width 478 height 734
copy h1 "Journey of the heart - Dark Brown"
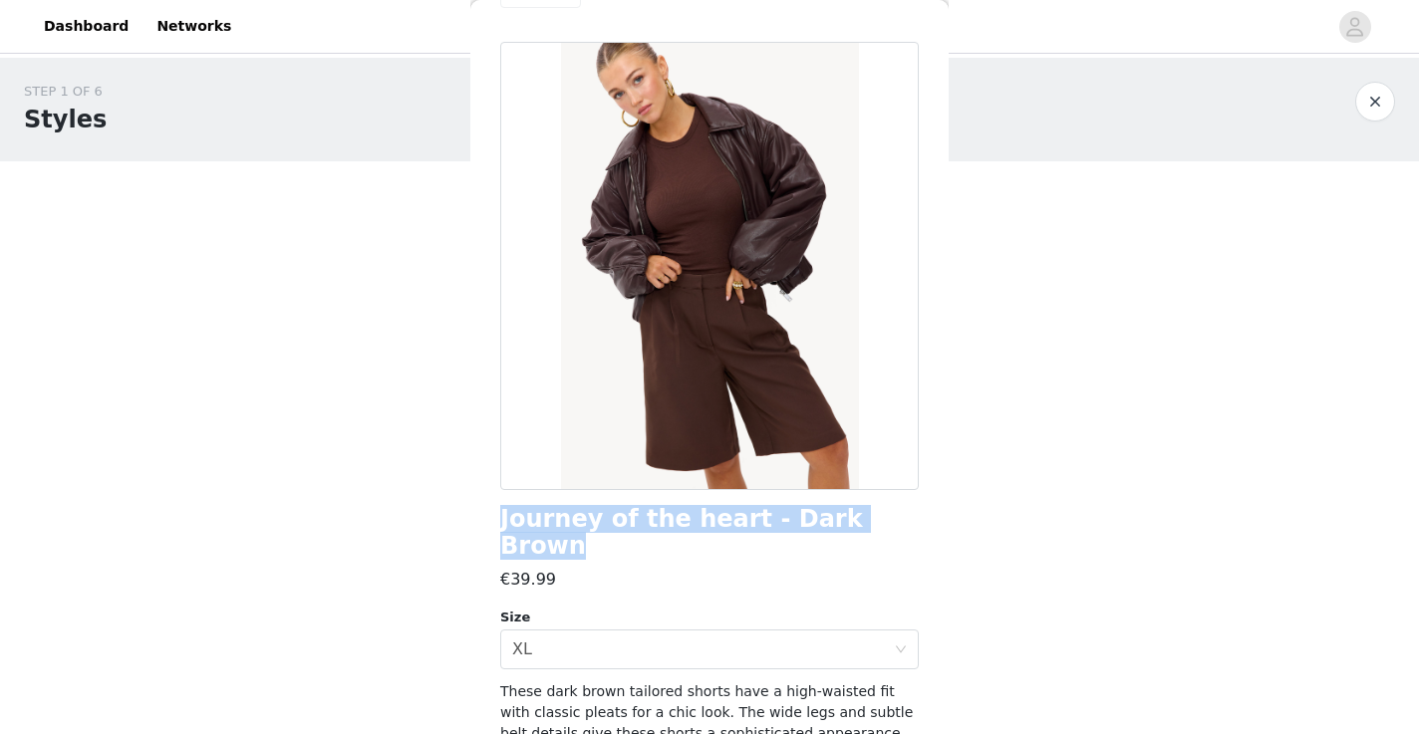
scroll to position [0, 0]
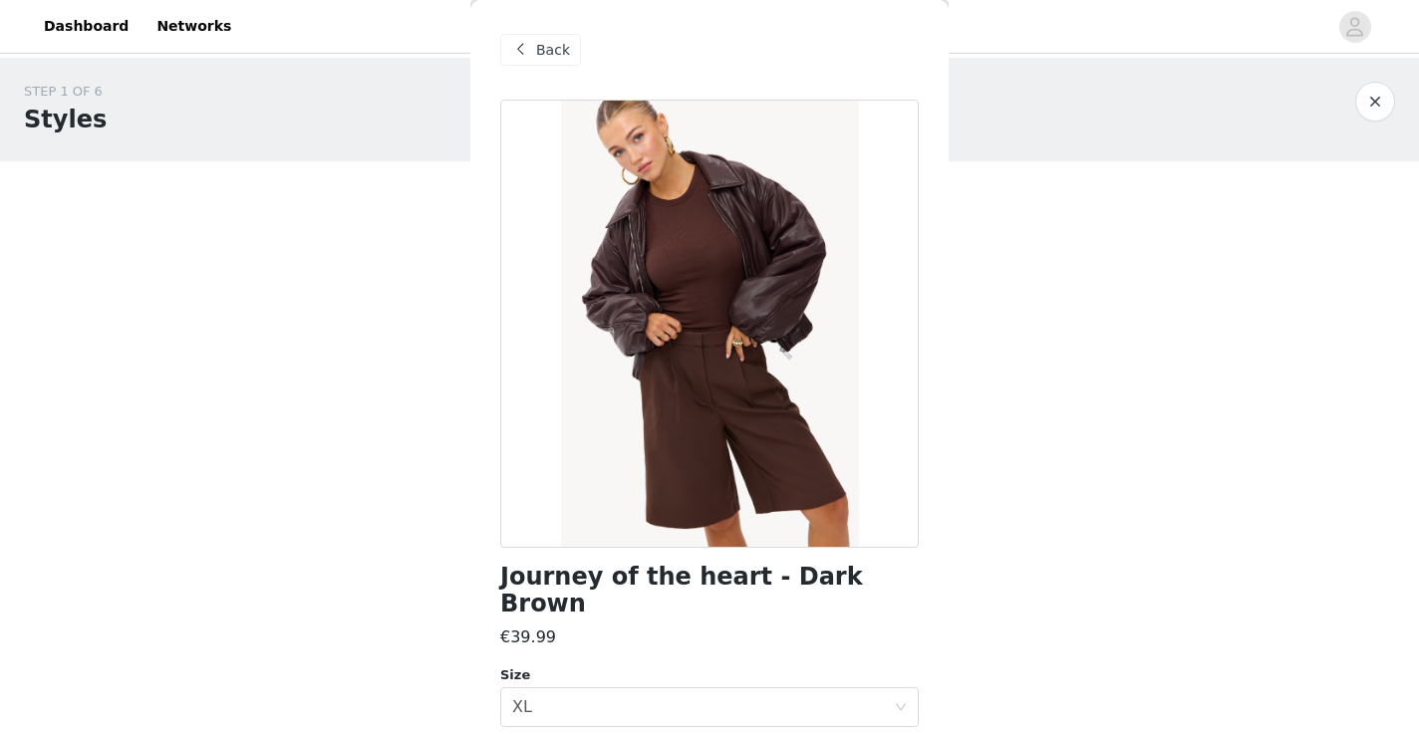
click at [554, 50] on span "Back" at bounding box center [553, 50] width 34 height 21
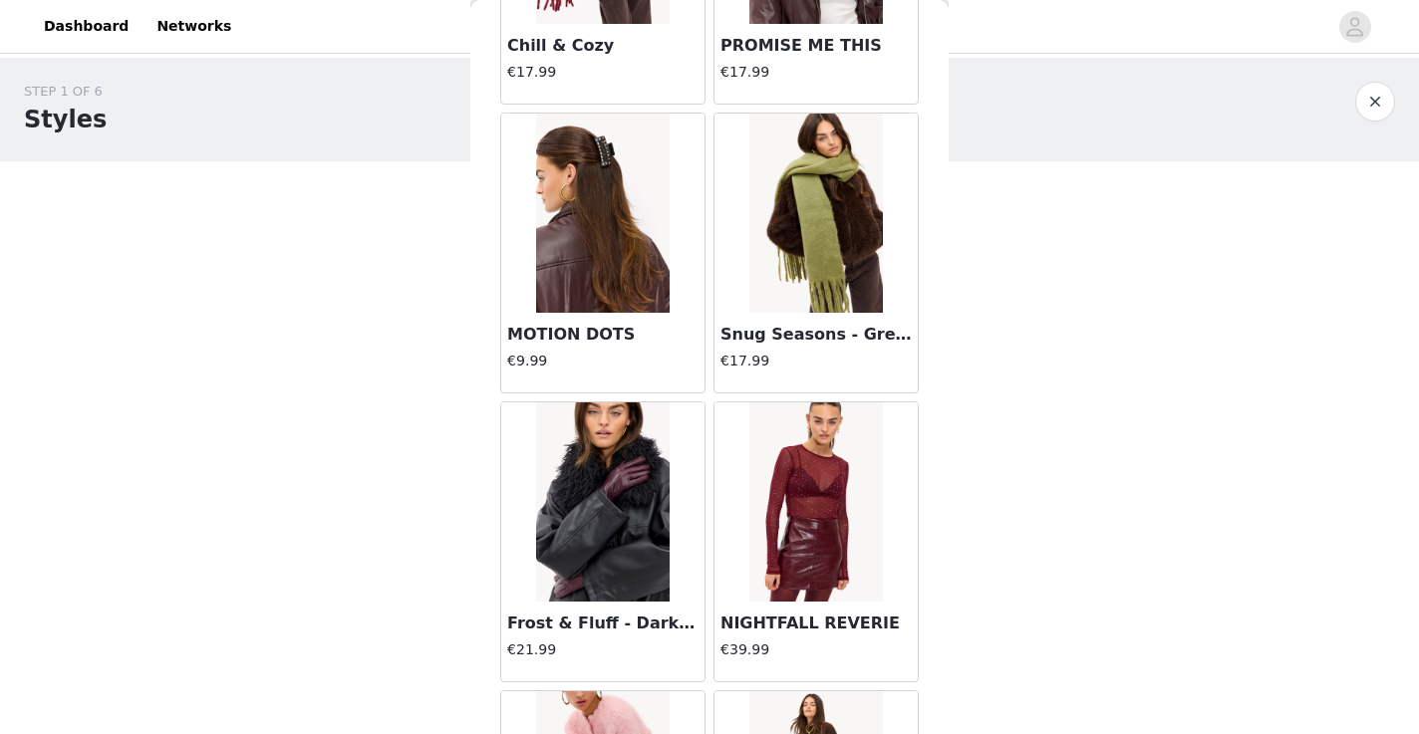
scroll to position [28326, 0]
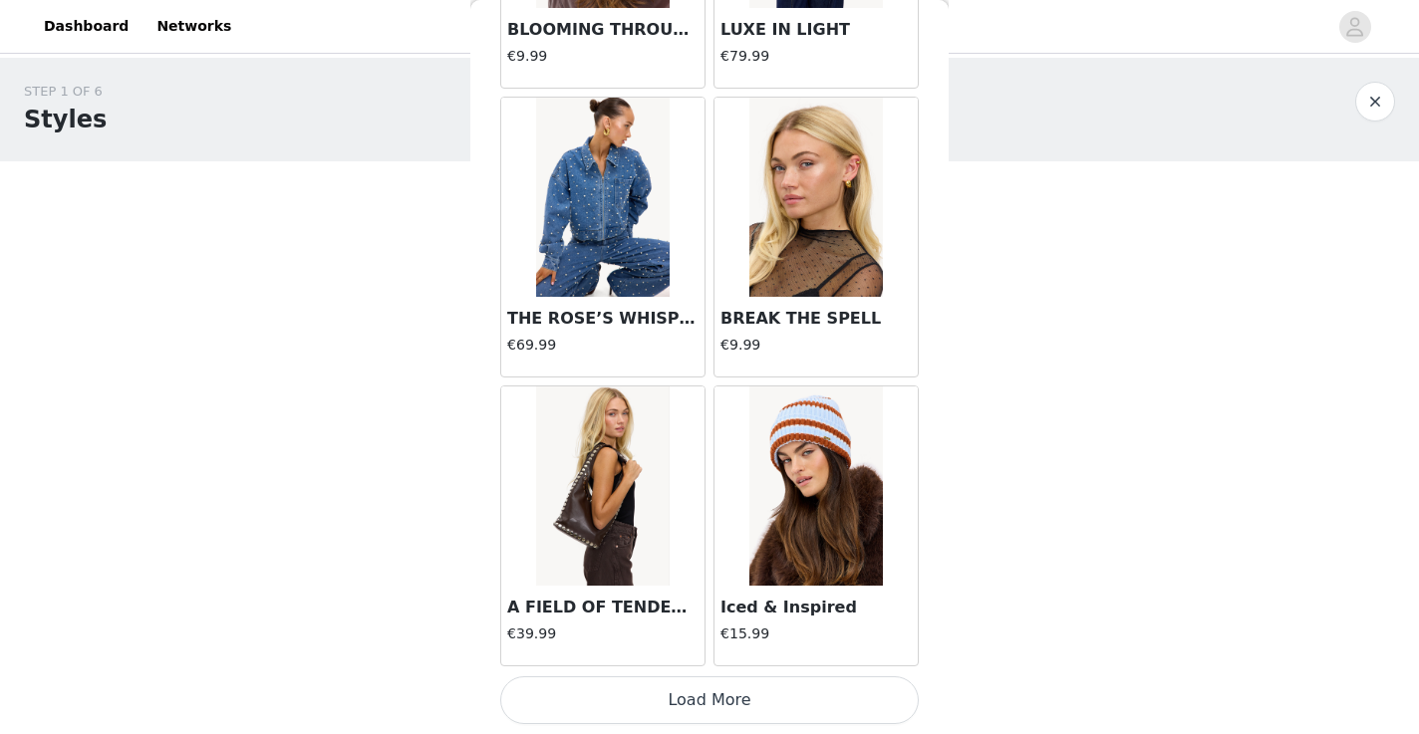
click at [701, 702] on button "Load More" at bounding box center [709, 701] width 419 height 48
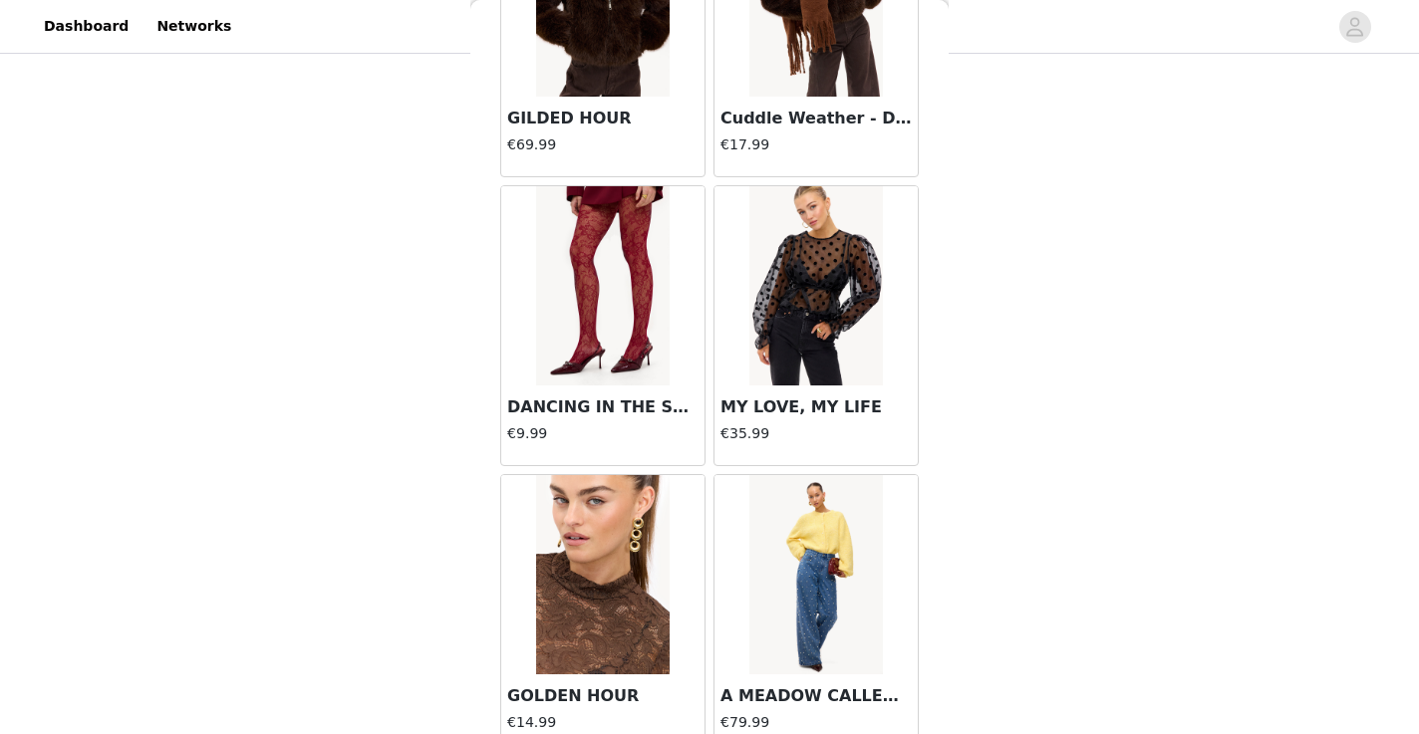
scroll to position [29105, 0]
click at [771, 333] on img at bounding box center [815, 284] width 133 height 199
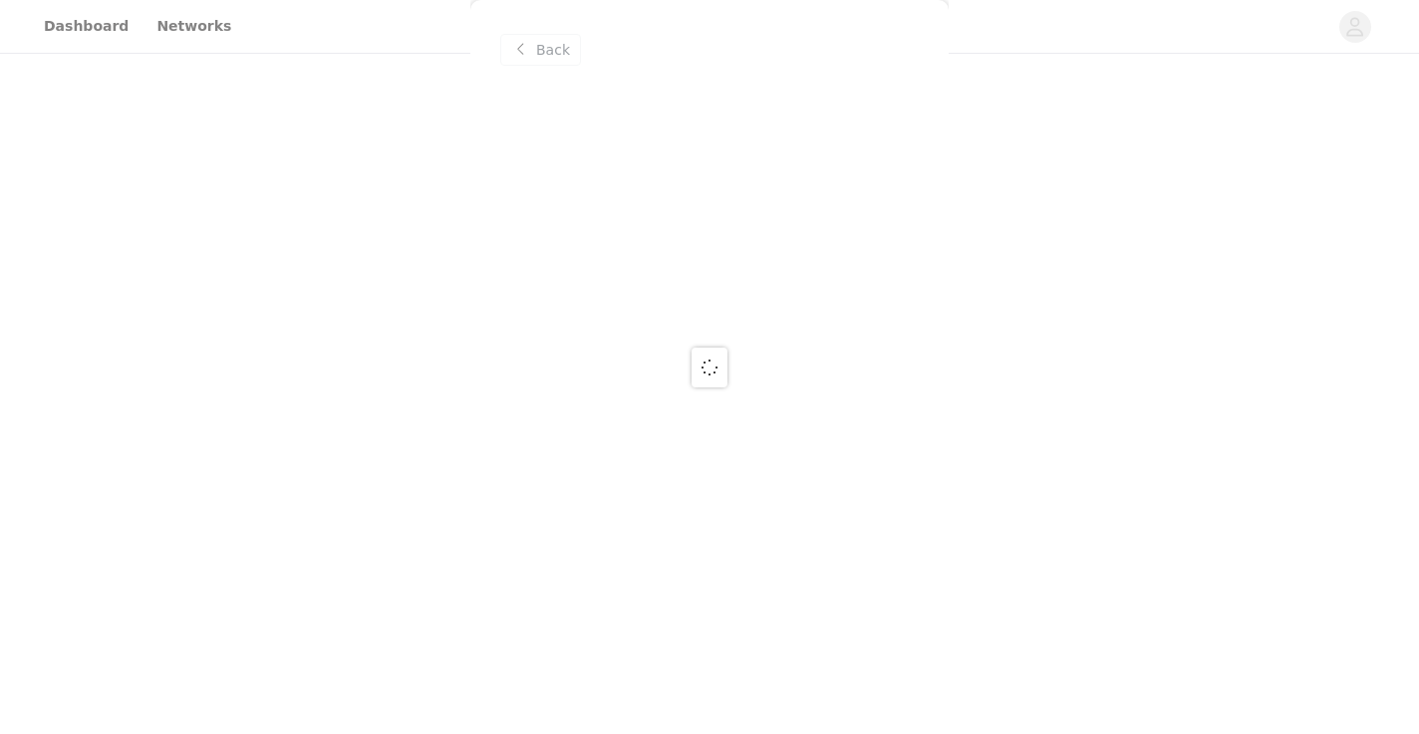
scroll to position [0, 0]
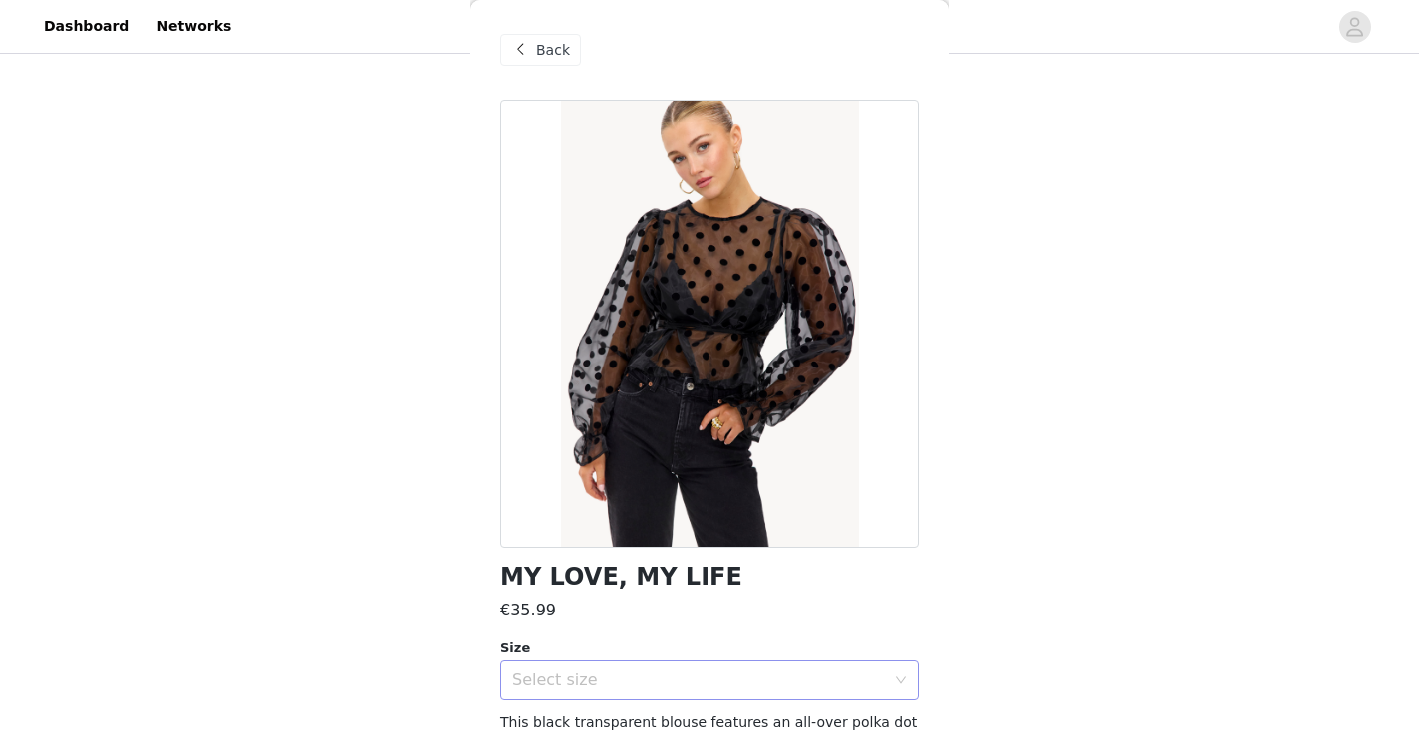
click at [688, 671] on div "Select size" at bounding box center [698, 681] width 373 height 20
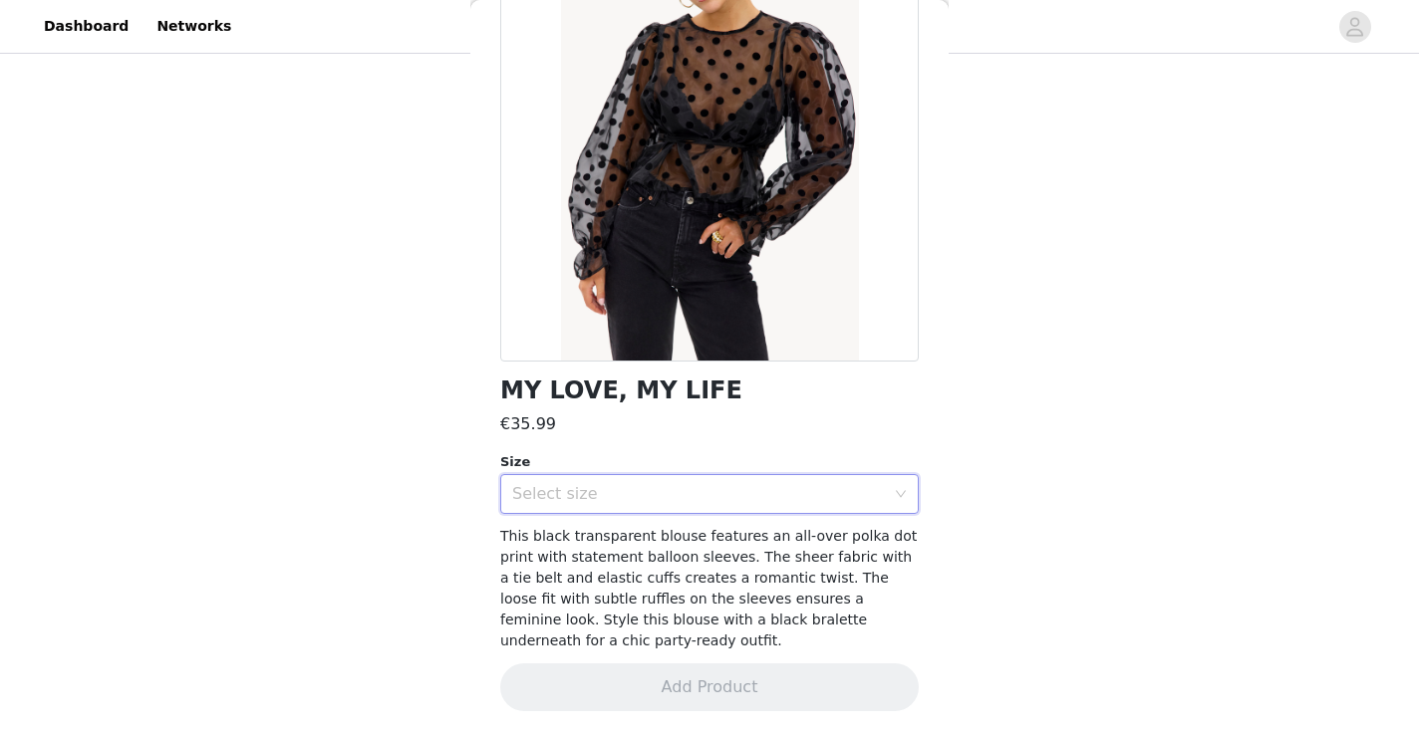
click at [696, 523] on div "MY LOVE, MY LIFE €35.99 Size Select size This black transparent blouse features…" at bounding box center [709, 324] width 419 height 822
click at [701, 496] on div "Select size" at bounding box center [698, 494] width 373 height 20
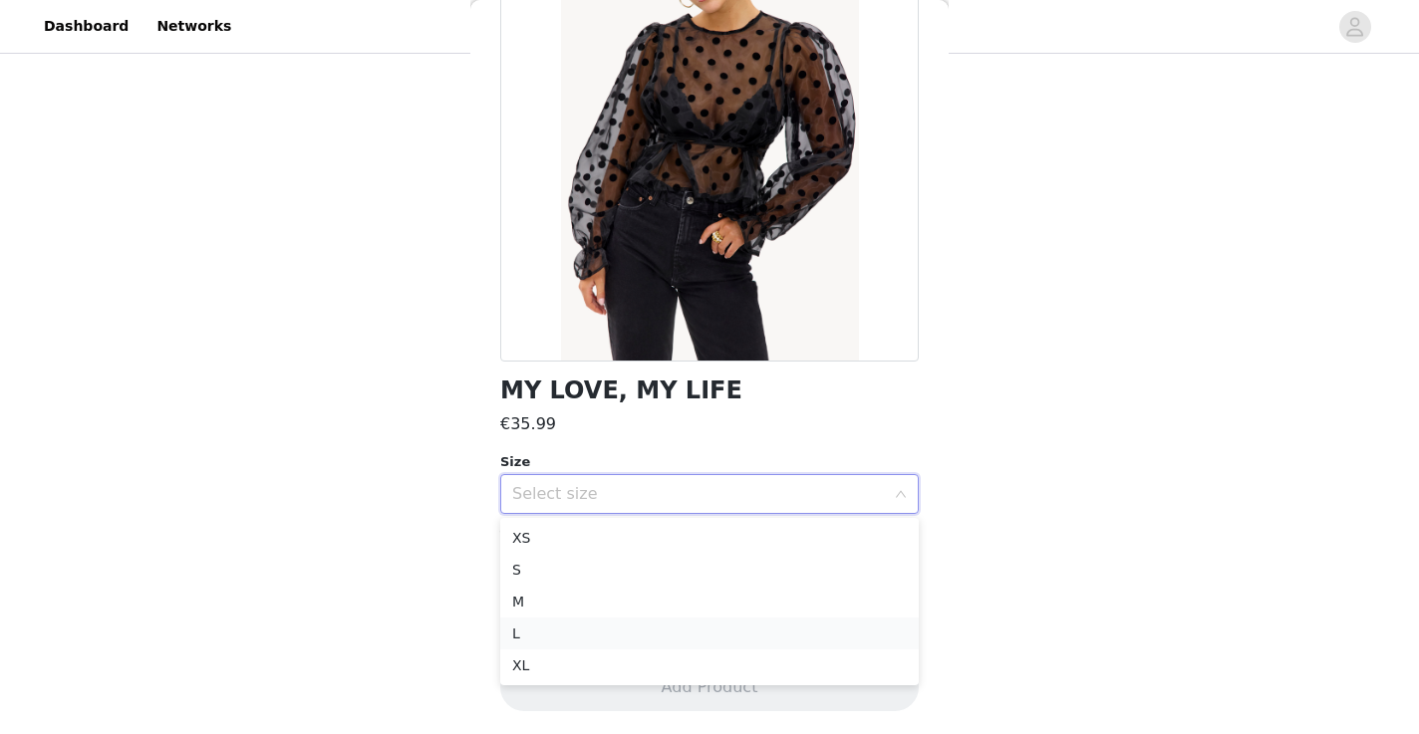
click at [655, 642] on li "L" at bounding box center [709, 634] width 419 height 32
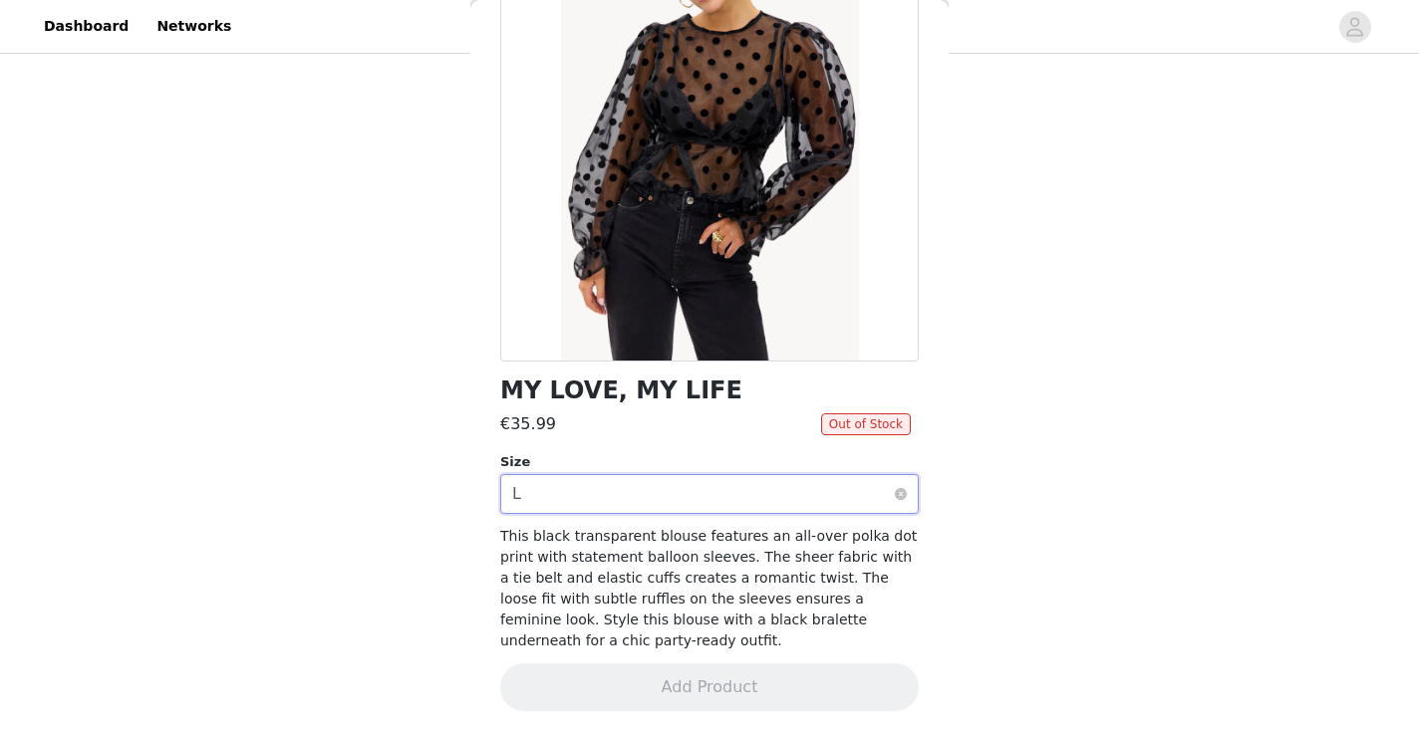
click at [709, 504] on div "Select size L" at bounding box center [703, 494] width 382 height 38
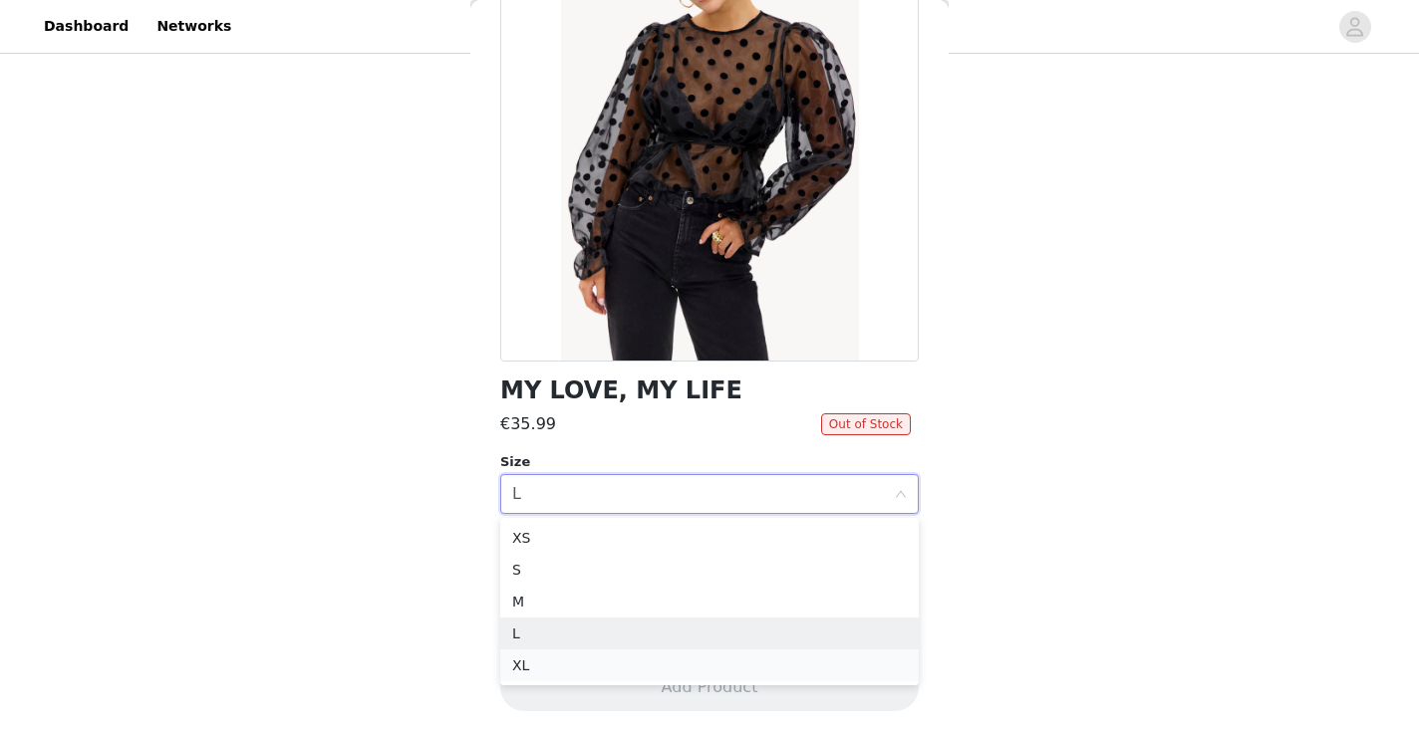
click at [647, 673] on li "XL" at bounding box center [709, 666] width 419 height 32
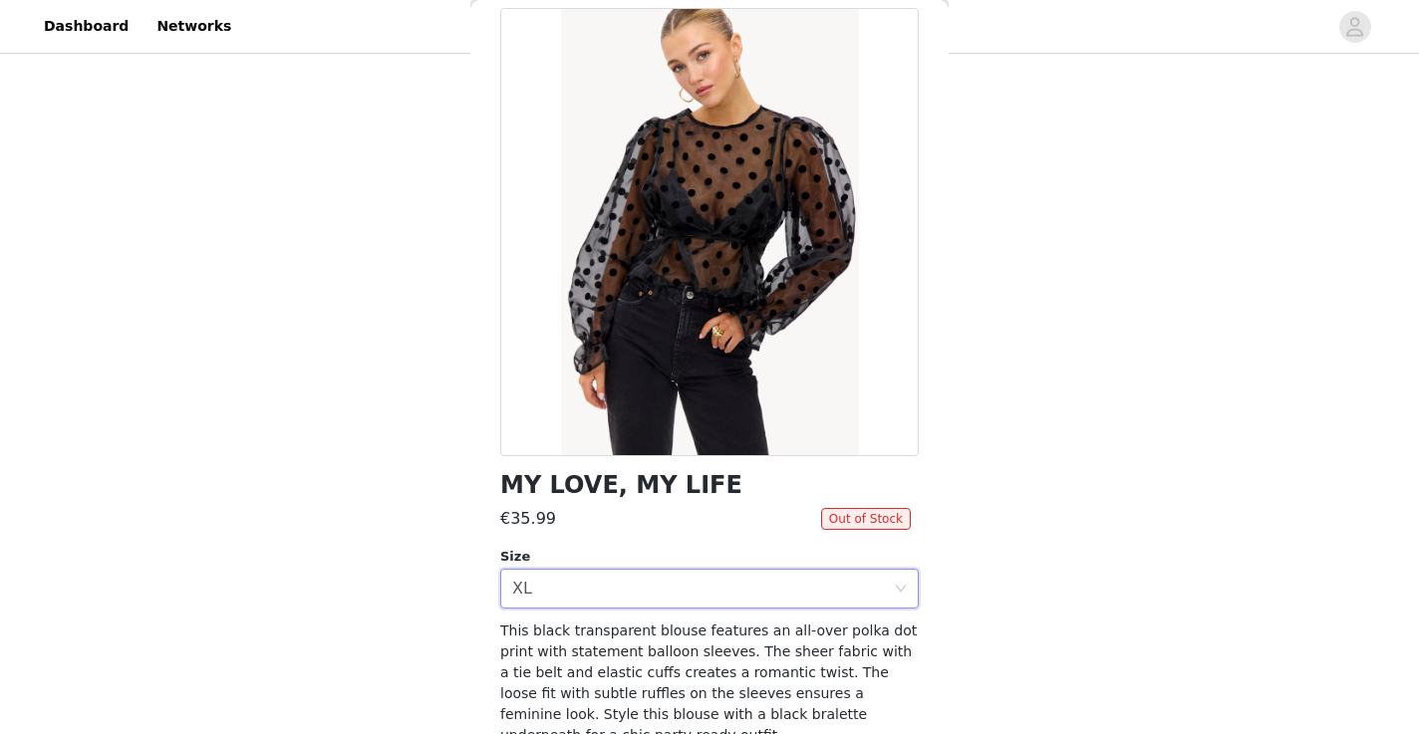
scroll to position [0, 0]
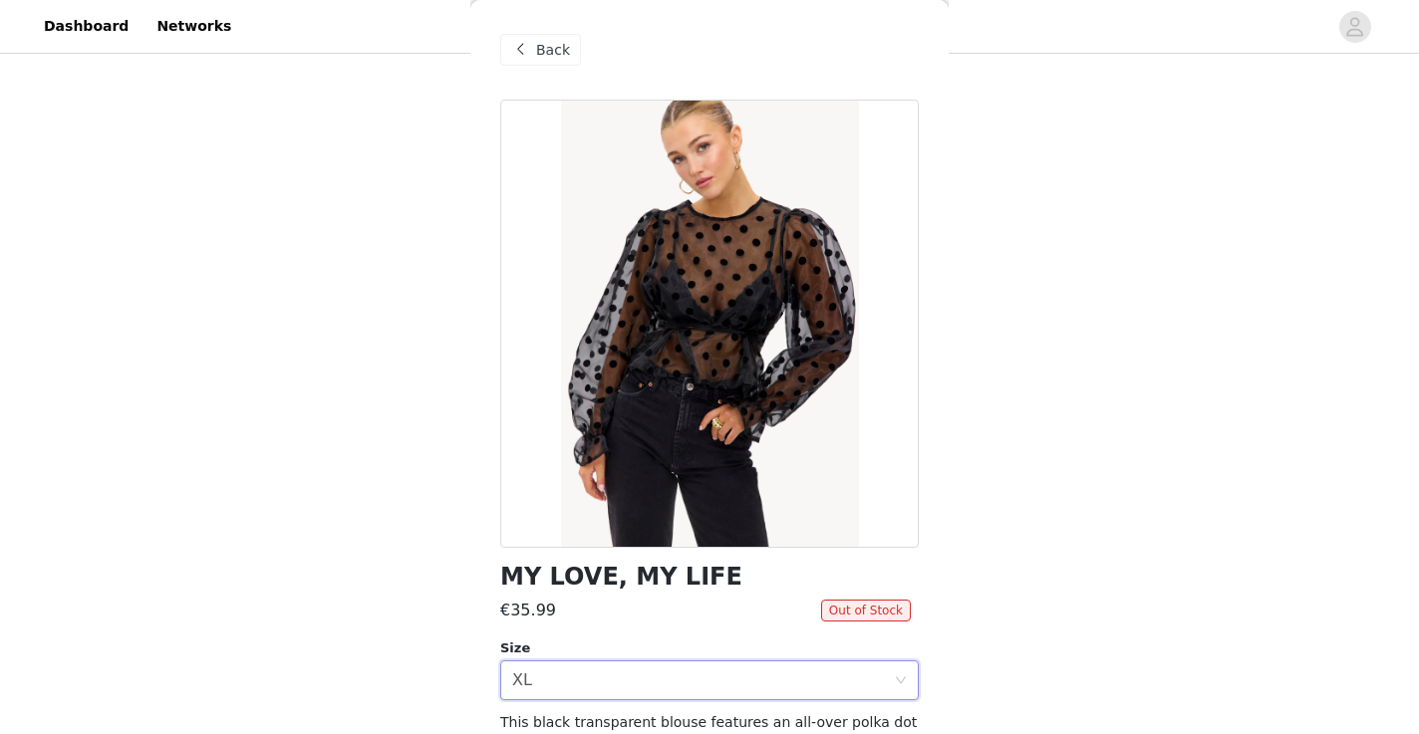
click at [536, 48] on span "Back" at bounding box center [553, 50] width 34 height 21
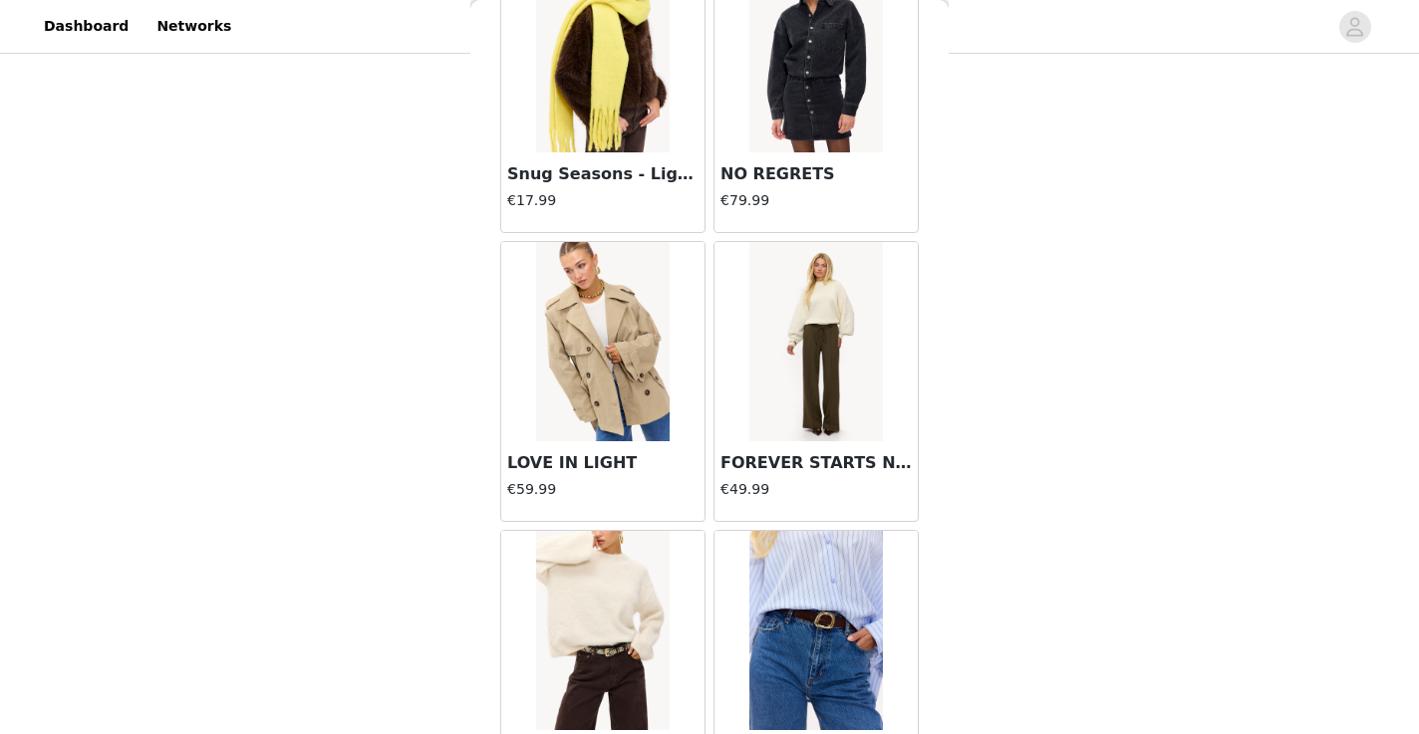
scroll to position [30863, 0]
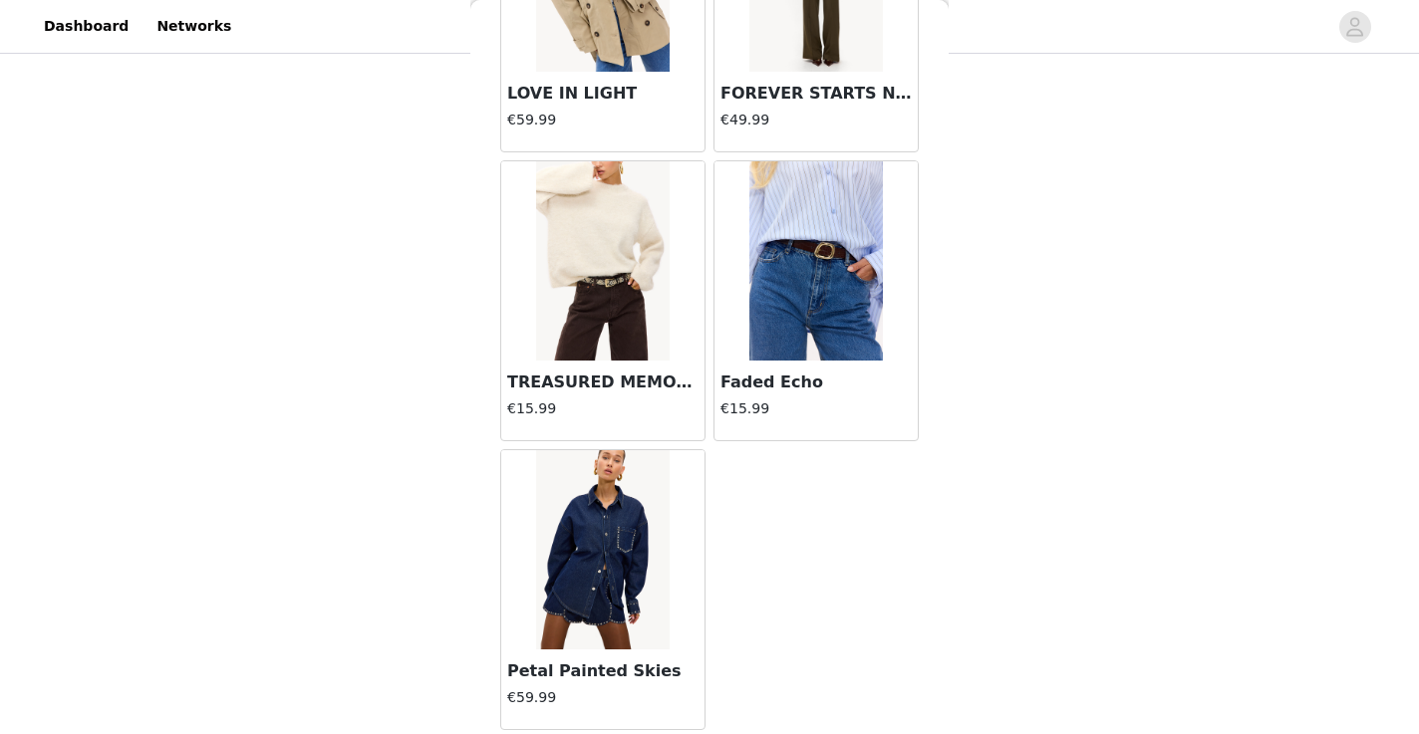
click at [697, 508] on div at bounding box center [602, 549] width 203 height 199
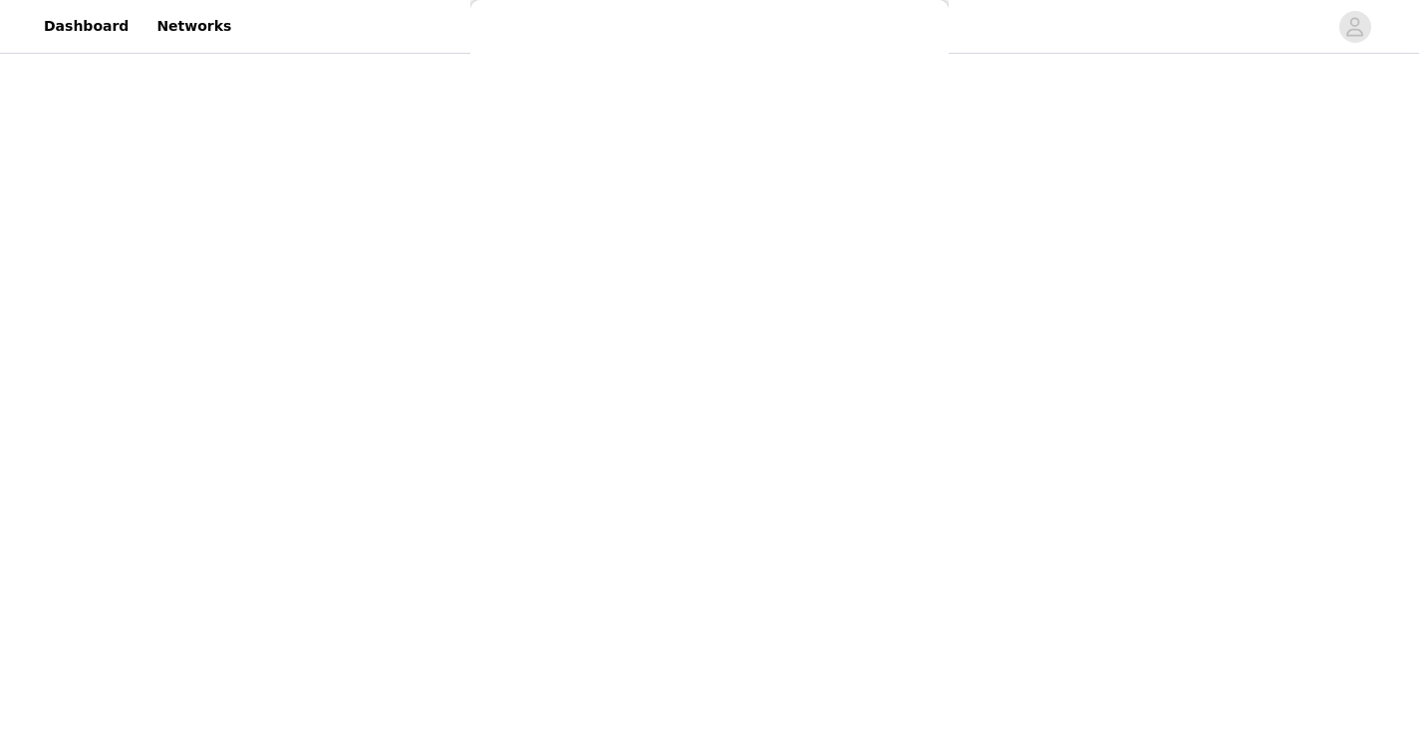
scroll to position [0, 0]
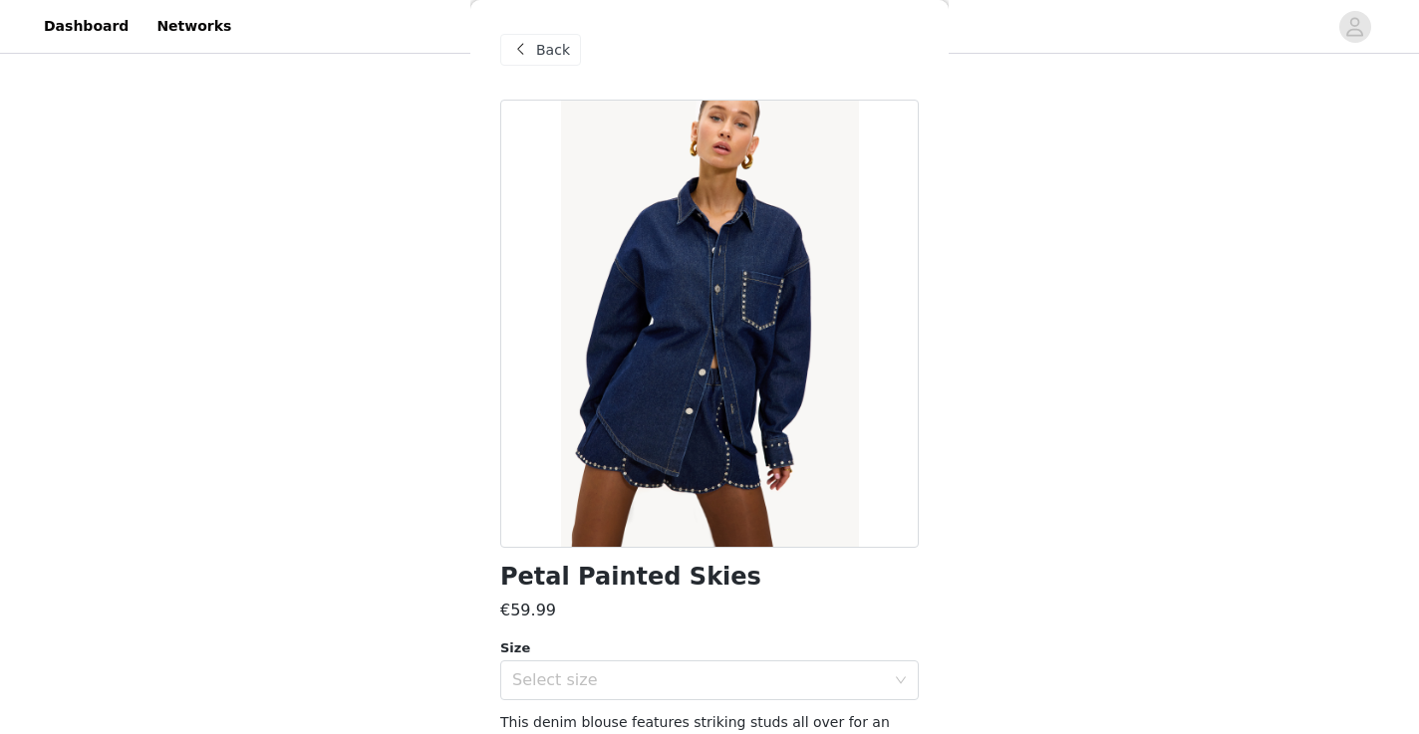
click at [560, 54] on span "Back" at bounding box center [553, 50] width 34 height 21
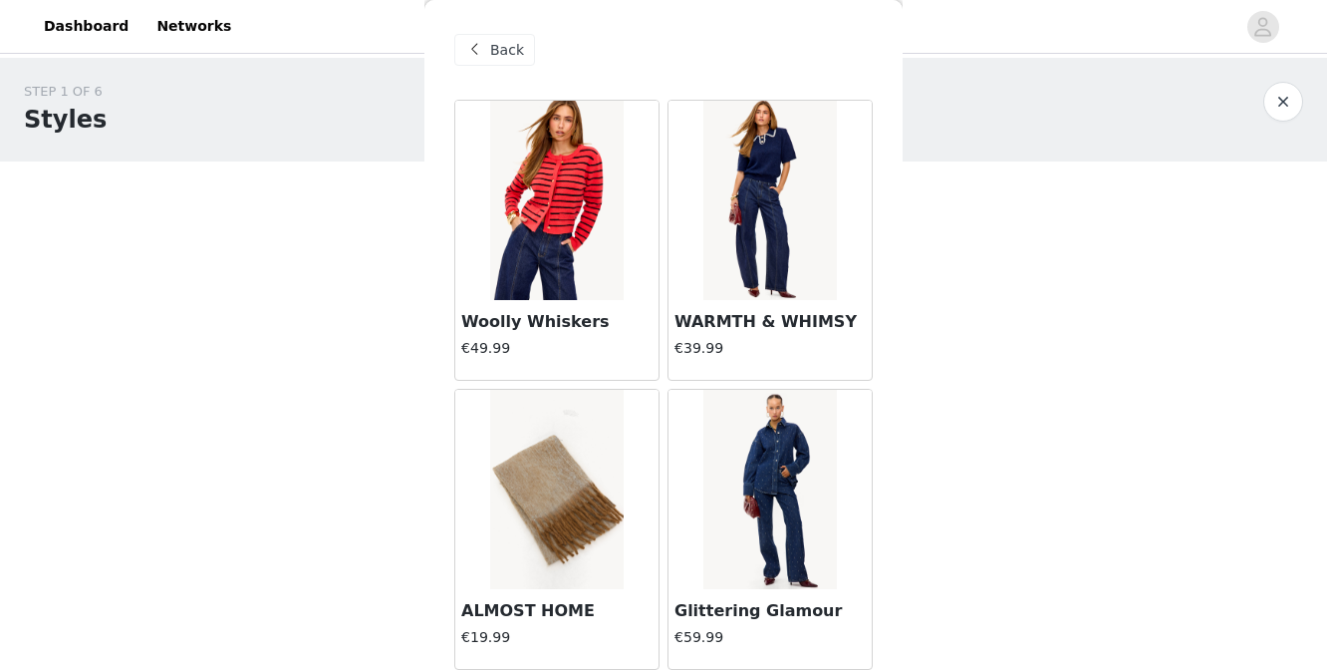
click at [511, 55] on span "Back" at bounding box center [507, 50] width 34 height 21
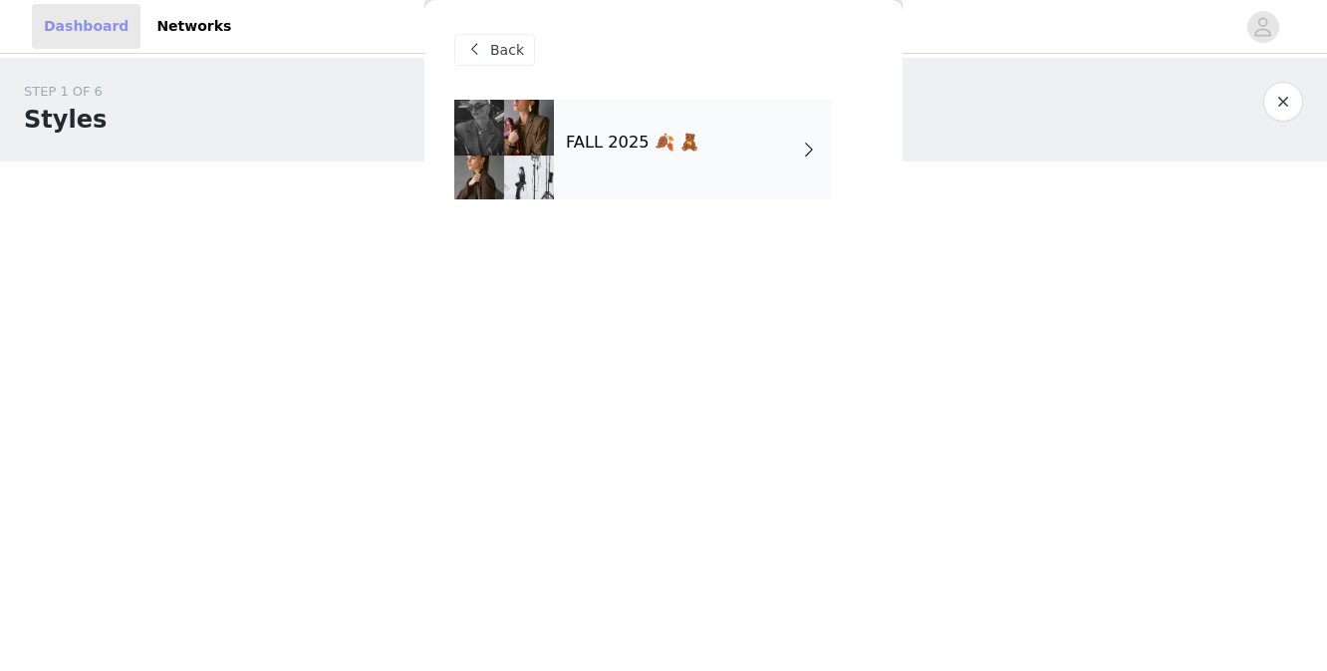
click at [97, 31] on link "Dashboard" at bounding box center [86, 26] width 109 height 45
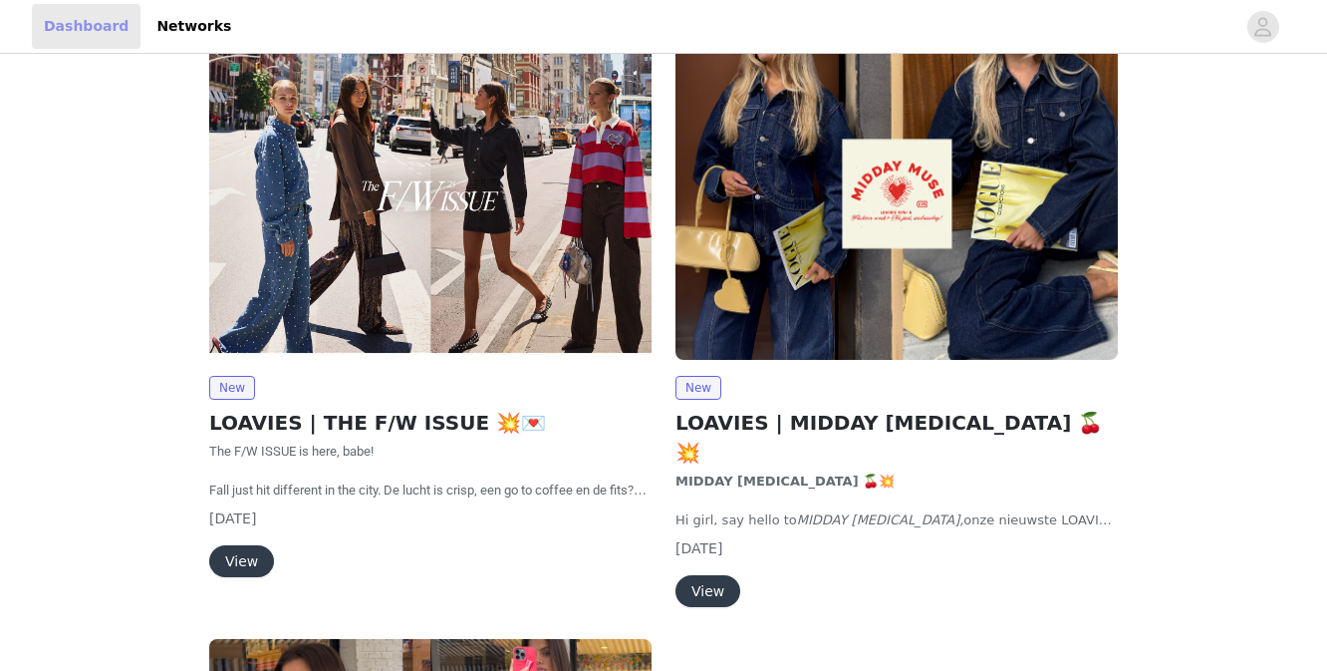
scroll to position [241, 0]
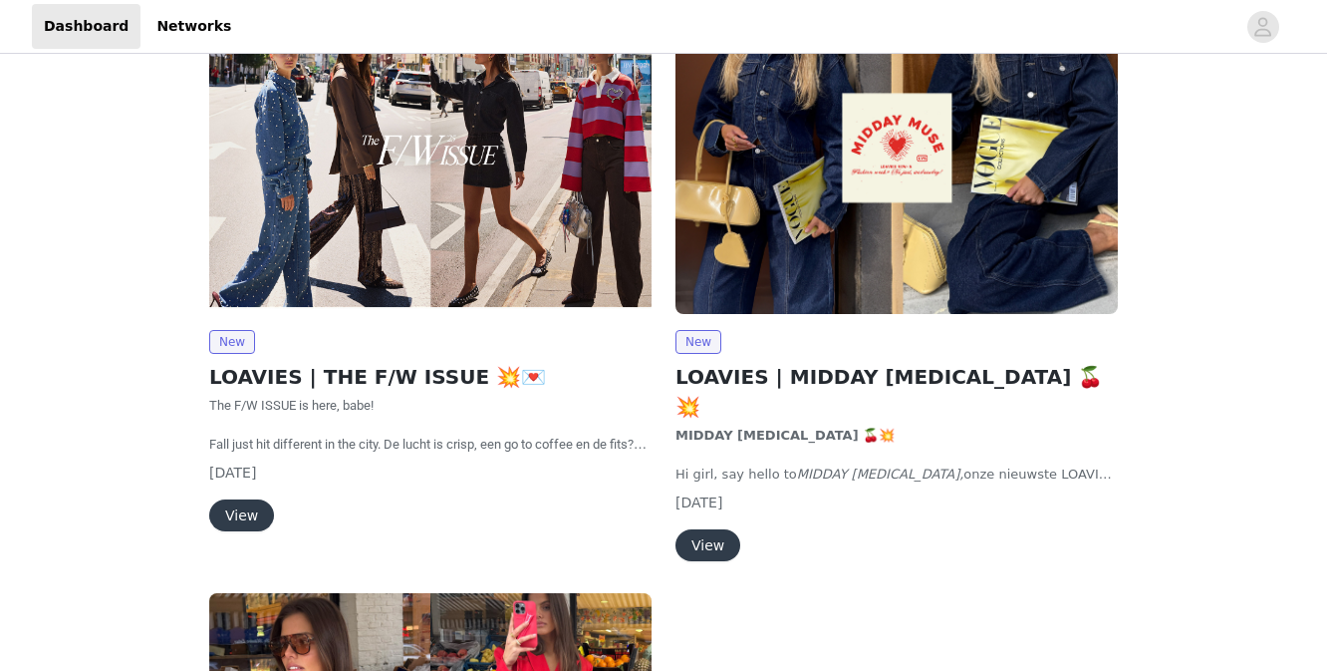
click at [243, 516] on button "View" at bounding box center [241, 515] width 65 height 32
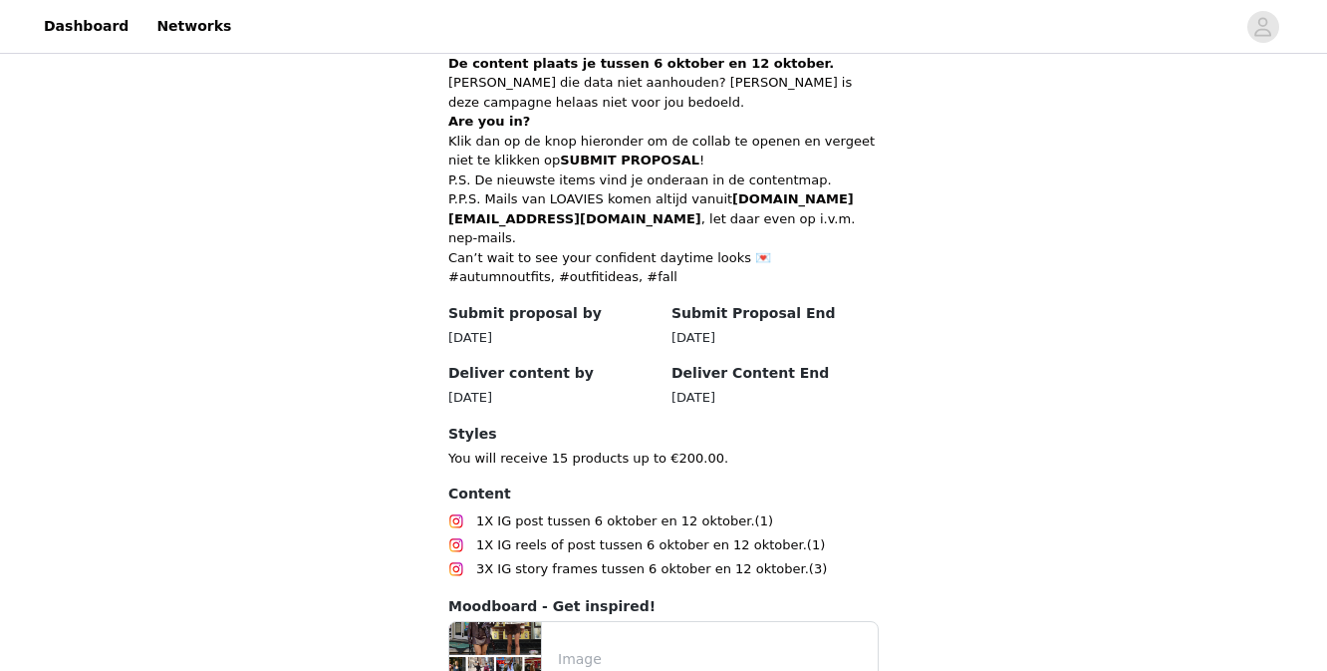
scroll to position [1051, 0]
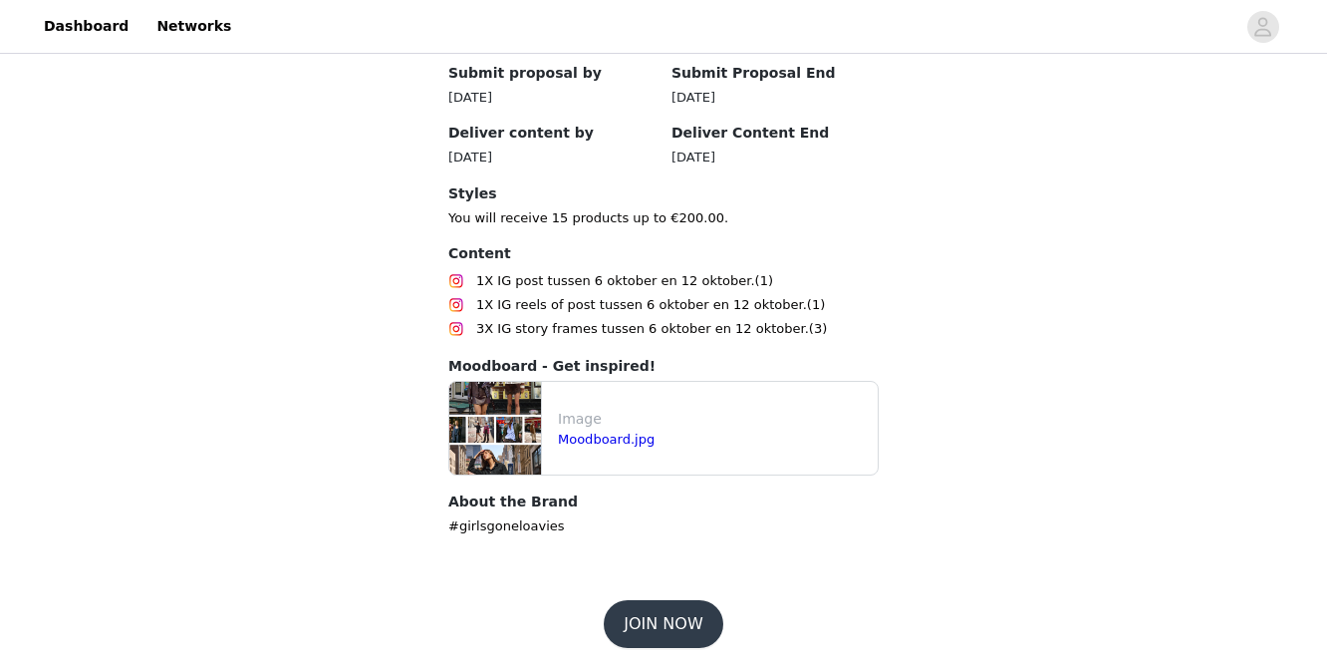
click at [645, 627] on button "JOIN NOW" at bounding box center [663, 624] width 119 height 48
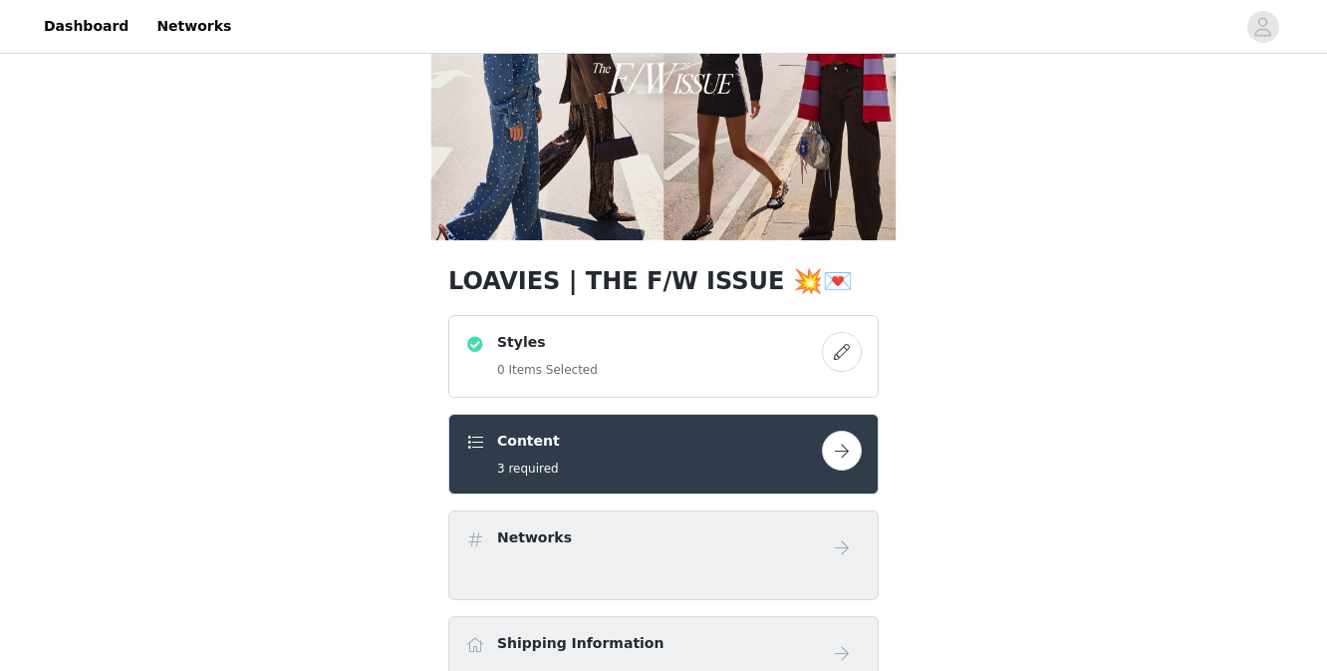
scroll to position [186, 0]
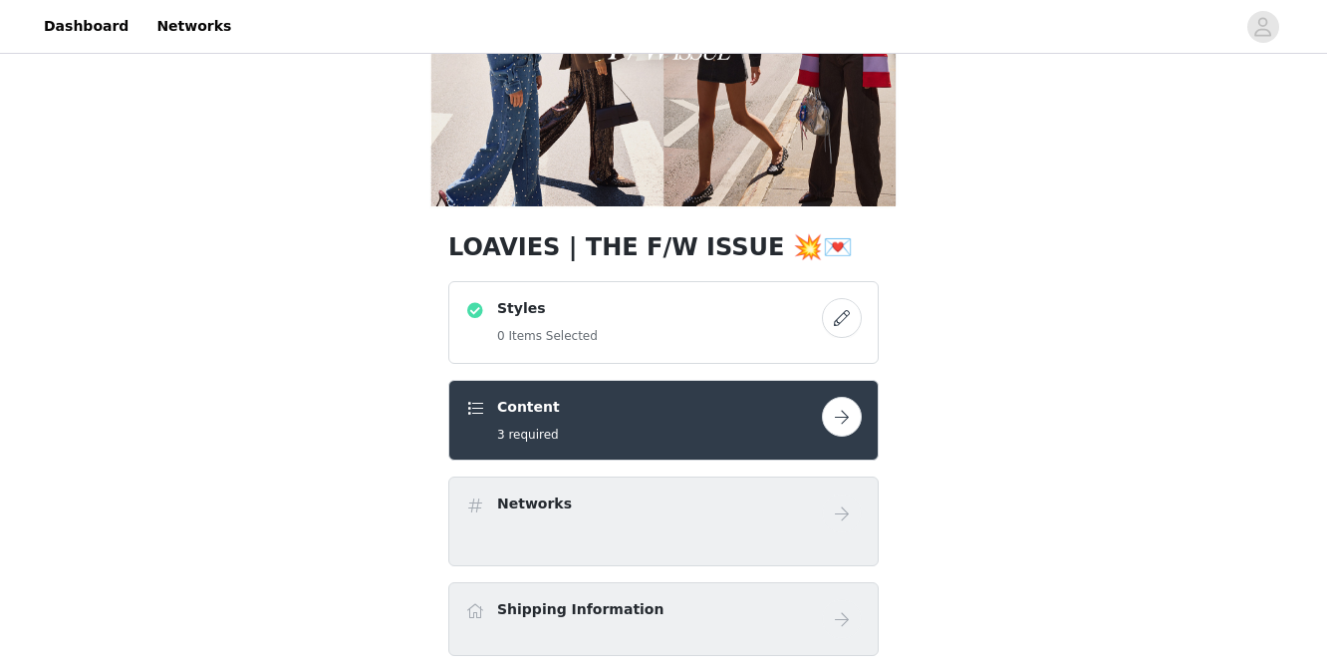
click at [838, 416] on button "button" at bounding box center [842, 417] width 40 height 40
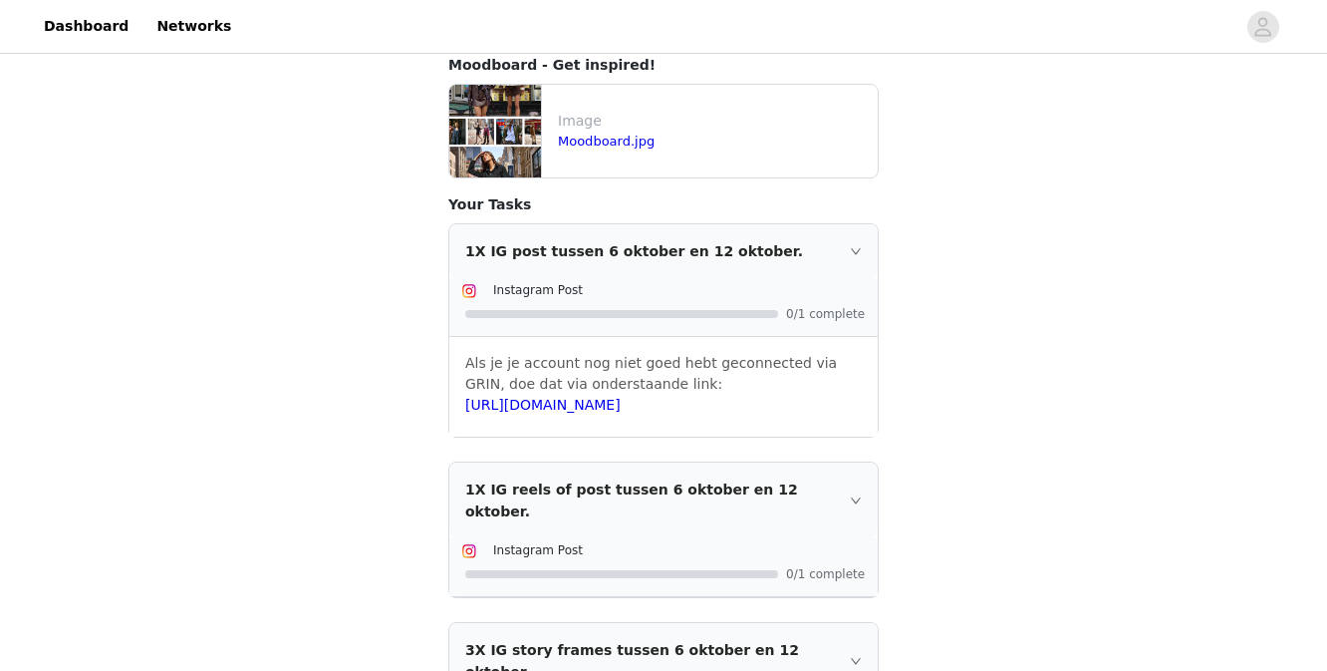
scroll to position [616, 0]
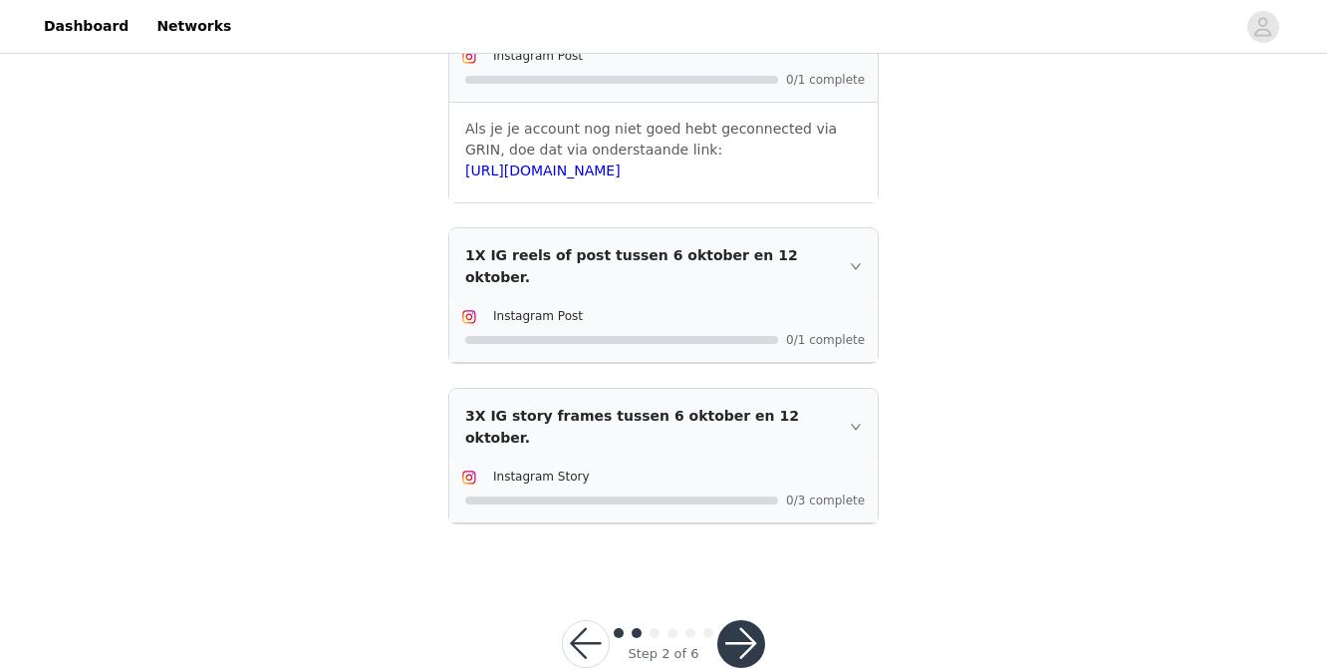
click at [574, 620] on button "button" at bounding box center [586, 644] width 48 height 48
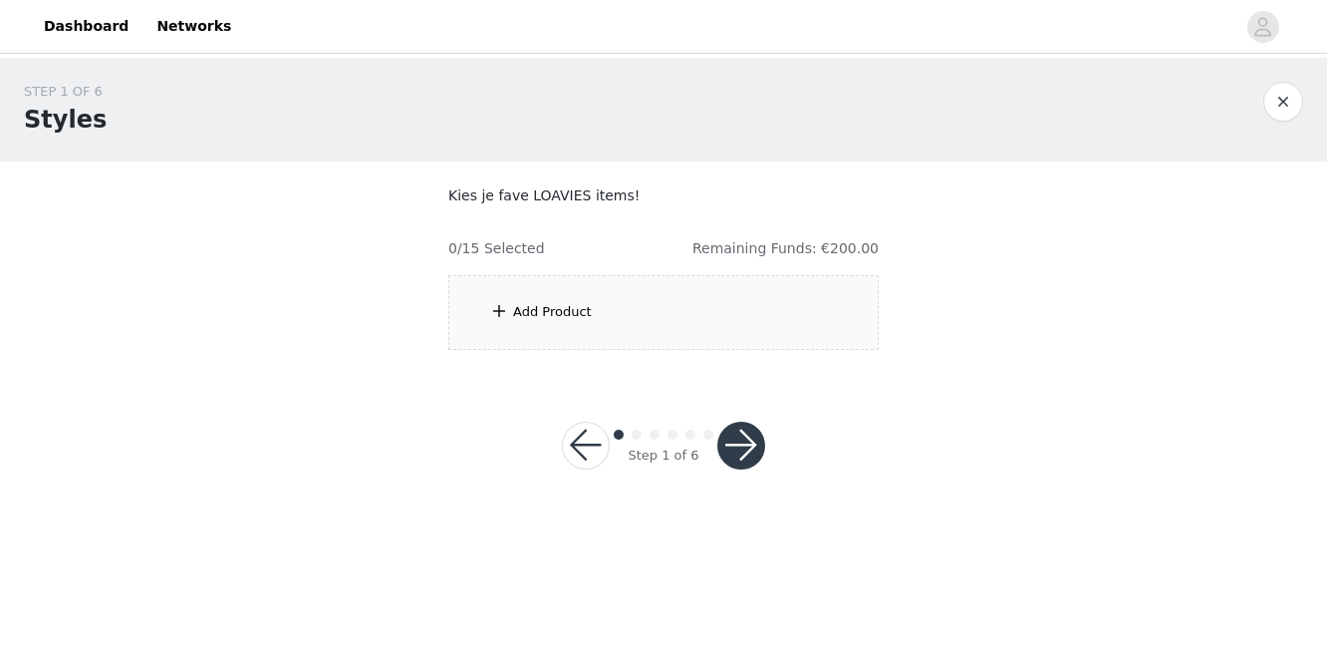
click at [584, 320] on div "Add Product" at bounding box center [552, 312] width 79 height 20
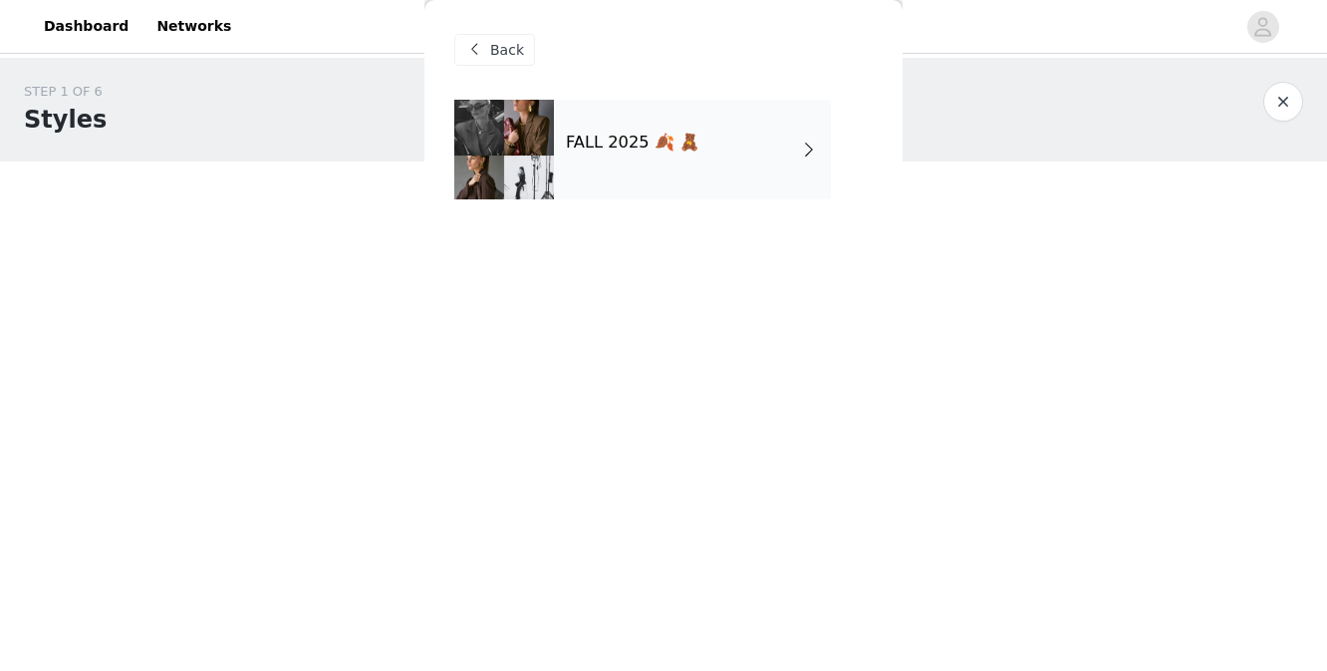
click at [675, 160] on div "FALL 2025 🍂 🧸" at bounding box center [692, 150] width 277 height 100
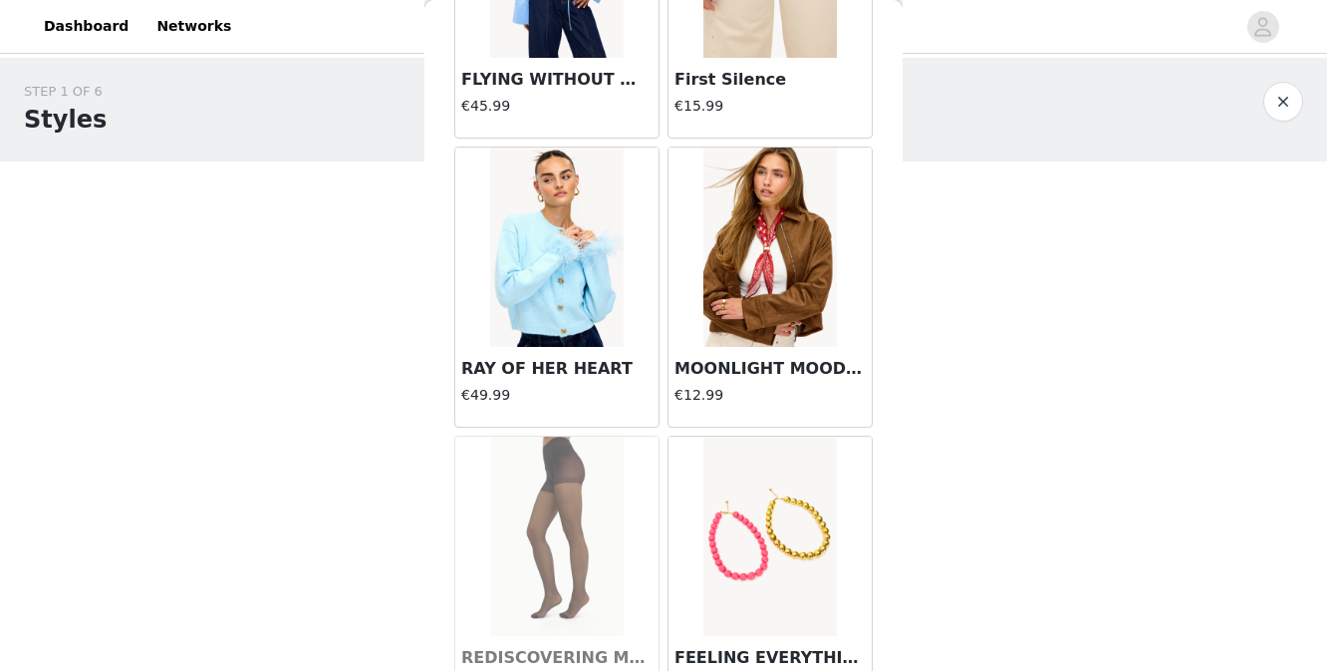
scroll to position [1899, 0]
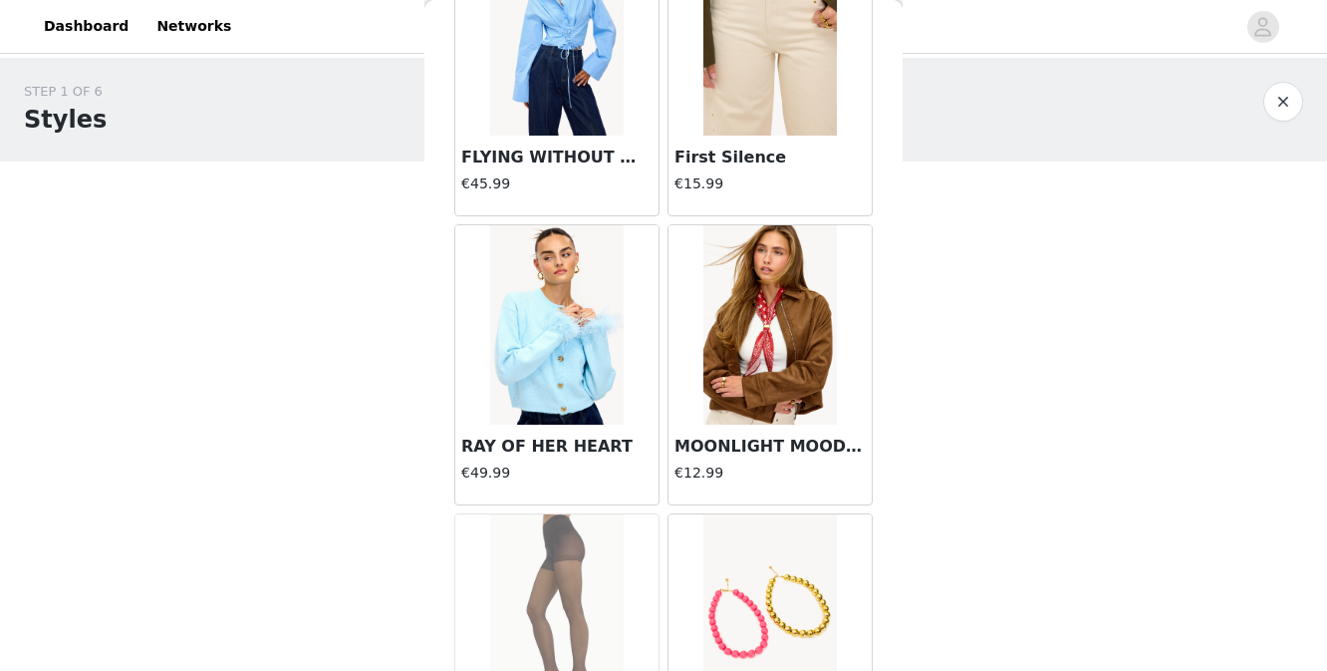
click at [737, 378] on img at bounding box center [770, 324] width 133 height 199
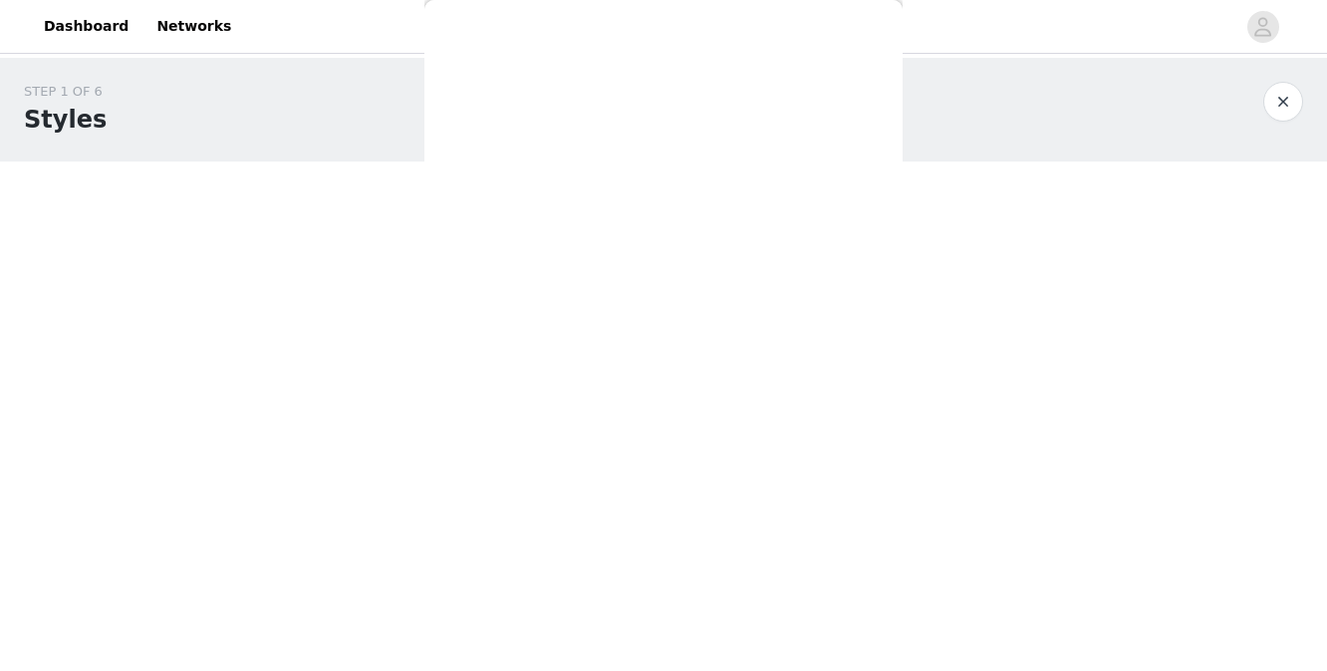
scroll to position [250, 0]
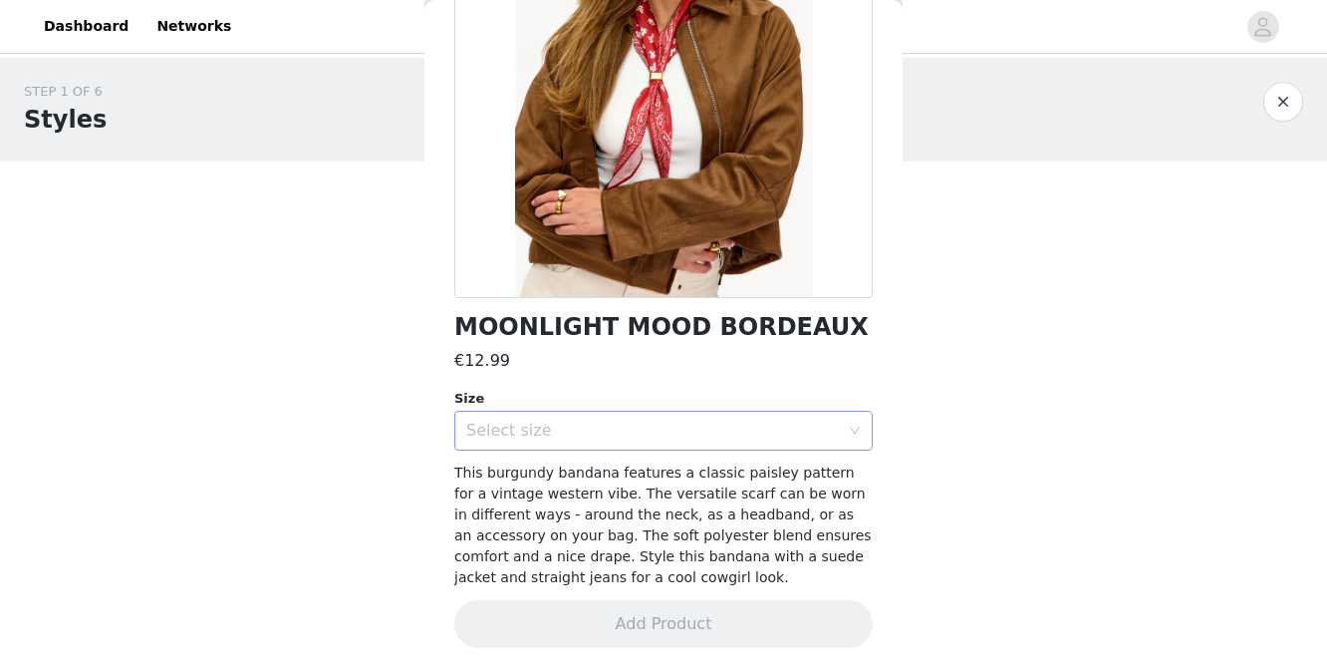
click at [640, 425] on div "Select size" at bounding box center [652, 431] width 373 height 20
click at [615, 479] on li "ONESIZE" at bounding box center [663, 473] width 419 height 32
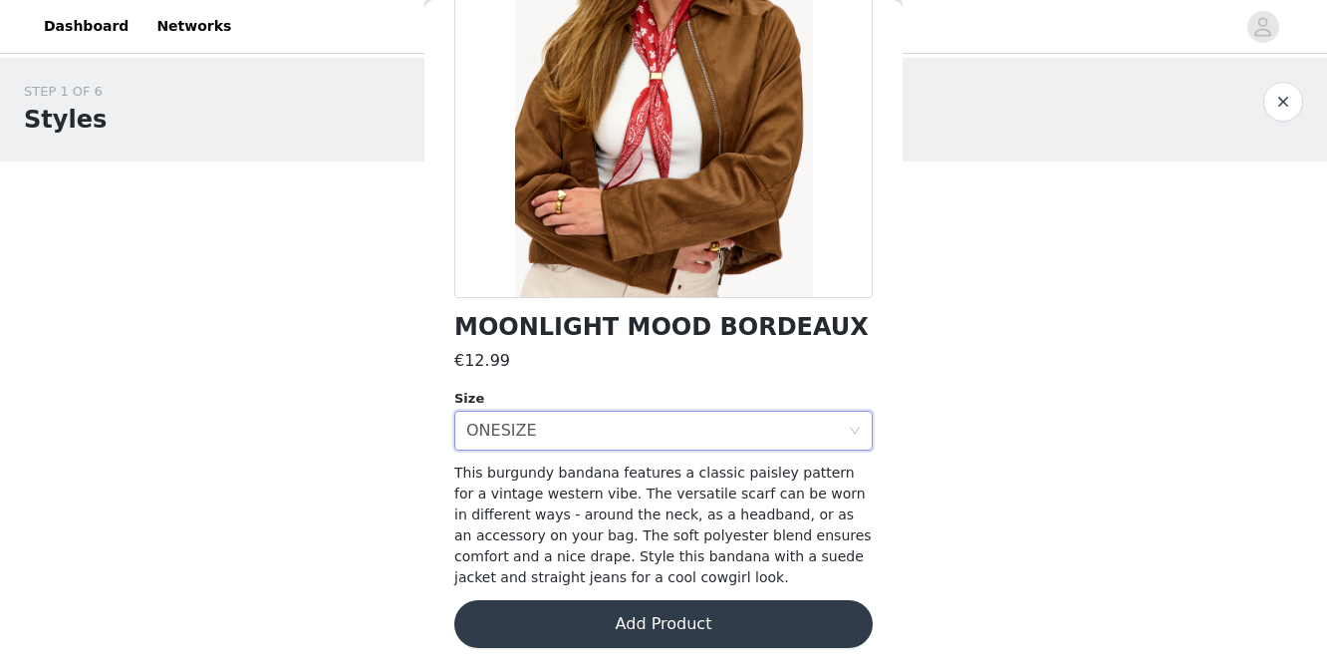
click at [608, 628] on button "Add Product" at bounding box center [663, 624] width 419 height 48
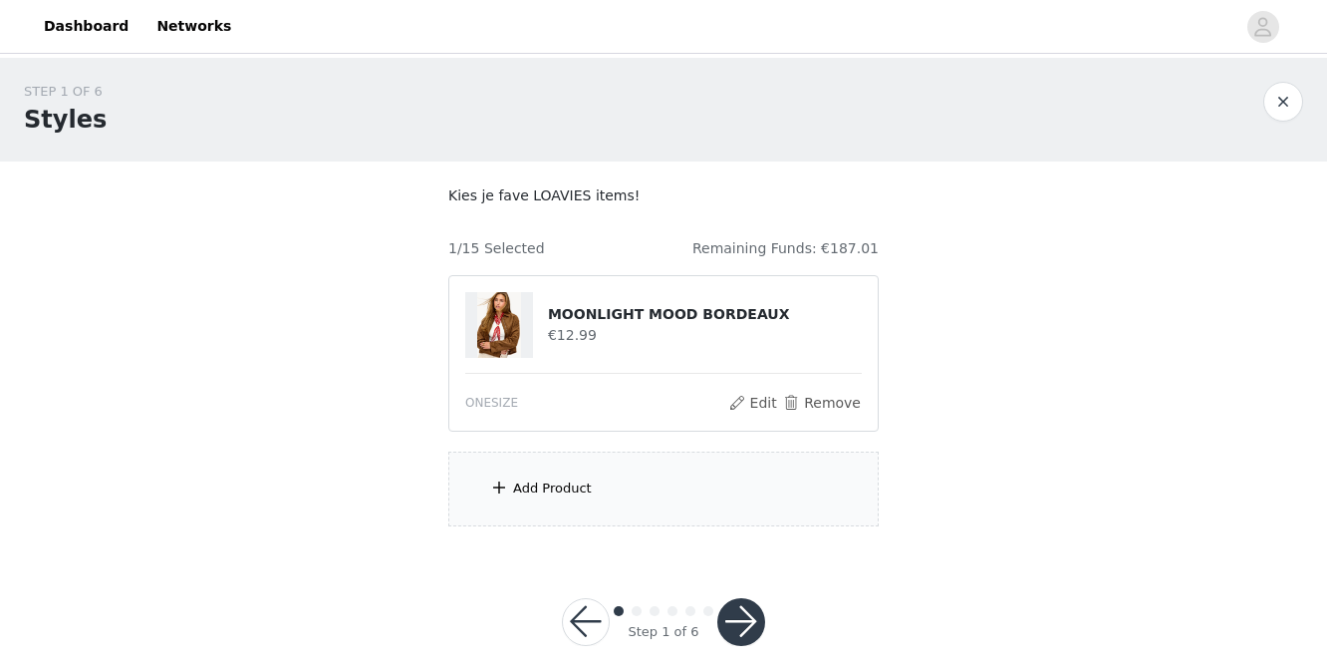
click at [579, 485] on div "Add Product" at bounding box center [552, 488] width 79 height 20
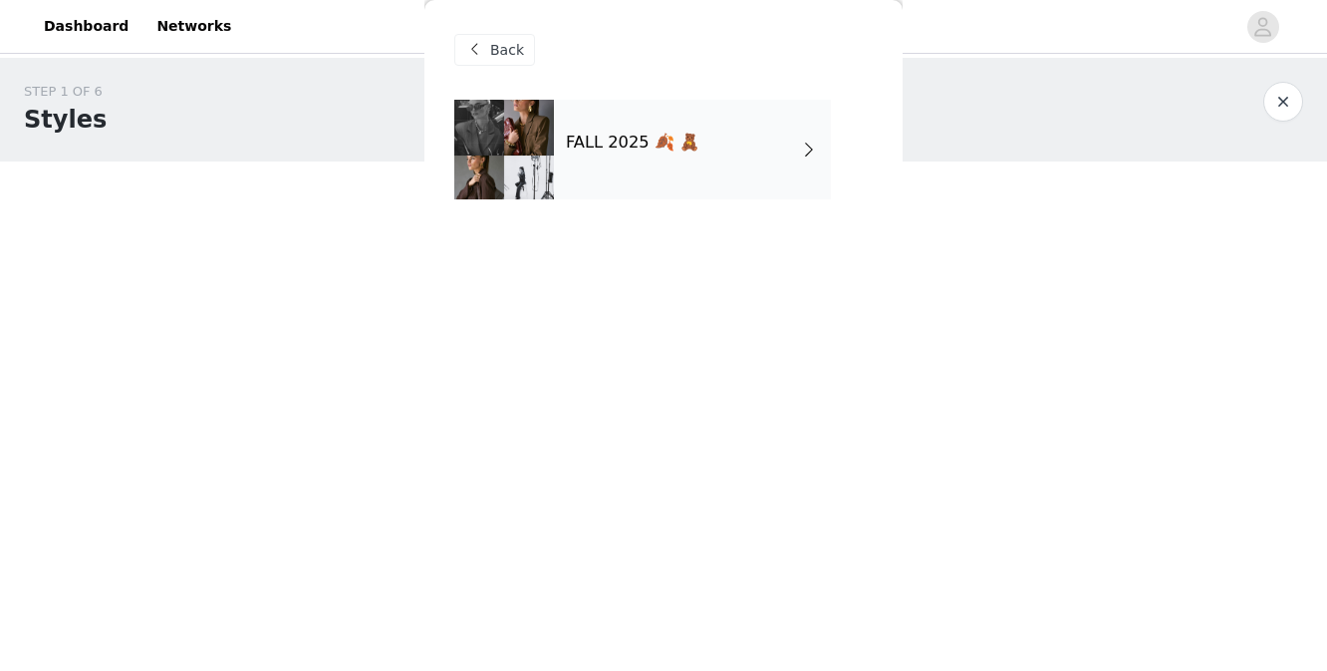
click at [693, 190] on div "FALL 2025 🍂 🧸" at bounding box center [692, 150] width 277 height 100
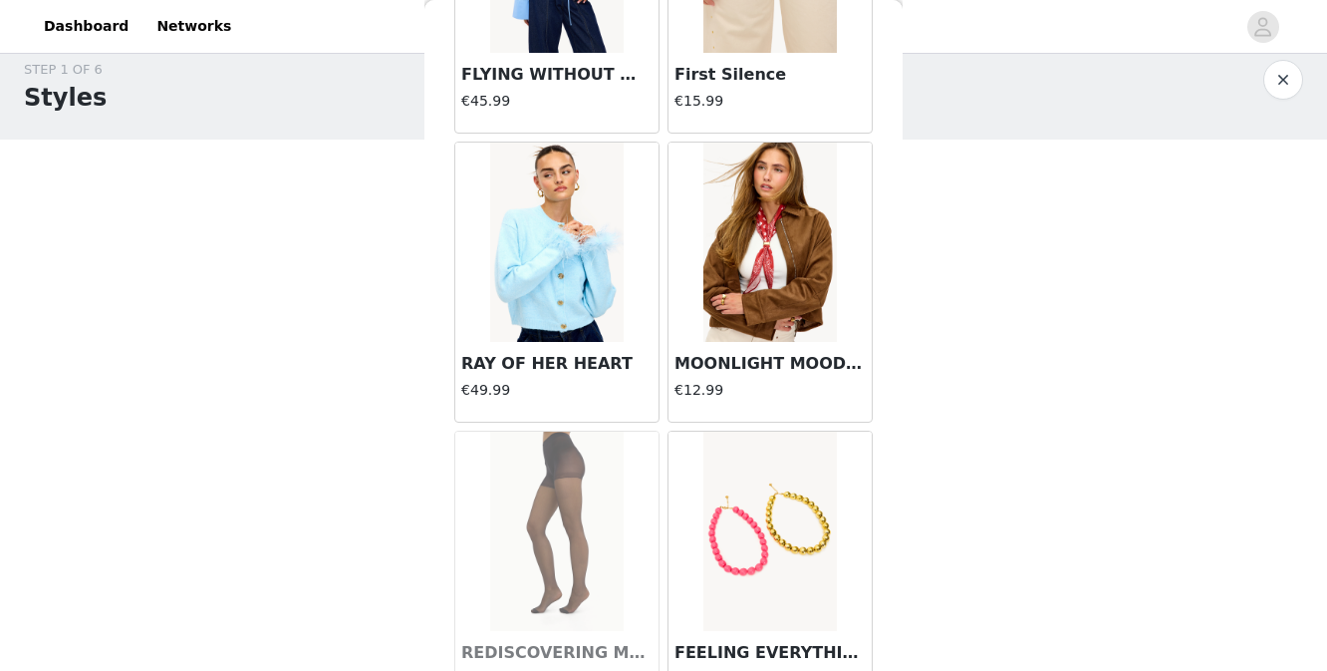
scroll to position [2379, 0]
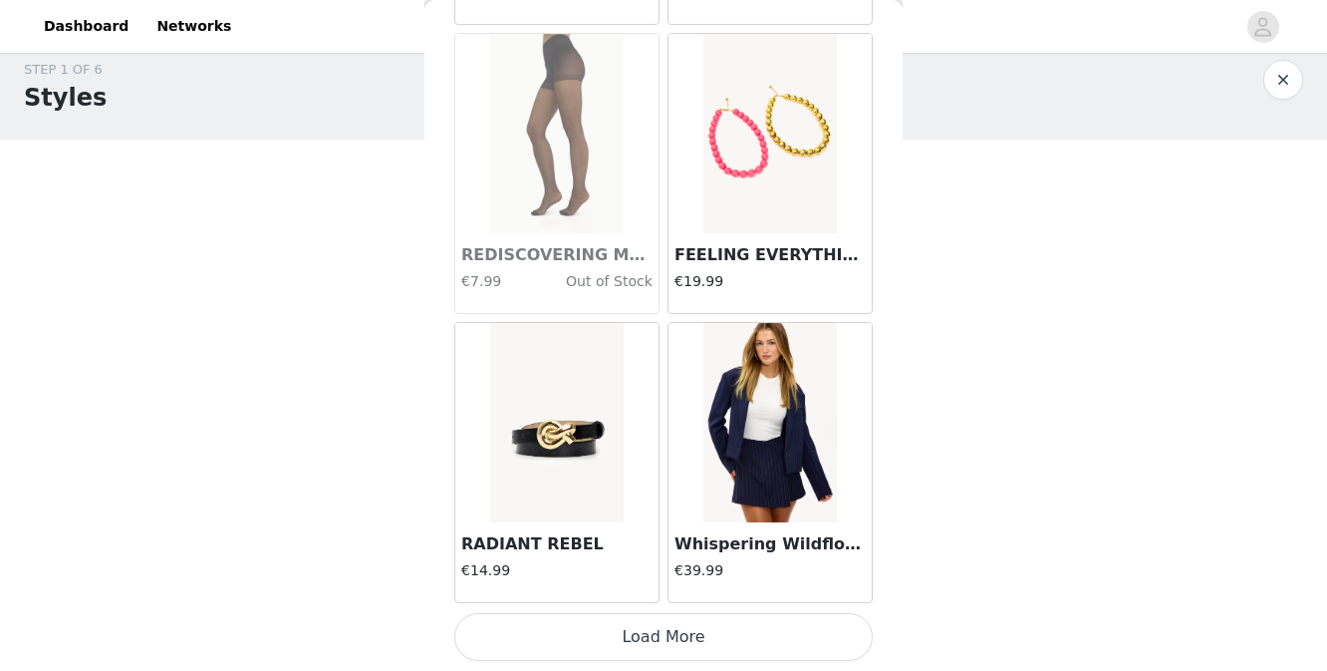
click at [647, 630] on button "Load More" at bounding box center [663, 637] width 419 height 48
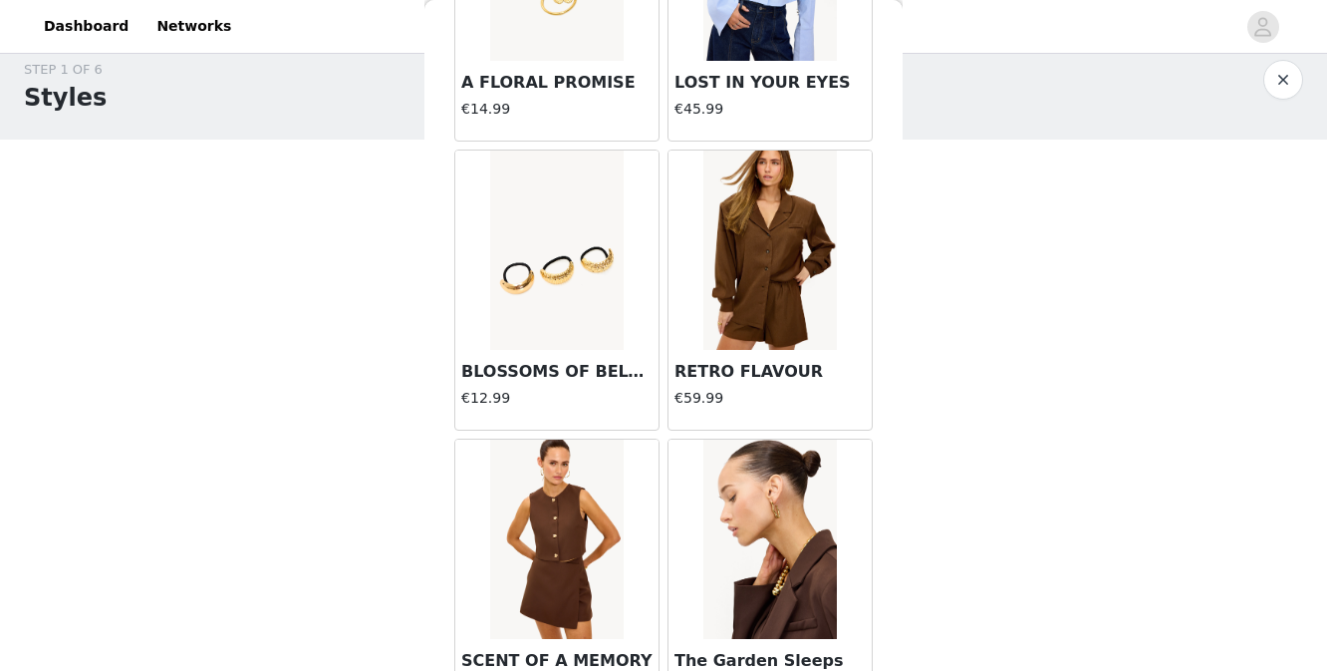
scroll to position [5269, 0]
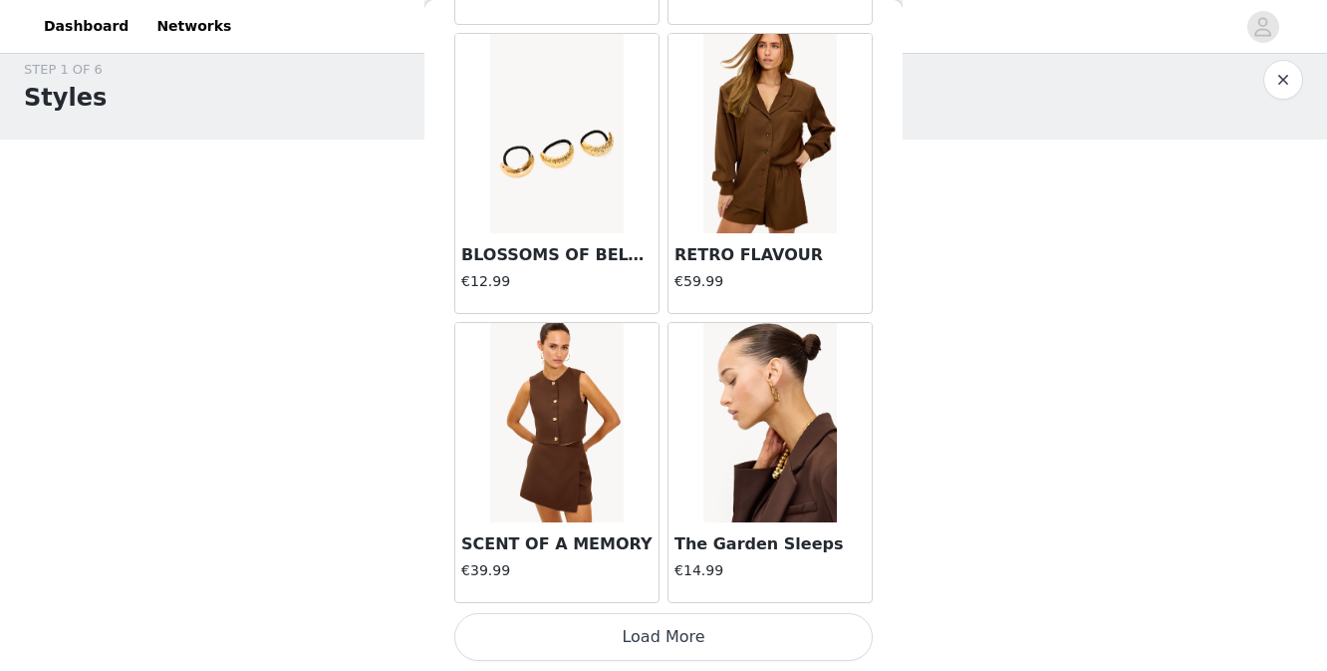
click at [646, 644] on button "Load More" at bounding box center [663, 637] width 419 height 48
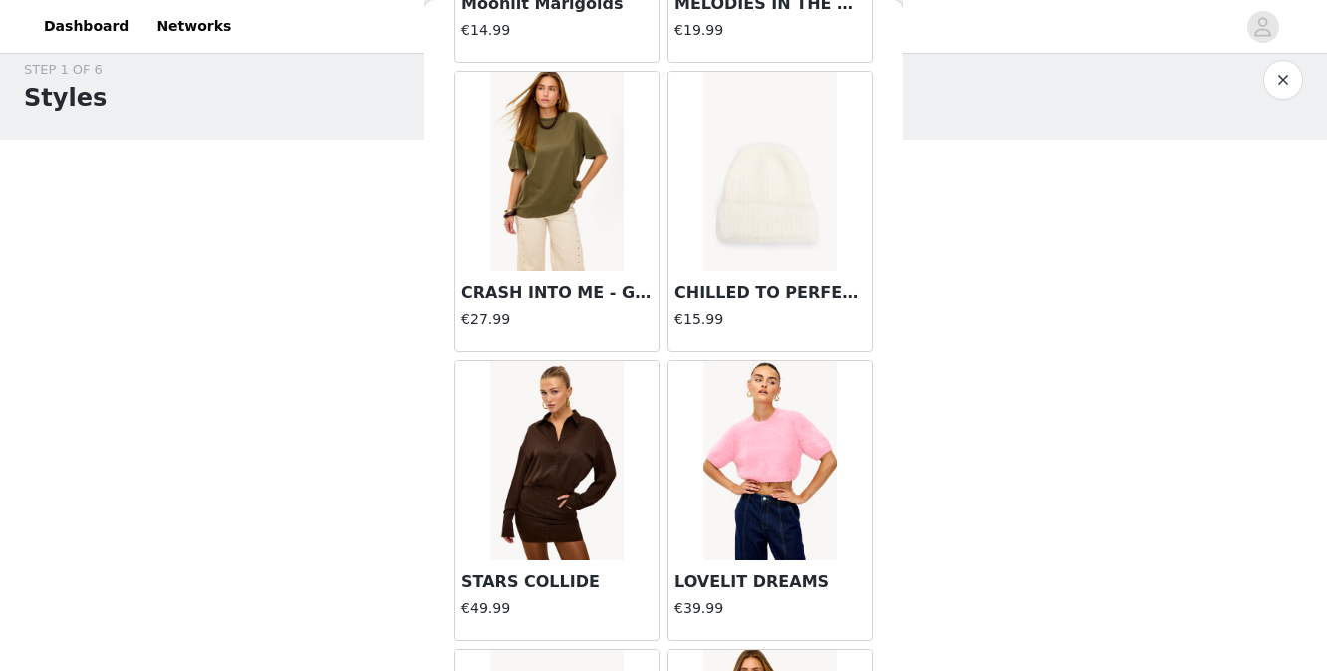
scroll to position [6312, 0]
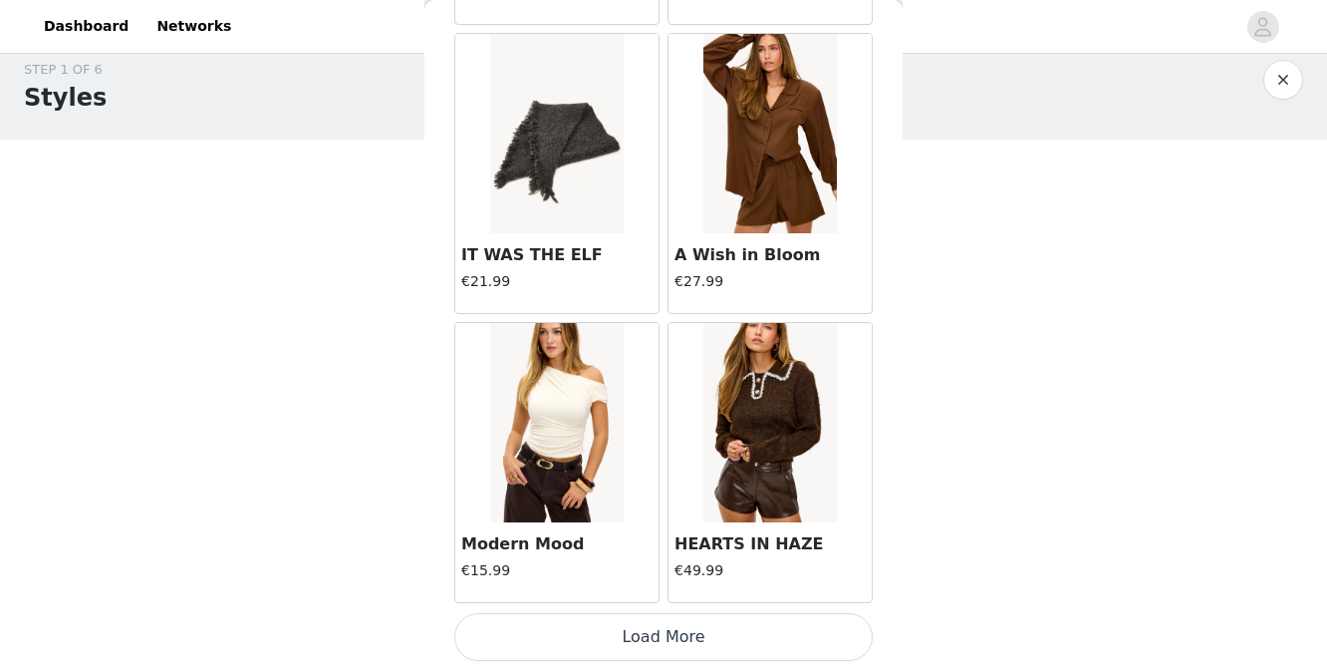
click at [647, 637] on button "Load More" at bounding box center [663, 637] width 419 height 48
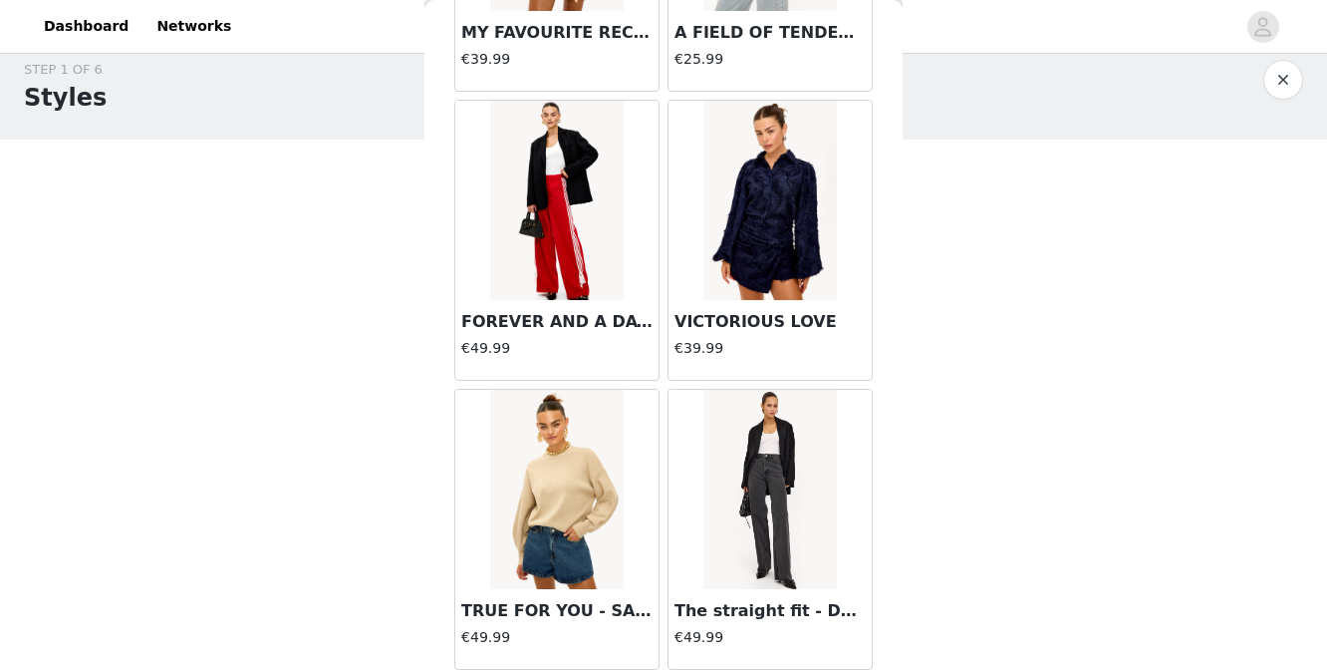
scroll to position [10096, 0]
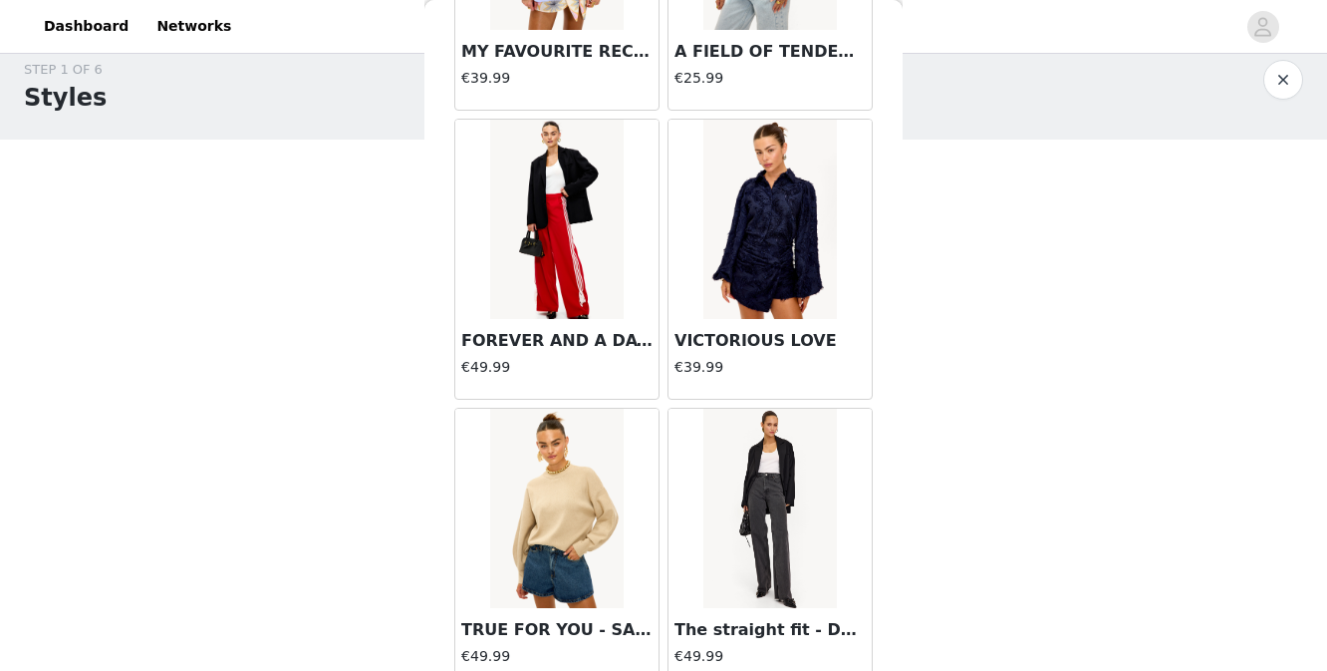
click at [550, 252] on img at bounding box center [556, 219] width 133 height 199
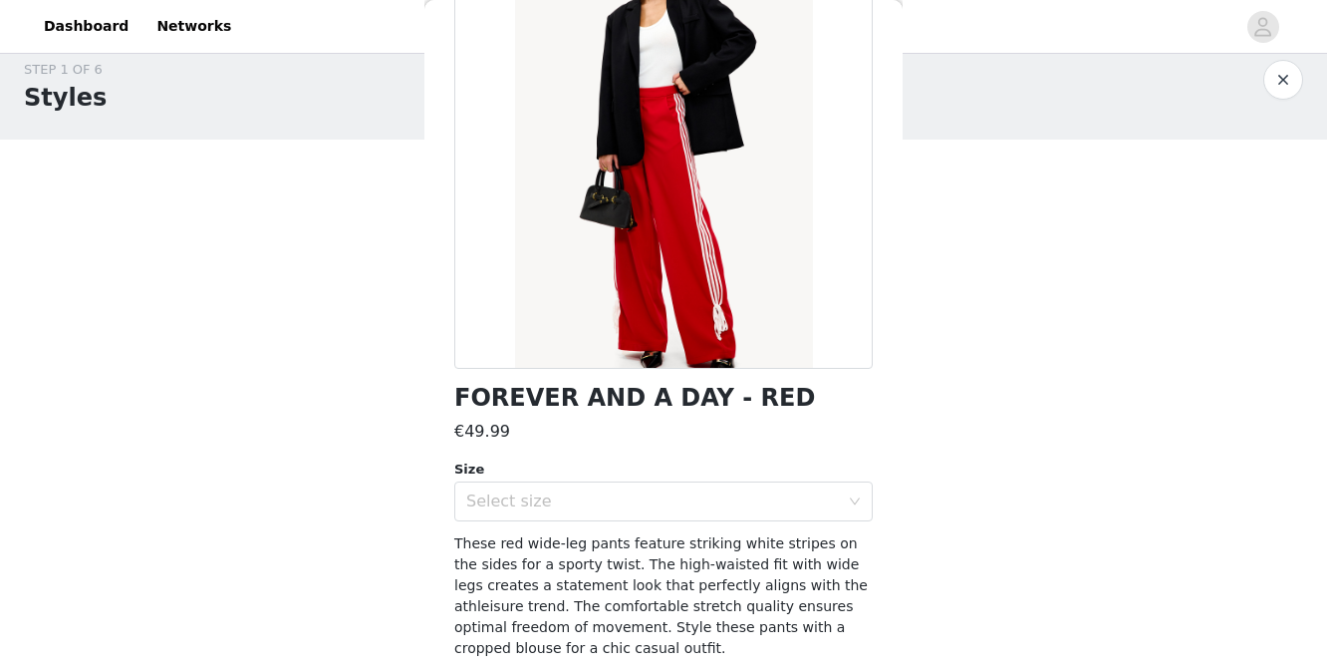
scroll to position [250, 0]
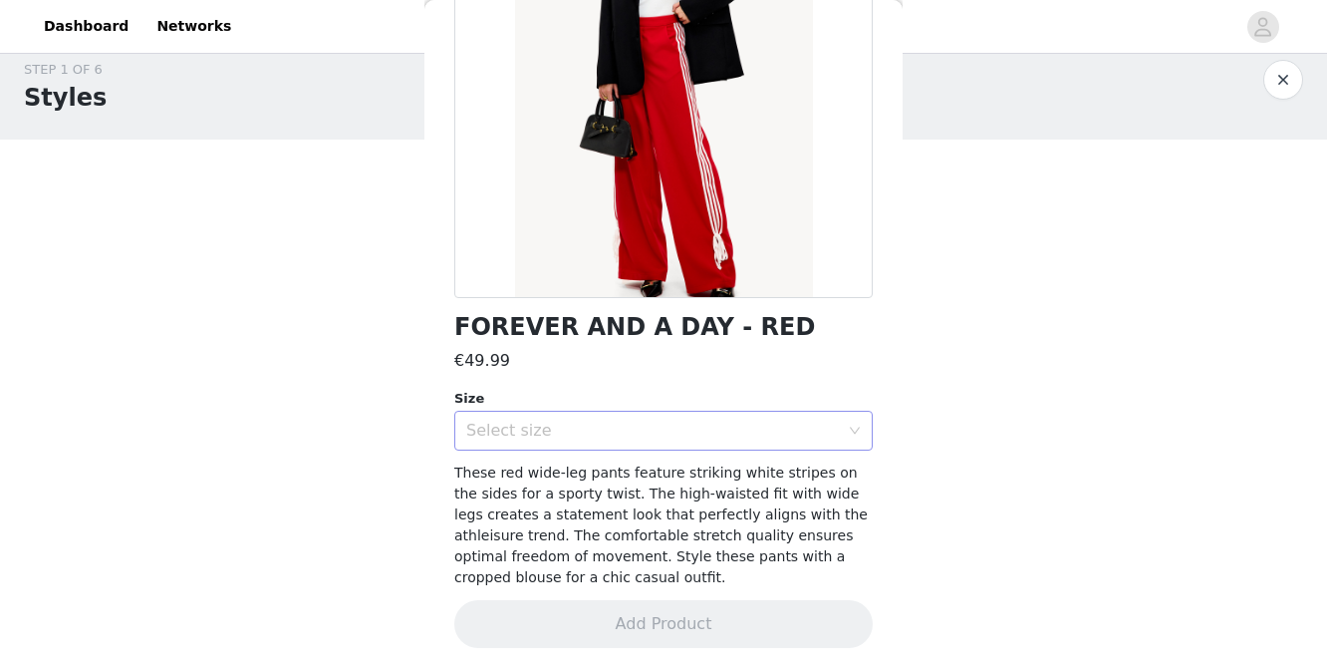
click at [540, 425] on div "Select size" at bounding box center [652, 431] width 373 height 20
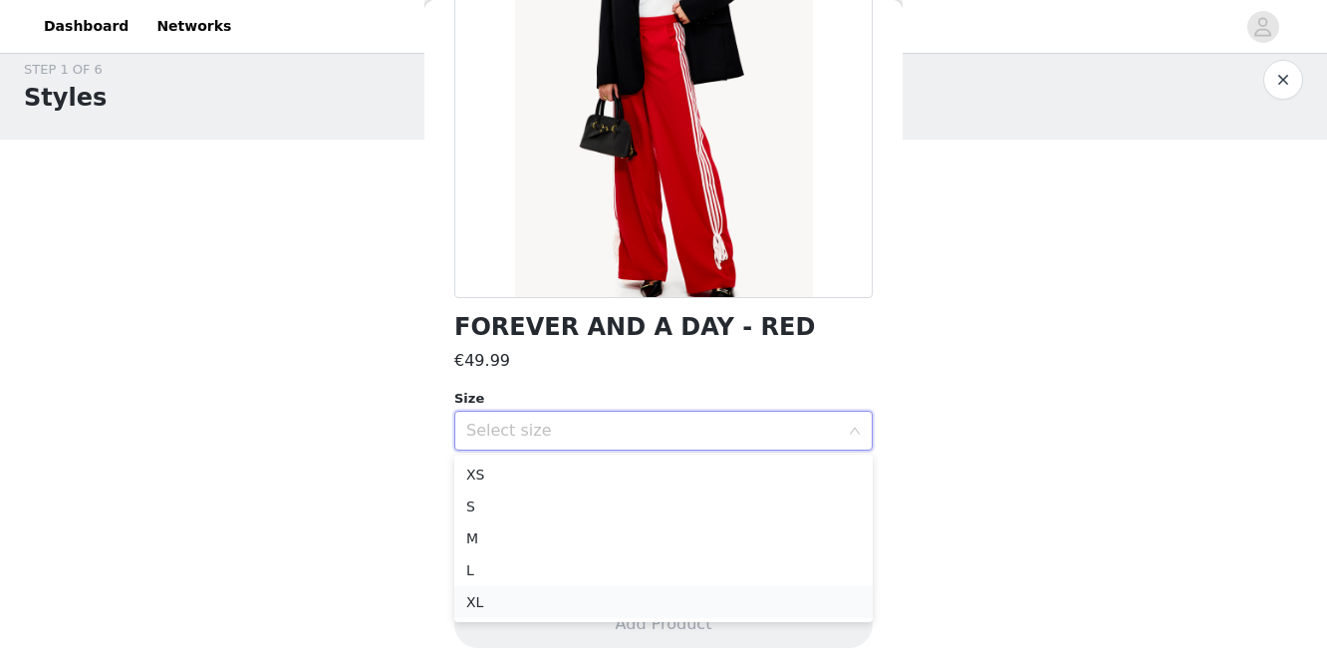
click at [506, 596] on li "XL" at bounding box center [663, 602] width 419 height 32
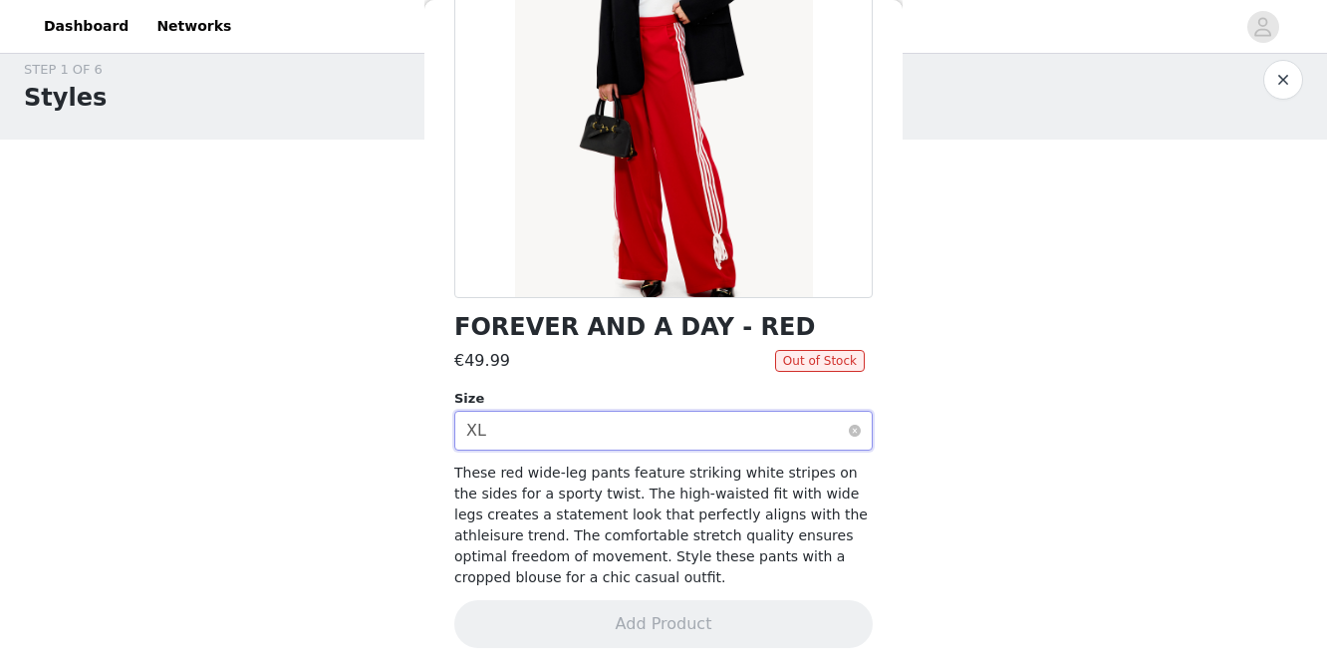
click at [533, 424] on div "Select size XL" at bounding box center [657, 431] width 382 height 38
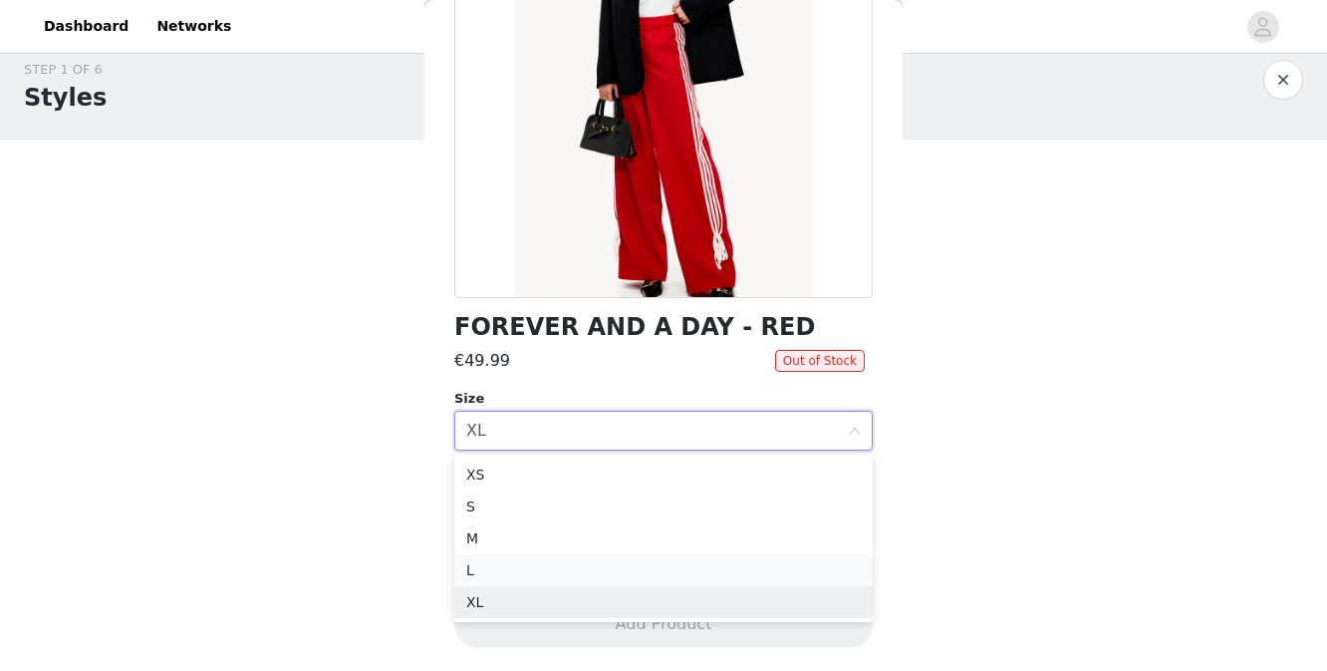
click at [496, 568] on li "L" at bounding box center [663, 570] width 419 height 32
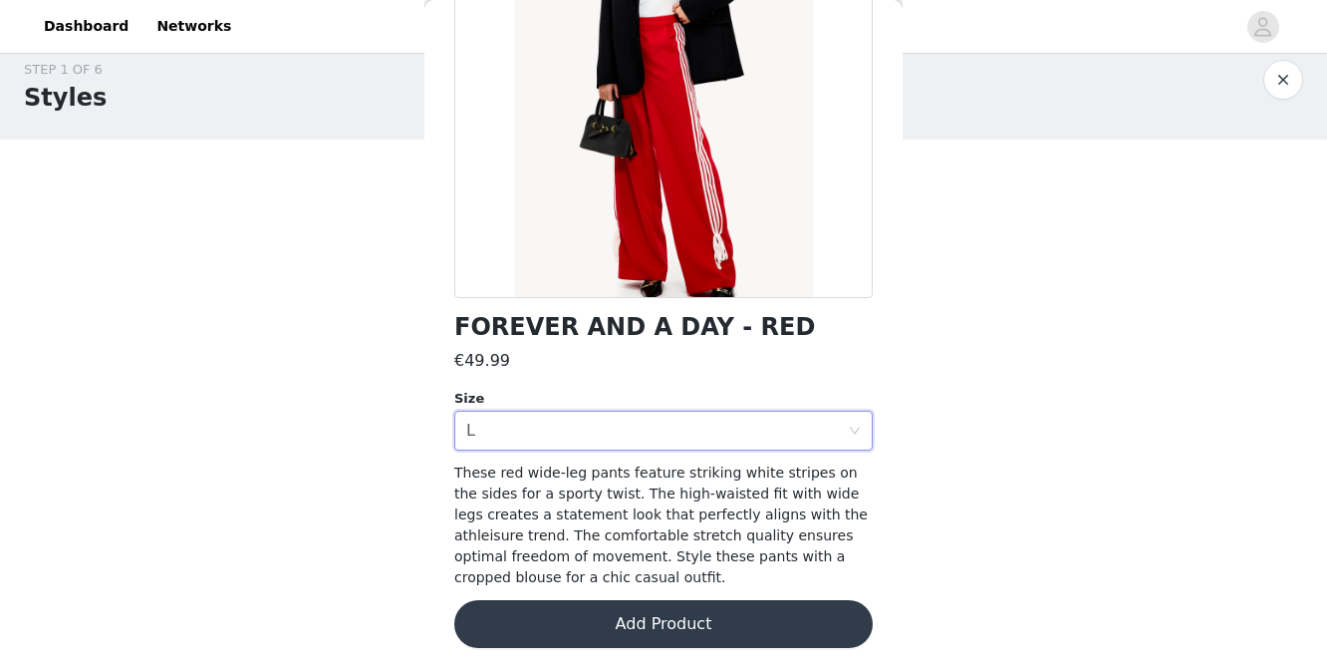
click at [496, 621] on button "Add Product" at bounding box center [663, 624] width 419 height 48
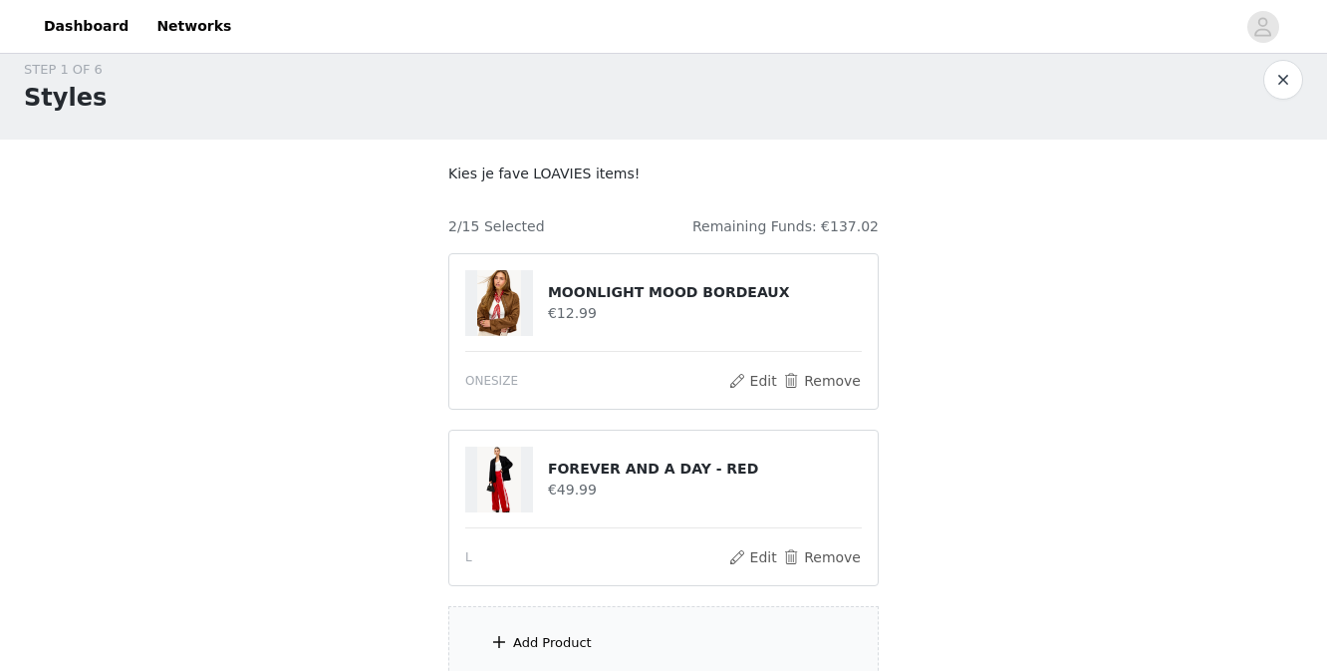
click at [539, 641] on div "Add Product" at bounding box center [552, 643] width 79 height 20
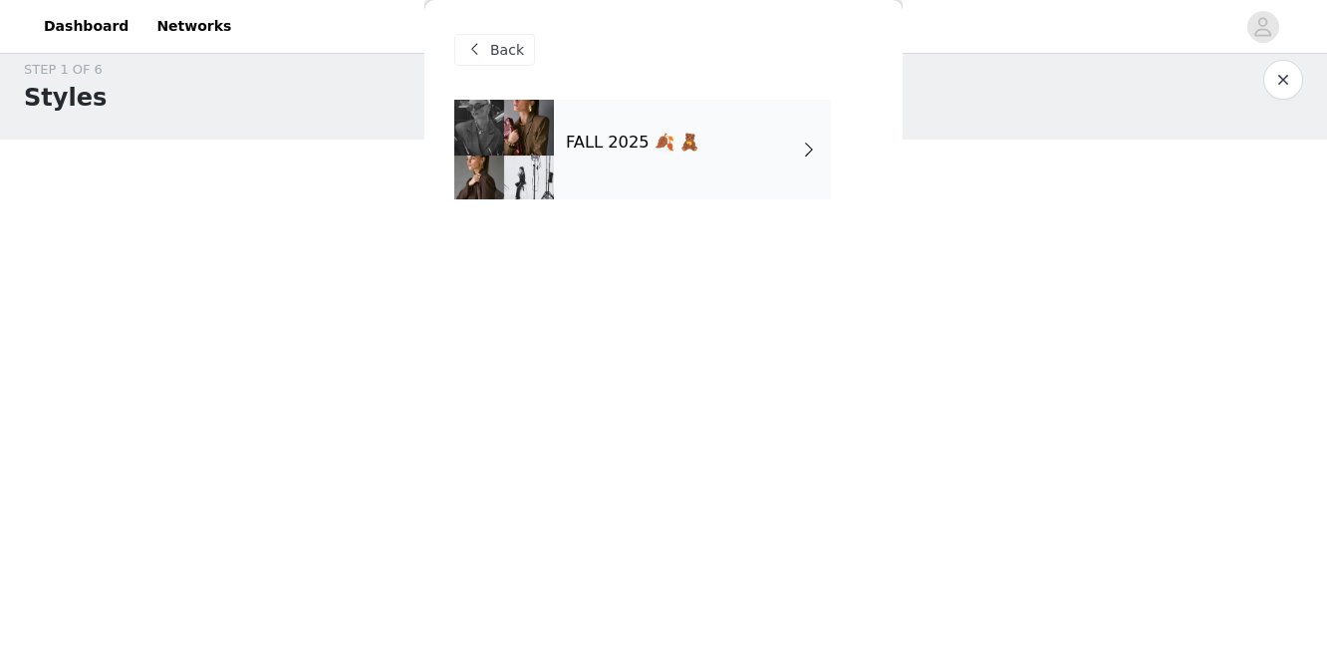
click at [668, 114] on div "FALL 2025 🍂 🧸" at bounding box center [692, 150] width 277 height 100
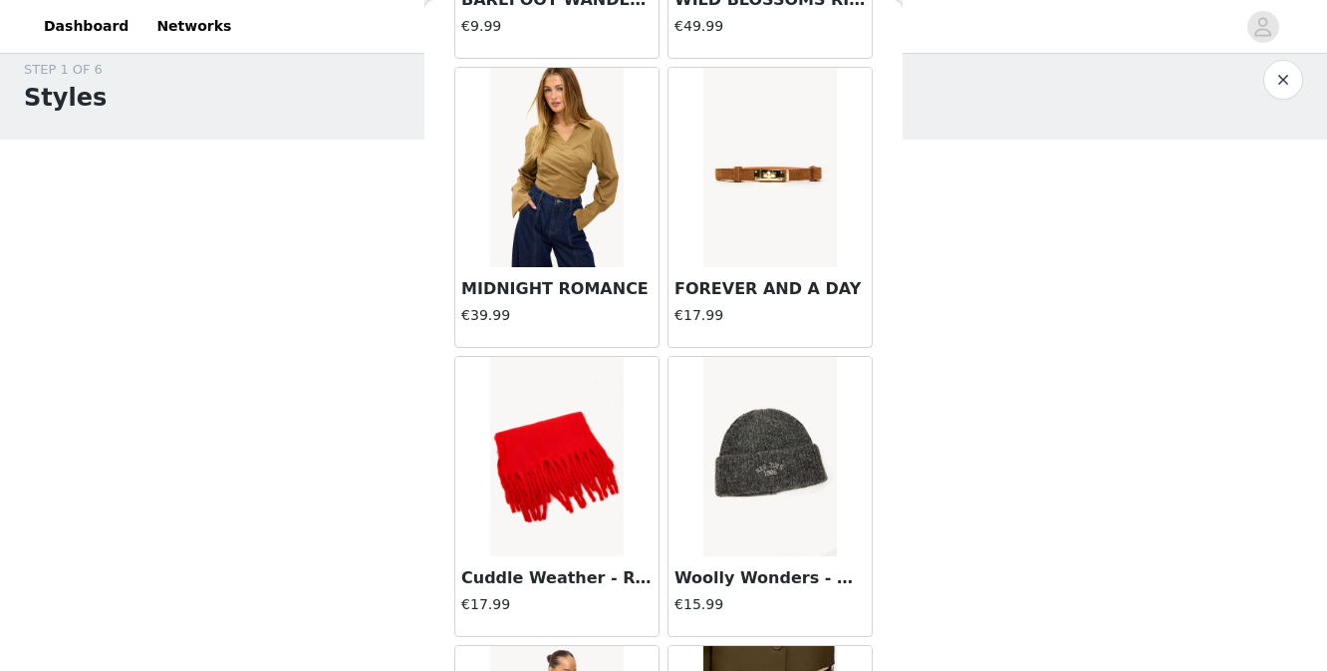
scroll to position [2379, 0]
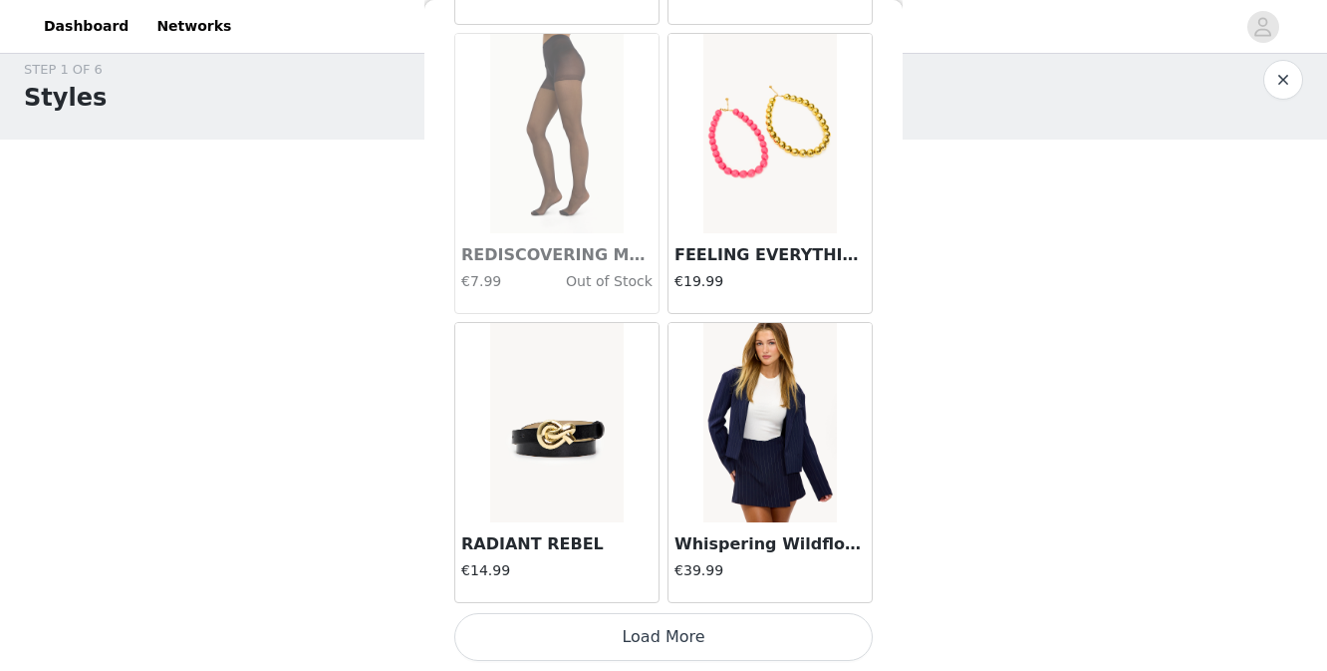
click at [572, 646] on button "Load More" at bounding box center [663, 637] width 419 height 48
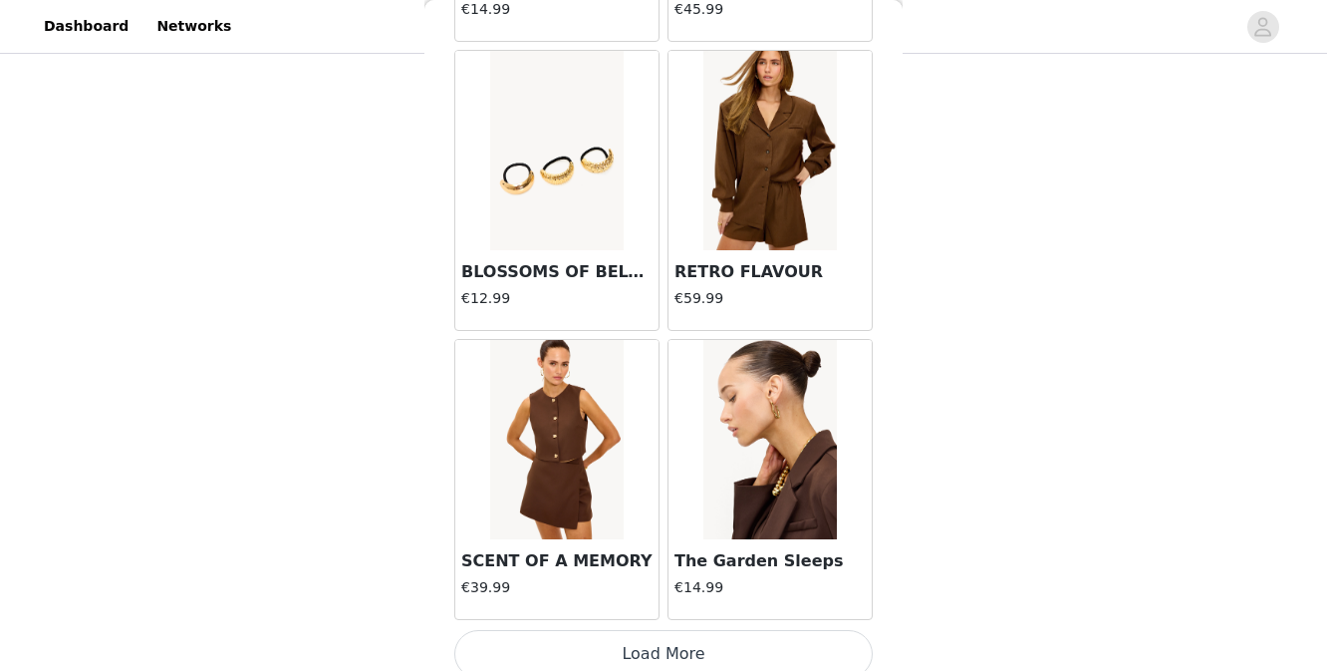
scroll to position [5269, 0]
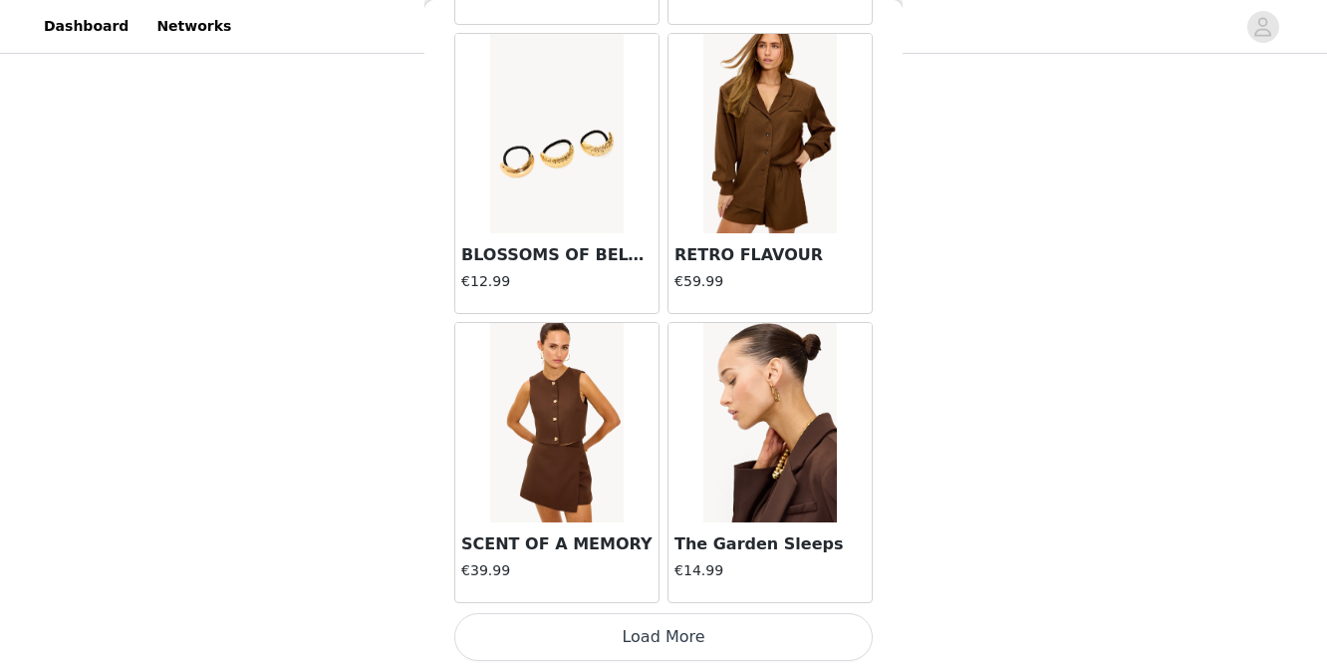
click at [614, 640] on button "Load More" at bounding box center [663, 637] width 419 height 48
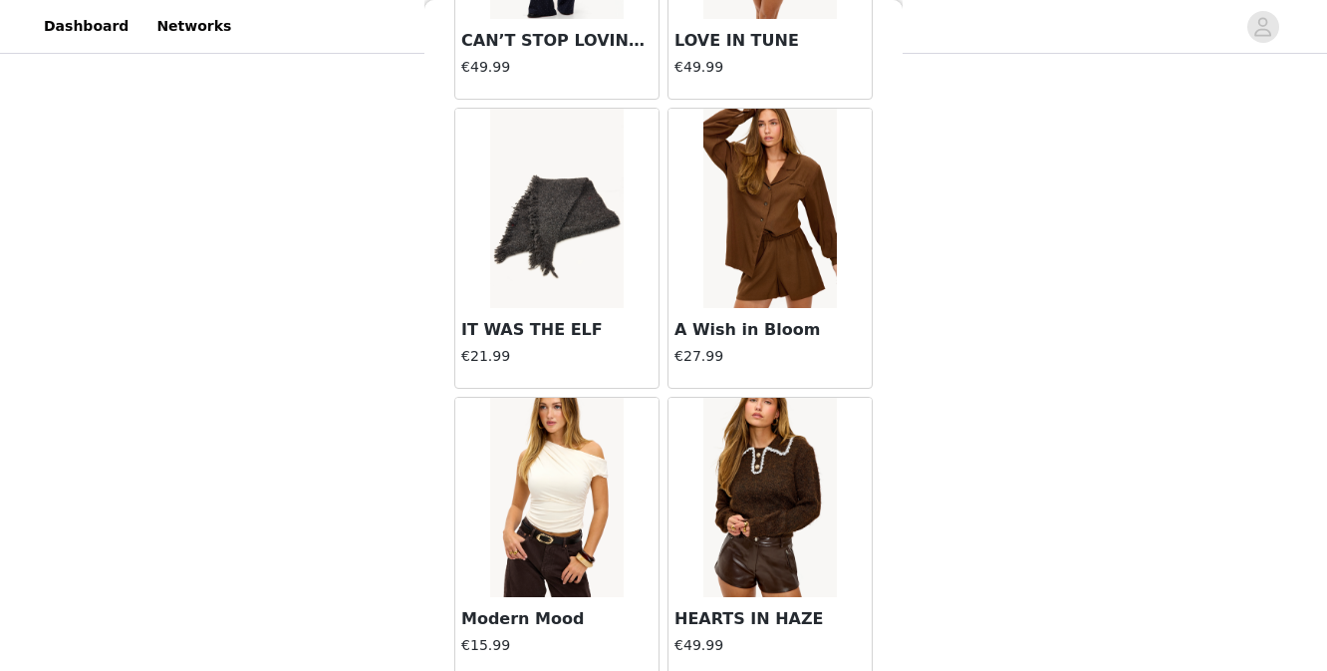
scroll to position [8159, 0]
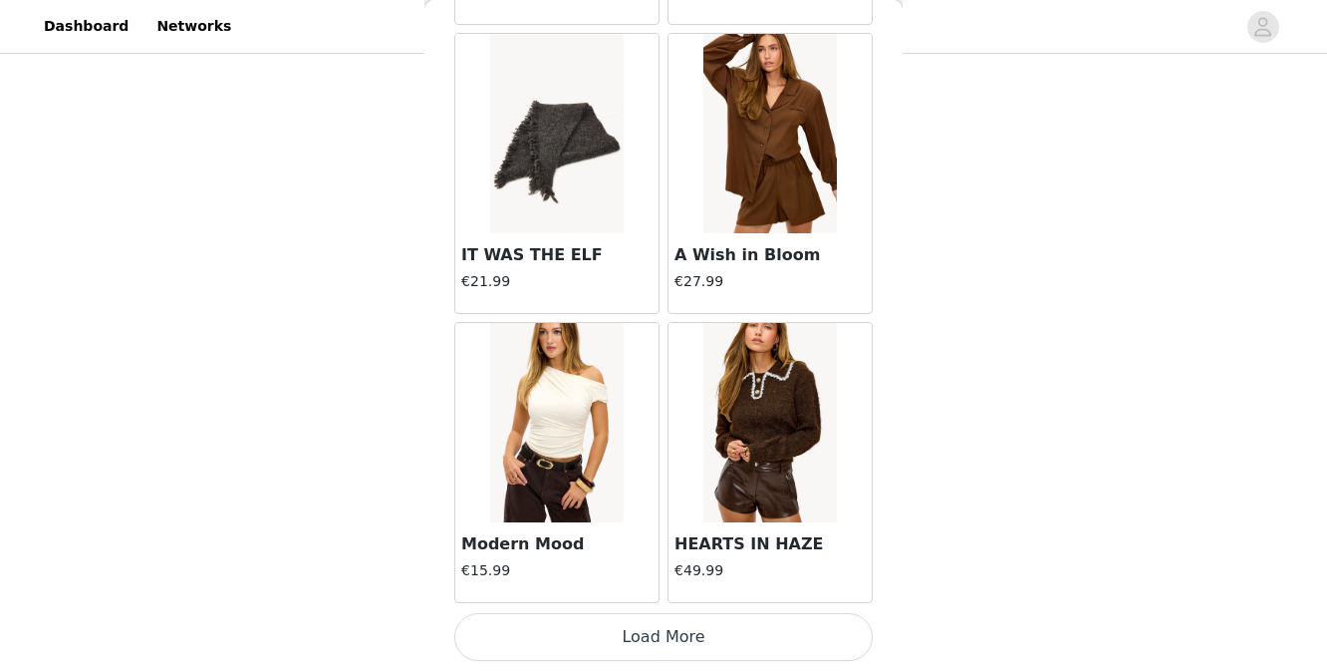
click at [629, 646] on button "Load More" at bounding box center [663, 637] width 419 height 48
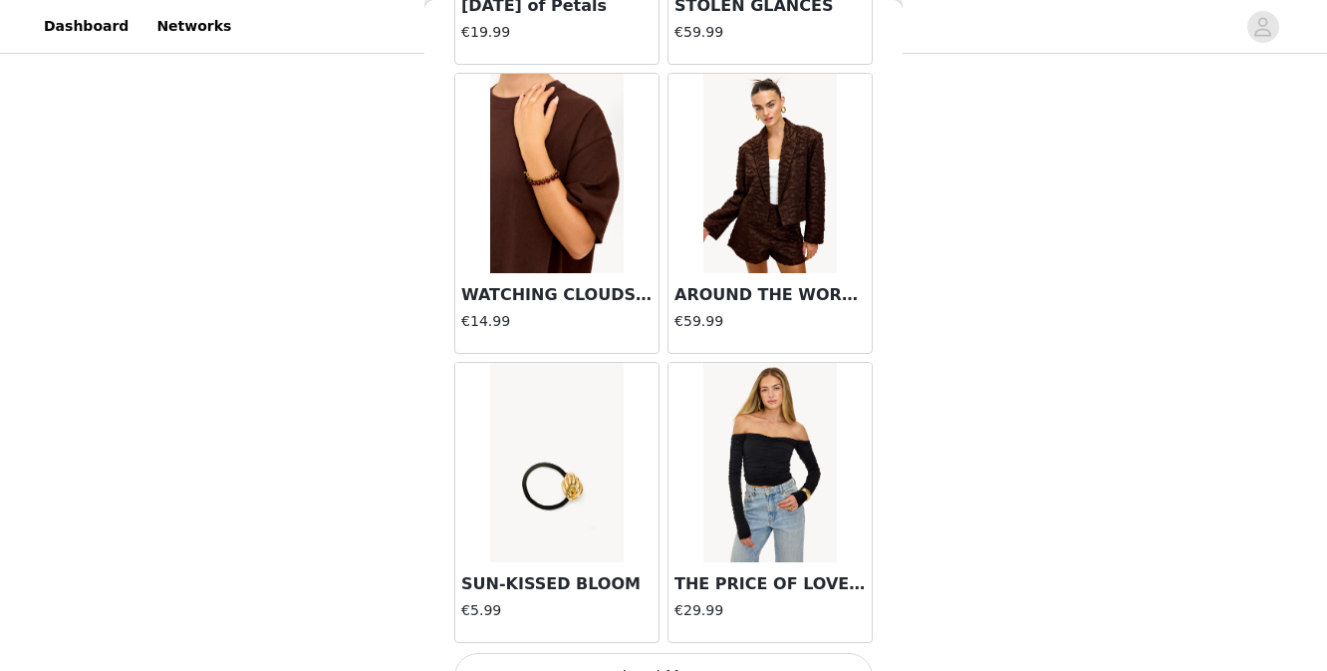
scroll to position [11049, 0]
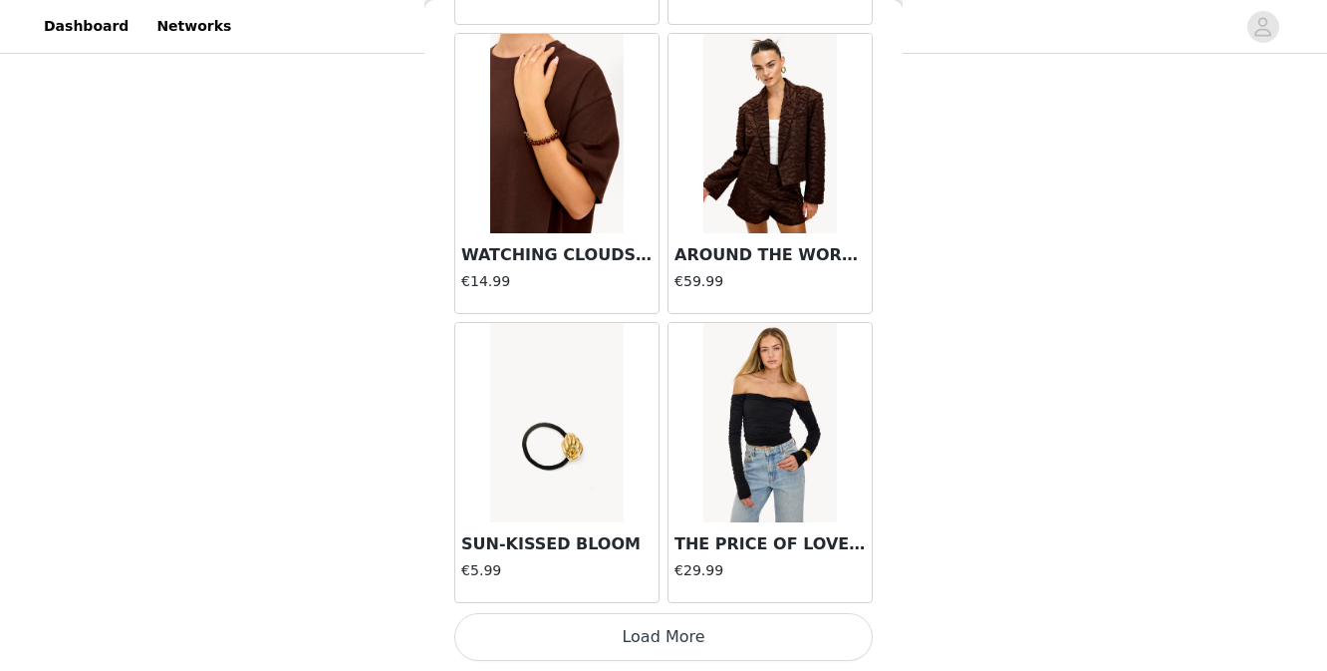
click at [642, 649] on button "Load More" at bounding box center [663, 637] width 419 height 48
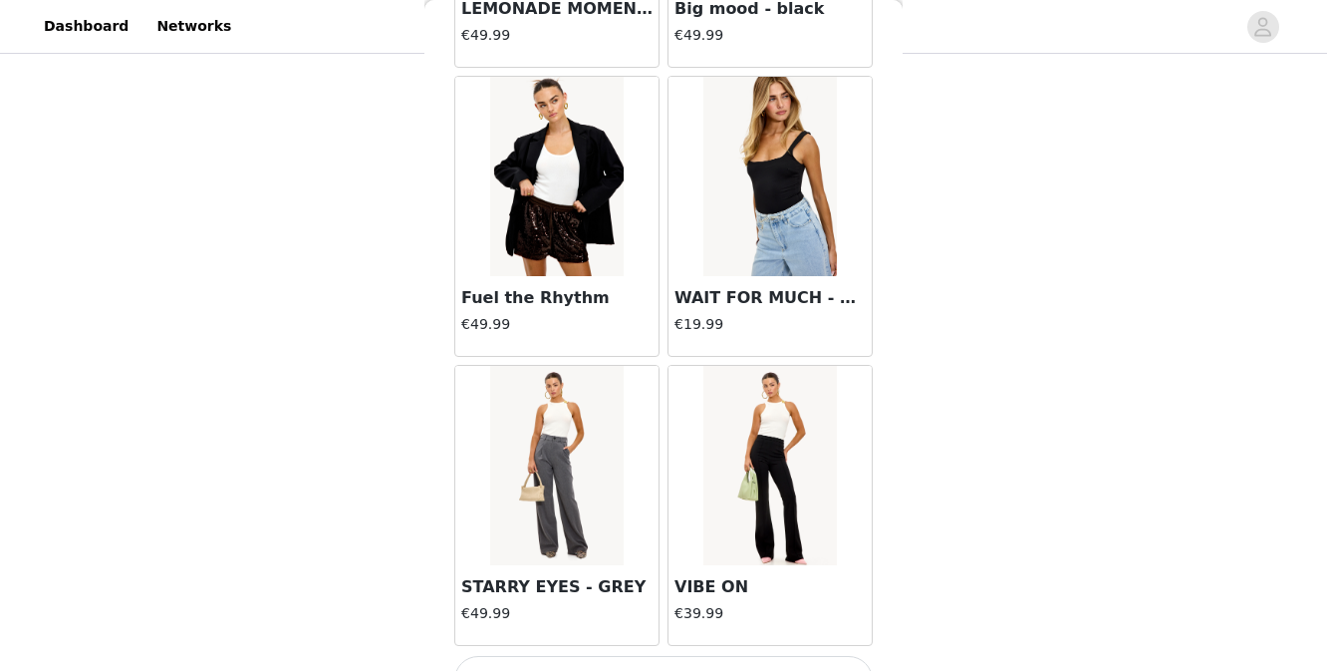
scroll to position [13939, 0]
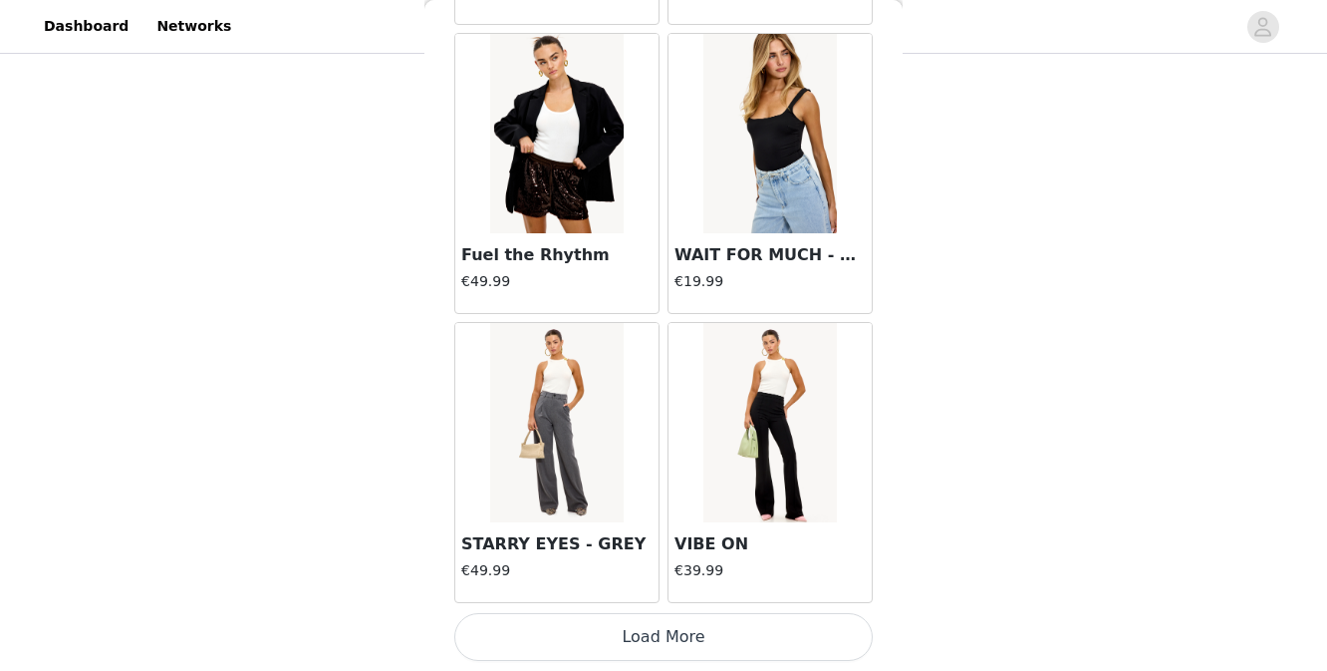
click at [655, 634] on button "Load More" at bounding box center [663, 637] width 419 height 48
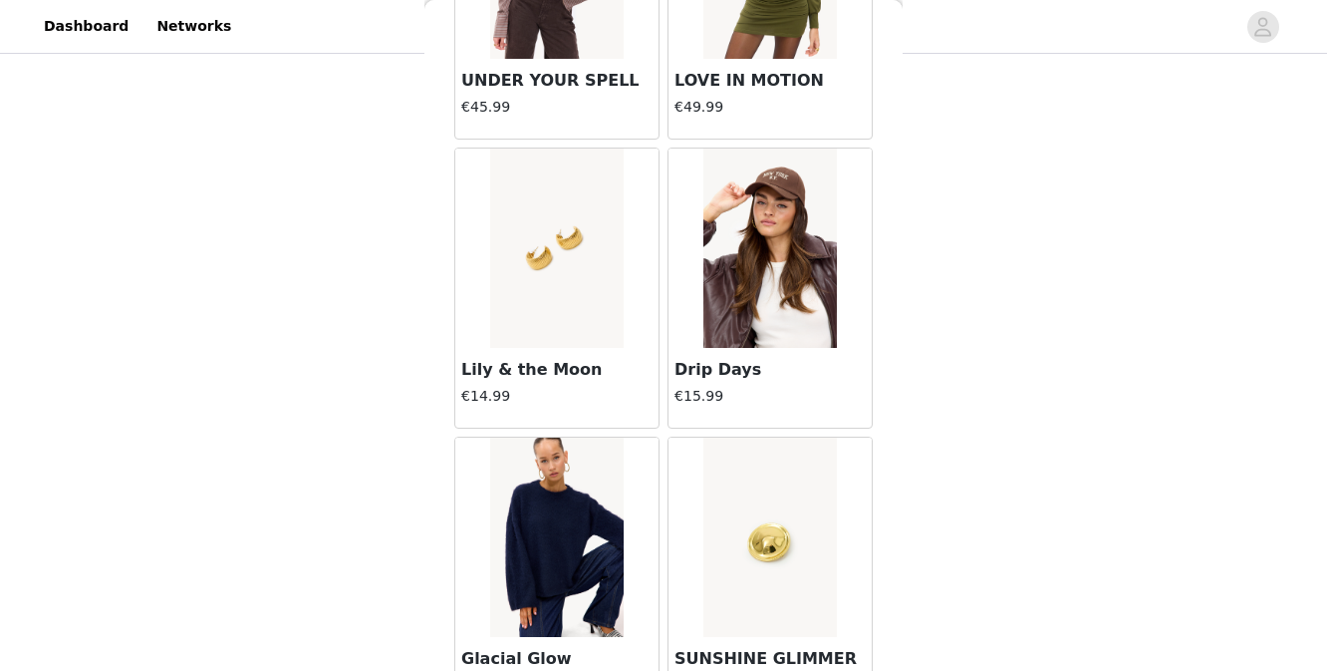
scroll to position [16136, 0]
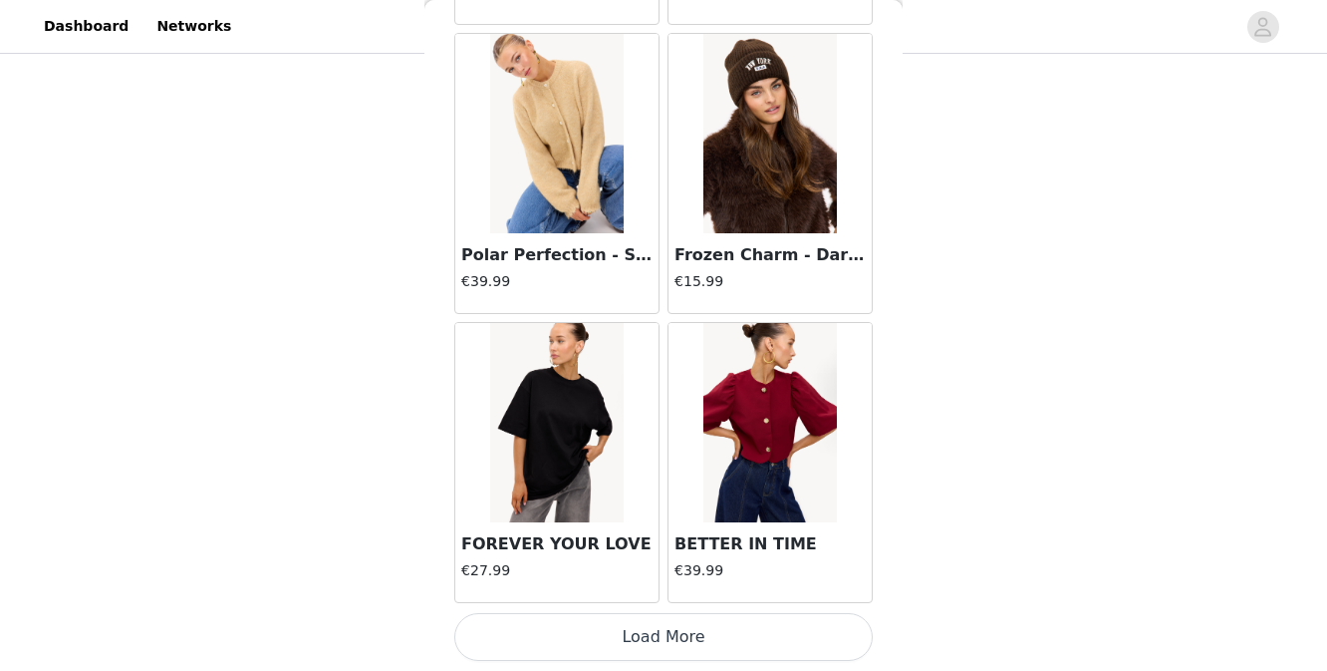
click at [651, 646] on button "Load More" at bounding box center [663, 637] width 419 height 48
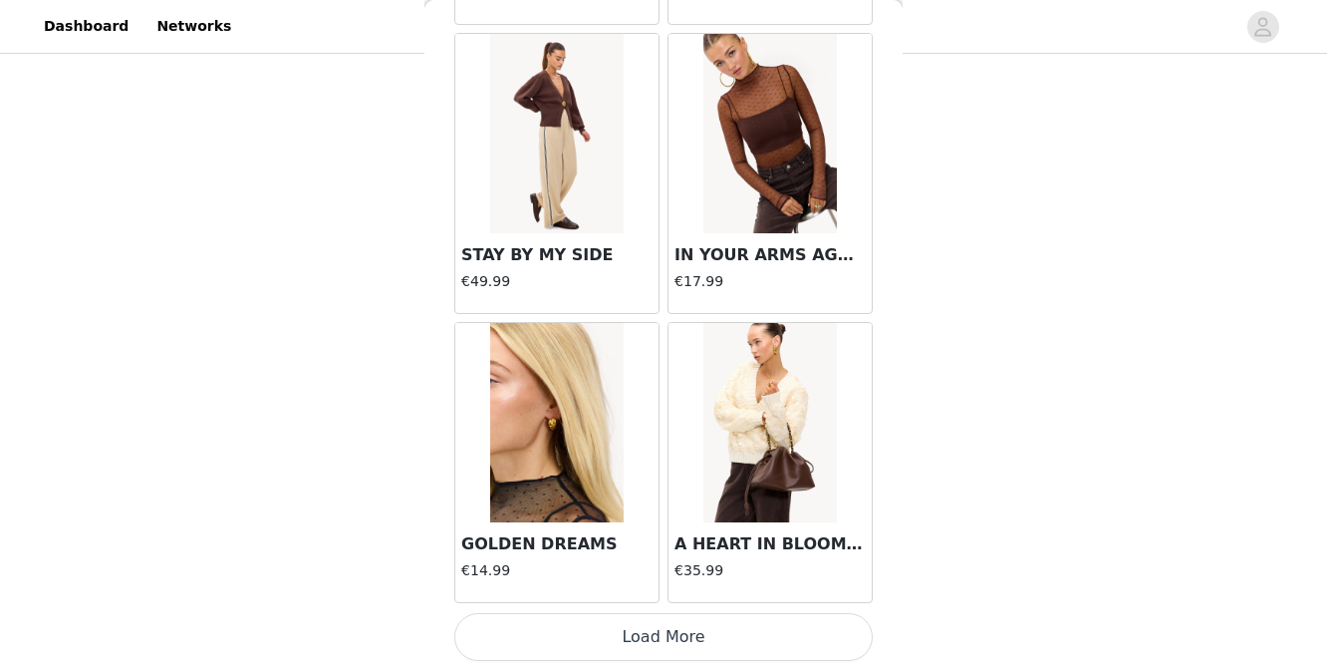
click at [655, 634] on button "Load More" at bounding box center [663, 637] width 419 height 48
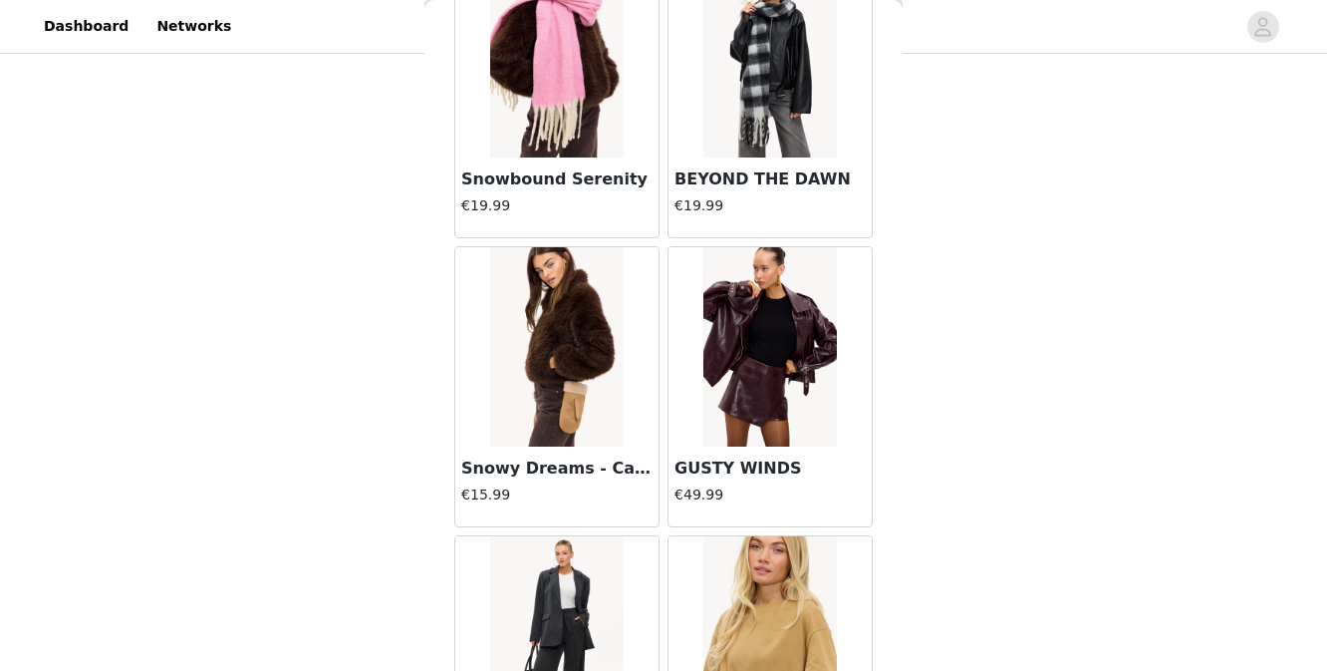
scroll to position [21927, 0]
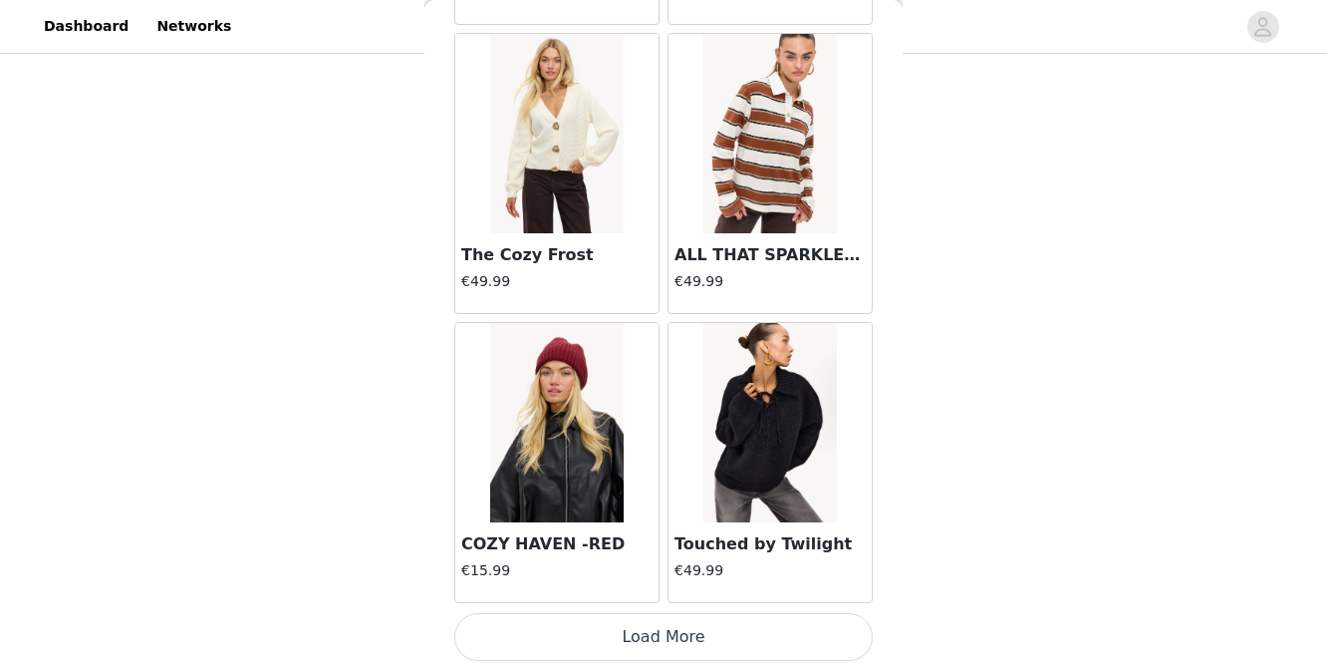
click at [654, 645] on button "Load More" at bounding box center [663, 637] width 419 height 48
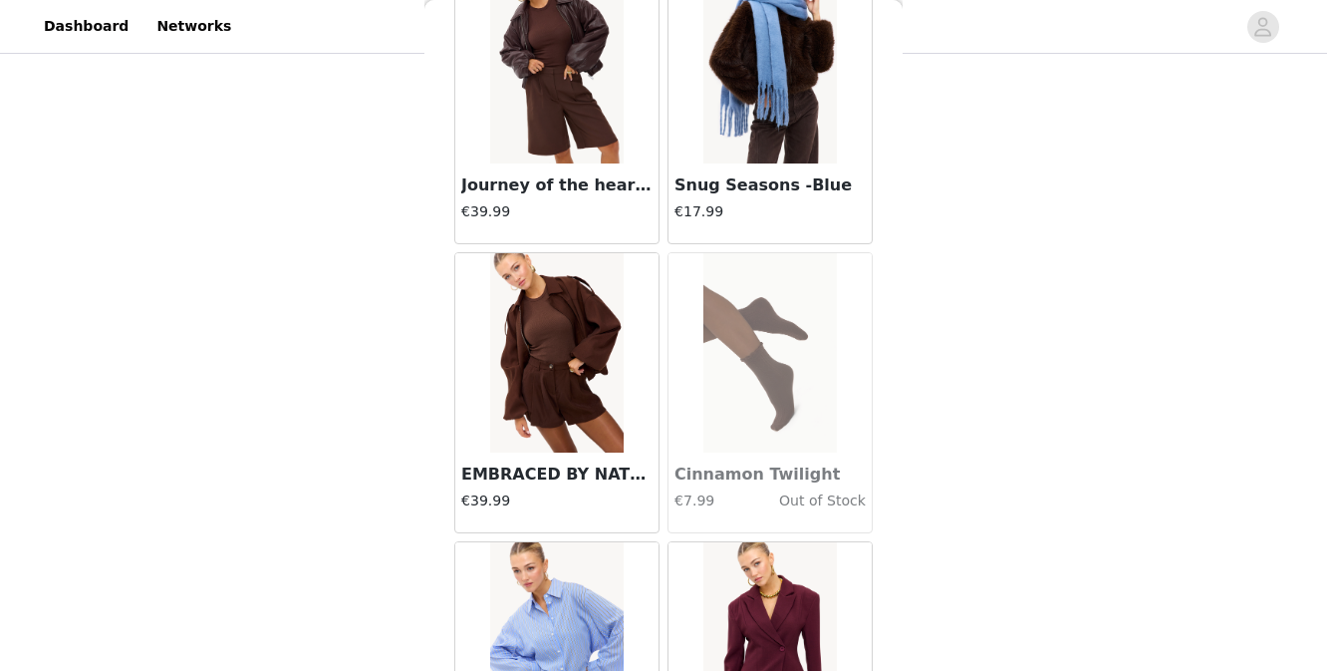
scroll to position [25452, 0]
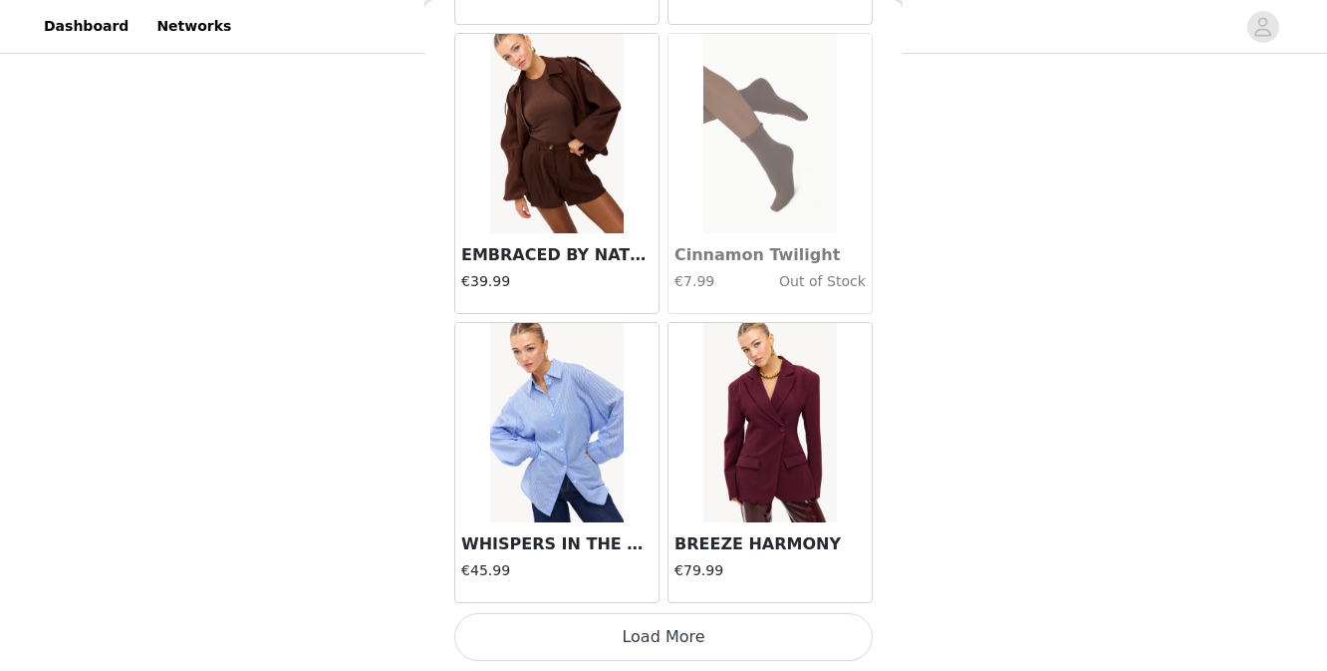
click at [647, 627] on button "Load More" at bounding box center [663, 637] width 419 height 48
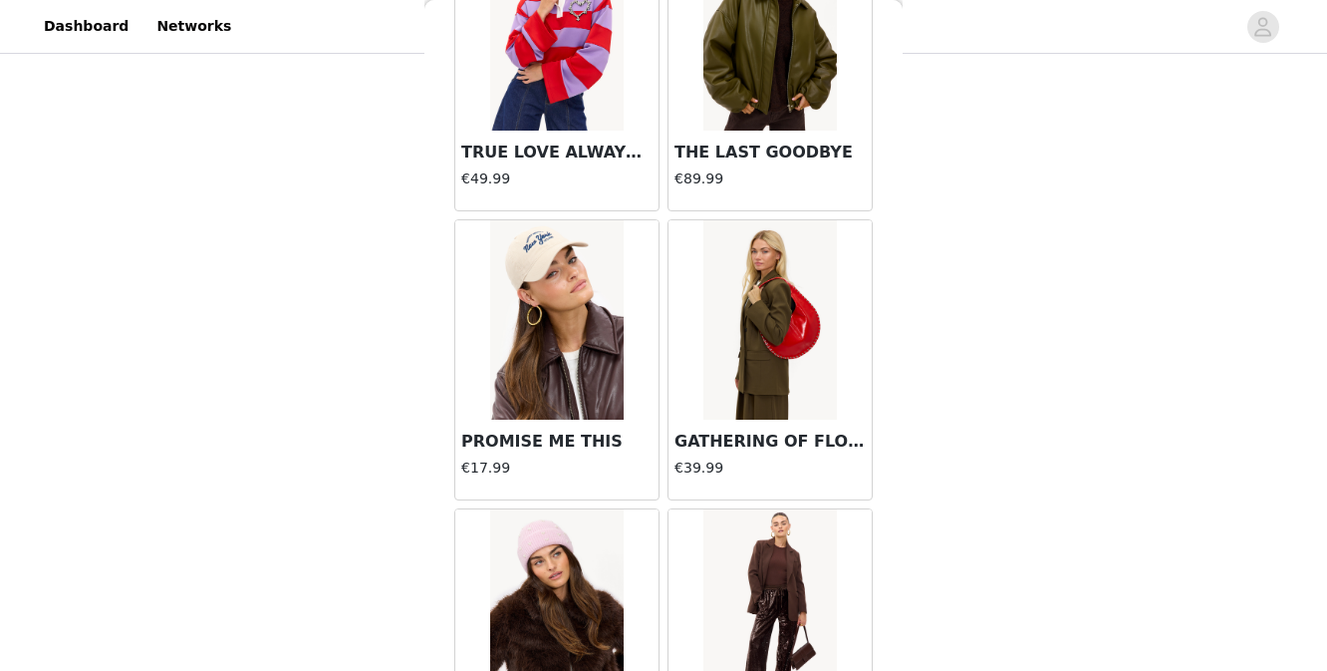
scroll to position [27109, 0]
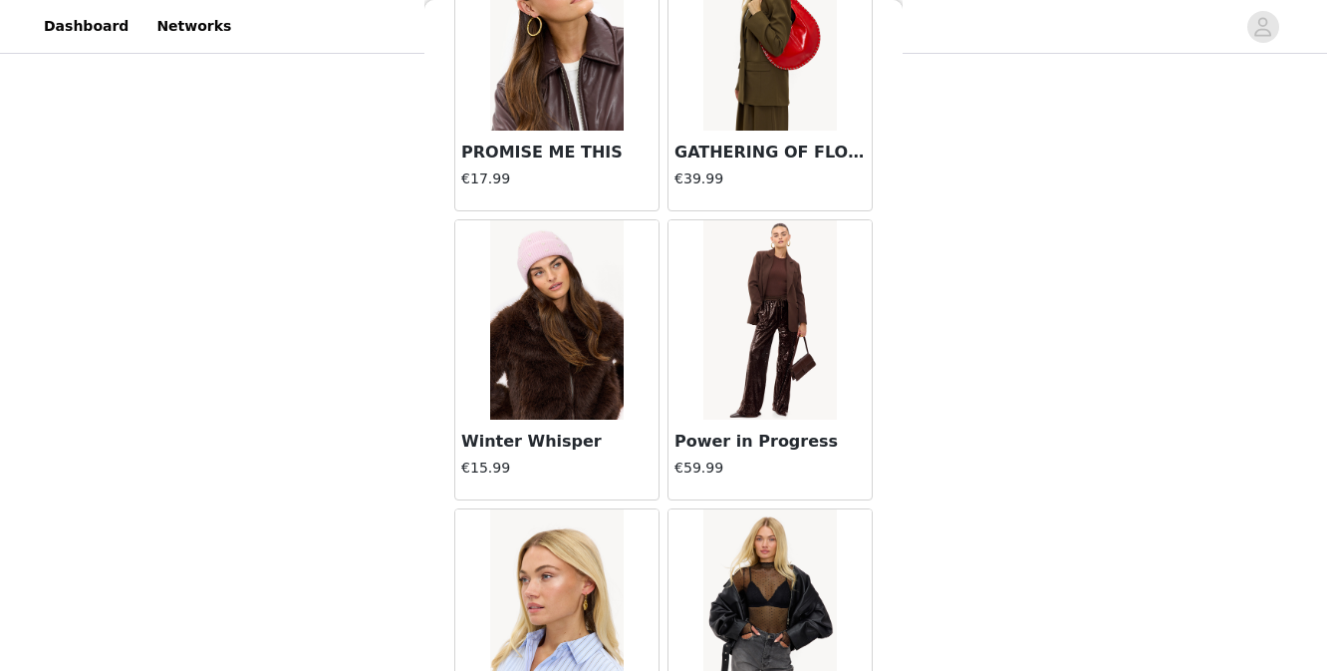
click at [760, 354] on img at bounding box center [770, 319] width 133 height 199
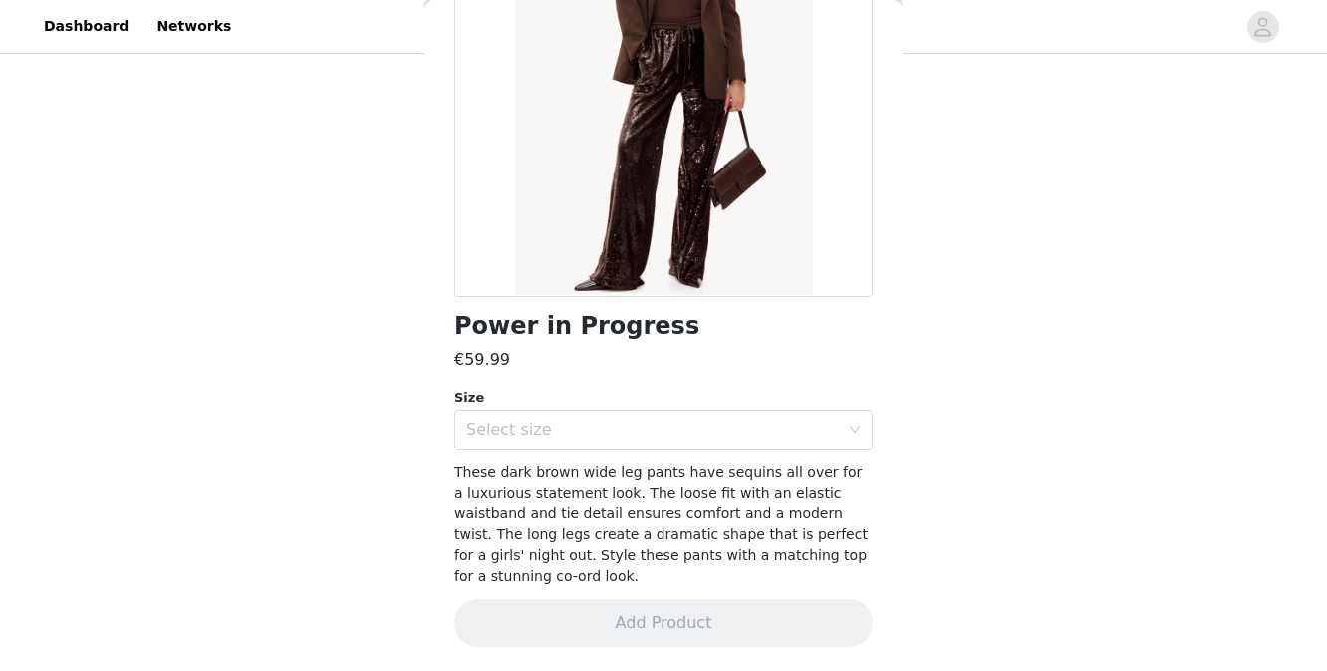
scroll to position [229, 0]
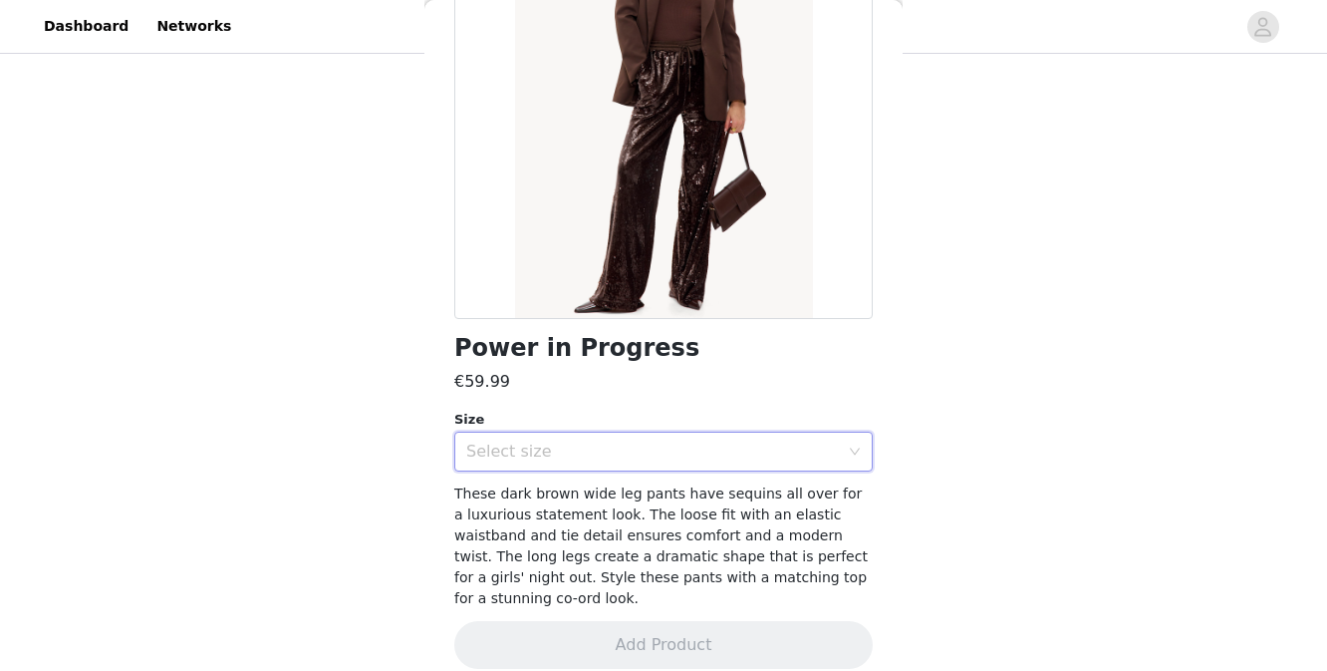
click at [717, 464] on div "Select size" at bounding box center [657, 452] width 382 height 38
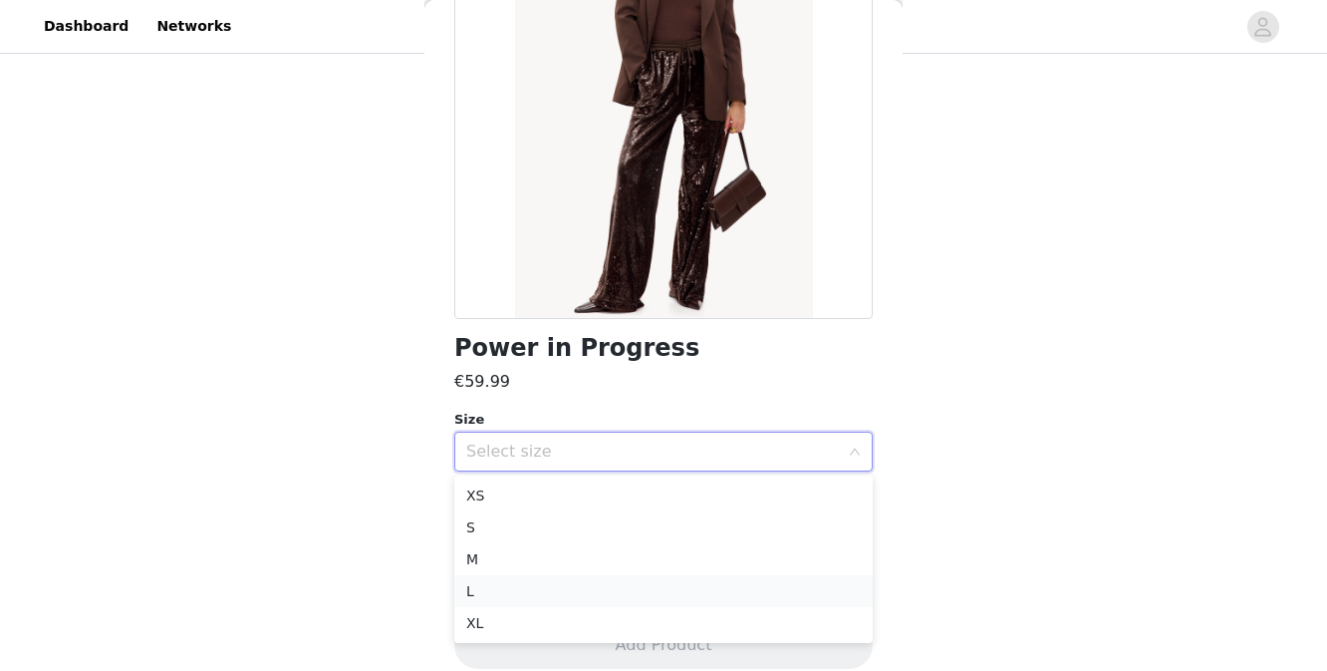
click at [676, 575] on li "L" at bounding box center [663, 591] width 419 height 32
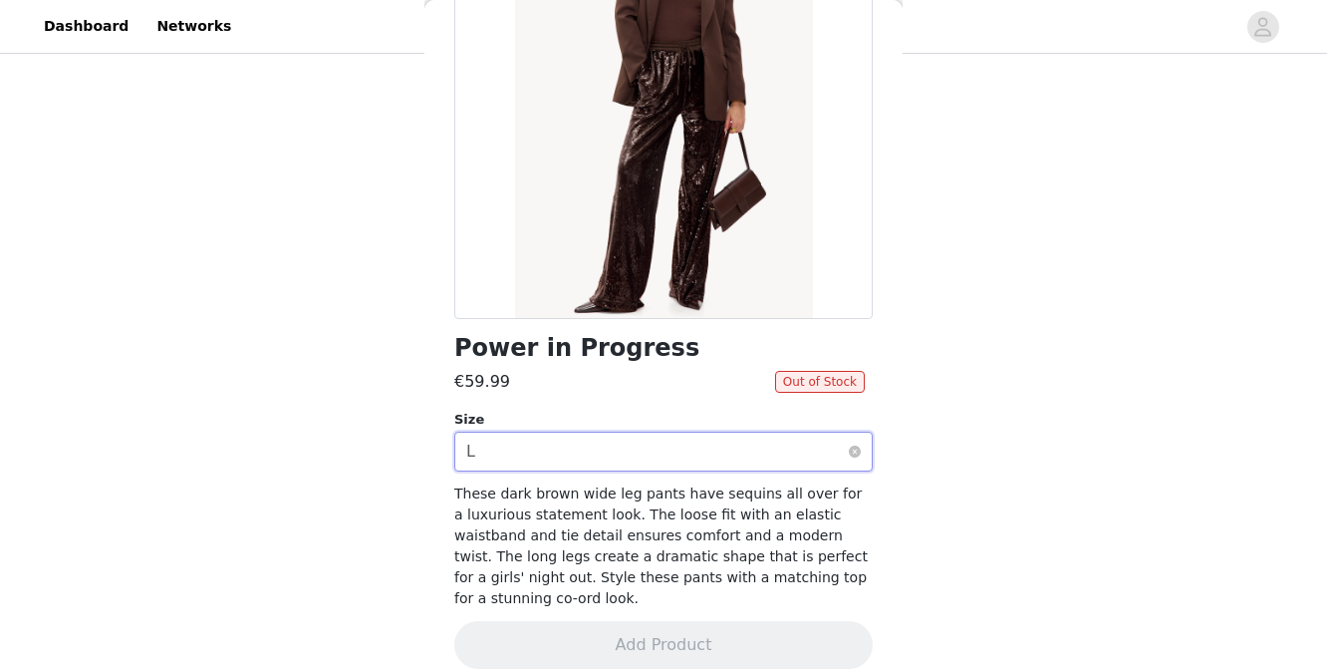
click at [707, 447] on div "Select size L" at bounding box center [657, 452] width 382 height 38
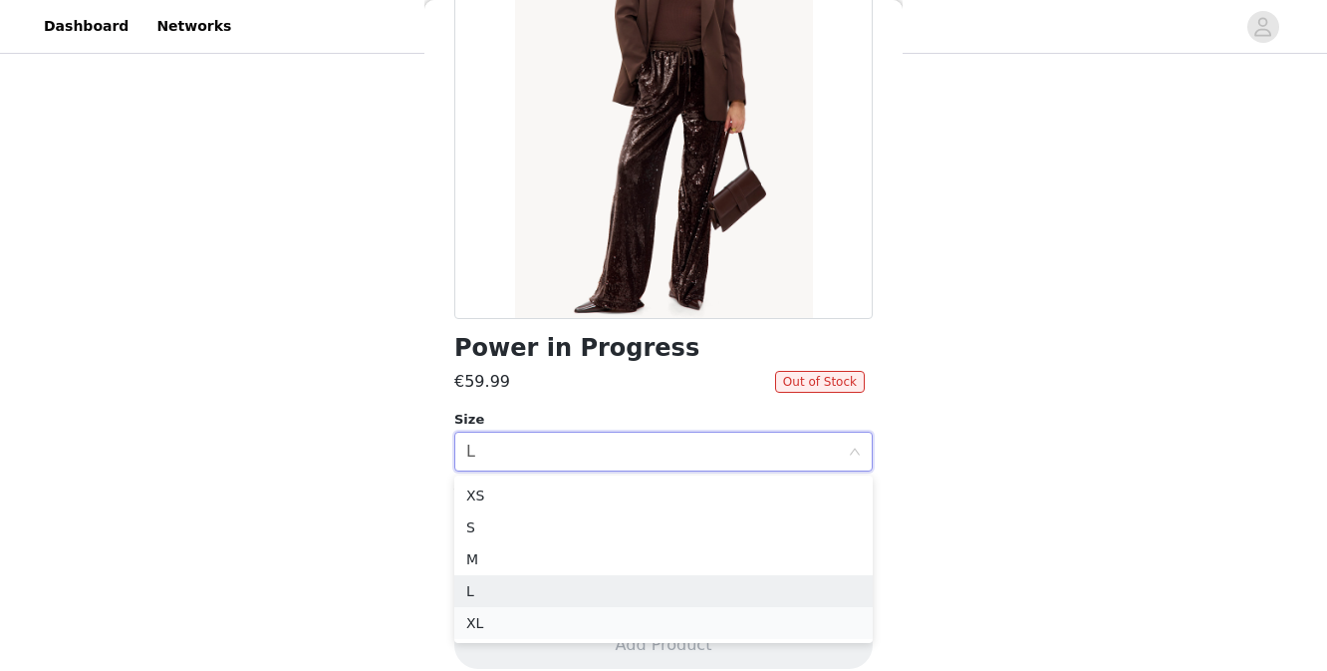
click at [654, 621] on li "XL" at bounding box center [663, 623] width 419 height 32
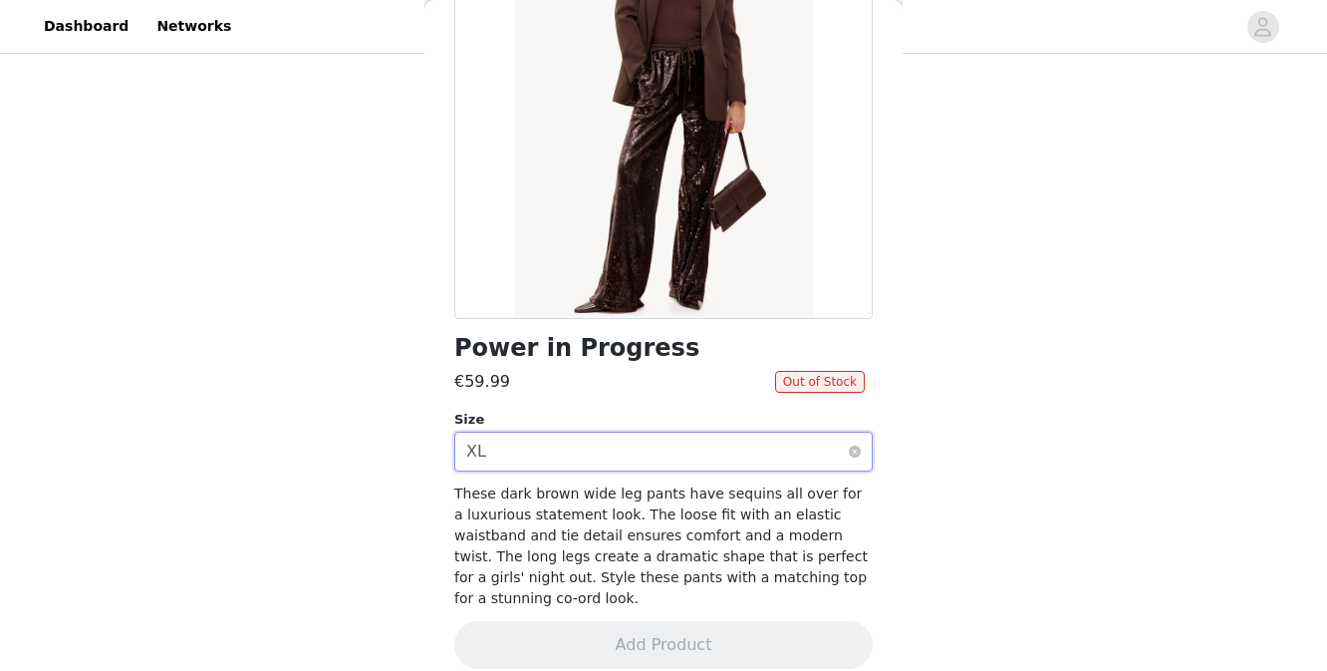
click at [691, 443] on div "Select size XL" at bounding box center [657, 452] width 382 height 38
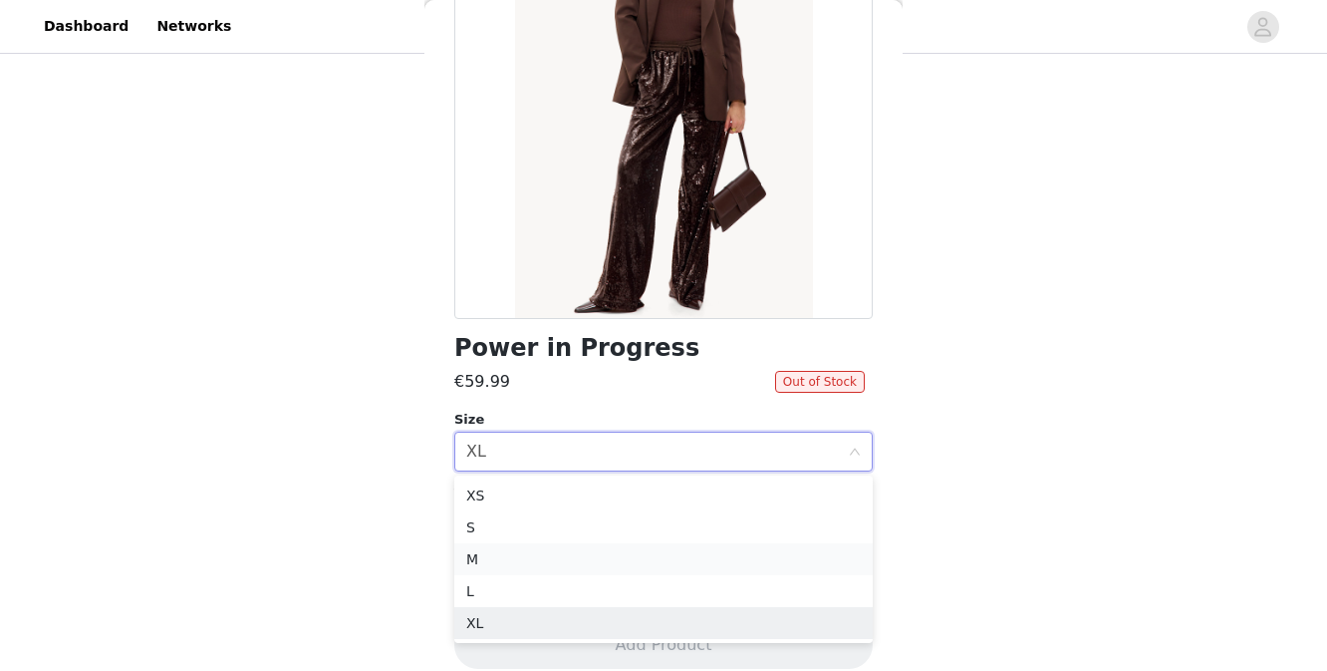
click at [648, 546] on li "M" at bounding box center [663, 559] width 419 height 32
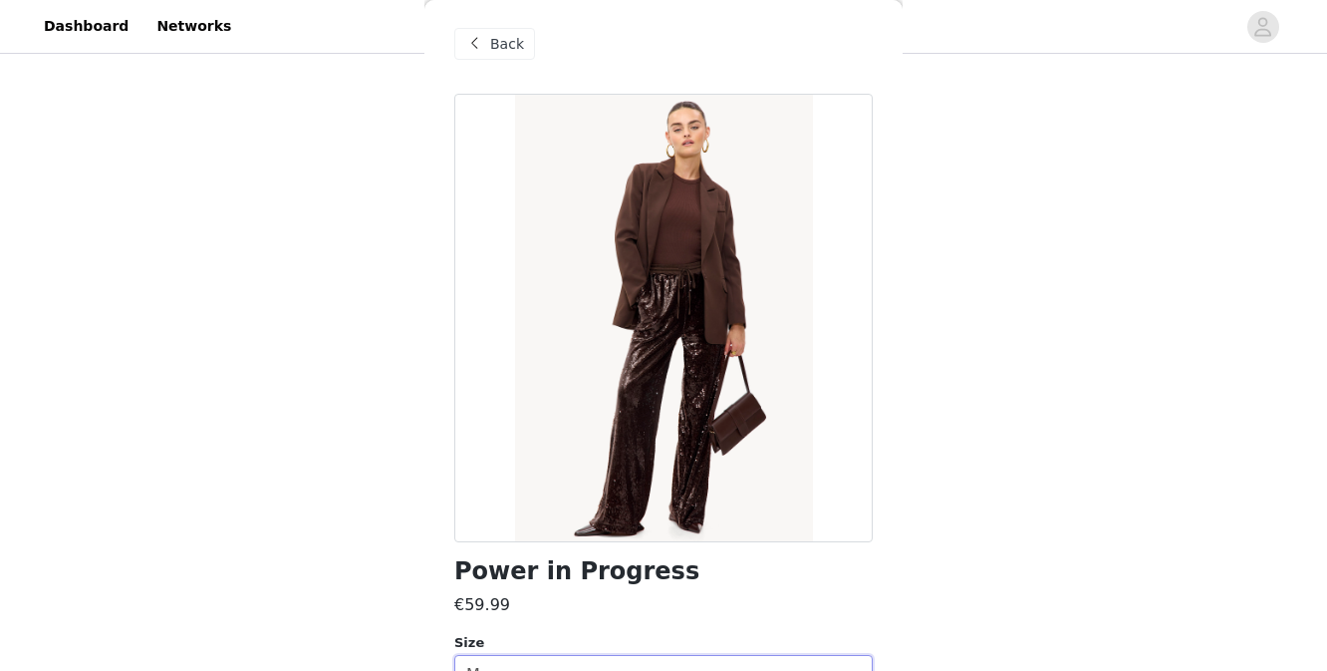
scroll to position [0, 0]
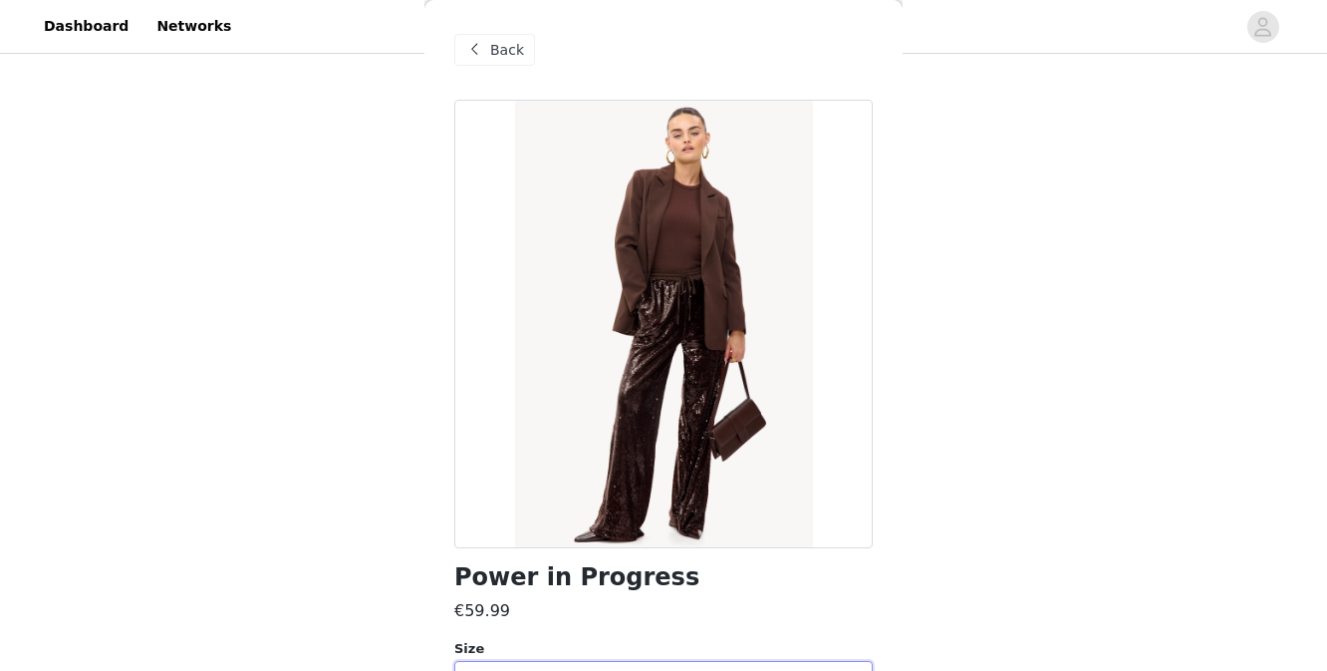
click at [513, 56] on span "Back" at bounding box center [507, 50] width 34 height 21
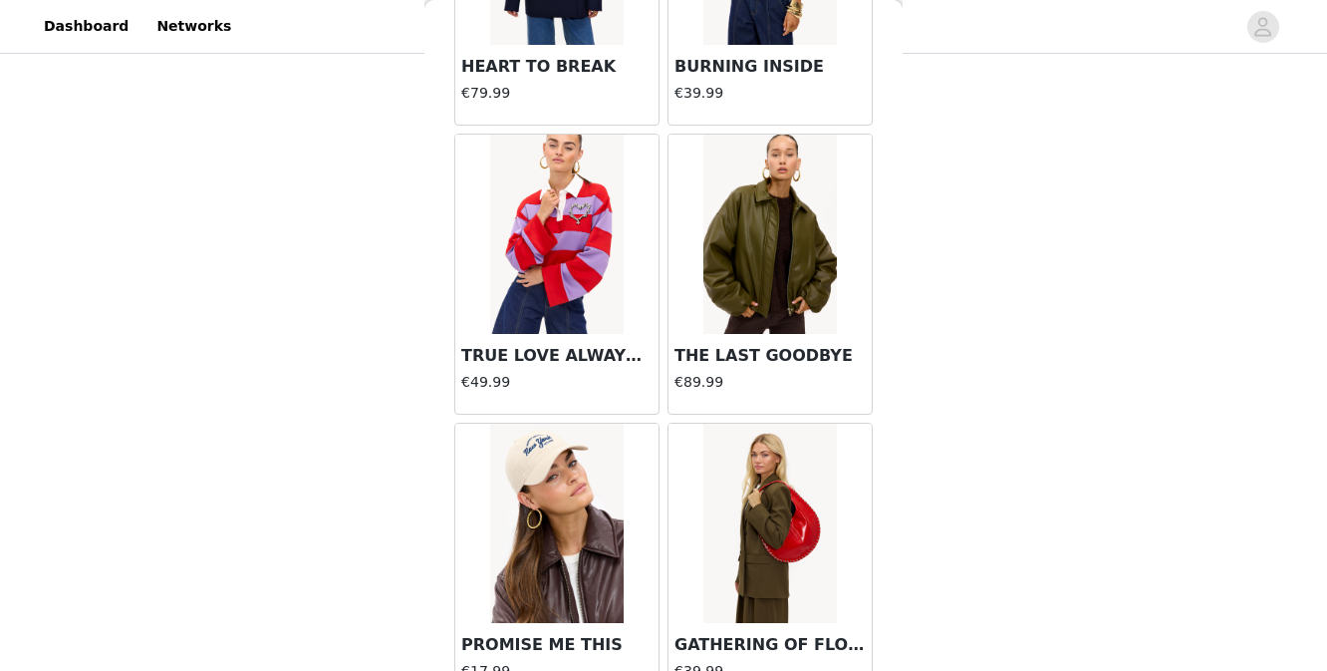
scroll to position [26840, 0]
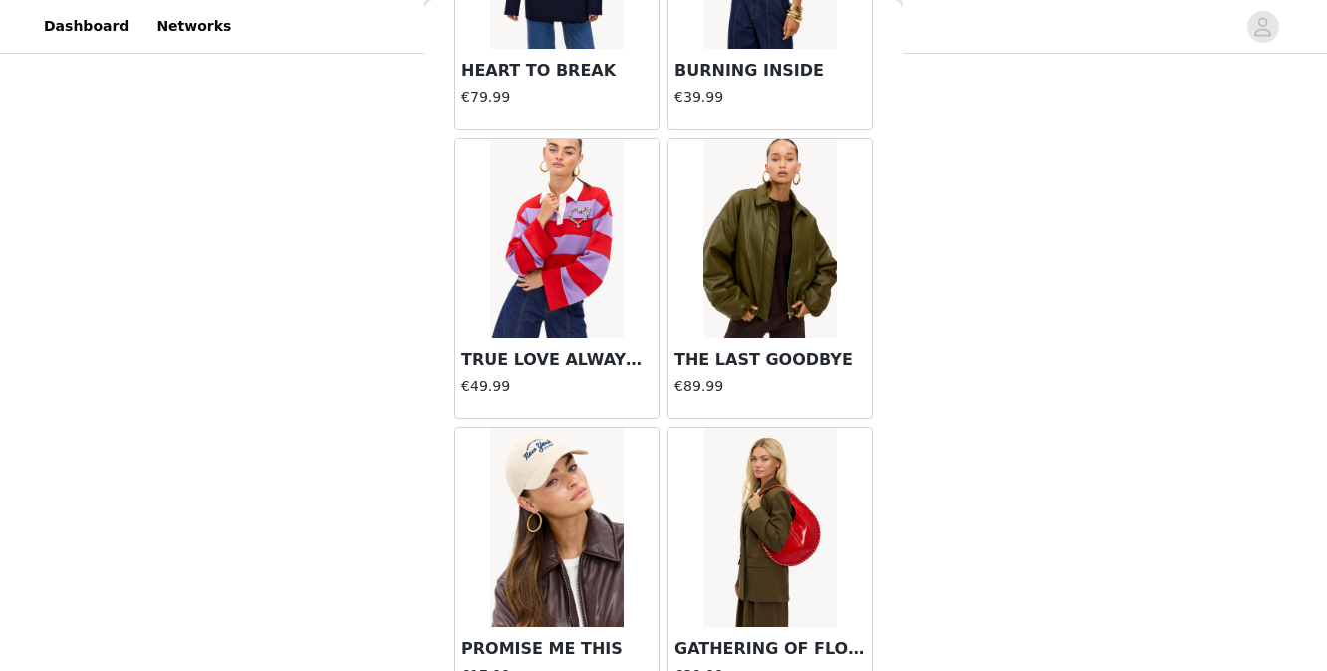
click at [591, 268] on img at bounding box center [556, 238] width 133 height 199
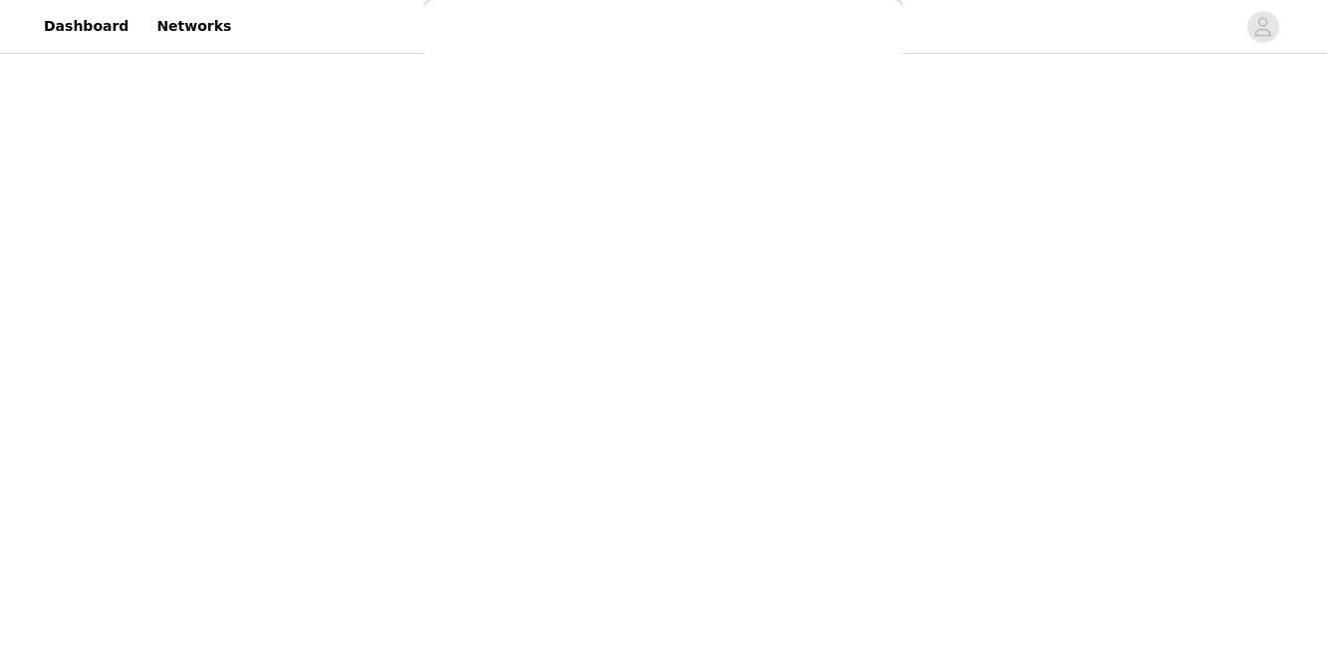
scroll to position [250, 0]
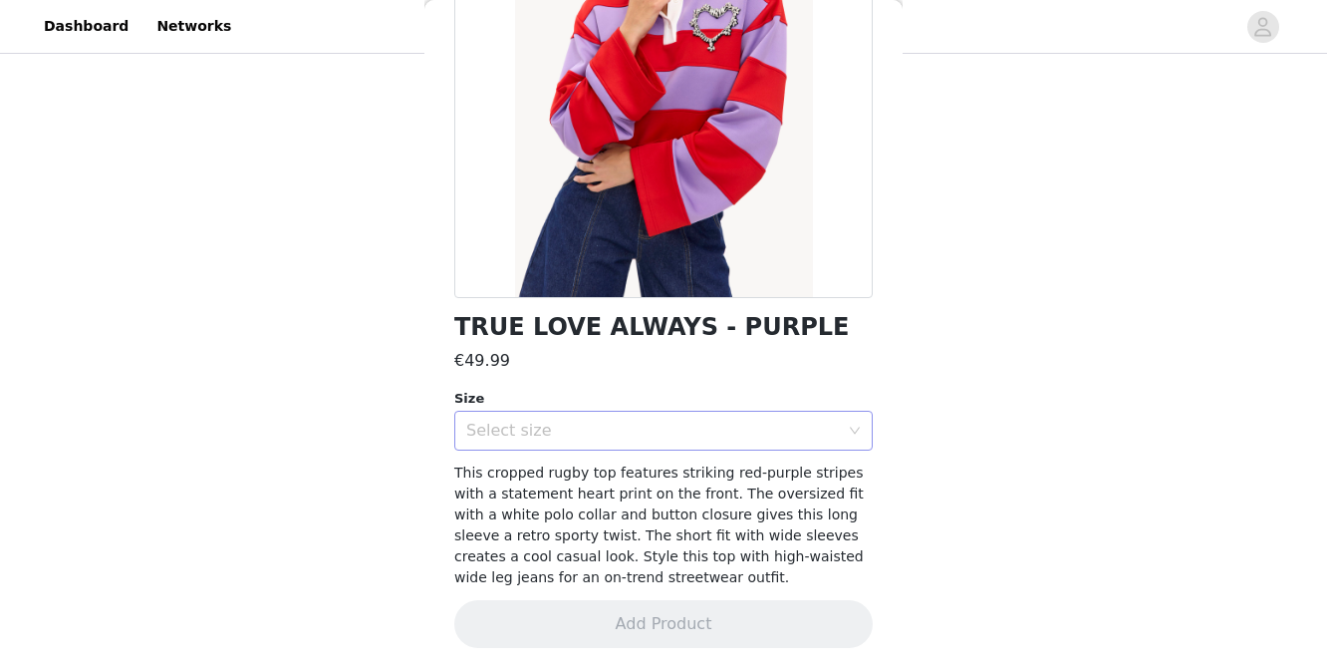
click at [596, 436] on div "Select size" at bounding box center [652, 431] width 373 height 20
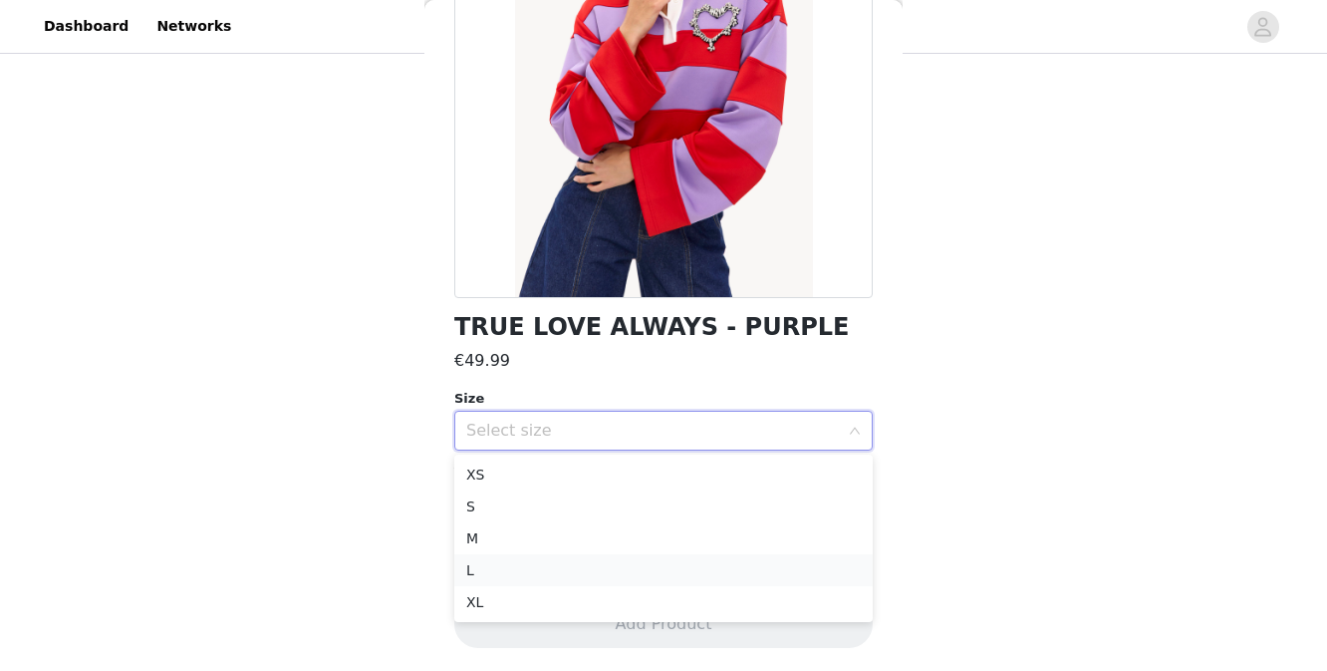
click at [553, 565] on li "L" at bounding box center [663, 570] width 419 height 32
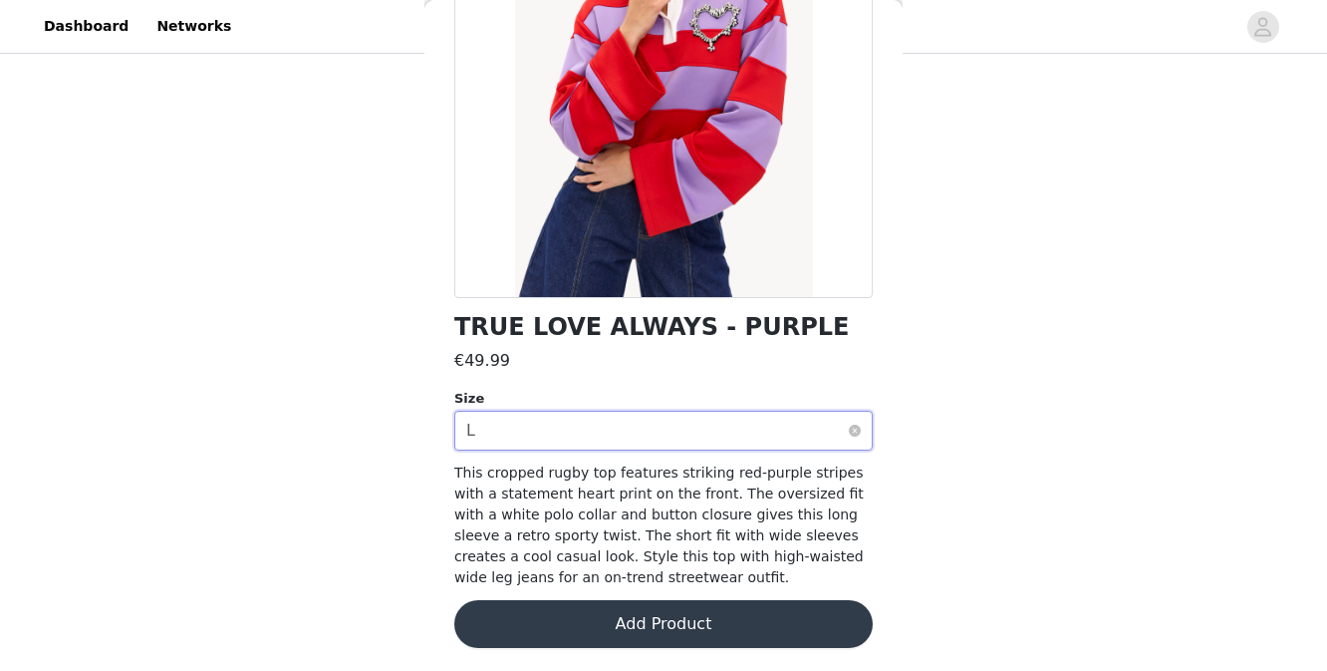
click at [592, 429] on div "Select size L" at bounding box center [657, 431] width 382 height 38
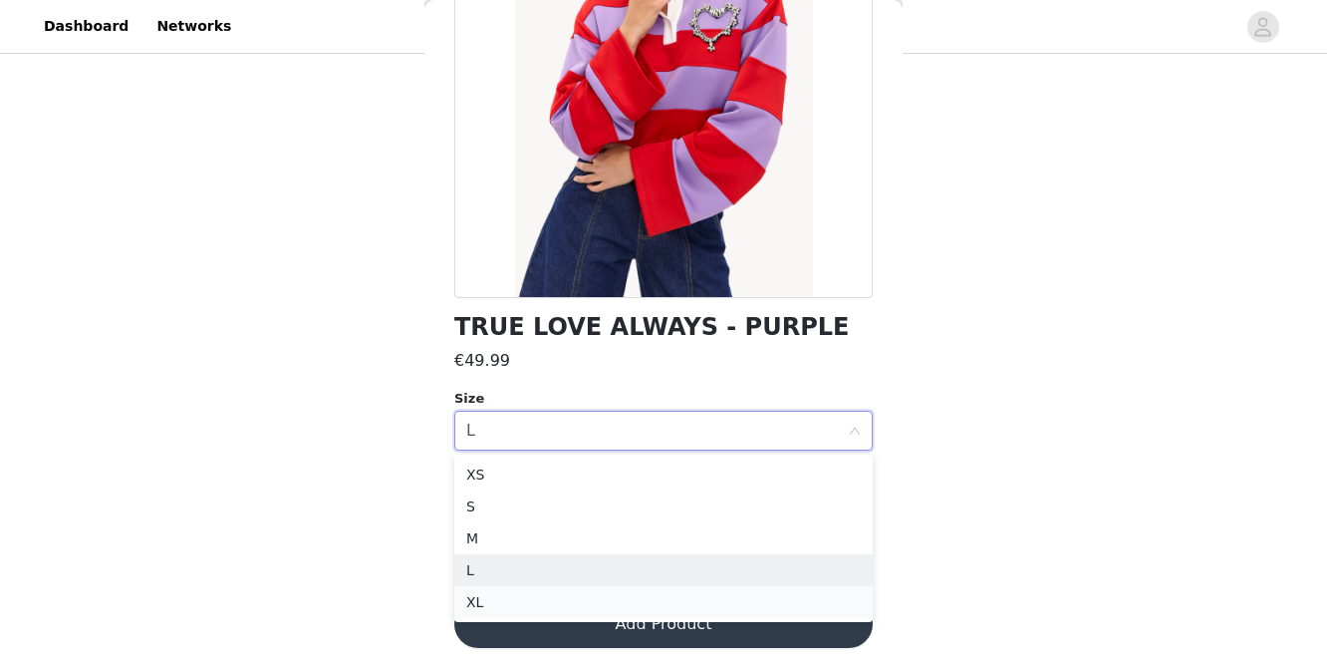
click at [545, 597] on li "XL" at bounding box center [663, 602] width 419 height 32
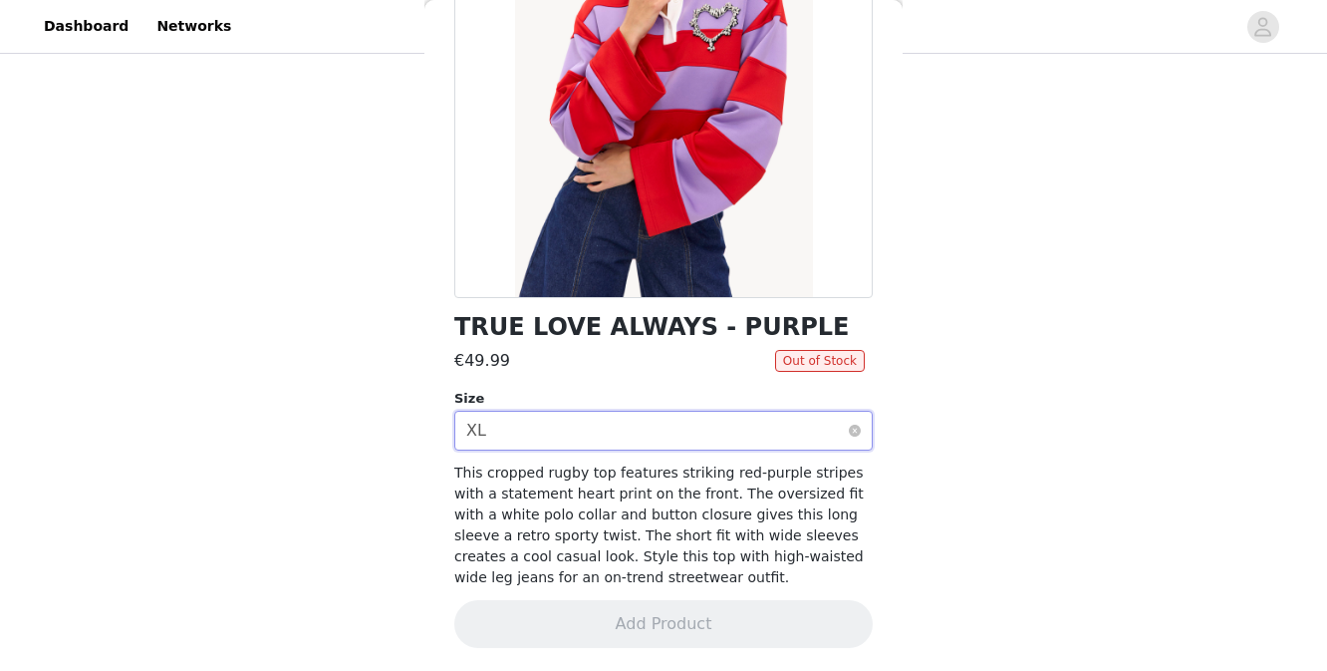
click at [598, 437] on div "Select size XL" at bounding box center [657, 431] width 382 height 38
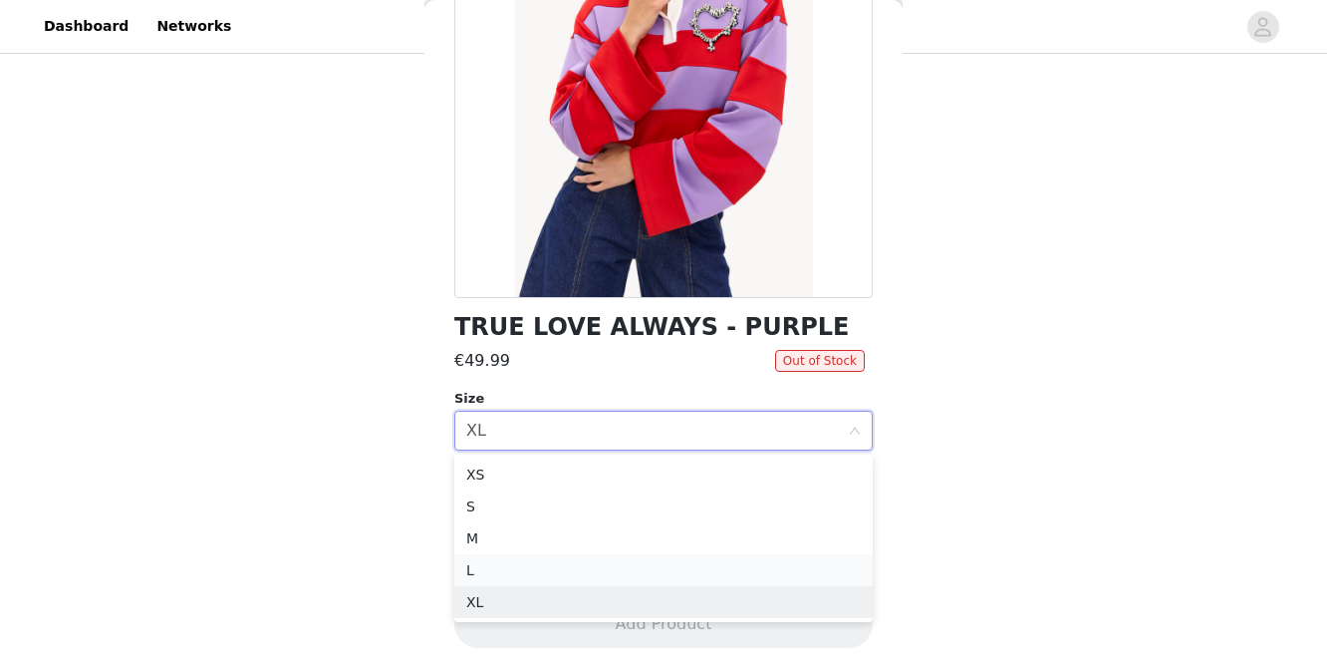
click at [550, 565] on li "L" at bounding box center [663, 570] width 419 height 32
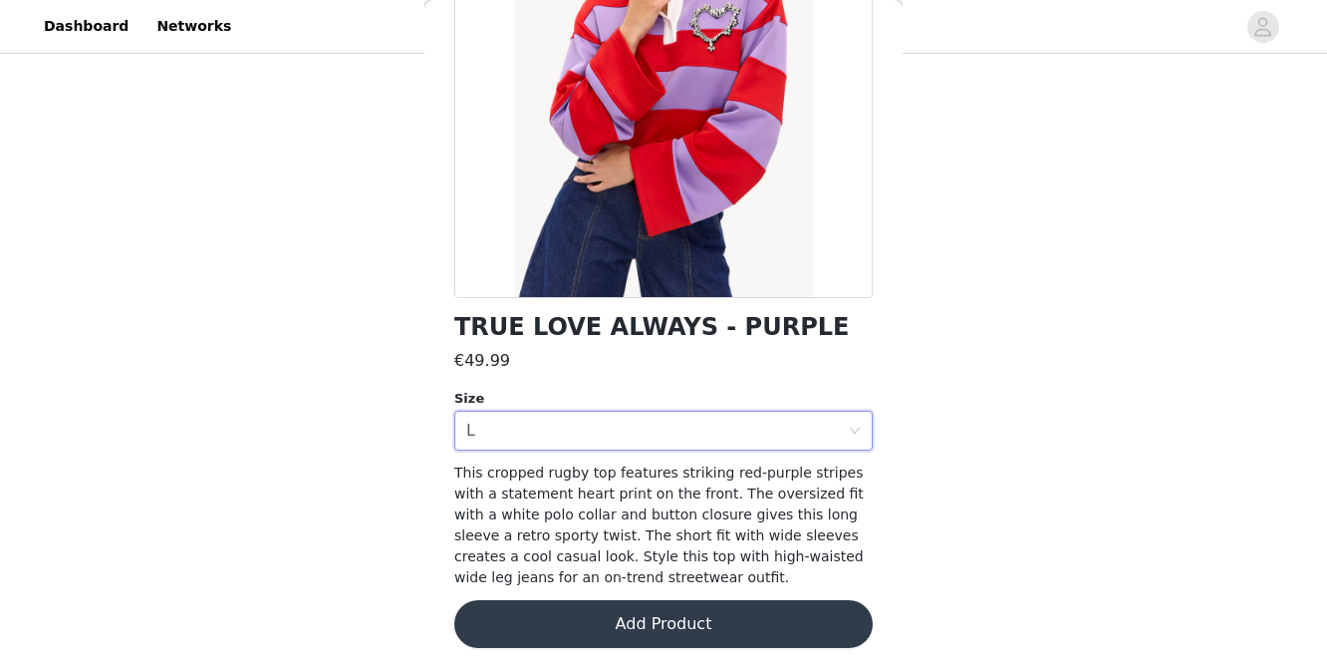
click at [561, 618] on button "Add Product" at bounding box center [663, 624] width 419 height 48
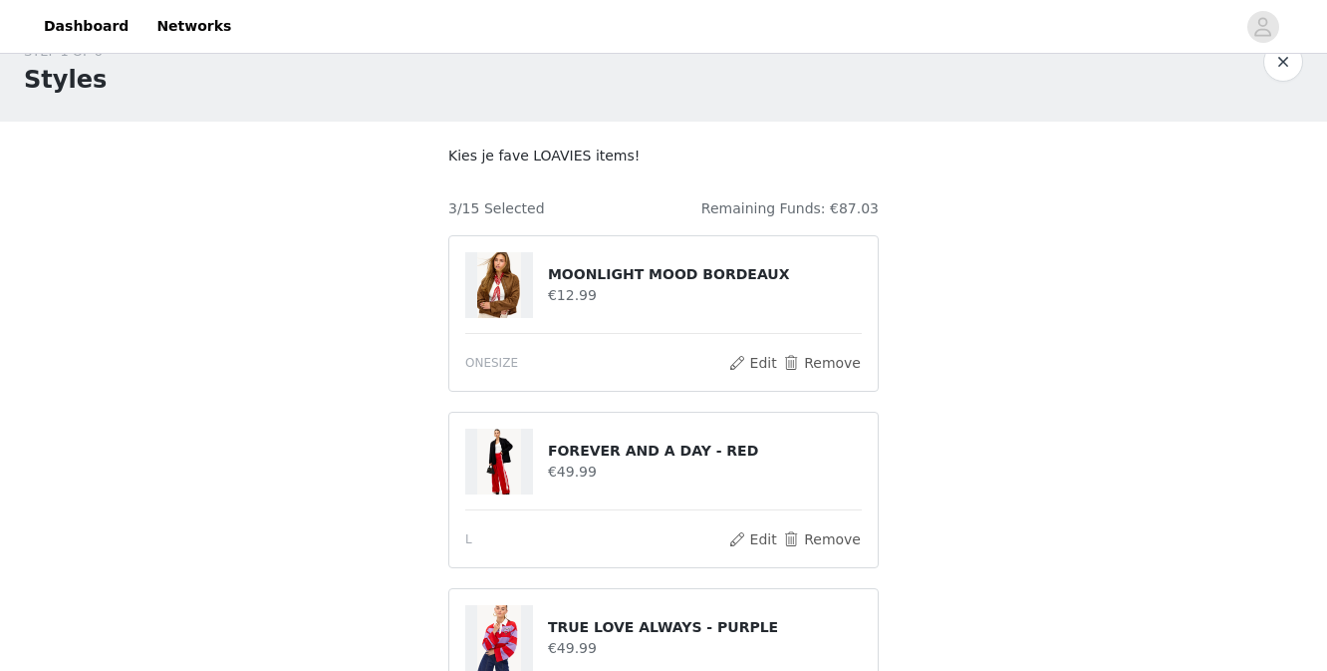
scroll to position [0, 0]
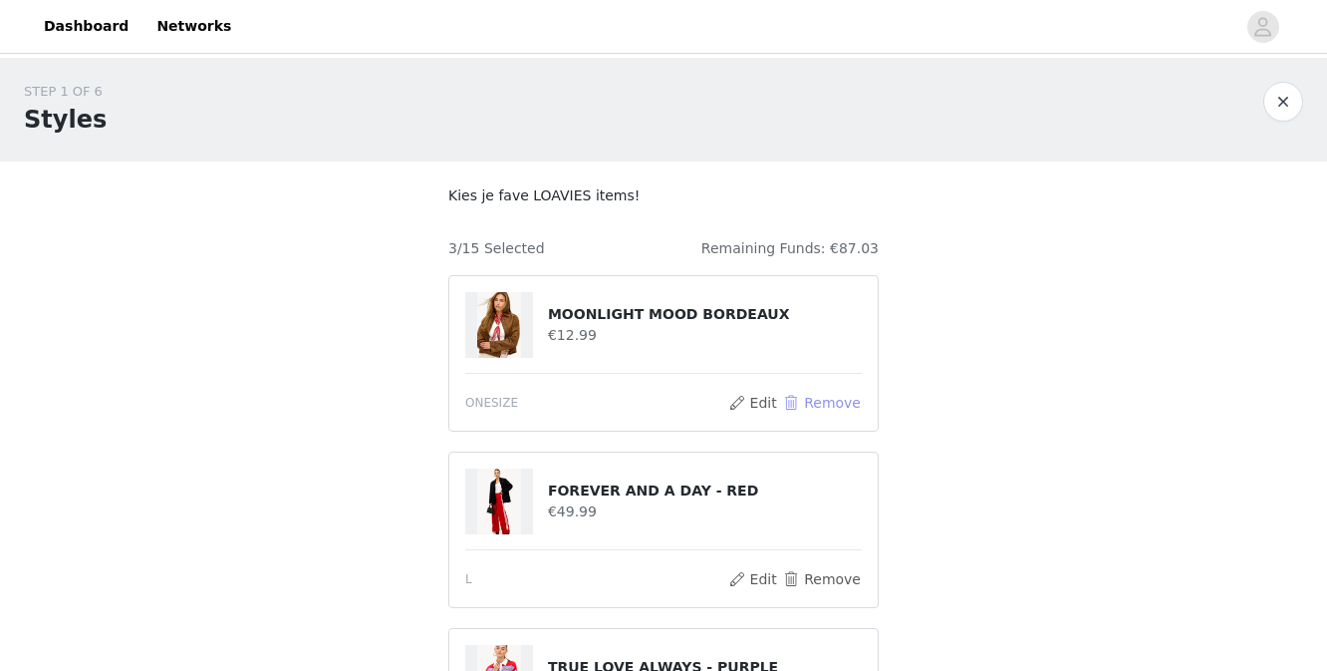
click at [819, 395] on button "Remove" at bounding box center [822, 403] width 80 height 24
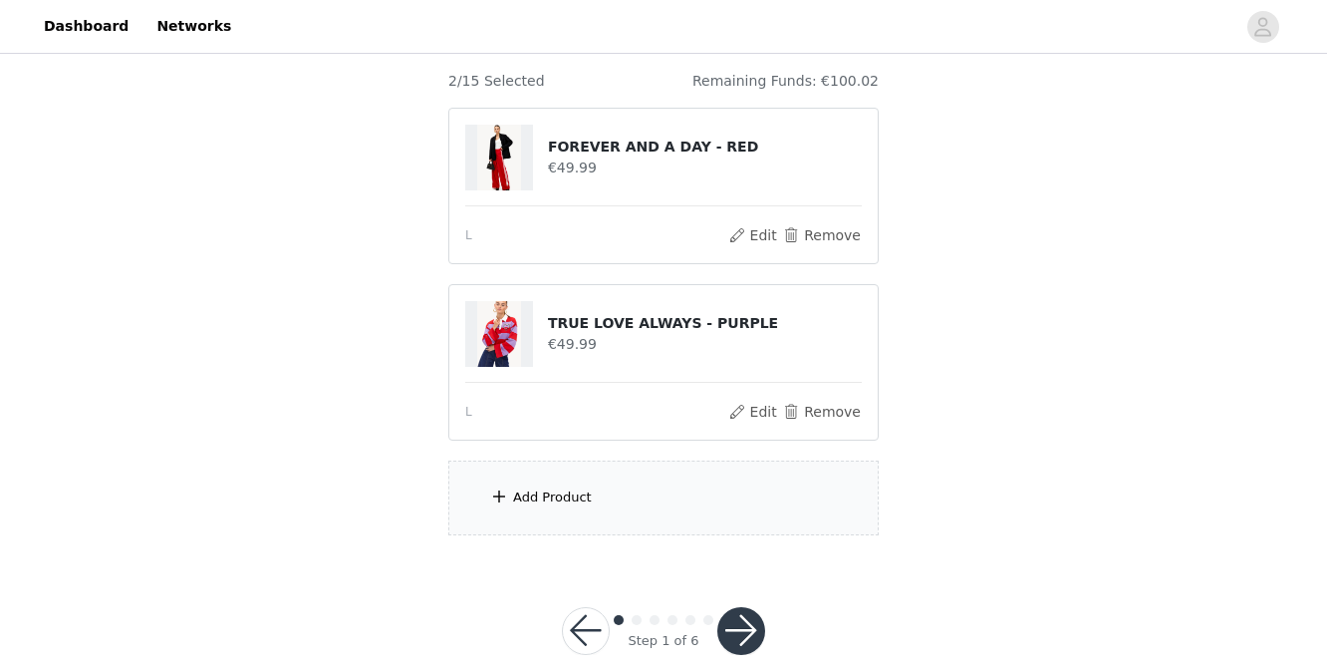
scroll to position [198, 0]
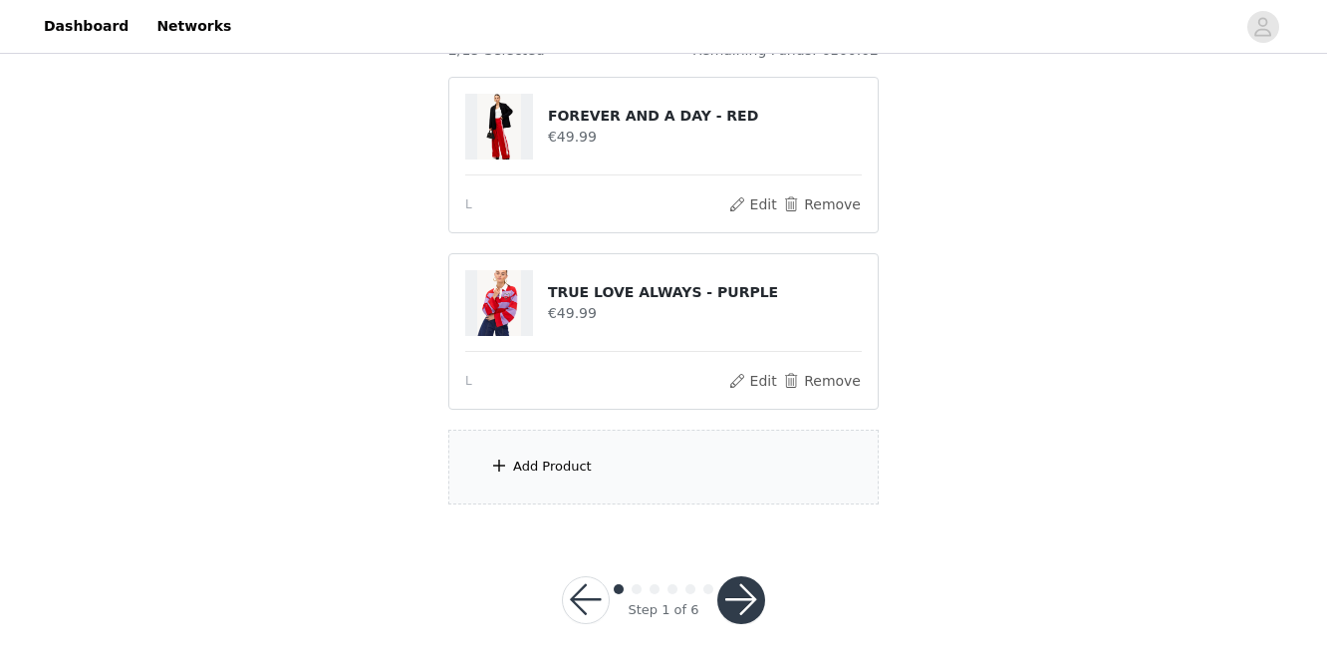
click at [567, 471] on div "Add Product" at bounding box center [552, 466] width 79 height 20
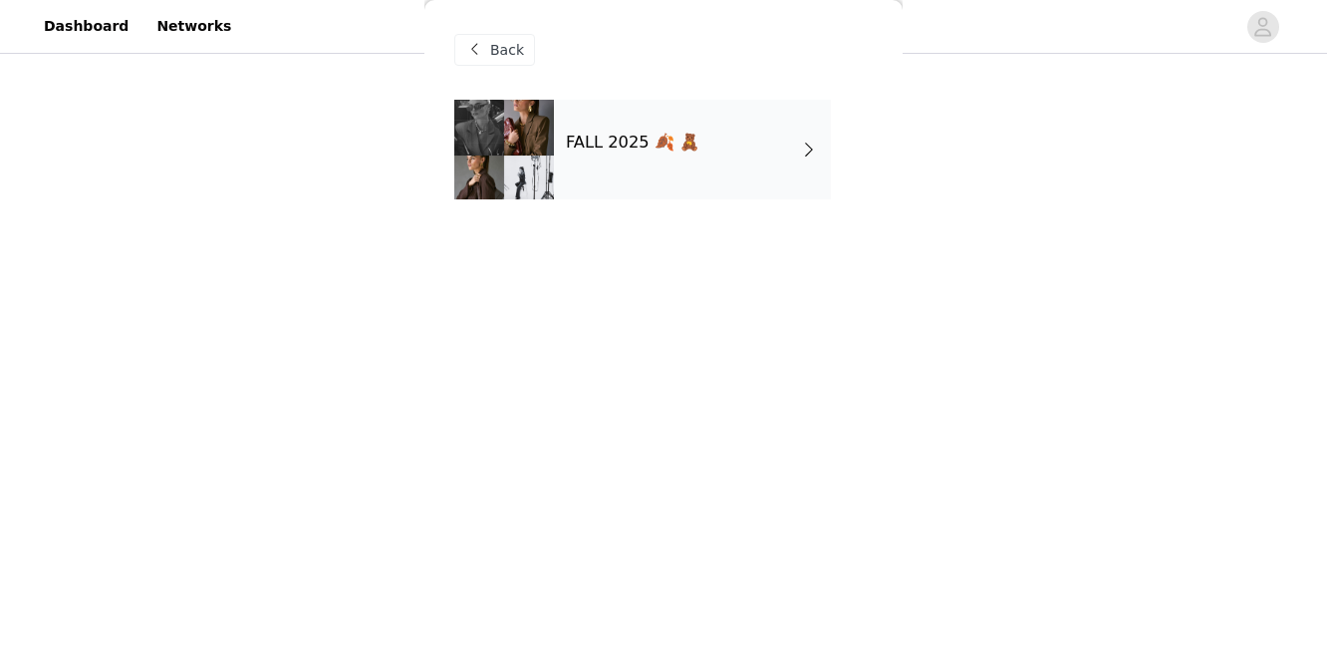
click at [658, 189] on div "FALL 2025 🍂 🧸" at bounding box center [692, 150] width 277 height 100
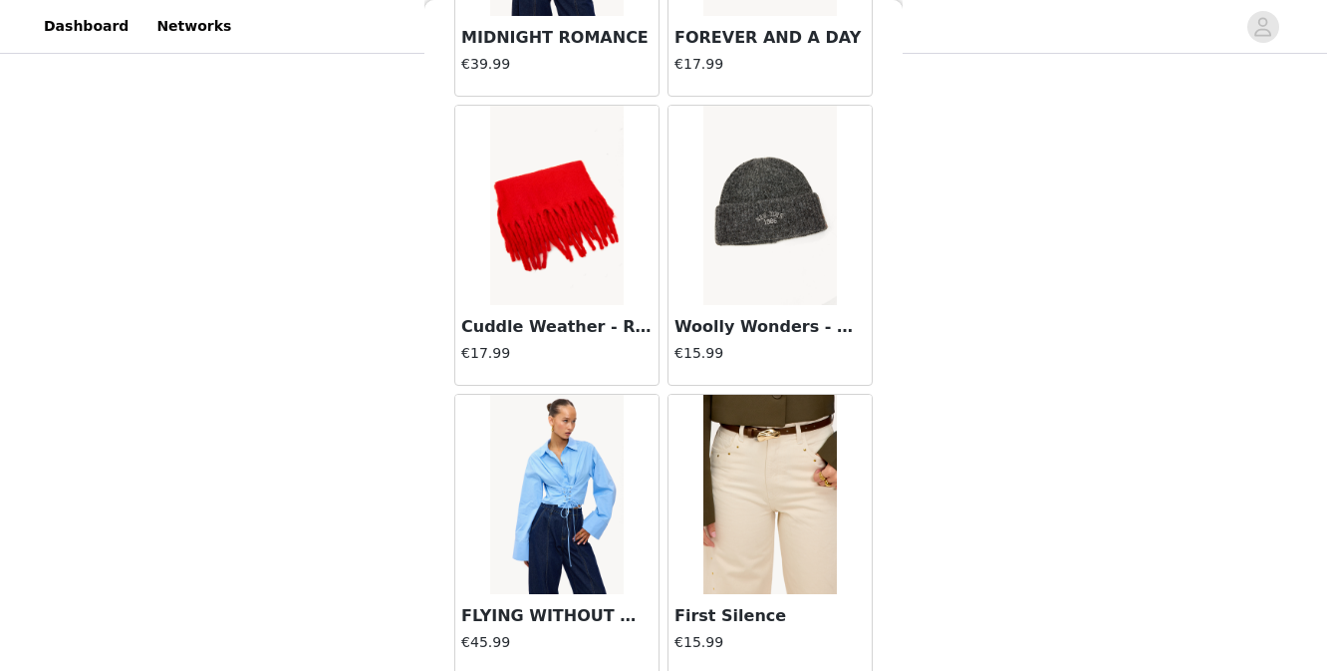
scroll to position [2379, 0]
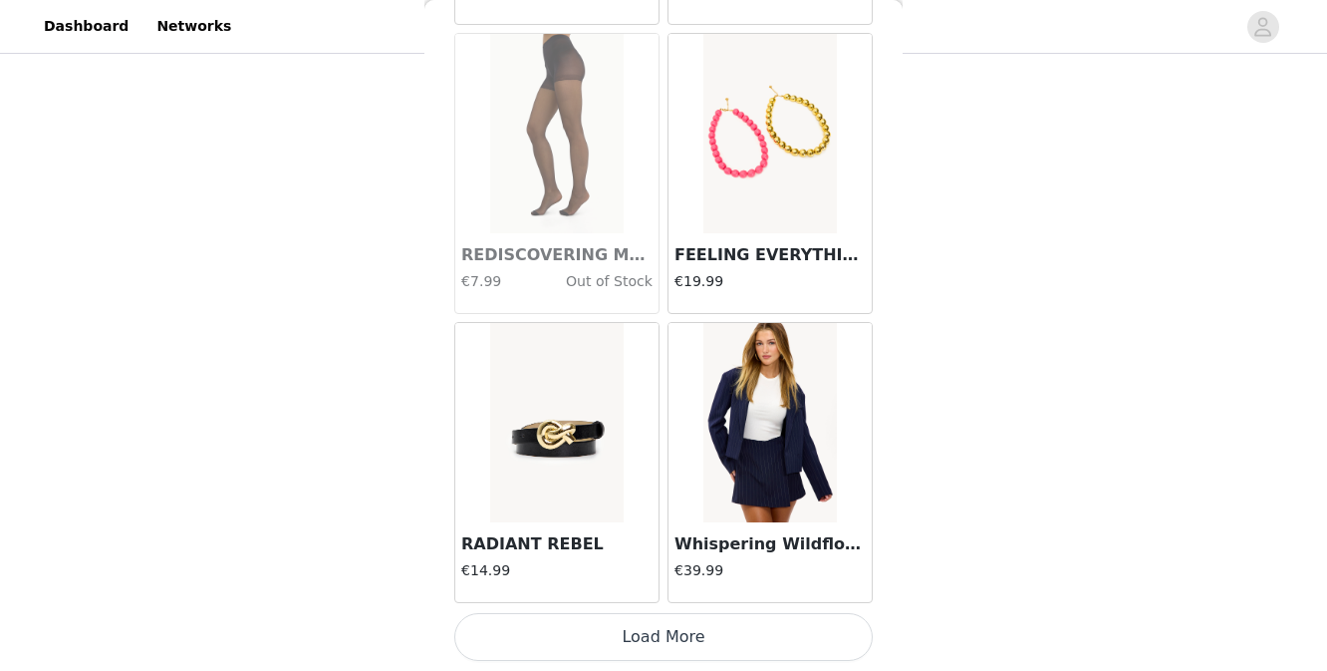
click at [581, 639] on button "Load More" at bounding box center [663, 637] width 419 height 48
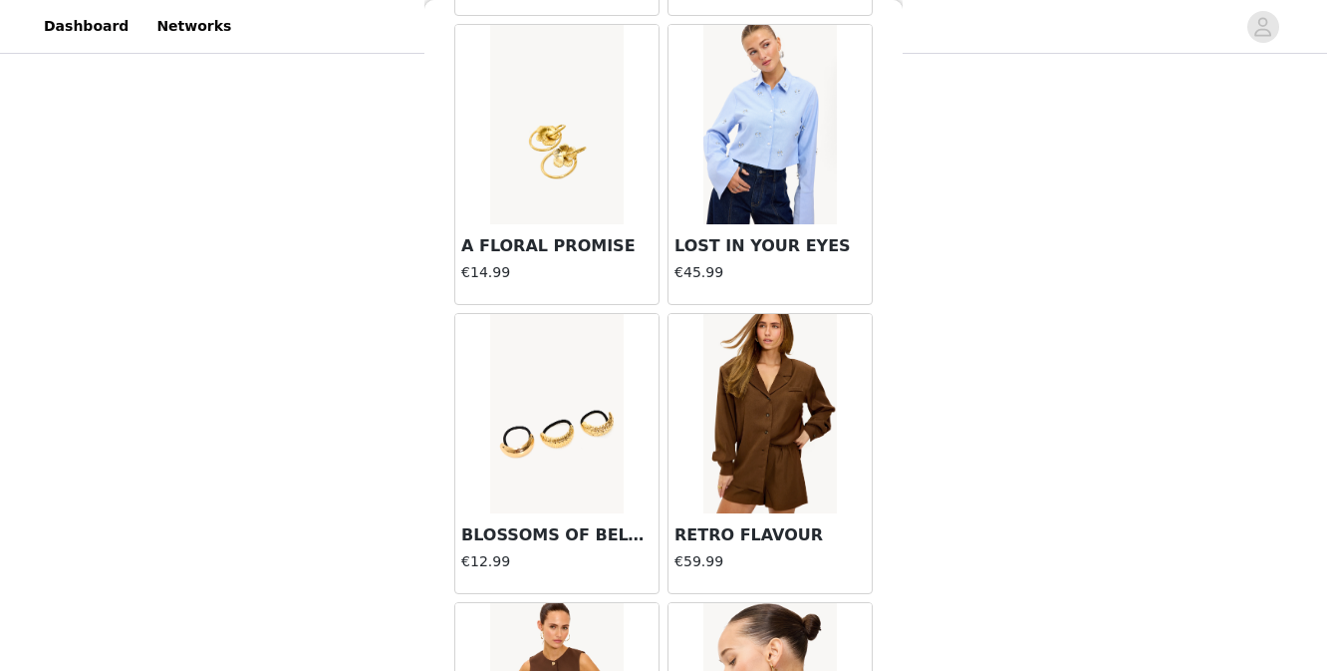
scroll to position [5269, 0]
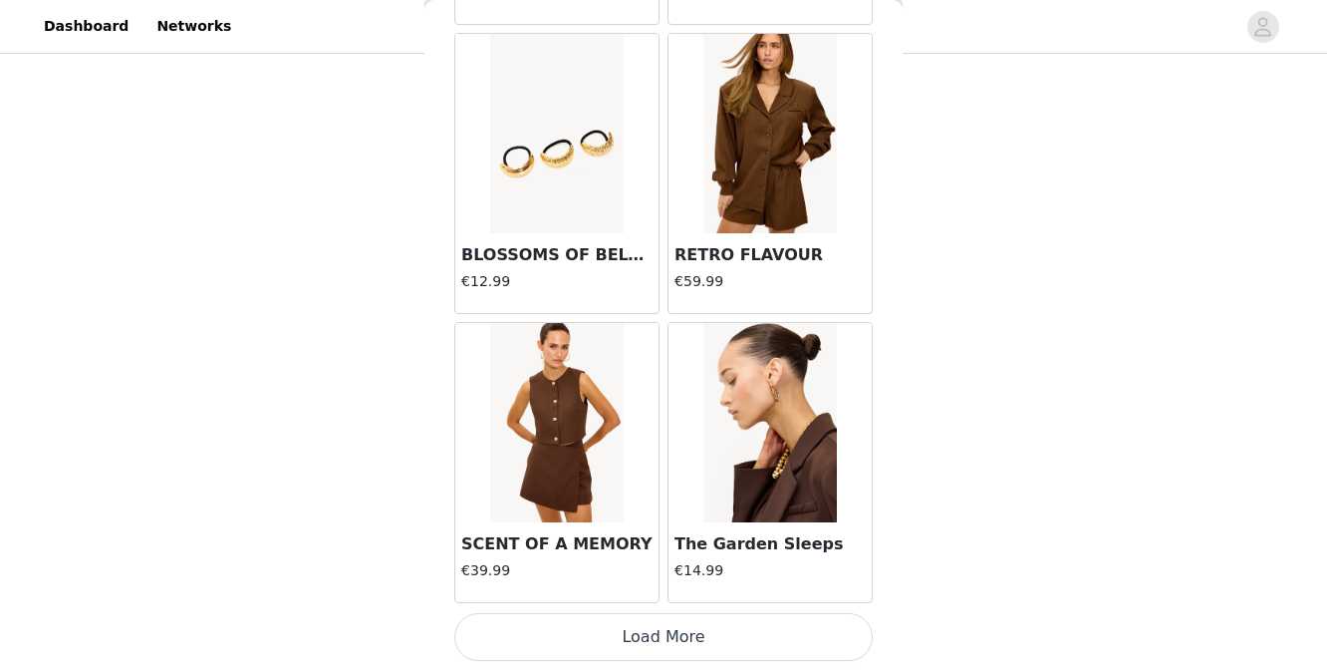
click at [596, 630] on button "Load More" at bounding box center [663, 637] width 419 height 48
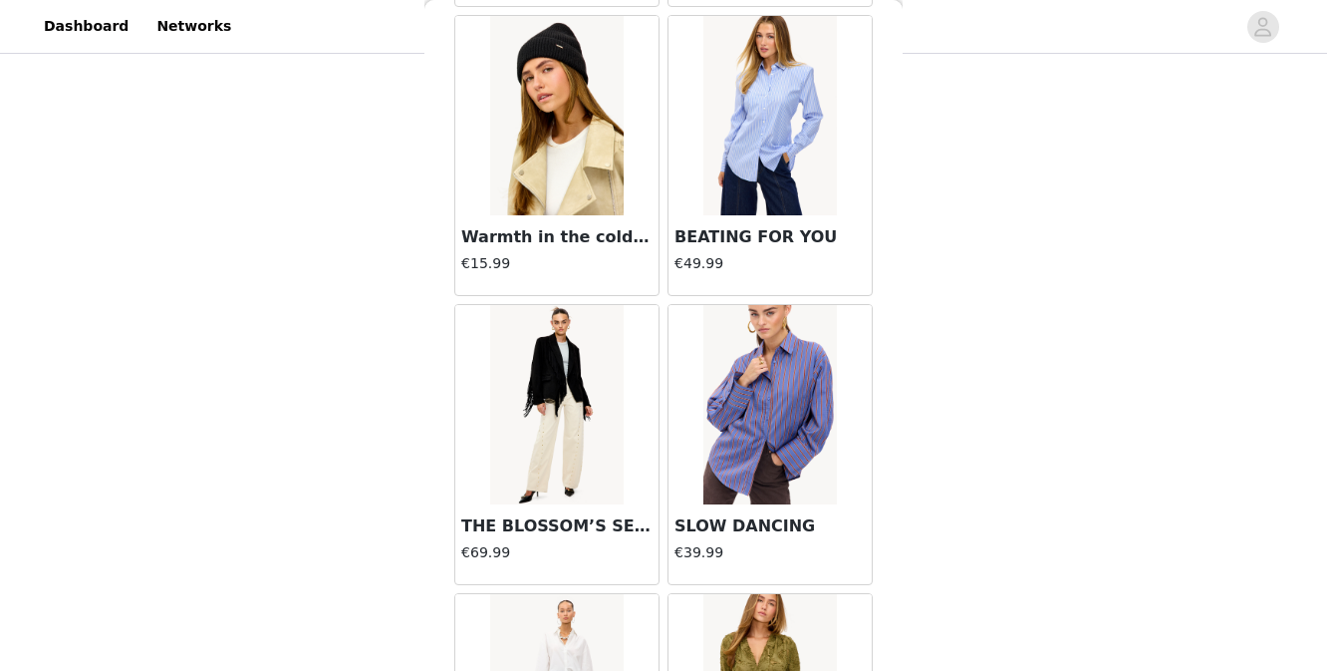
scroll to position [8159, 0]
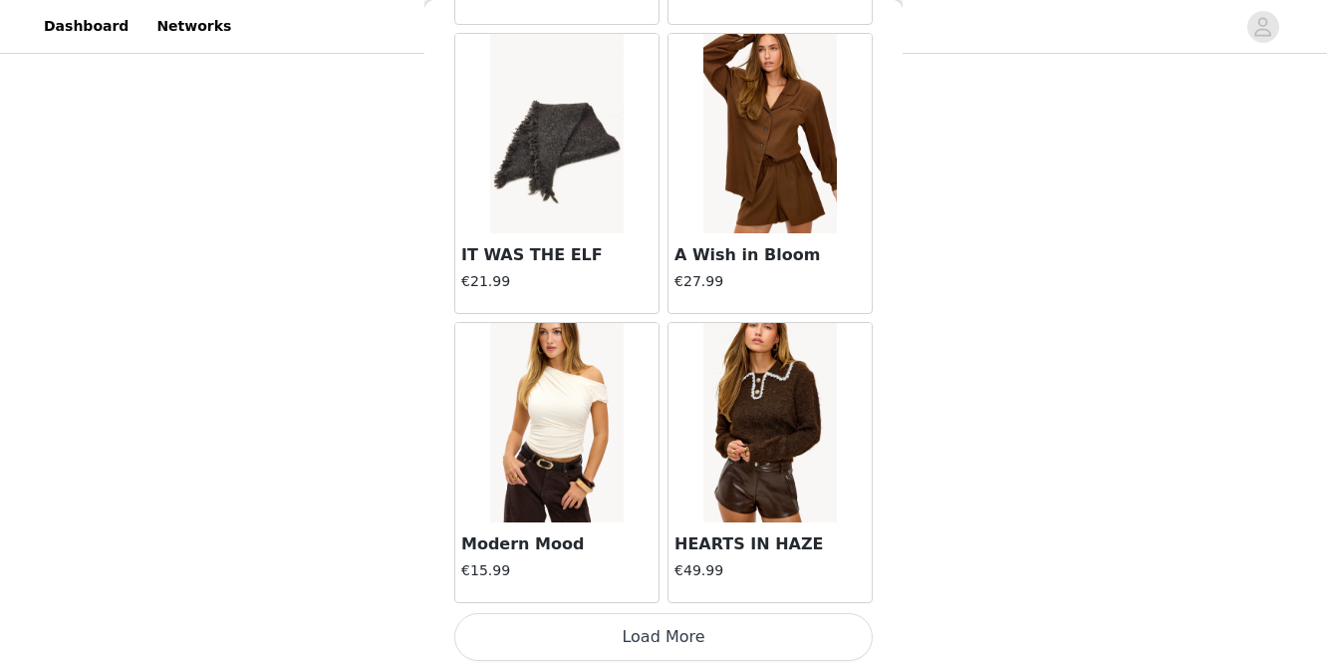
click at [596, 630] on button "Load More" at bounding box center [663, 637] width 419 height 48
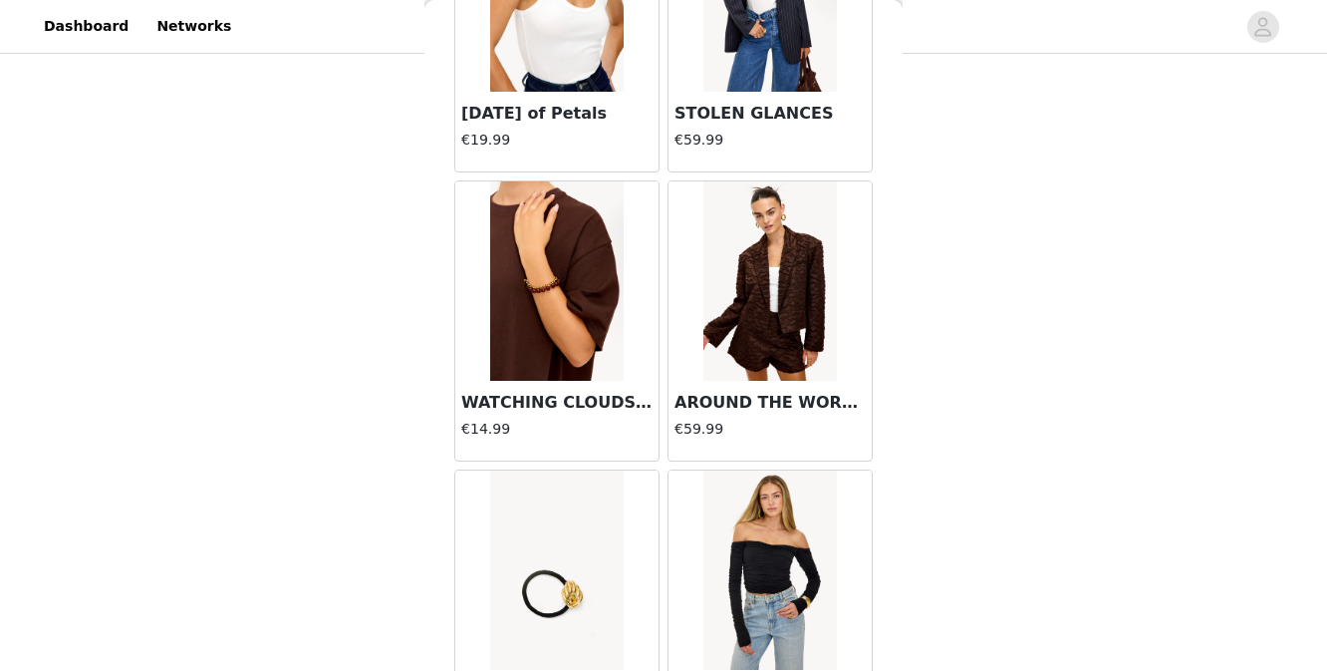
scroll to position [11049, 0]
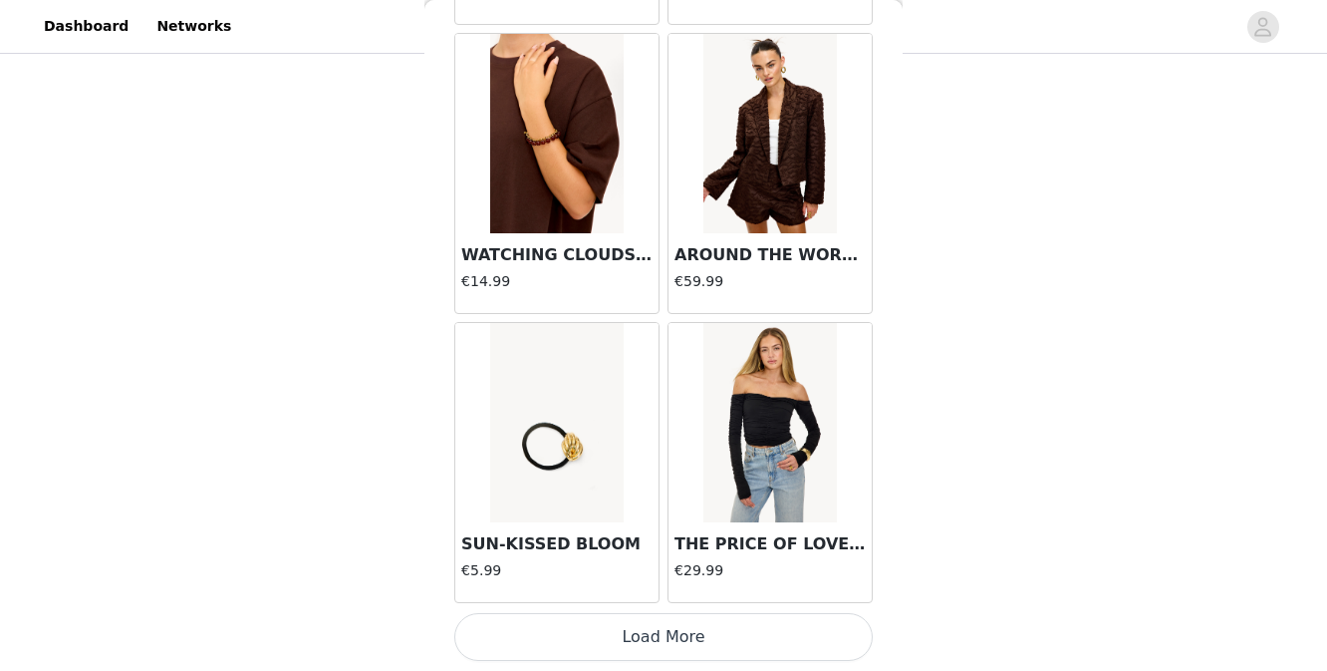
click at [591, 644] on button "Load More" at bounding box center [663, 637] width 419 height 48
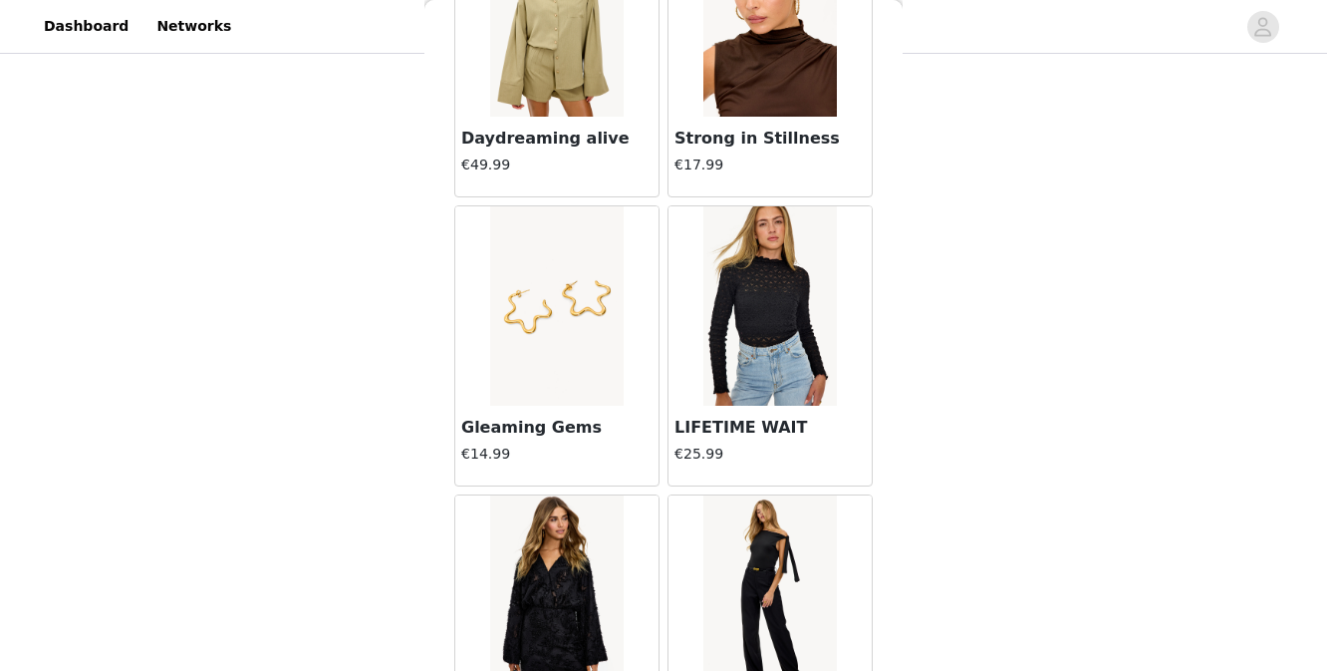
scroll to position [13366, 0]
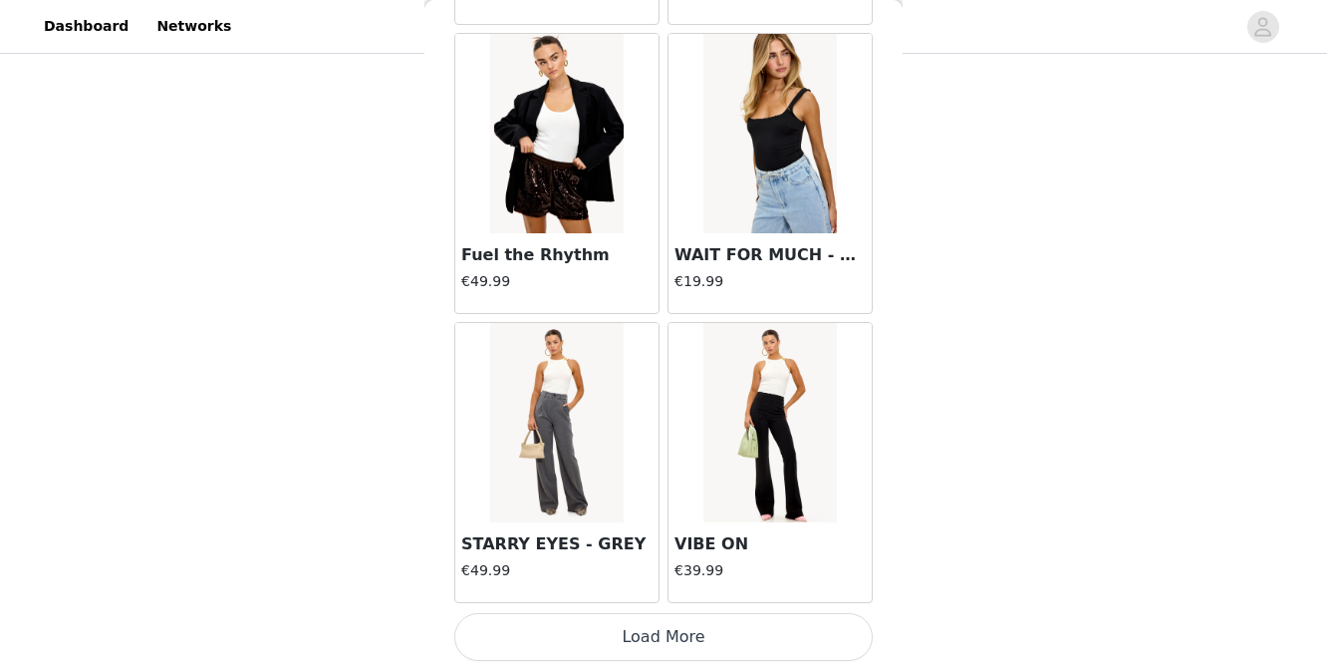
click at [591, 644] on button "Load More" at bounding box center [663, 637] width 419 height 48
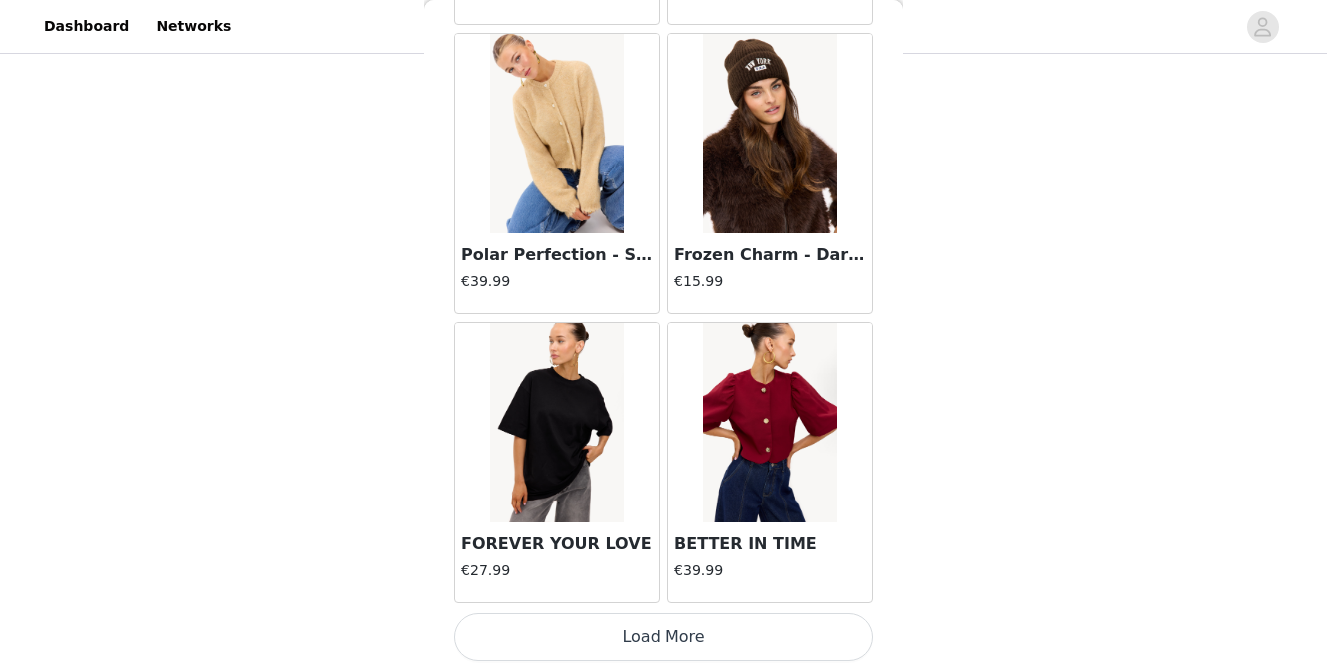
click at [591, 644] on button "Load More" at bounding box center [663, 637] width 419 height 48
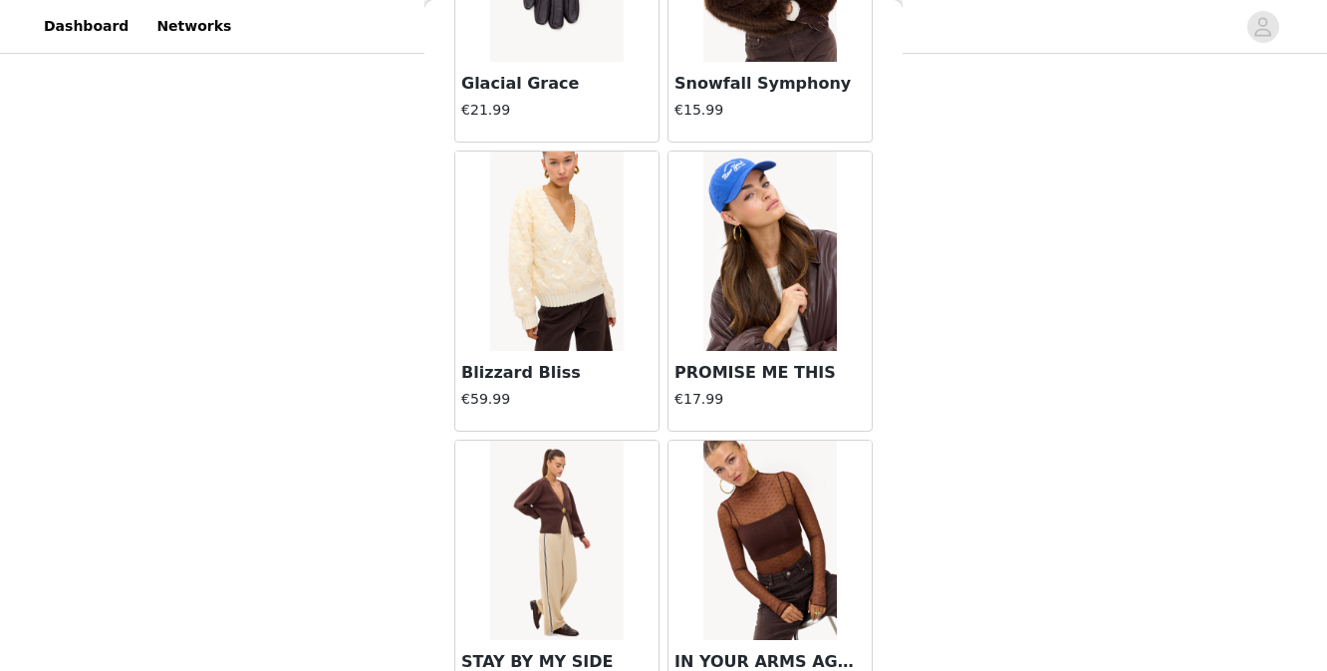
scroll to position [19720, 0]
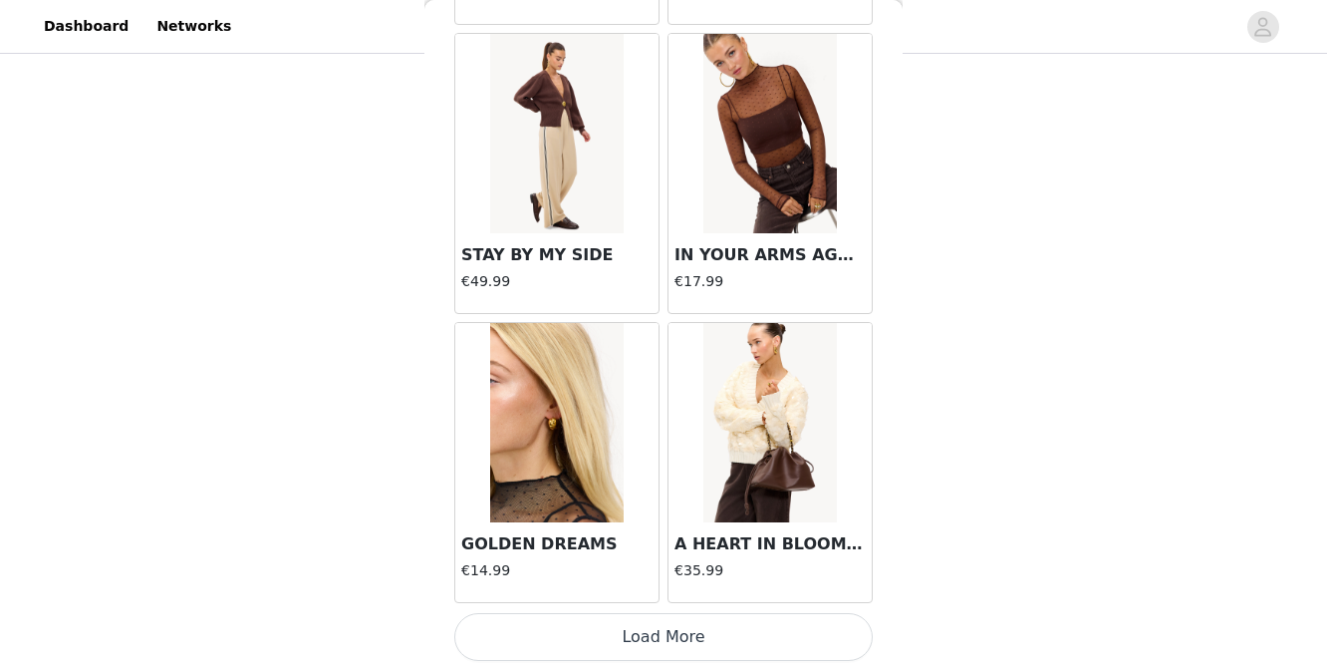
click at [597, 640] on button "Load More" at bounding box center [663, 637] width 419 height 48
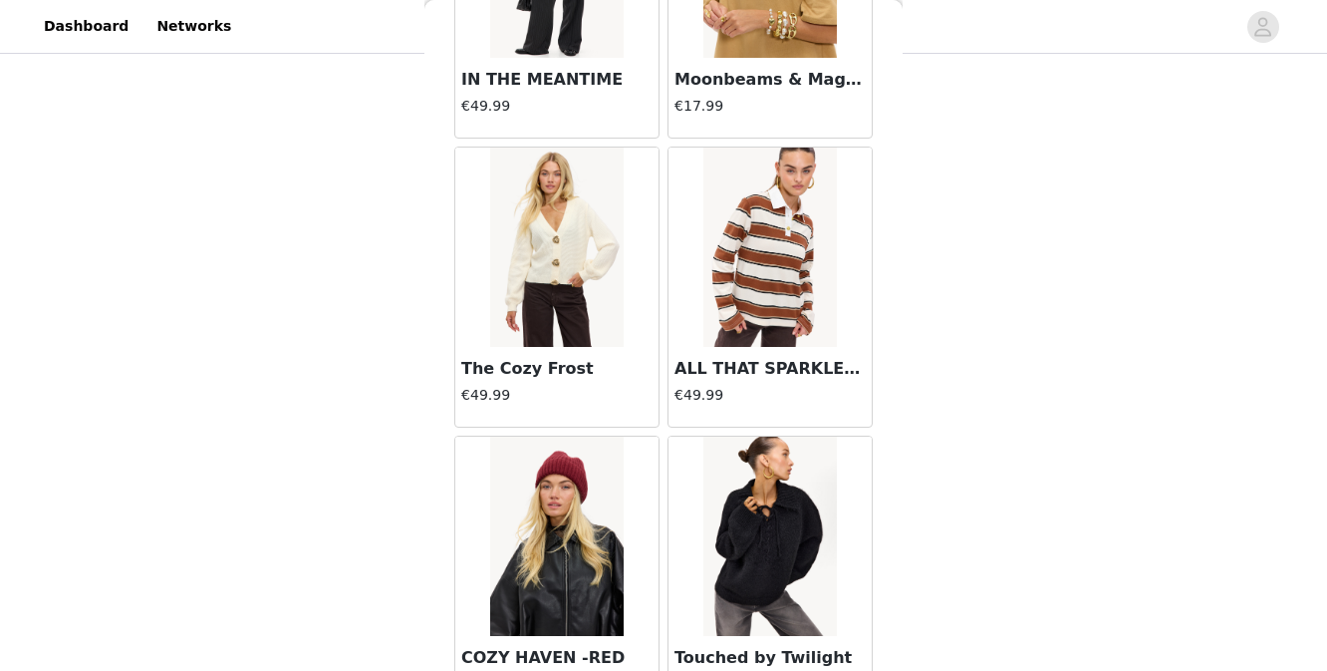
scroll to position [22610, 0]
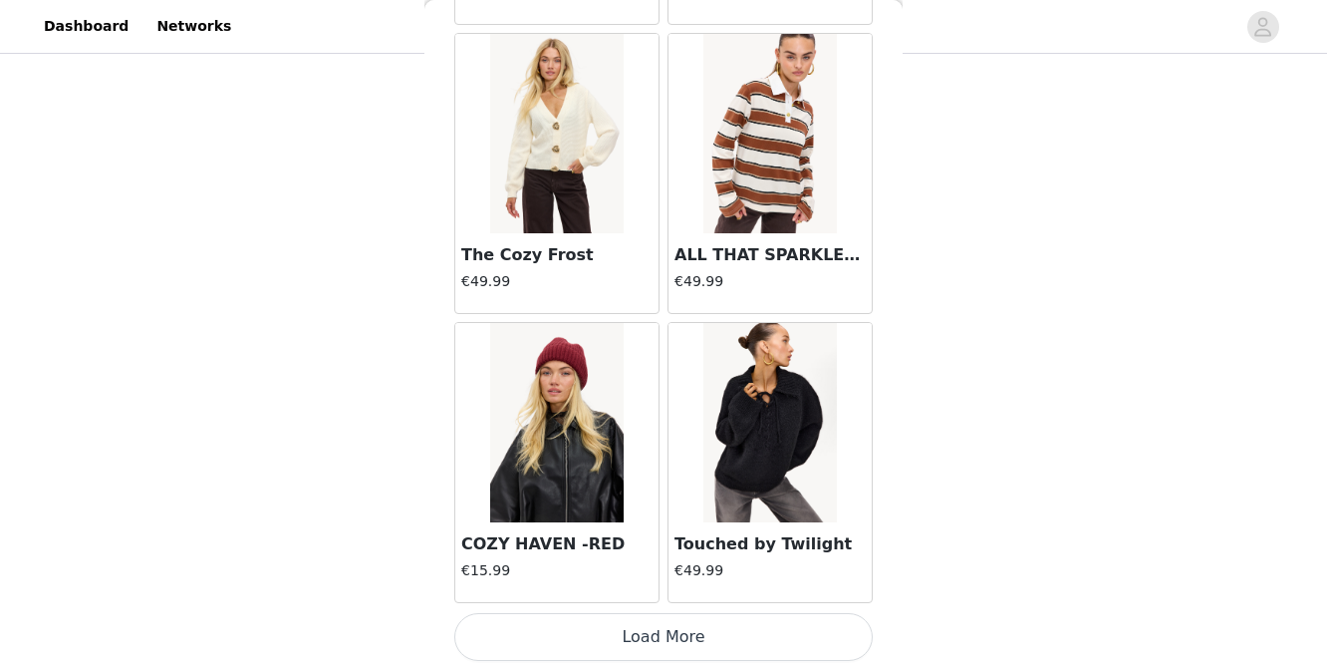
click at [600, 649] on button "Load More" at bounding box center [663, 637] width 419 height 48
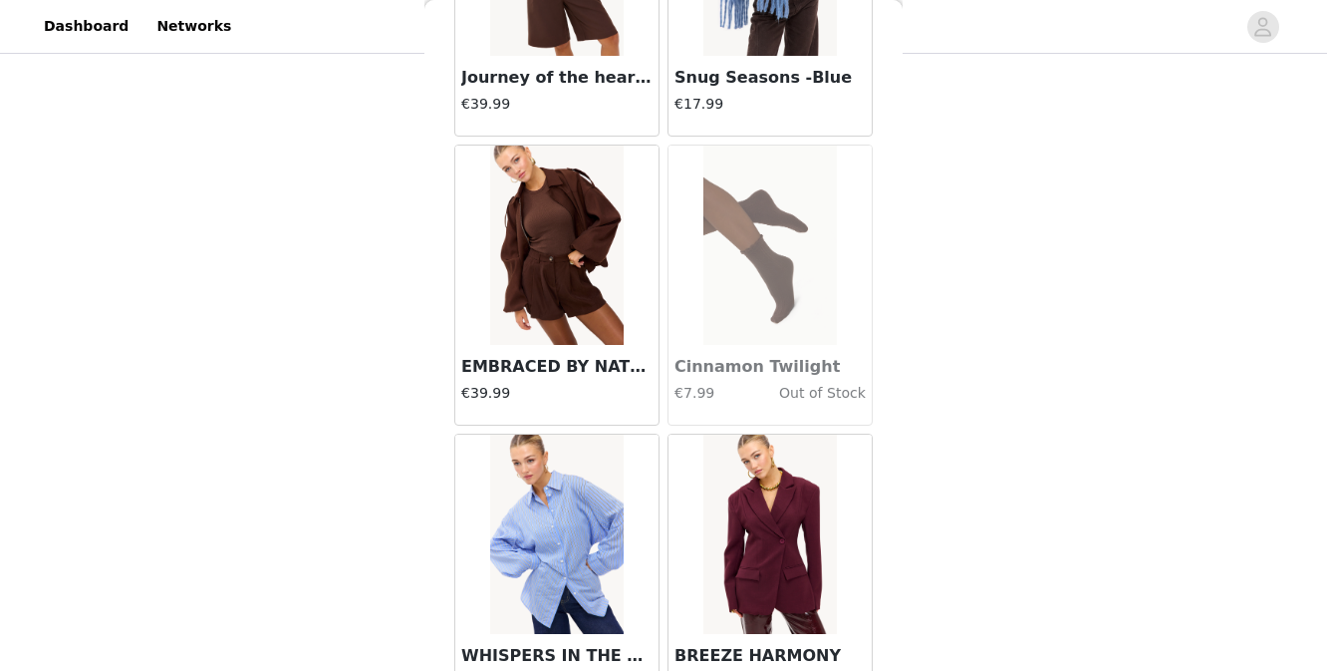
scroll to position [25500, 0]
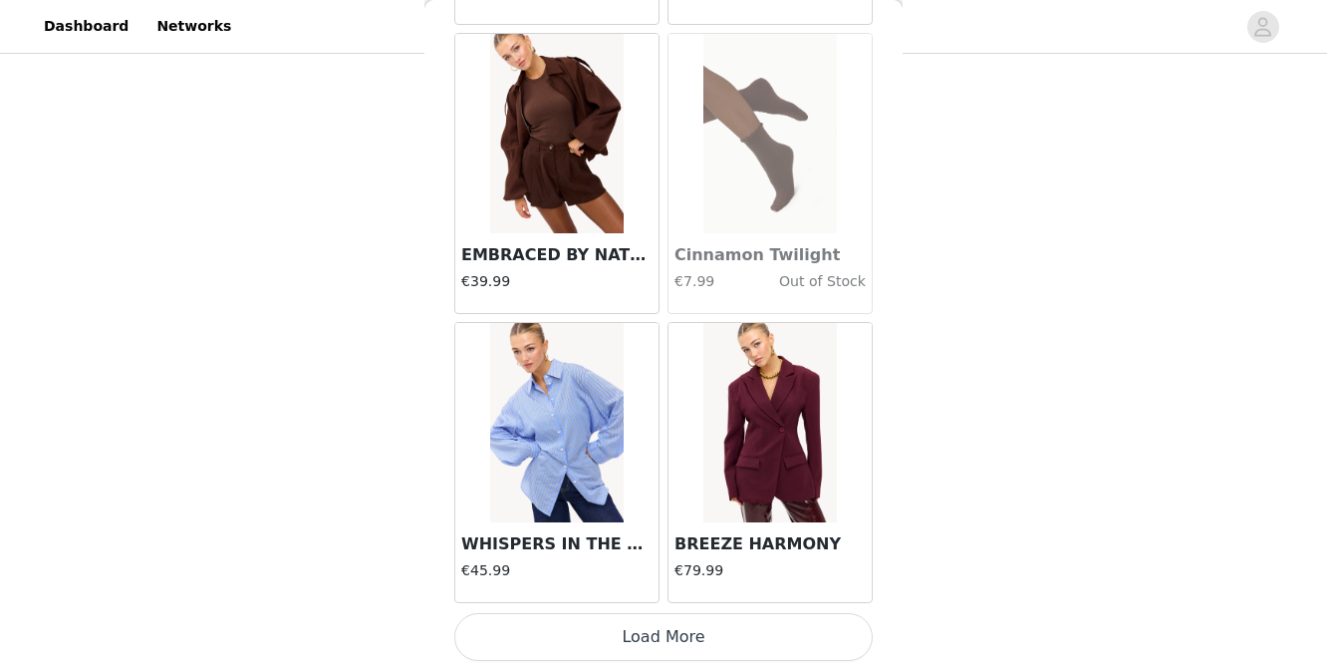
click at [599, 659] on button "Load More" at bounding box center [663, 637] width 419 height 48
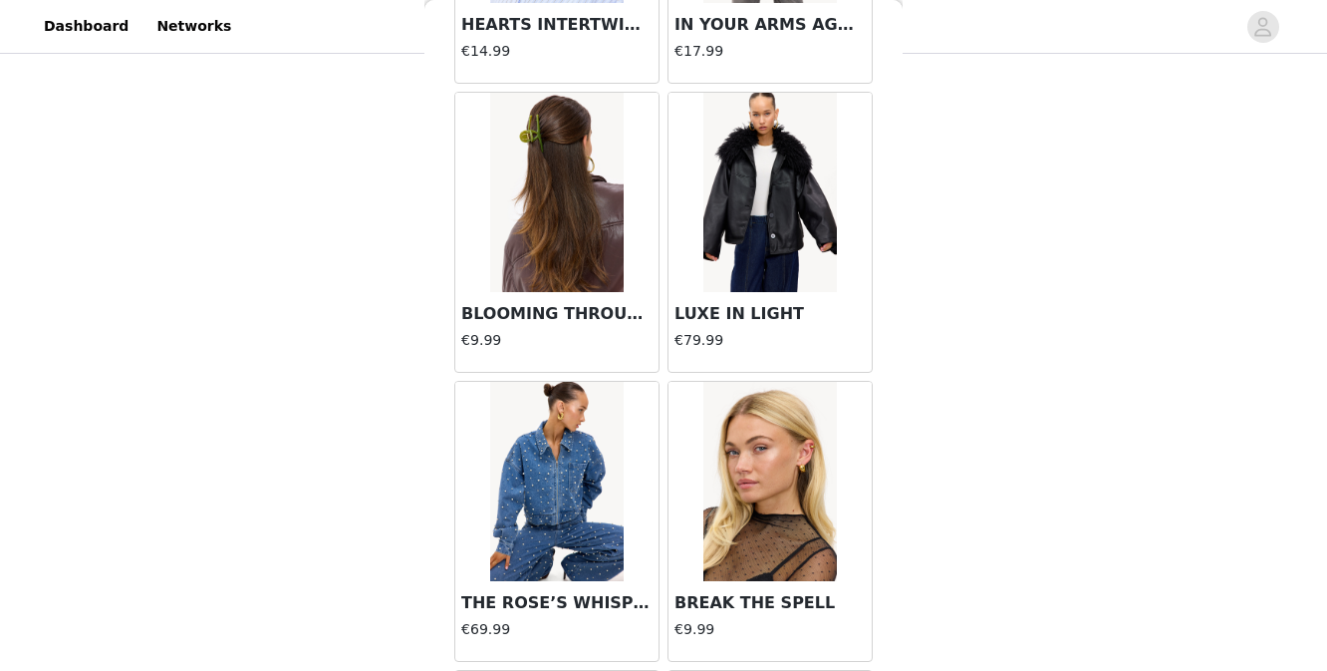
scroll to position [28390, 0]
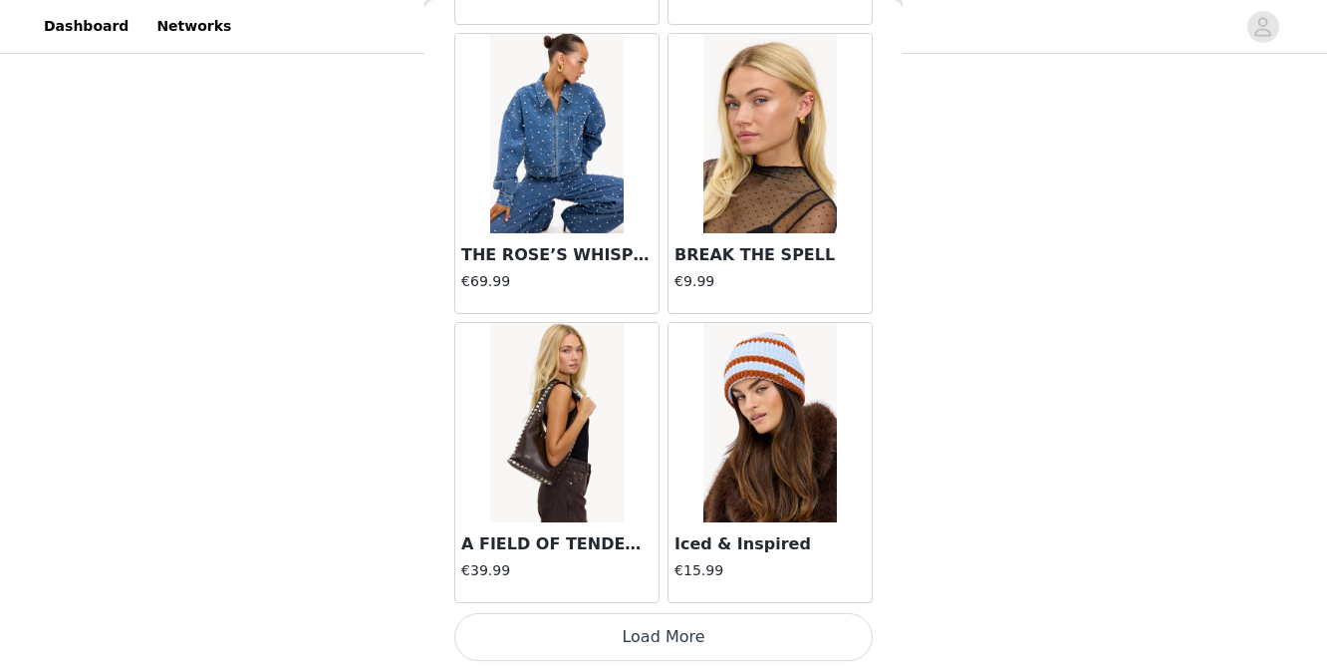
click at [619, 627] on button "Load More" at bounding box center [663, 637] width 419 height 48
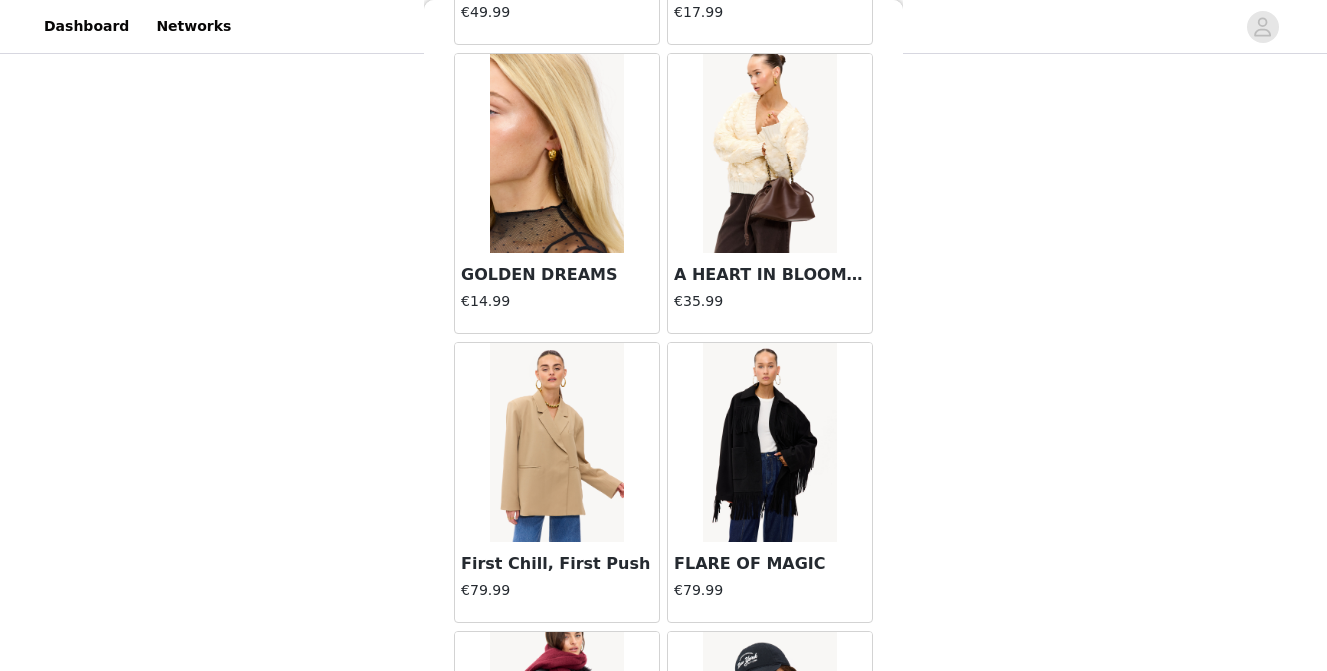
scroll to position [19939, 0]
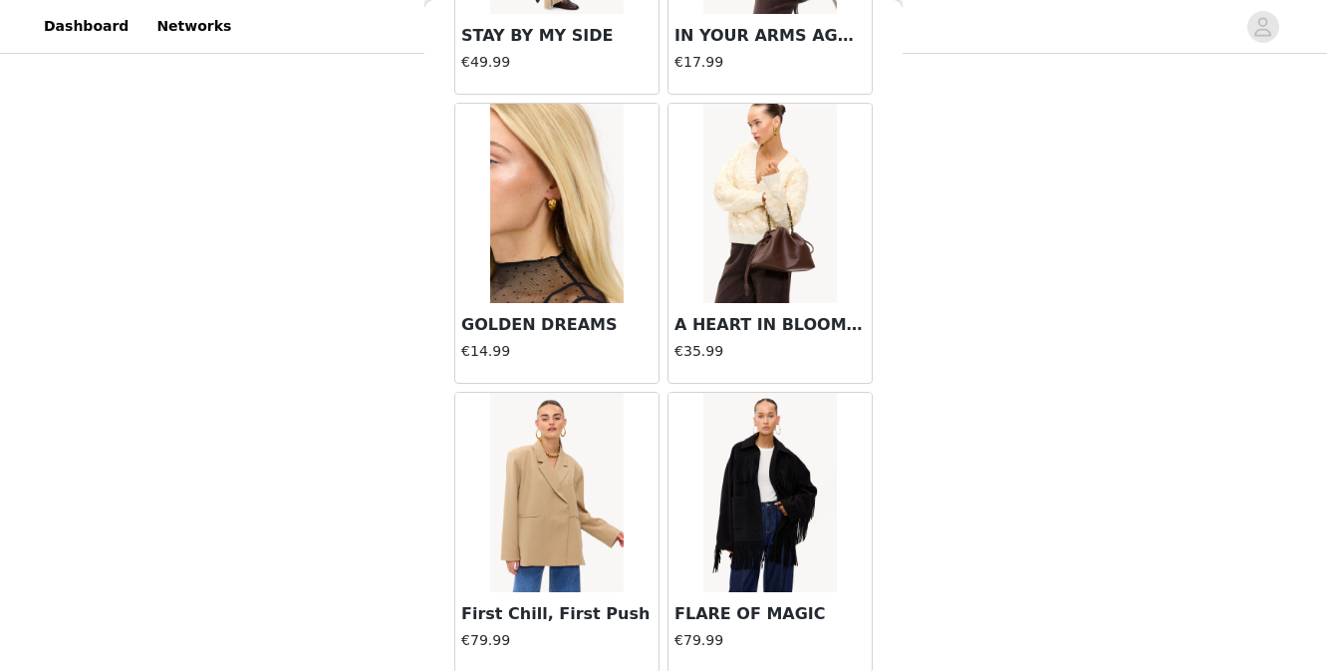
click at [709, 526] on img at bounding box center [770, 492] width 133 height 199
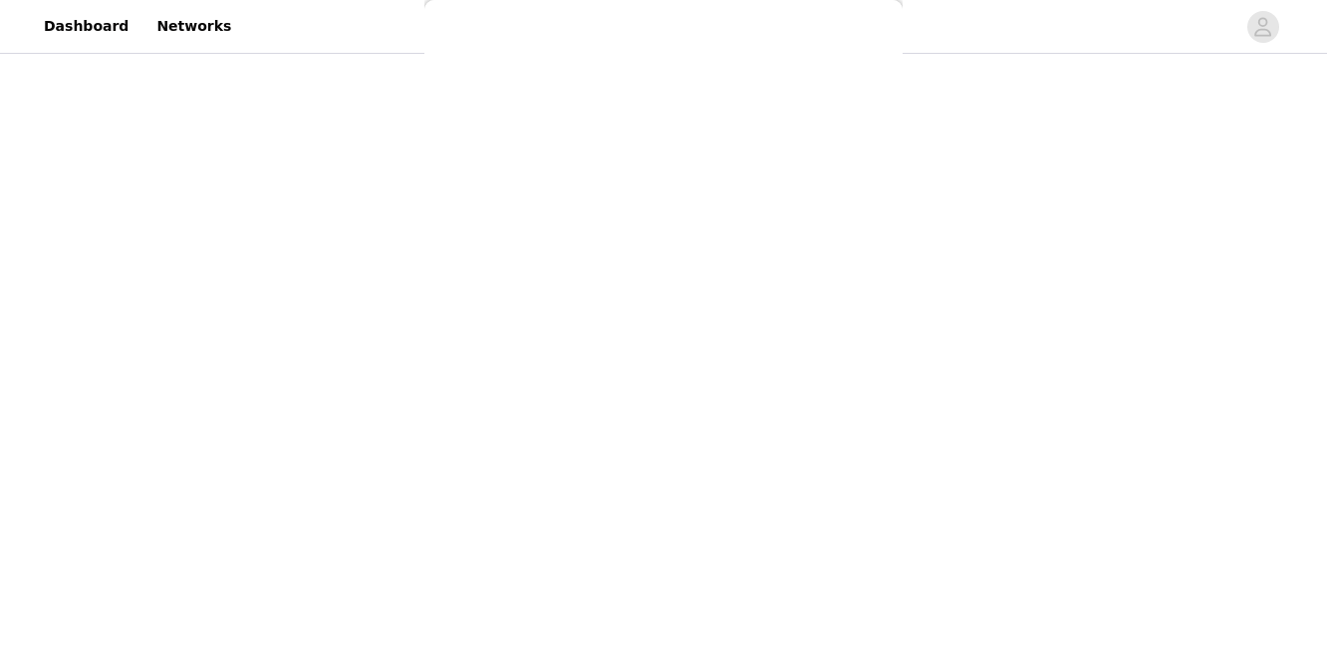
scroll to position [250, 0]
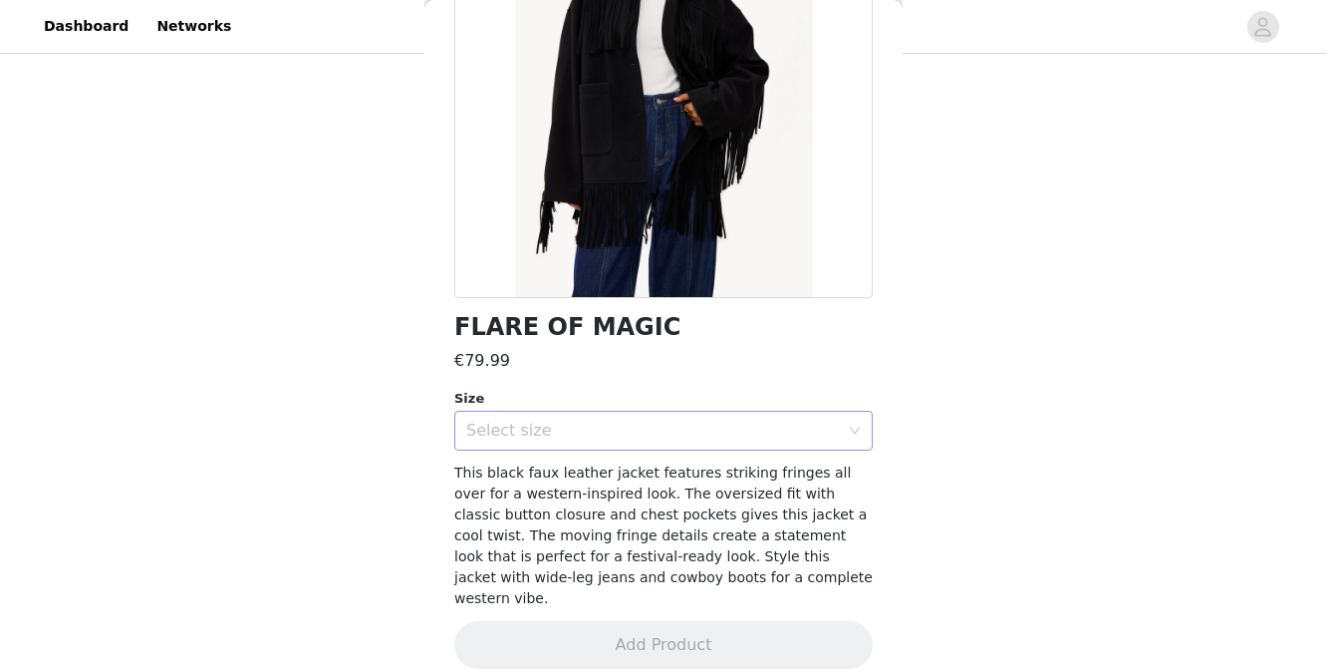
click at [687, 437] on div "Select size" at bounding box center [652, 431] width 373 height 20
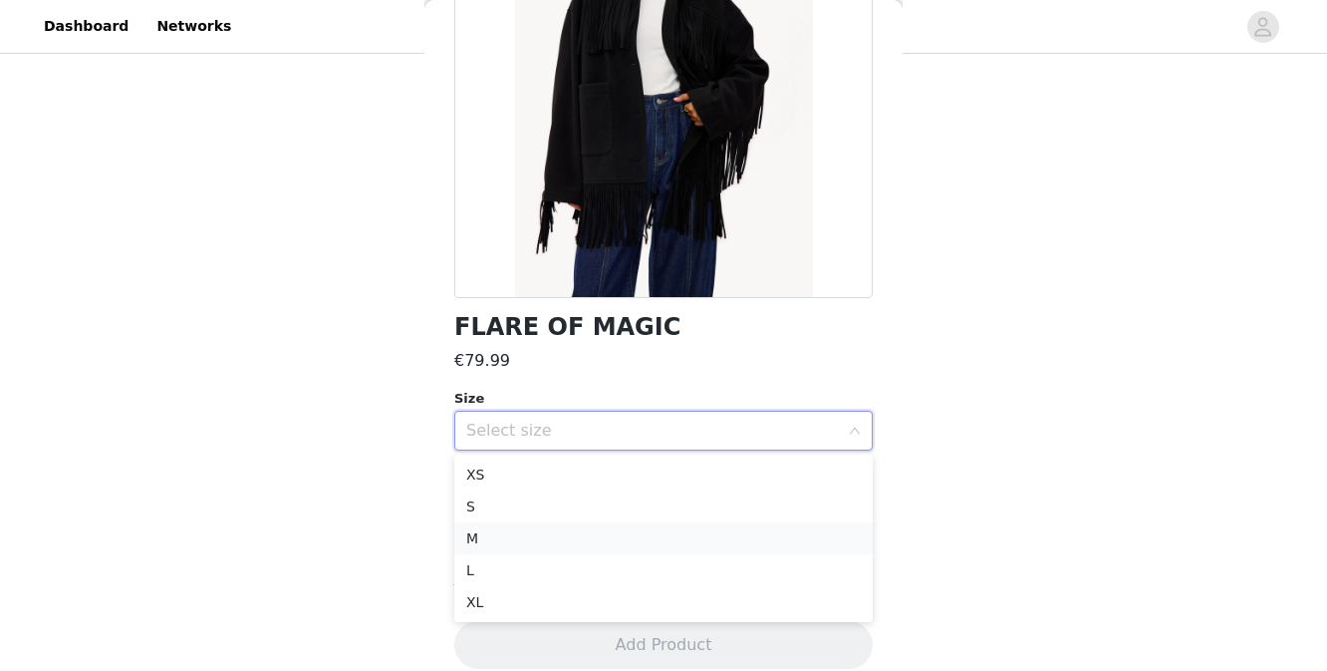
click at [632, 536] on li "M" at bounding box center [663, 538] width 419 height 32
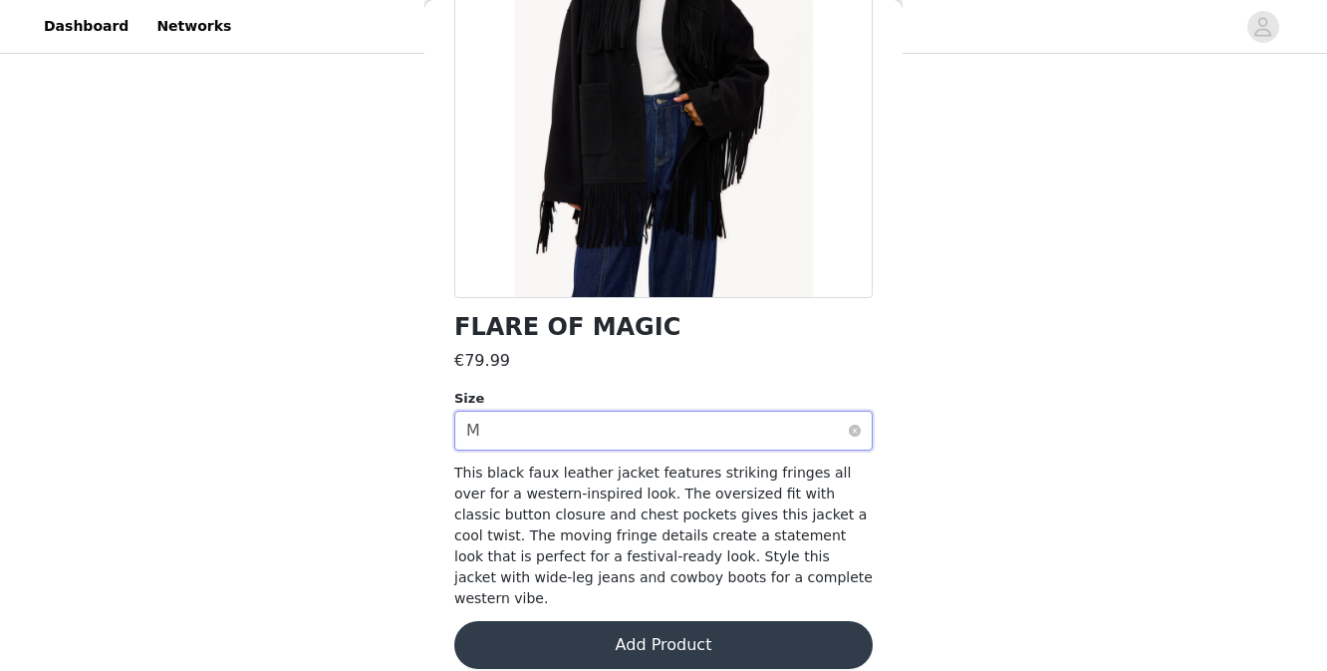
click at [646, 438] on div "Select size M" at bounding box center [657, 431] width 382 height 38
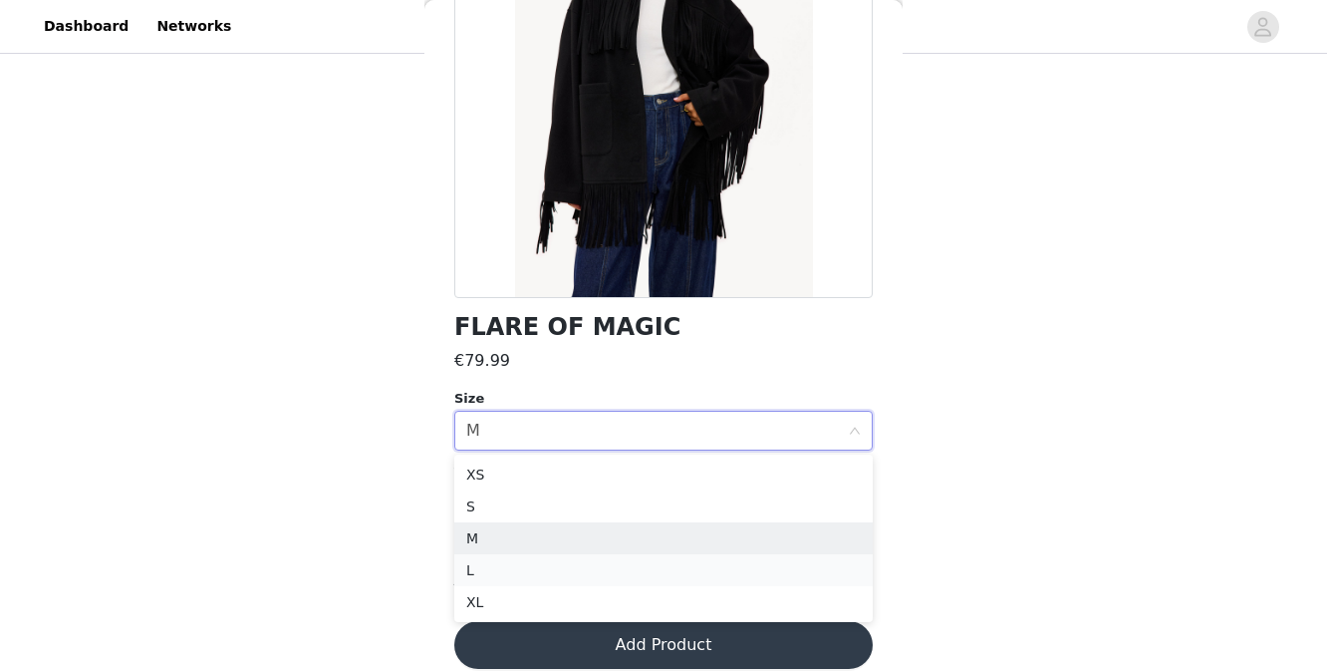
click at [615, 565] on li "L" at bounding box center [663, 570] width 419 height 32
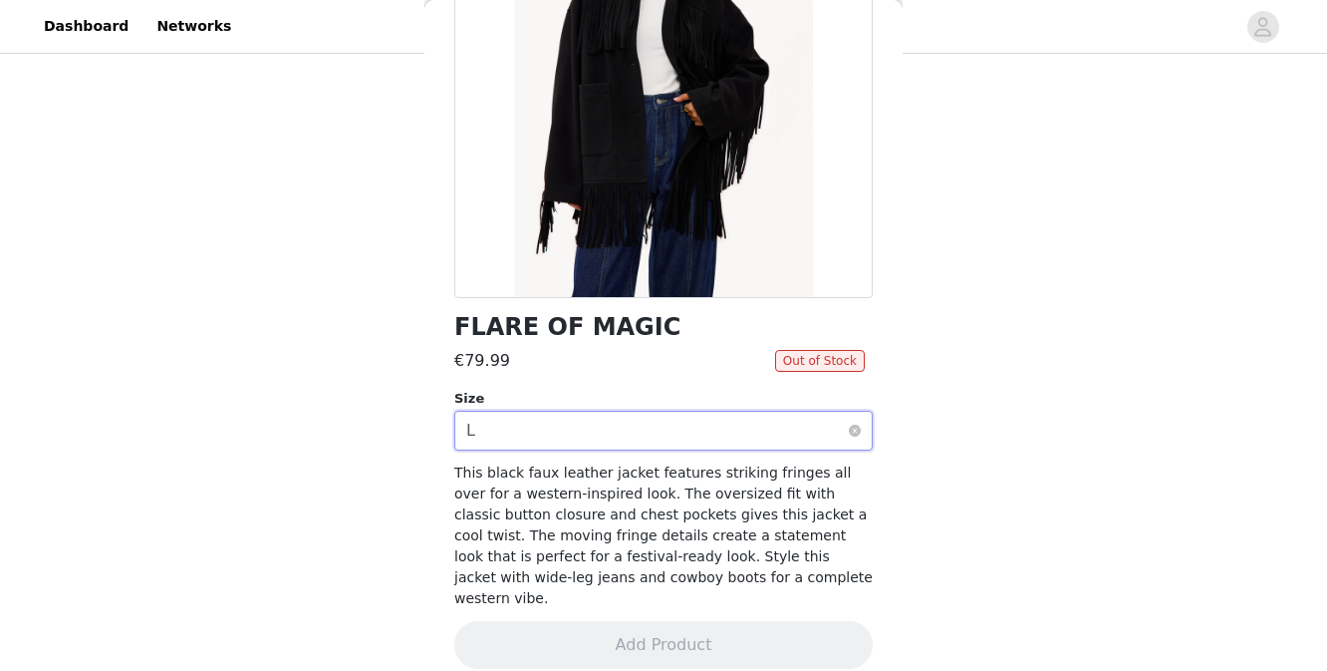
click at [654, 433] on div "Select size L" at bounding box center [657, 431] width 382 height 38
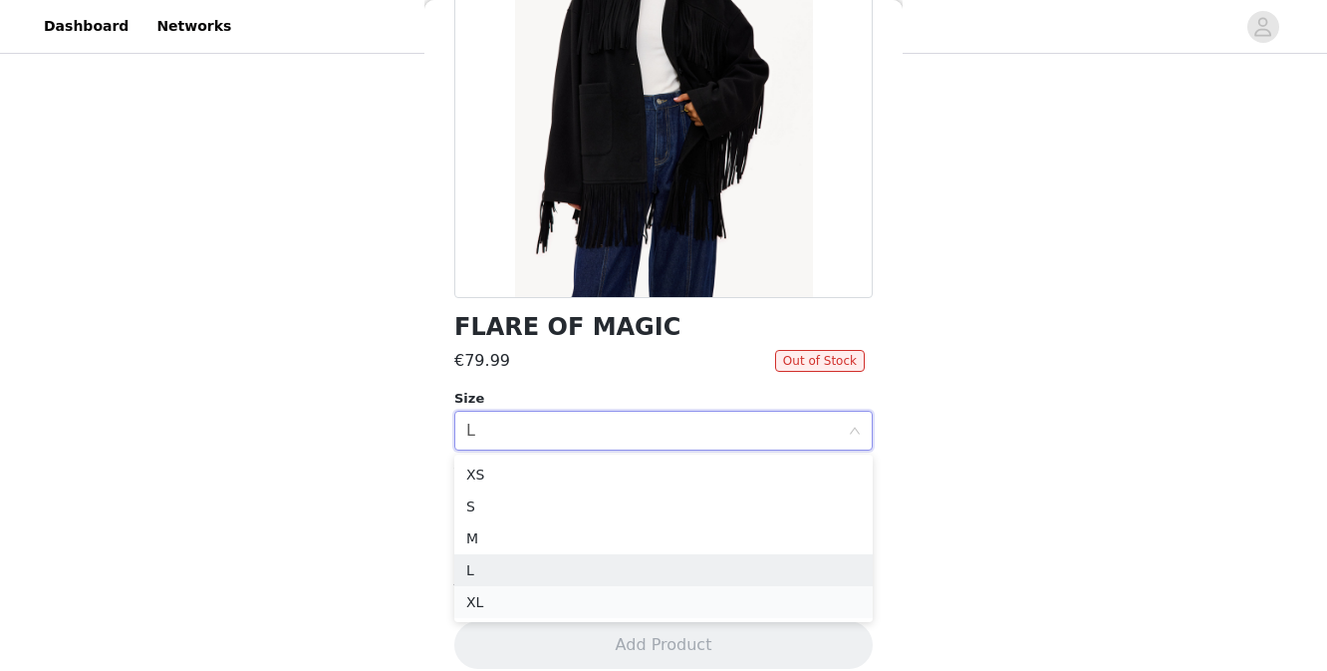
click at [621, 594] on li "XL" at bounding box center [663, 602] width 419 height 32
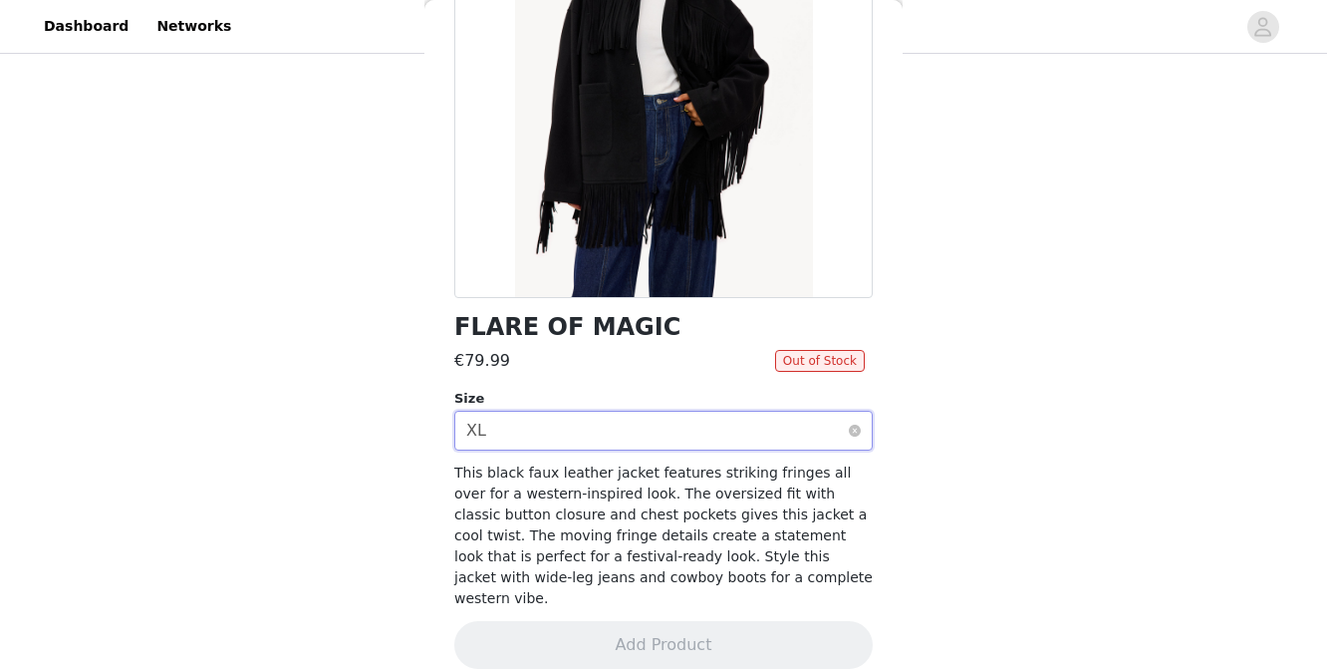
click at [648, 424] on div "Select size XL" at bounding box center [657, 431] width 382 height 38
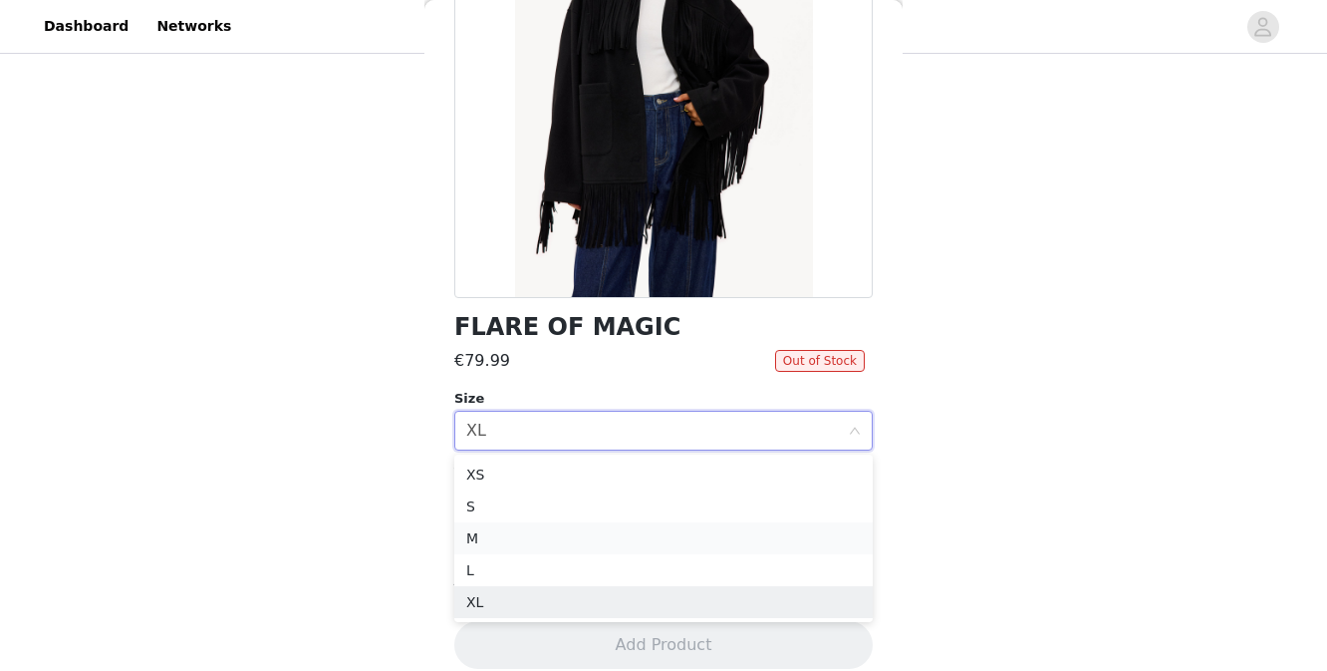
click at [629, 535] on li "M" at bounding box center [663, 538] width 419 height 32
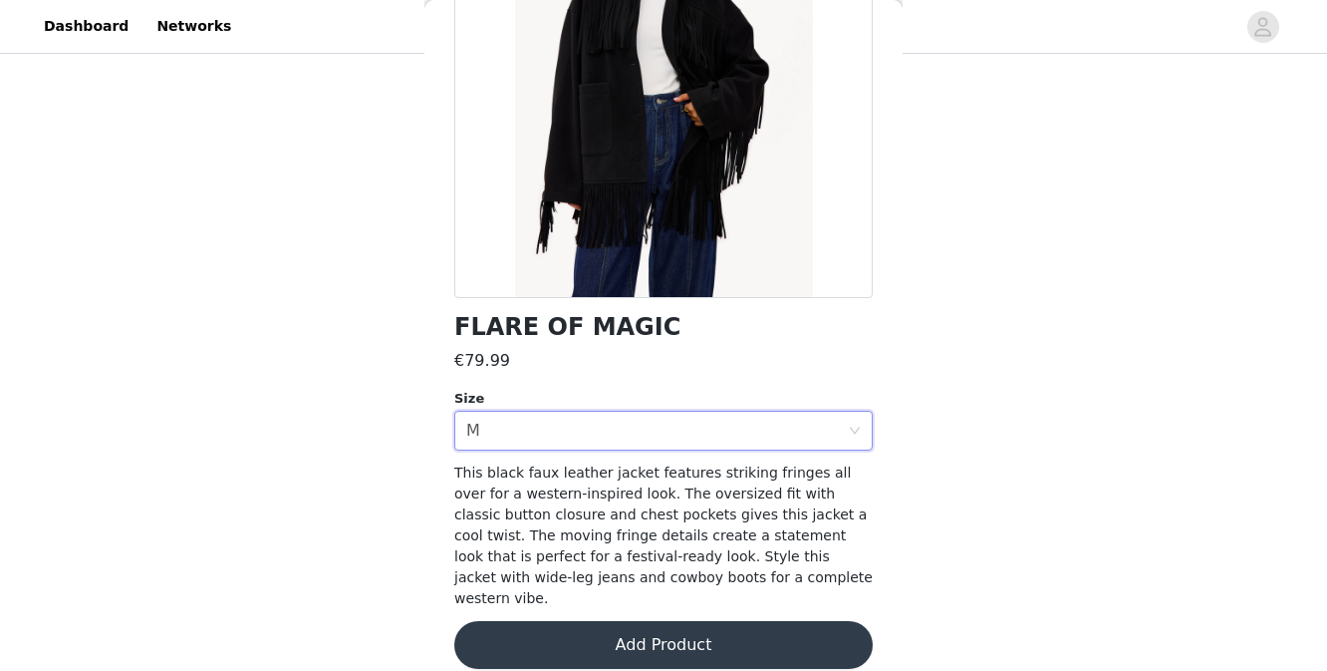
click at [633, 621] on button "Add Product" at bounding box center [663, 645] width 419 height 48
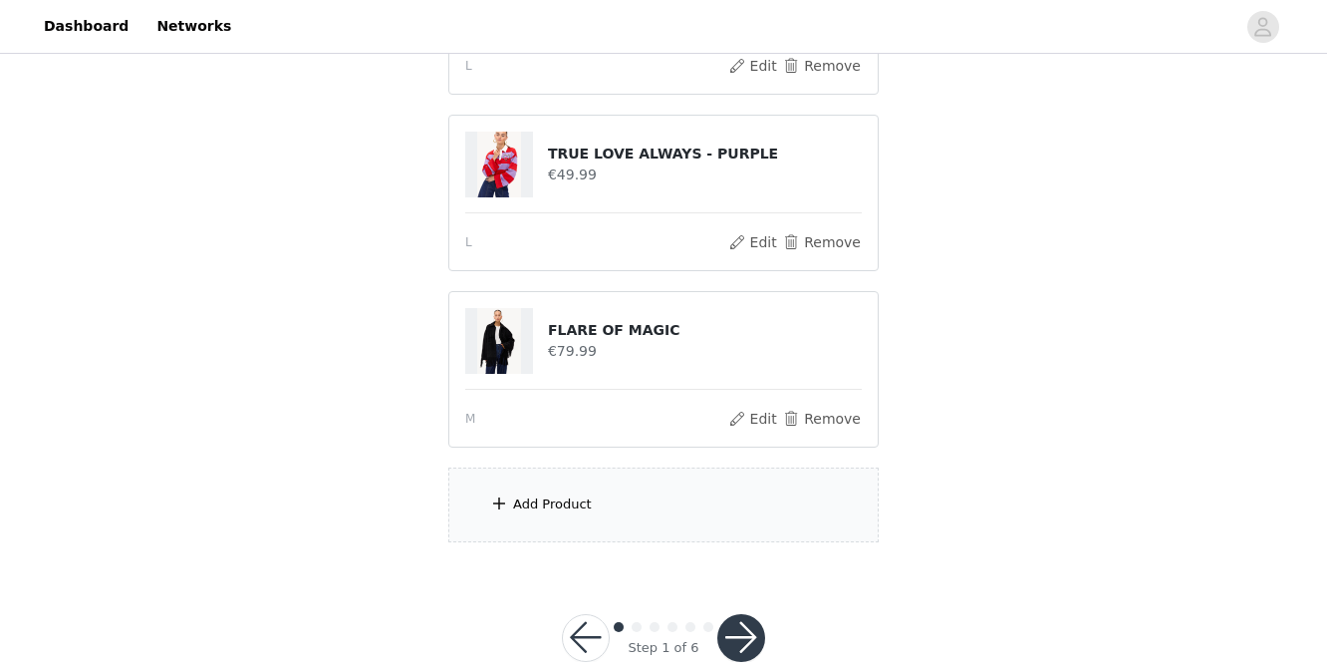
scroll to position [375, 0]
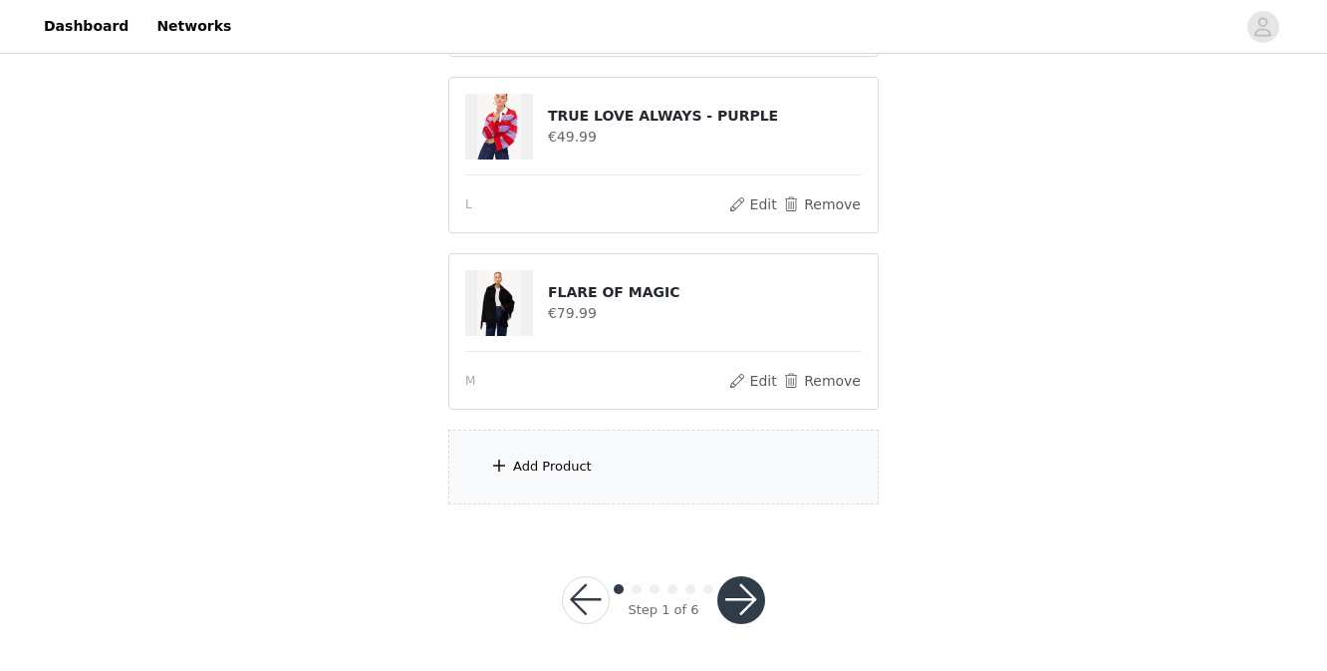
click at [646, 475] on div "Add Product" at bounding box center [663, 467] width 431 height 75
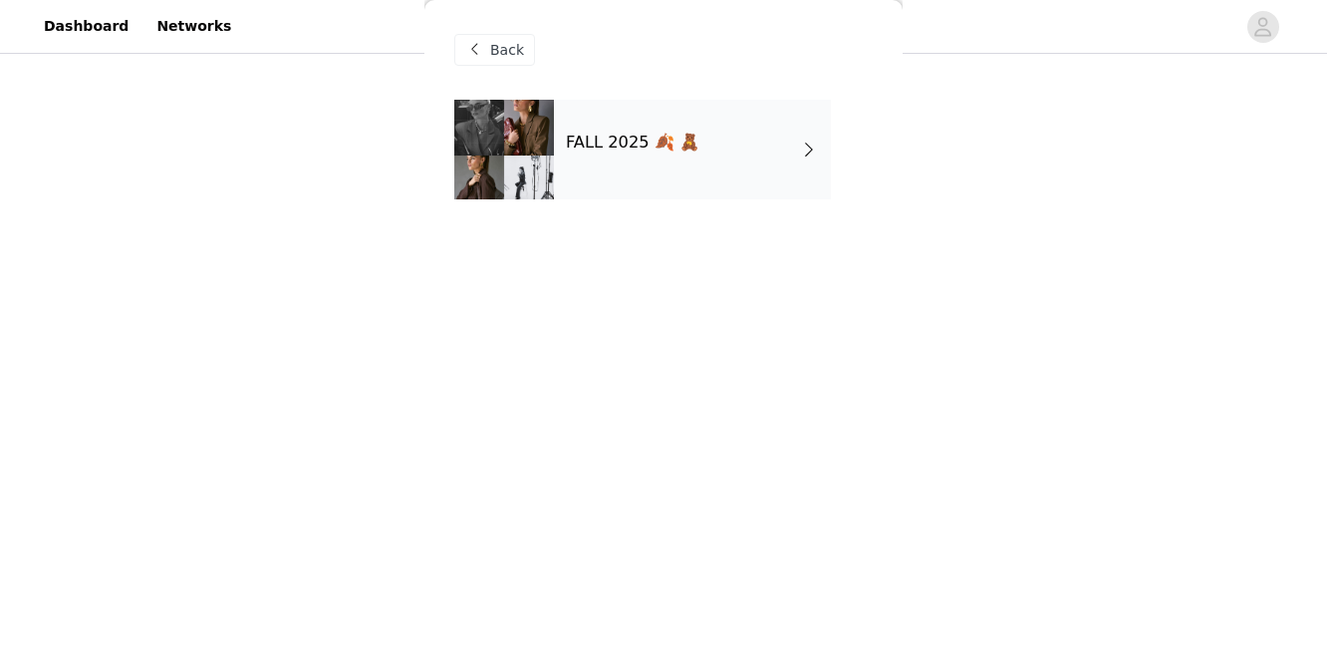
click at [692, 172] on div "FALL 2025 🍂 🧸" at bounding box center [692, 150] width 277 height 100
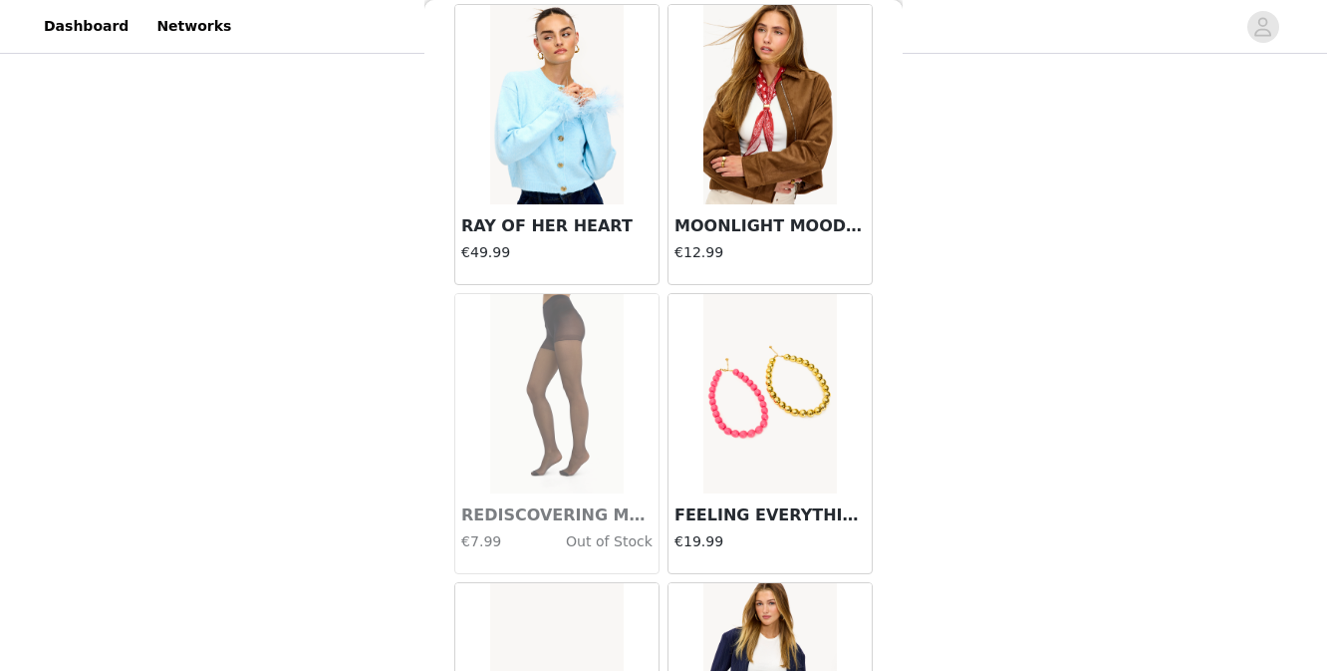
scroll to position [2379, 0]
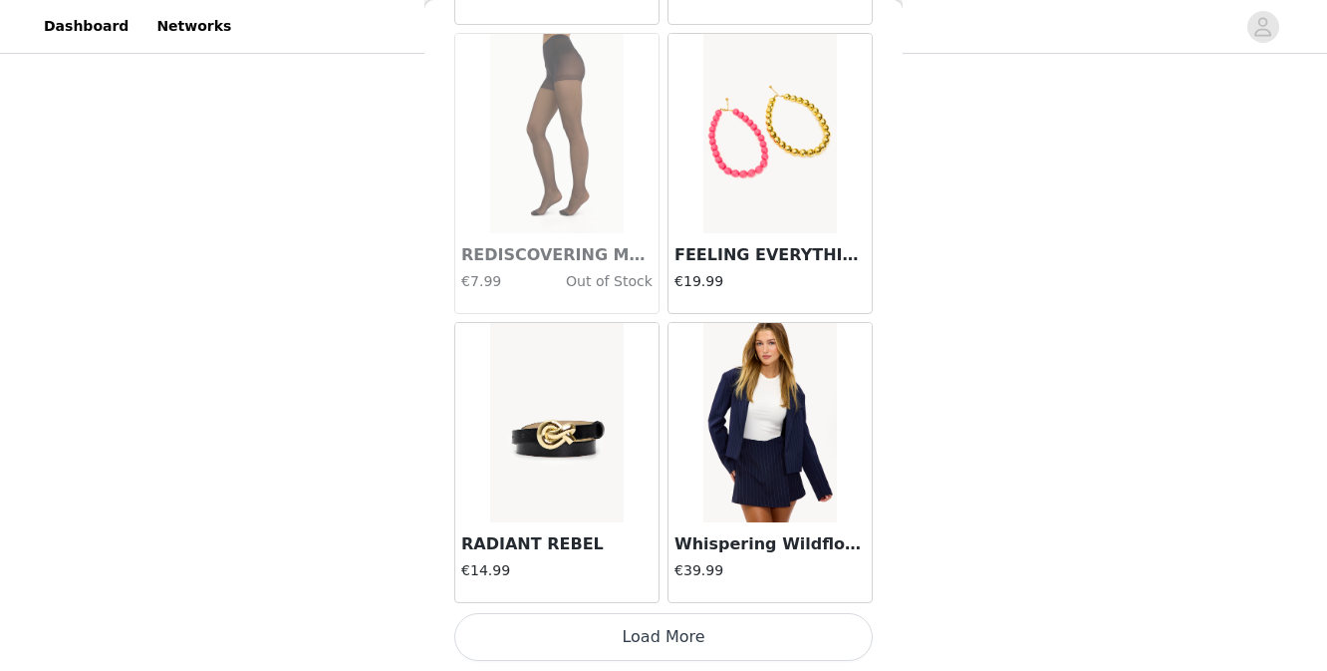
click at [607, 636] on button "Load More" at bounding box center [663, 637] width 419 height 48
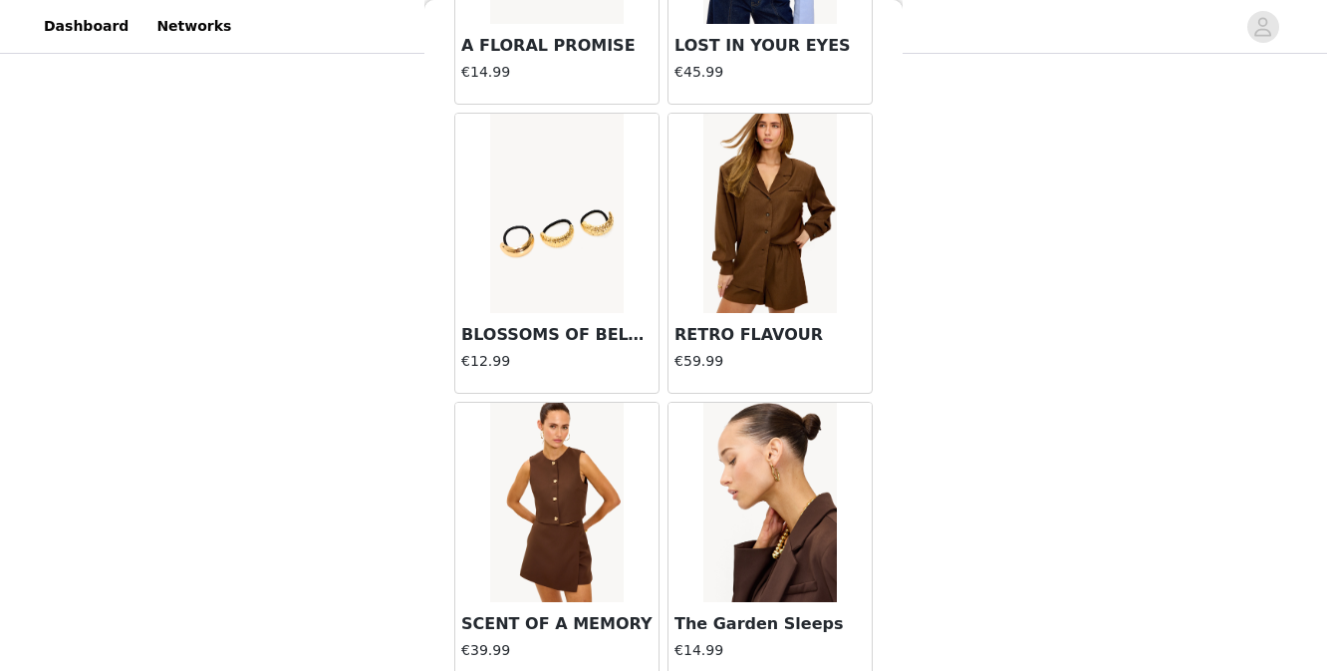
scroll to position [5269, 0]
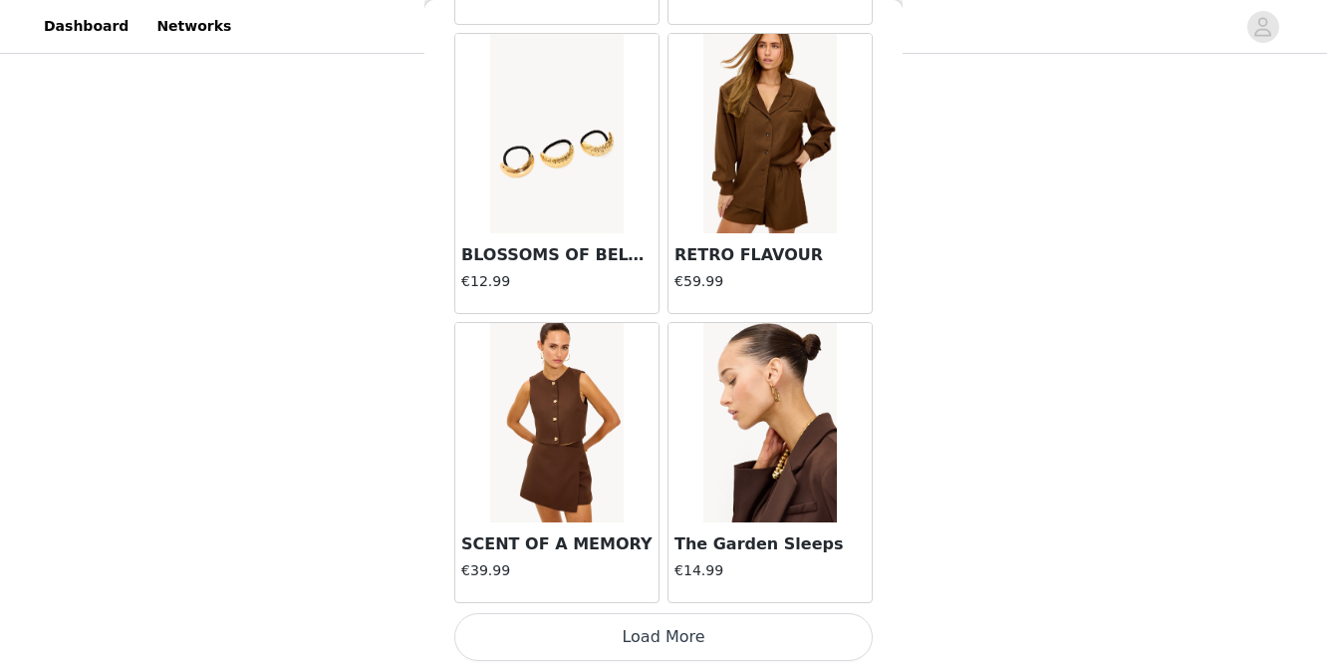
click at [617, 636] on button "Load More" at bounding box center [663, 637] width 419 height 48
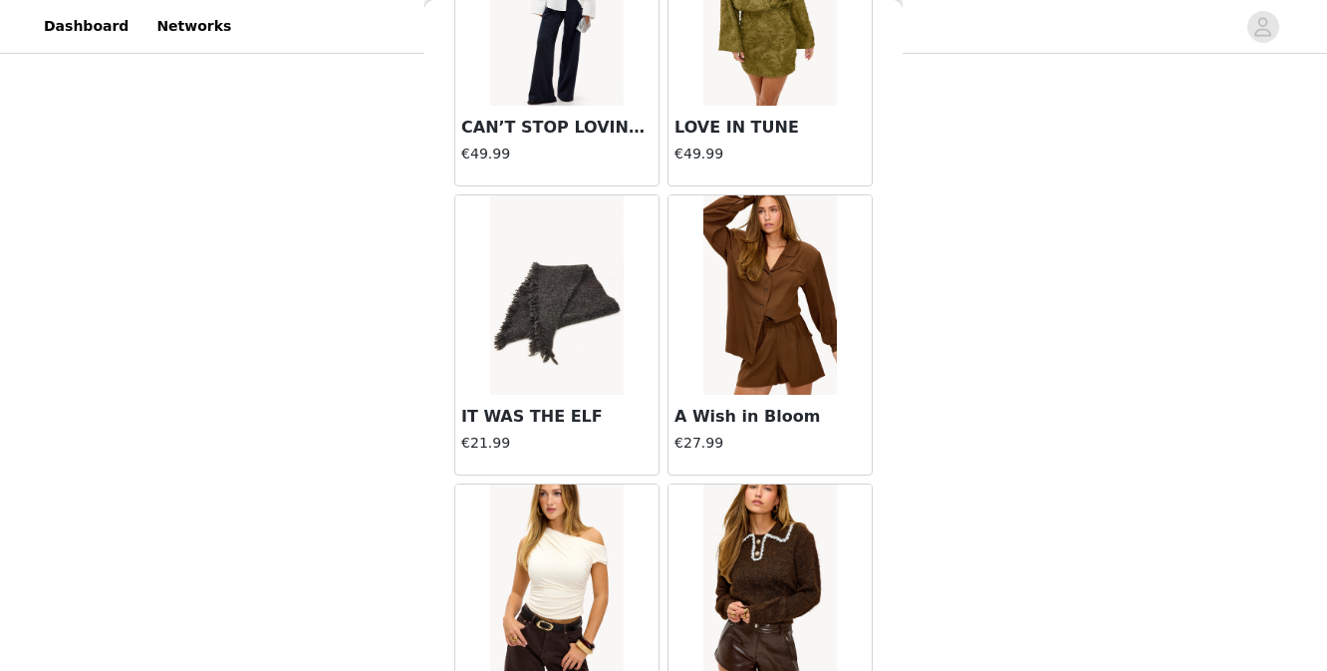
scroll to position [8159, 0]
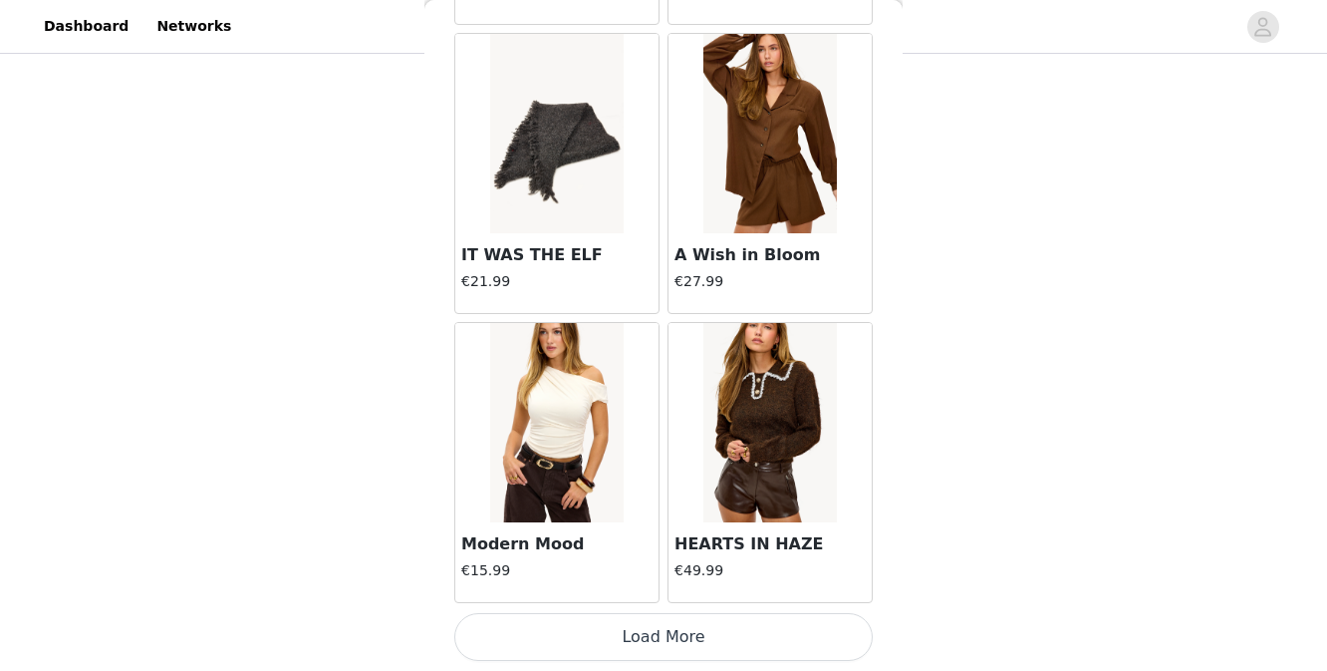
click at [615, 639] on button "Load More" at bounding box center [663, 637] width 419 height 48
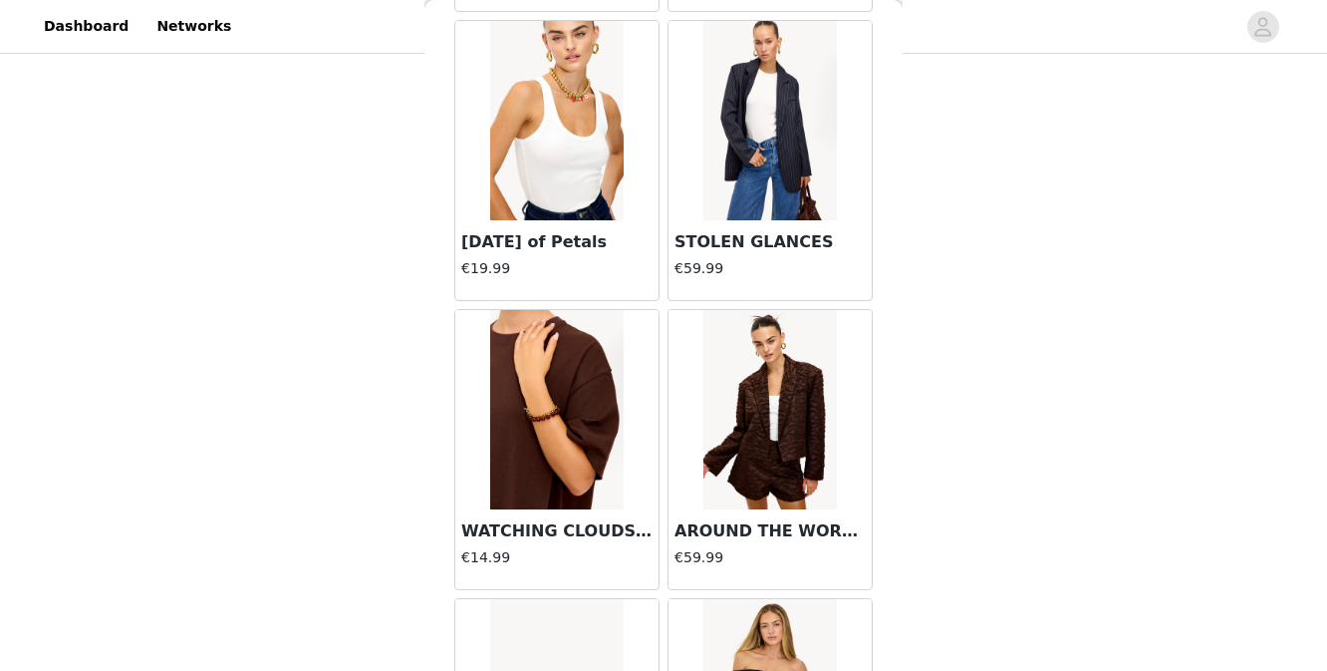
scroll to position [11049, 0]
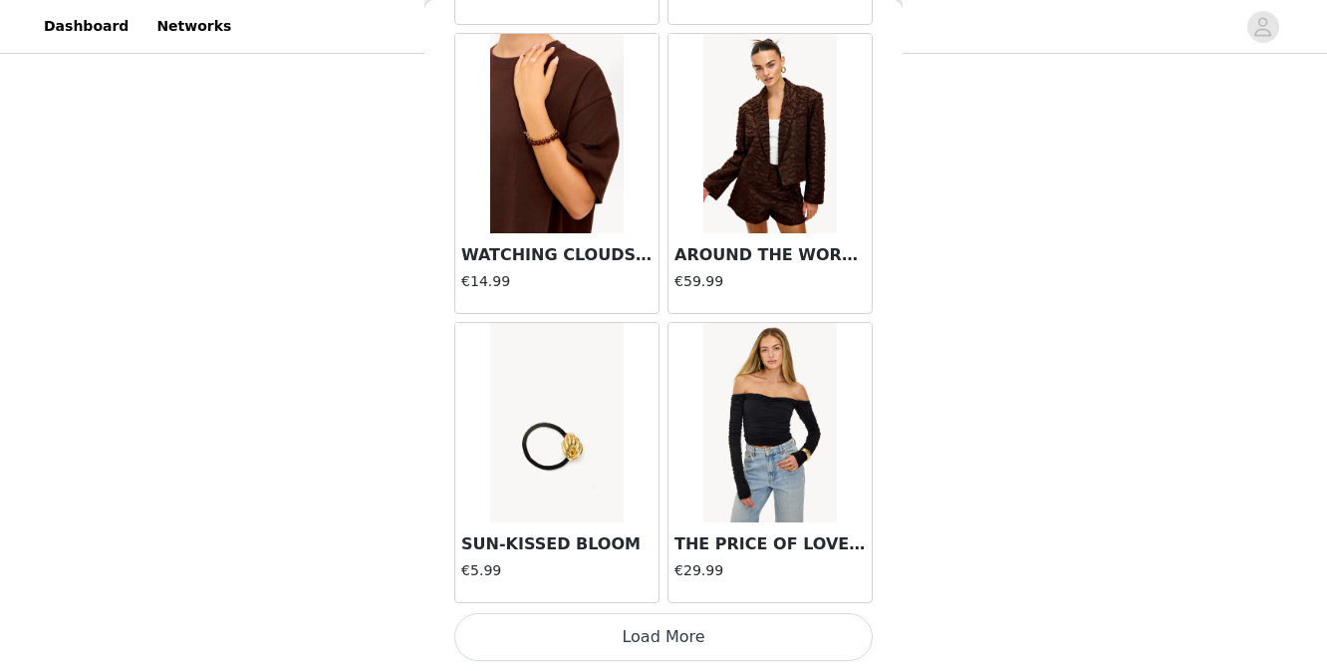
click at [603, 623] on button "Load More" at bounding box center [663, 637] width 419 height 48
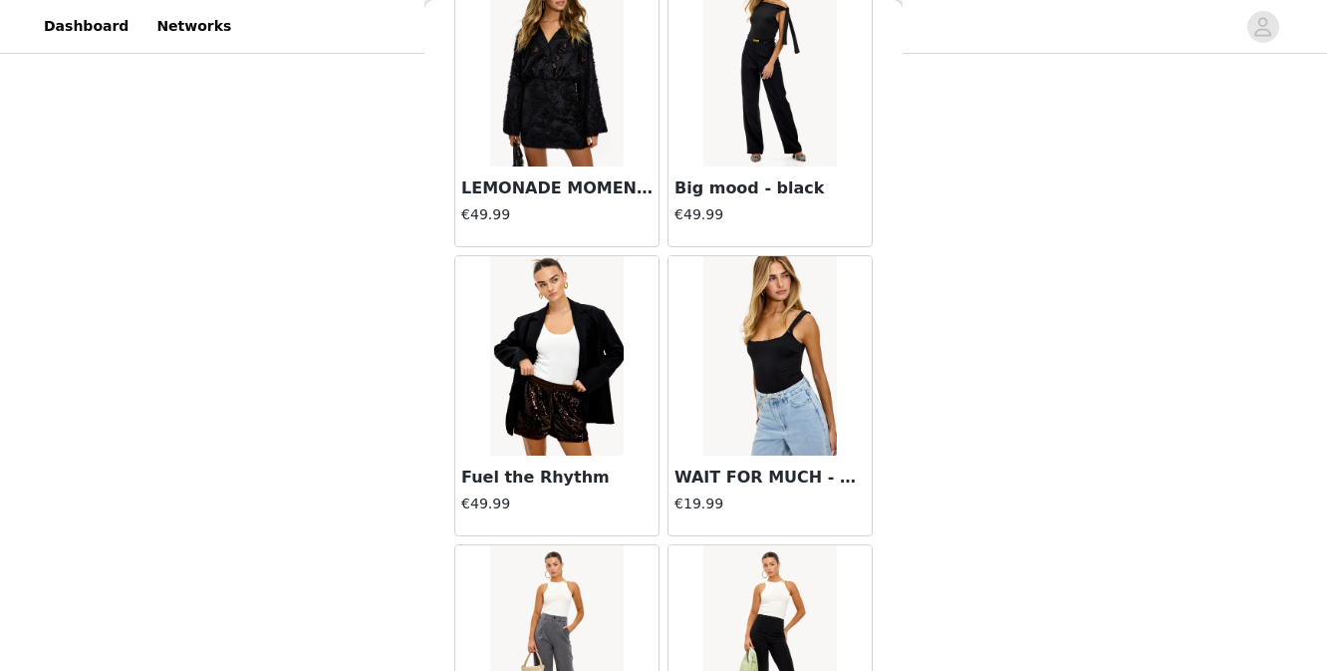
scroll to position [13939, 0]
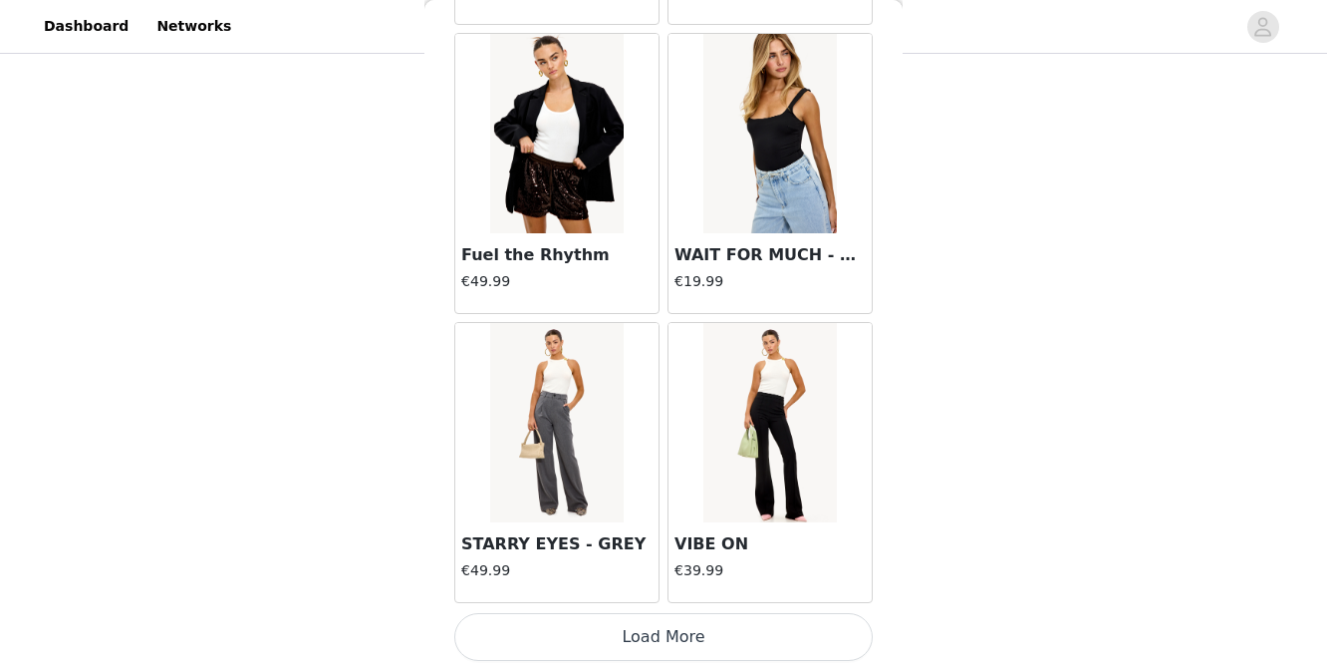
click at [607, 631] on button "Load More" at bounding box center [663, 637] width 419 height 48
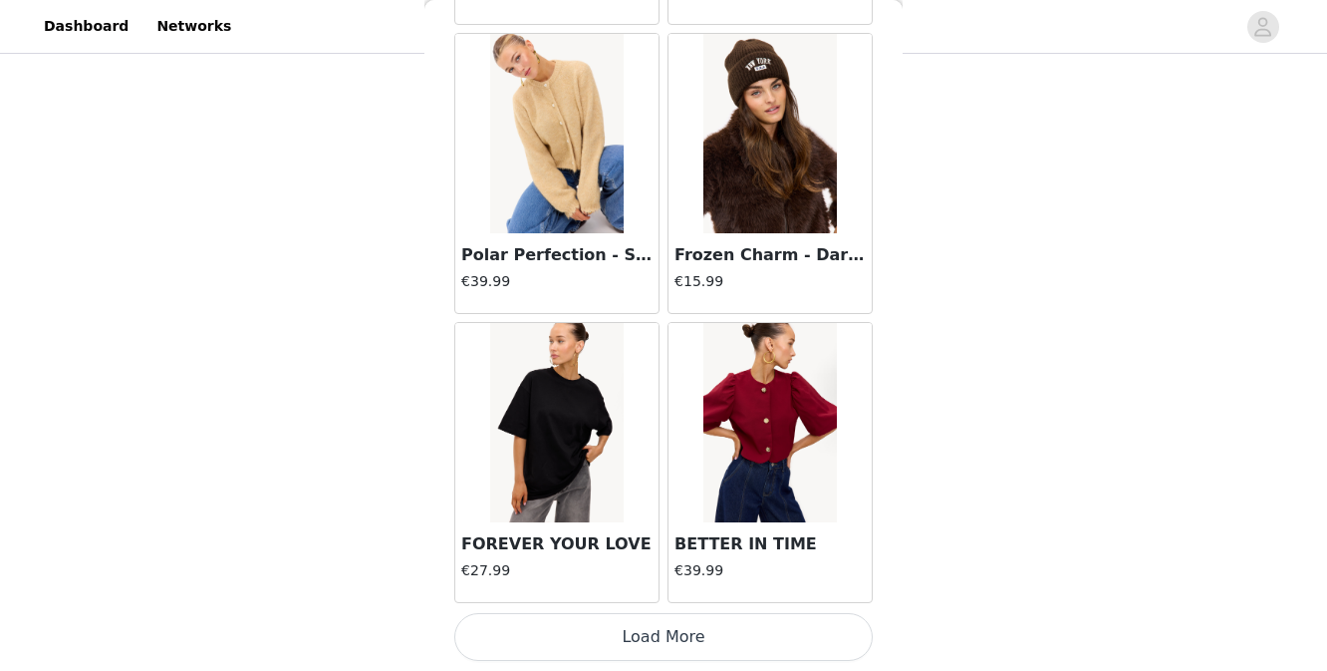
click at [605, 633] on button "Load More" at bounding box center [663, 637] width 419 height 48
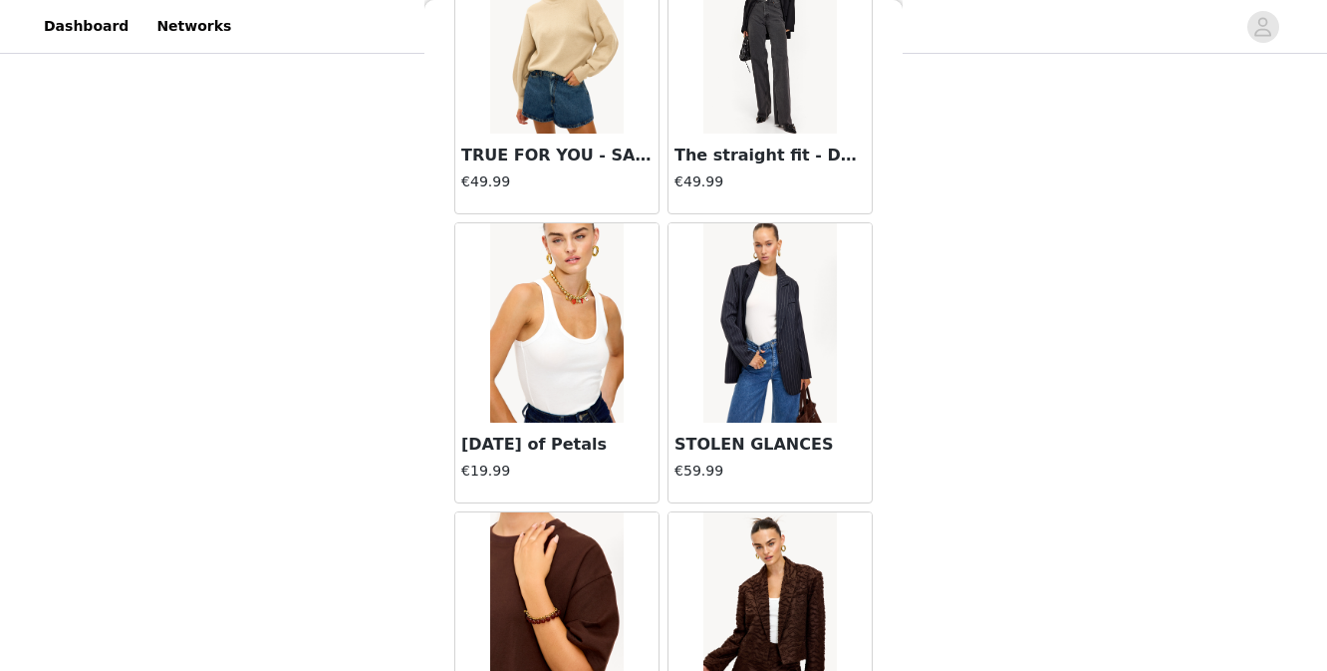
scroll to position [10627, 0]
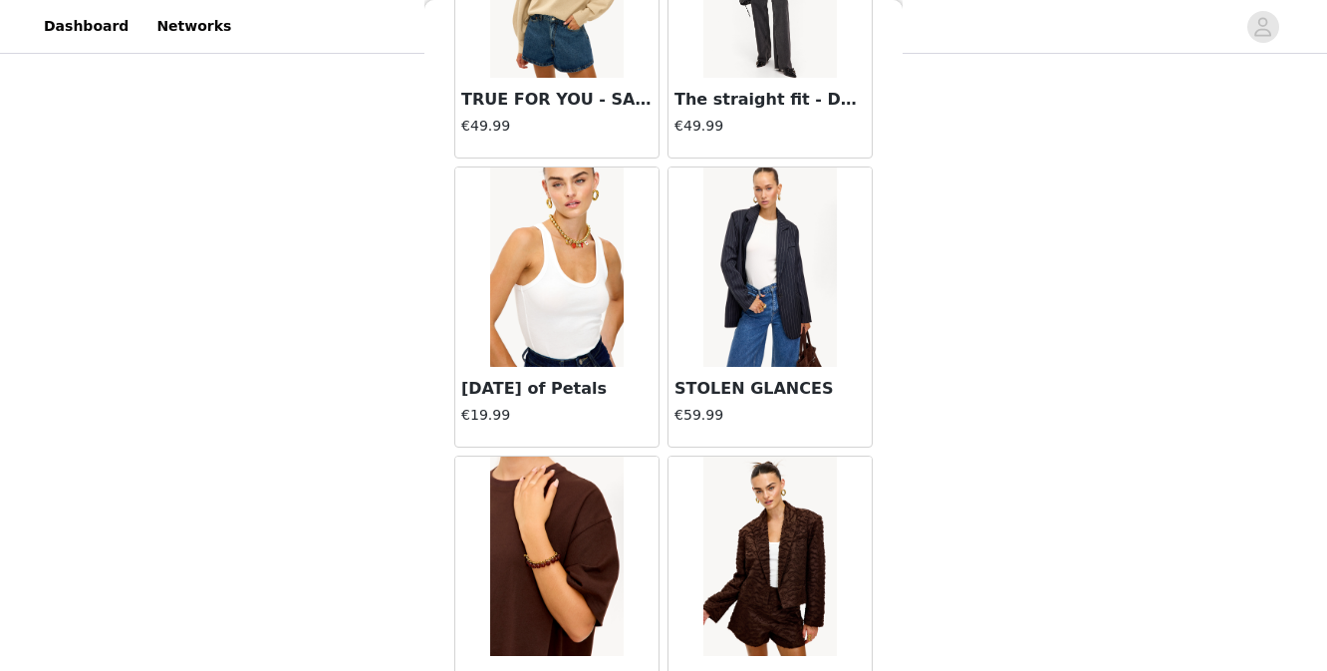
click at [546, 310] on img at bounding box center [556, 266] width 133 height 199
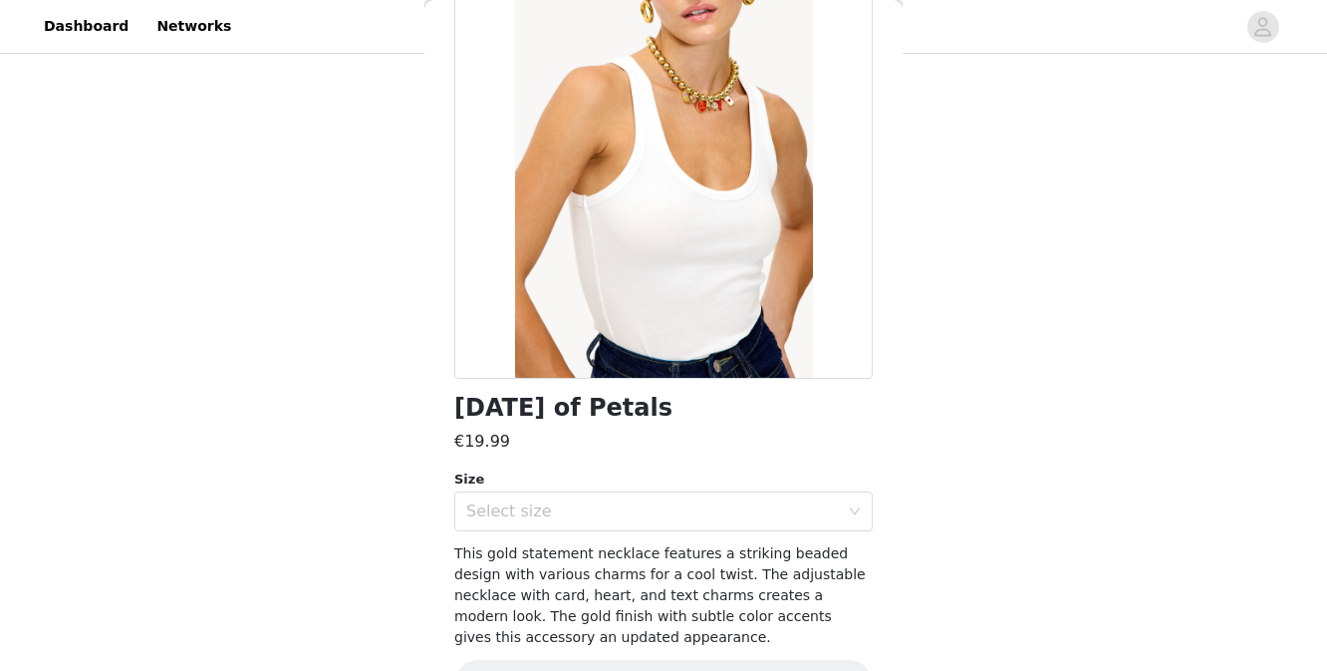
scroll to position [203, 0]
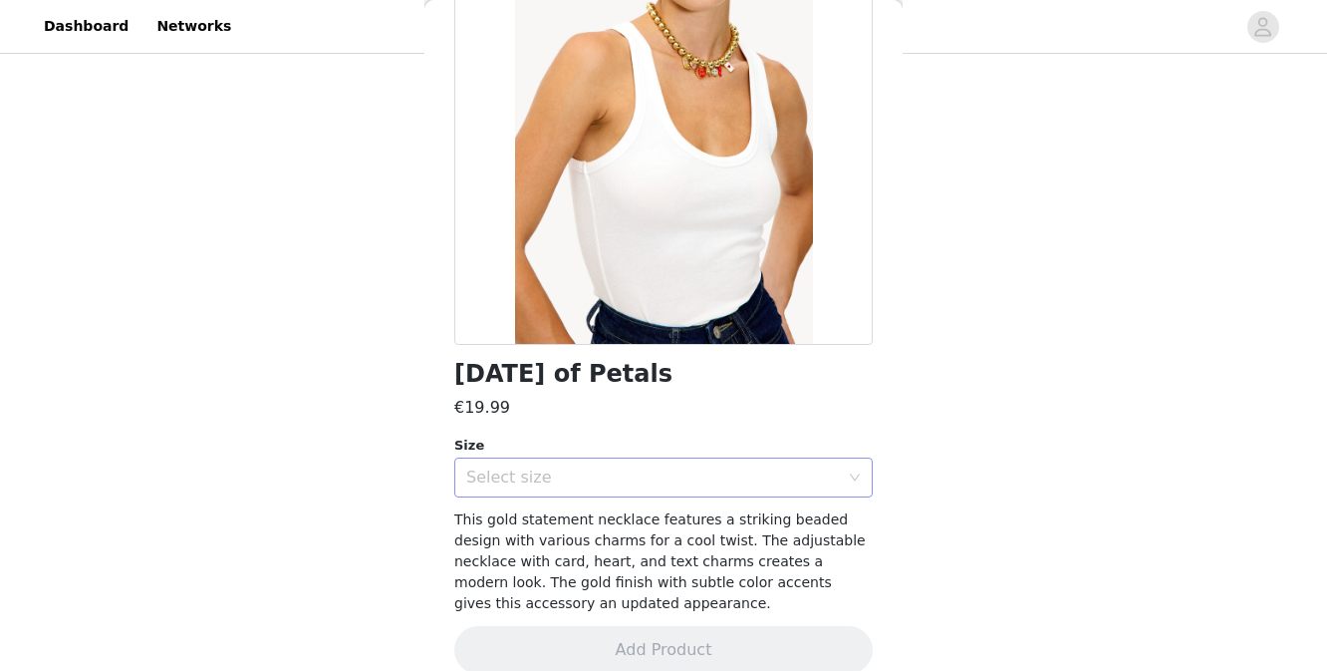
click at [542, 473] on div "Select size" at bounding box center [652, 477] width 373 height 20
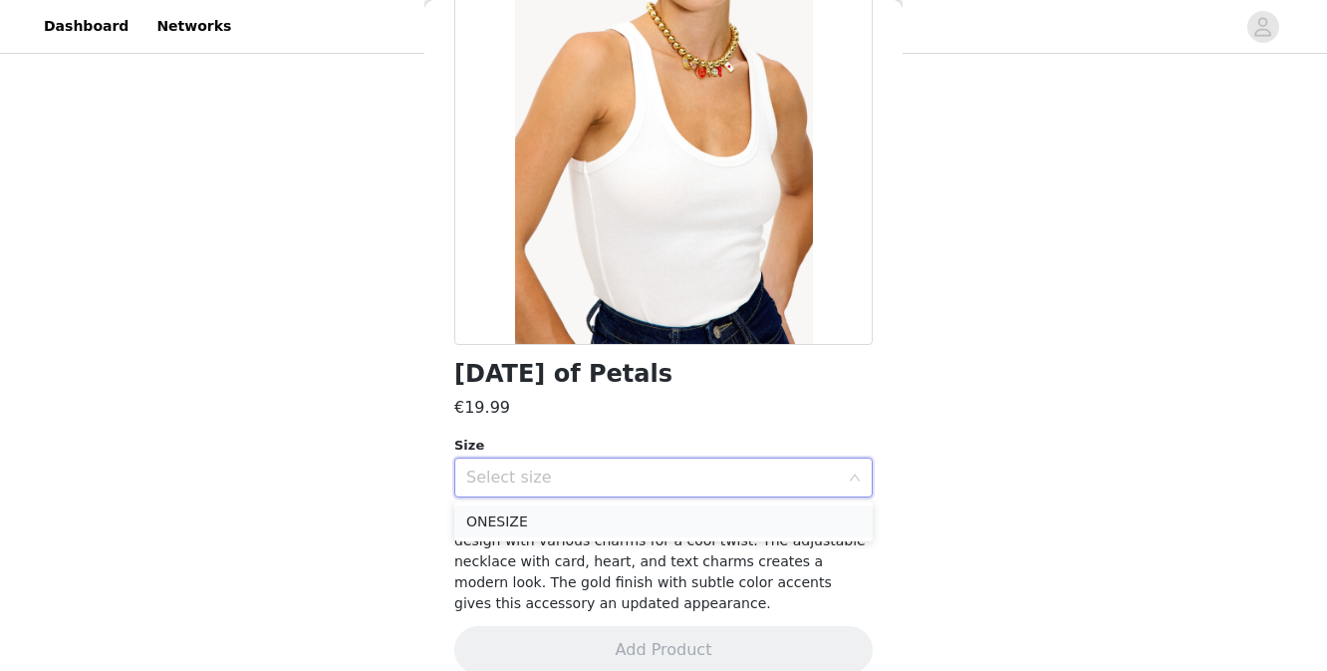
click at [543, 522] on li "ONESIZE" at bounding box center [663, 521] width 419 height 32
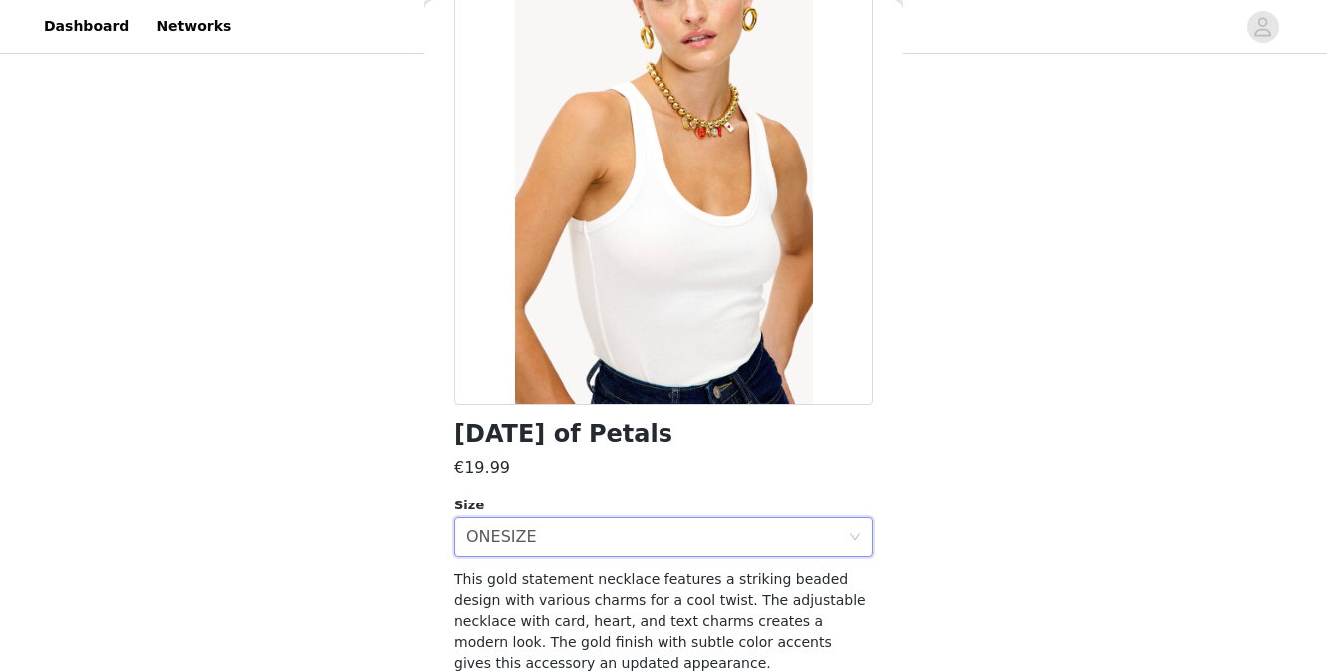
scroll to position [229, 0]
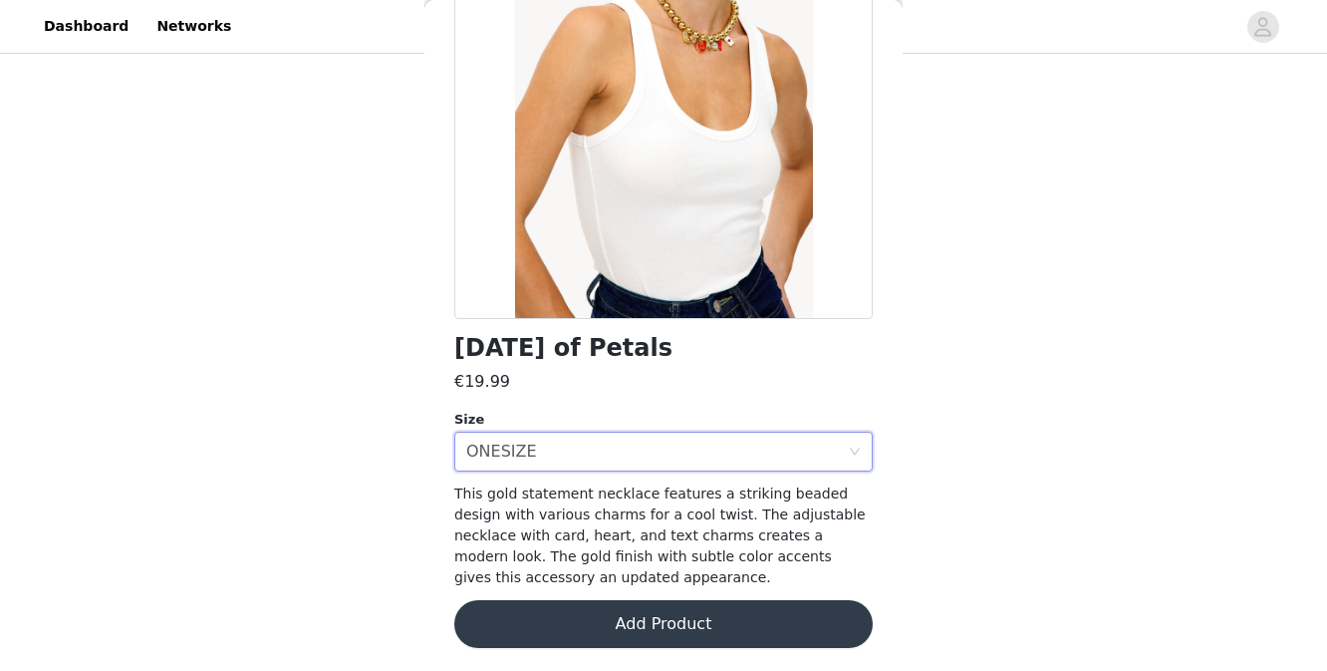
click at [544, 628] on button "Add Product" at bounding box center [663, 624] width 419 height 48
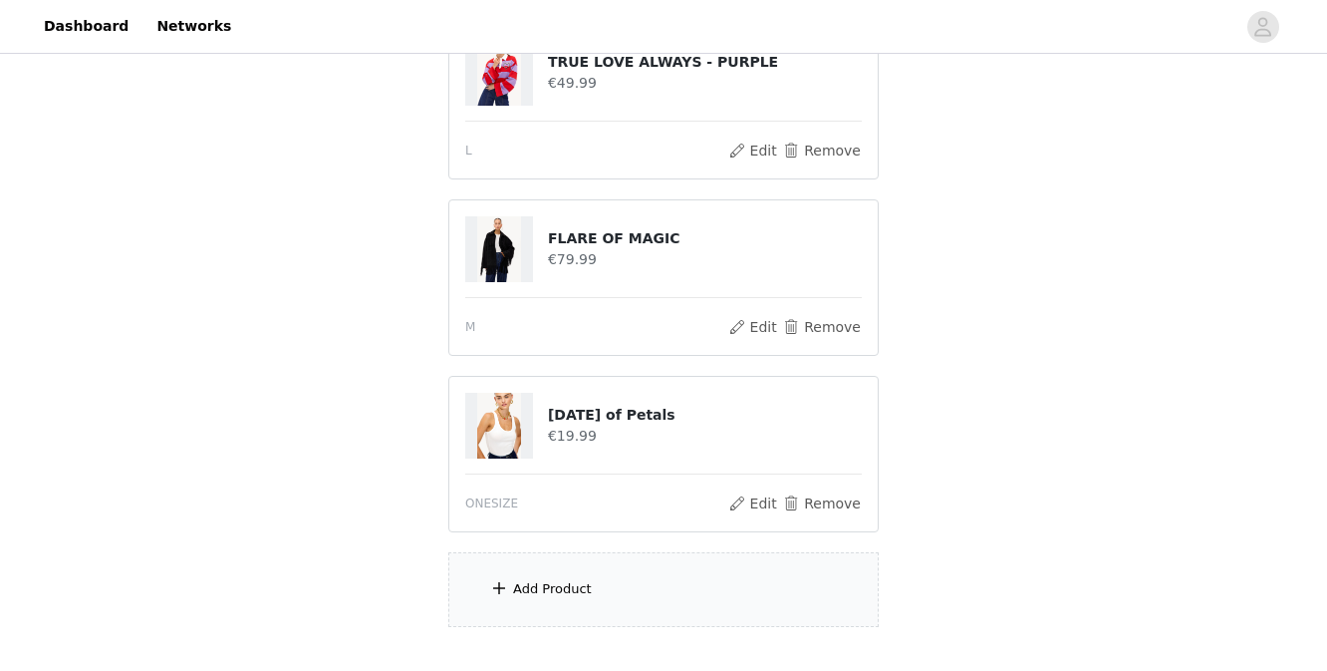
scroll to position [551, 0]
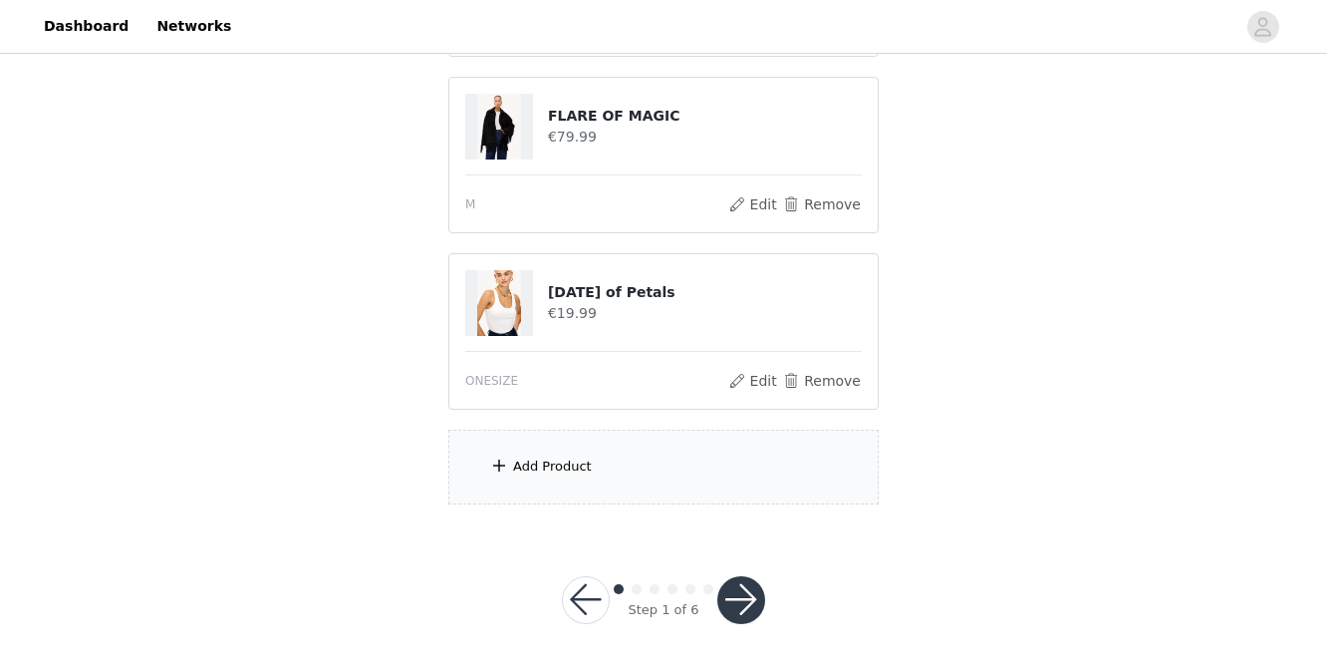
click at [746, 601] on button "button" at bounding box center [742, 600] width 48 height 48
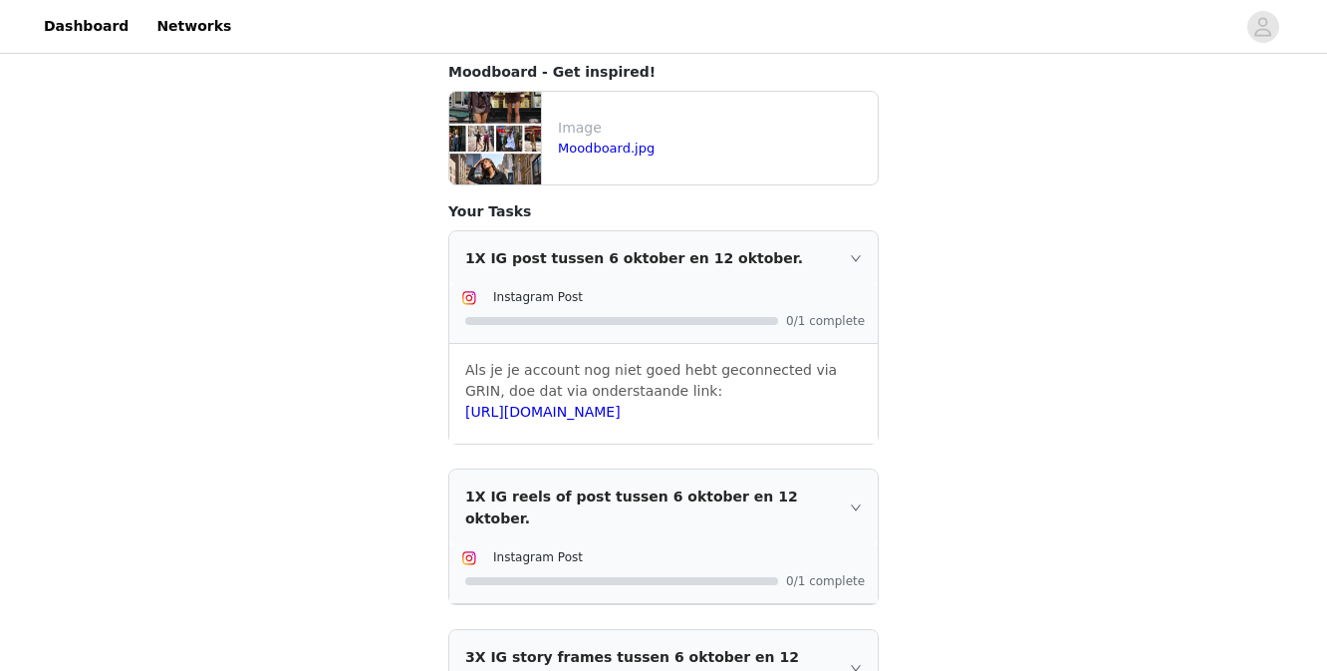
scroll to position [616, 0]
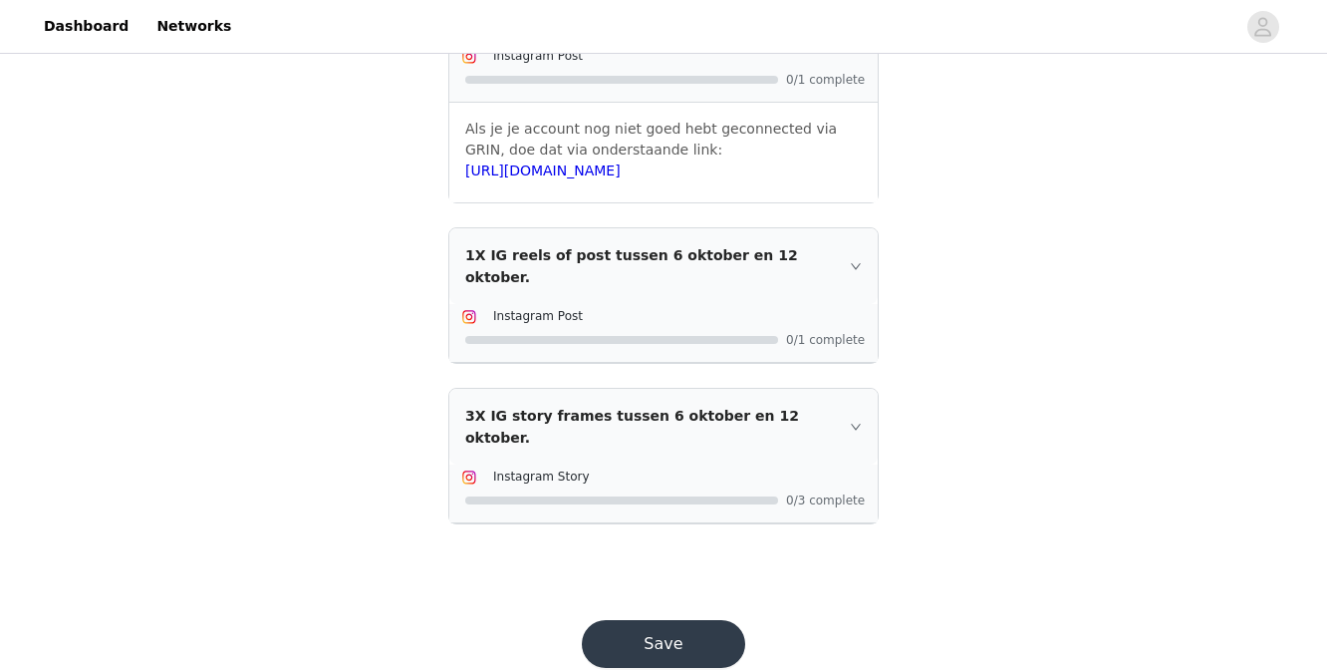
click at [853, 260] on icon "icon: right" at bounding box center [856, 266] width 12 height 12
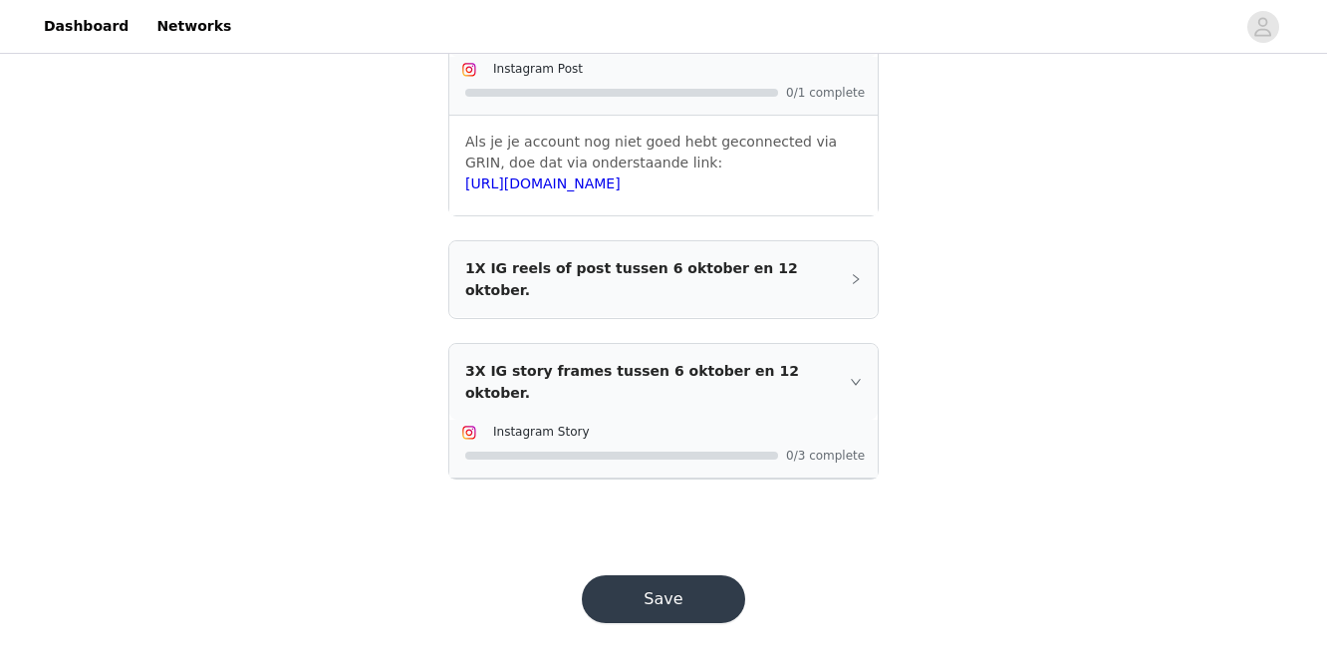
scroll to position [557, 0]
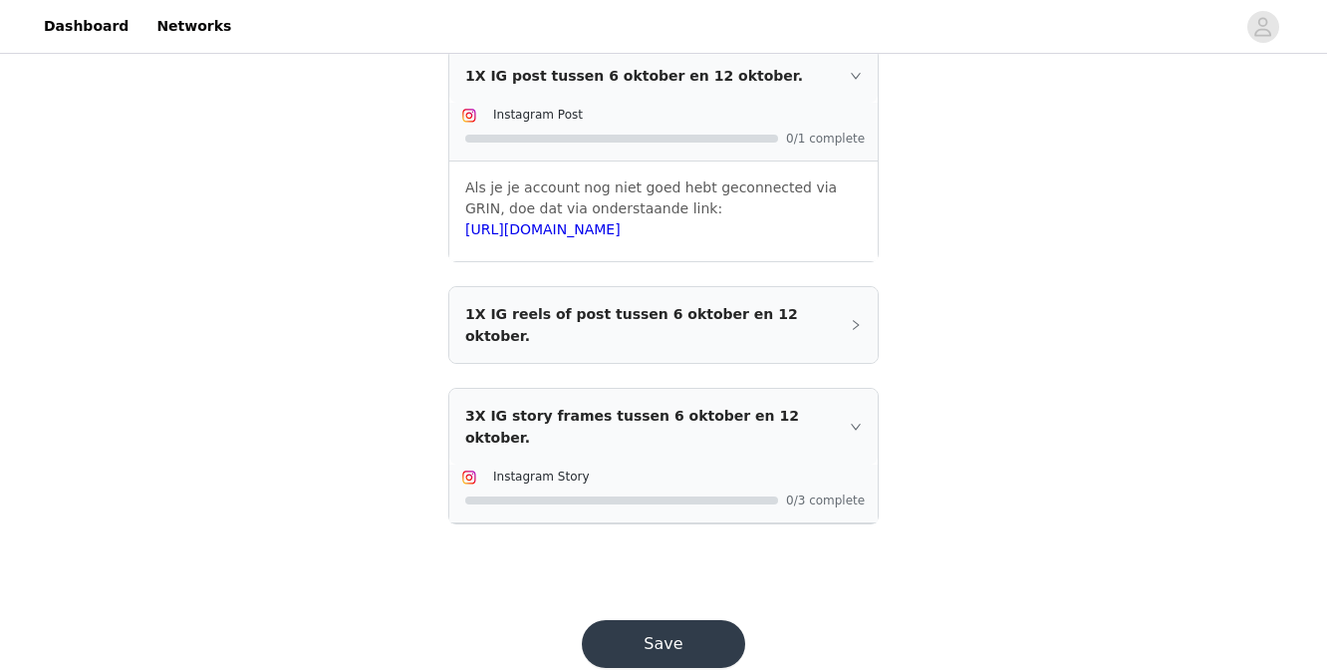
click at [702, 620] on button "Save" at bounding box center [663, 644] width 163 height 48
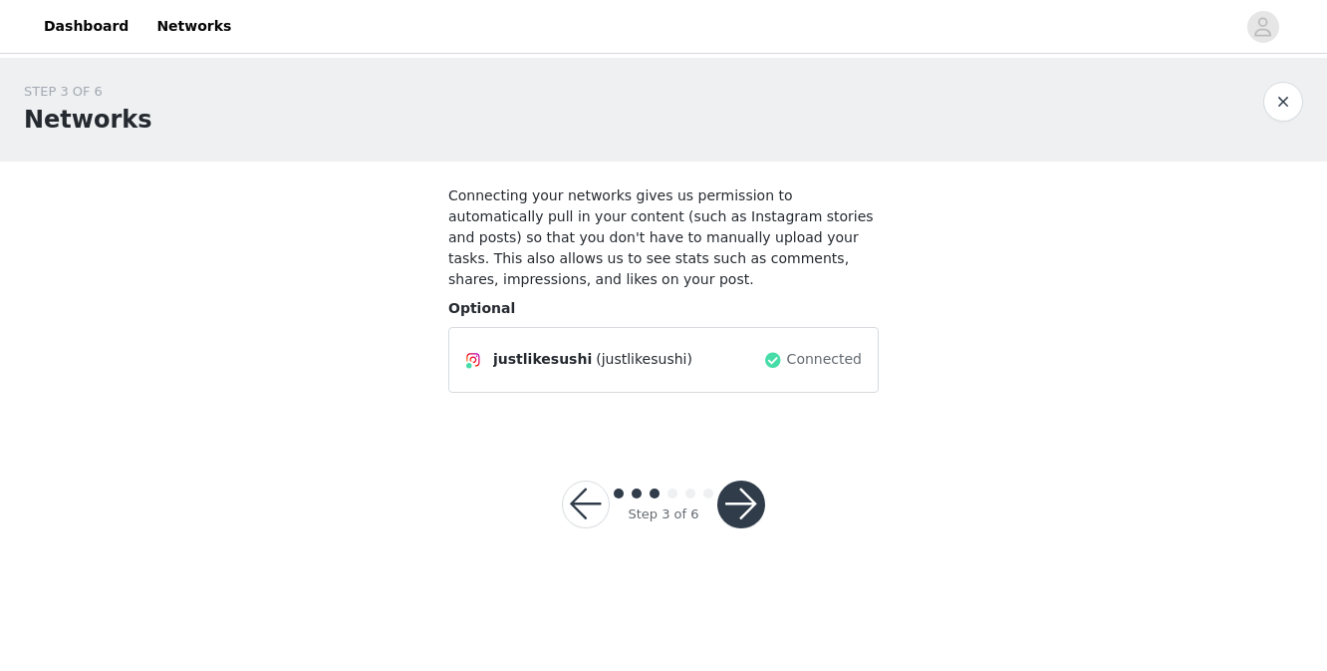
drag, startPoint x: 1267, startPoint y: 27, endPoint x: 844, endPoint y: 6, distance: 423.1
click at [0, 0] on header "Dashboard Networks" at bounding box center [663, 27] width 1327 height 54
click at [732, 502] on button "button" at bounding box center [742, 504] width 48 height 48
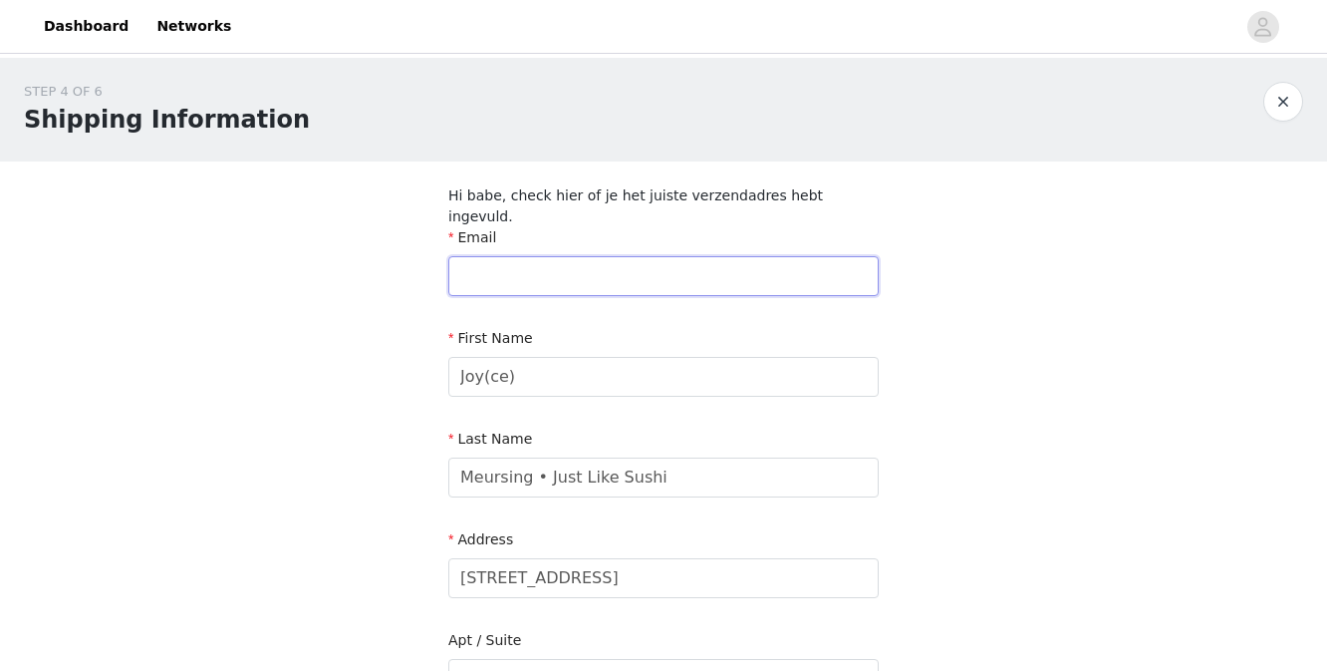
click at [696, 257] on input "text" at bounding box center [663, 276] width 431 height 40
type input "[EMAIL_ADDRESS][DOMAIN_NAME]"
type input "0681486491"
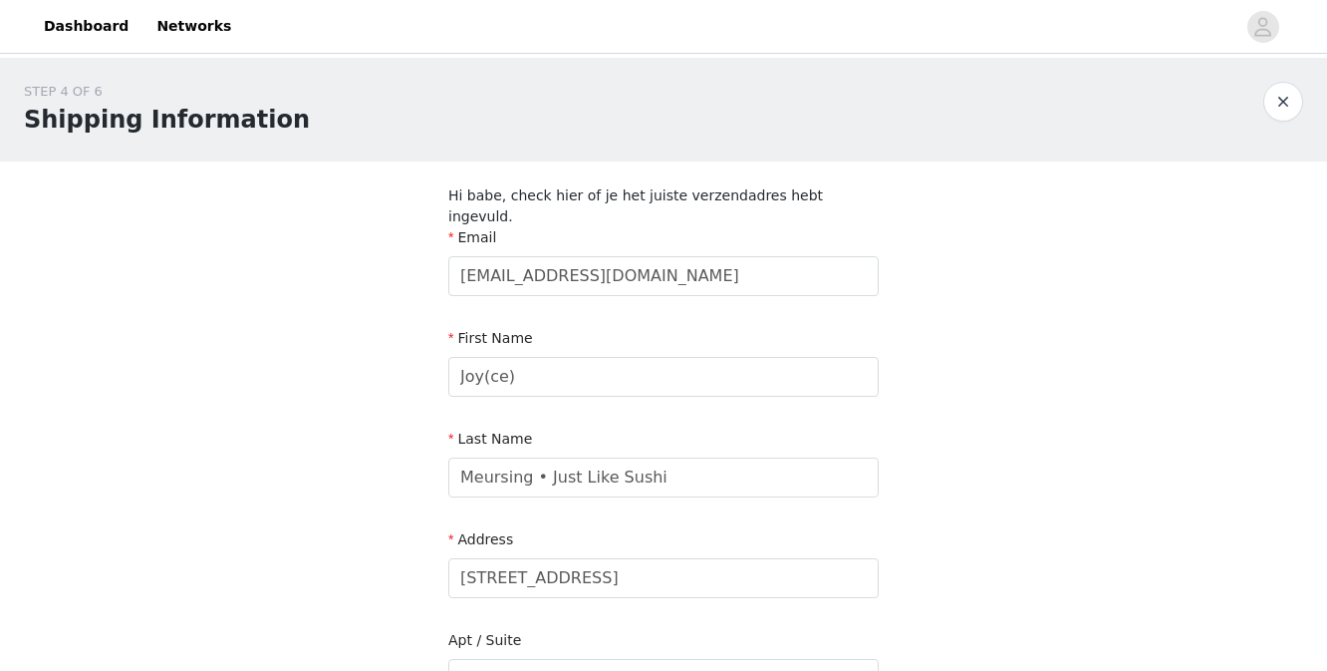
click at [901, 267] on section "Hi babe, check hier of je het juiste verzendadres hebt ingevuld. Email [EMAIL_A…" at bounding box center [664, 659] width 478 height 996
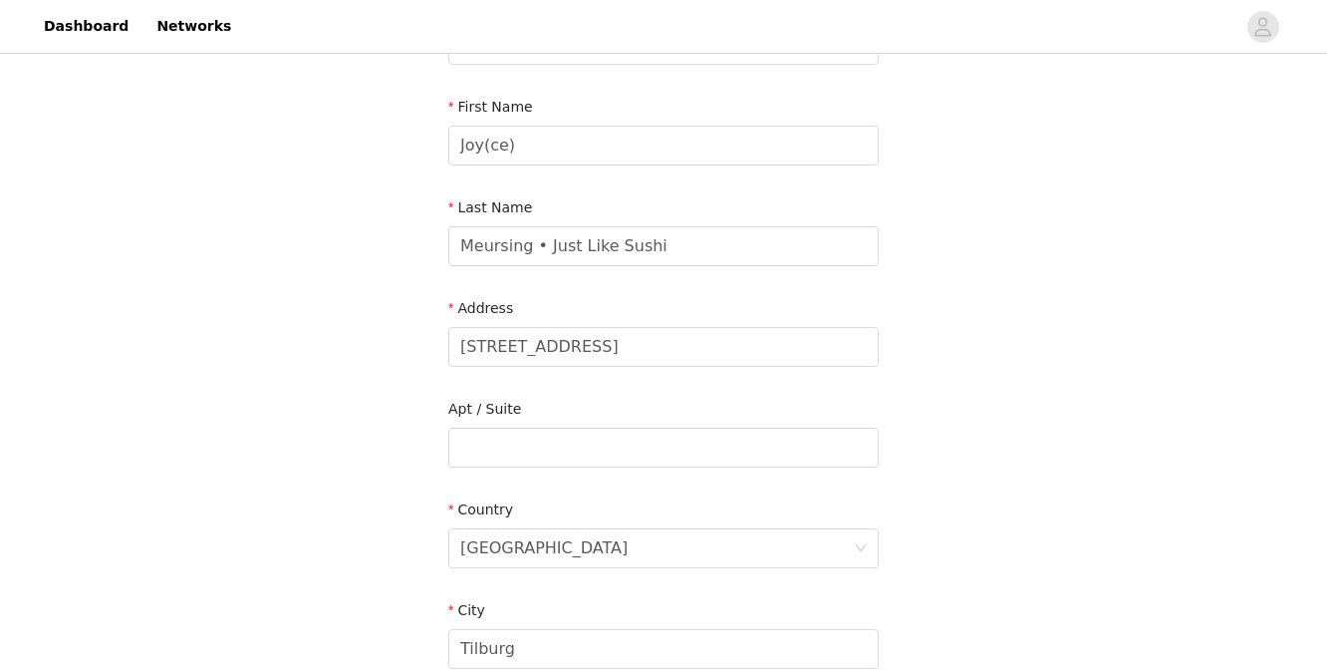
scroll to position [241, 0]
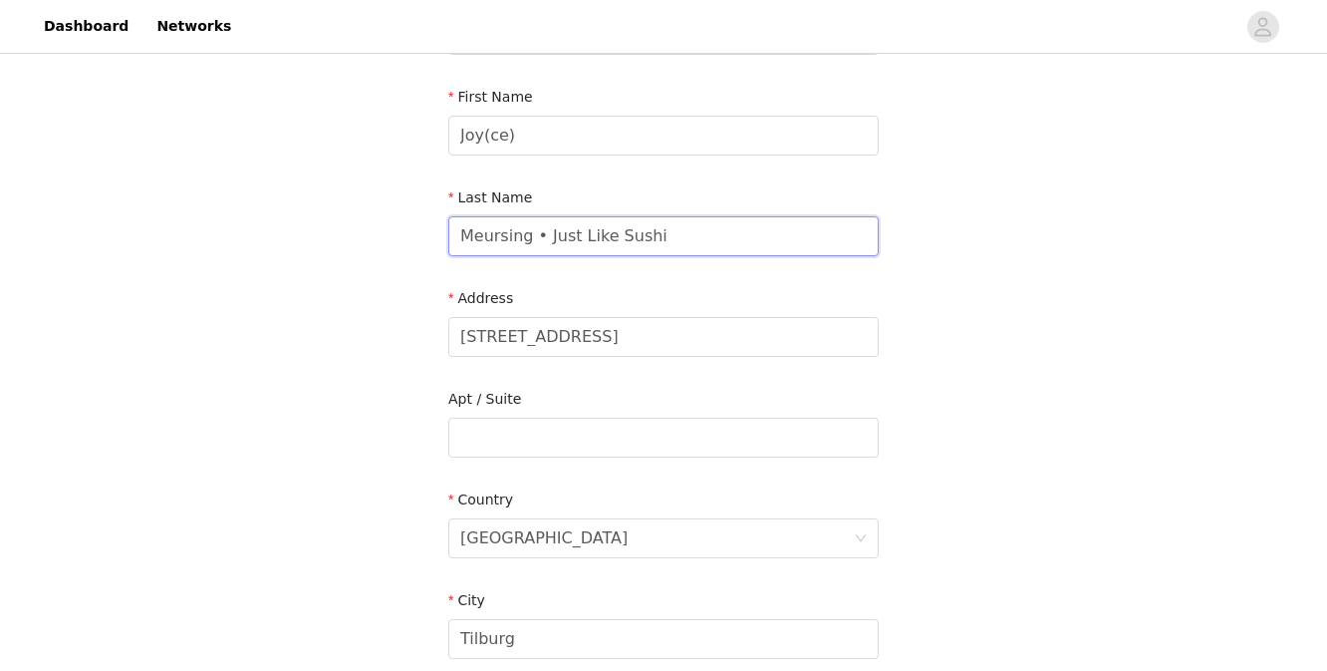
drag, startPoint x: 530, startPoint y: 218, endPoint x: 722, endPoint y: 225, distance: 191.5
click at [722, 225] on input "Meursing • Just Like Sushi" at bounding box center [663, 236] width 431 height 40
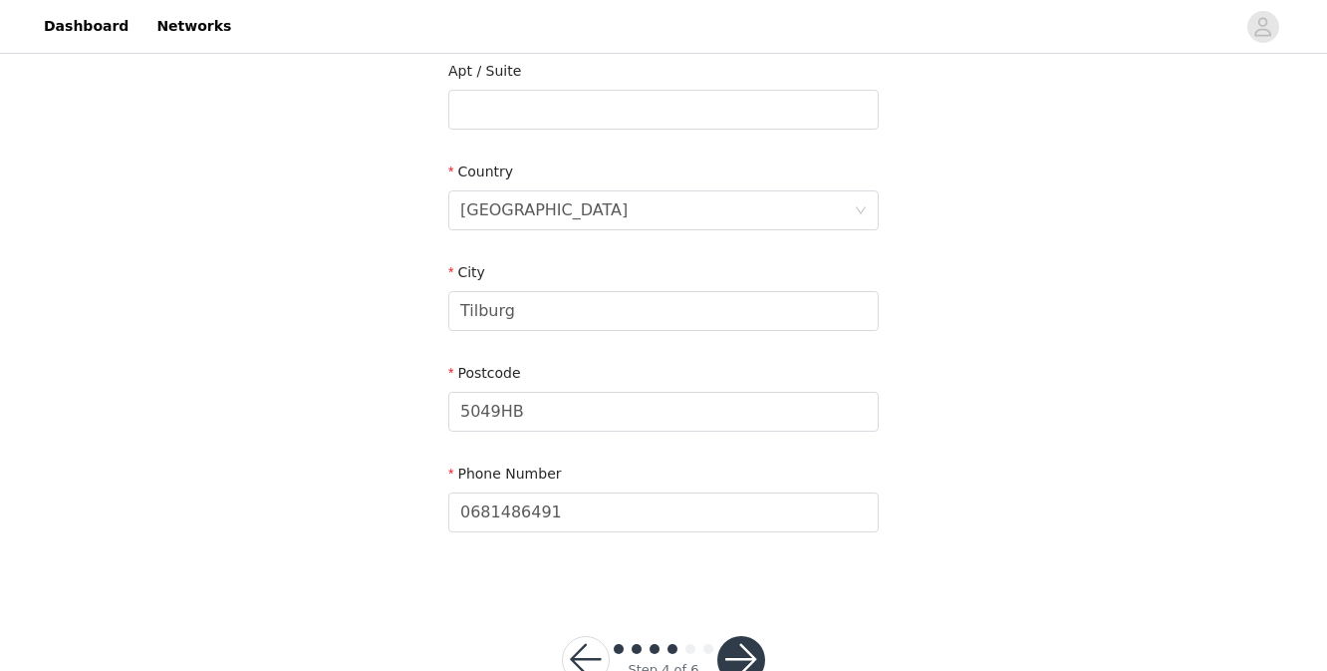
scroll to position [608, 0]
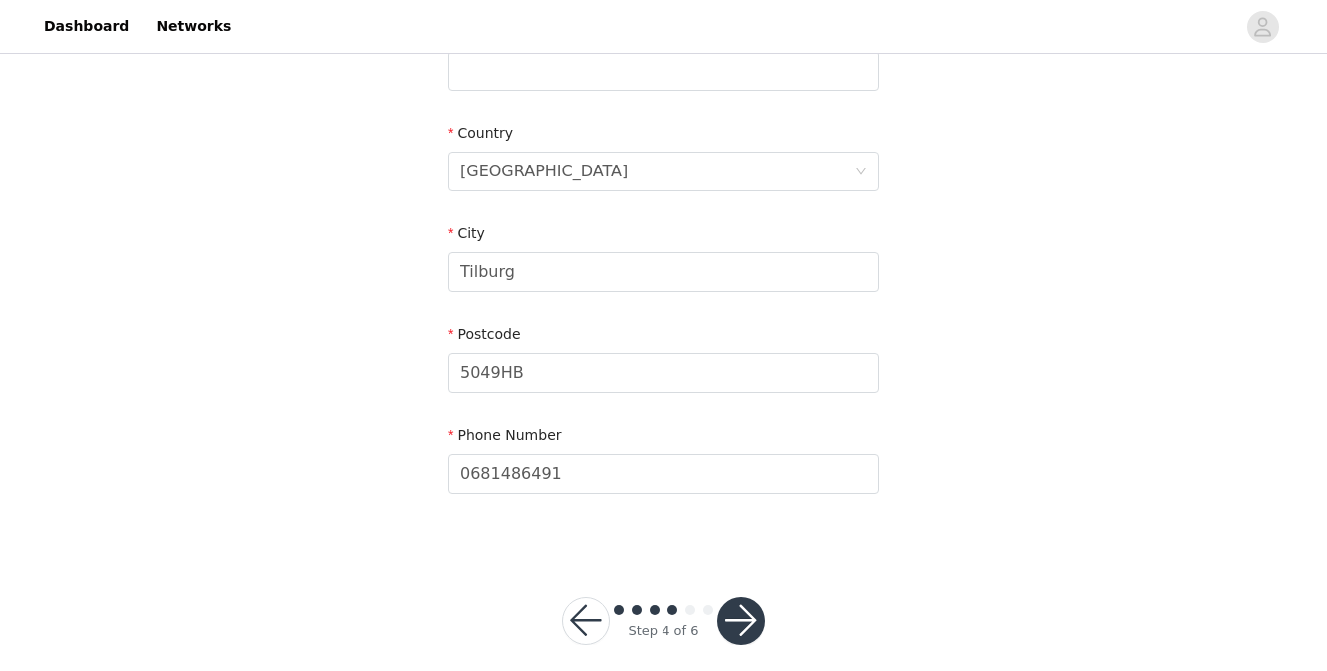
type input "Meursing"
click at [744, 597] on button "button" at bounding box center [742, 621] width 48 height 48
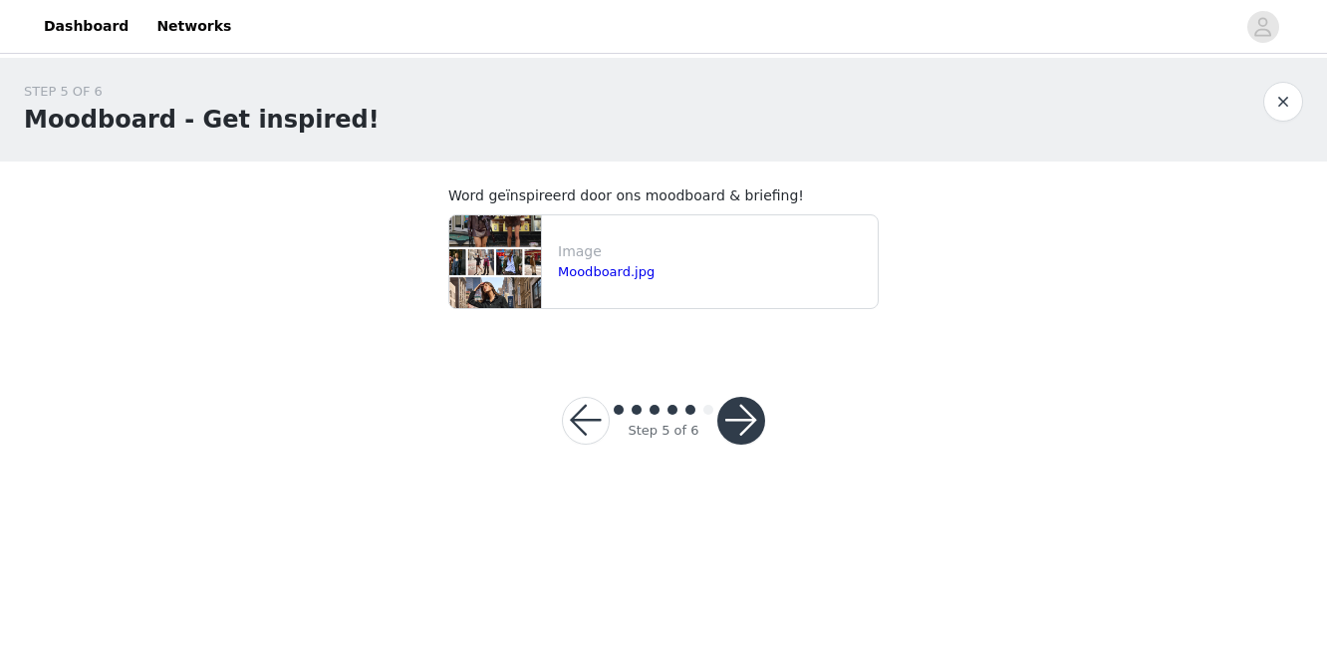
click at [510, 282] on img at bounding box center [495, 261] width 92 height 93
click at [594, 274] on link "Moodboard.jpg" at bounding box center [606, 271] width 97 height 15
click at [747, 426] on button "button" at bounding box center [742, 421] width 48 height 48
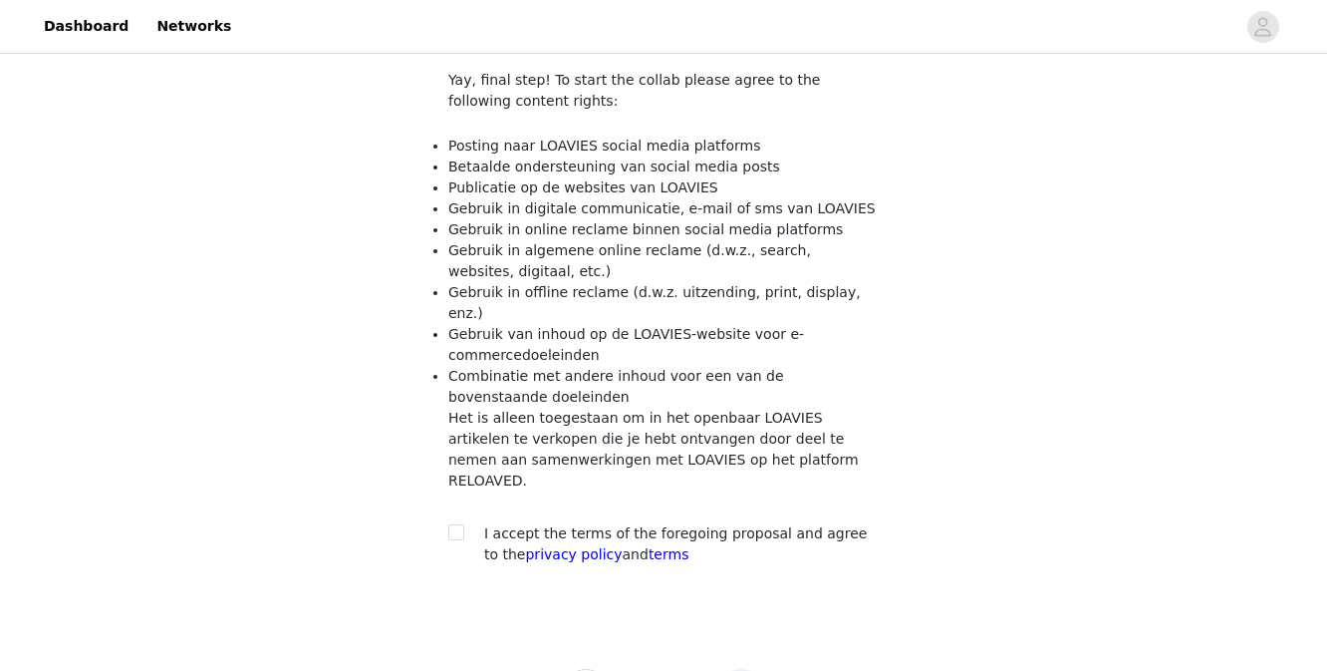
scroll to position [166, 0]
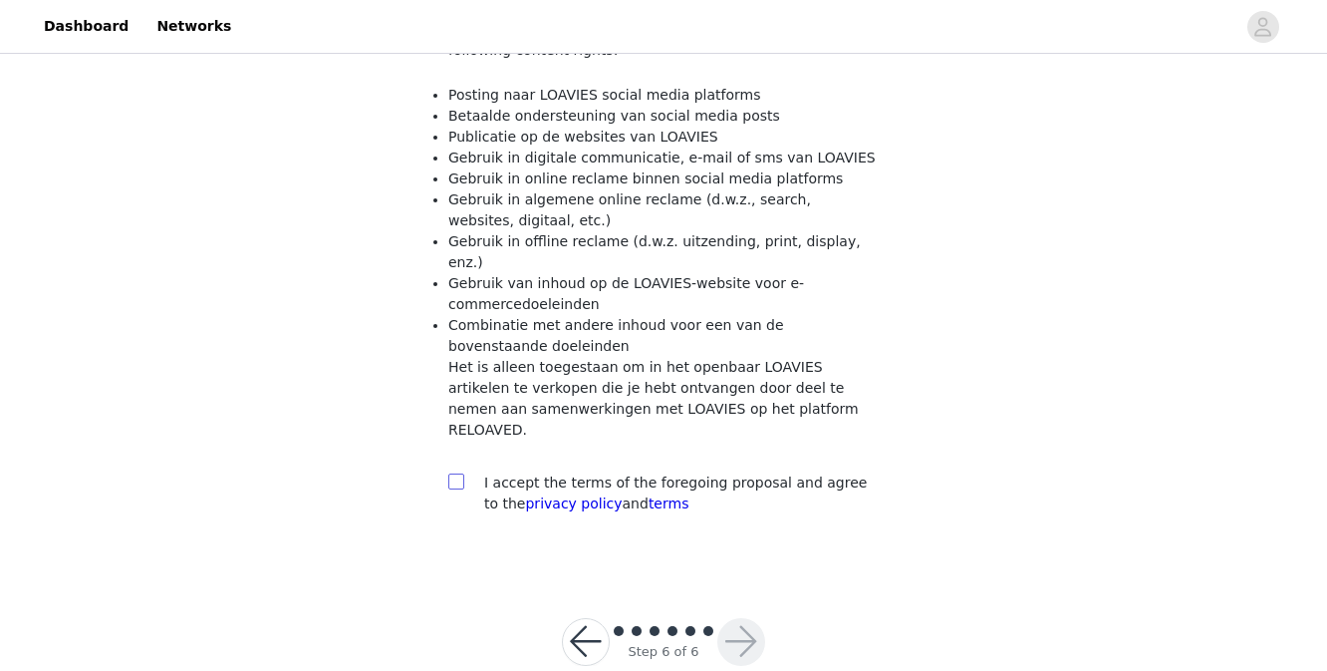
click at [450, 473] on input "checkbox" at bounding box center [455, 480] width 14 height 14
checkbox input "true"
click at [747, 618] on button "button" at bounding box center [742, 642] width 48 height 48
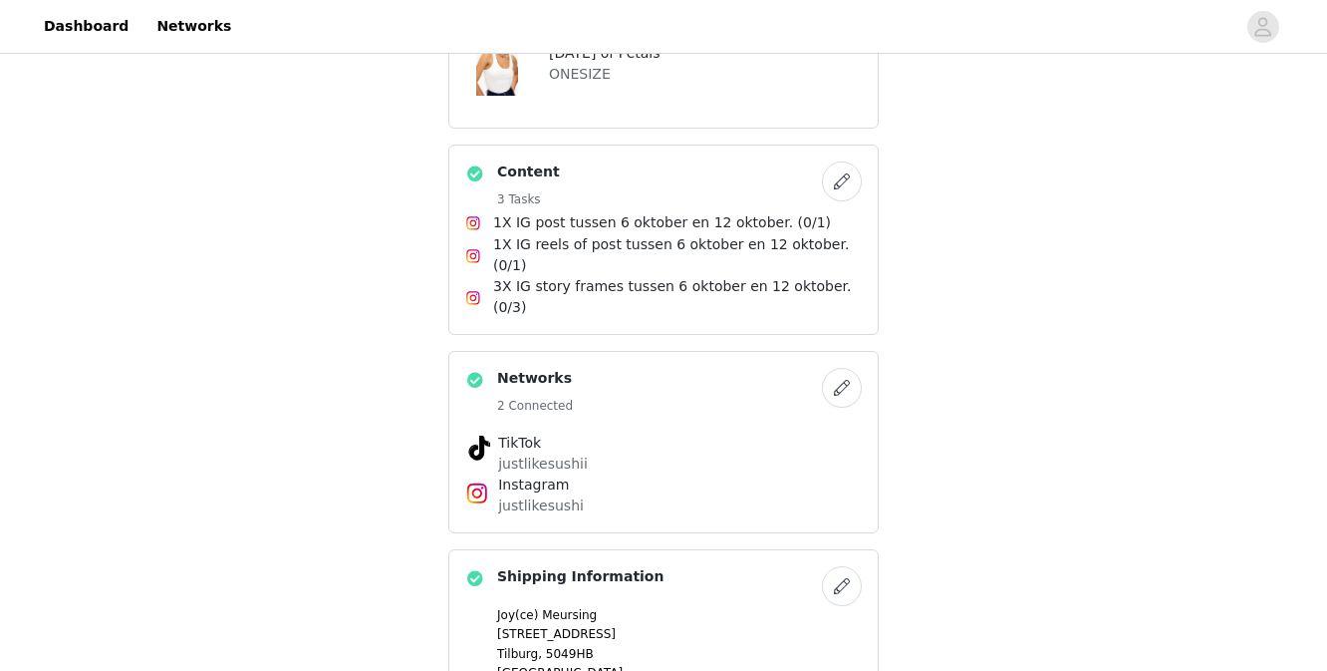
scroll to position [726, 0]
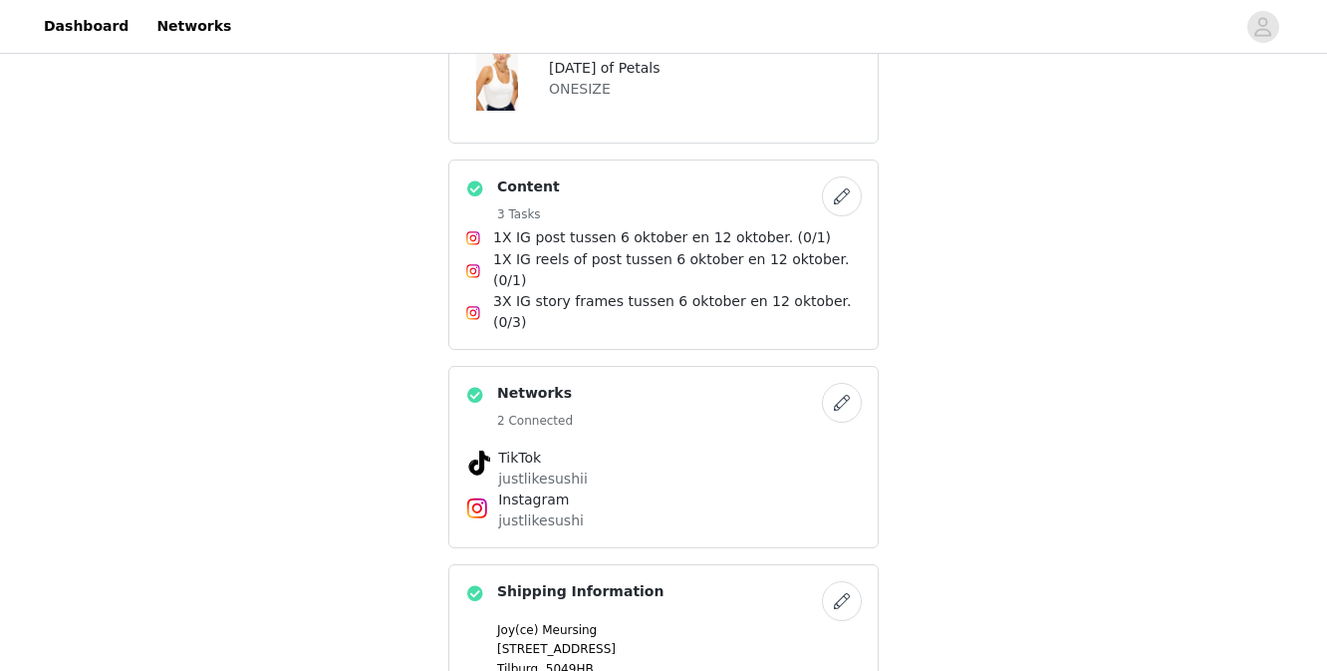
click at [843, 383] on button "button" at bounding box center [842, 403] width 40 height 40
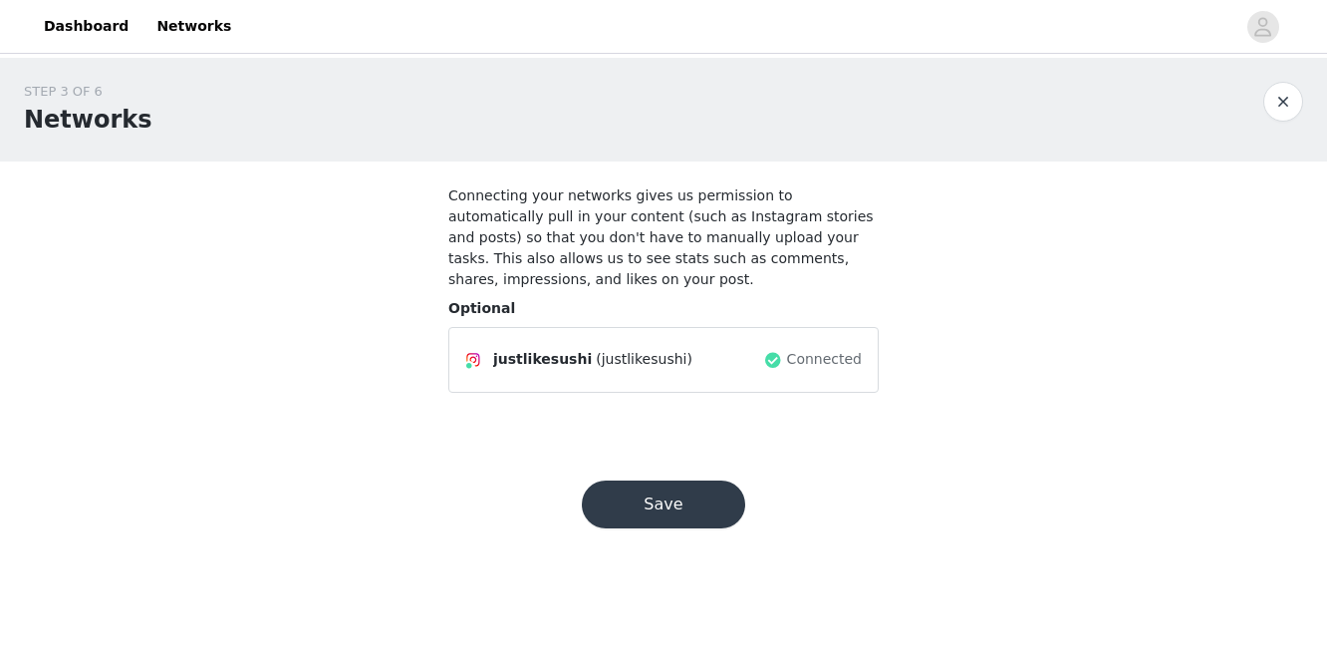
click at [727, 507] on button "Save" at bounding box center [663, 504] width 163 height 48
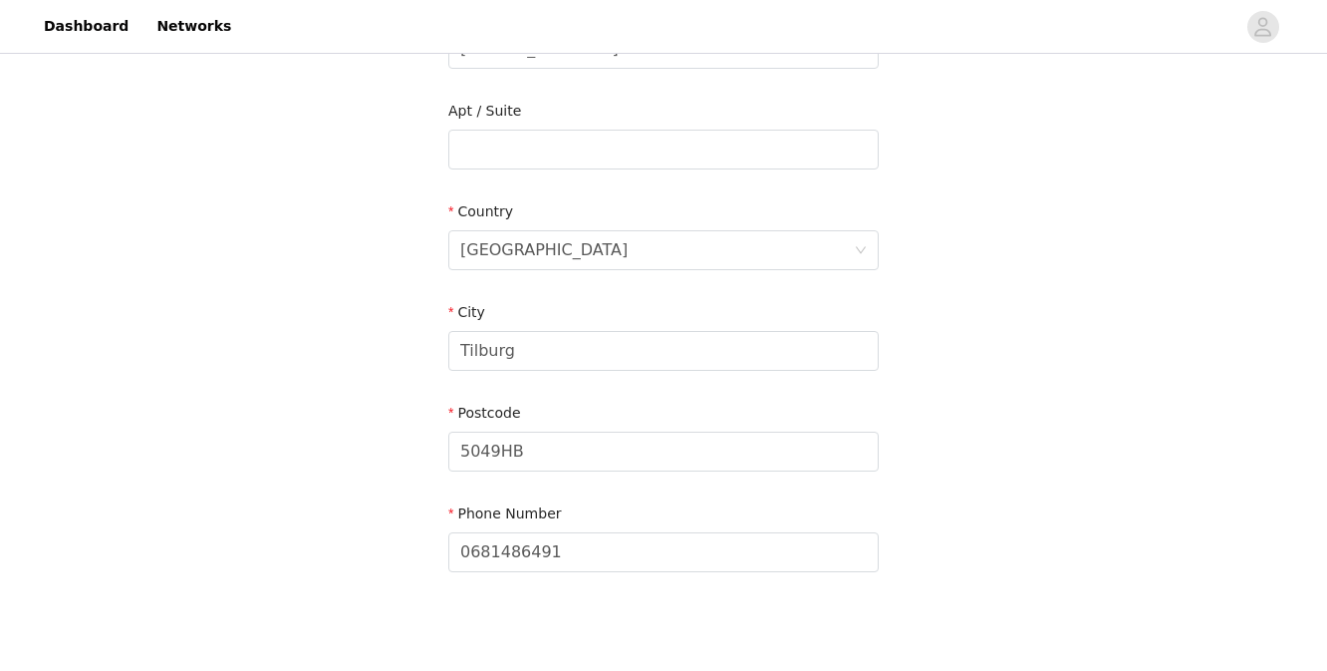
scroll to position [608, 0]
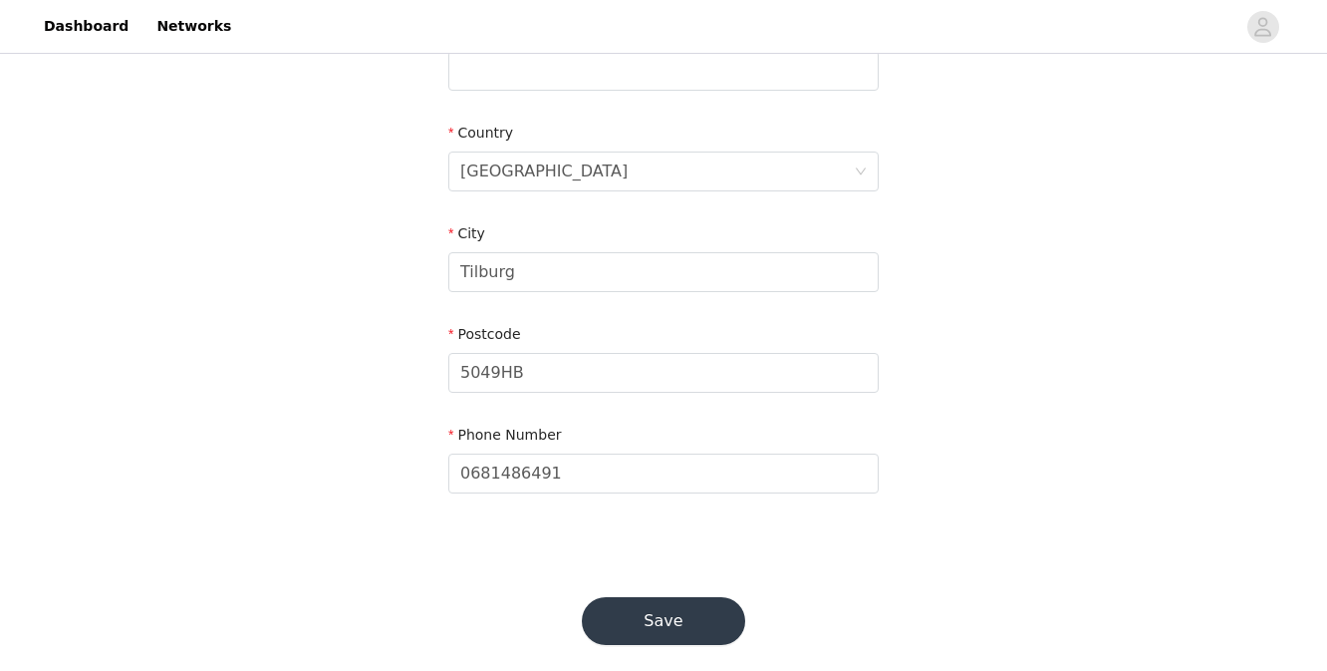
click at [709, 597] on button "Save" at bounding box center [663, 621] width 163 height 48
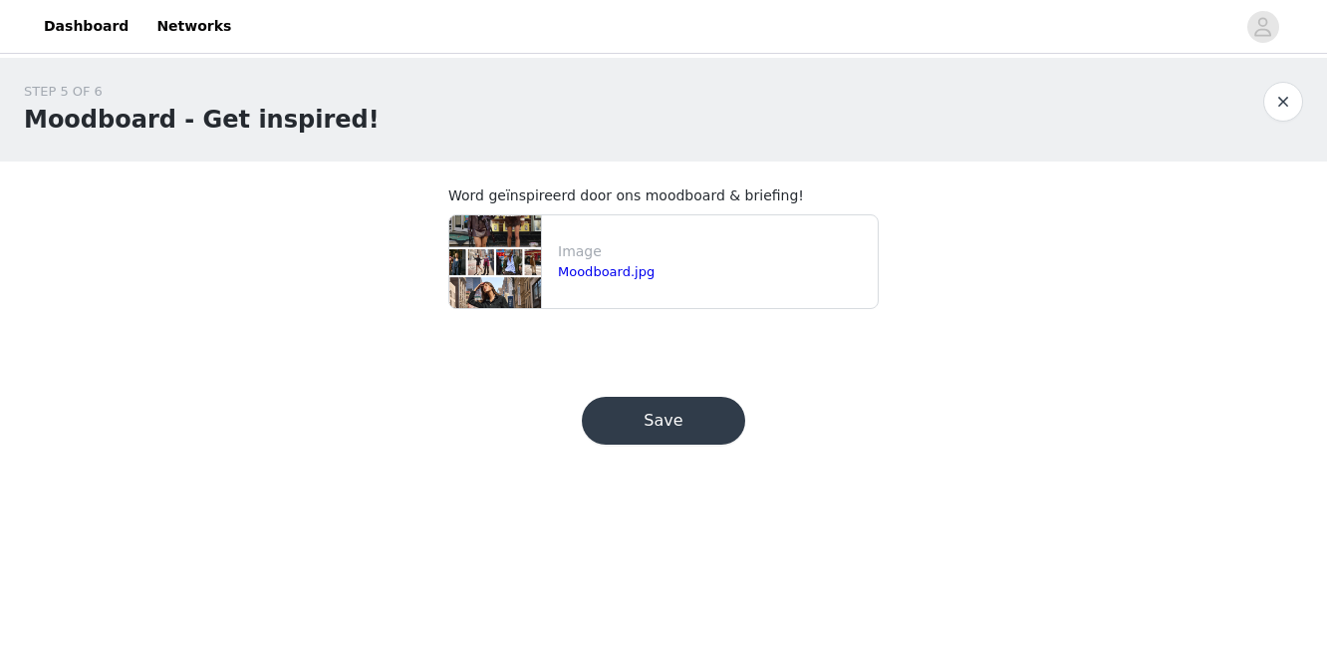
click at [699, 414] on button "Save" at bounding box center [663, 421] width 163 height 48
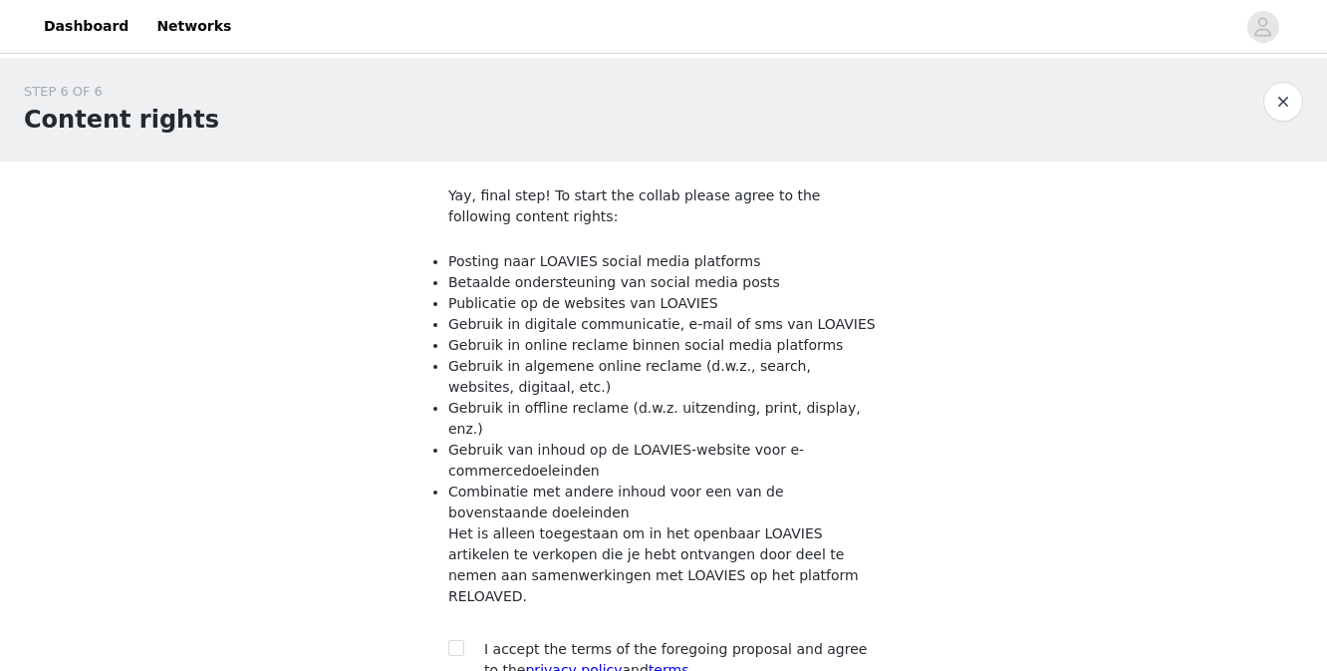
scroll to position [166, 0]
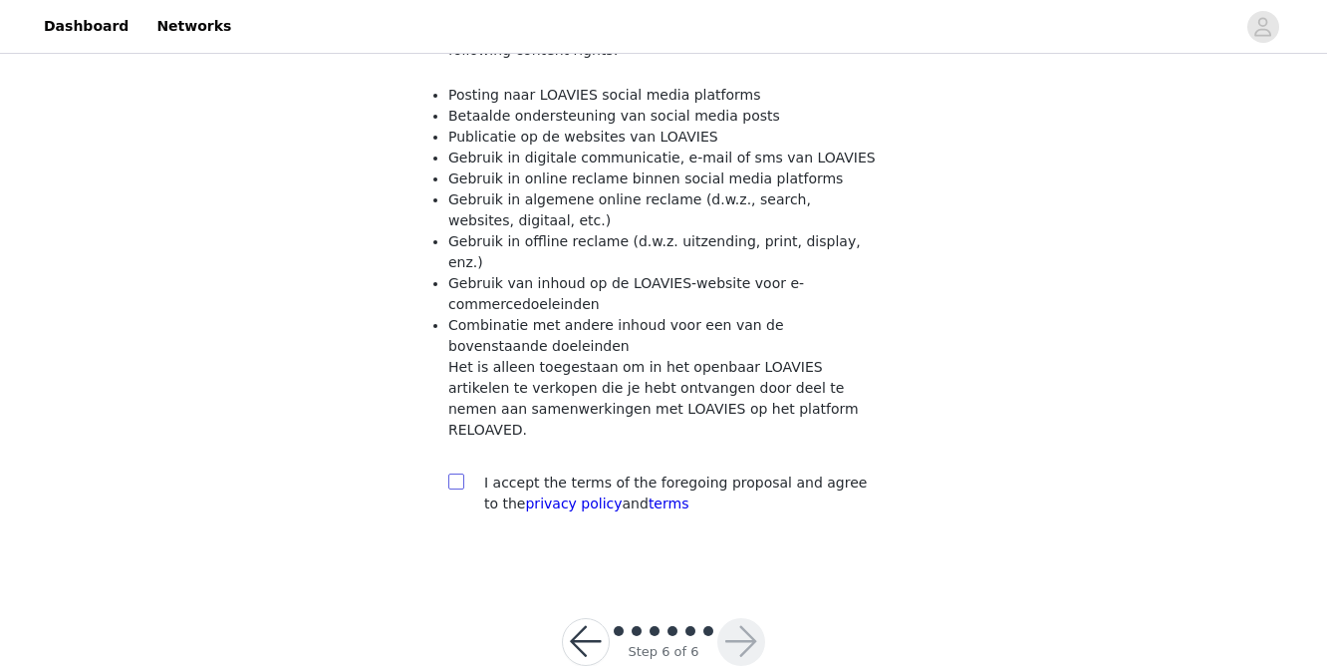
click at [452, 473] on span at bounding box center [456, 481] width 16 height 16
click at [452, 473] on input "checkbox" at bounding box center [455, 480] width 14 height 14
checkbox input "true"
click at [743, 618] on button "button" at bounding box center [742, 642] width 48 height 48
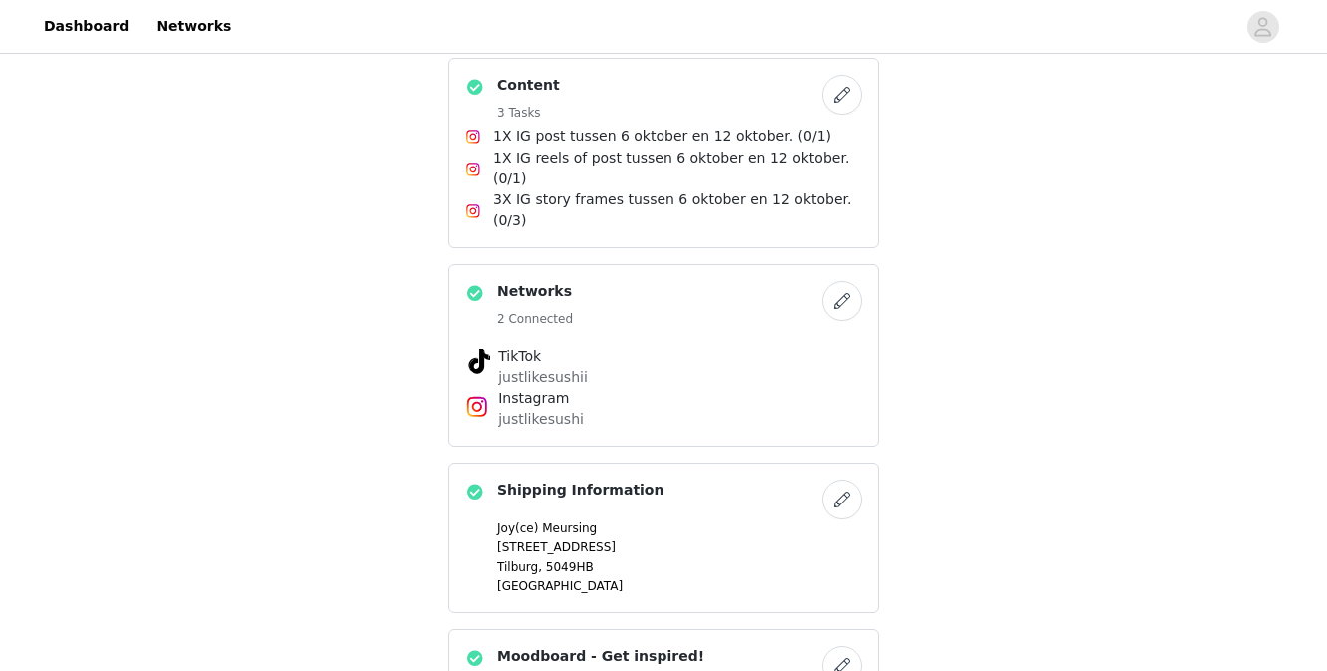
scroll to position [834, 0]
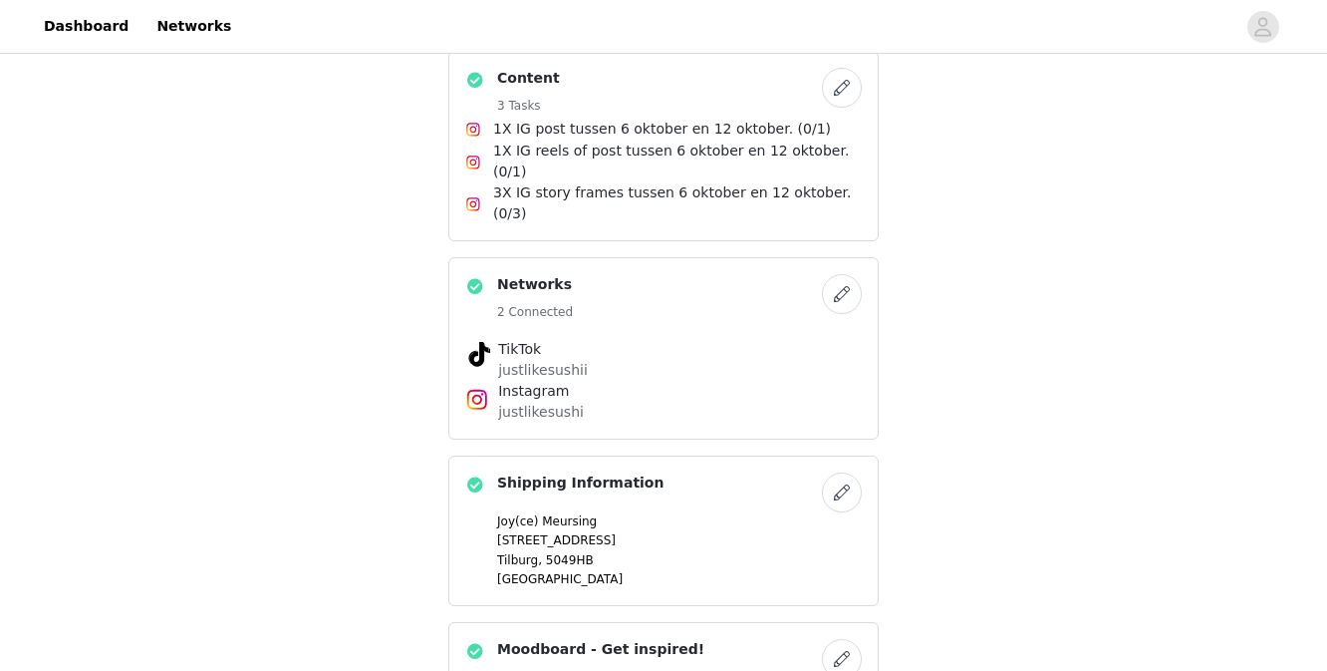
click at [837, 472] on button "button" at bounding box center [842, 492] width 40 height 40
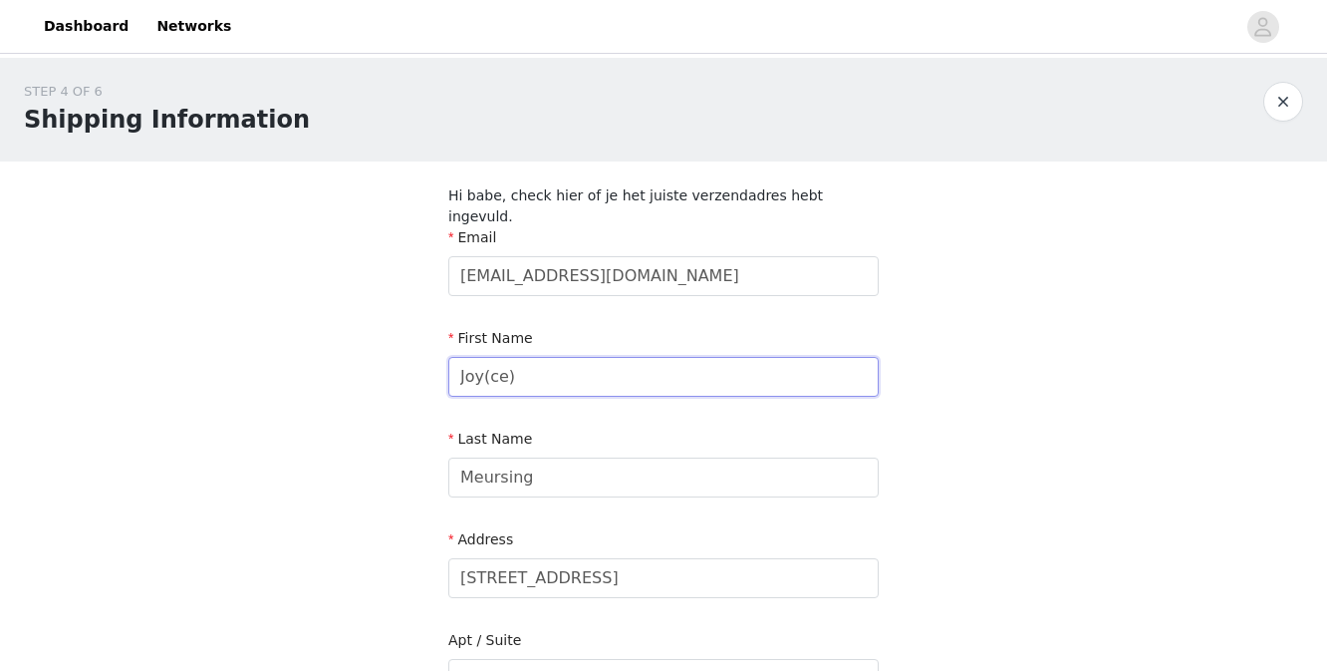
drag, startPoint x: 505, startPoint y: 356, endPoint x: 484, endPoint y: 356, distance: 20.9
click at [484, 357] on input "Joy(ce)" at bounding box center [663, 377] width 431 height 40
type input "[PERSON_NAME]"
click at [1067, 247] on div "STEP 4 OF 6 Shipping Information Hi babe, check hier of je het juiste verzendad…" at bounding box center [663, 607] width 1327 height 1099
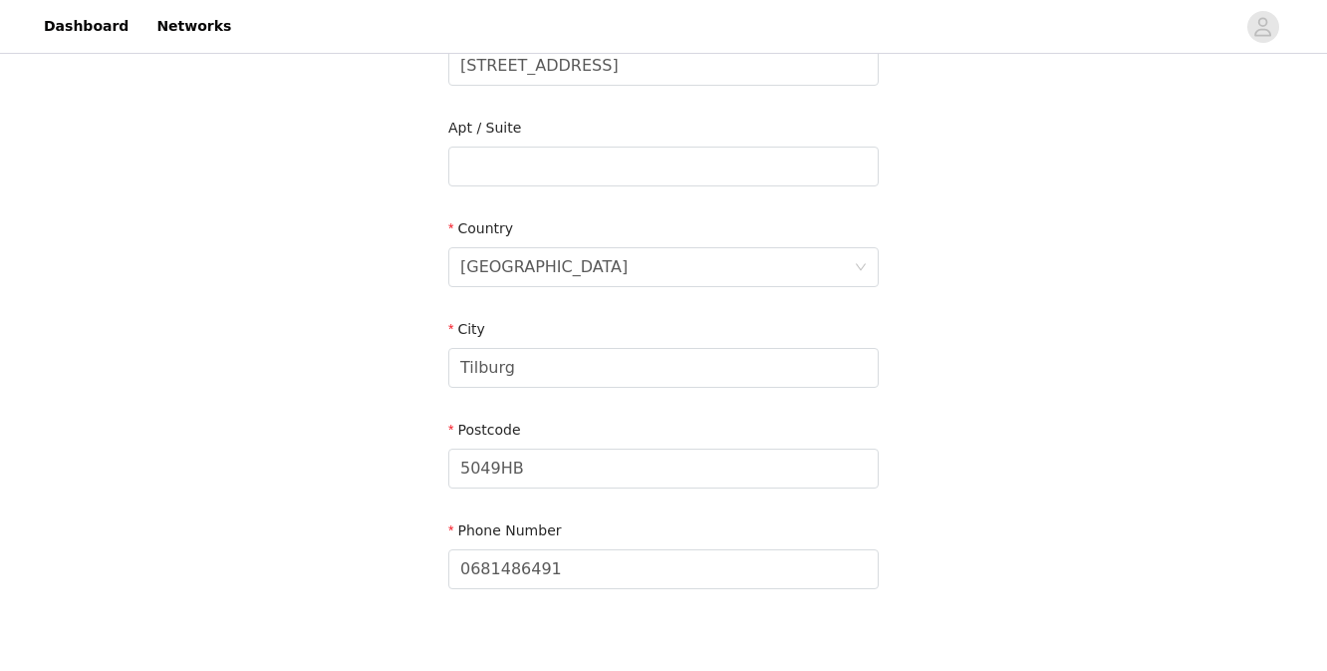
scroll to position [608, 0]
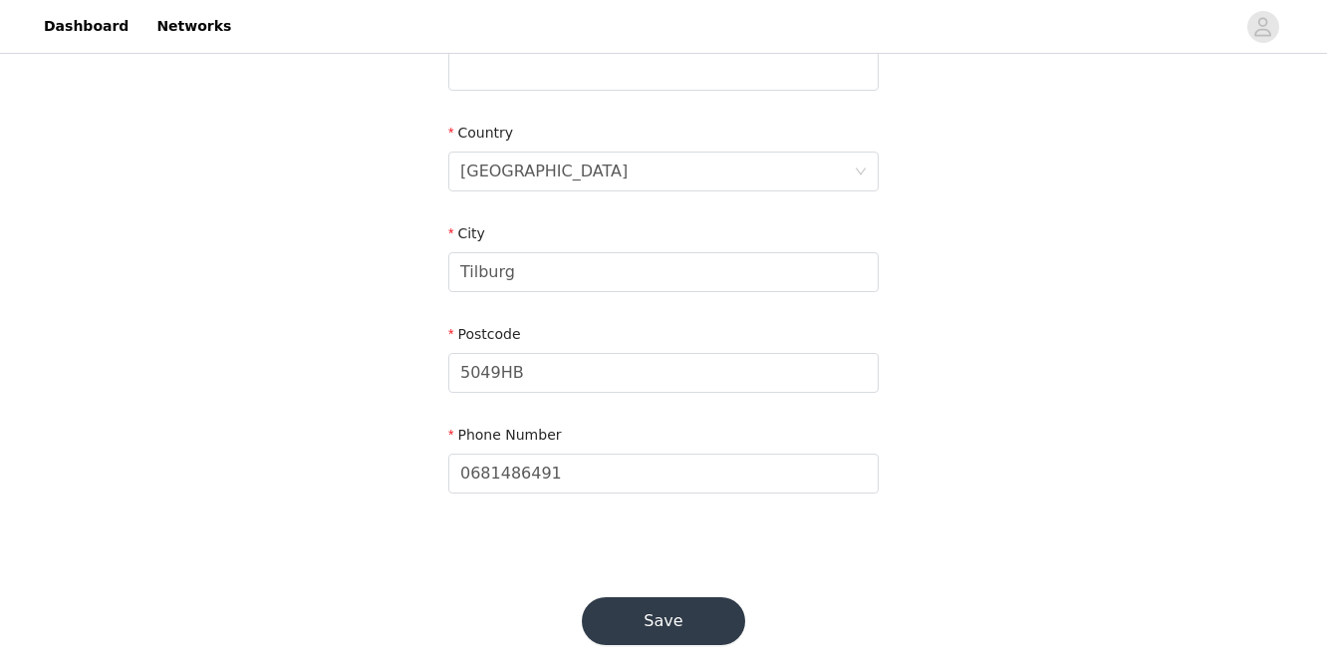
click at [704, 597] on button "Save" at bounding box center [663, 621] width 163 height 48
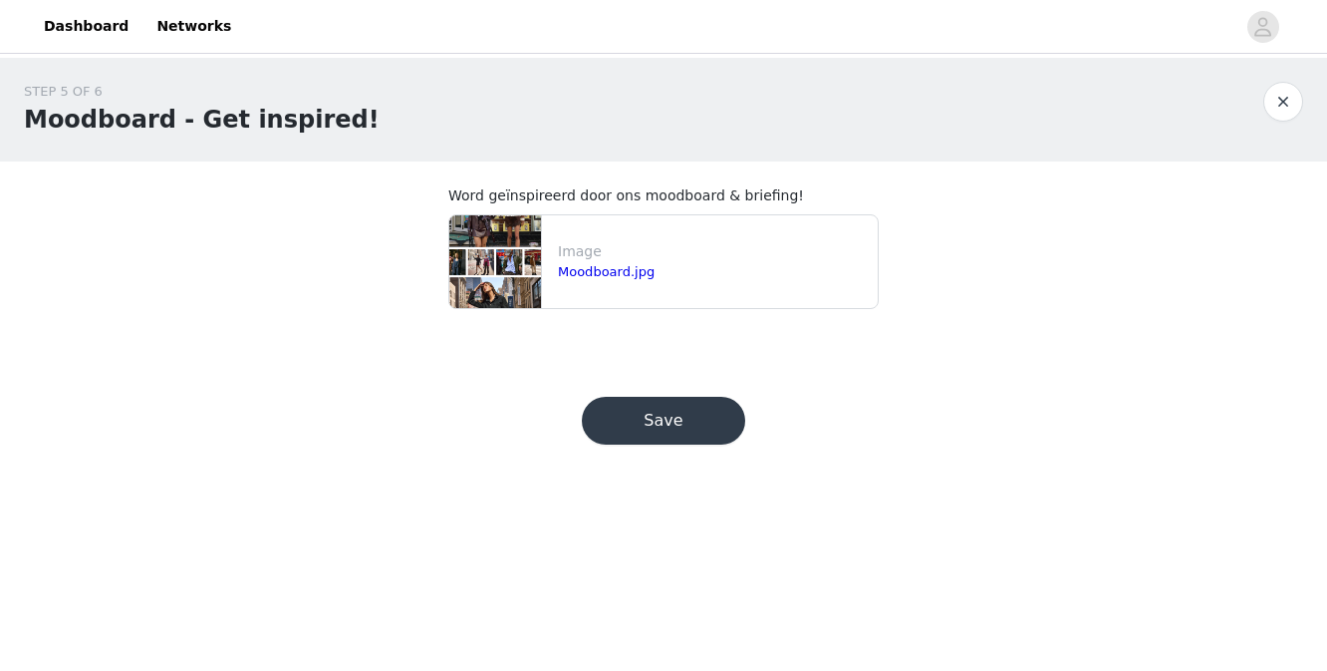
click at [707, 427] on button "Save" at bounding box center [663, 421] width 163 height 48
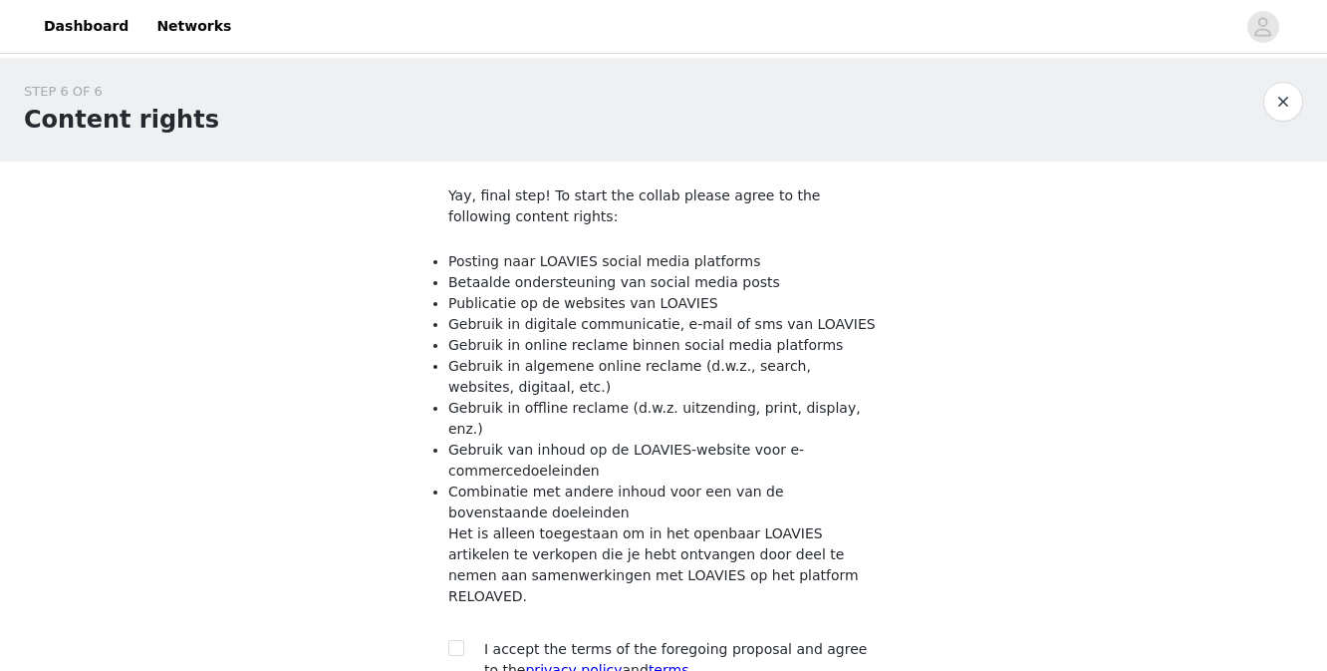
scroll to position [166, 0]
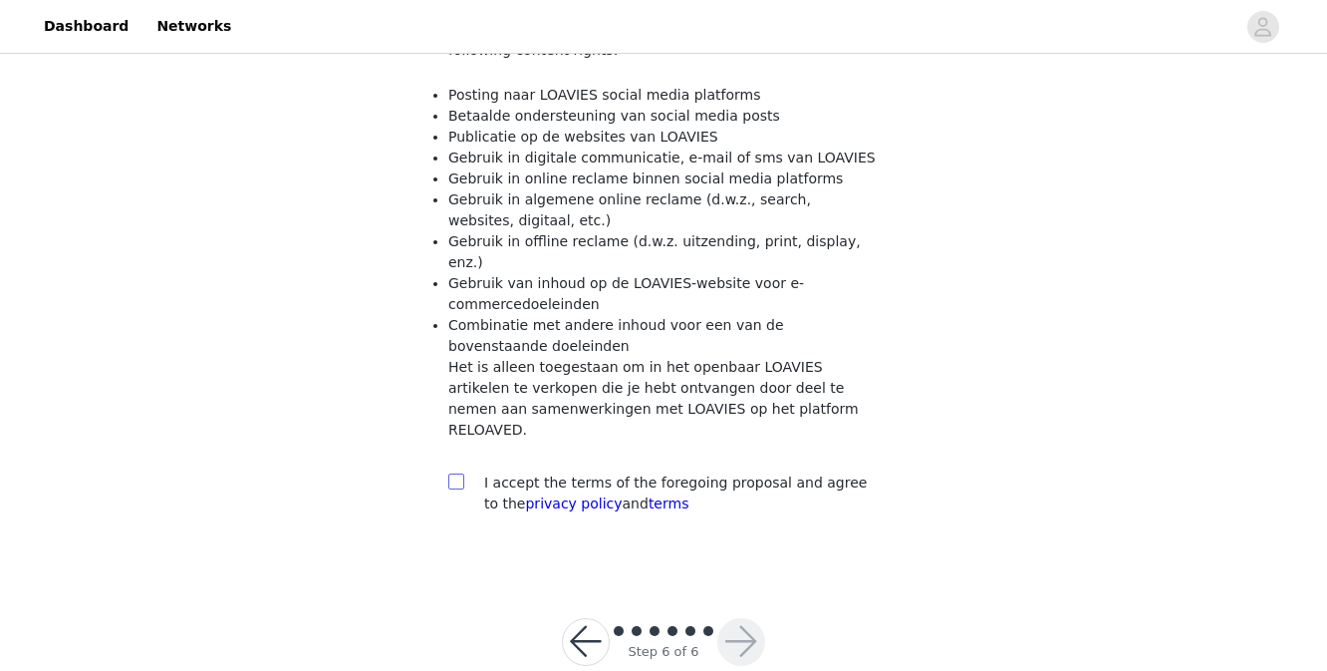
click at [448, 473] on input "checkbox" at bounding box center [455, 480] width 14 height 14
checkbox input "true"
click at [755, 618] on button "button" at bounding box center [742, 642] width 48 height 48
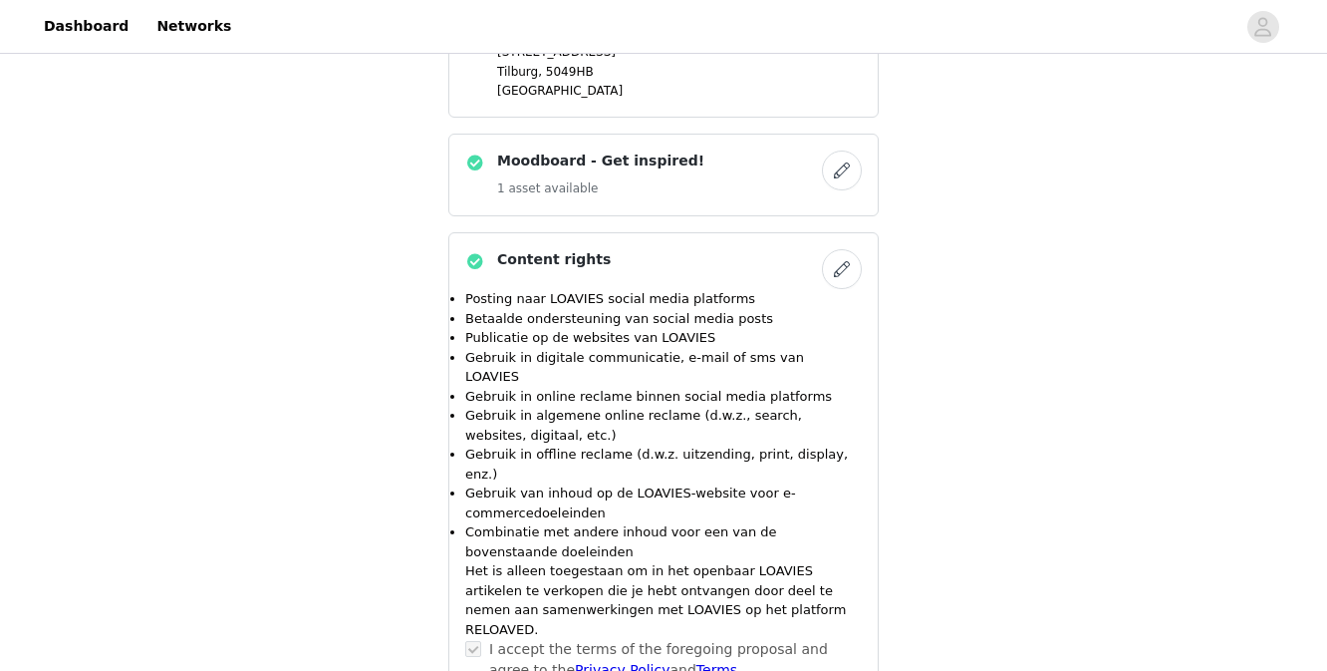
scroll to position [1455, 0]
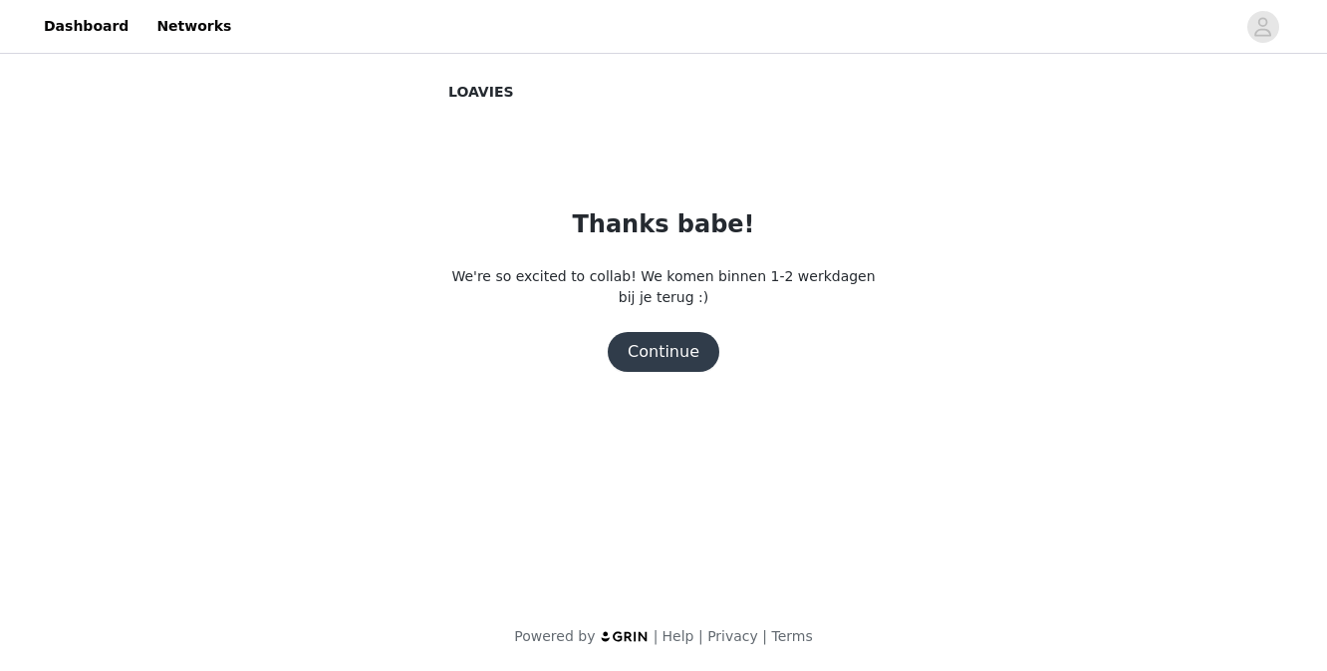
click at [701, 349] on button "Continue" at bounding box center [664, 352] width 112 height 40
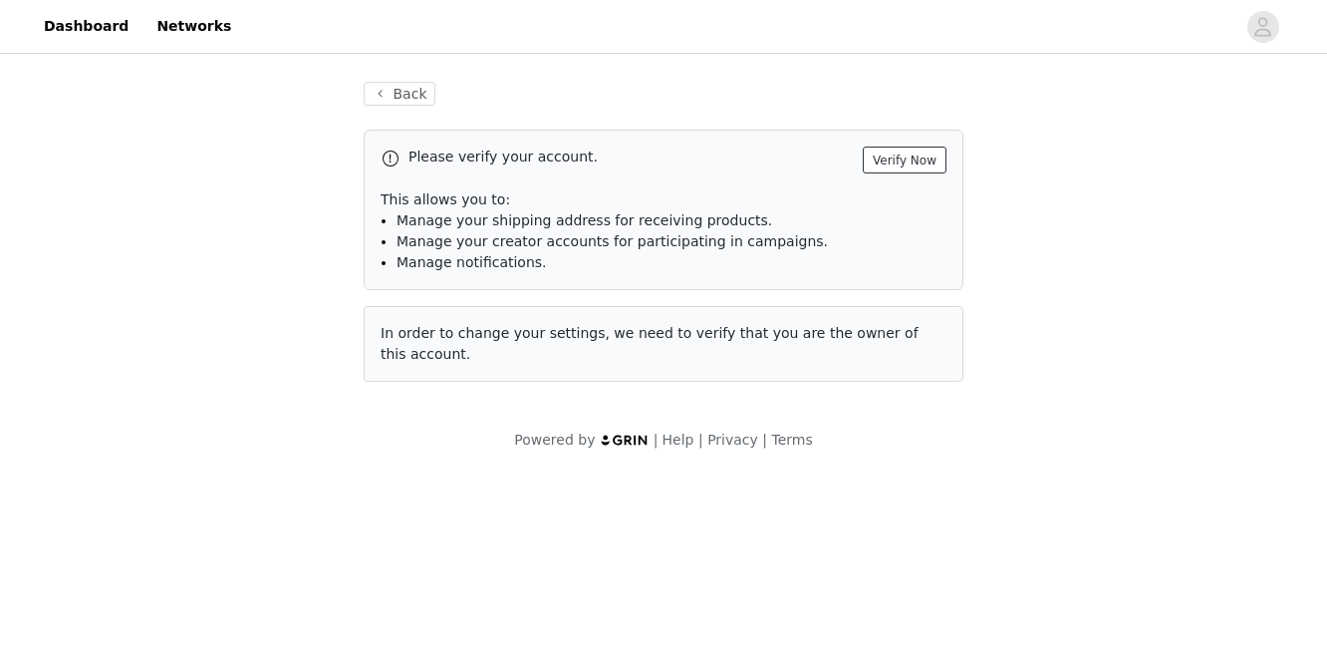
click at [876, 158] on button "Verify Now" at bounding box center [905, 159] width 84 height 27
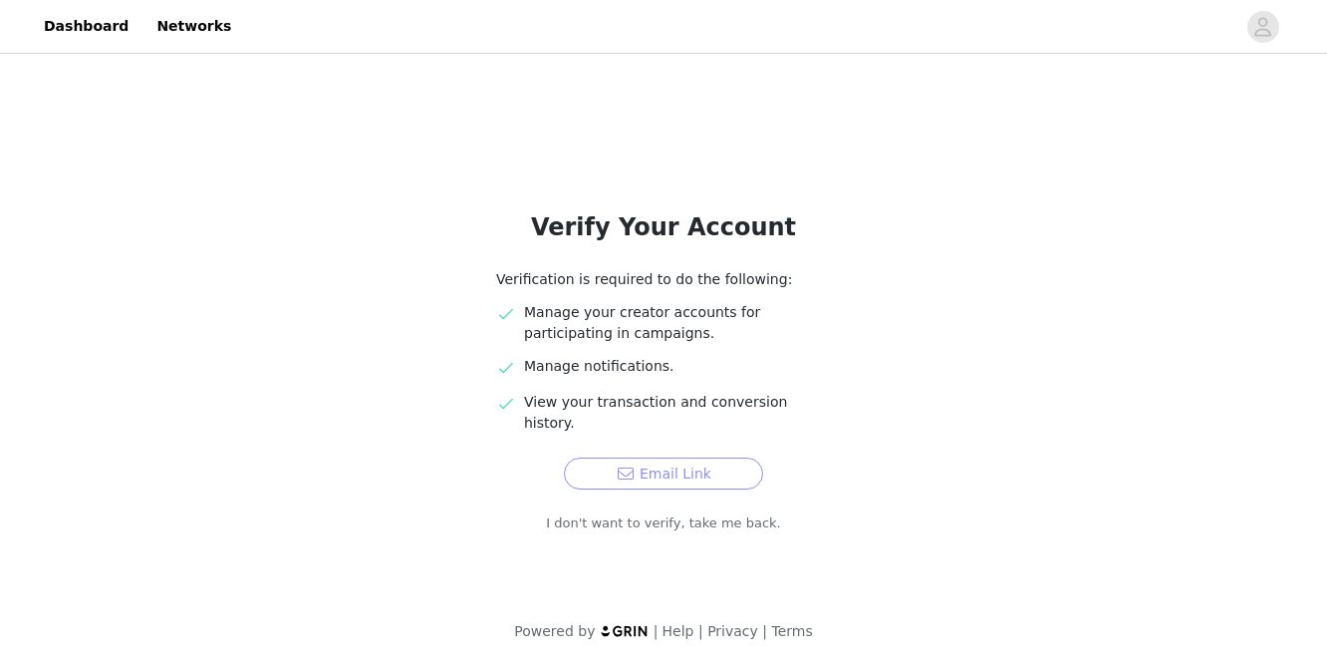
click at [723, 461] on button "Email Link" at bounding box center [663, 473] width 199 height 32
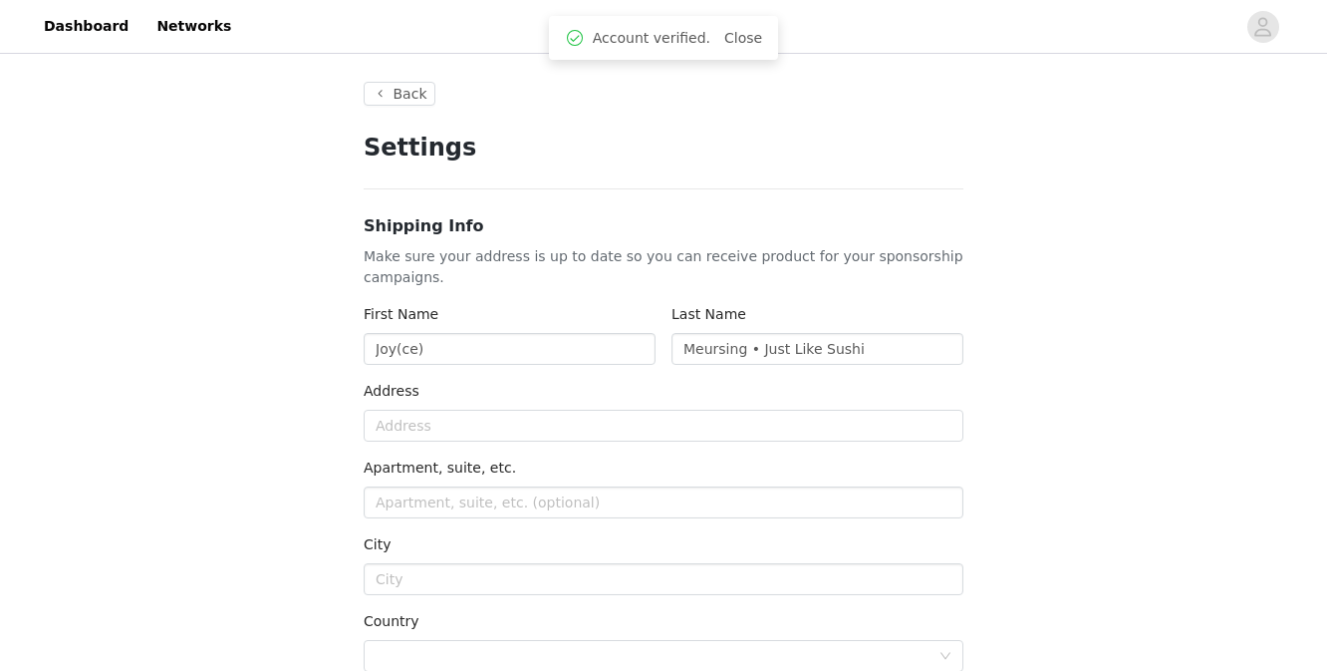
type input "+1 ([GEOGRAPHIC_DATA])"
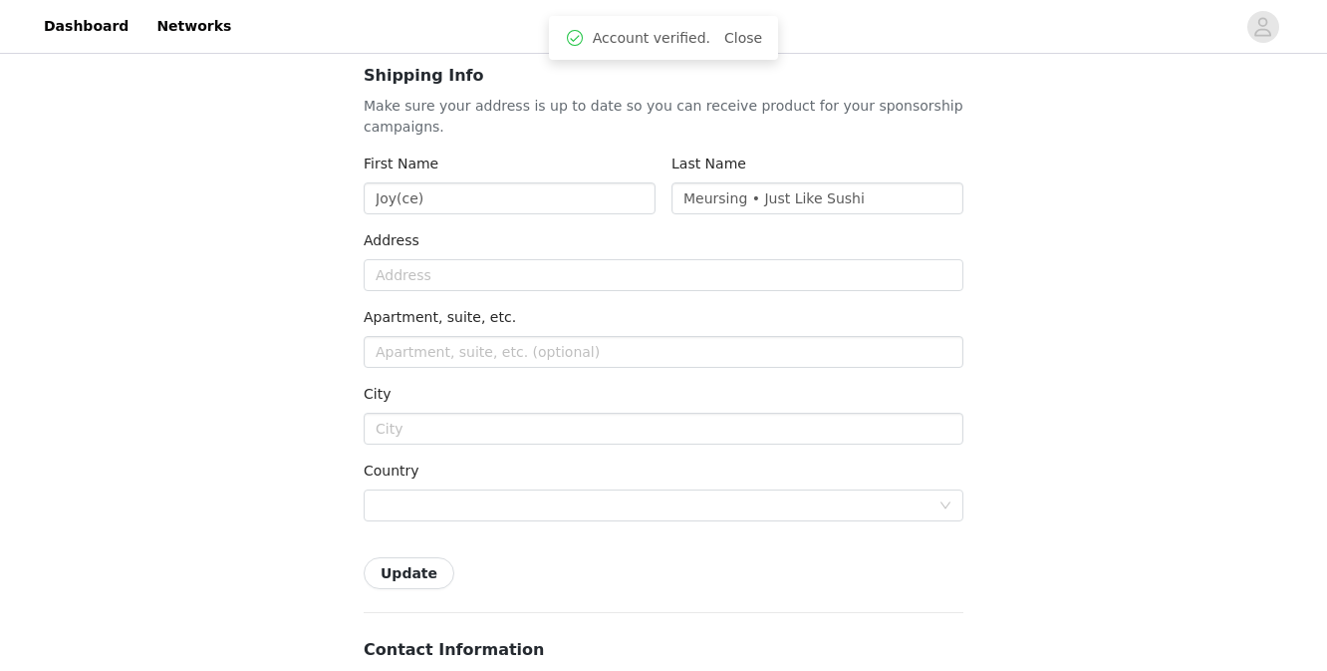
scroll to position [171, 0]
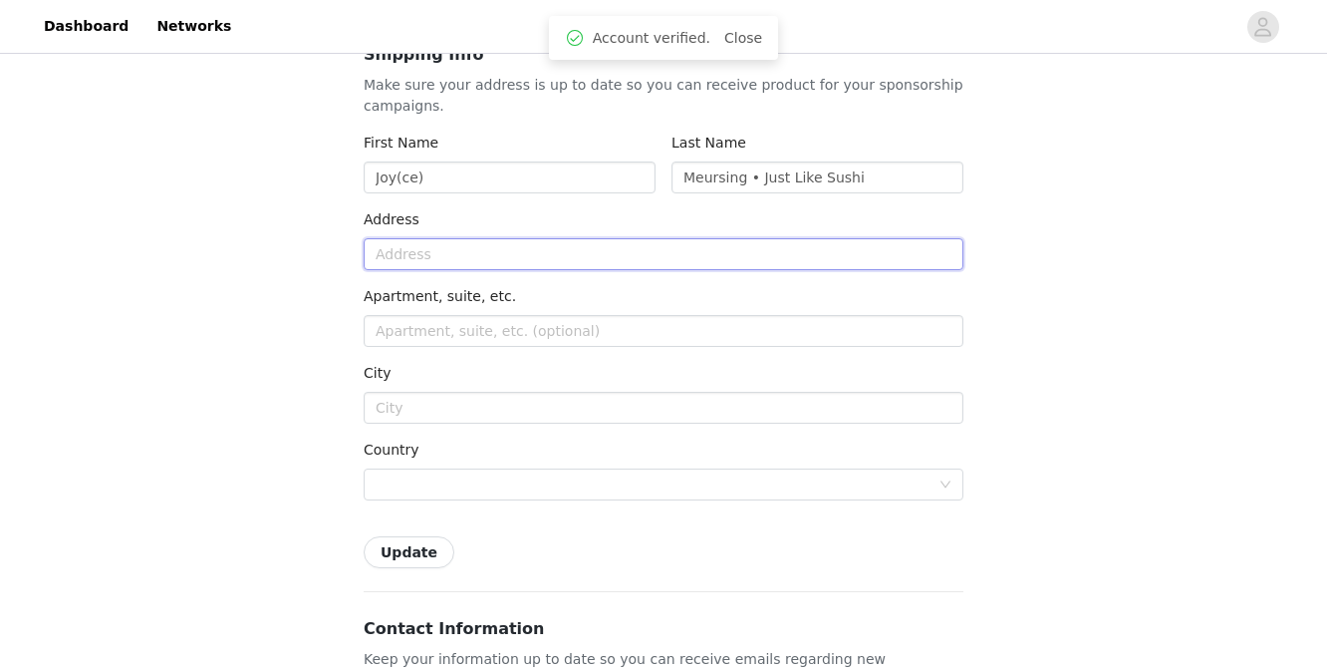
click at [409, 246] on input "text" at bounding box center [664, 254] width 600 height 32
type input "[STREET_ADDRESS]"
type input "Tilburg"
click at [498, 325] on input "text" at bounding box center [664, 331] width 600 height 32
click at [550, 247] on input "[STREET_ADDRESS]" at bounding box center [664, 254] width 600 height 32
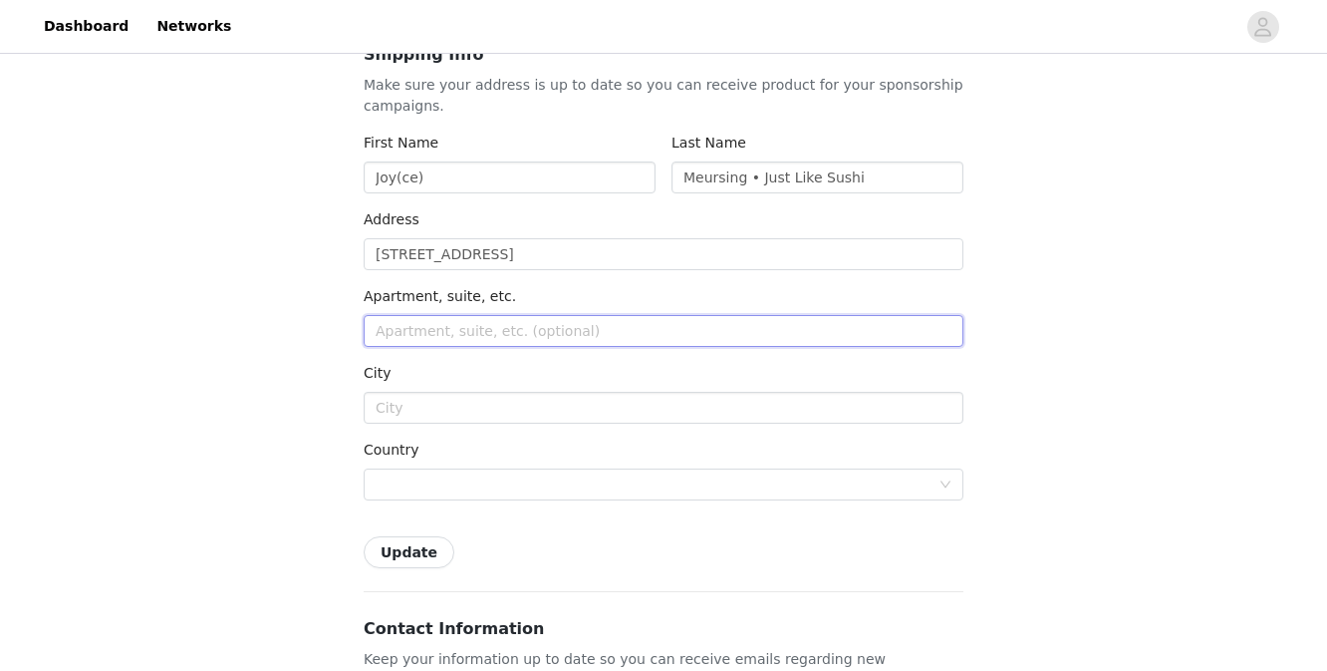
click at [418, 335] on input "text" at bounding box center [664, 331] width 600 height 32
click at [415, 400] on input "text" at bounding box center [664, 408] width 600 height 32
type input "Tilburg"
click at [548, 261] on input "[STREET_ADDRESS]" at bounding box center [664, 254] width 600 height 32
click at [412, 481] on div at bounding box center [657, 484] width 563 height 30
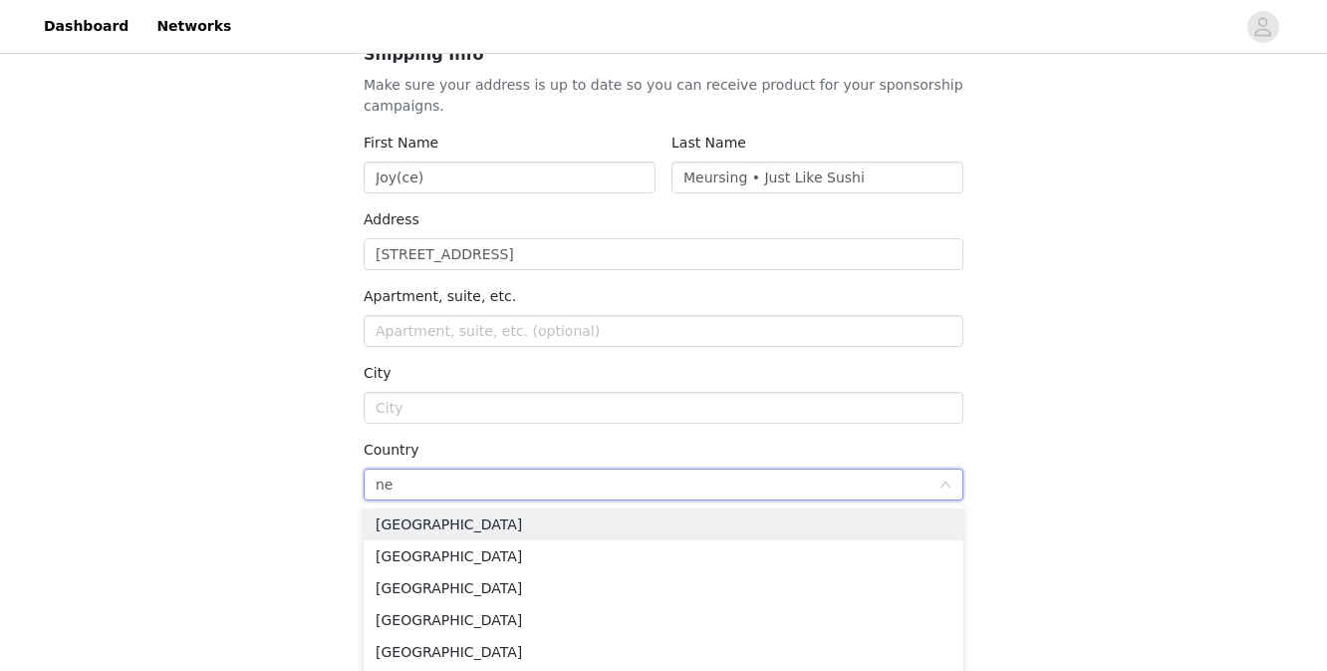
type input "net"
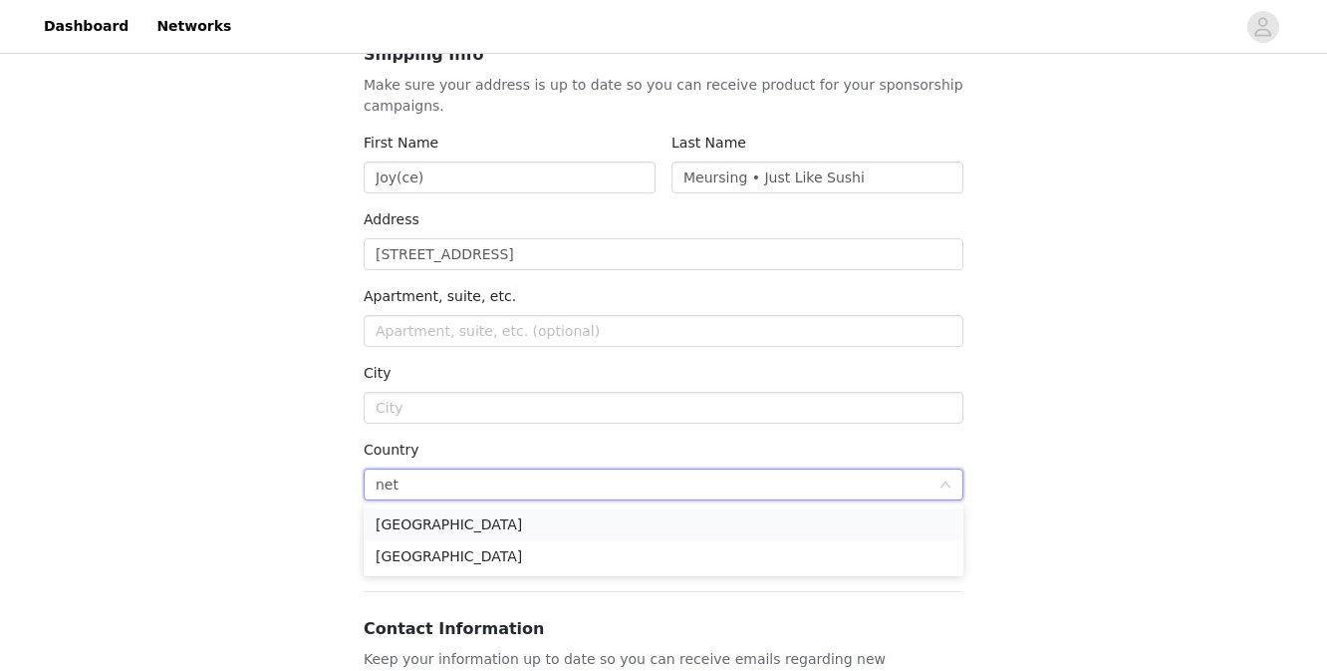
click at [419, 521] on li "[GEOGRAPHIC_DATA]" at bounding box center [664, 524] width 600 height 32
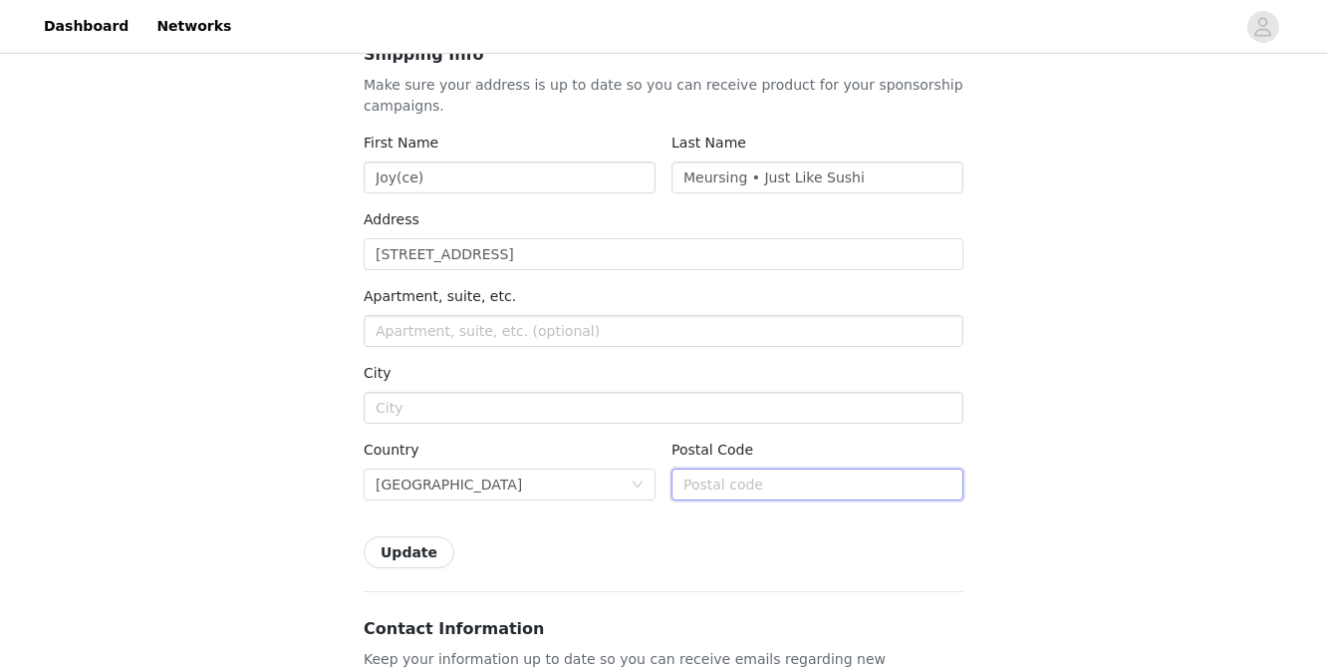
click at [713, 478] on input "text" at bounding box center [818, 484] width 292 height 32
type input "5049HB"
type input "Tilburg"
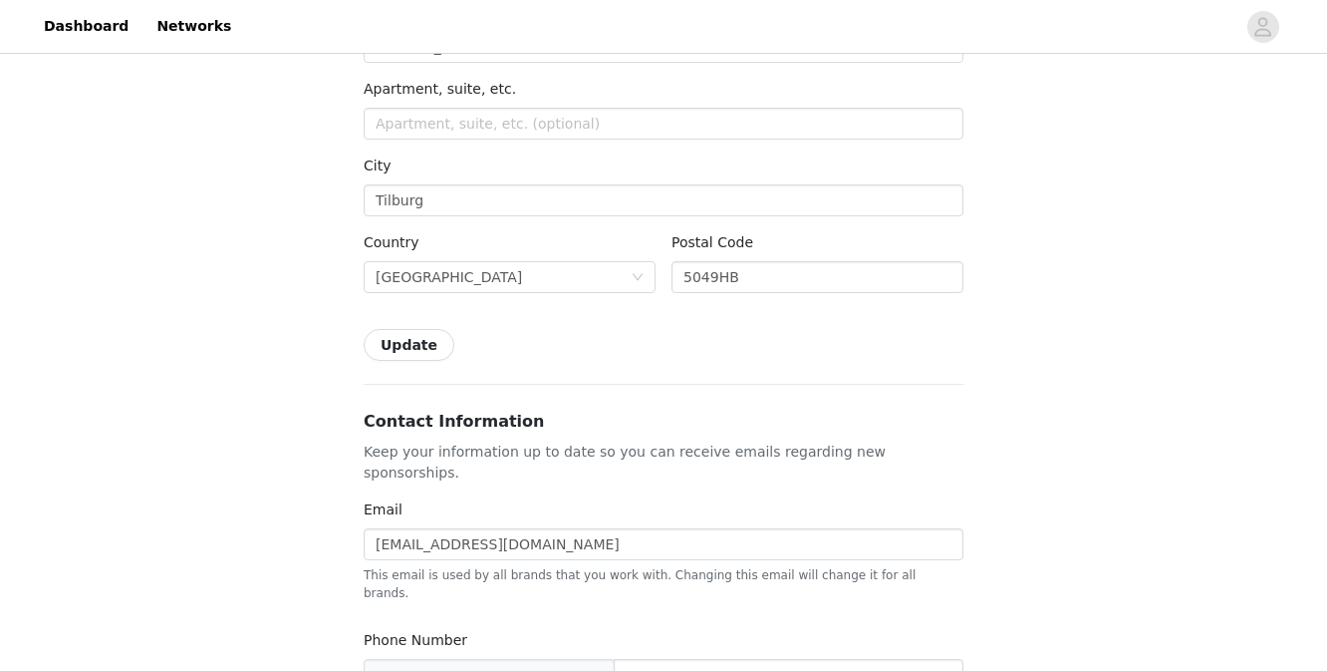
scroll to position [496, 0]
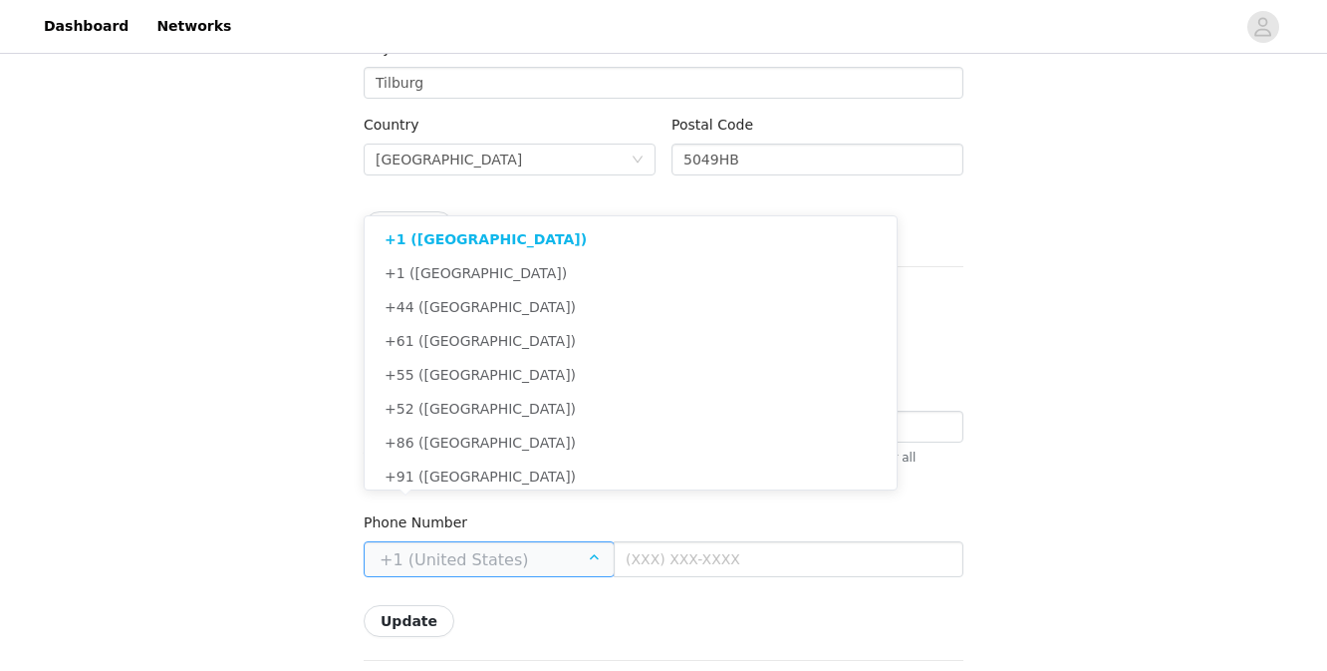
click at [541, 541] on input "text" at bounding box center [489, 559] width 251 height 36
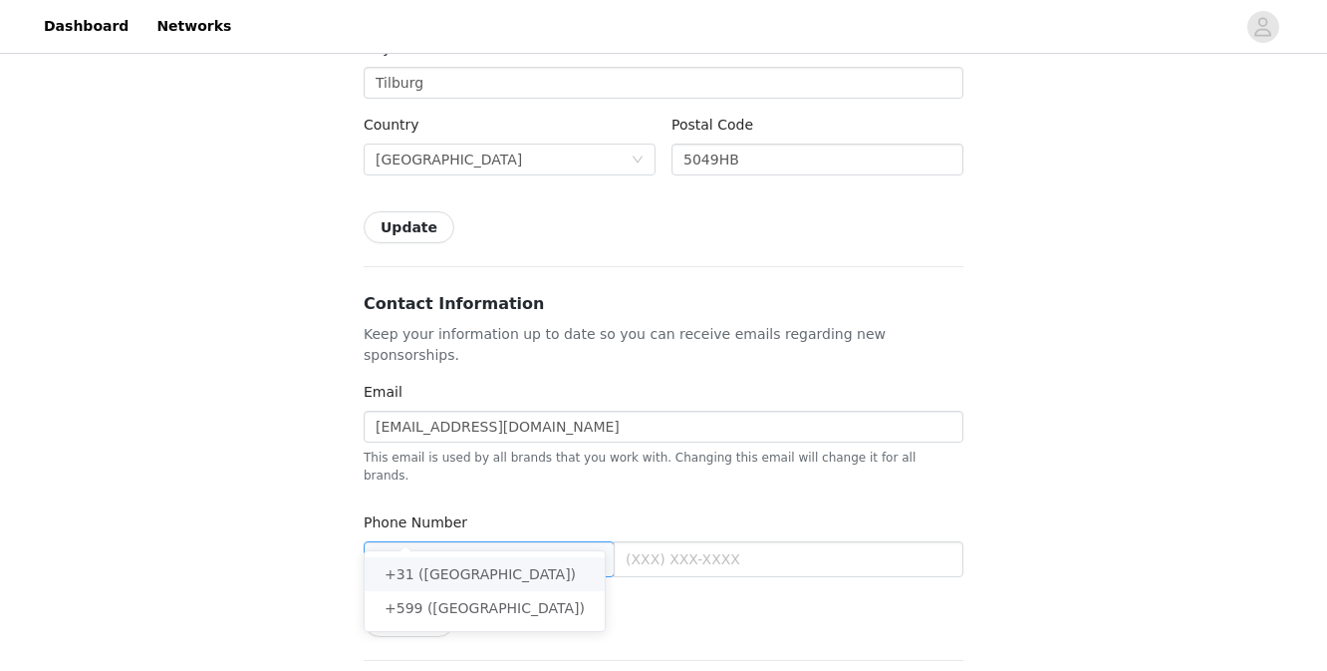
click at [525, 562] on li "+31 (Netherlands)" at bounding box center [485, 574] width 240 height 34
type input "+31 (Netherlands)"
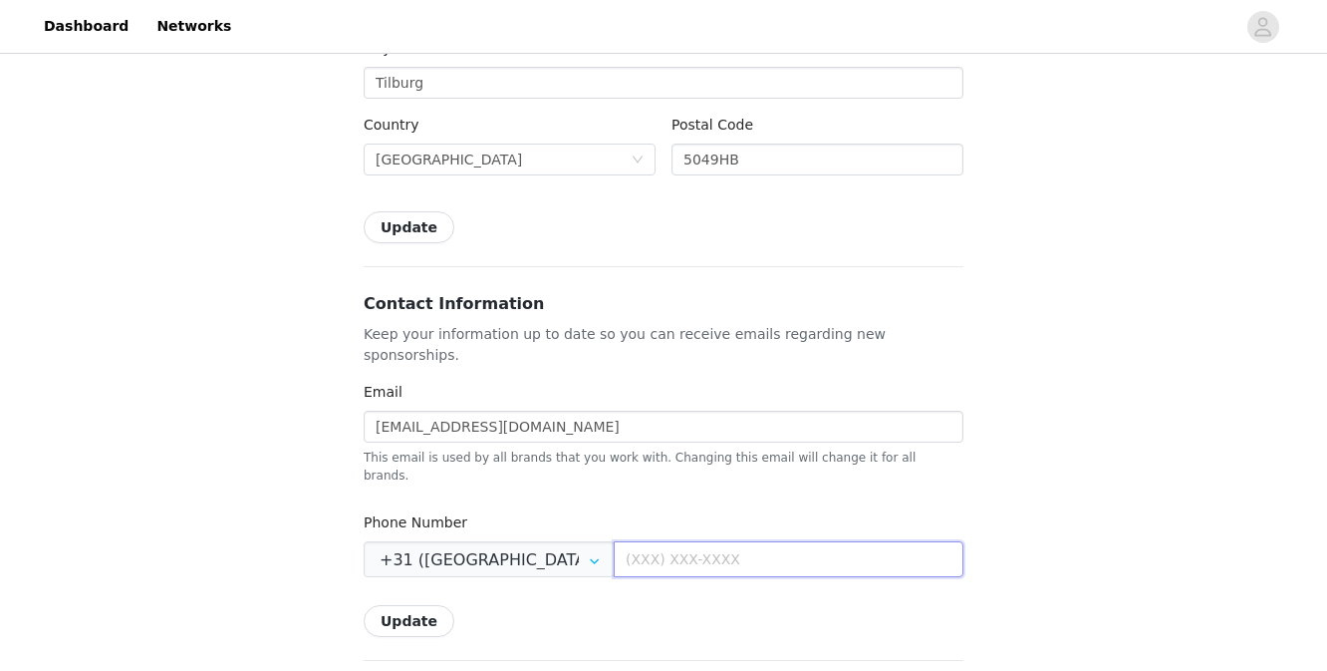
click at [667, 541] on input "text" at bounding box center [789, 559] width 350 height 36
type input "681486491"
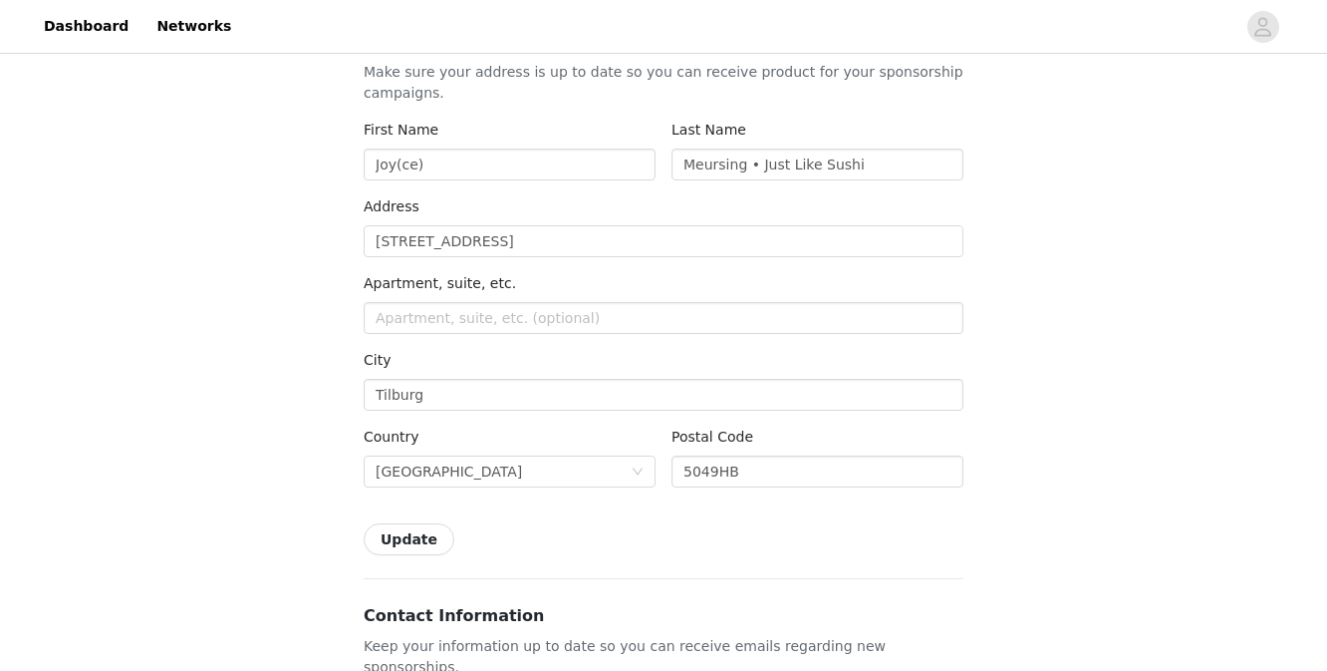
scroll to position [334, 0]
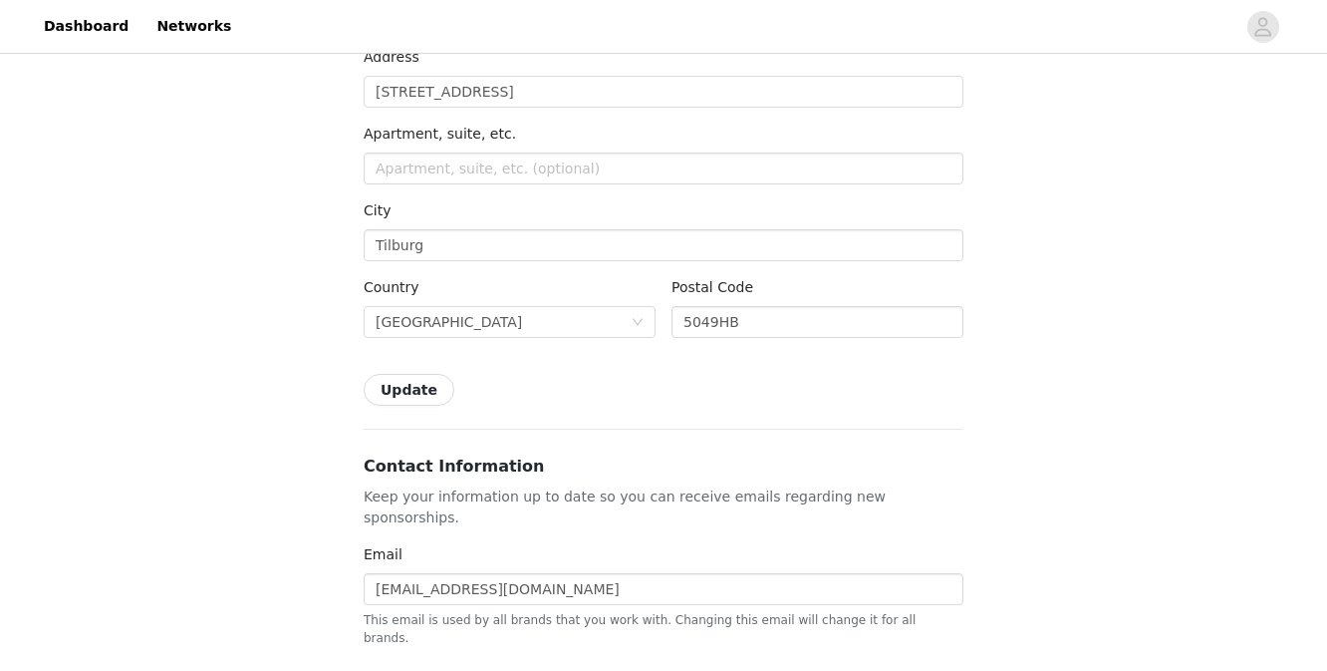
click at [409, 382] on button "Update" at bounding box center [409, 390] width 91 height 32
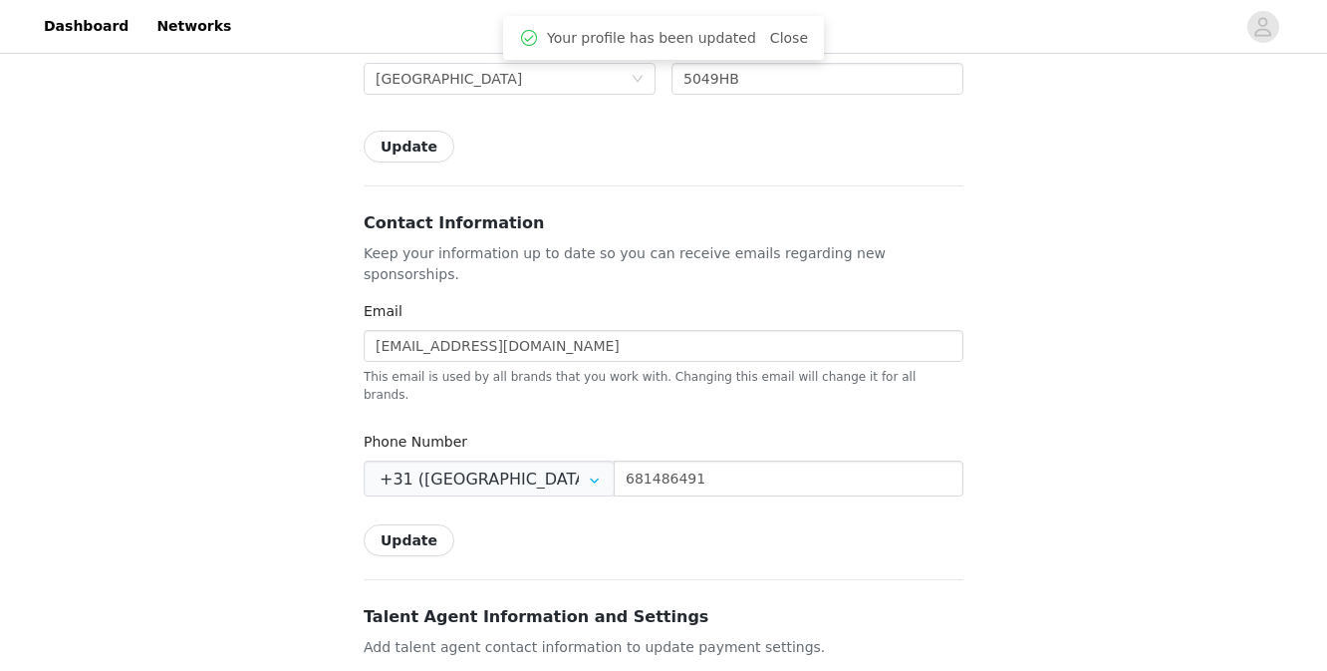
scroll to position [603, 0]
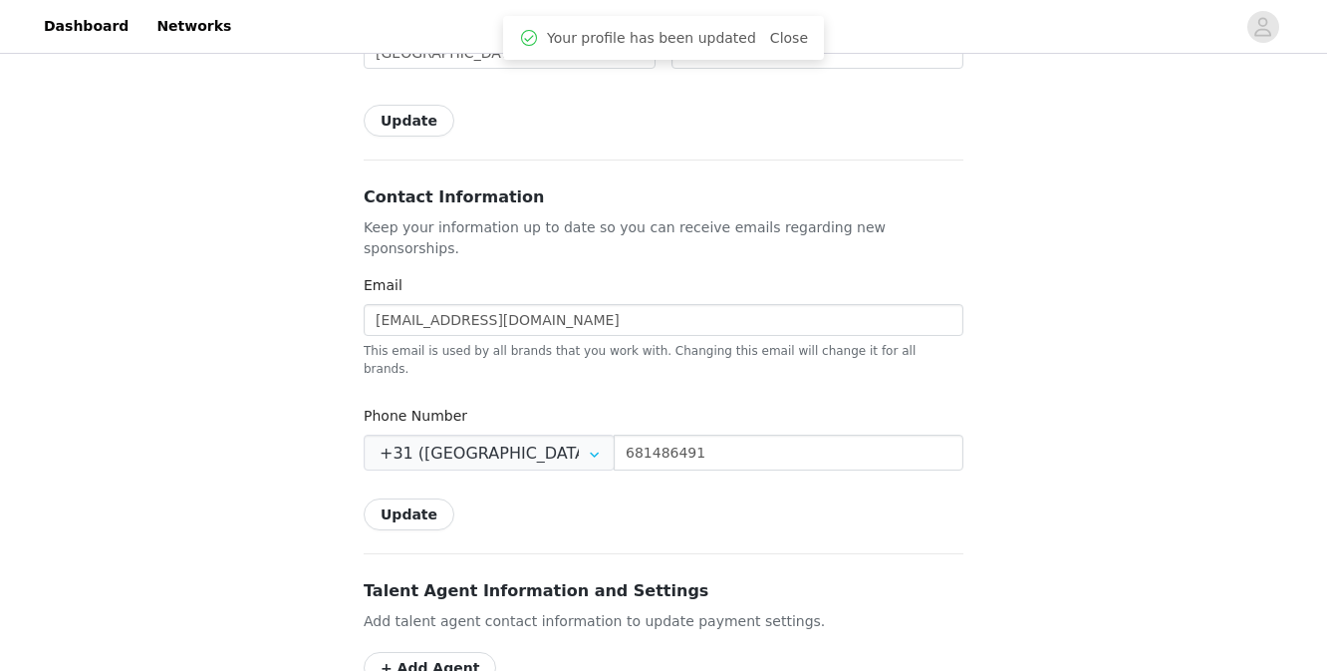
click at [408, 498] on button "Update" at bounding box center [409, 514] width 91 height 32
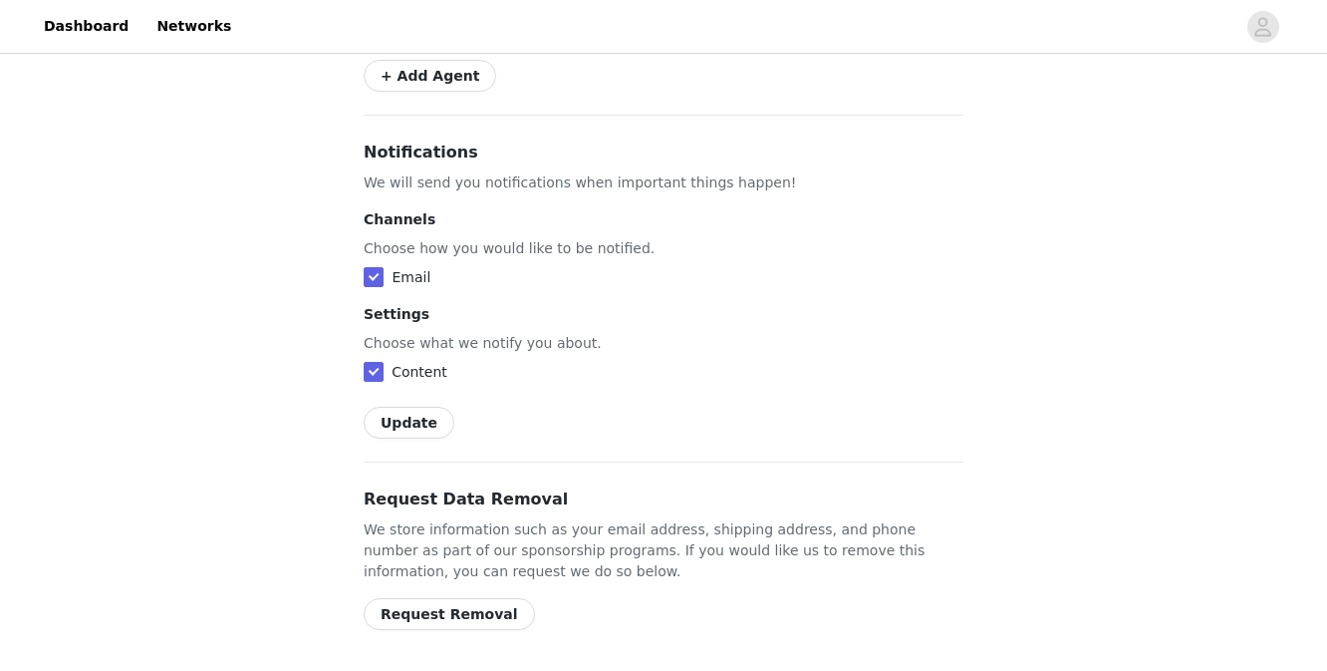
scroll to position [1209, 0]
